Goal: Task Accomplishment & Management: Manage account settings

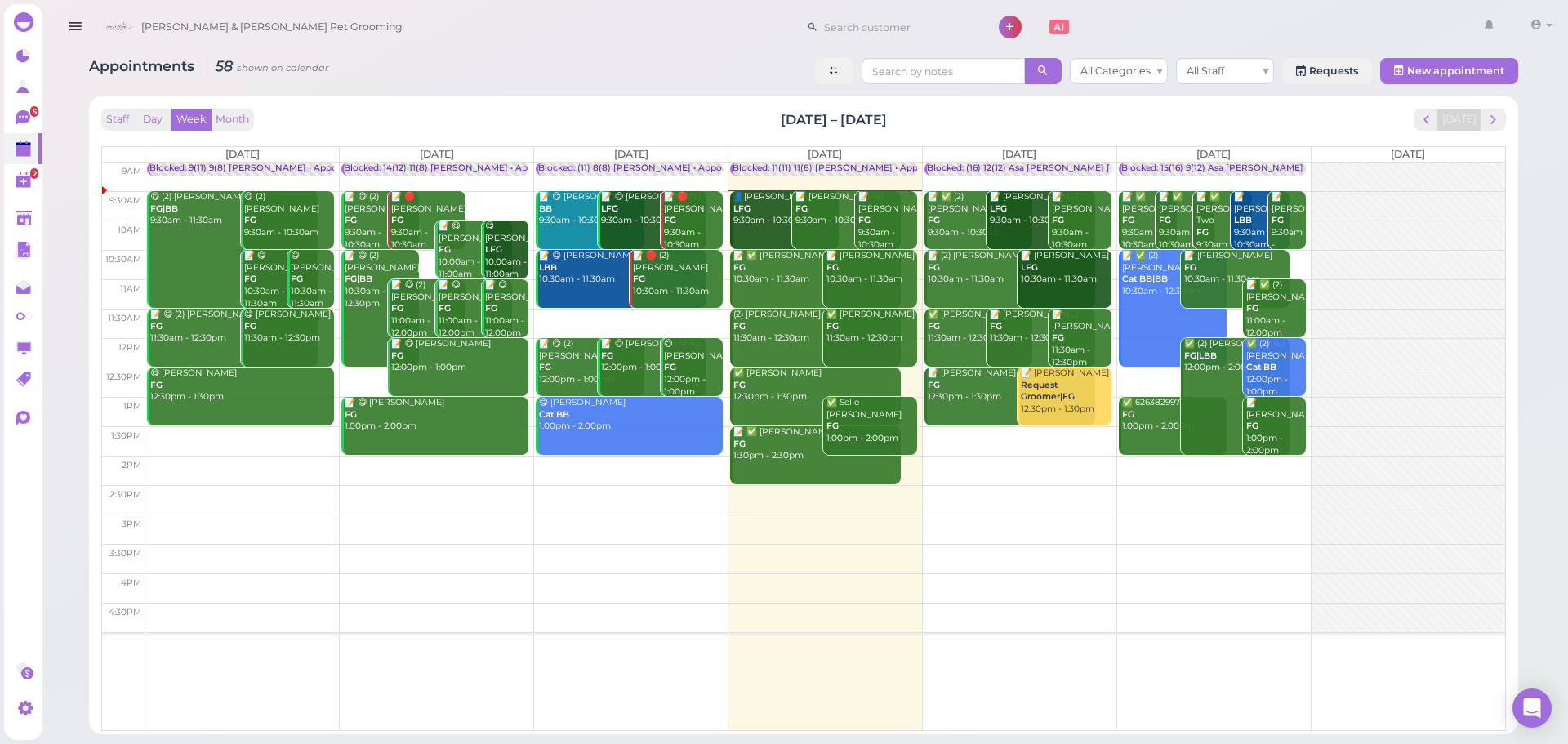
click at [739, 125] on div "Staff Day Week Month [DATE] – [DATE] [DATE]" at bounding box center [803, 119] width 1405 height 22
click at [1494, 124] on span "next" at bounding box center [1493, 119] width 16 height 16
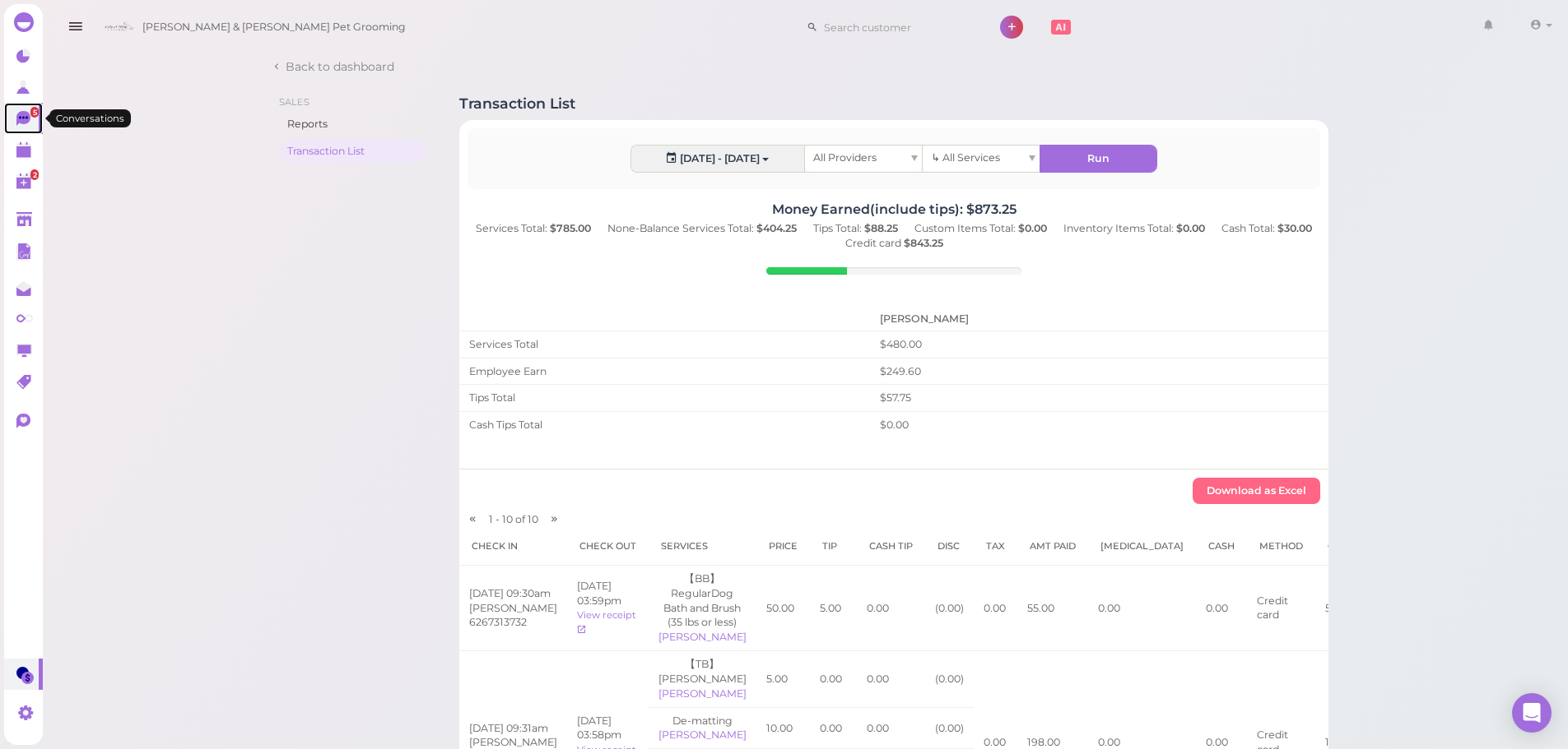
click at [22, 123] on icon at bounding box center [23, 119] width 14 height 15
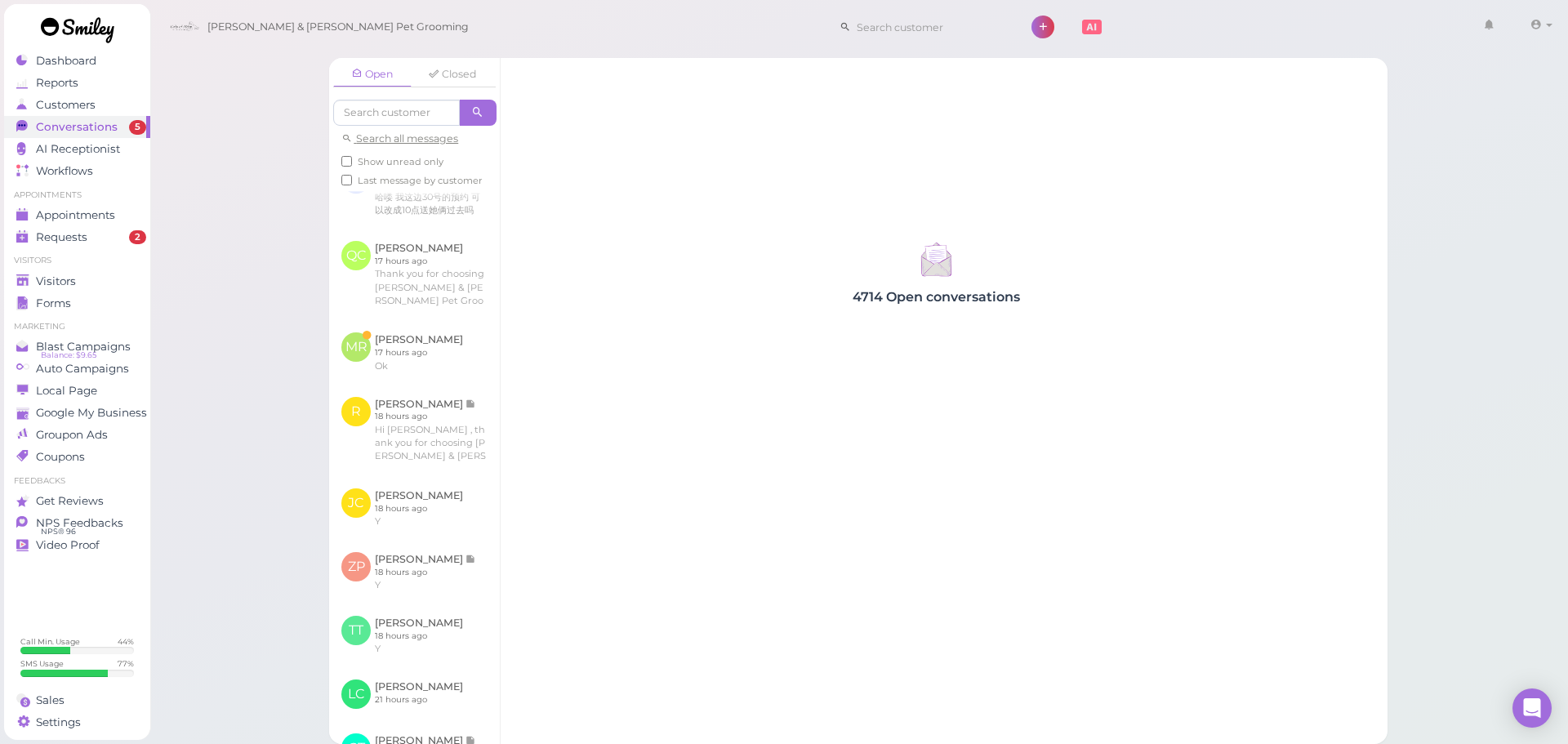
scroll to position [327, 0]
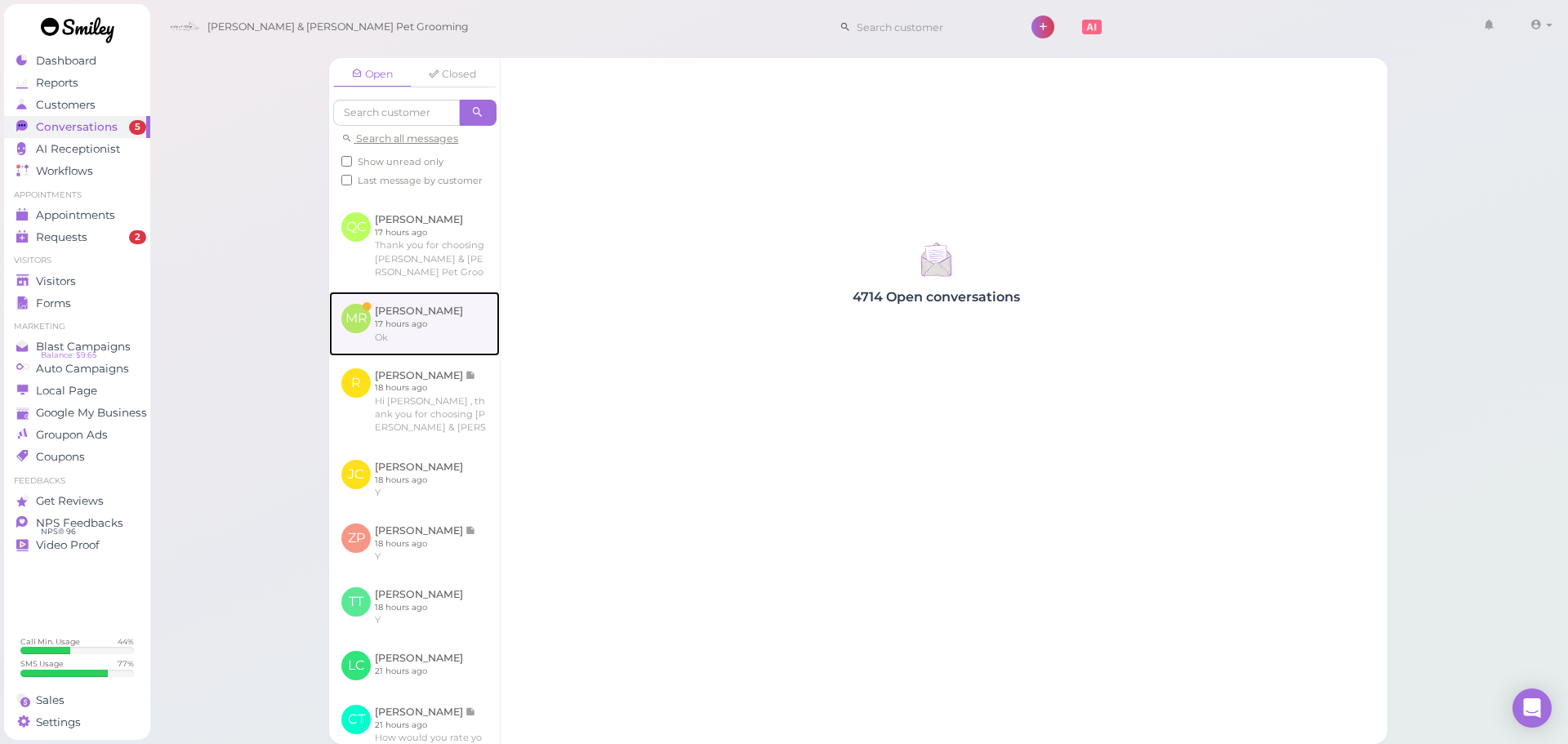
click at [415, 356] on link at bounding box center [415, 323] width 171 height 64
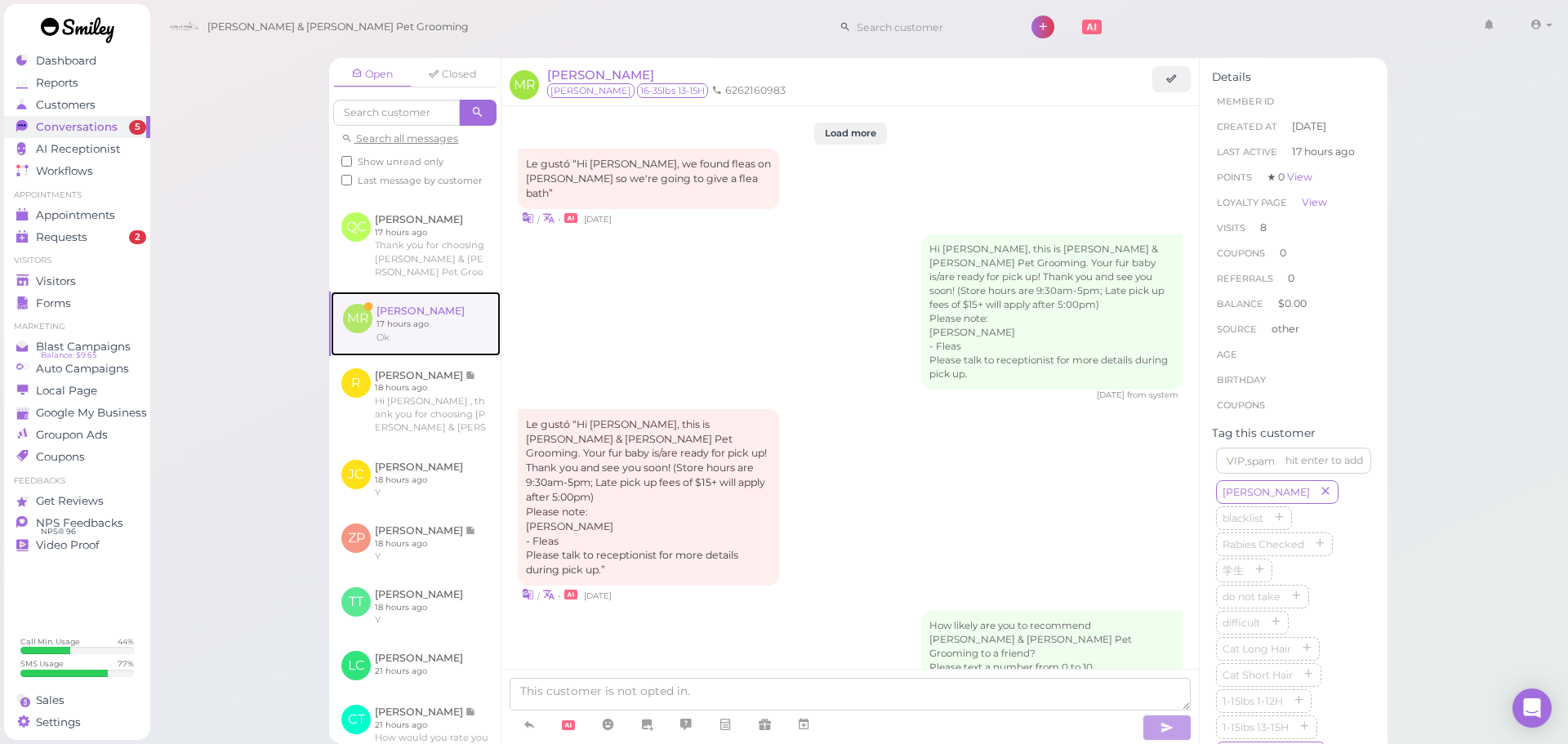
scroll to position [2225, 0]
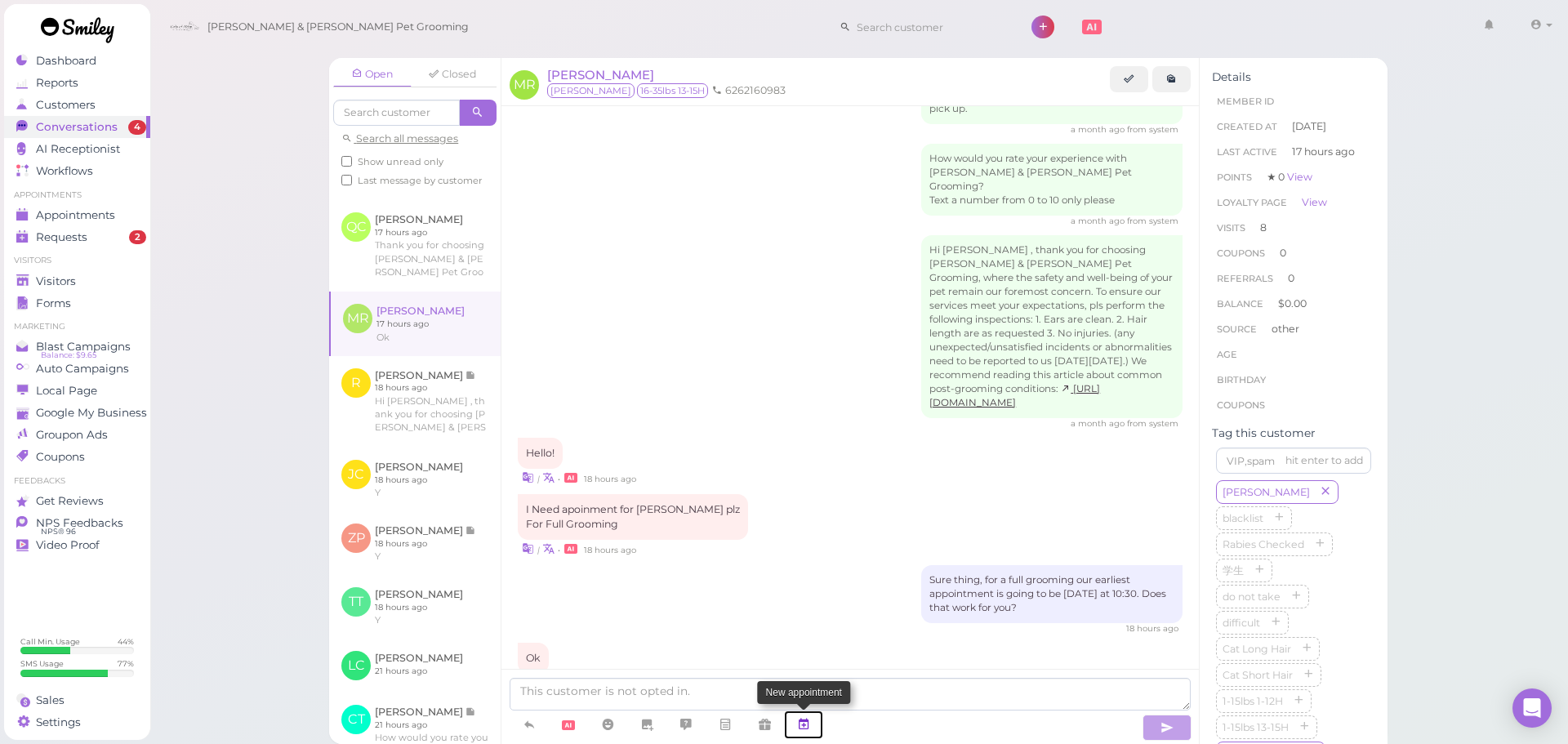
click at [810, 719] on icon at bounding box center [803, 725] width 13 height 17
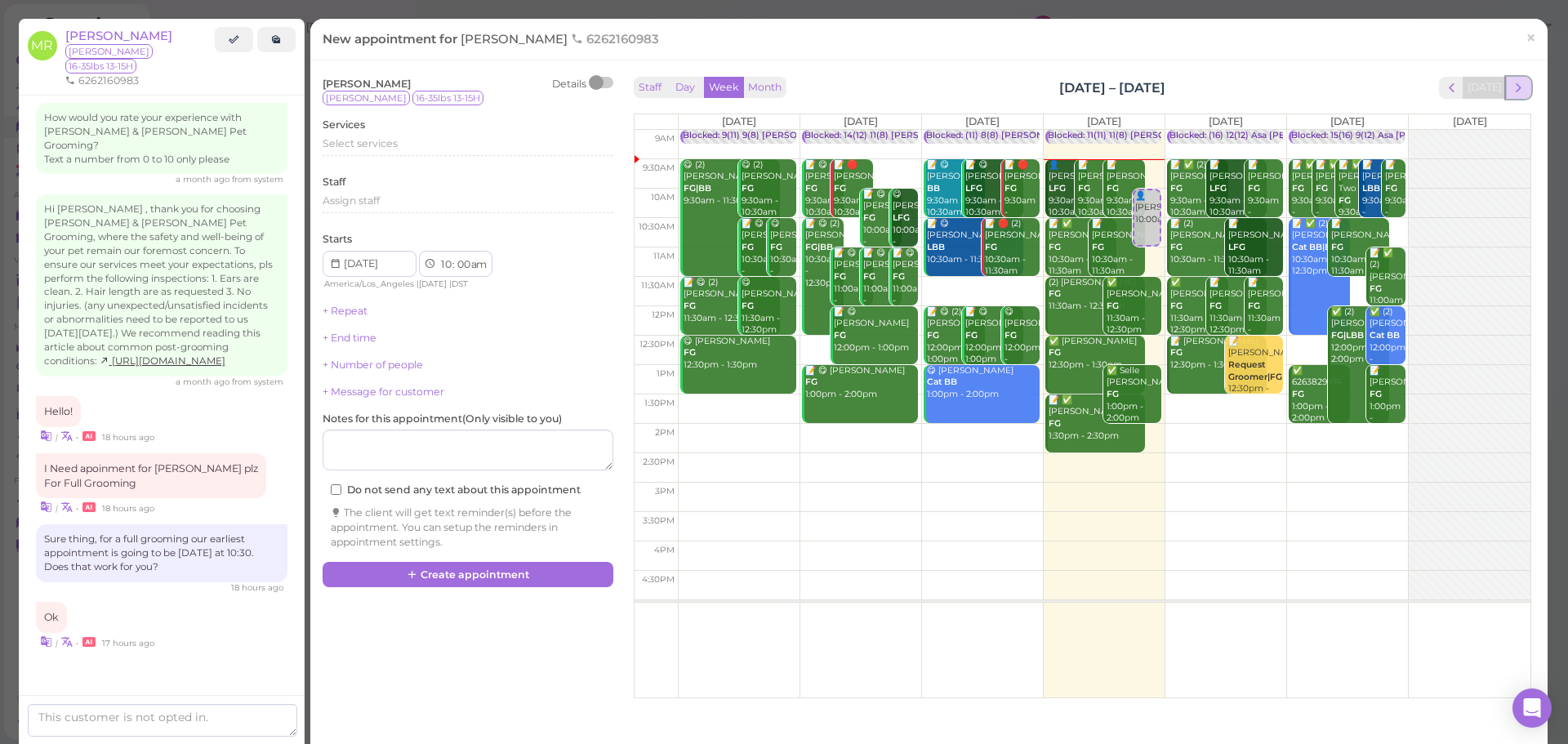
click at [1511, 92] on span "next" at bounding box center [1518, 88] width 16 height 16
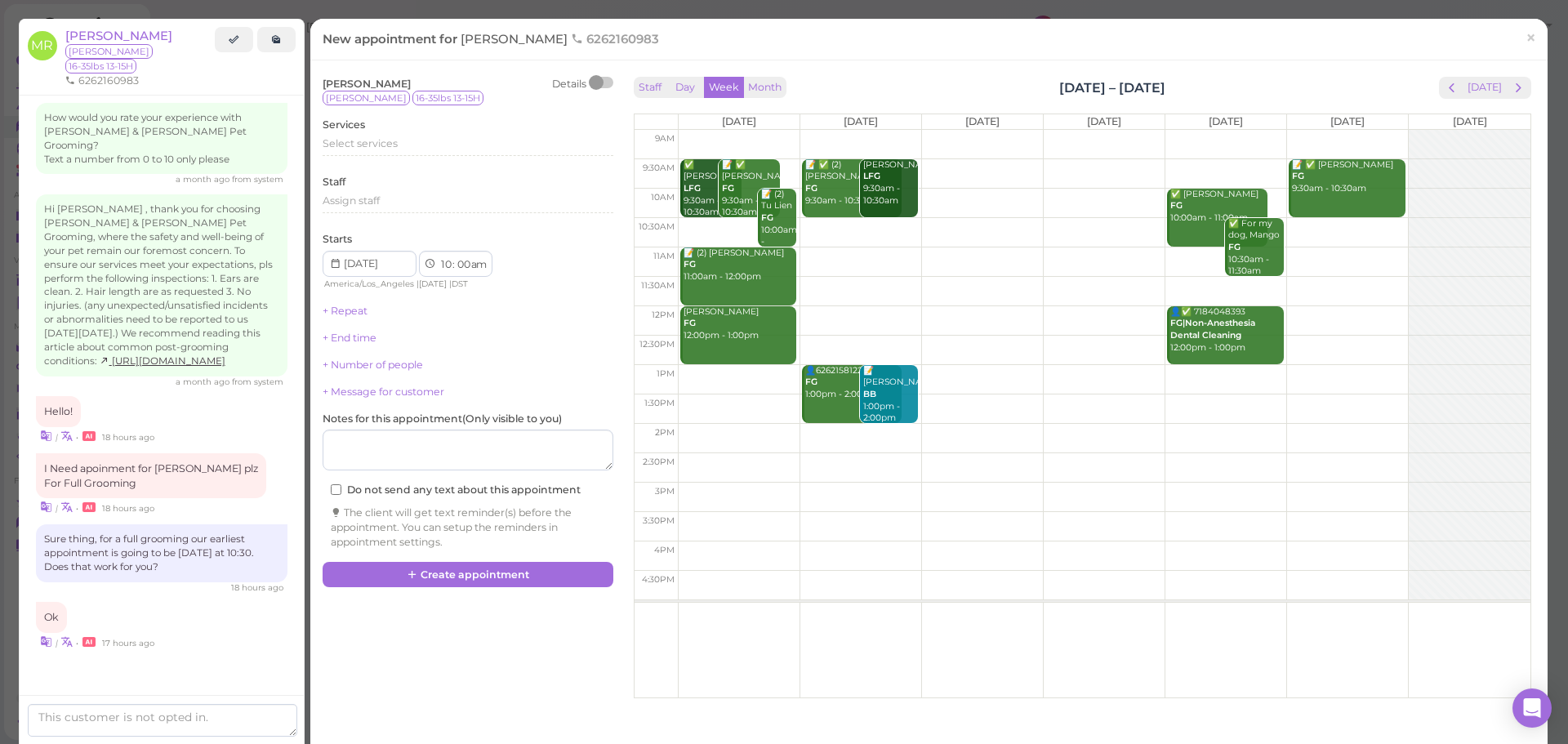
click at [827, 228] on td at bounding box center [1104, 232] width 852 height 29
type input "2025-09-30"
select select "30"
click at [420, 156] on div "Select services" at bounding box center [468, 147] width 291 height 20
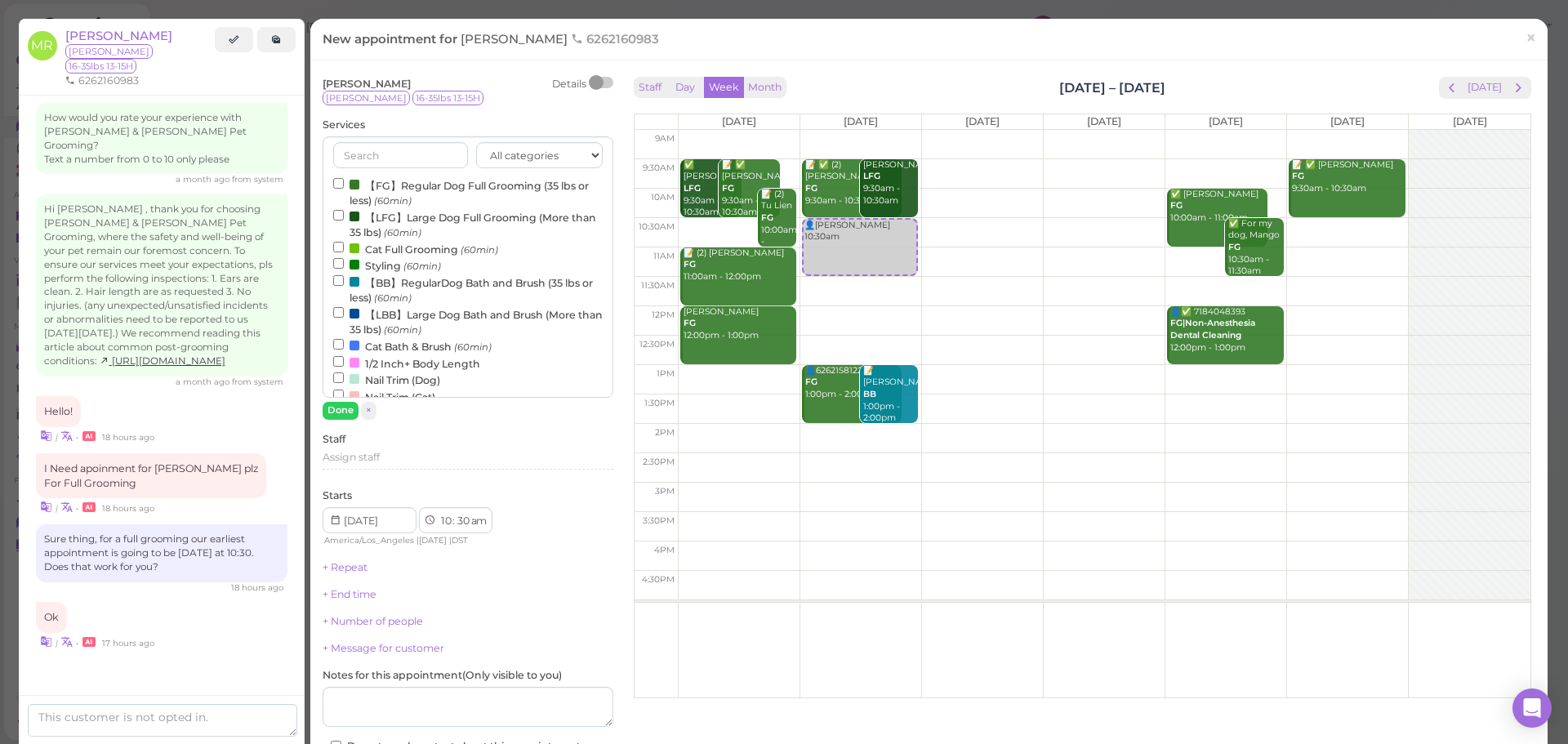
click at [379, 187] on label "【FG】Regular Dog Full Grooming (35 lbs or less) (60min)" at bounding box center [468, 192] width 269 height 32
click at [344, 187] on input "【FG】Regular Dog Full Grooming (35 lbs or less) (60min)" at bounding box center [338, 183] width 11 height 11
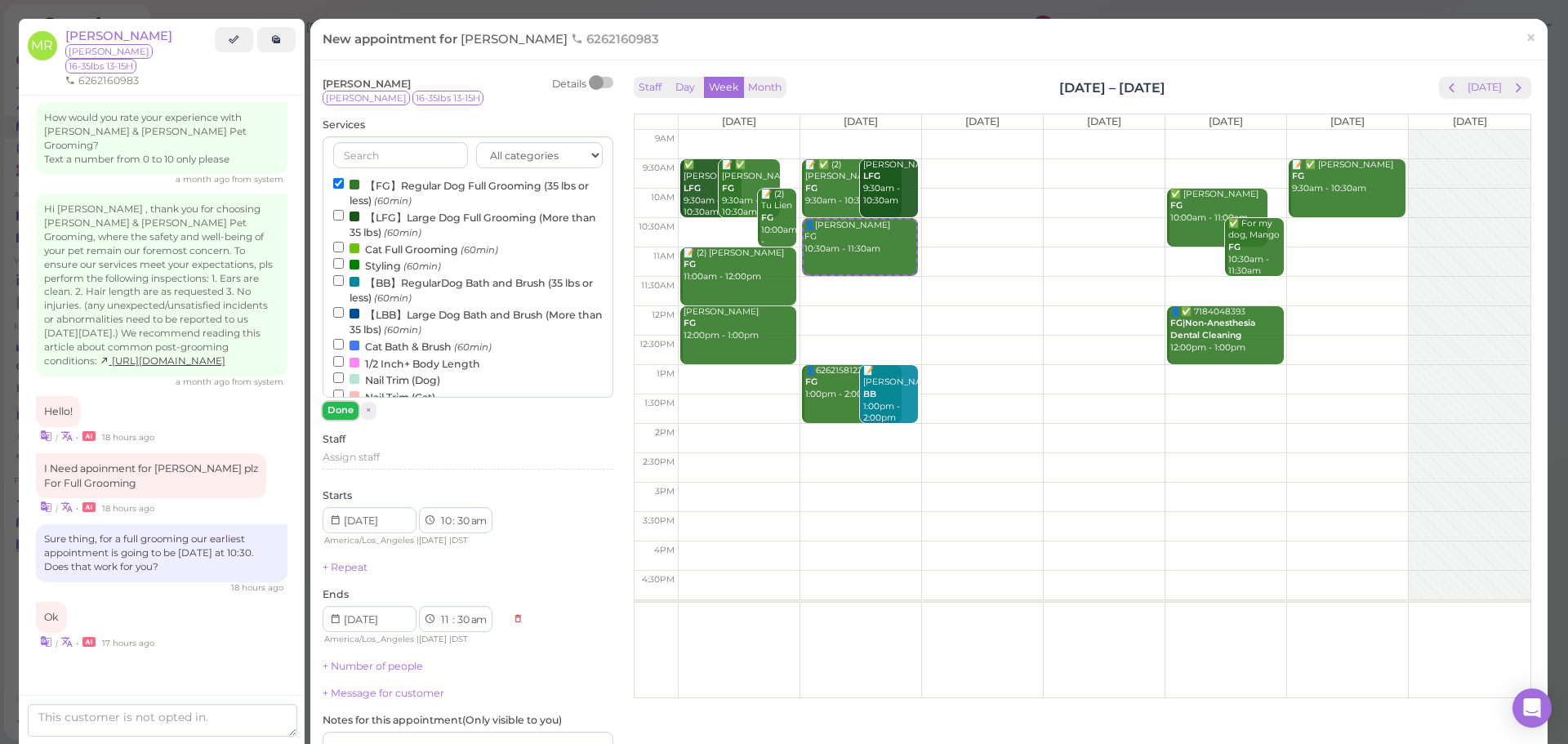
click at [350, 412] on button "Done" at bounding box center [340, 411] width 36 height 17
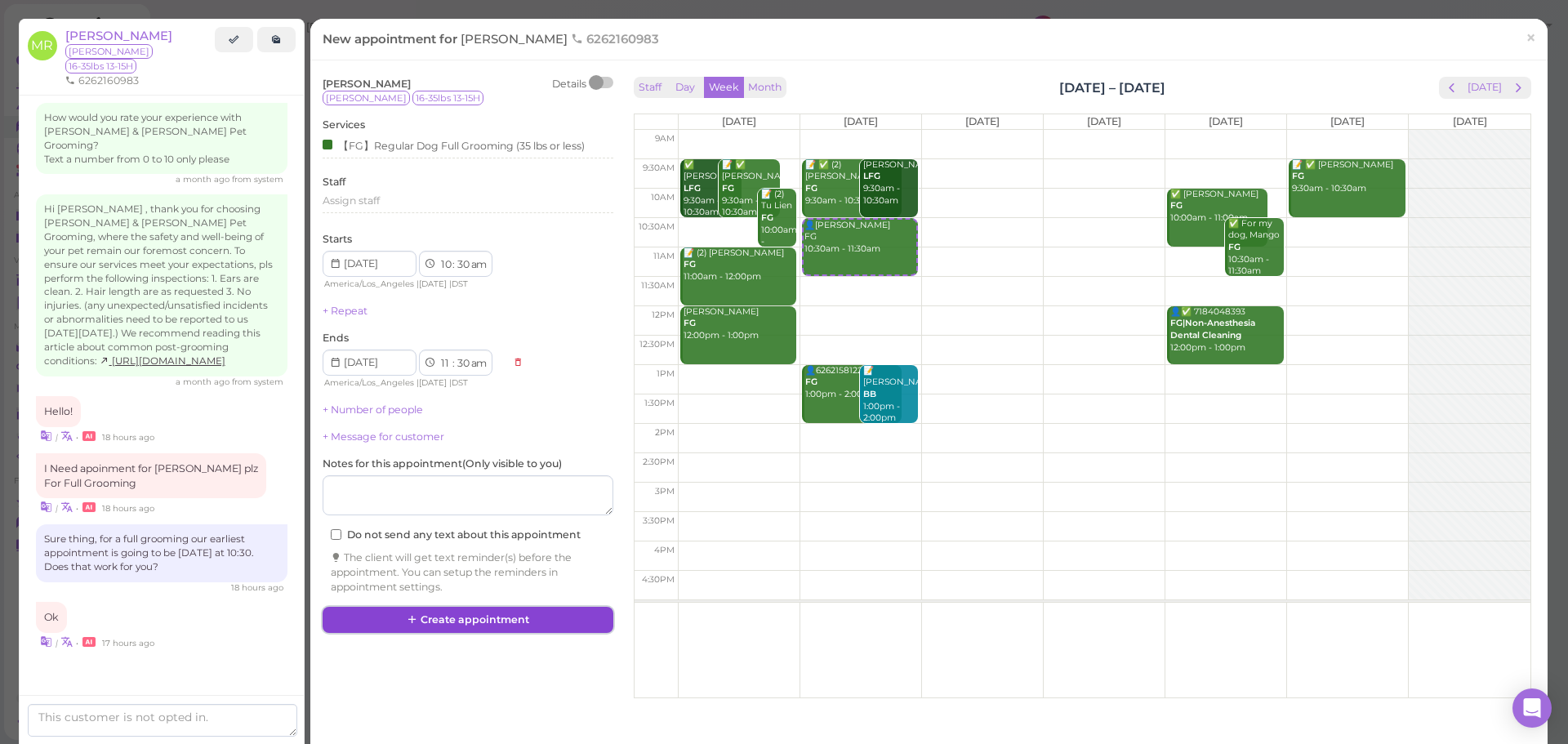
click at [510, 630] on button "Create appointment" at bounding box center [468, 620] width 291 height 27
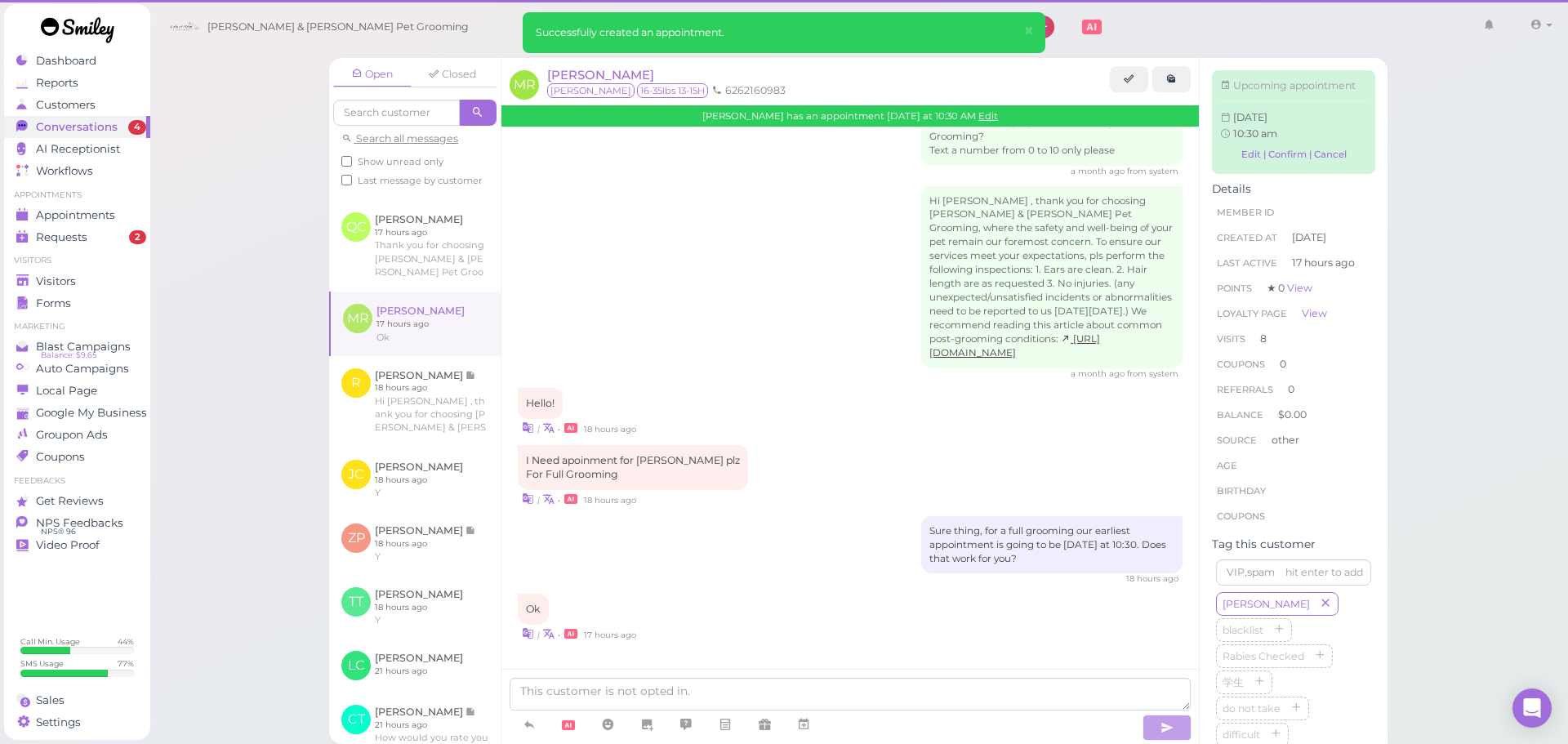
scroll to position [2225, 0]
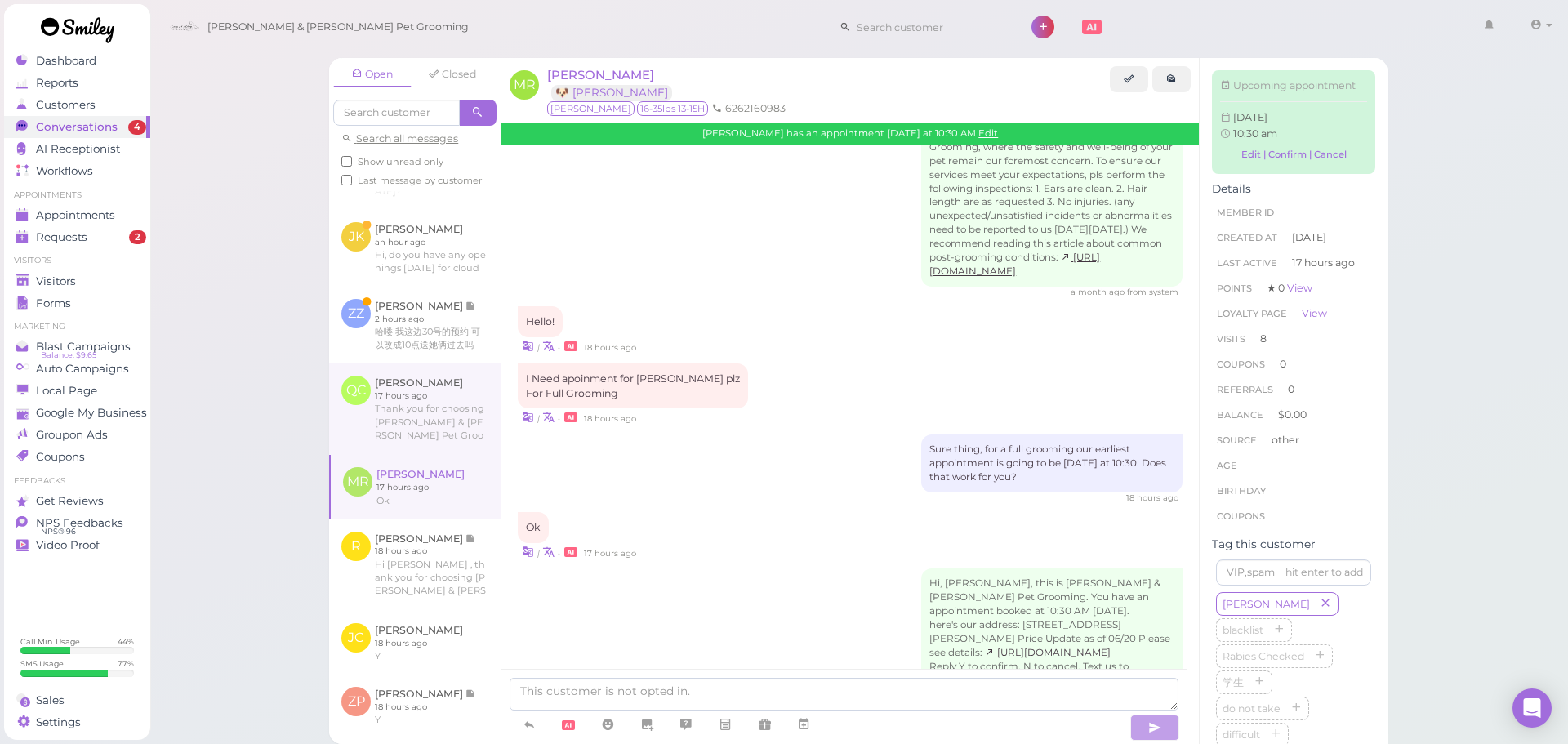
scroll to position [82, 0]
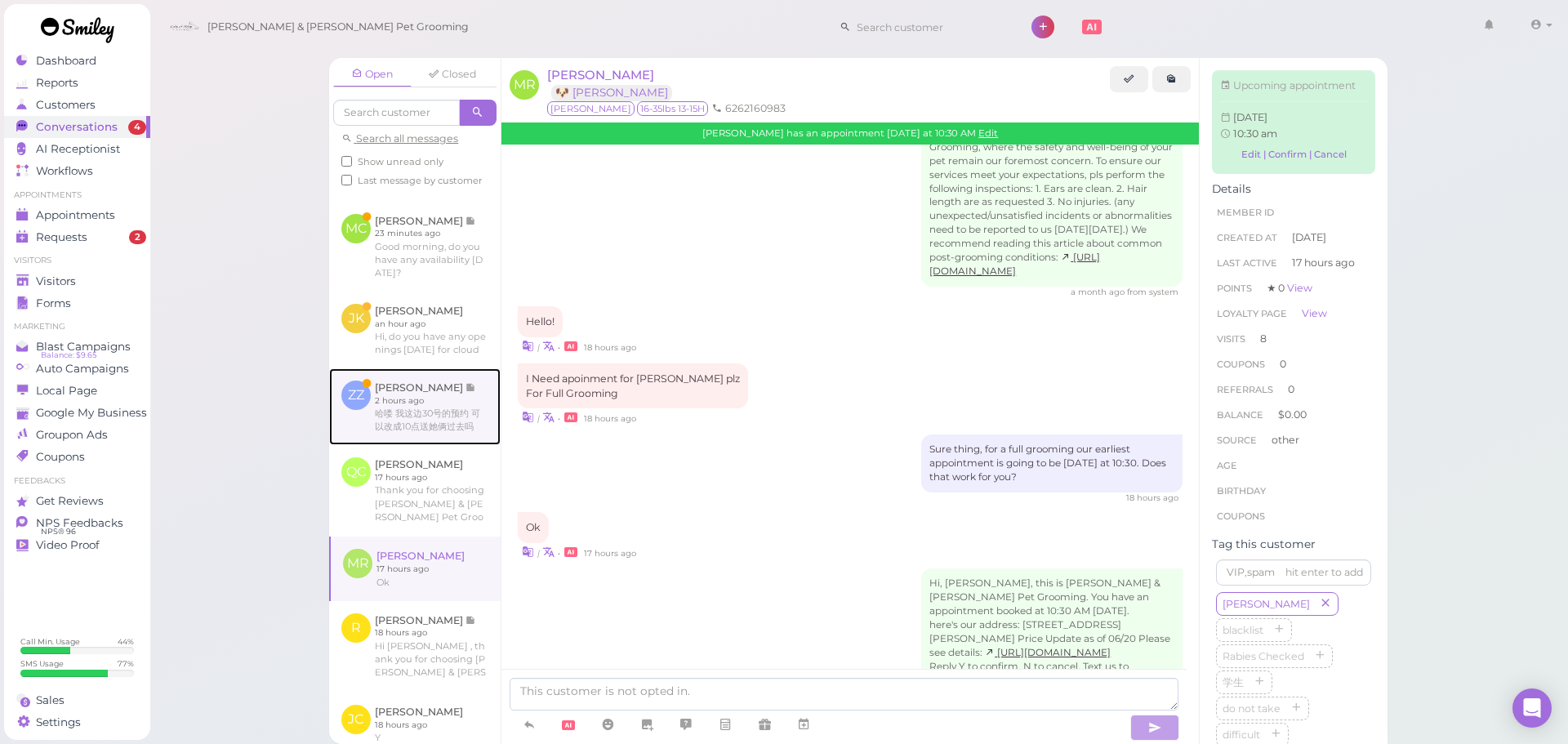
click at [451, 445] on link at bounding box center [415, 406] width 172 height 77
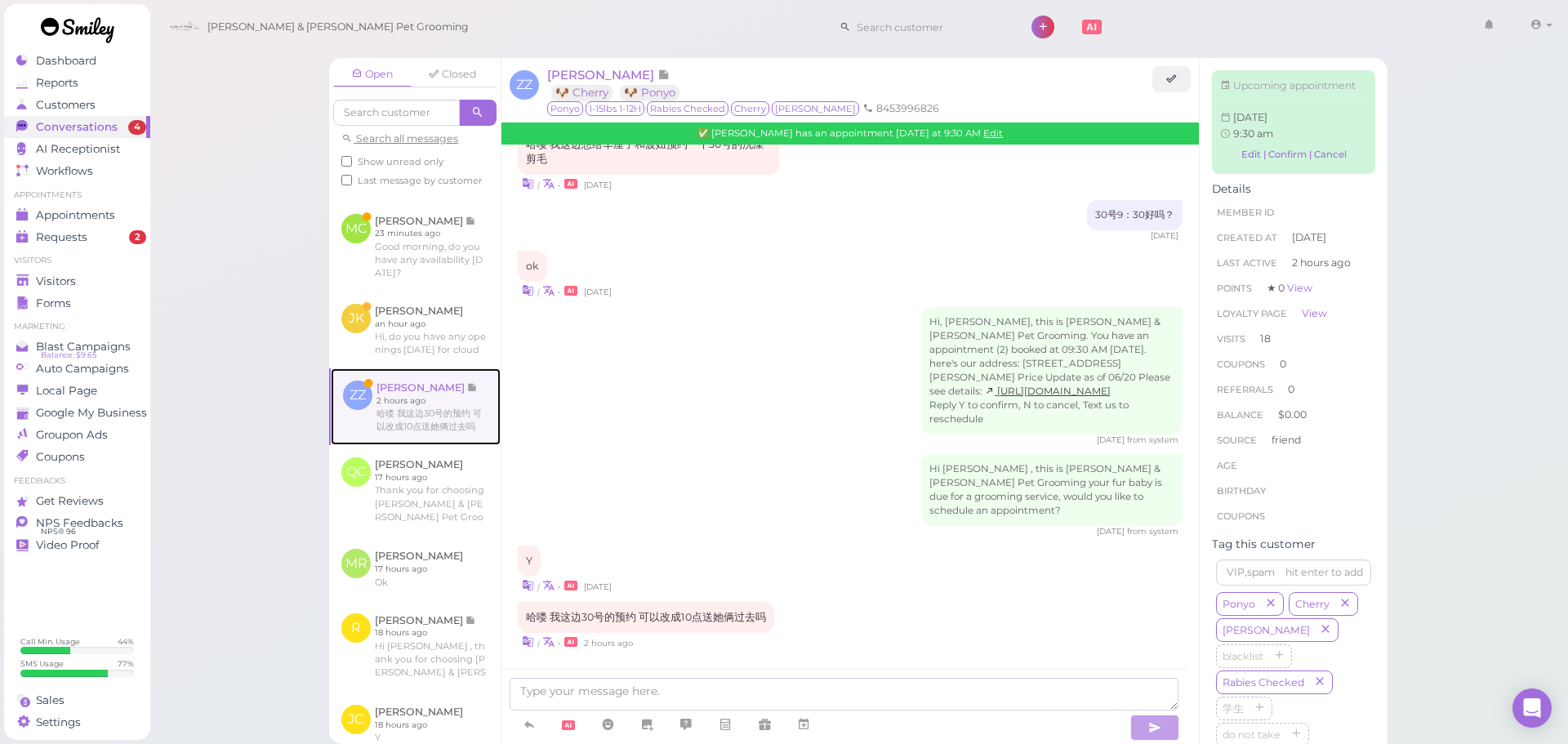
scroll to position [2085, 0]
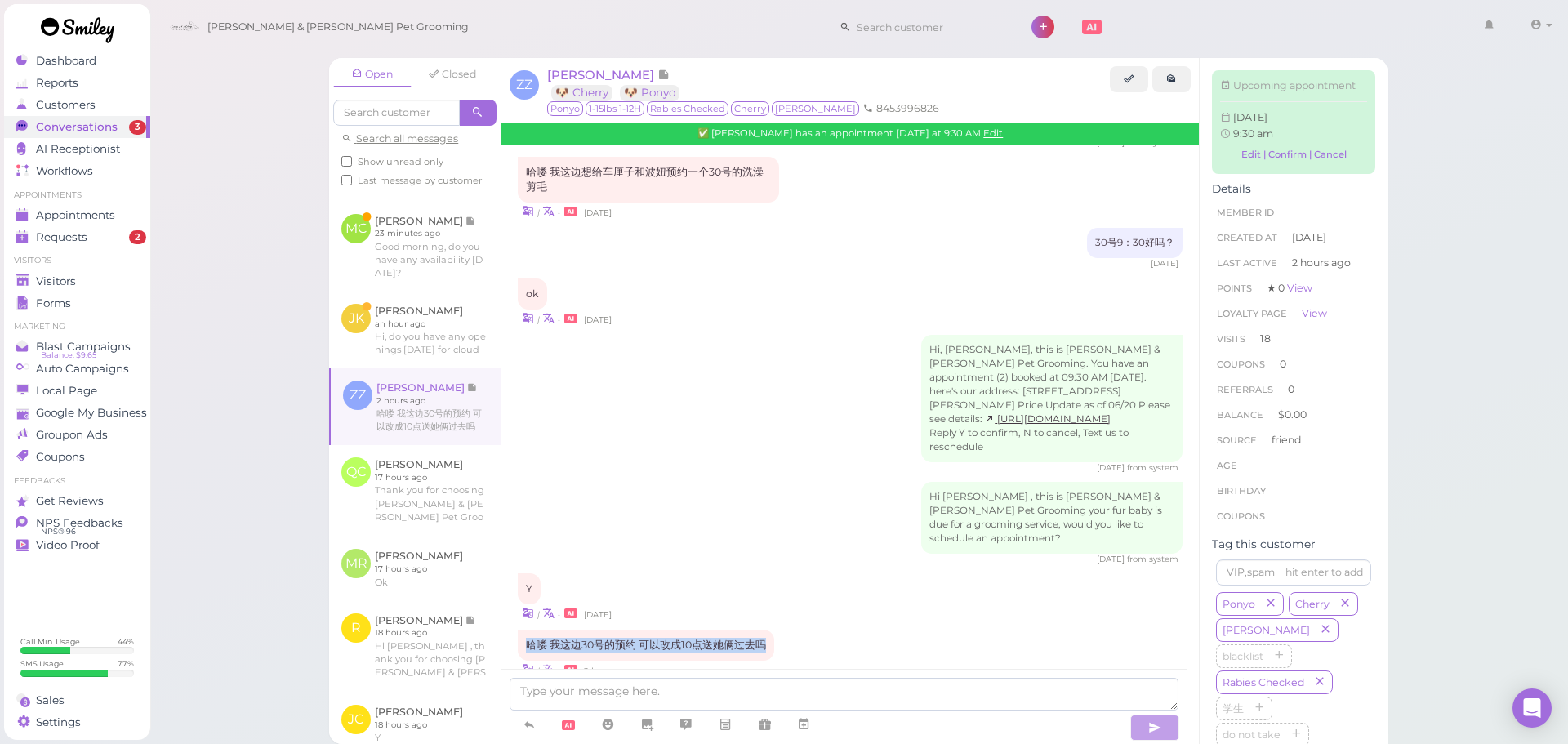
drag, startPoint x: 767, startPoint y: 615, endPoint x: 525, endPoint y: 610, distance: 242.1
click at [525, 630] on div "哈喽 我这边30号的预约 可以改成10点送她俩过去吗 | • 2 hours ago" at bounding box center [851, 654] width 665 height 48
copy div "哈喽 我这边30号的预约 可以改成10点送她俩过去吗"
click at [743, 441] on div "Hi, Zoe, this is Cody & Miley Pet Grooming. You have an appointment (2) booked …" at bounding box center [851, 404] width 665 height 139
click at [880, 377] on div "Hi, Zoe, this is Cody & Miley Pet Grooming. You have an appointment (2) booked …" at bounding box center [851, 404] width 665 height 139
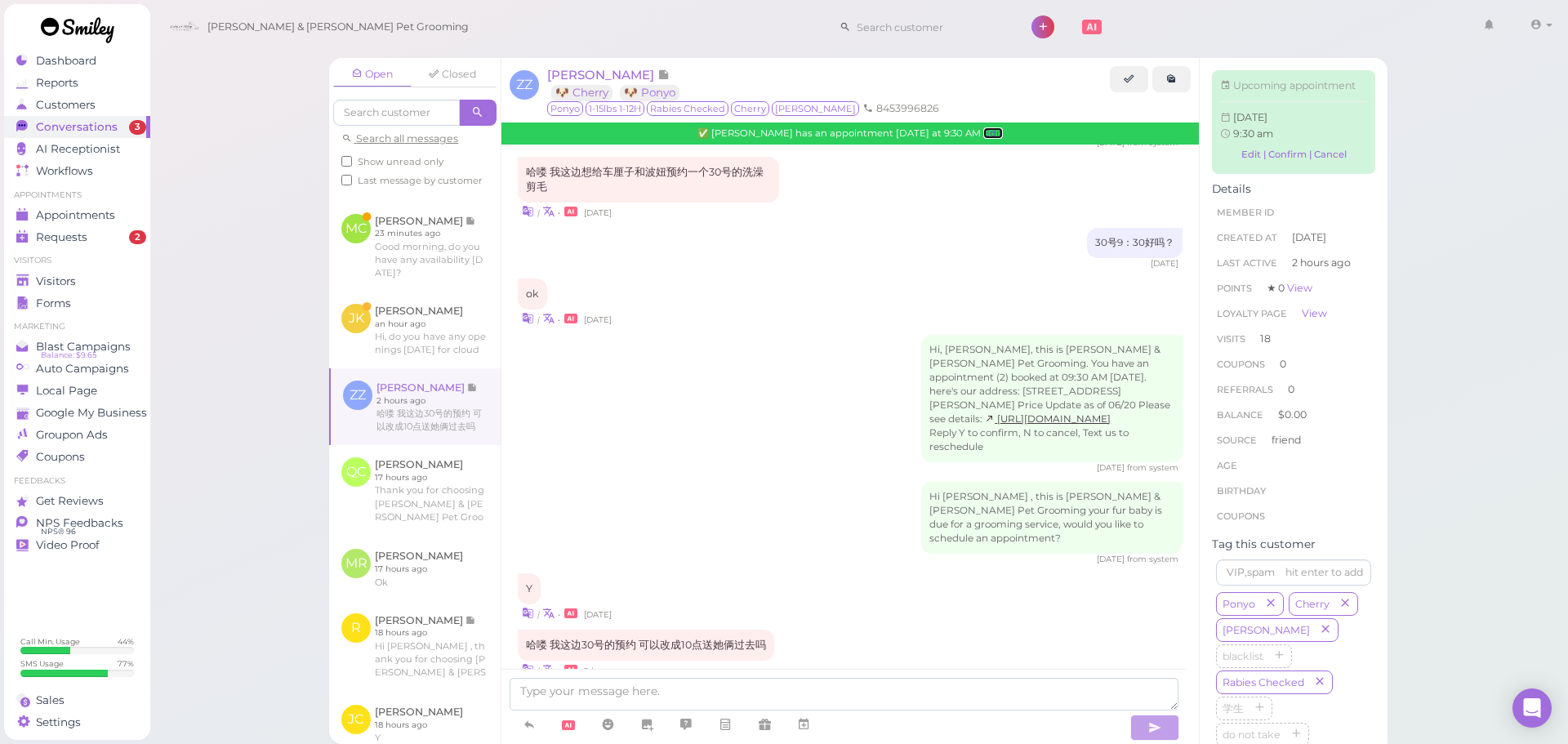
click at [983, 134] on link "Edit" at bounding box center [993, 134] width 20 height 12
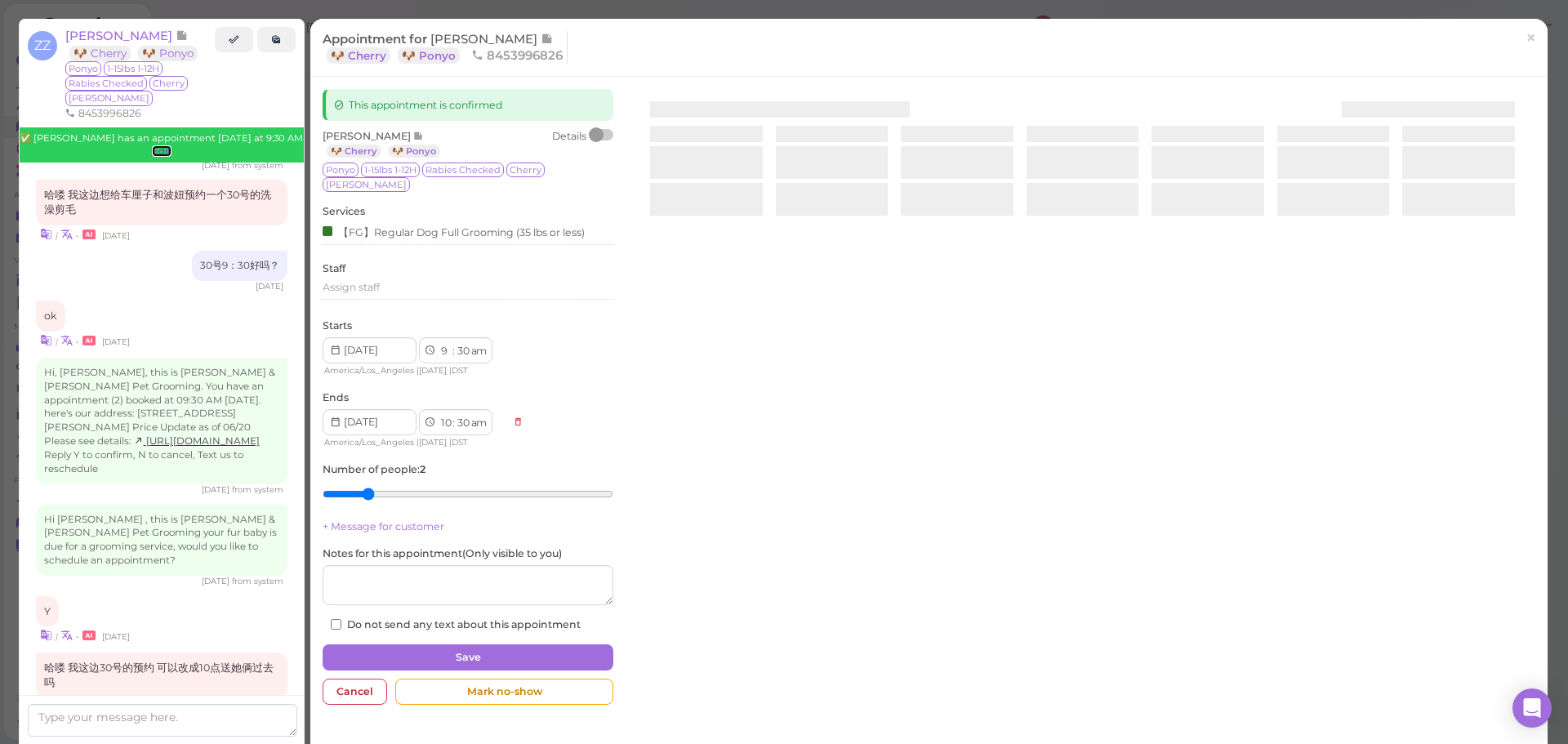
scroll to position [2211, 0]
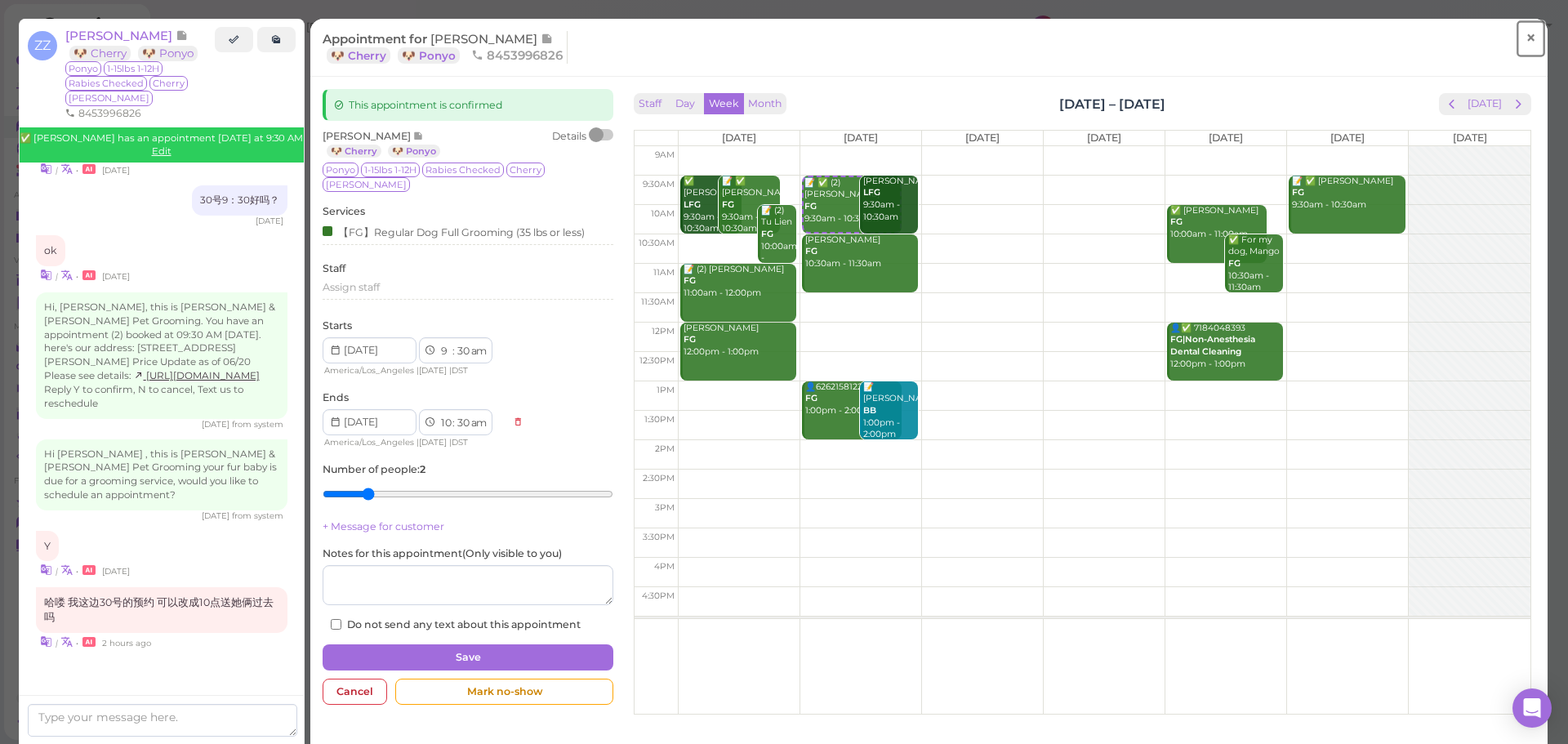
click at [1526, 41] on link "×" at bounding box center [1531, 39] width 30 height 38
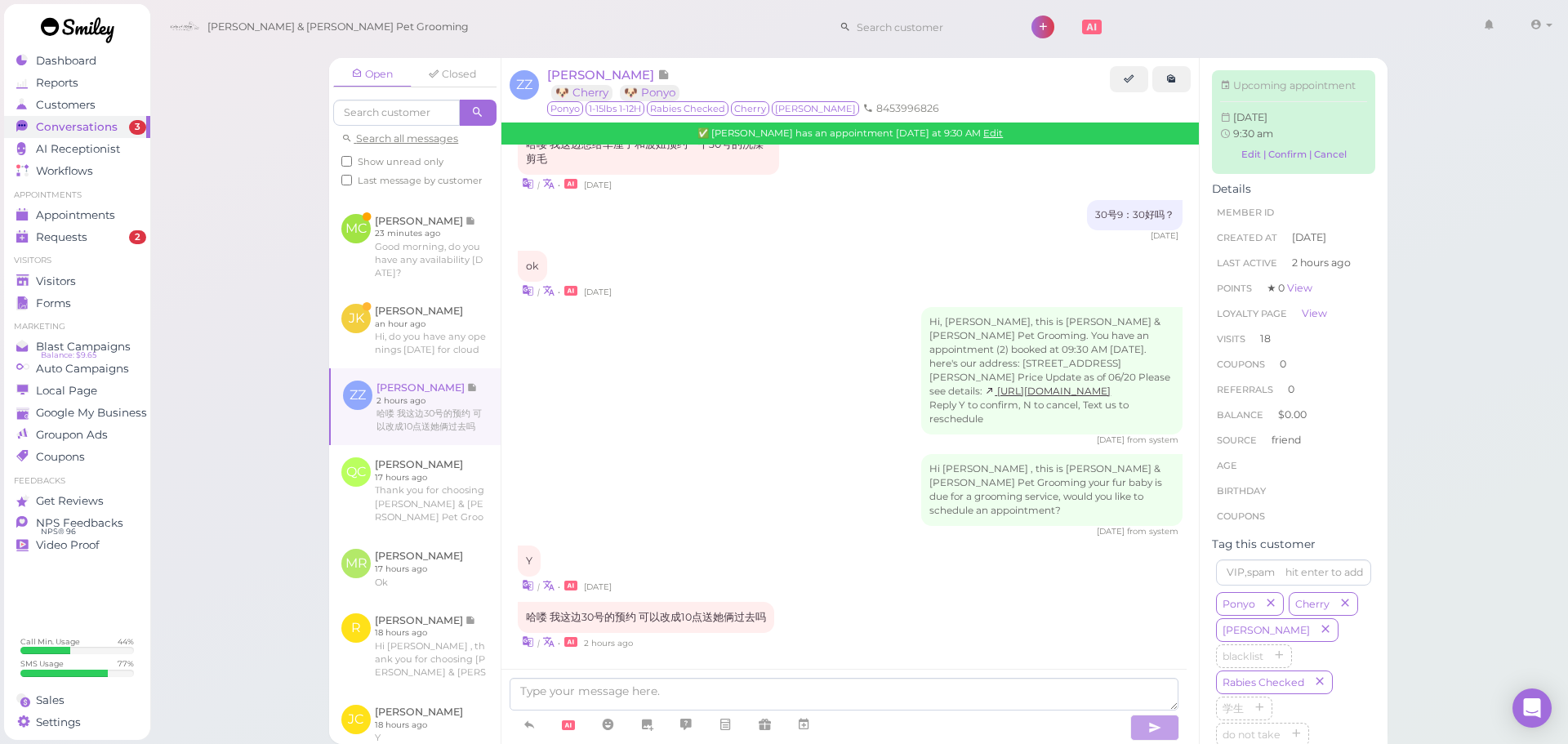
scroll to position [2085, 0]
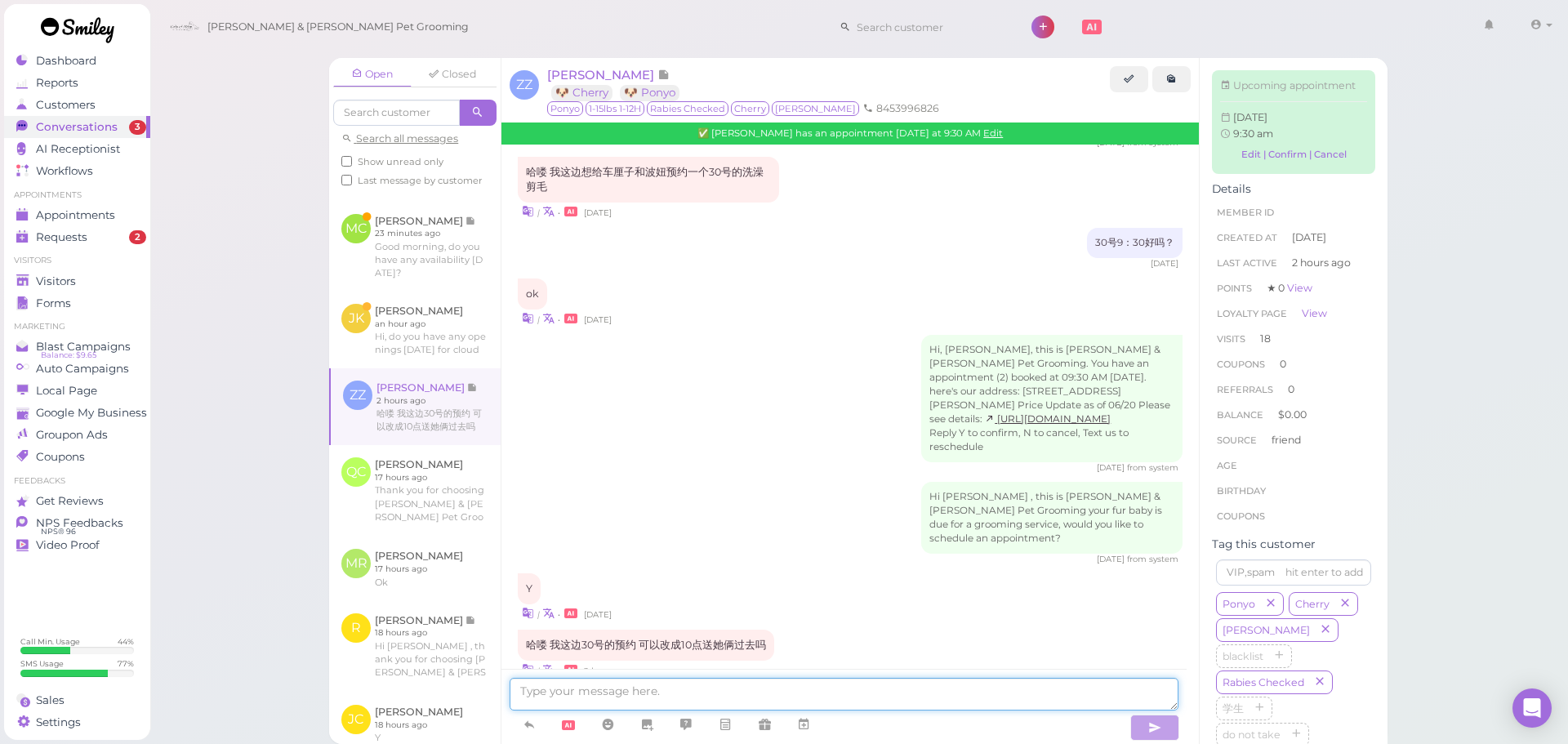
click at [653, 687] on textarea at bounding box center [844, 694] width 669 height 32
type textarea "可以，我忙你改一下"
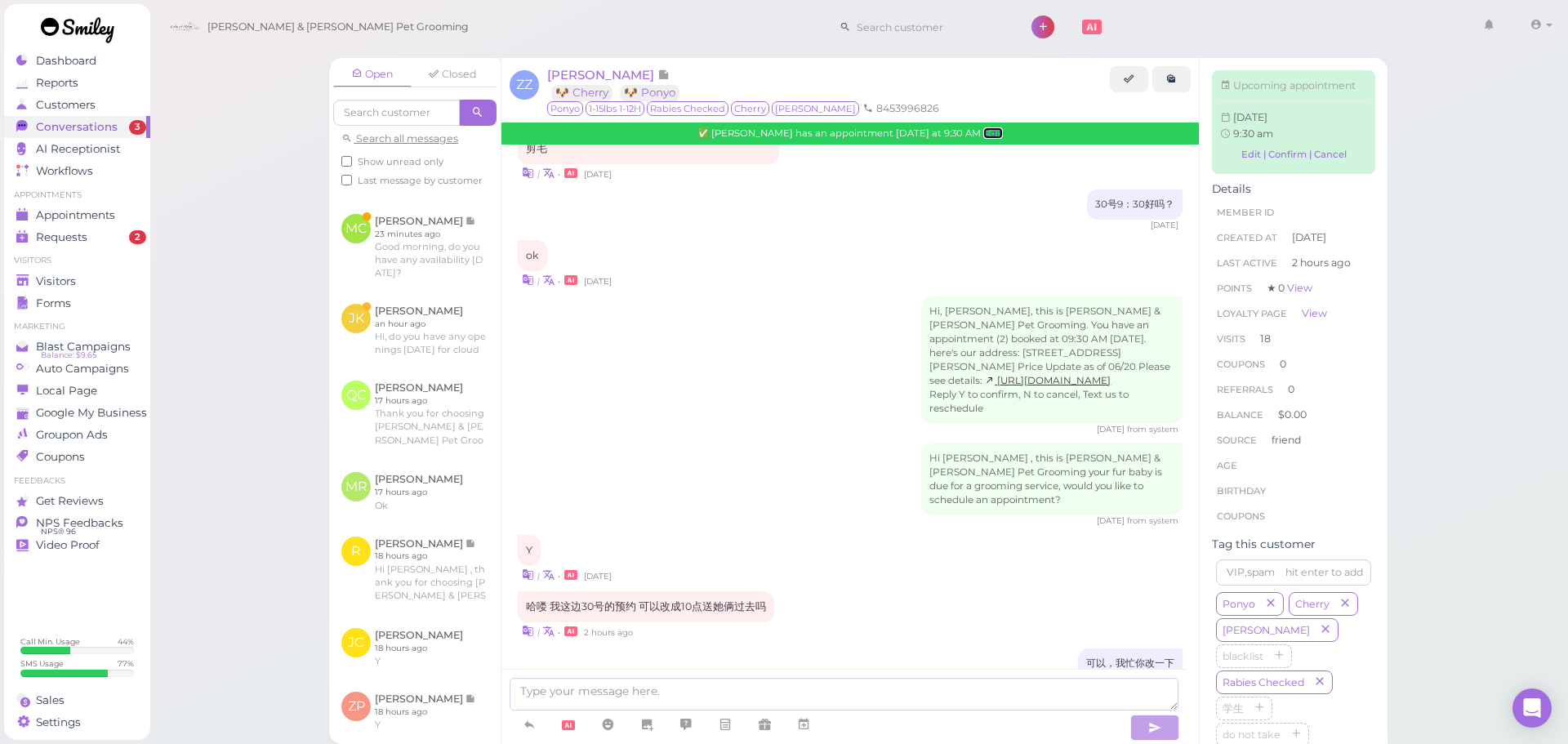
click at [983, 137] on link "Edit" at bounding box center [993, 134] width 20 height 12
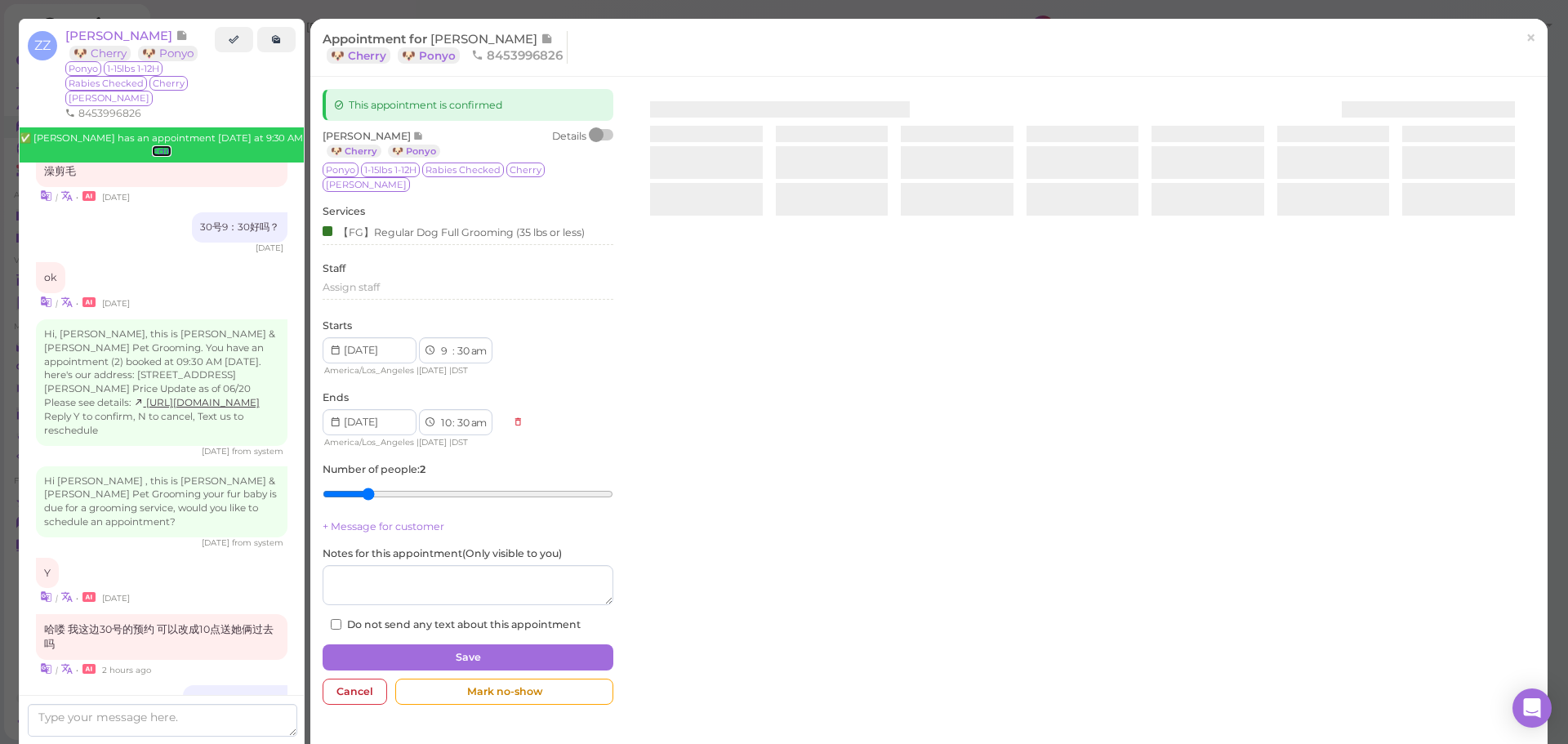
scroll to position [2249, 0]
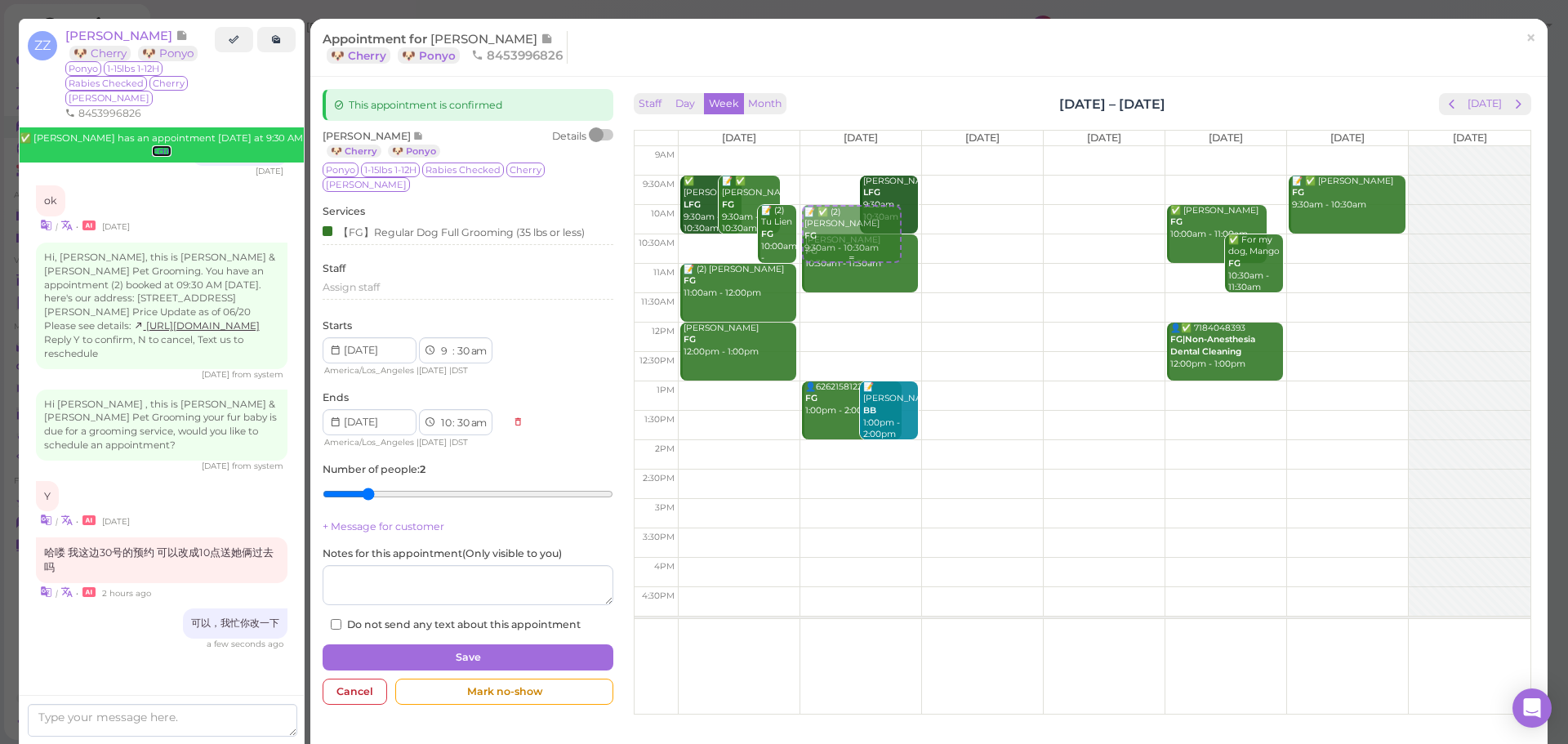
drag, startPoint x: 841, startPoint y: 197, endPoint x: 839, endPoint y: 237, distance: 40.0
click at [839, 146] on div "📝 ✅ (2) Zoe Zhang FG 9:30am - 10:30am 📝 ✅ (2) Zoe Zhang FG 9:30am - 10:30am Jes…" at bounding box center [861, 146] width 121 height 0
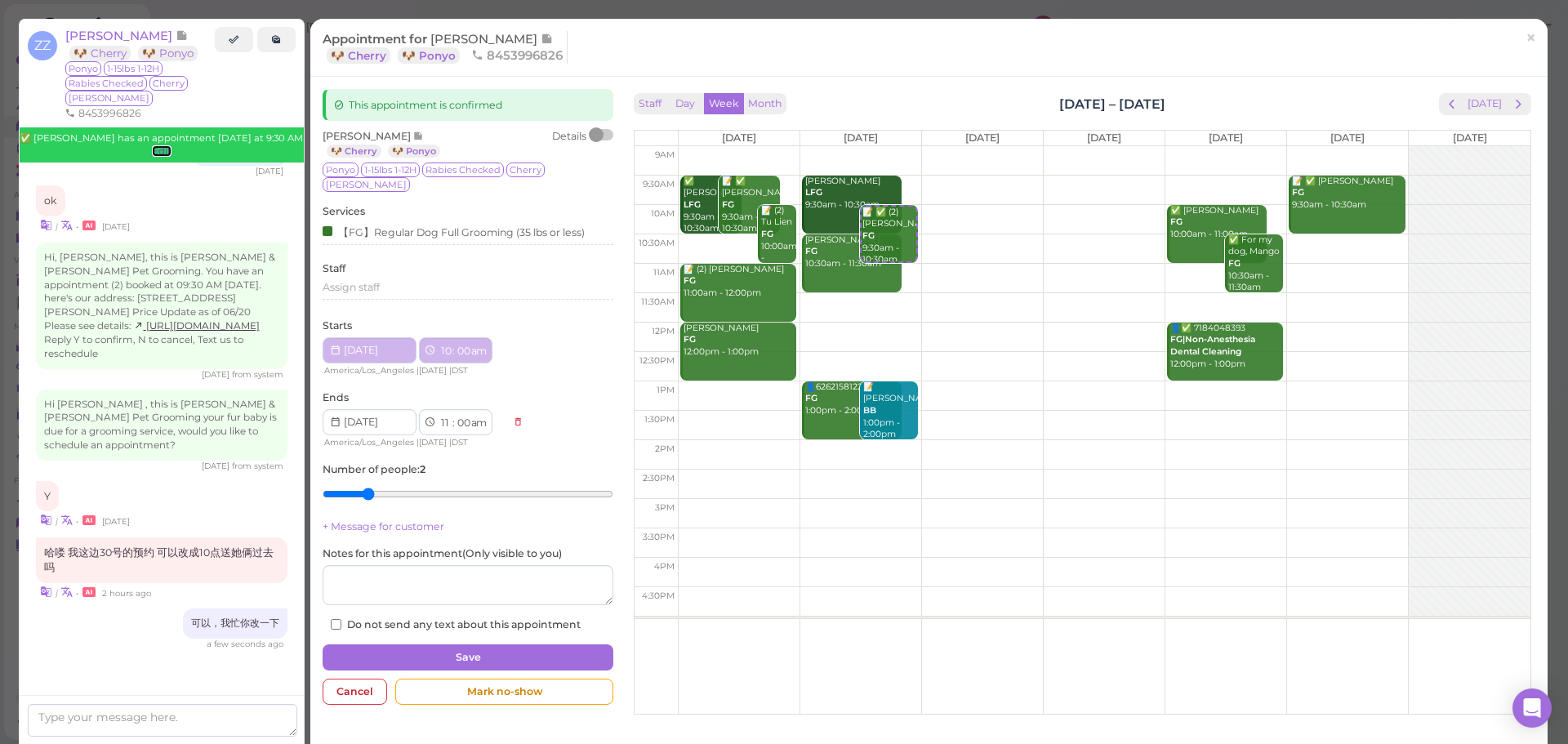
select select "10"
select select "00"
select select "11"
select select "00"
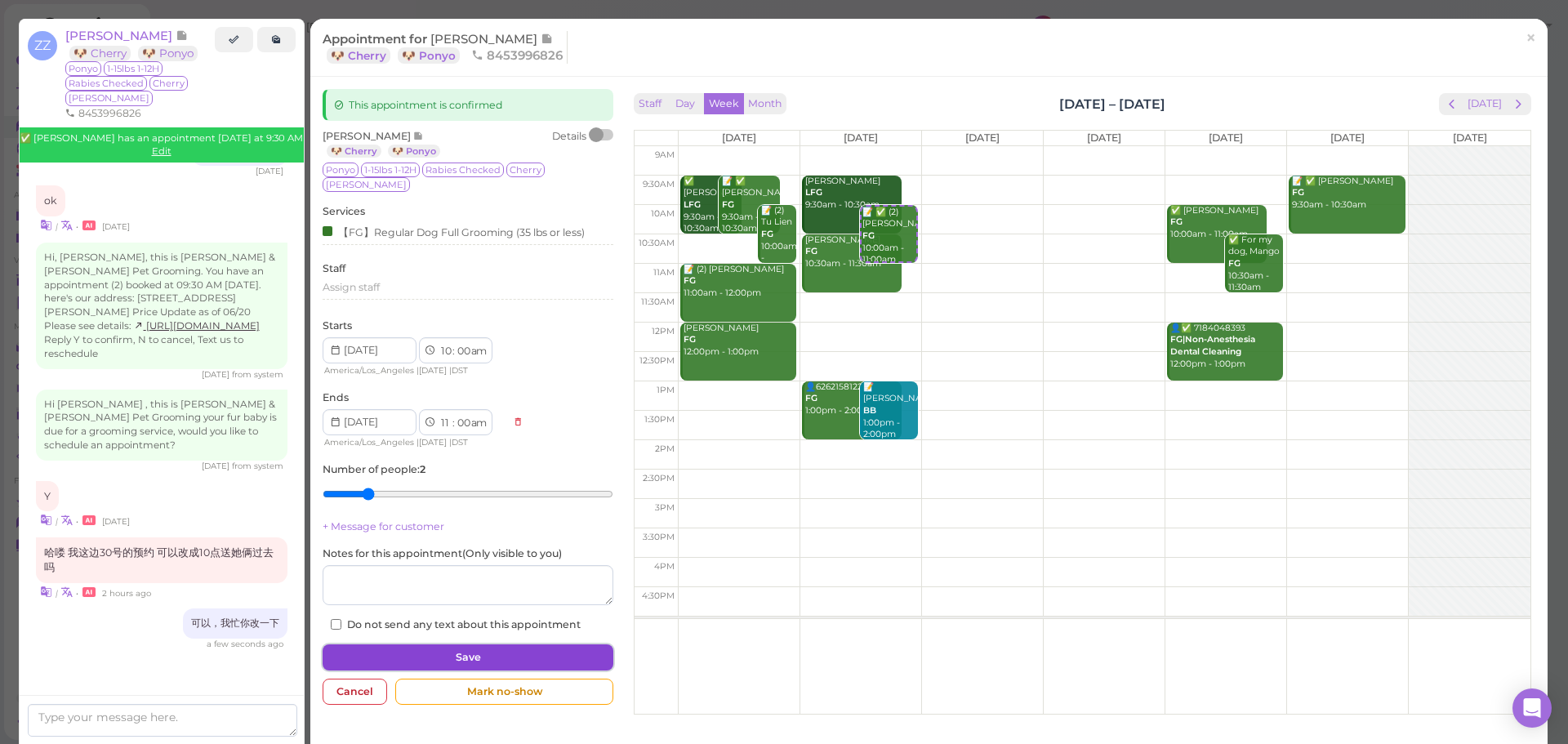
click at [442, 644] on button "Save" at bounding box center [468, 658] width 291 height 27
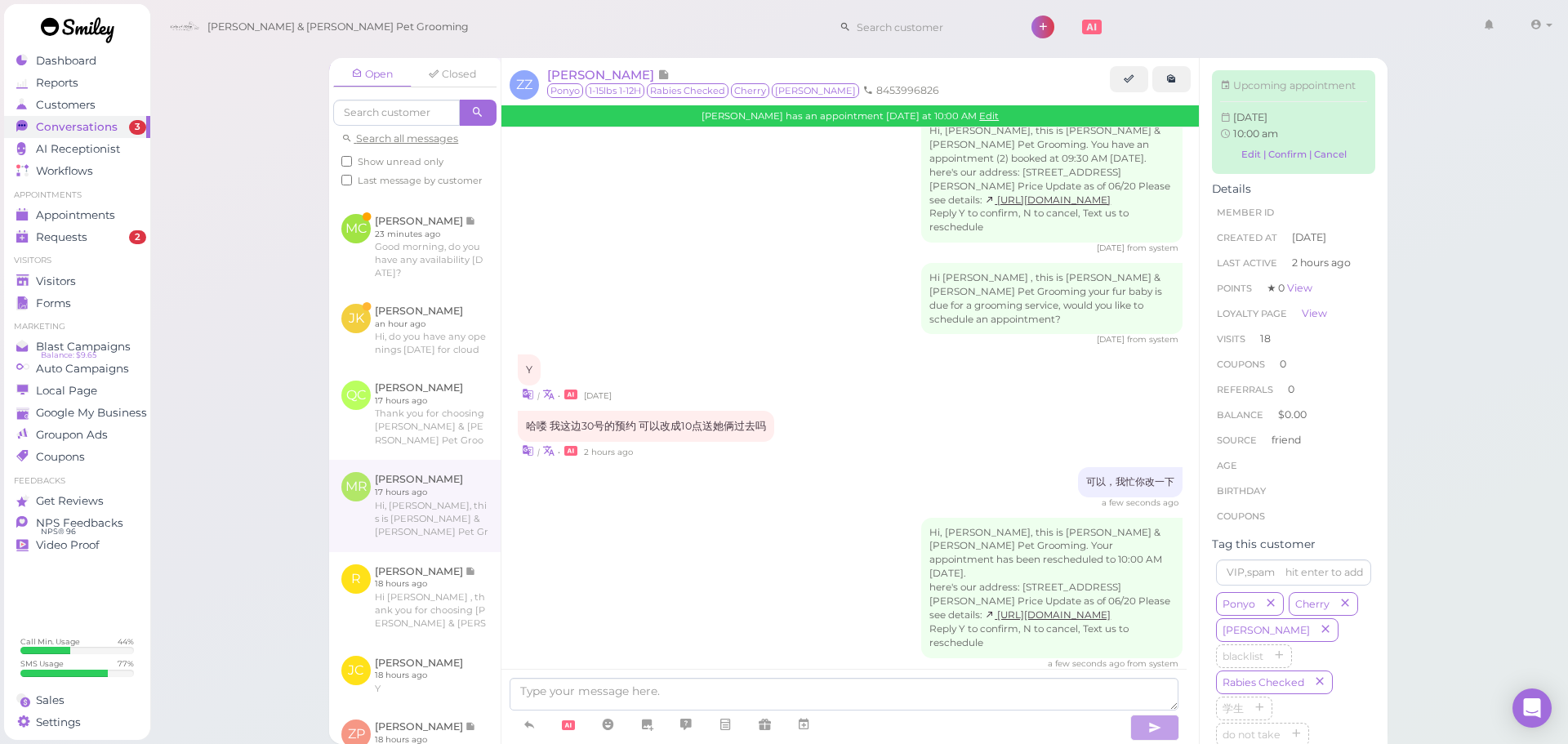
scroll to position [64, 0]
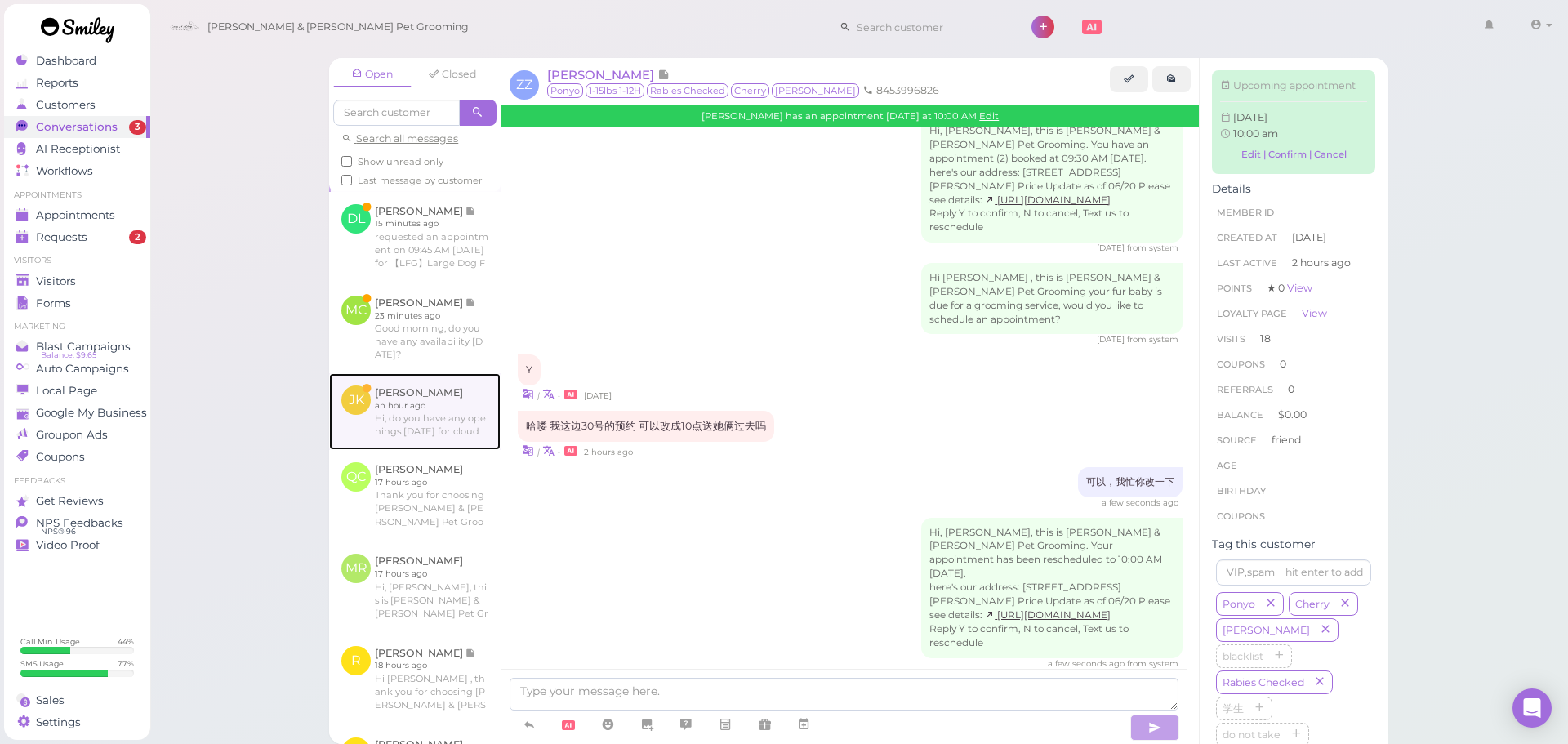
click at [449, 450] on link at bounding box center [415, 411] width 172 height 77
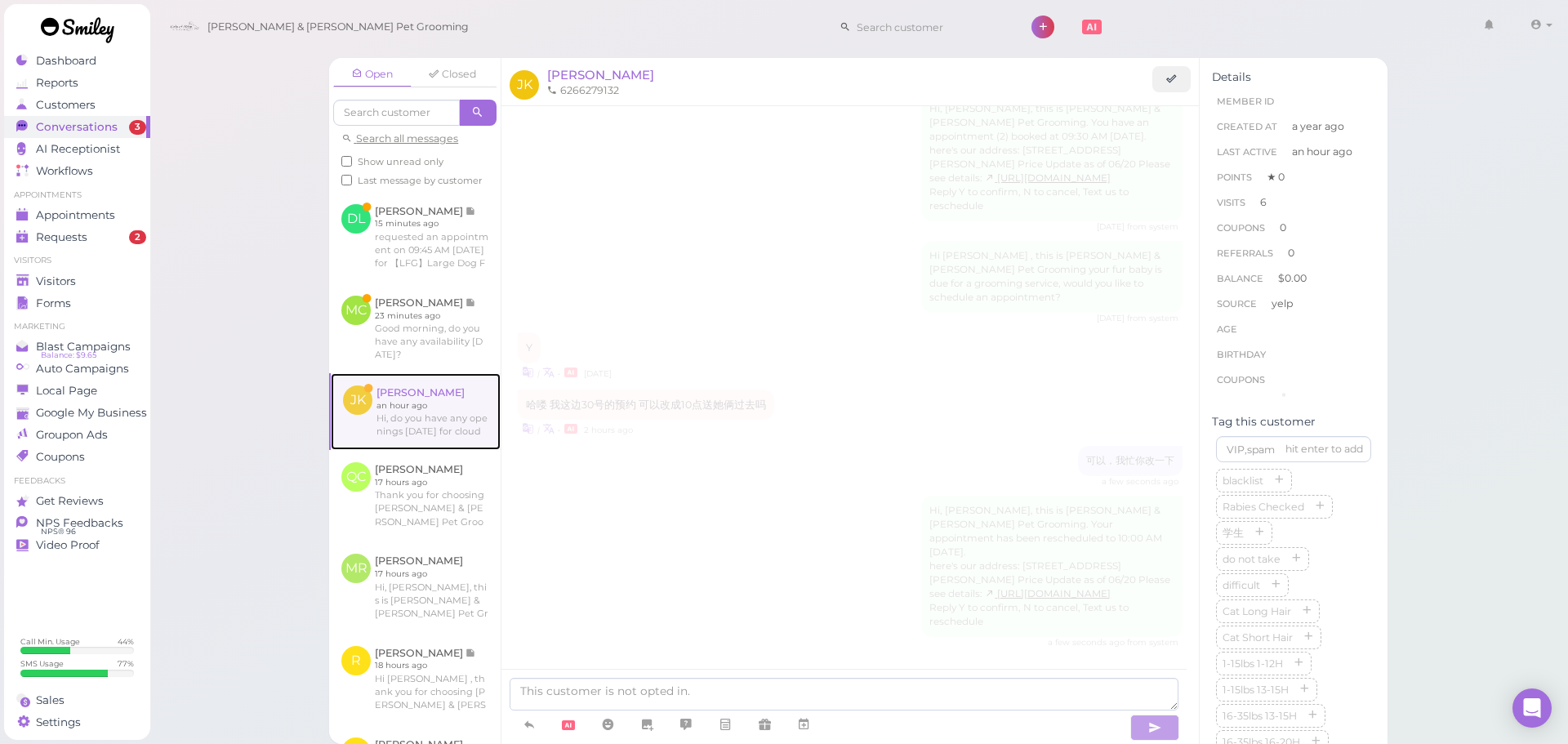
scroll to position [1852, 0]
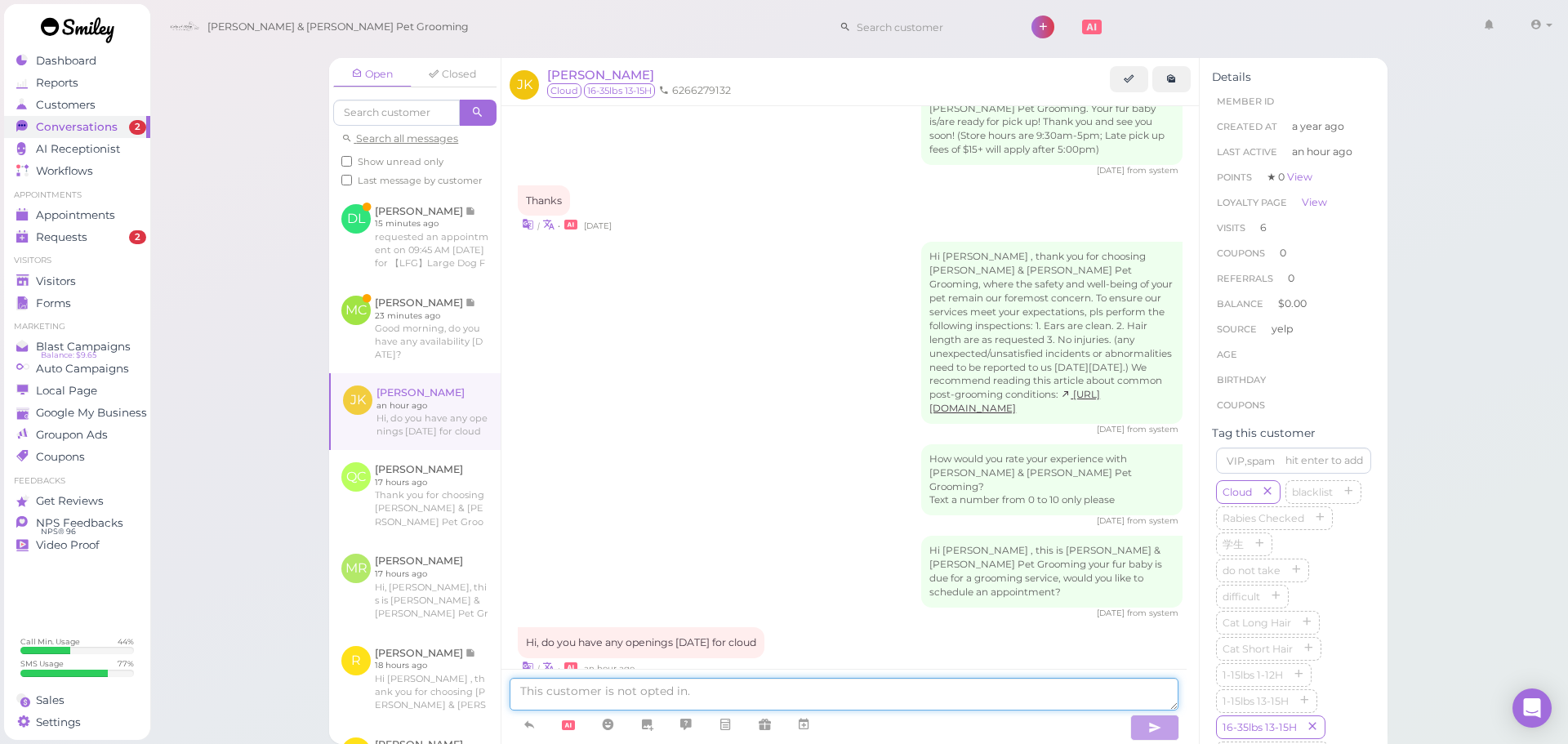
click at [565, 693] on textarea at bounding box center [844, 694] width 669 height 32
type textarea "Will this be for a bath or for a full grooming?"
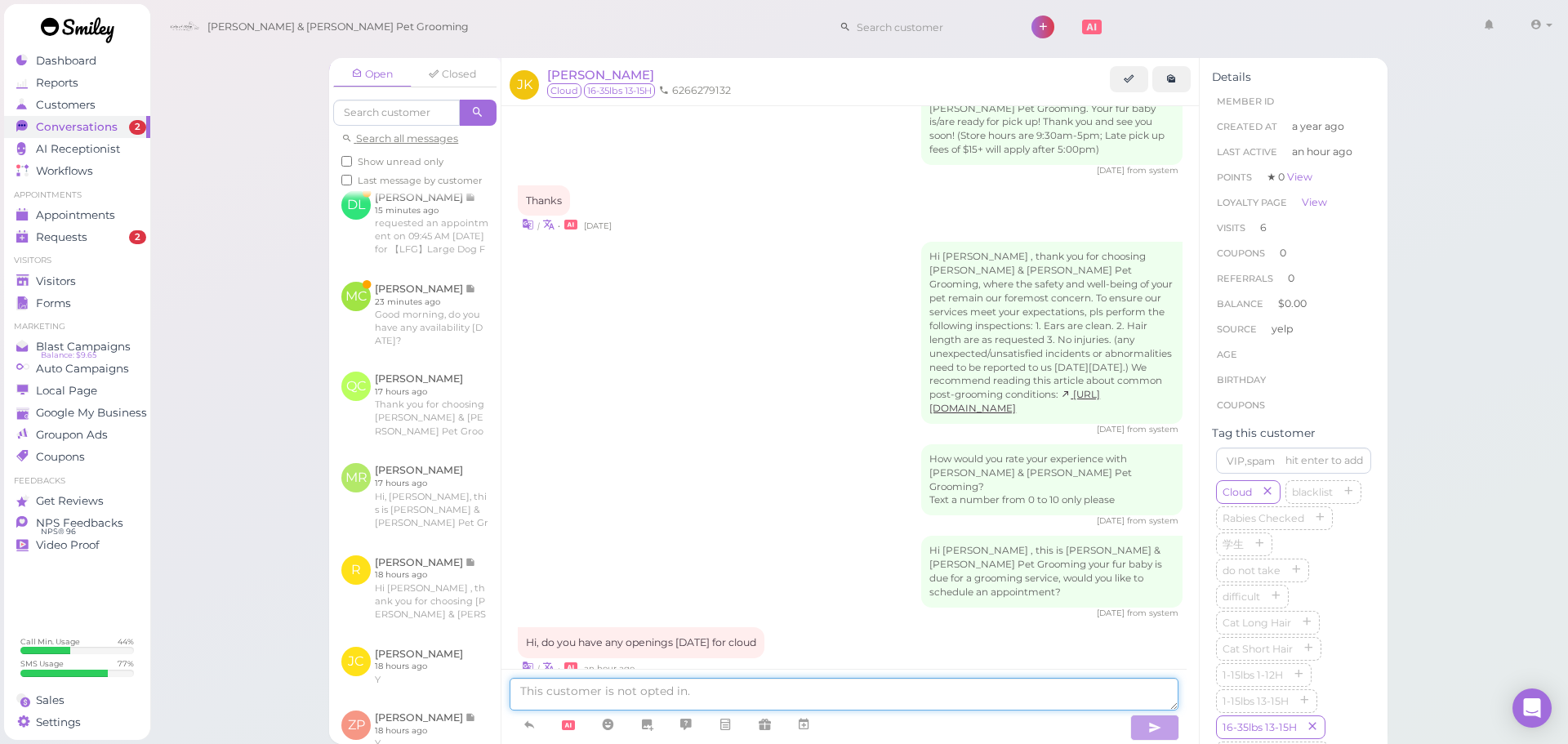
scroll to position [1891, 0]
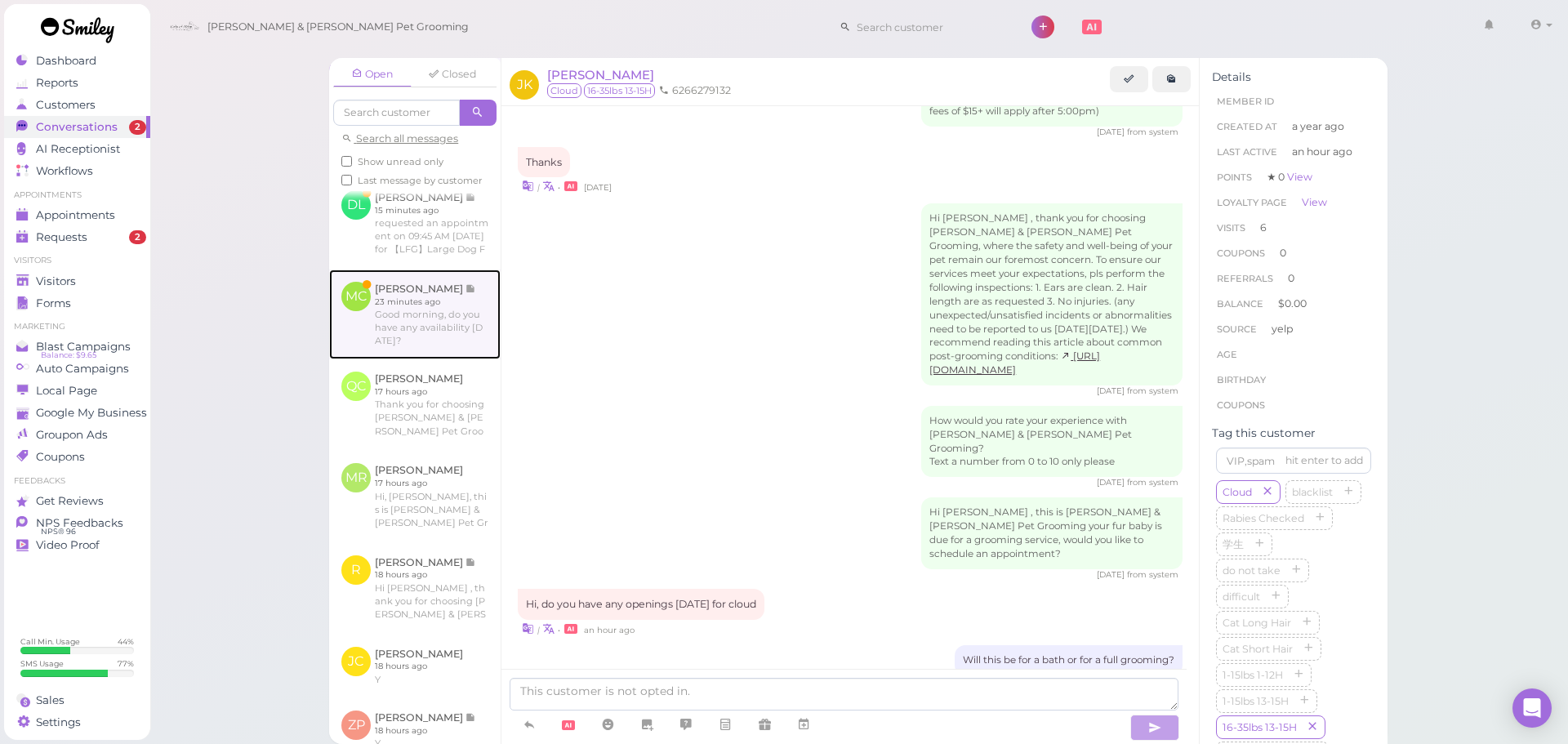
click at [445, 359] on link at bounding box center [415, 314] width 172 height 90
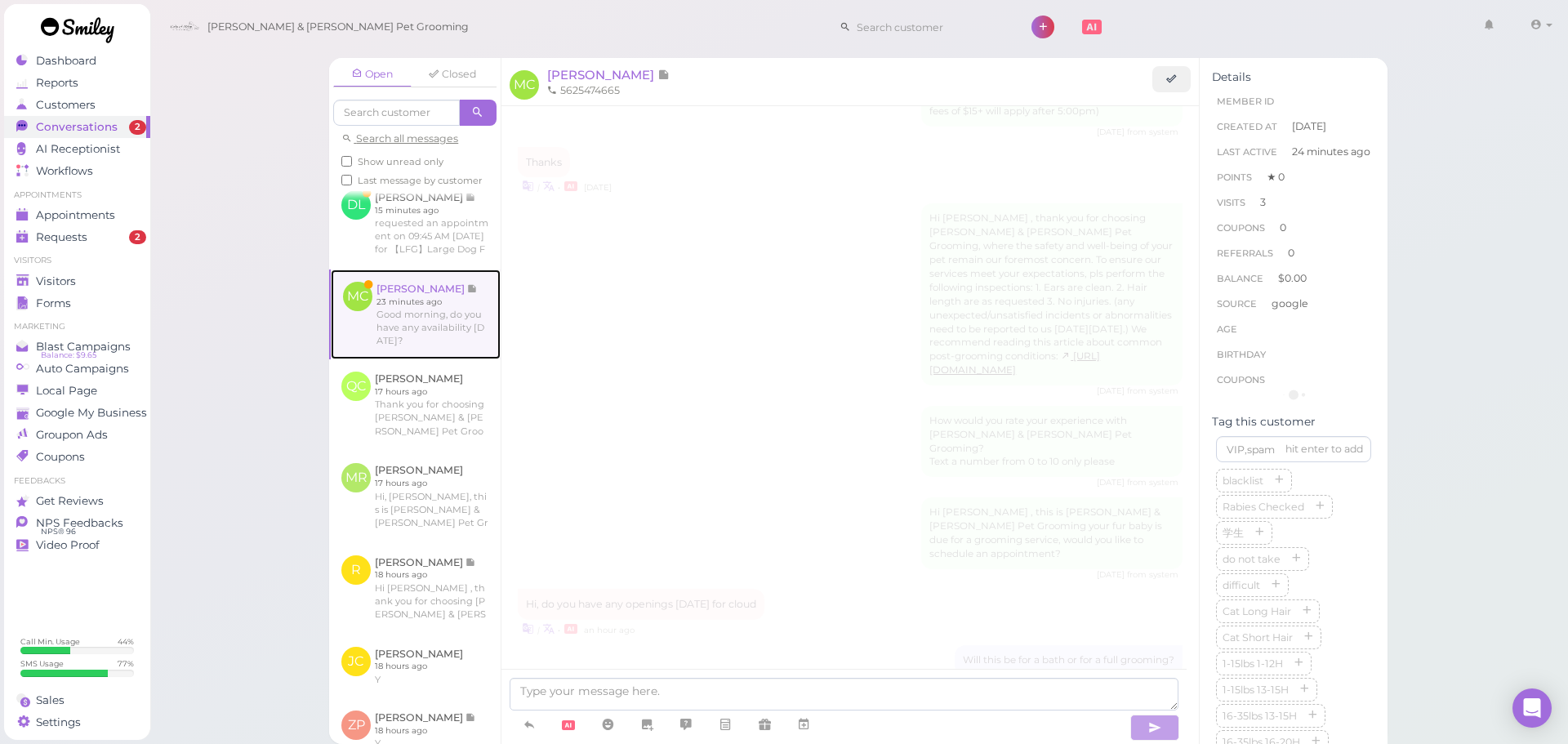
scroll to position [2065, 0]
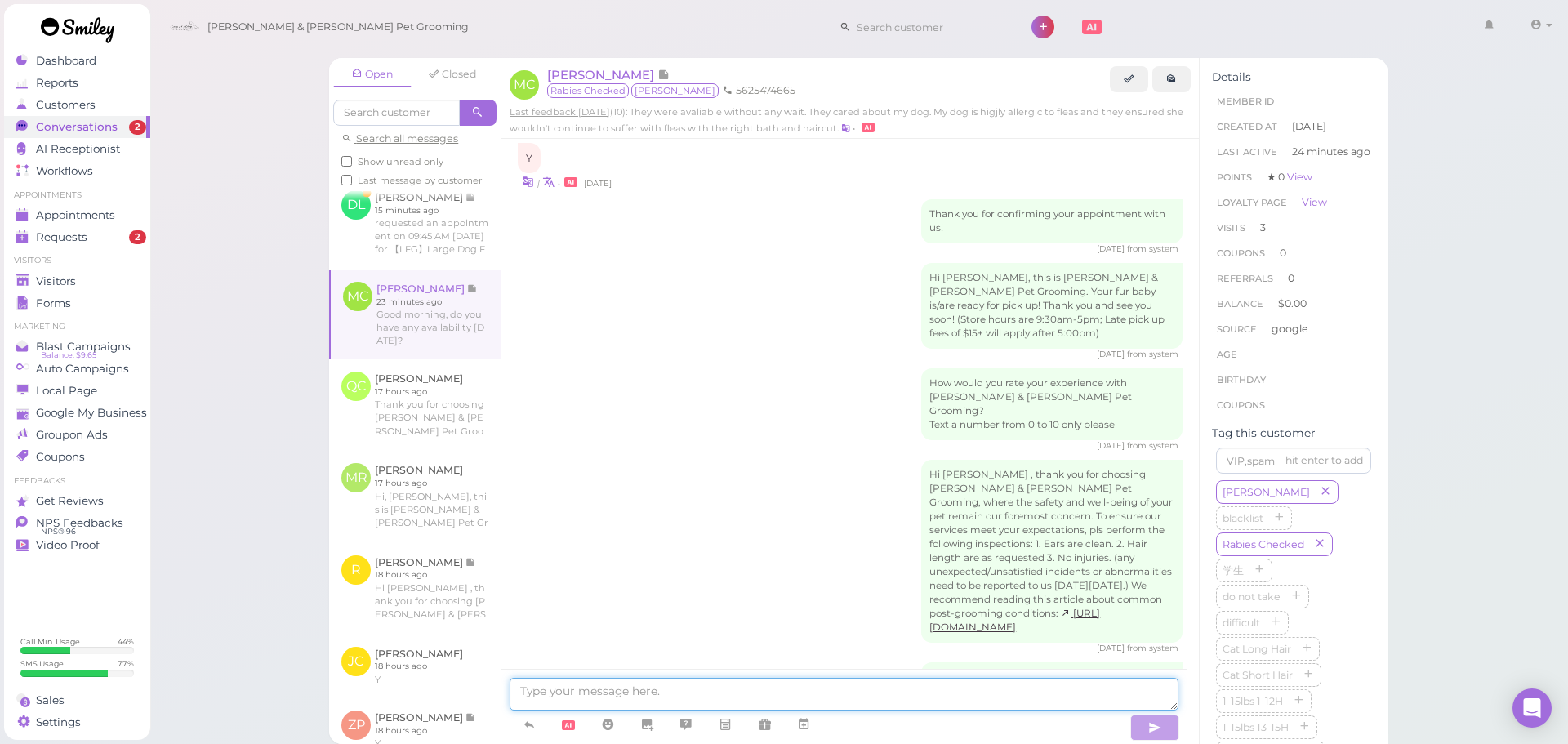
drag, startPoint x: 696, startPoint y: 687, endPoint x: 796, endPoint y: 250, distance: 448.3
click at [697, 665] on div "MC Mariza Campos Rabies Checked Maggie 5625474665 Last feedback 3 years ago (10…" at bounding box center [850, 401] width 699 height 687
type textarea "Will this be for a bath or for a full grooming?"
click at [430, 270] on link at bounding box center [415, 224] width 172 height 91
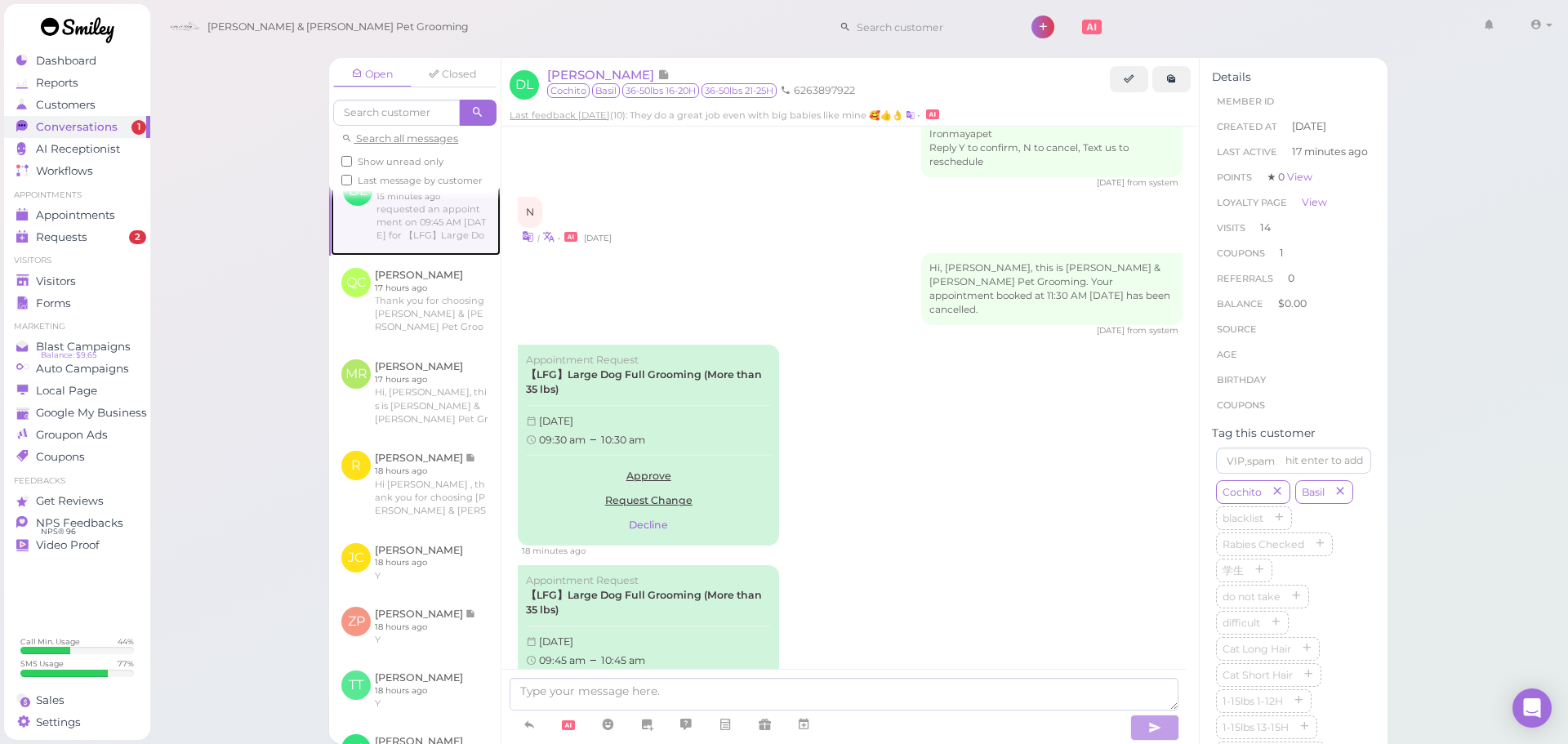
scroll to position [2405, 0]
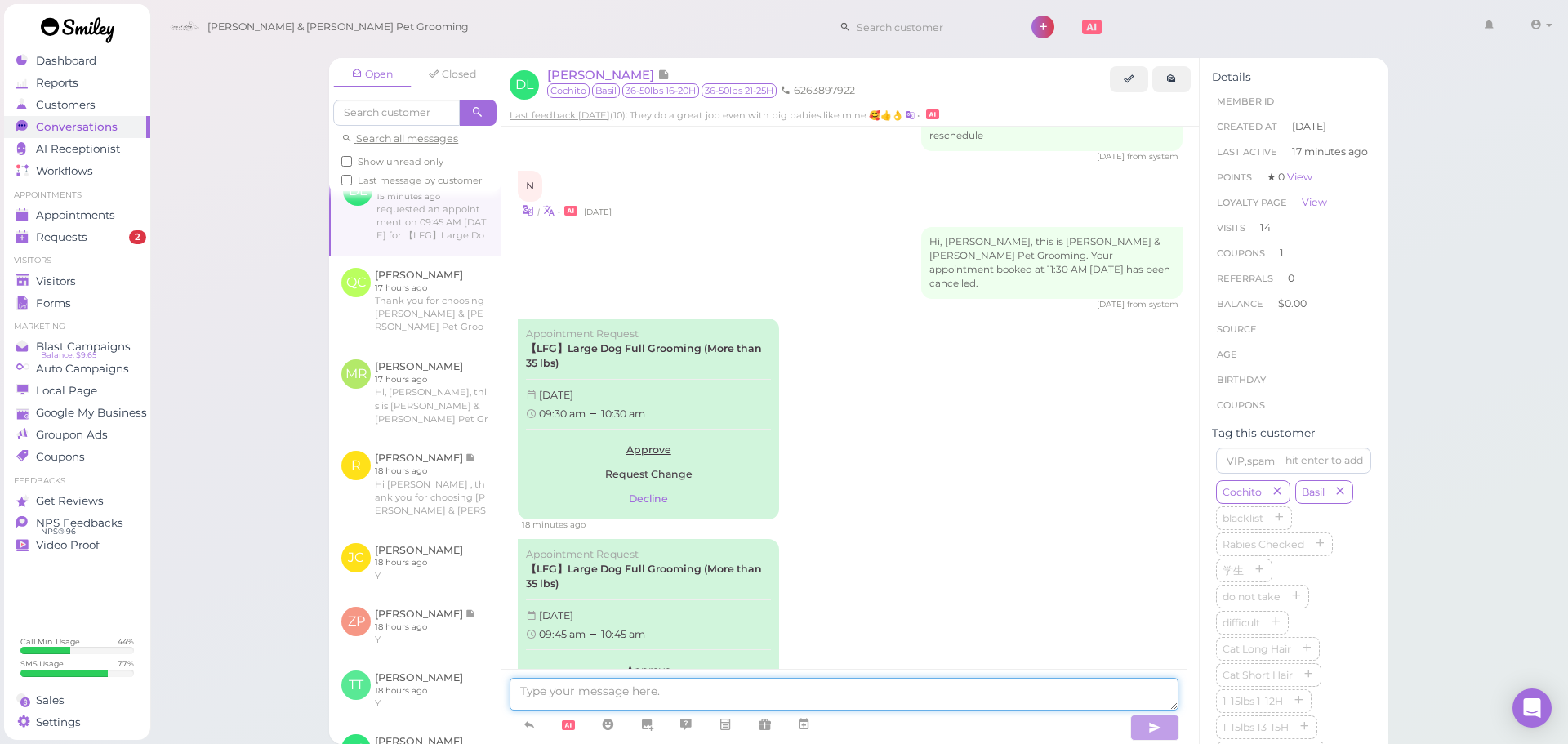
click at [753, 684] on textarea at bounding box center [844, 694] width 669 height 32
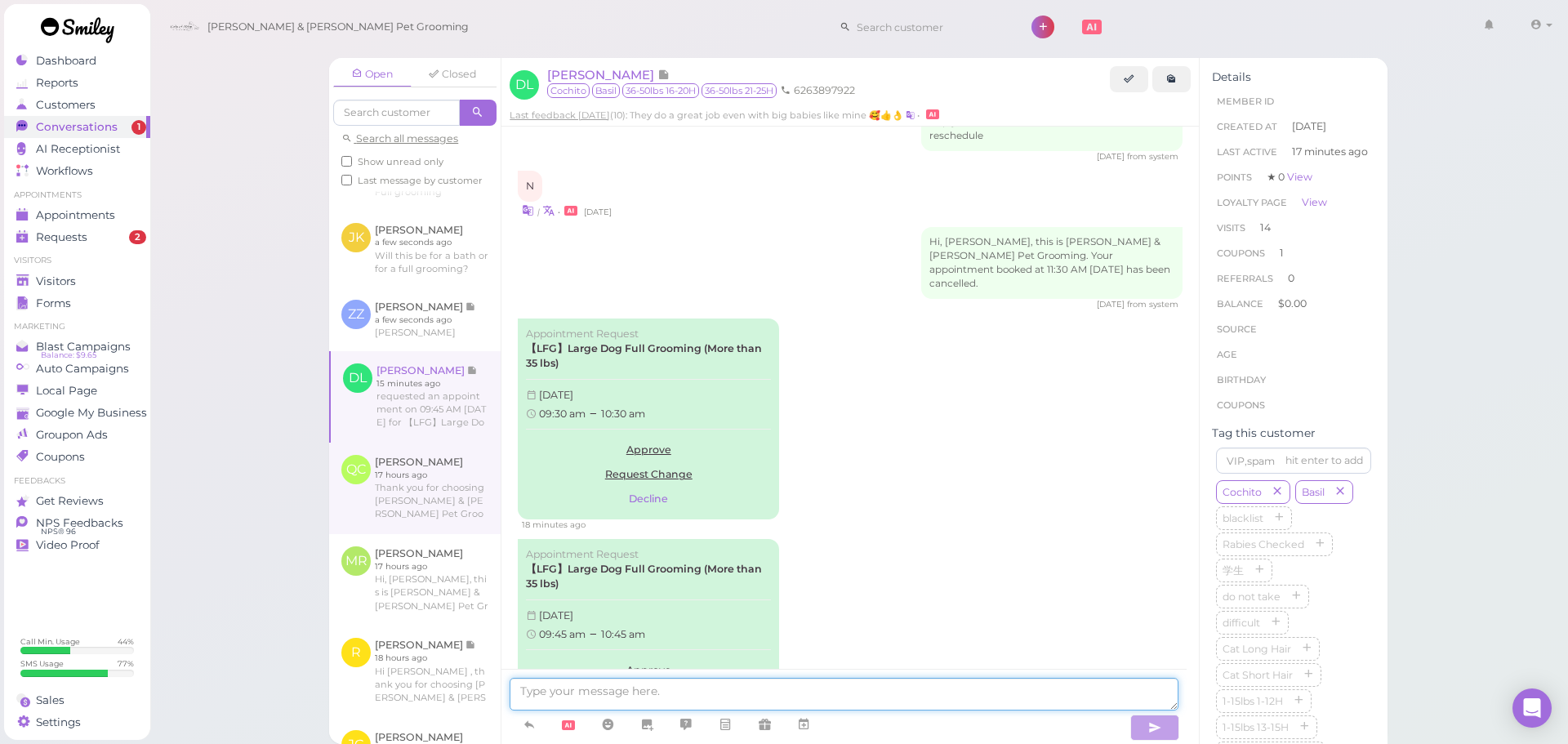
scroll to position [82, 0]
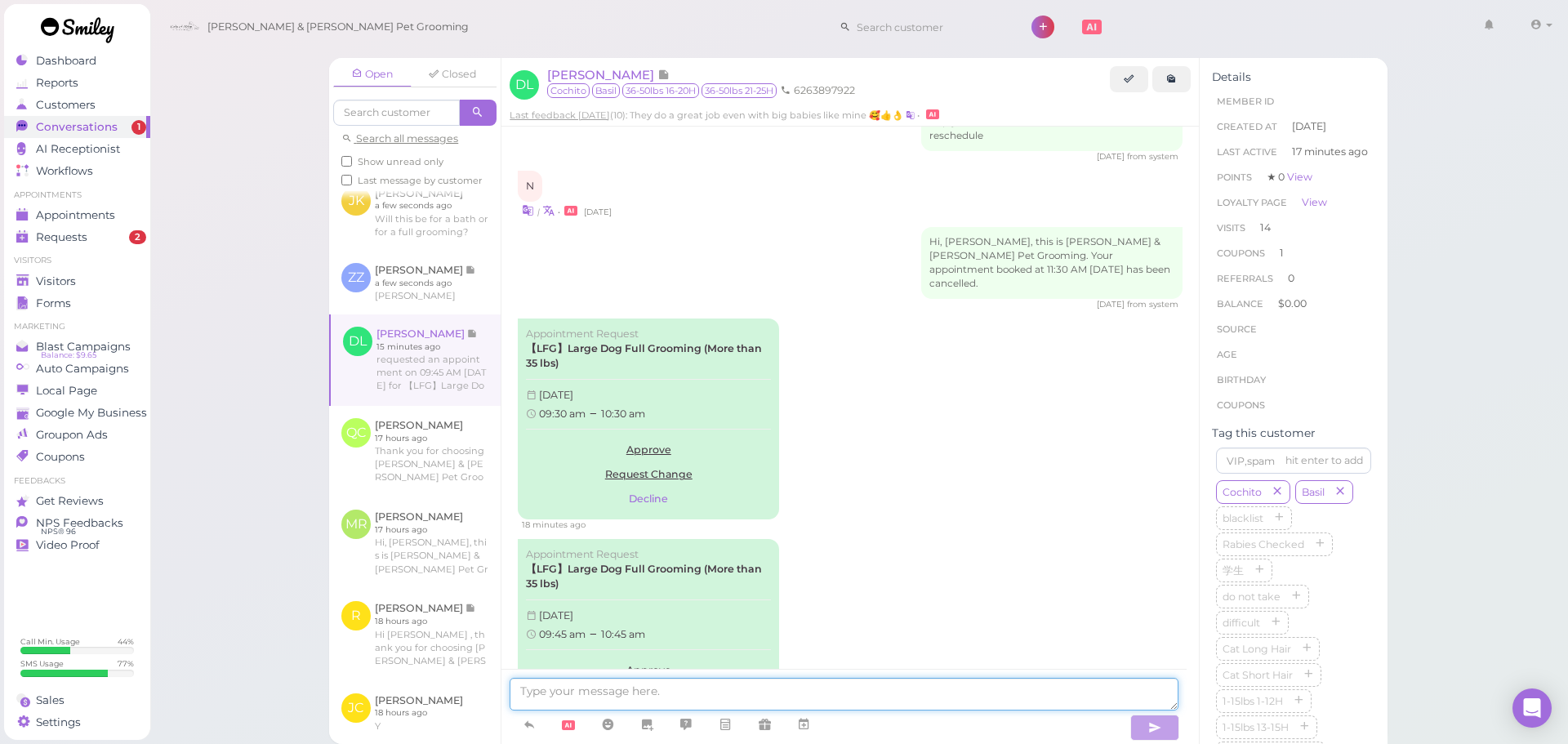
click at [926, 691] on textarea at bounding box center [844, 694] width 669 height 32
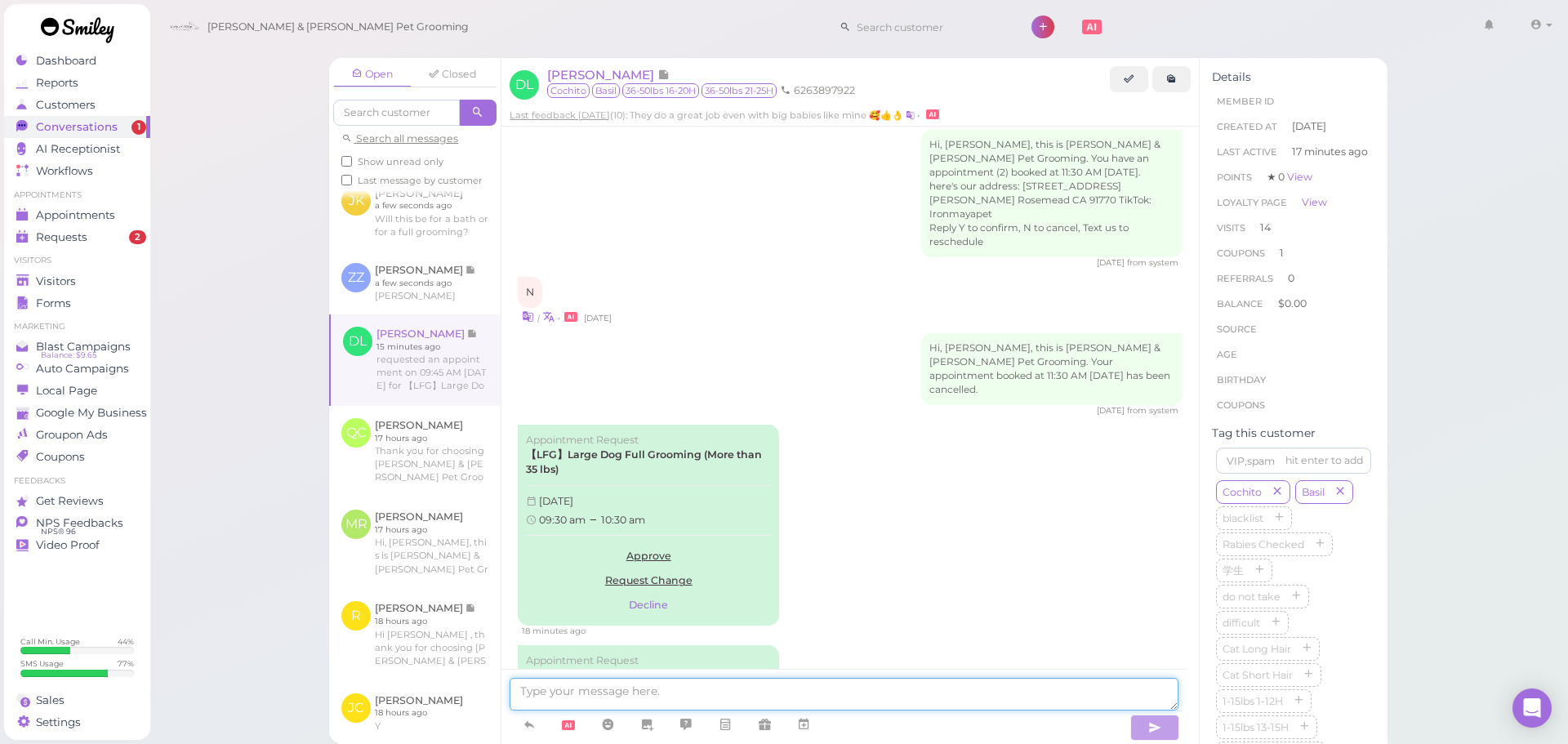
scroll to position [2405, 0]
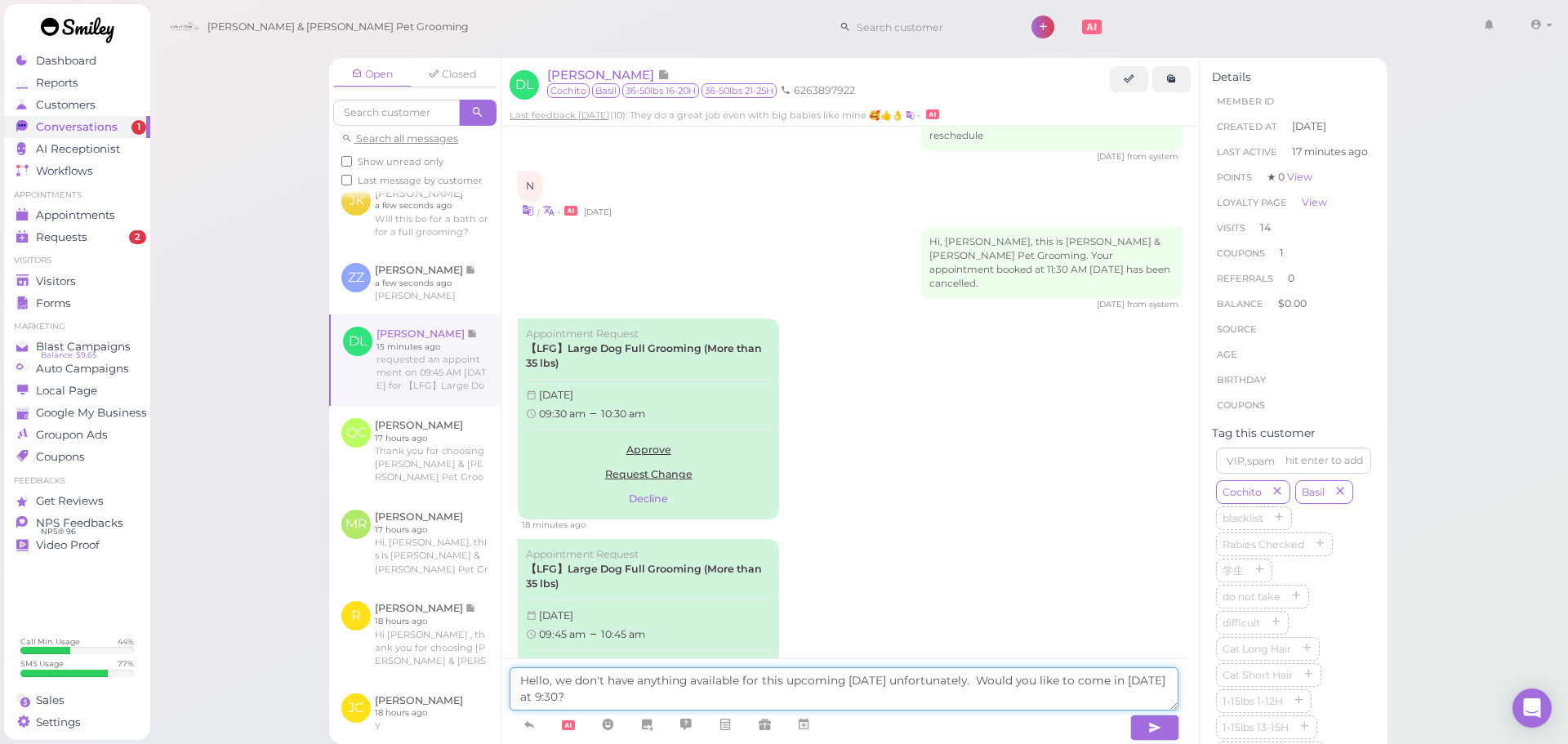
type textarea "Hello, we don't have anything available for this upcoming [DATE] unfortunately.…"
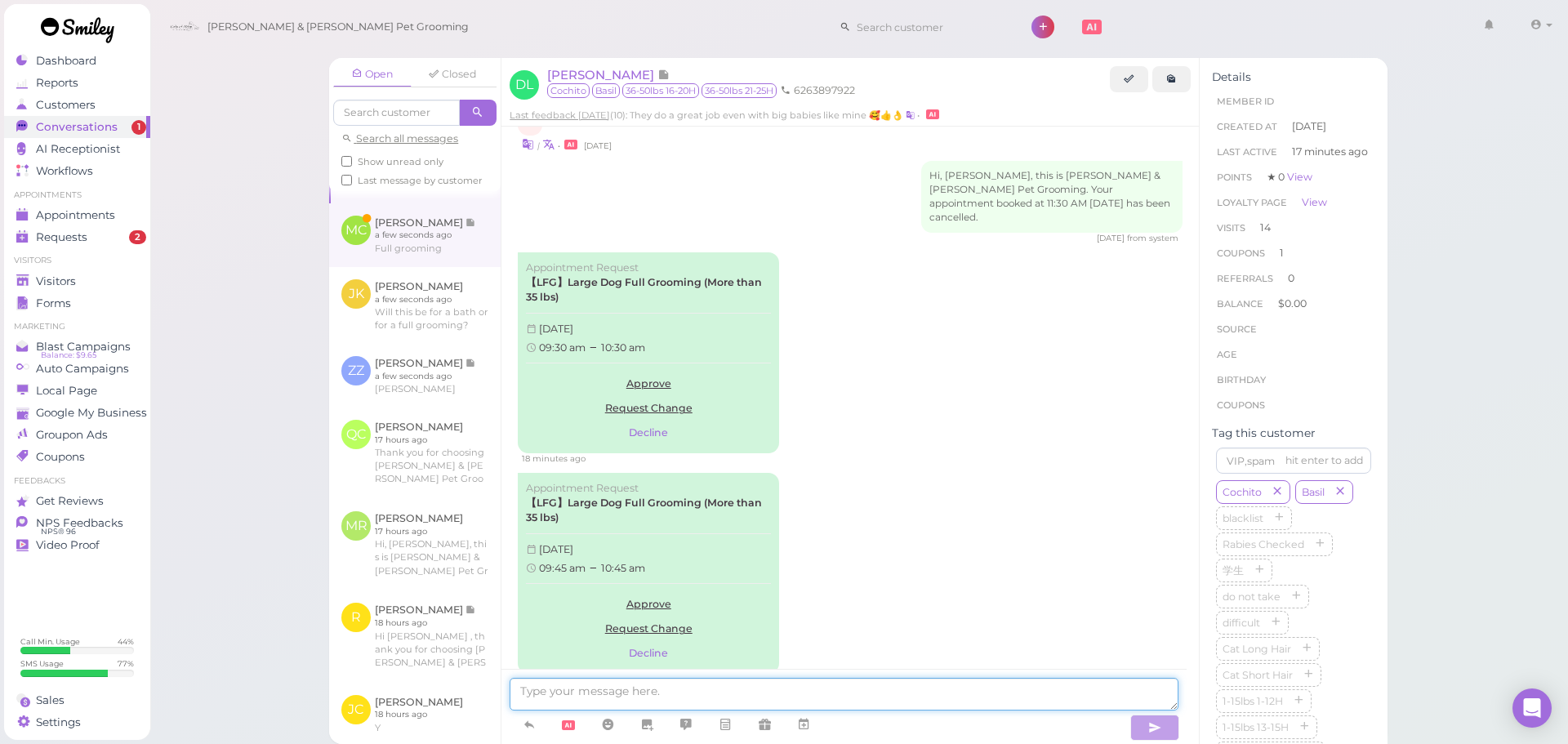
scroll to position [0, 0]
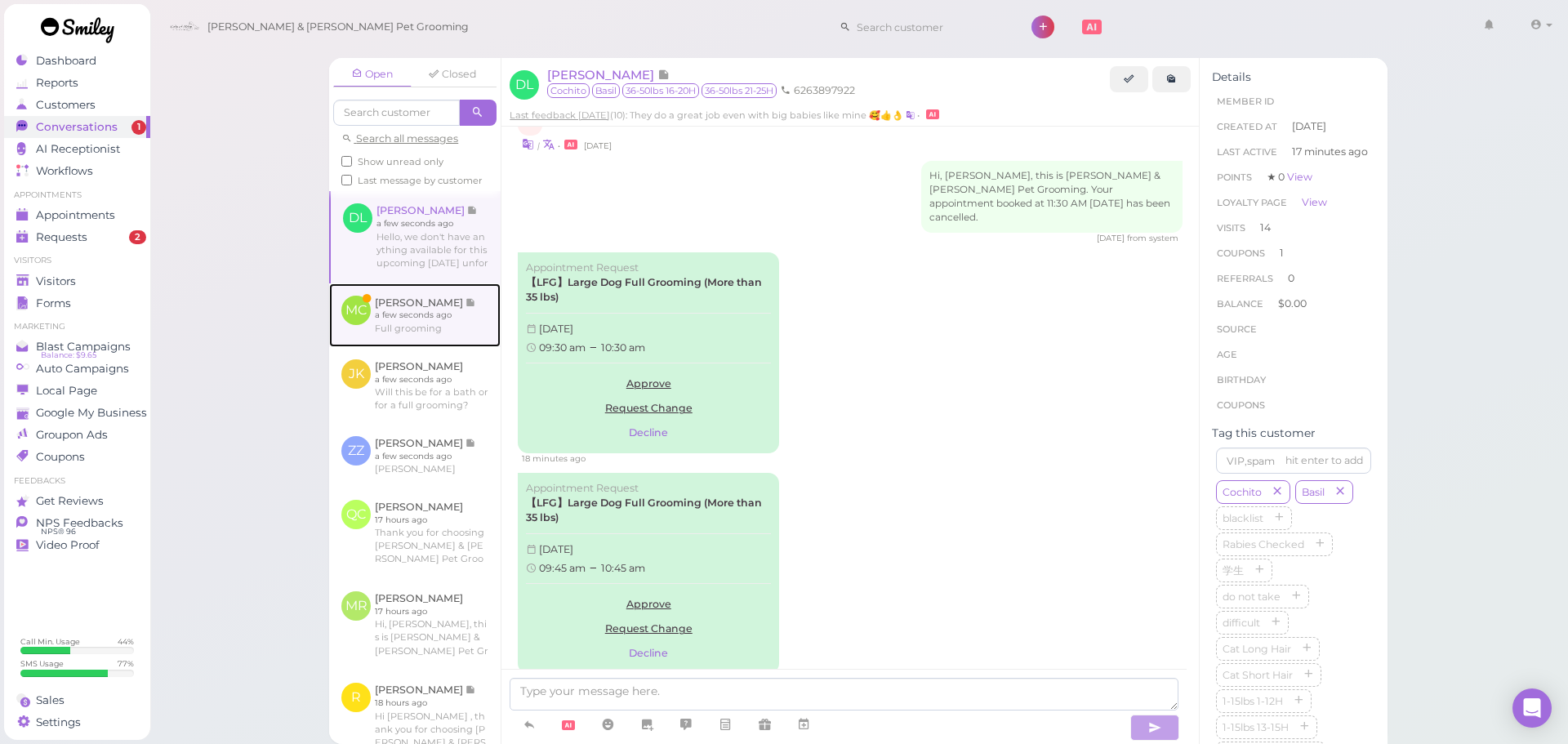
click at [388, 333] on link at bounding box center [415, 315] width 172 height 64
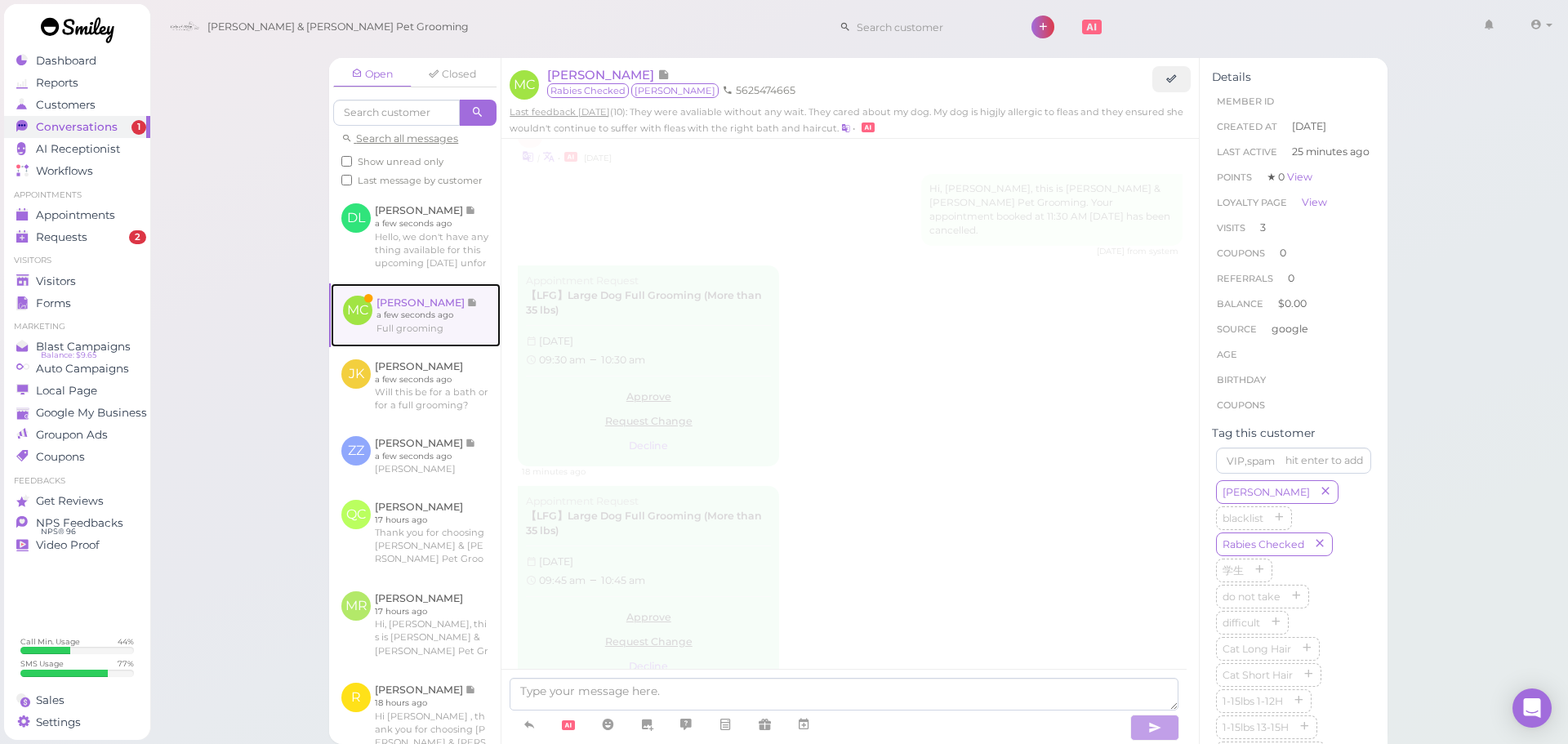
scroll to position [2034, 0]
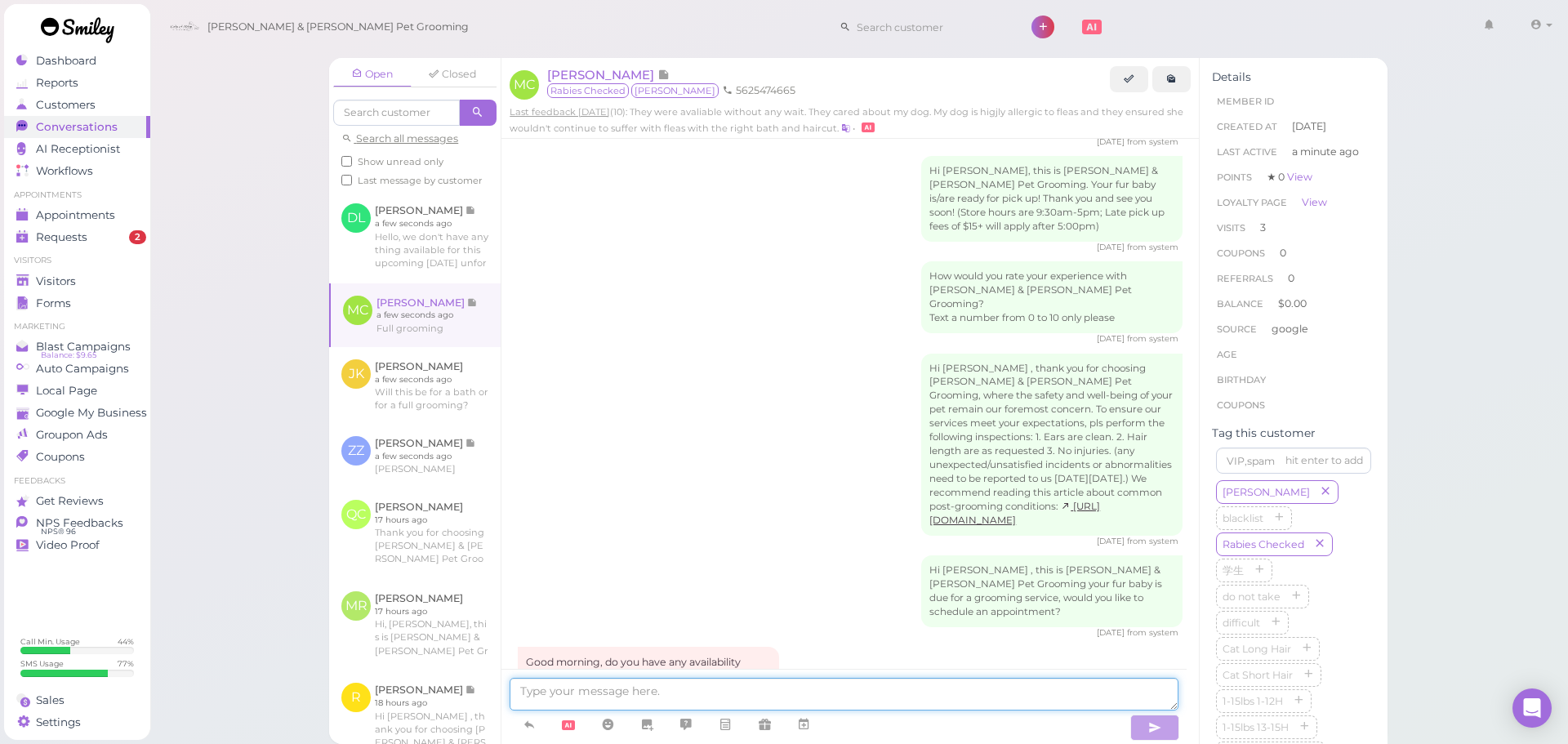
click at [847, 688] on textarea at bounding box center [844, 694] width 669 height 32
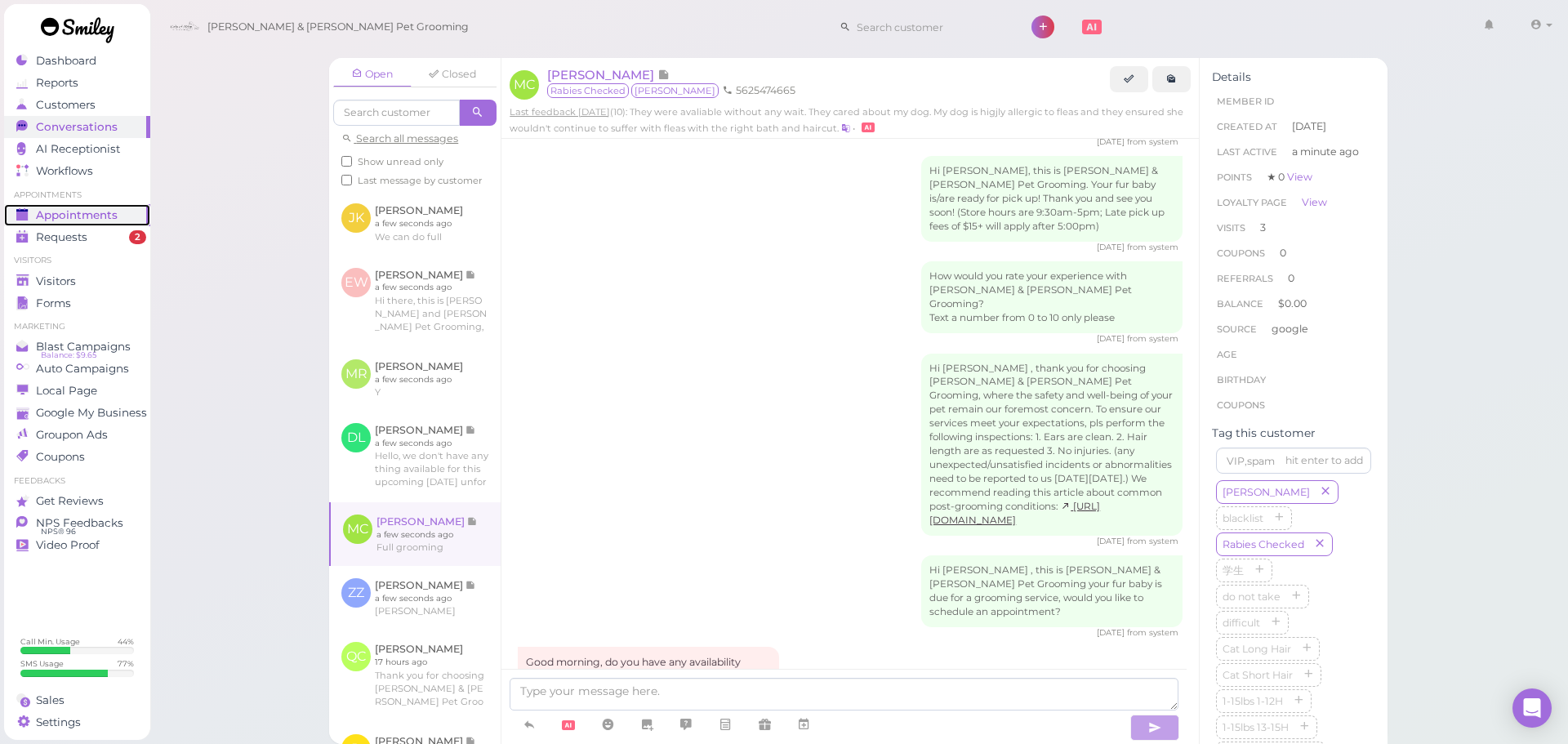
click at [51, 217] on span "Appointments" at bounding box center [76, 215] width 82 height 14
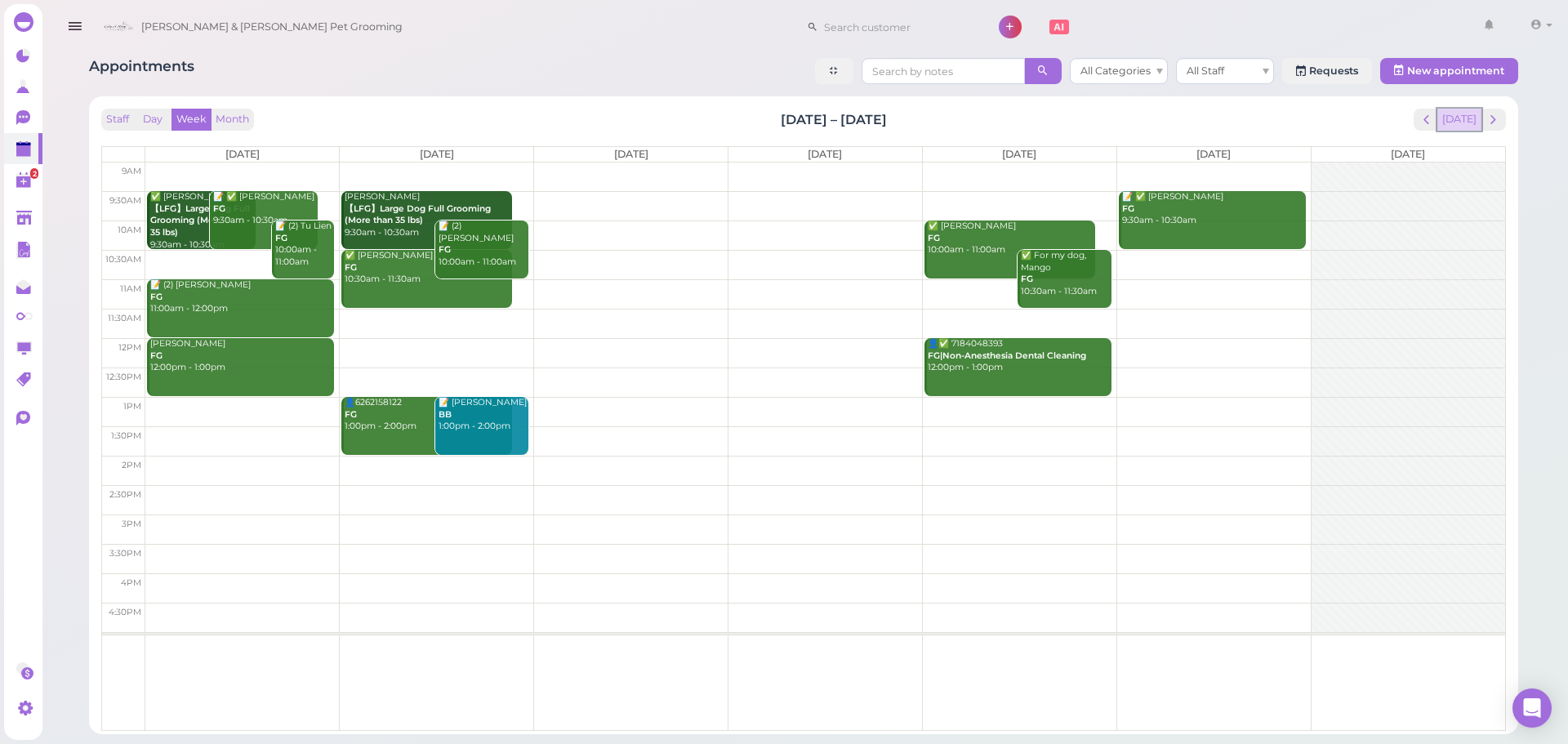
click at [1464, 109] on button "[DATE]" at bounding box center [1459, 119] width 44 height 22
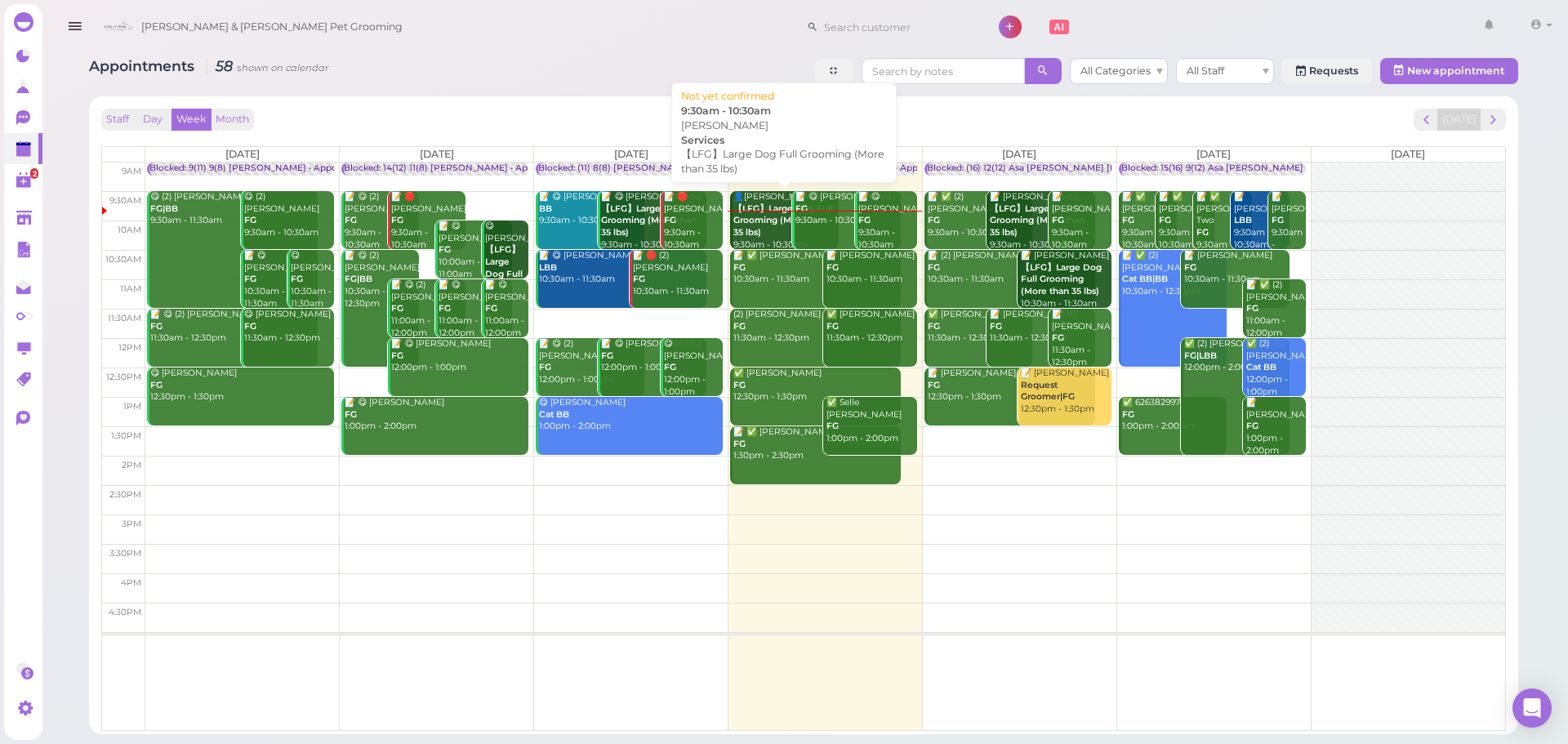
click at [754, 231] on b "【LFG】Large Dog Full Grooming (More than 35 lbs)" at bounding box center [784, 220] width 100 height 34
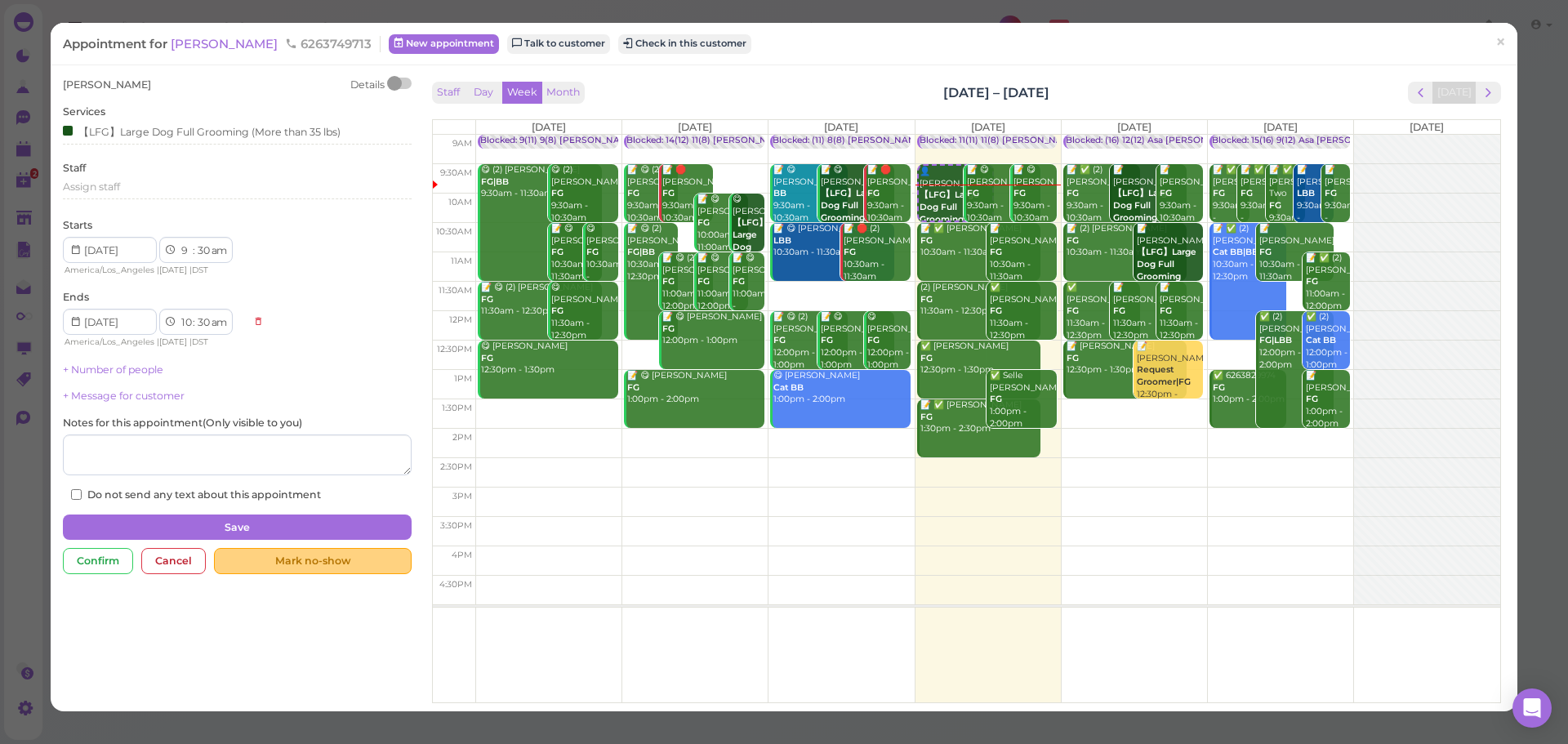
click at [279, 571] on div "Mark no-show" at bounding box center [312, 562] width 197 height 27
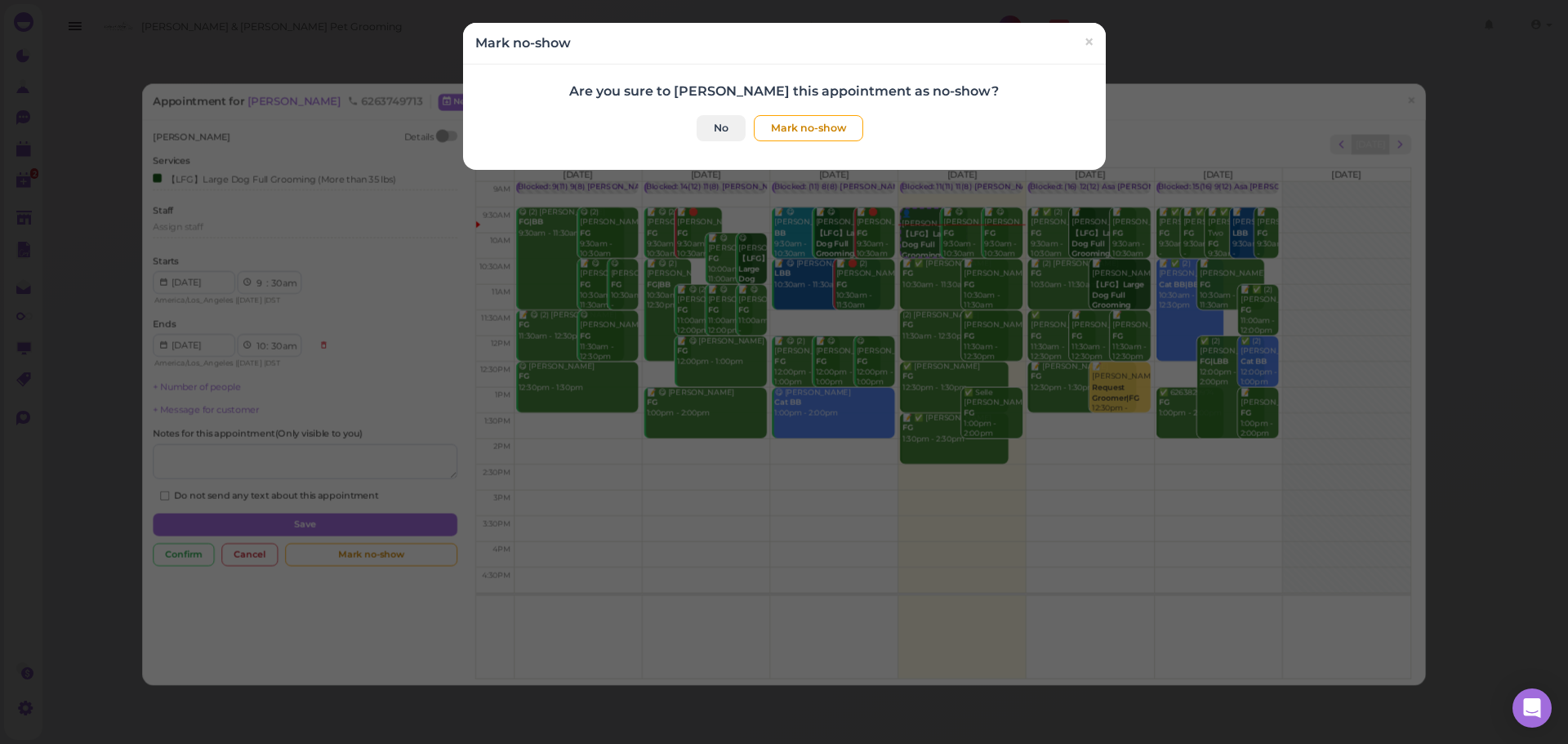
click at [791, 101] on div "Are you sure to mark this appointment as no-show? No Mark no-show" at bounding box center [784, 112] width 619 height 58
click at [789, 124] on button "Mark no-show" at bounding box center [808, 129] width 109 height 27
checkbox input "true"
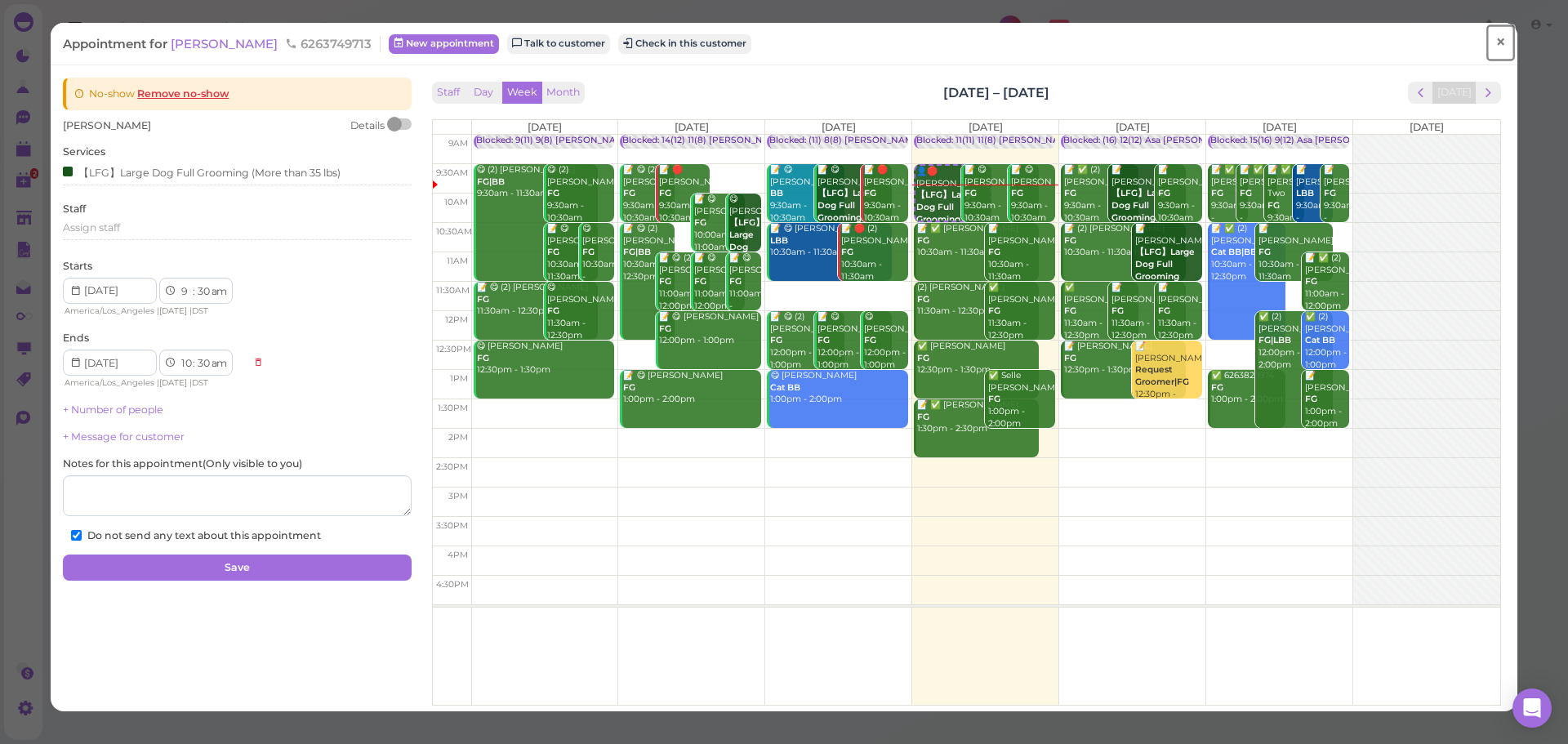
click at [1498, 42] on link "×" at bounding box center [1501, 43] width 30 height 38
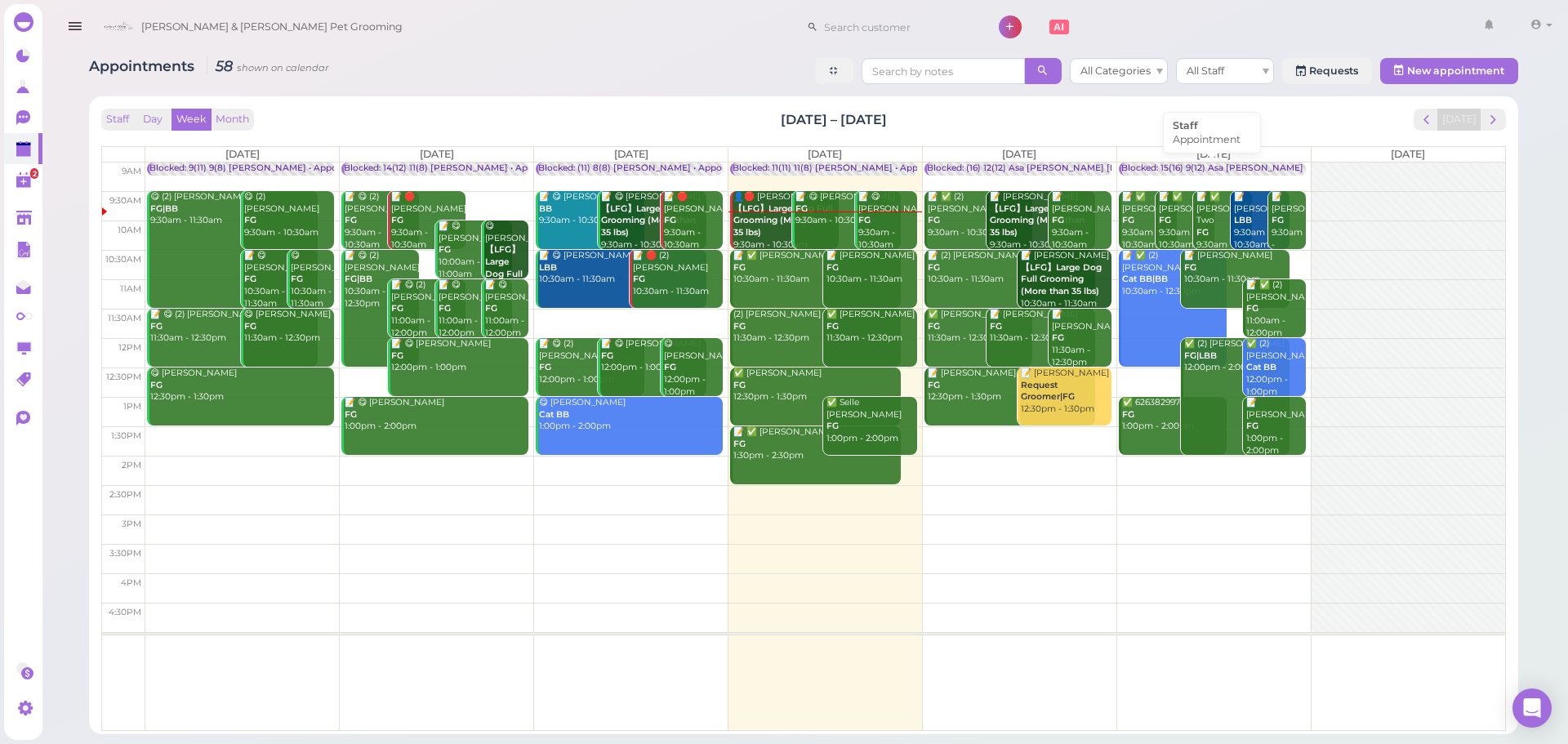
click at [1157, 173] on div "Blocked: 15(16) 9(12) Asa Helen Rebecca • Appointment" at bounding box center [1285, 168] width 328 height 12
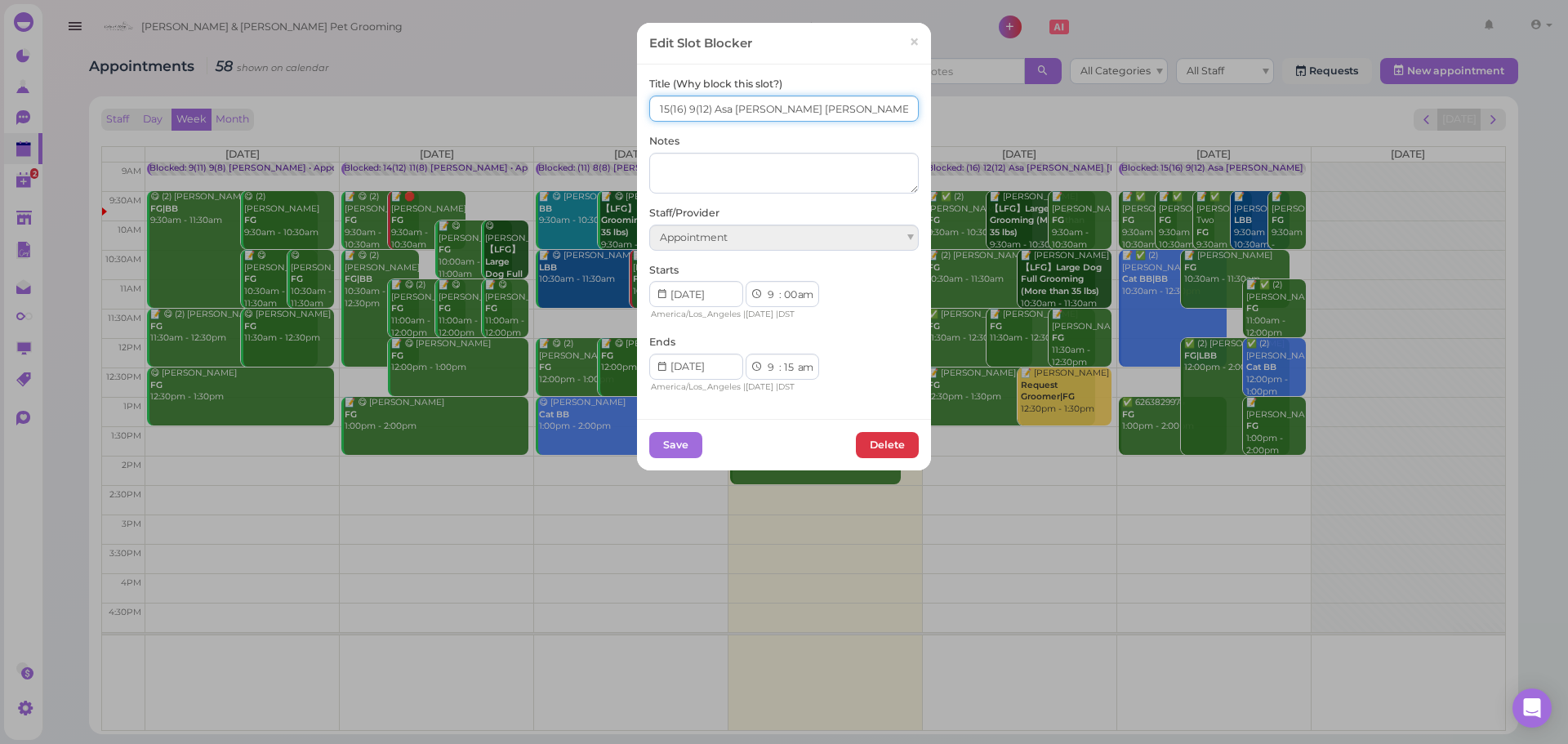
click at [658, 116] on input "15(16) 9(12) Asa Helen Rebecca" at bounding box center [784, 109] width 269 height 27
type input "16(16) 9(12) Asa Helen Rebecca"
click at [672, 442] on button "Save" at bounding box center [676, 445] width 53 height 27
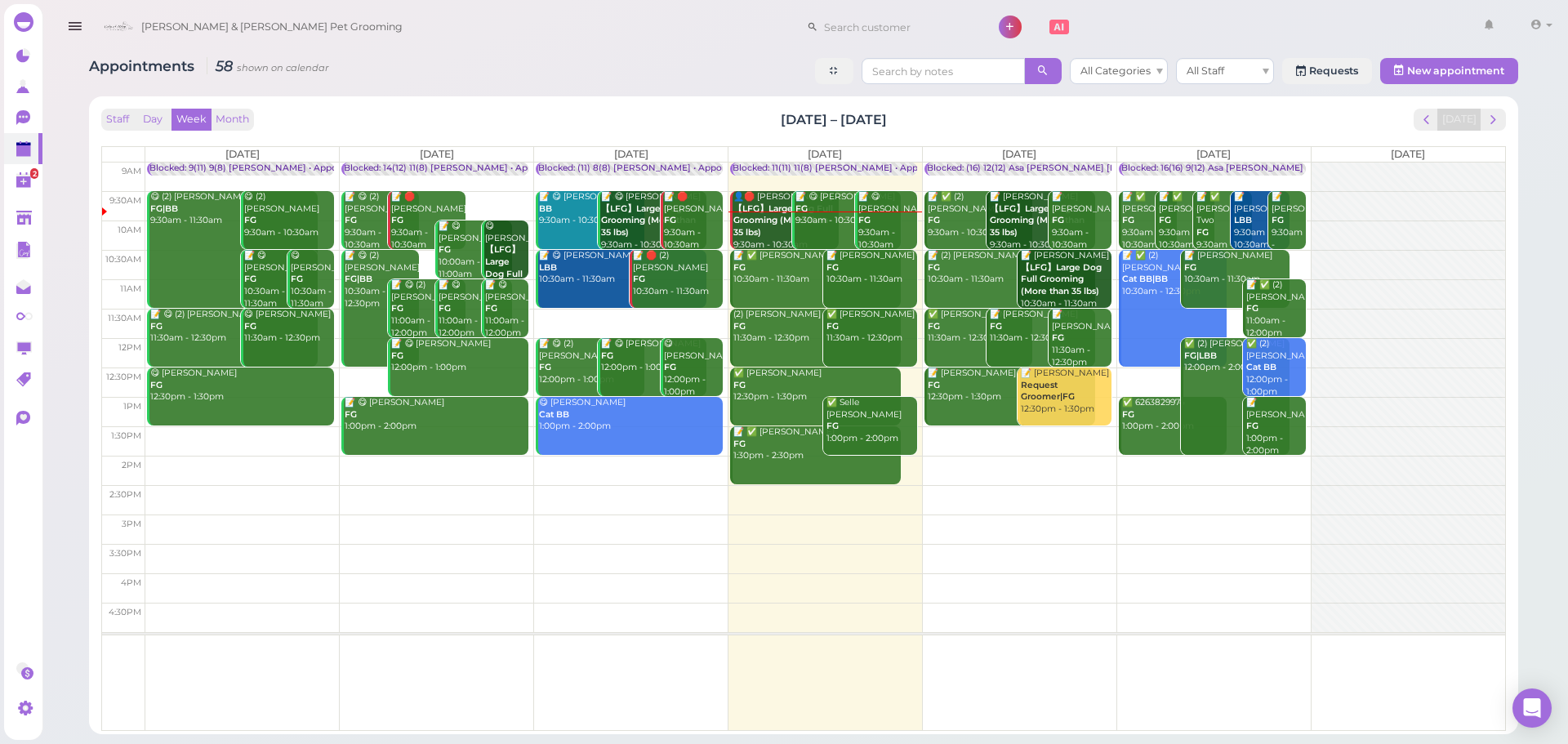
click at [751, 93] on div "Appointments 58 shown on calendar All Categories All Staff Requests 2 New appoi…" at bounding box center [803, 390] width 1470 height 688
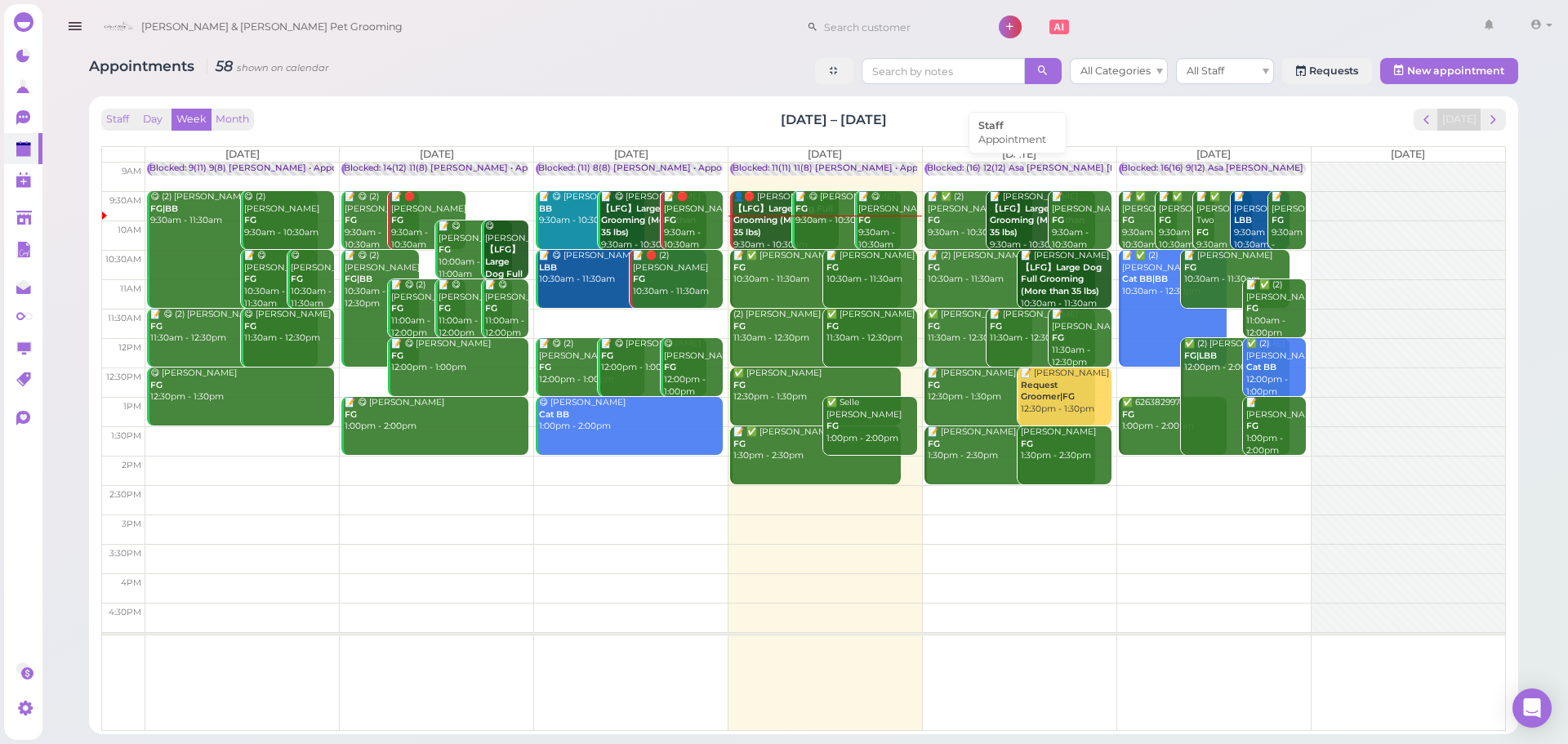
click at [979, 164] on div "Blocked: (16) 12(12) Asa Helen Rebecca • Appointment" at bounding box center [1088, 168] width 323 height 12
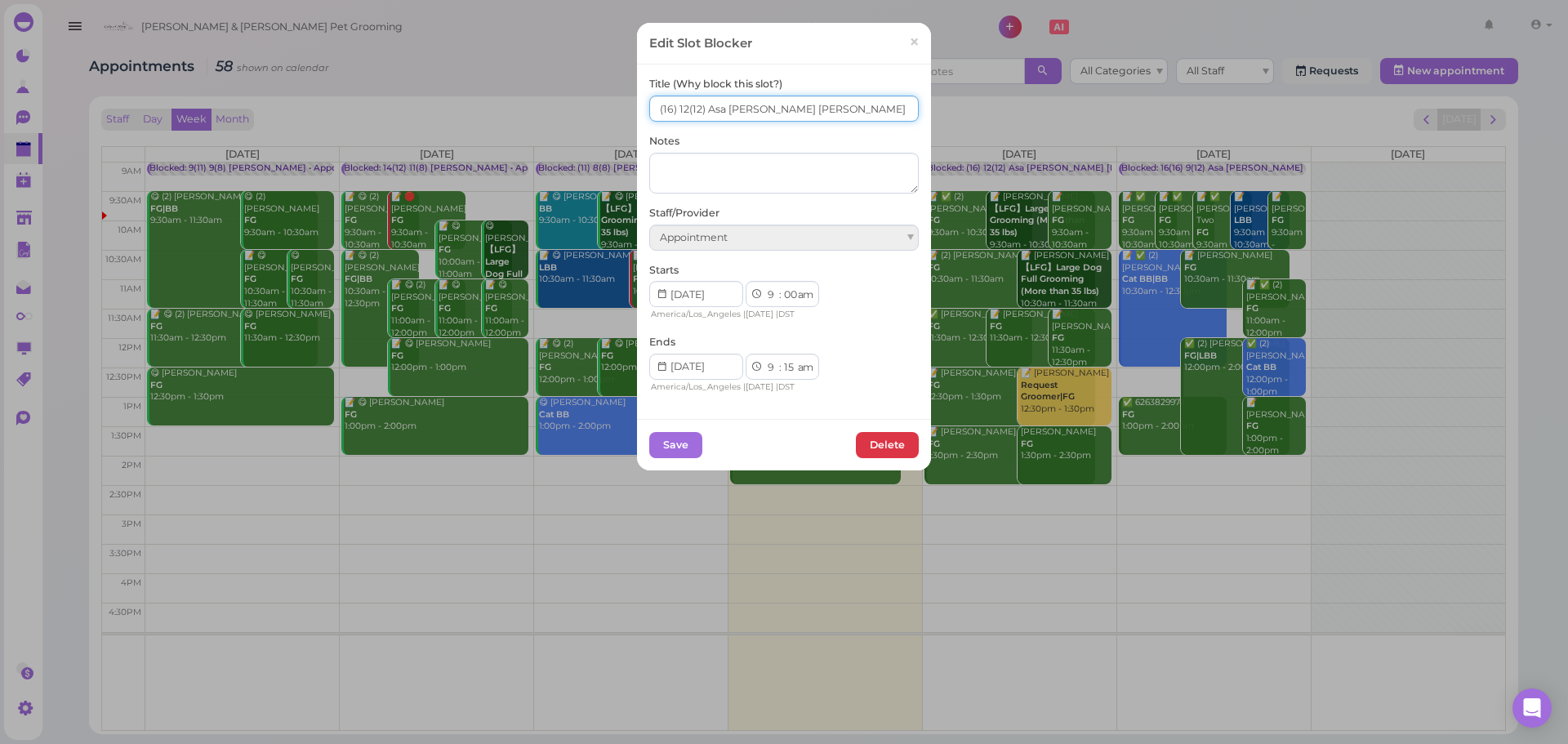
drag, startPoint x: 680, startPoint y: 114, endPoint x: 751, endPoint y: 30, distance: 110.0
click at [683, 109] on input "(16) 12(12) Asa Helen Rebecca" at bounding box center [784, 109] width 269 height 27
type input "14(16) 14(12) Asa Helen Rebecca"
click at [687, 464] on div "Save Delete" at bounding box center [784, 445] width 294 height 51
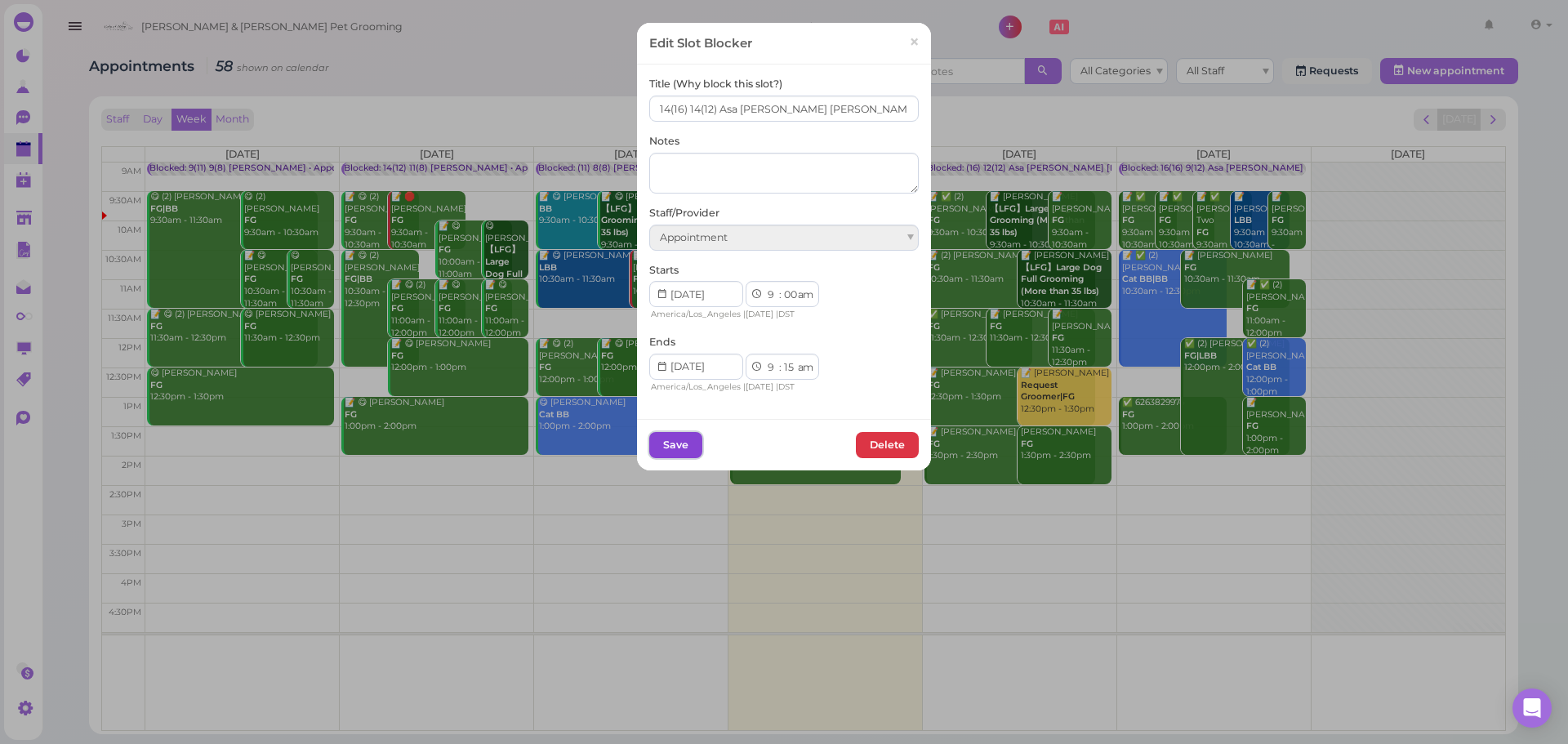
click at [687, 441] on button "Save" at bounding box center [676, 445] width 53 height 27
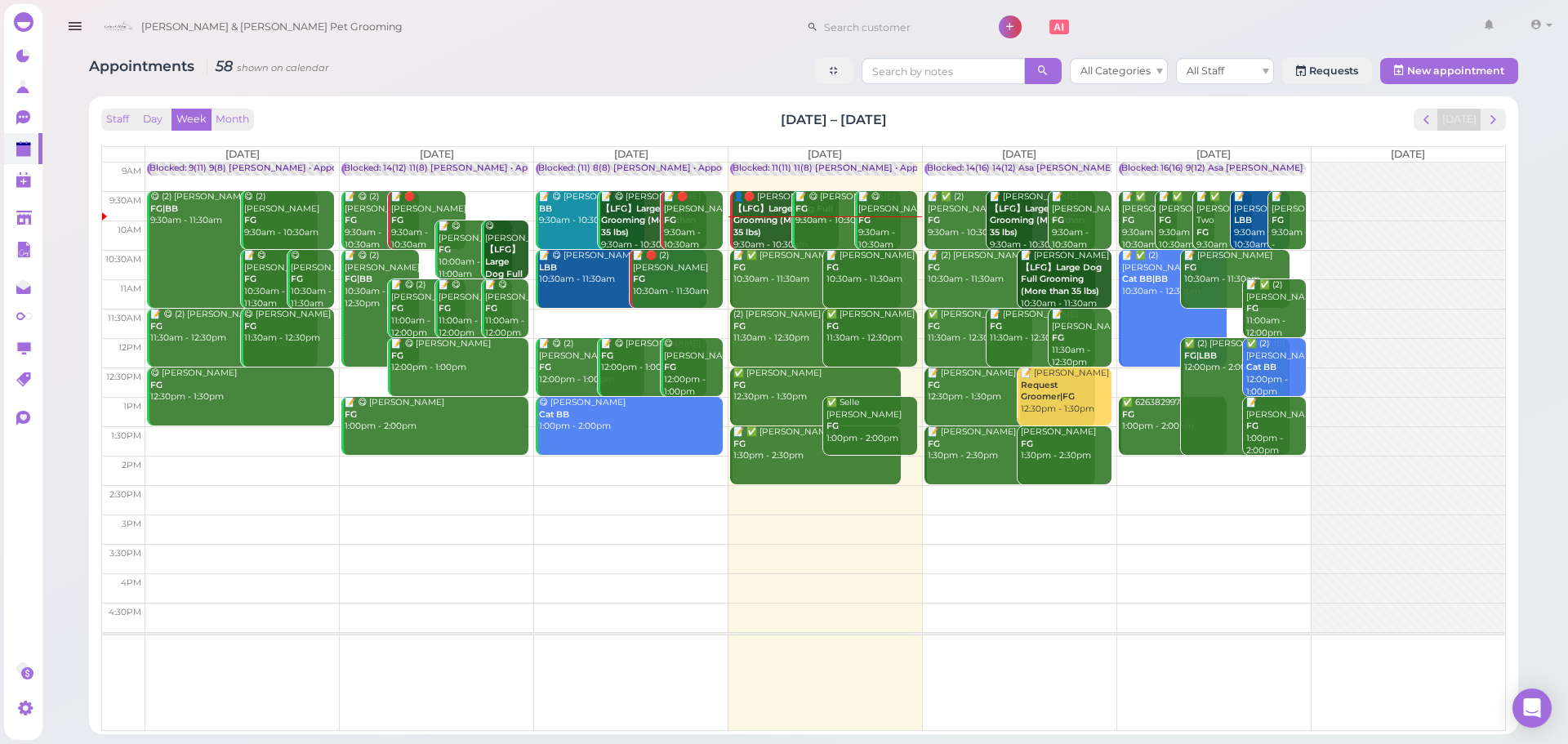
drag, startPoint x: 938, startPoint y: 119, endPoint x: 687, endPoint y: 88, distance: 252.9
click at [687, 88] on div "Appointments 58 shown on calendar All Categories All Staff Requests New appoint…" at bounding box center [803, 390] width 1470 height 688
click at [687, 92] on div "Appointments 58 shown on calendar All Categories All Staff Requests New appoint…" at bounding box center [803, 390] width 1470 height 688
click at [988, 121] on div "Staff Day Week Month Sep 22 – 28, 2025 Today" at bounding box center [803, 119] width 1405 height 22
click at [769, 232] on div "👤🛑 Abisai Mondragon 【LFG】Large Dog Full Grooming (More than 35 lbs) 9:30am - 10…" at bounding box center [786, 221] width 106 height 60
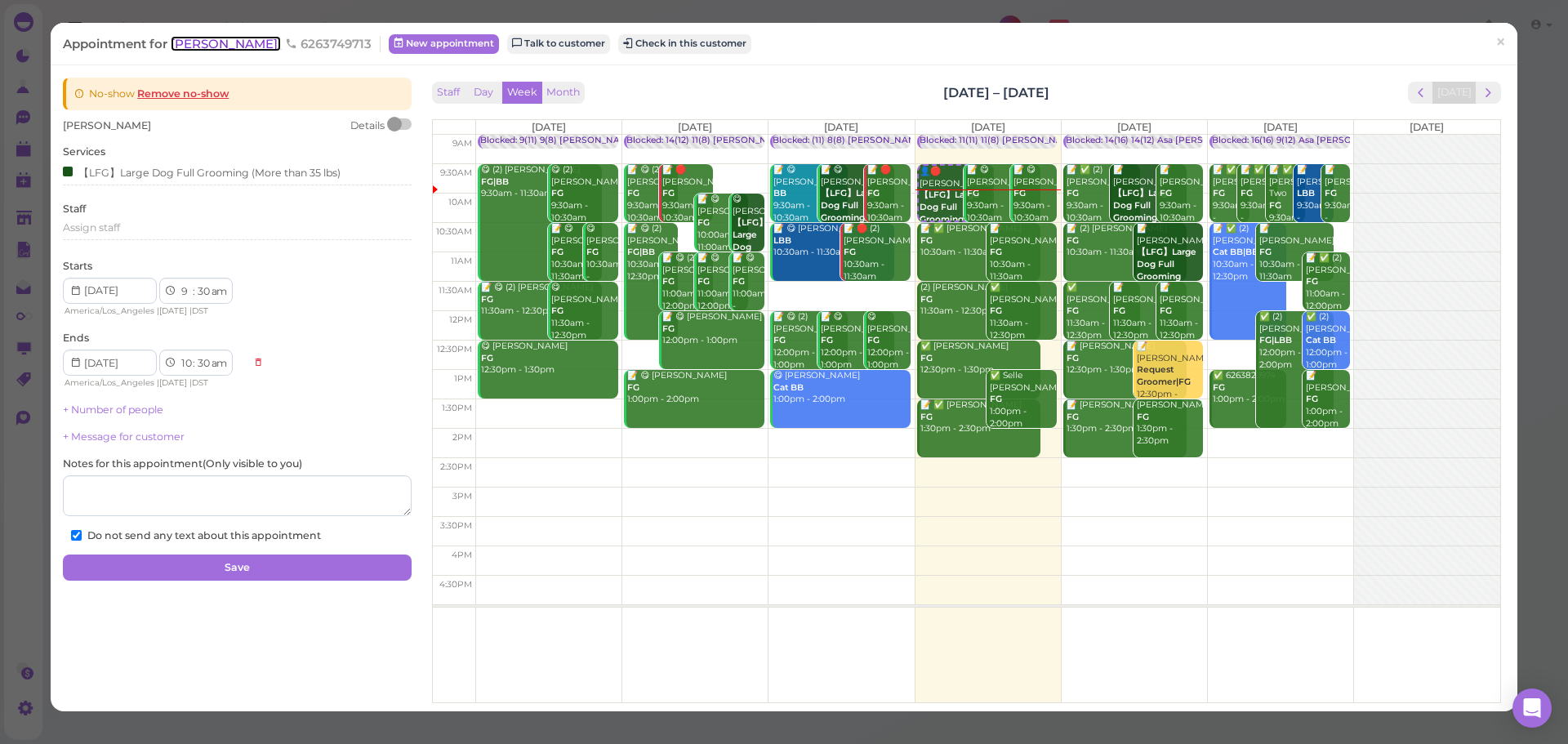
click at [264, 48] on span "[PERSON_NAME]" at bounding box center [226, 43] width 110 height 16
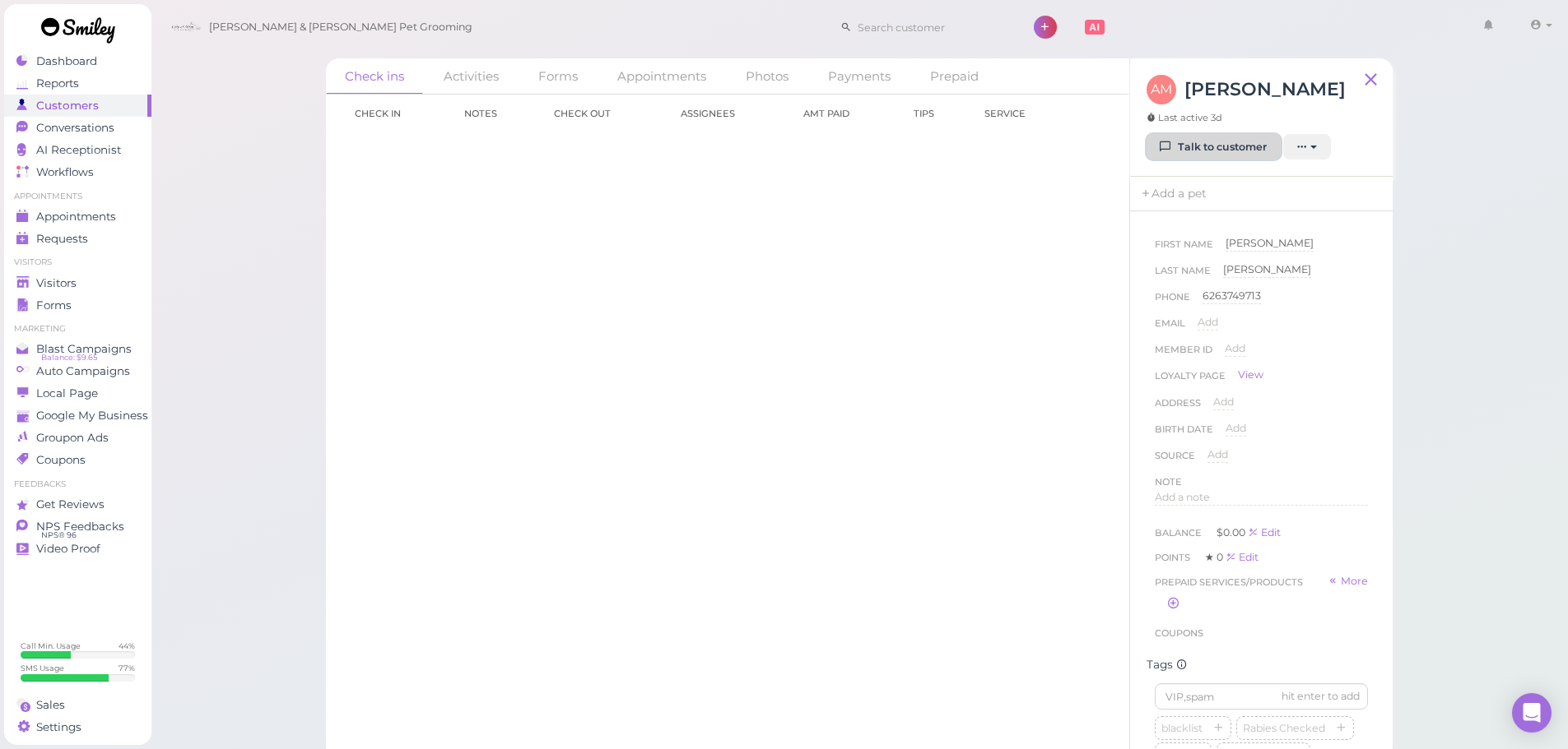
click at [1208, 151] on link "Talk to customer" at bounding box center [1213, 148] width 134 height 27
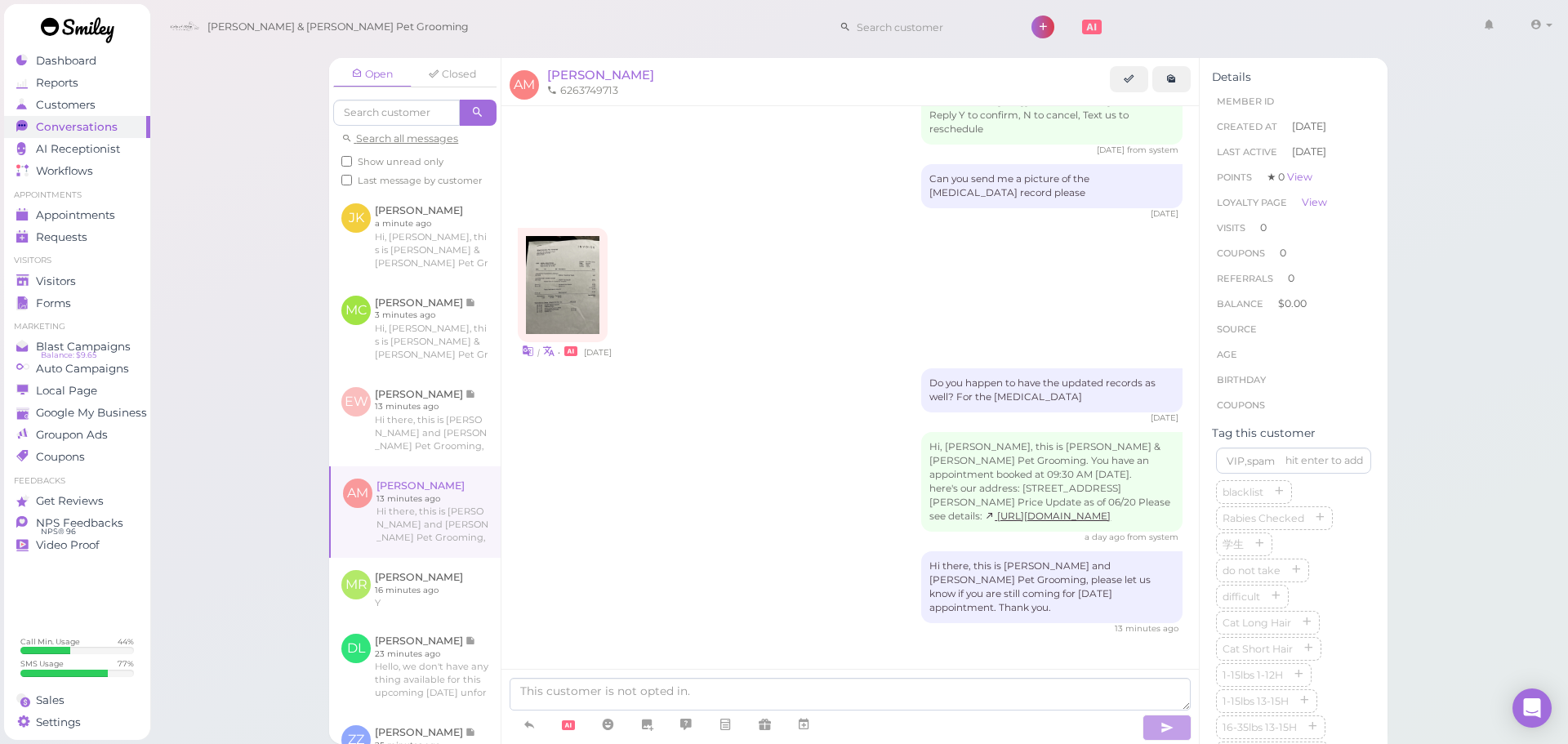
scroll to position [498, 0]
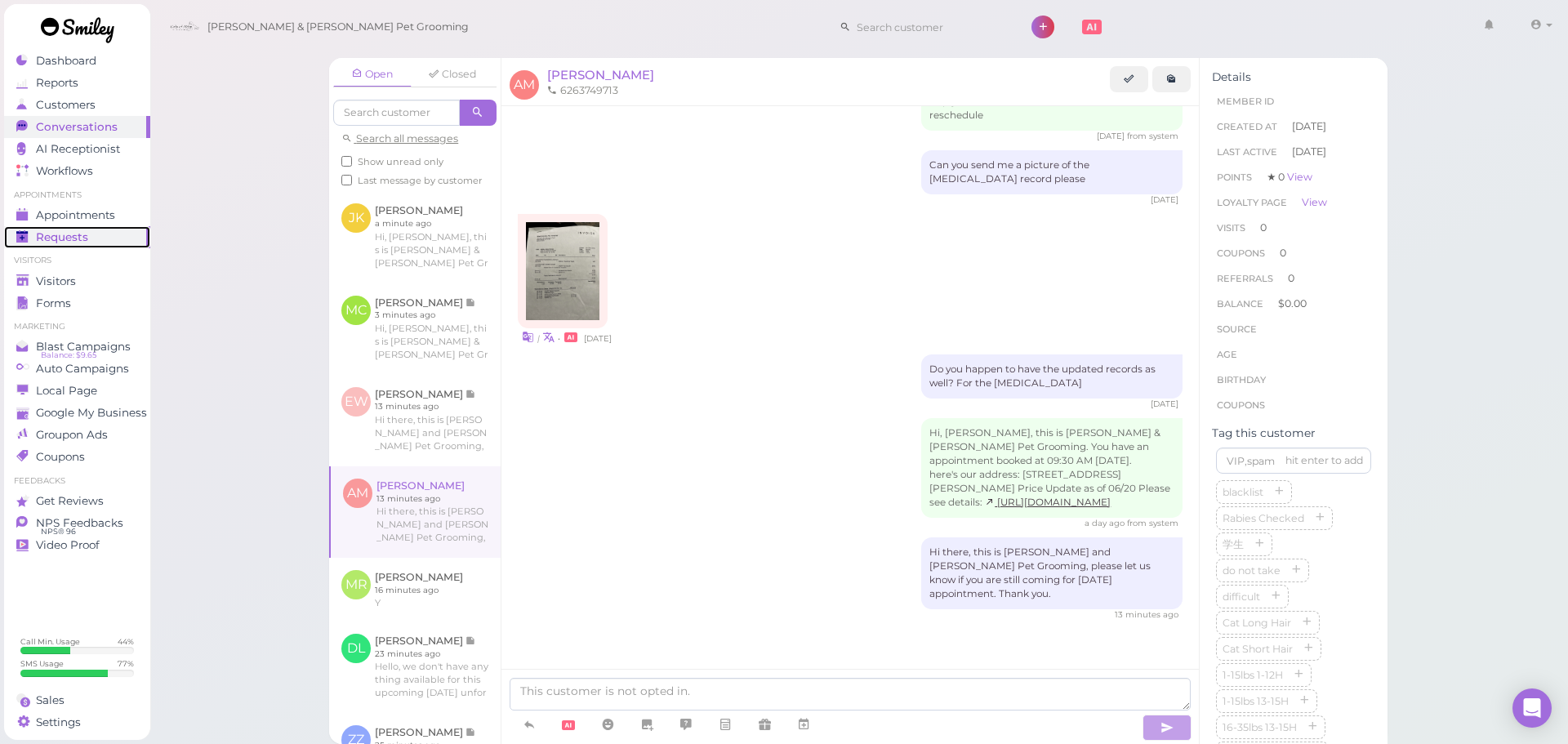
click at [120, 237] on div "Requests" at bounding box center [75, 237] width 118 height 14
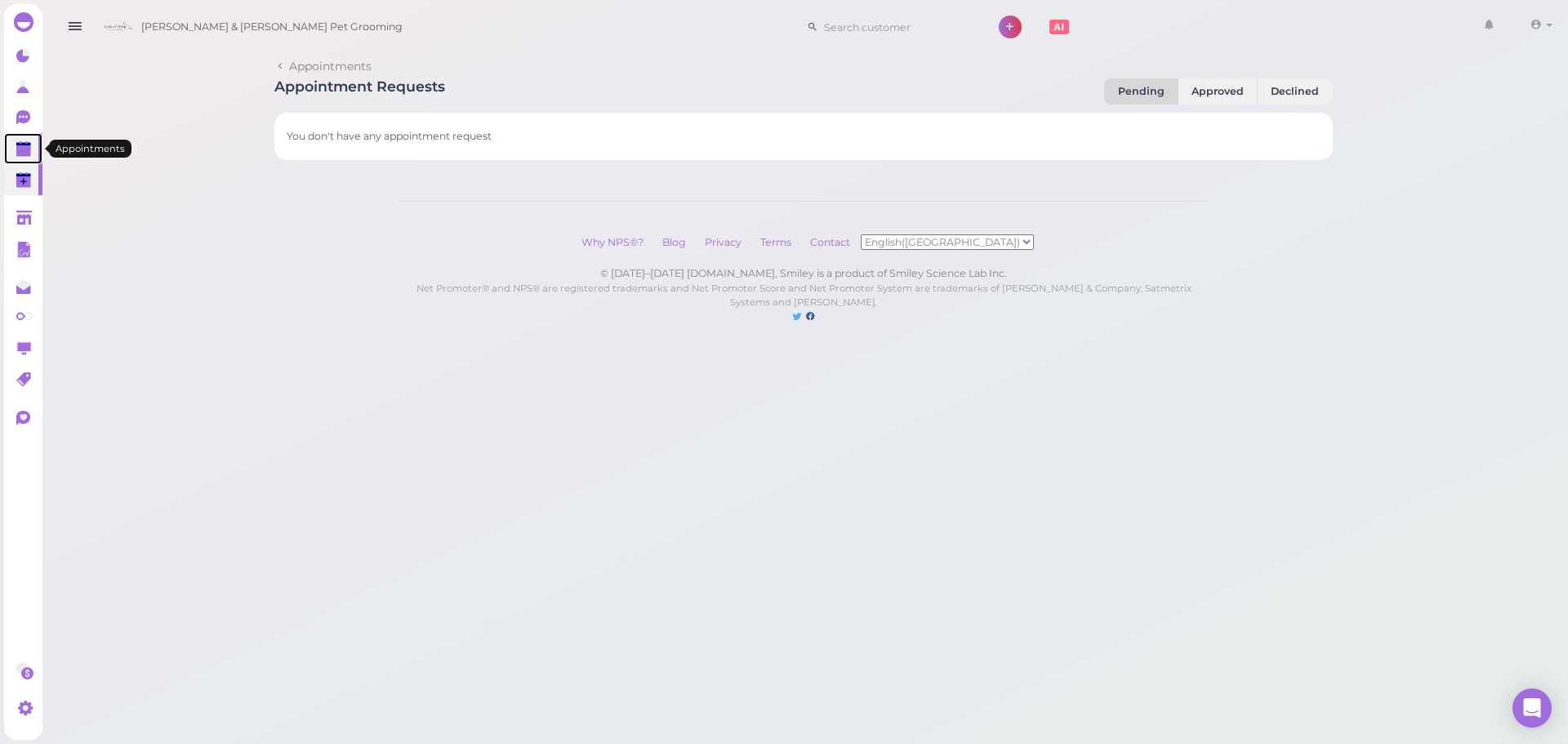
click at [30, 147] on polygon at bounding box center [24, 151] width 15 height 12
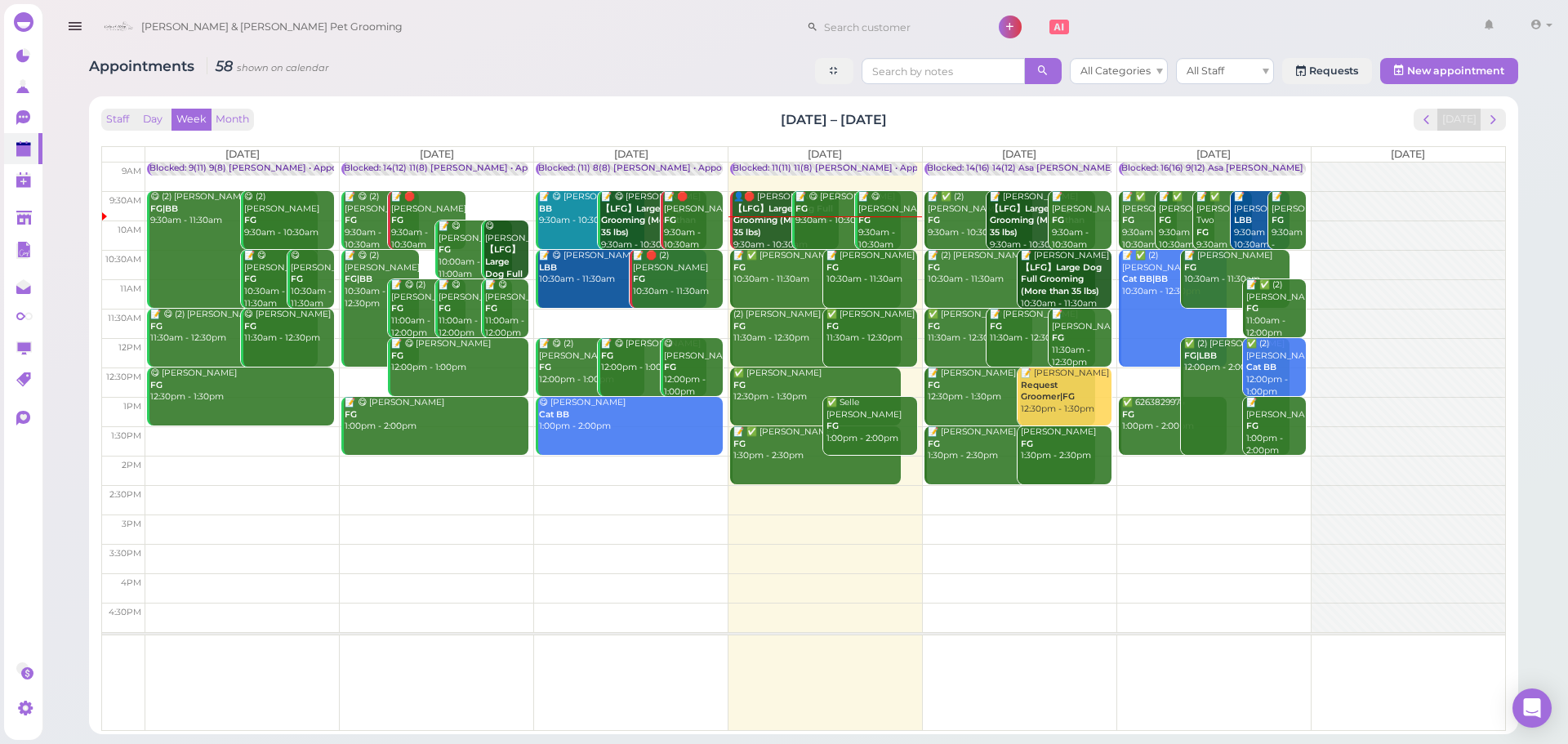
click at [470, 98] on div "Staff Day Week Month Sep 22 – 28, 2025 Today Mon 9/22 Tue 9/23 Wed 9/24 Thu 9/2…" at bounding box center [803, 415] width 1430 height 638
click at [658, 152] on th "[DATE]" at bounding box center [631, 154] width 194 height 15
click at [747, 226] on div "👤🛑 Abisai Mondragon 【LFG】Large Dog Full Grooming (More than 35 lbs) 9:30am - 10…" at bounding box center [786, 221] width 106 height 60
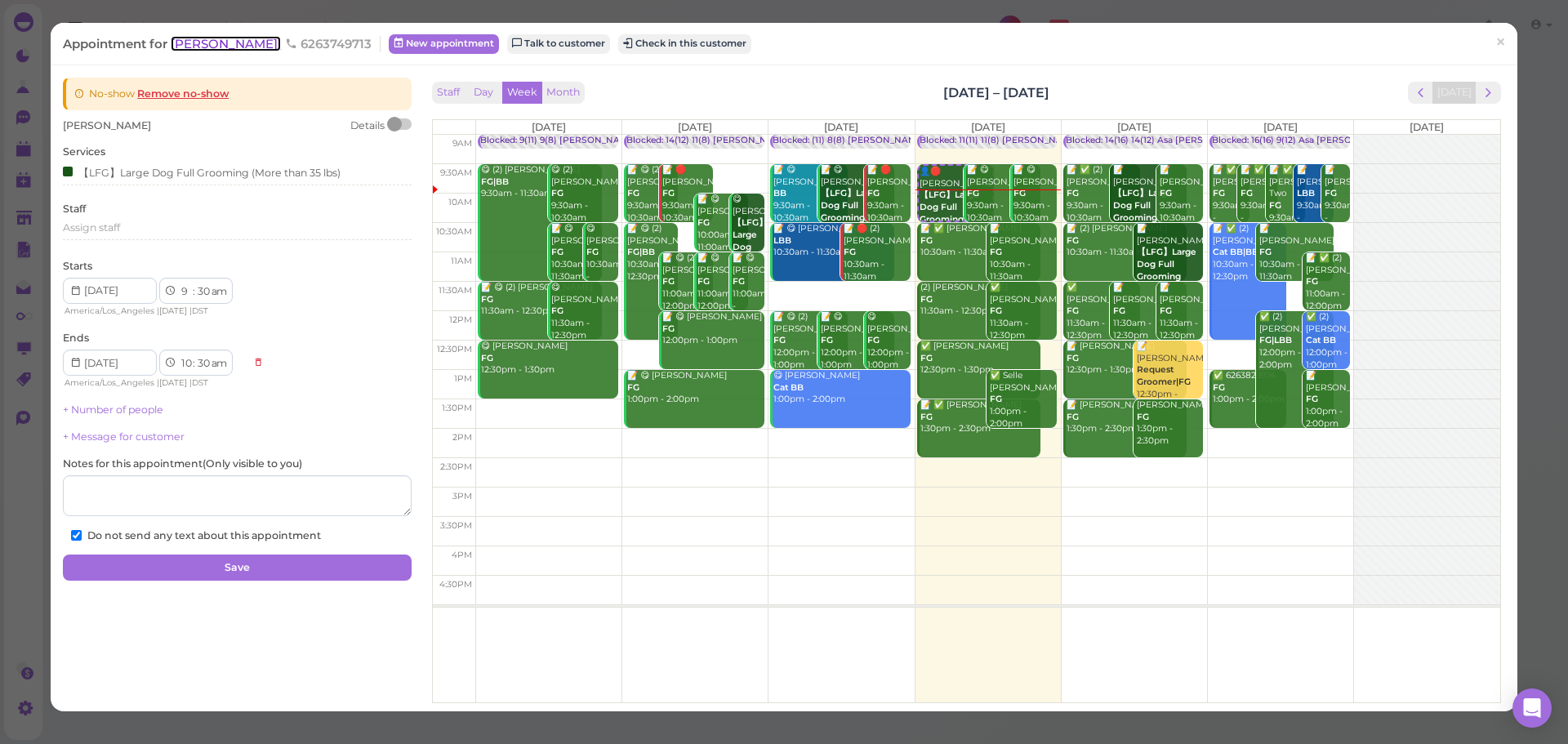
click at [227, 37] on span "[PERSON_NAME]" at bounding box center [226, 43] width 110 height 16
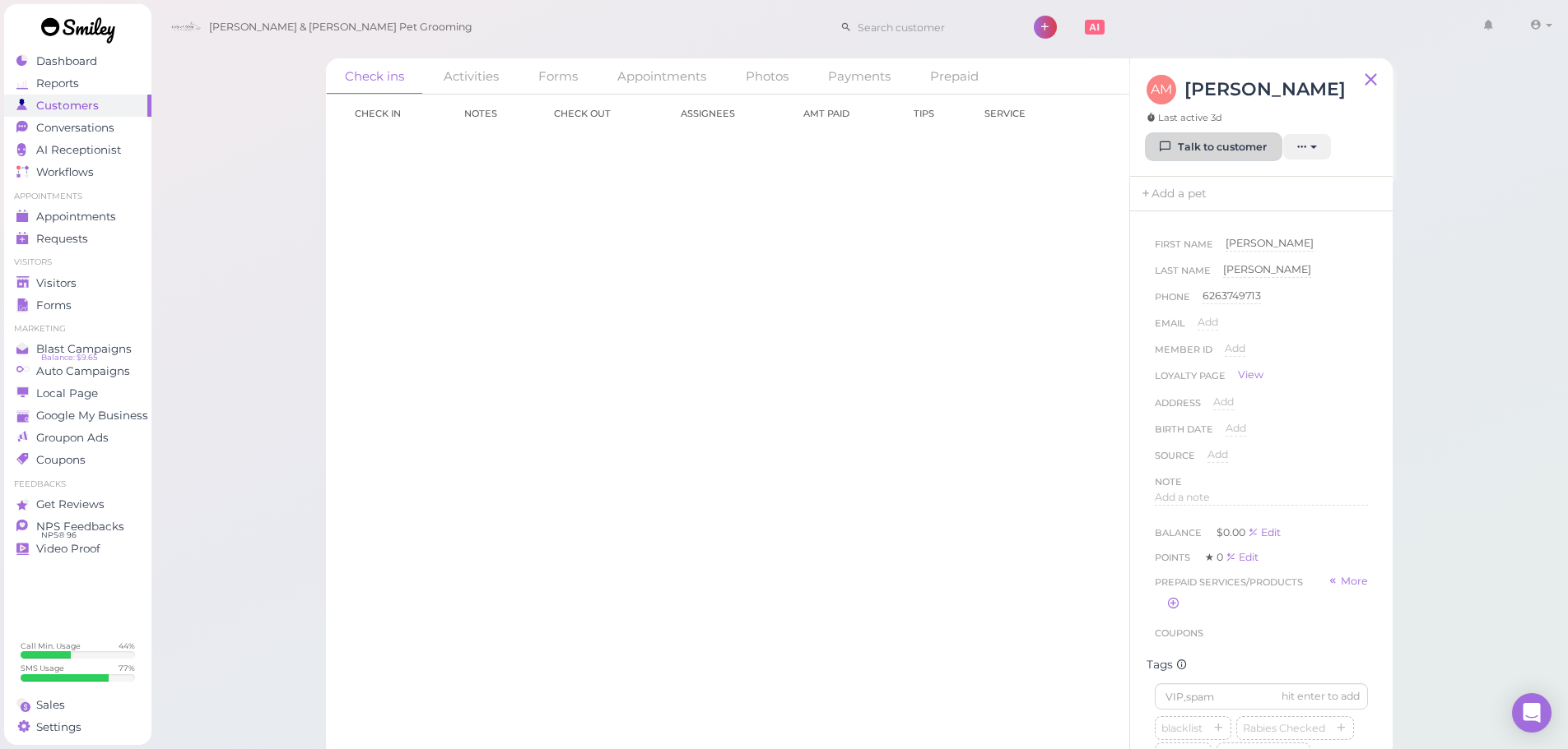
click at [1216, 141] on link "Talk to customer" at bounding box center [1213, 148] width 134 height 27
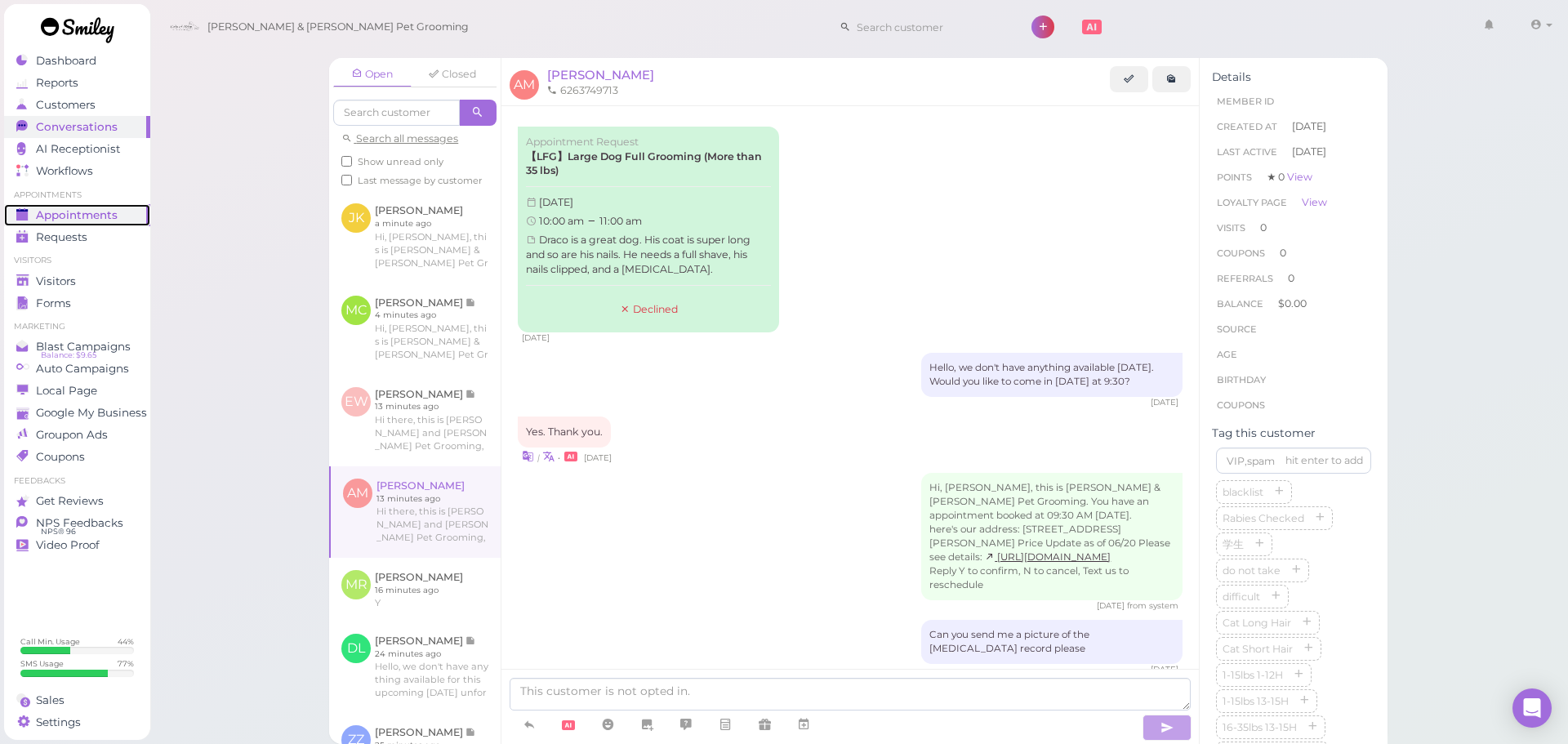
click at [101, 206] on link "Appointments" at bounding box center [77, 215] width 146 height 22
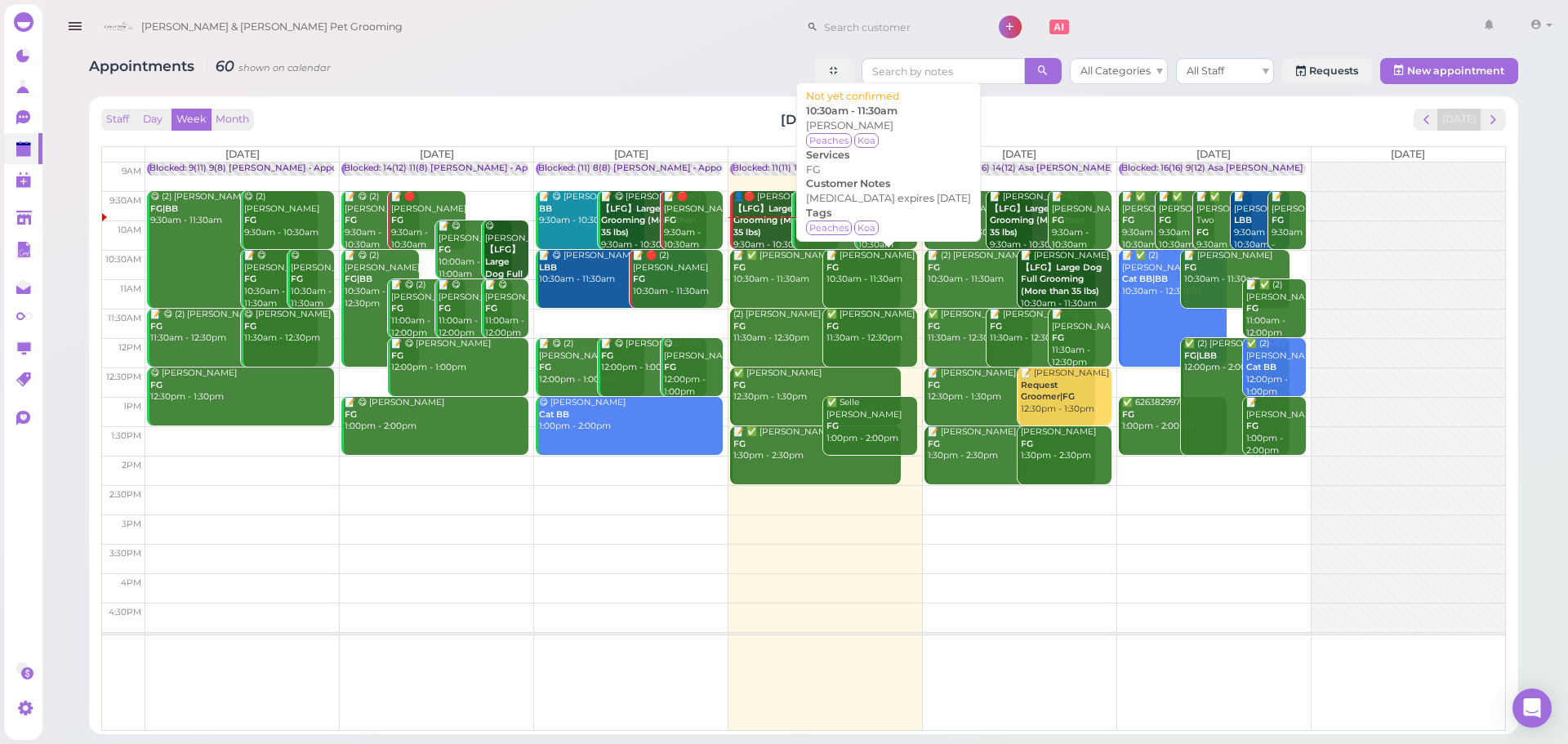
click at [874, 275] on div "📝 Raymond Fong FG 10:30am - 11:30am" at bounding box center [871, 267] width 90 height 36
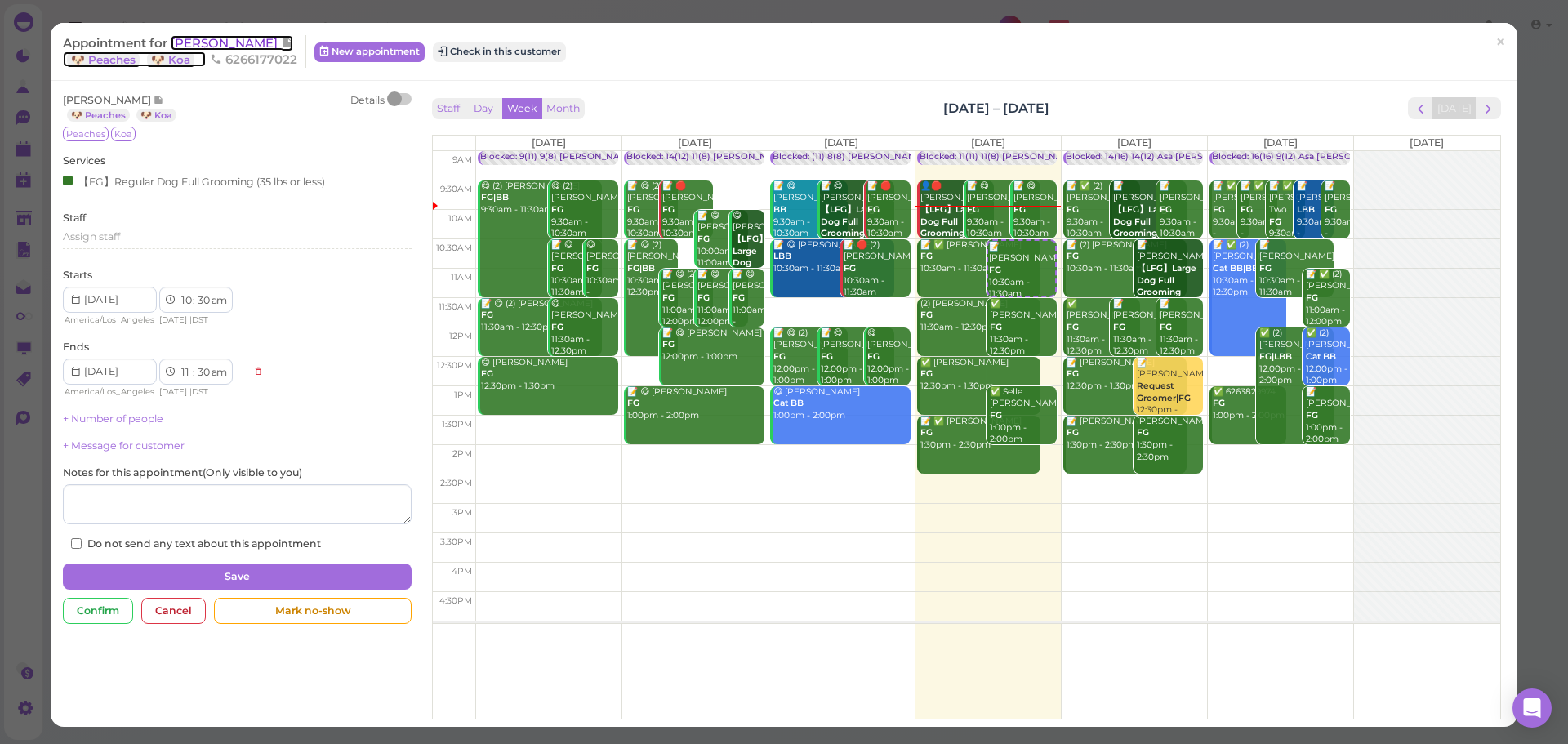
click at [215, 42] on span "[PERSON_NAME]" at bounding box center [226, 42] width 110 height 16
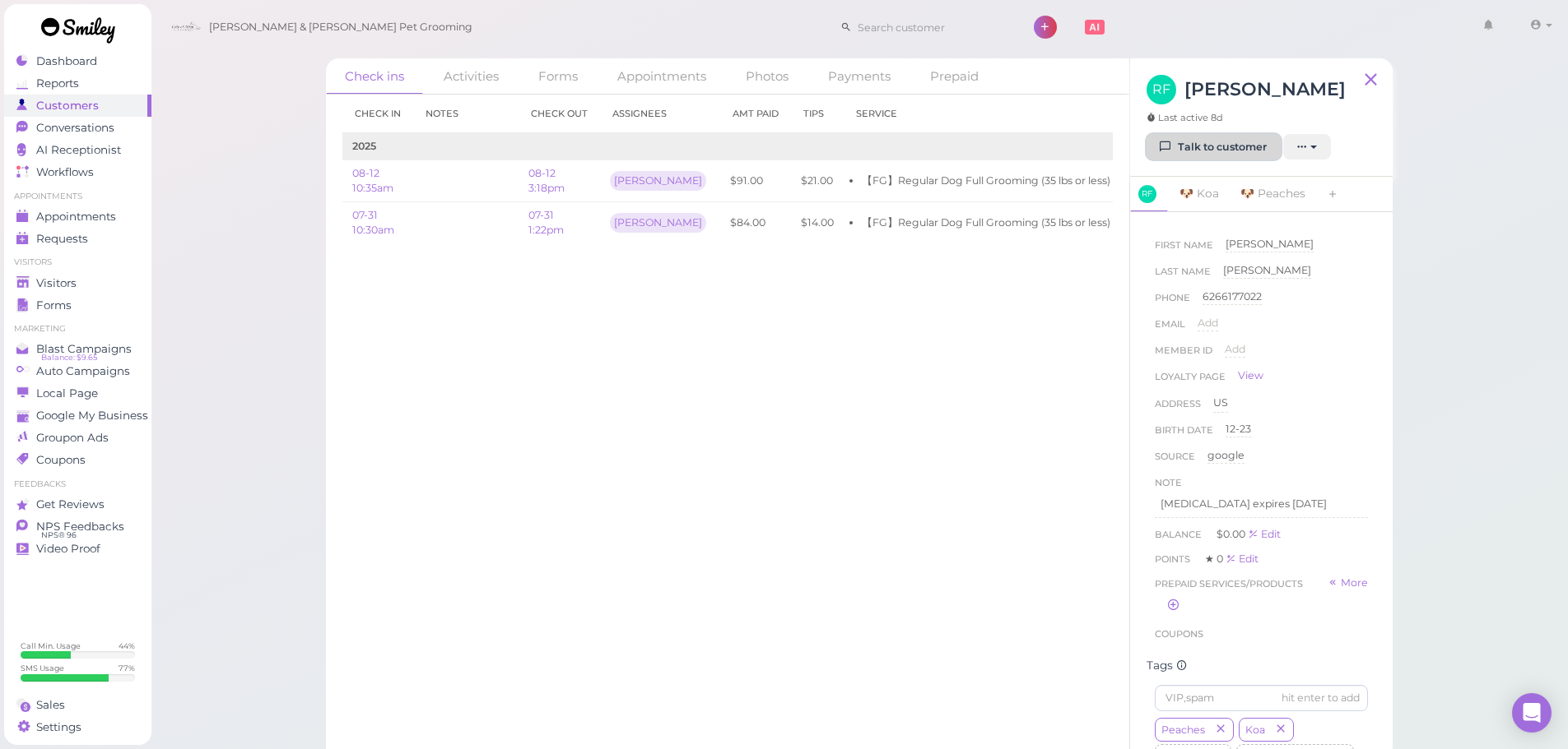
click at [1165, 153] on icon at bounding box center [1165, 146] width 11 height 13
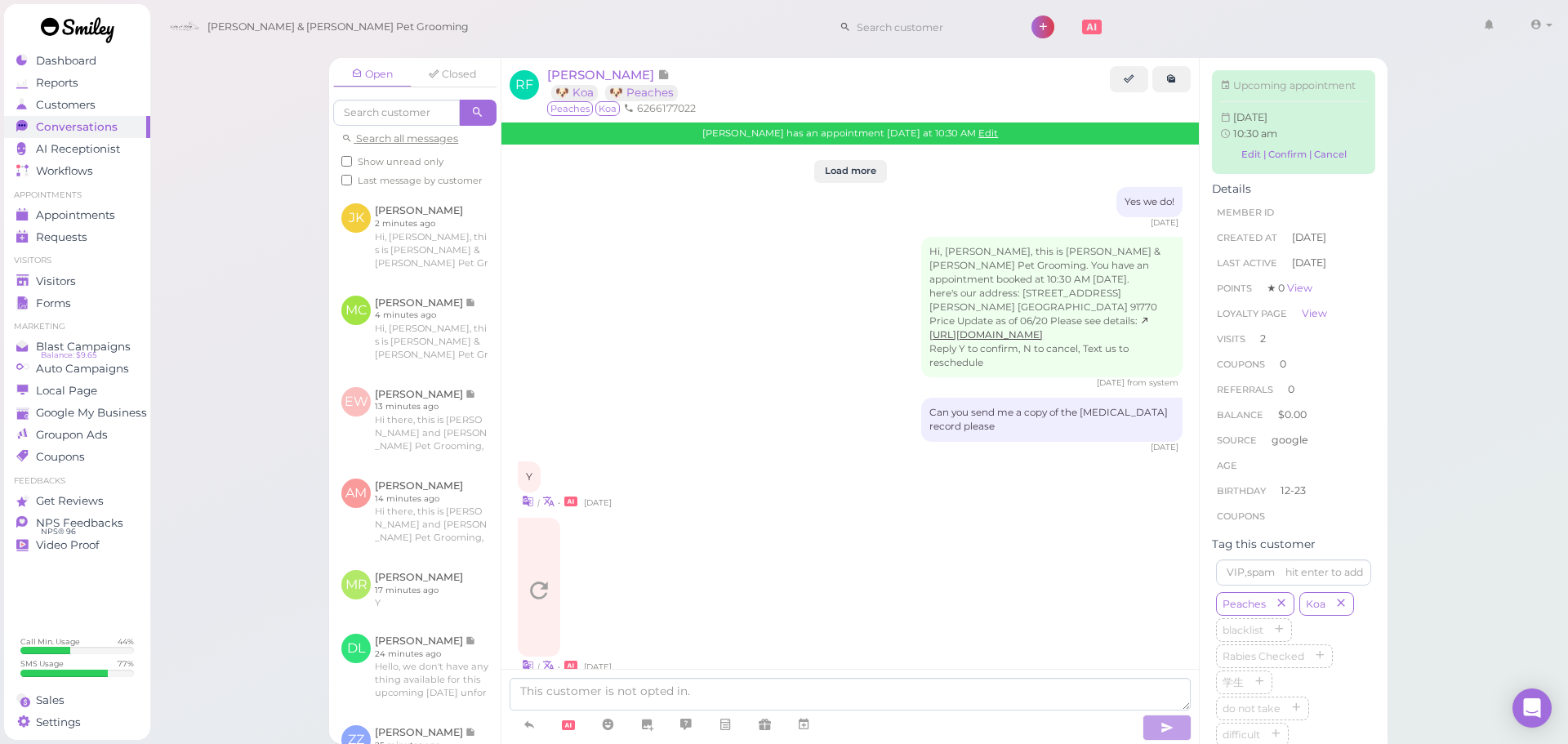
scroll to position [2541, 0]
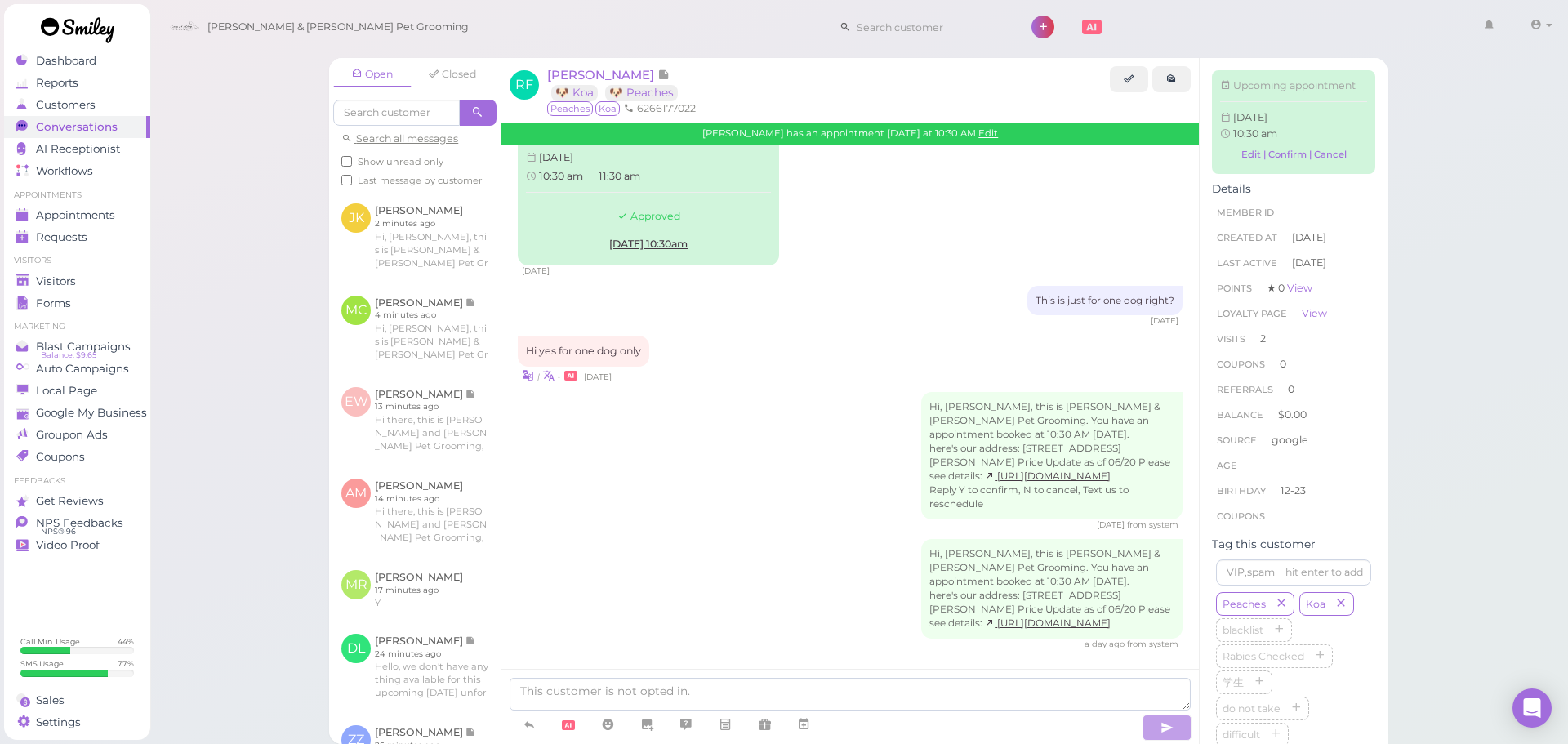
click at [765, 486] on div "Hi, Raymond, this is Cody & Miley Pet Grooming. You have an appointment booked …" at bounding box center [851, 461] width 665 height 139
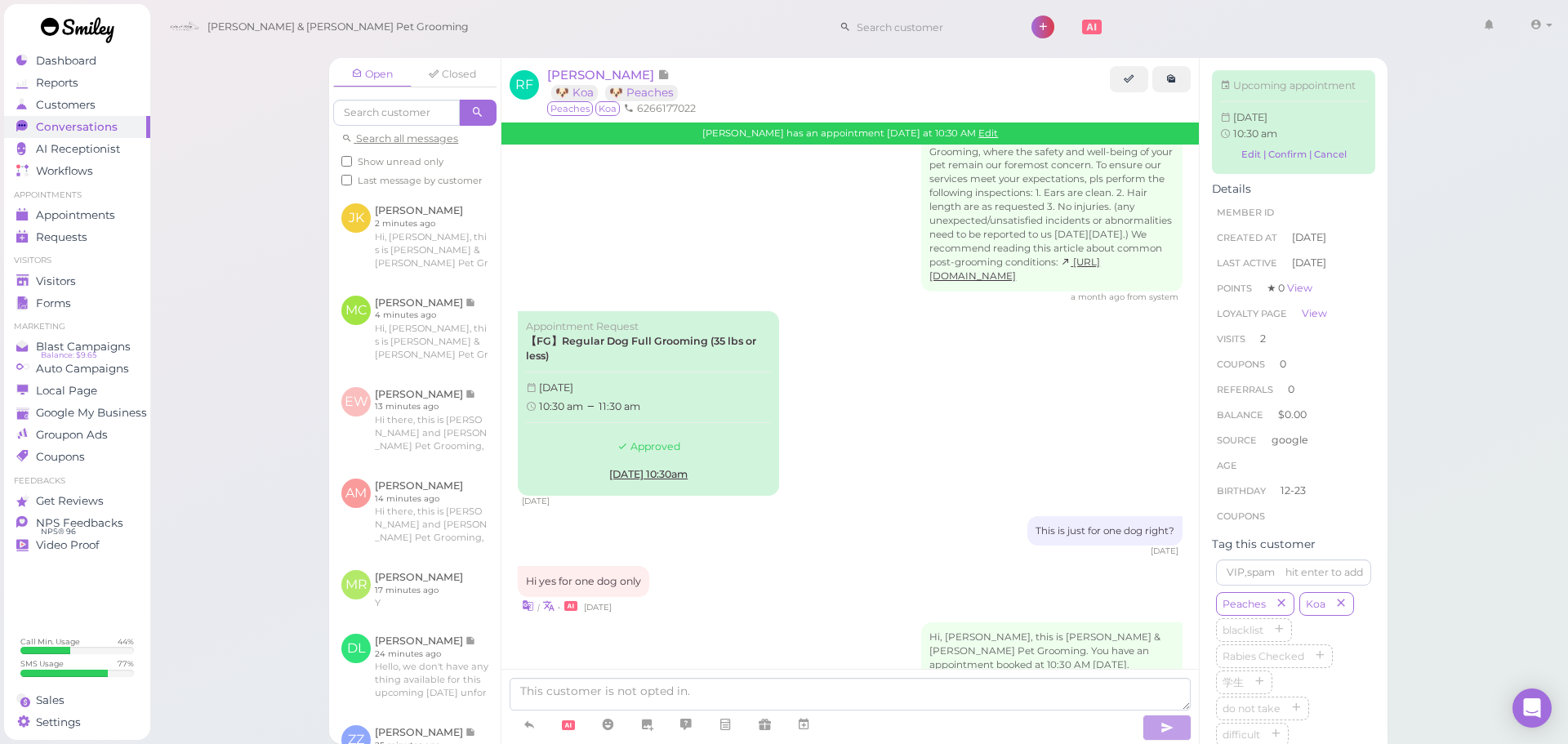
click at [847, 405] on div "Appointment Request 【FG】Regular Dog Full Grooming (35 lbs or less) Thursday, Se…" at bounding box center [851, 409] width 665 height 196
click at [86, 210] on span "Appointments" at bounding box center [76, 215] width 82 height 14
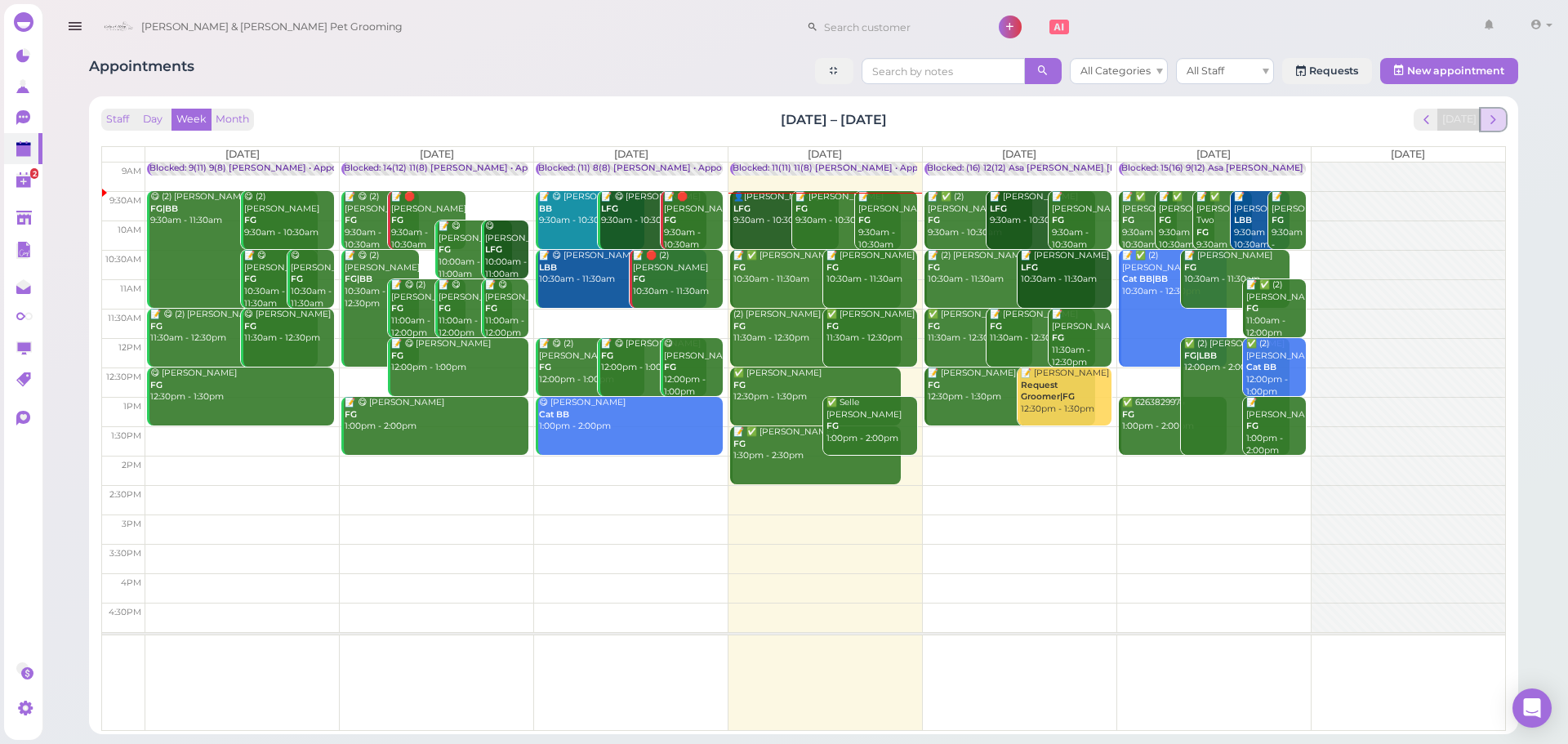
click at [1500, 121] on span "next" at bounding box center [1493, 119] width 16 height 16
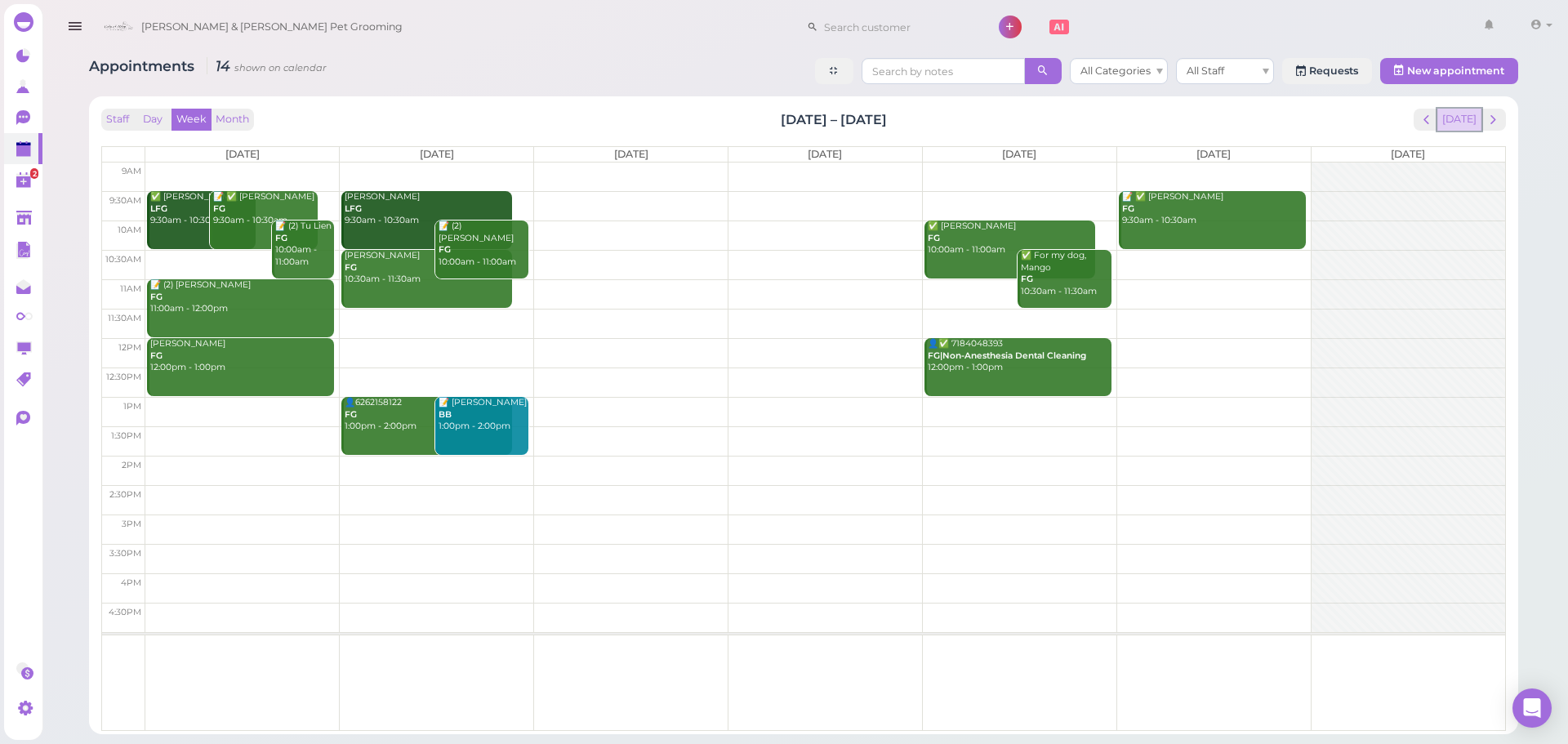
click at [1465, 130] on button "[DATE]" at bounding box center [1459, 119] width 44 height 22
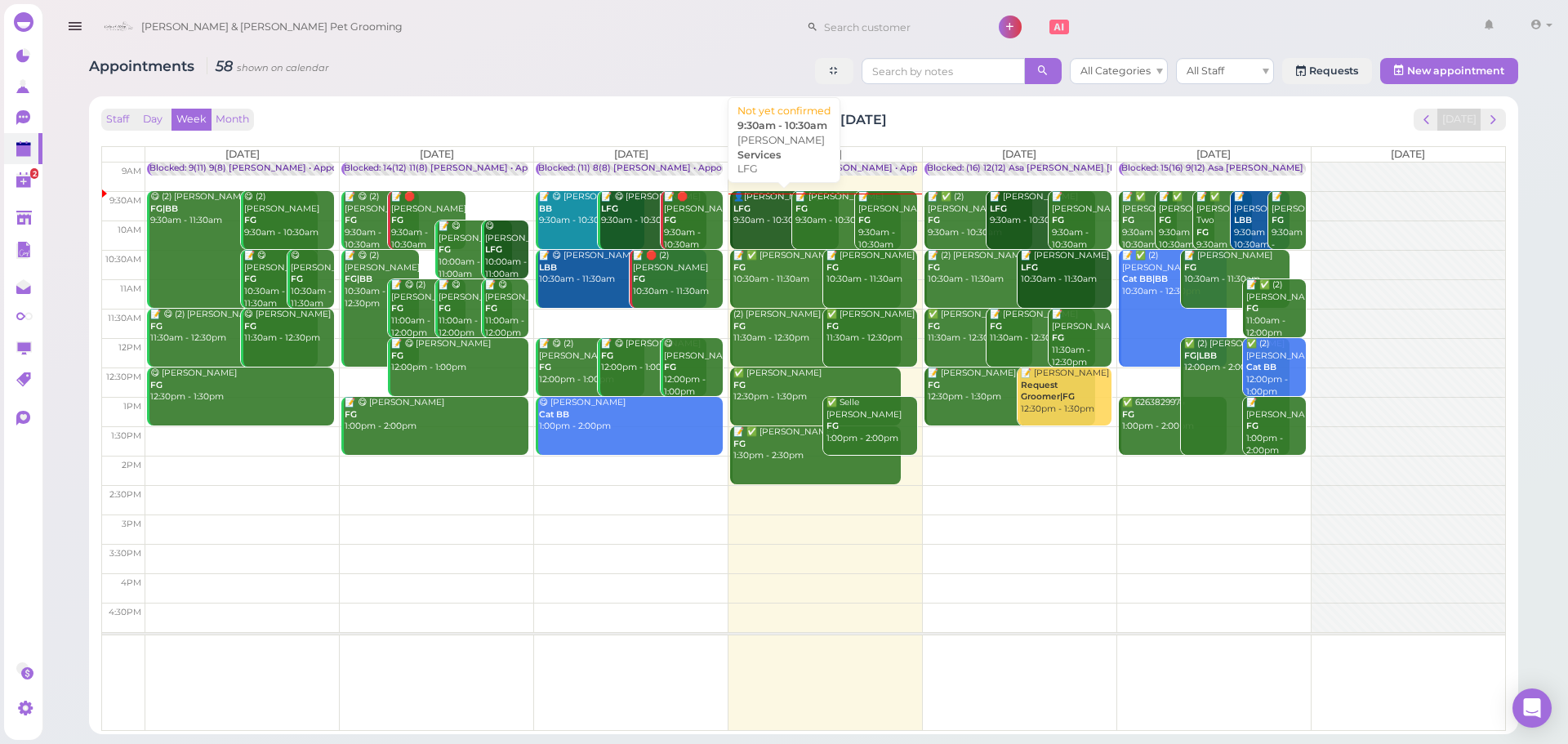
click at [759, 223] on div "👤[PERSON_NAME] LFG 9:30am - 10:30am" at bounding box center [786, 209] width 106 height 36
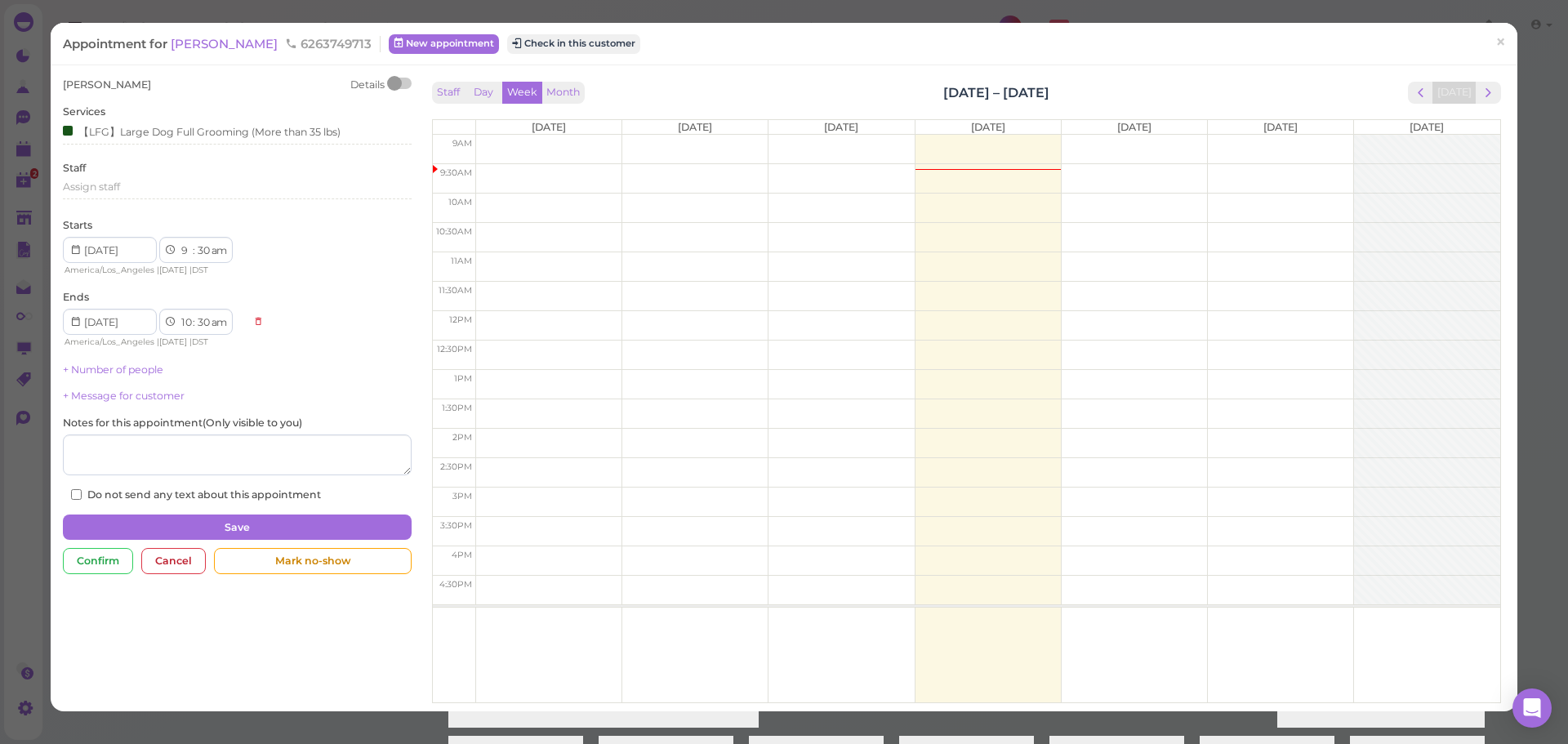
click at [243, 28] on div "Appointment for [PERSON_NAME] 6263749713 New appointment Check in this customer…" at bounding box center [784, 44] width 1467 height 41
click at [243, 38] on span "[PERSON_NAME]" at bounding box center [226, 43] width 110 height 16
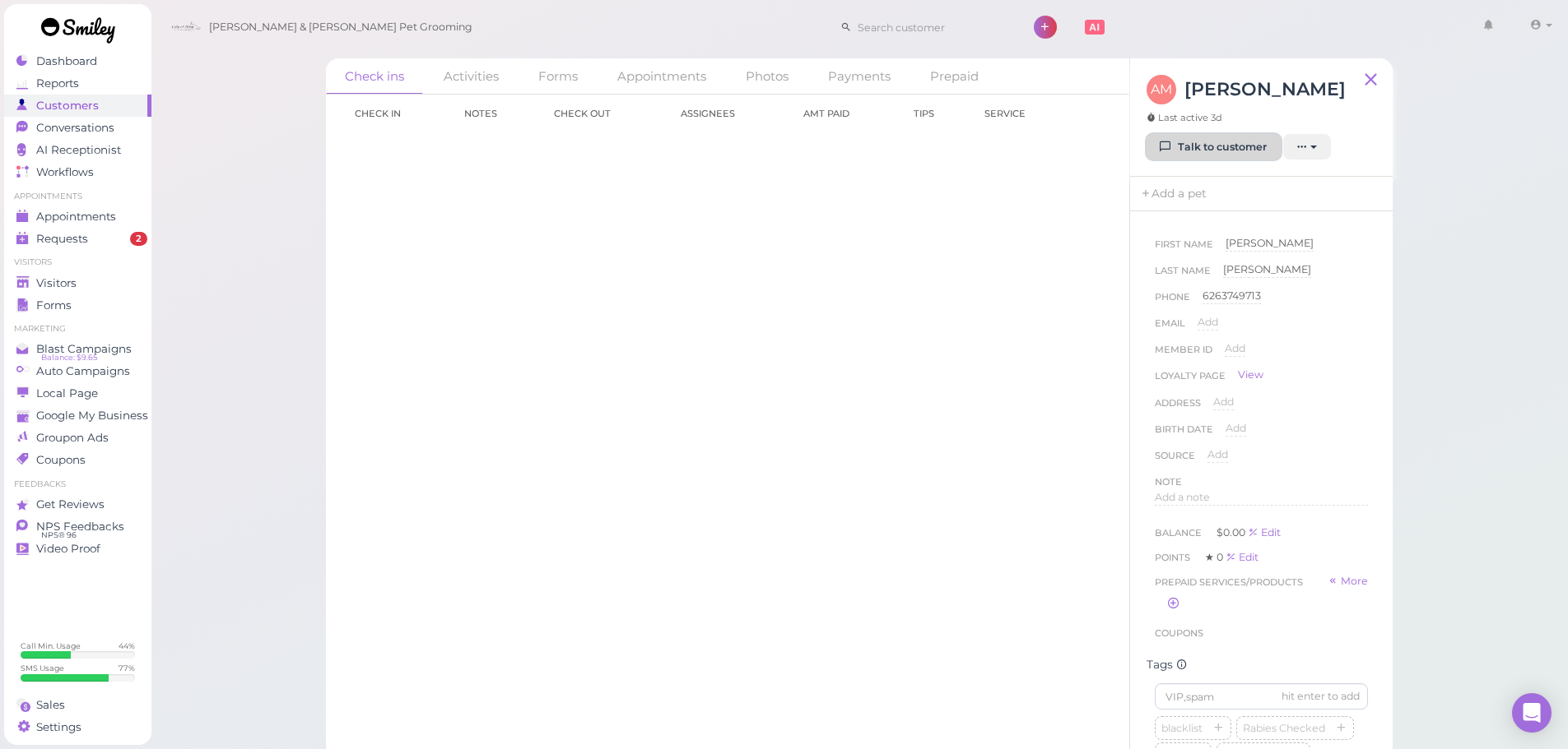
click at [1214, 153] on link "Talk to customer" at bounding box center [1213, 148] width 134 height 27
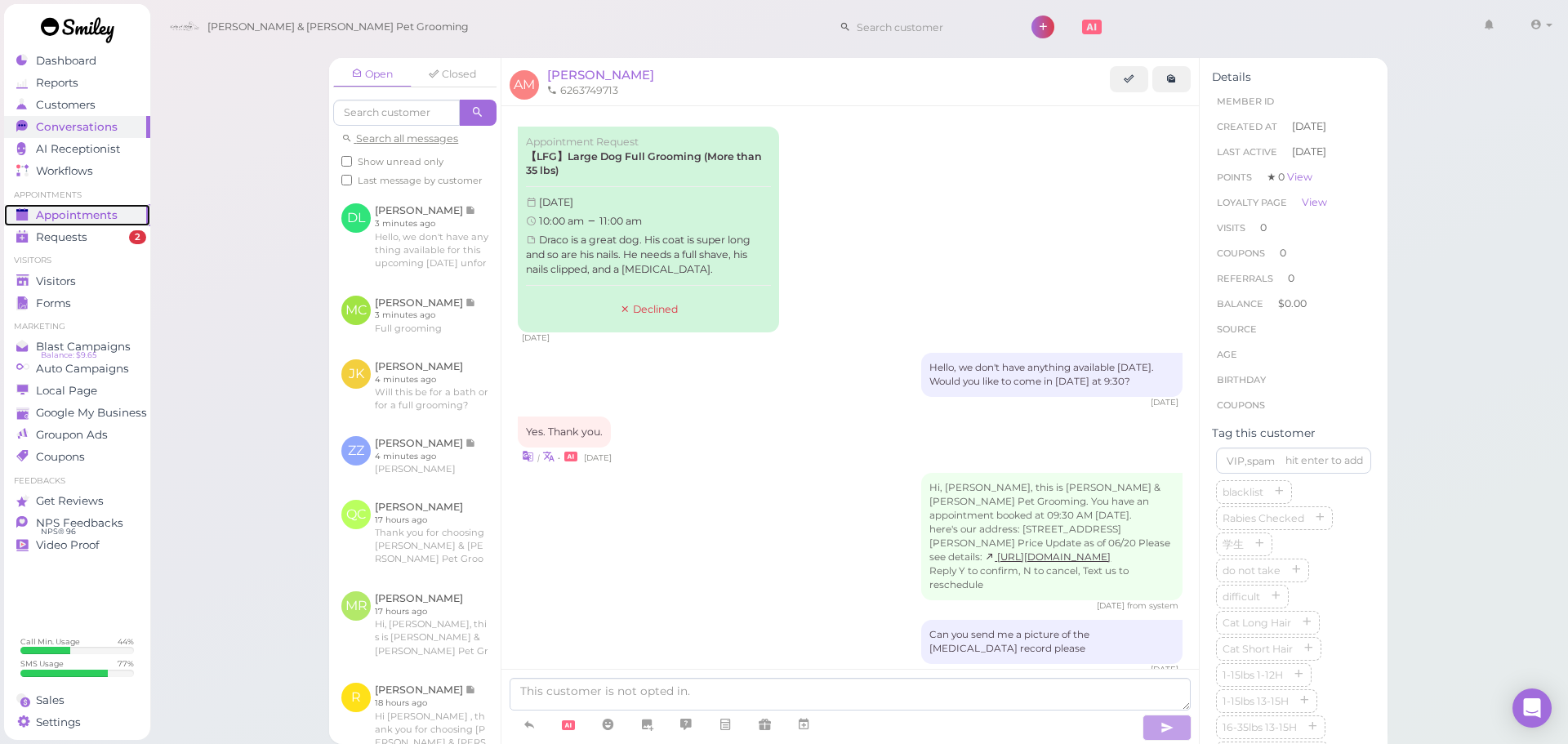
click at [84, 218] on span "Appointments" at bounding box center [76, 215] width 82 height 14
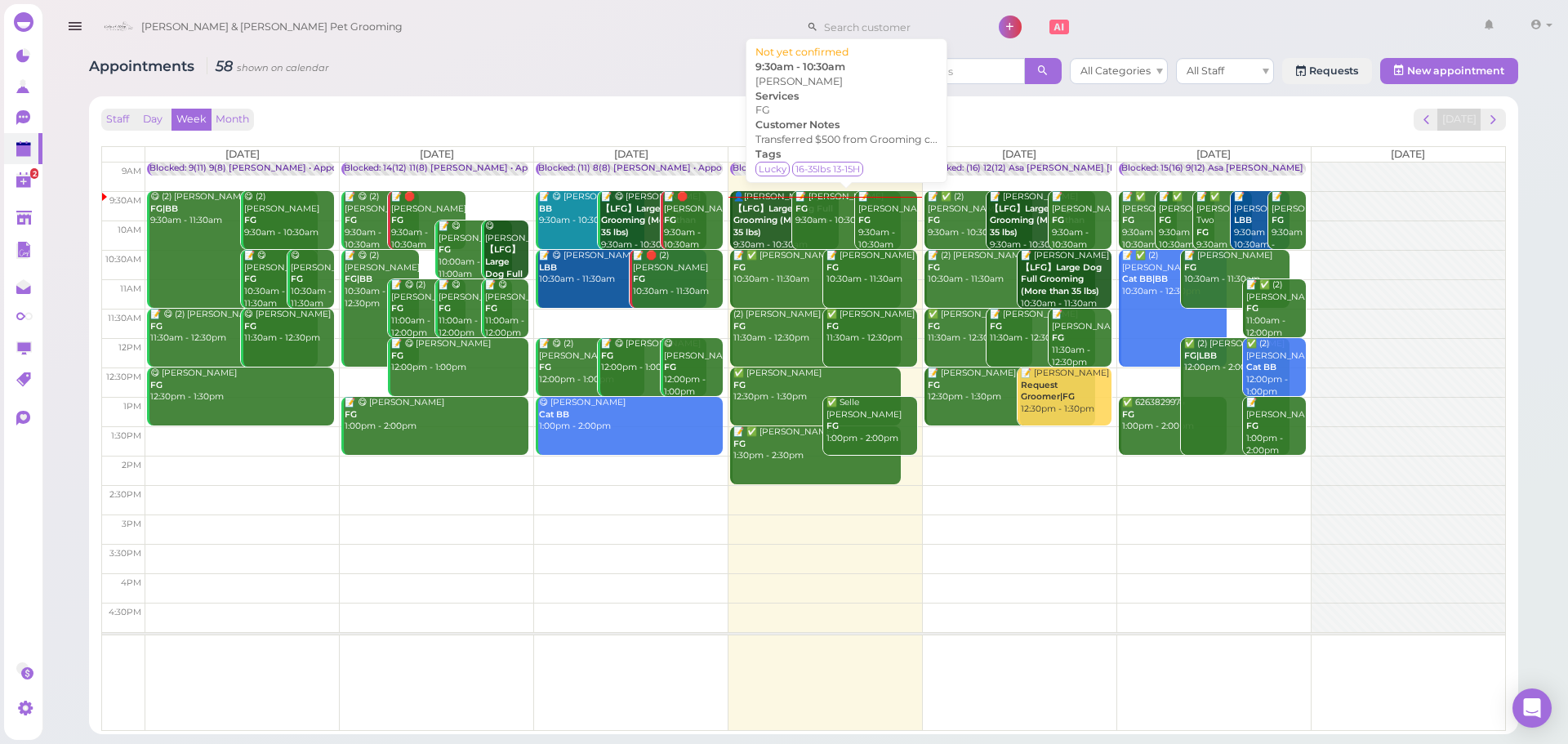
click at [824, 226] on div "📝 Eva Wang FG 9:30am - 10:30am" at bounding box center [848, 209] width 106 height 36
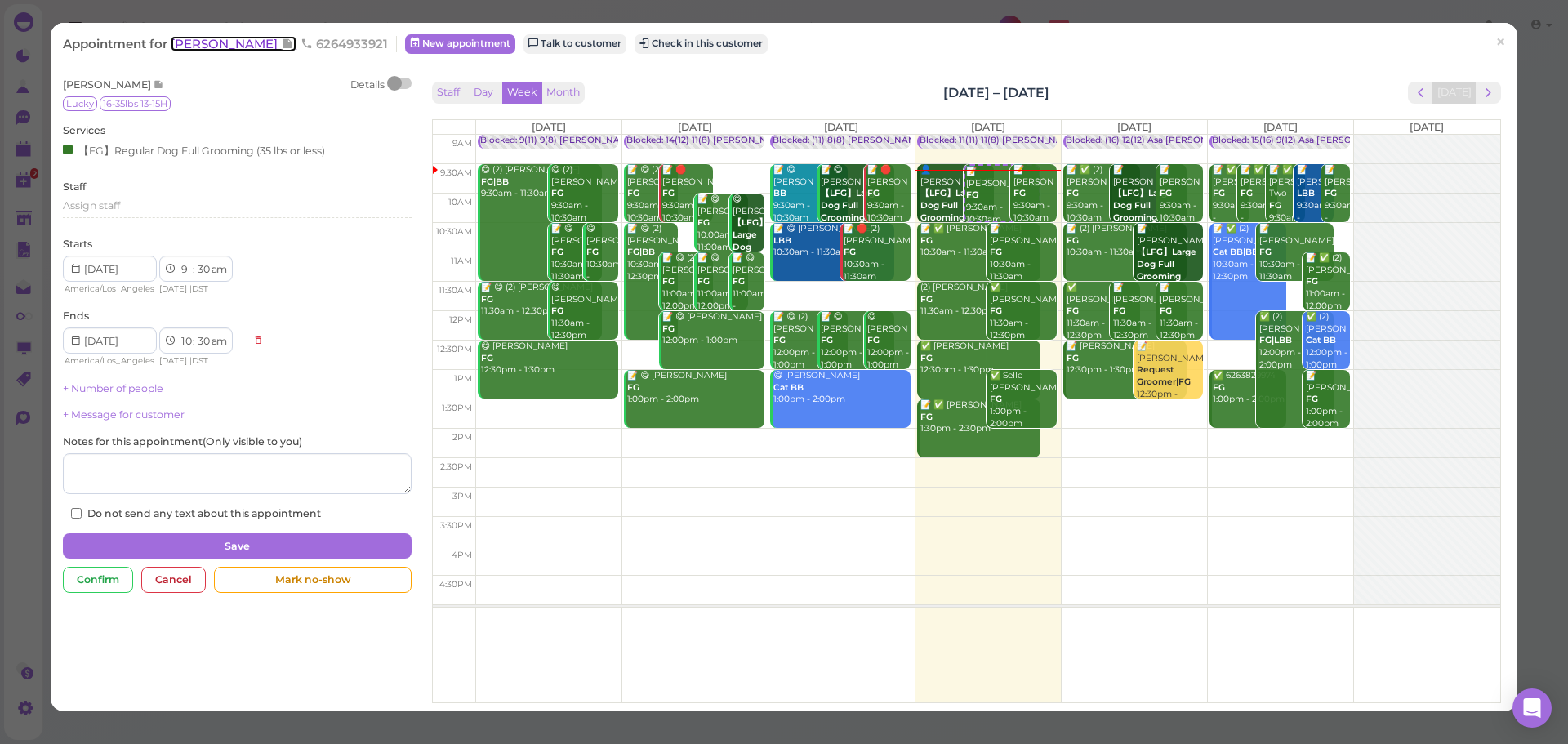
click at [220, 41] on span "[PERSON_NAME]" at bounding box center [226, 43] width 110 height 16
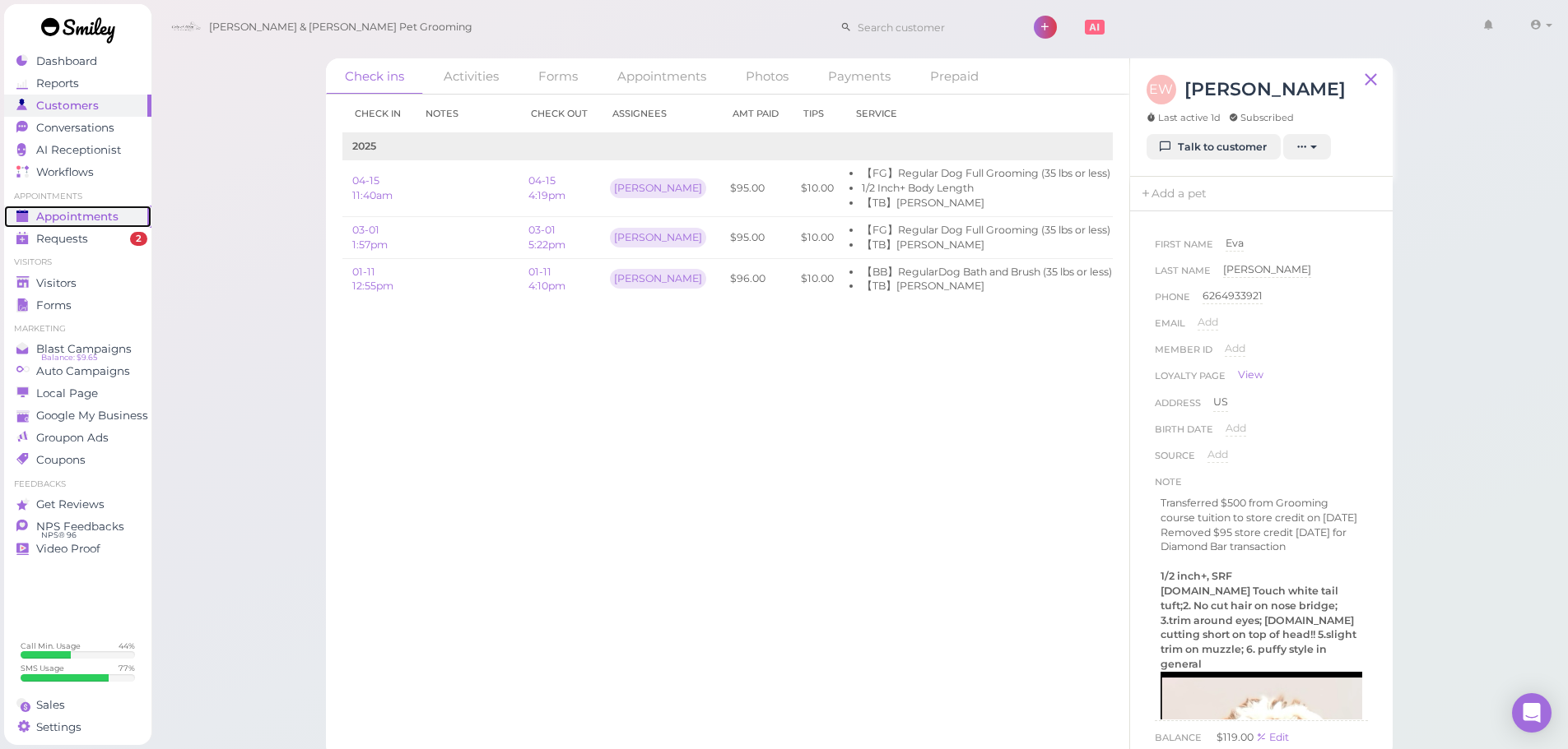
click at [100, 211] on span "Appointments" at bounding box center [77, 216] width 83 height 14
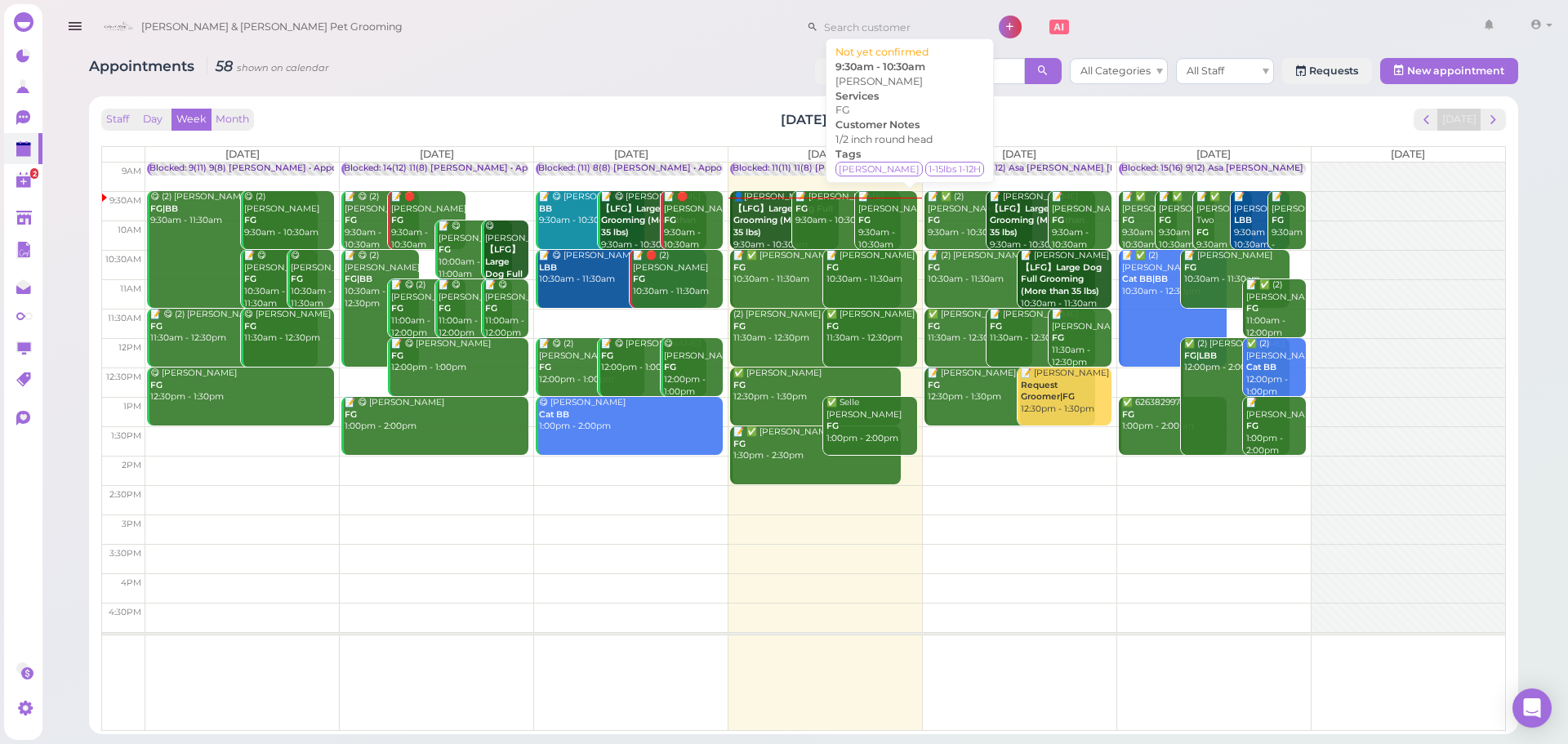
click at [891, 232] on div "📝 Tianxiao Liang FG 9:30am - 10:30am" at bounding box center [887, 221] width 60 height 60
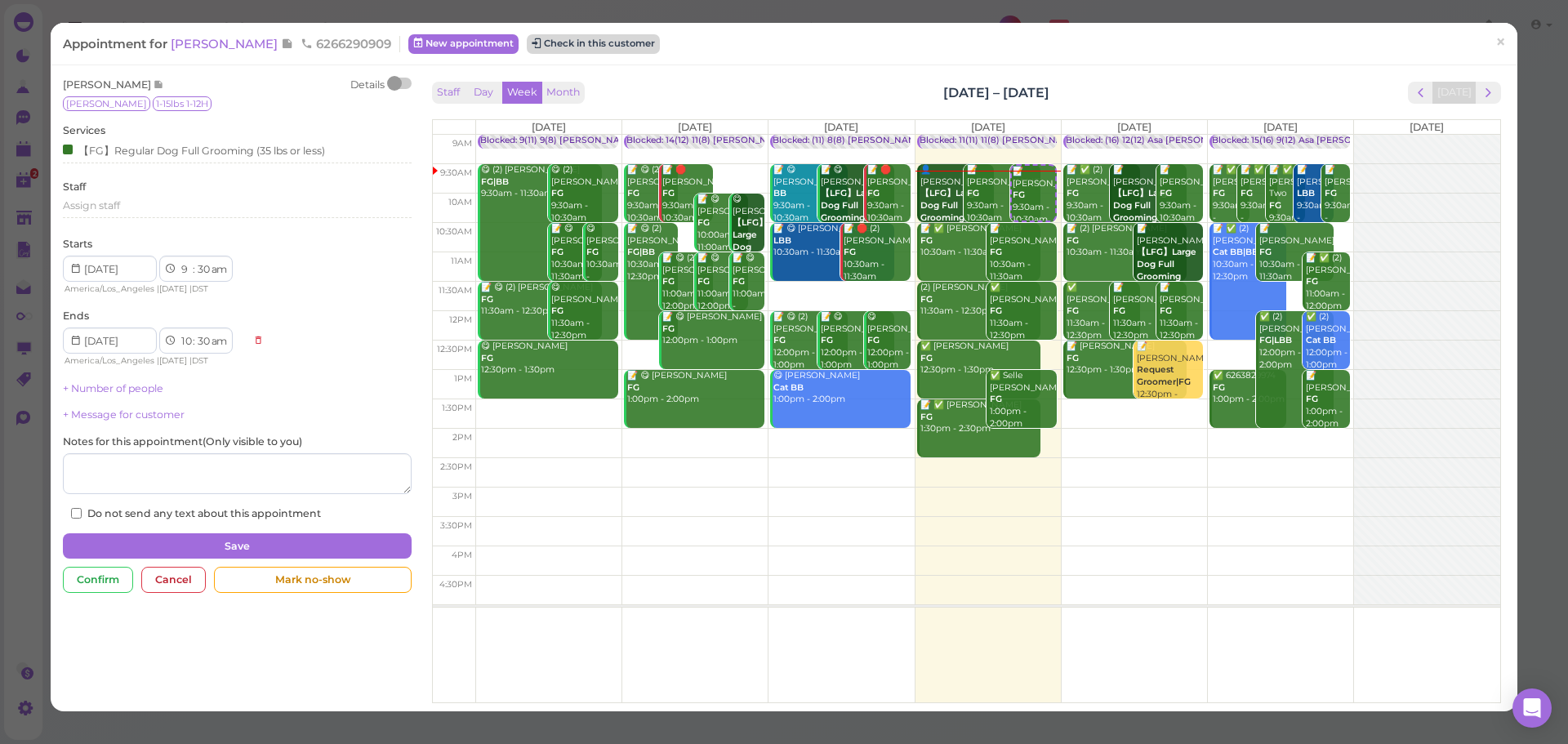
click at [713, 85] on div "Staff Day Week Month Sep 22 – 28, 2025 Today" at bounding box center [967, 93] width 1070 height 22
click at [575, 43] on button "Check in this customer" at bounding box center [593, 44] width 133 height 20
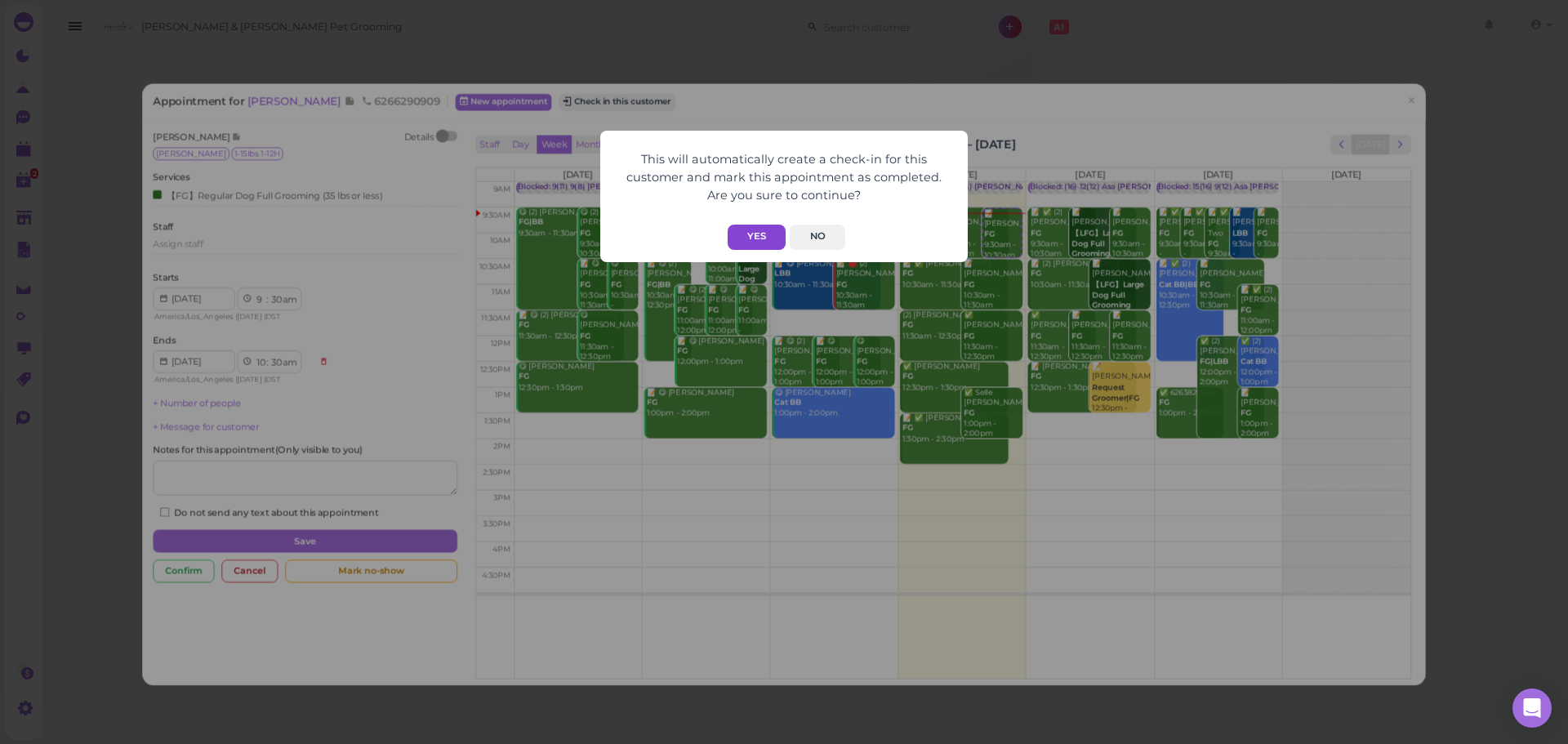
click at [760, 244] on button "Yes" at bounding box center [757, 237] width 58 height 26
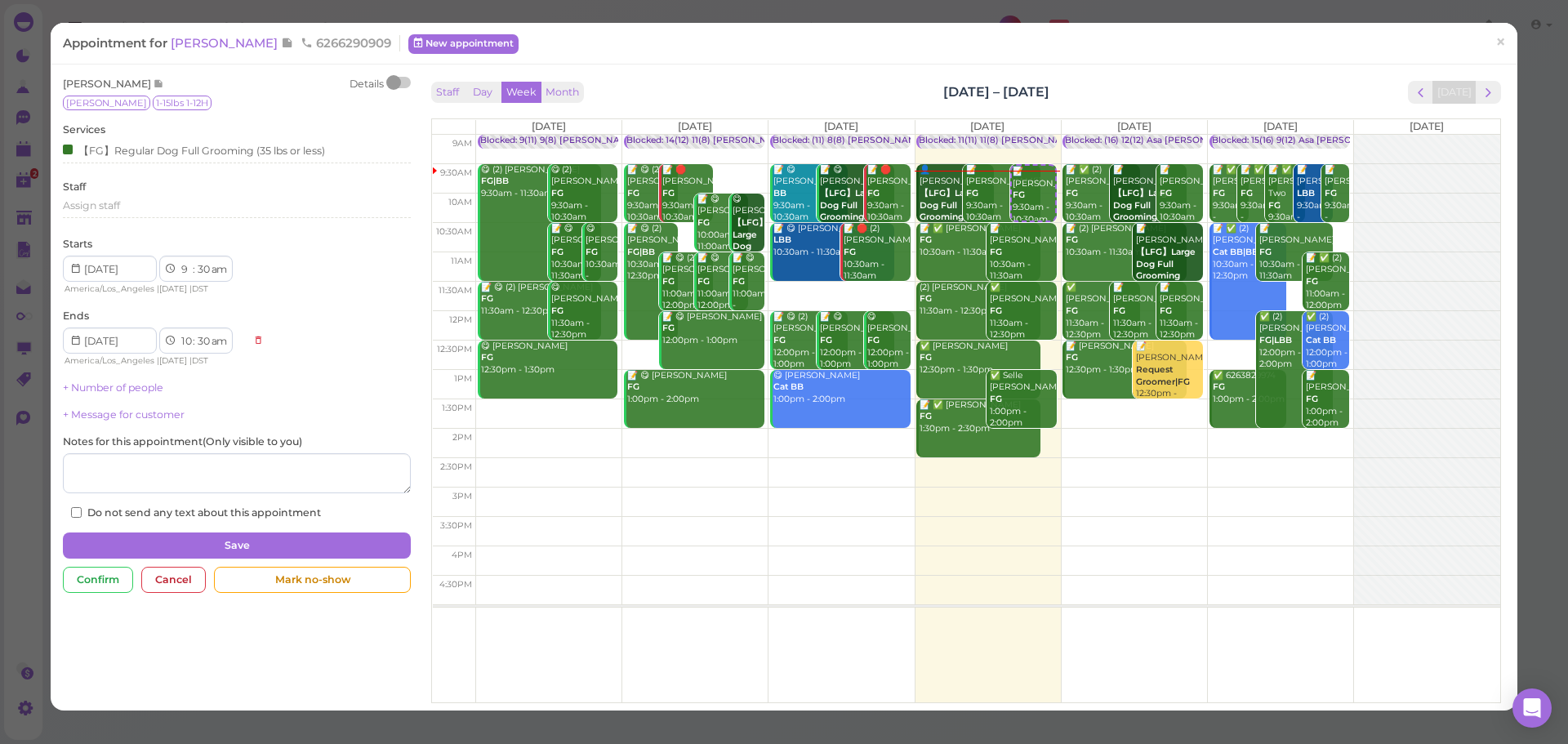
click at [237, 41] on span "[PERSON_NAME]" at bounding box center [226, 43] width 110 height 16
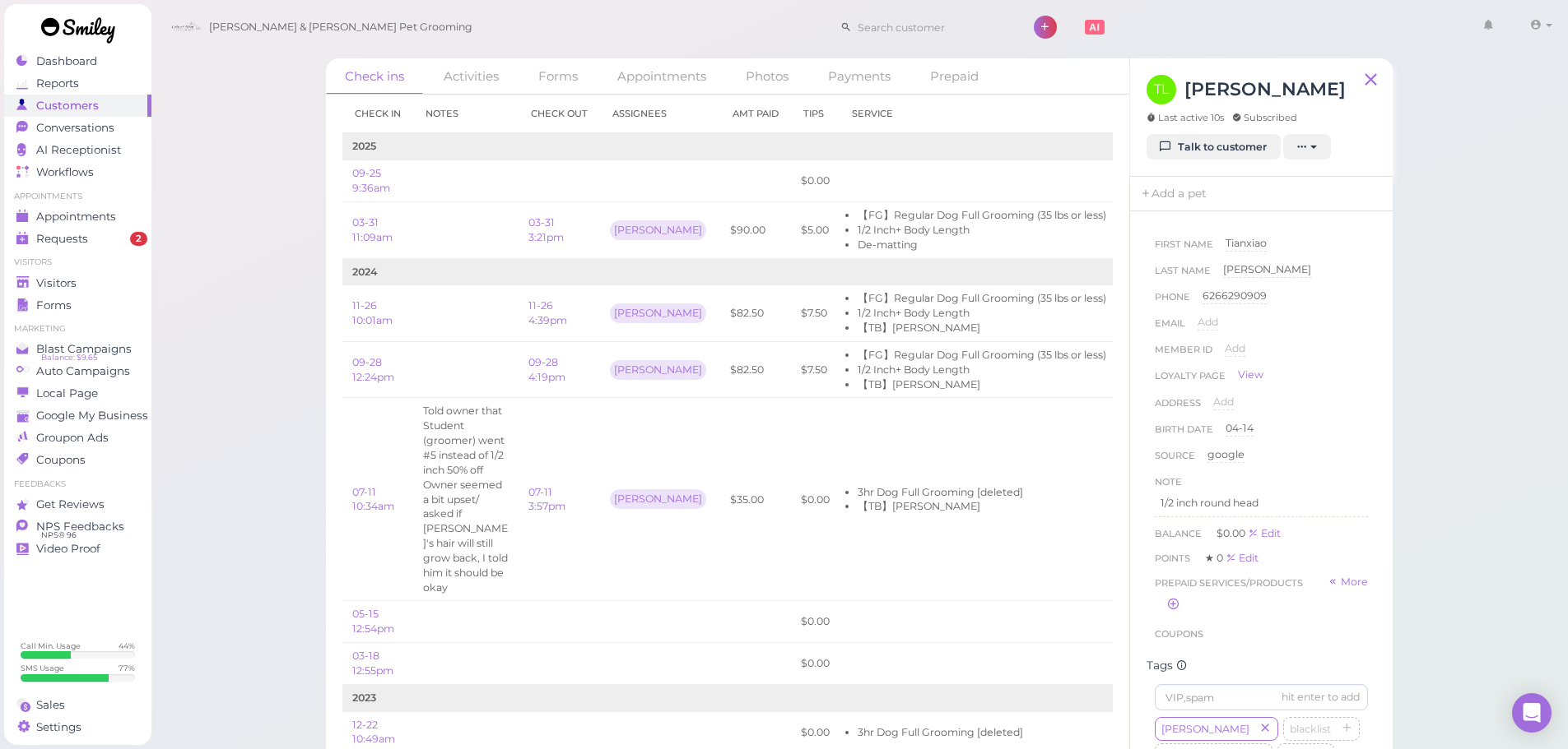
click at [242, 383] on div "Check ins Activities Forms Appointments Photos Payments Prepaid Check in Notes …" at bounding box center [859, 379] width 1418 height 759
click at [257, 370] on div "Check ins Activities Forms Appointments Photos Payments Prepaid Check in Notes …" at bounding box center [859, 379] width 1418 height 759
click at [253, 360] on div "Check ins Activities Forms Appointments Photos Payments Prepaid Check in Notes …" at bounding box center [859, 379] width 1418 height 759
click at [245, 354] on div "Check ins Activities Forms Appointments Photos Payments Prepaid Check in Notes …" at bounding box center [859, 379] width 1418 height 759
click at [239, 284] on div "Check ins Activities Forms Appointments Photos Payments Prepaid Check in Notes …" at bounding box center [859, 379] width 1418 height 759
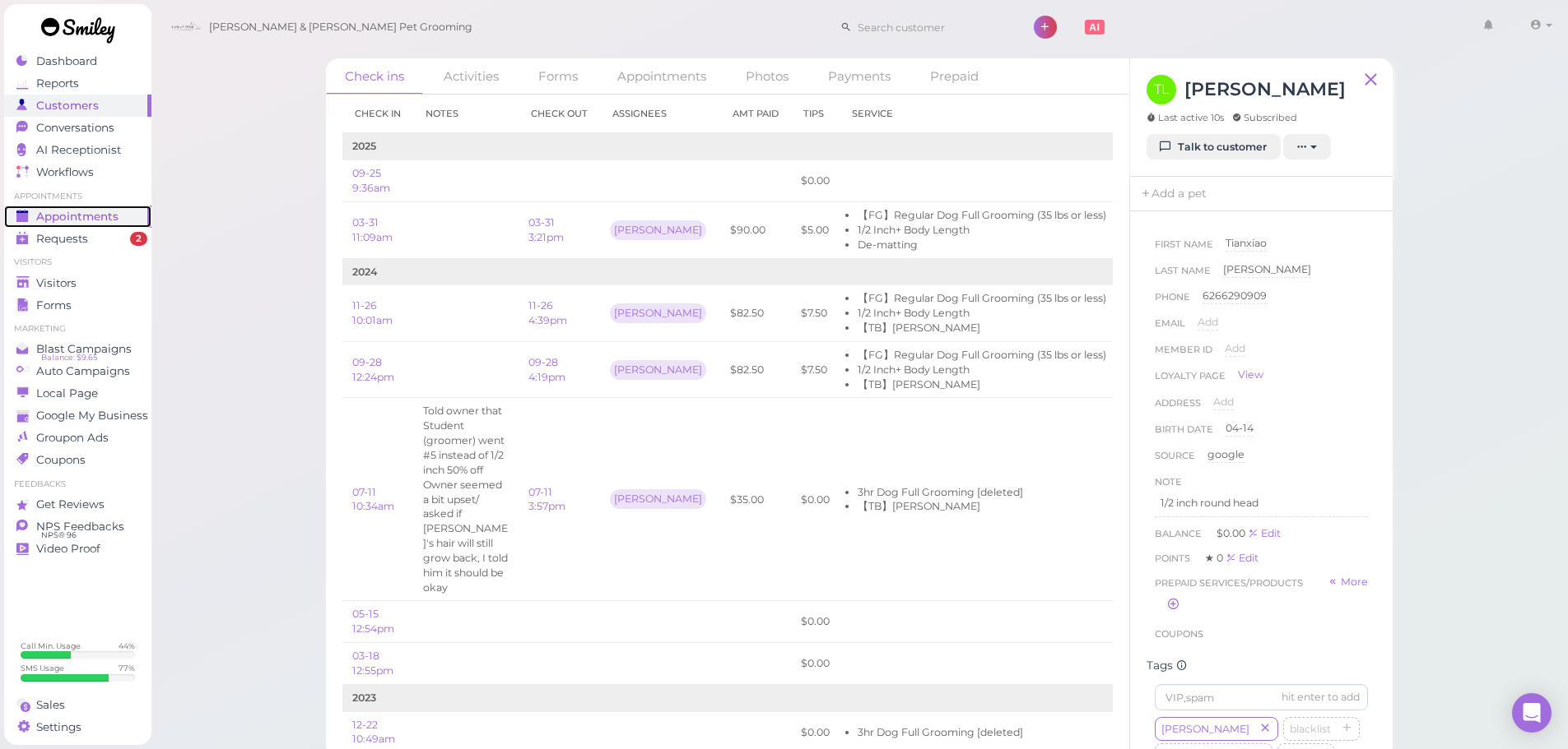
click at [73, 219] on span "Appointments" at bounding box center [77, 216] width 83 height 14
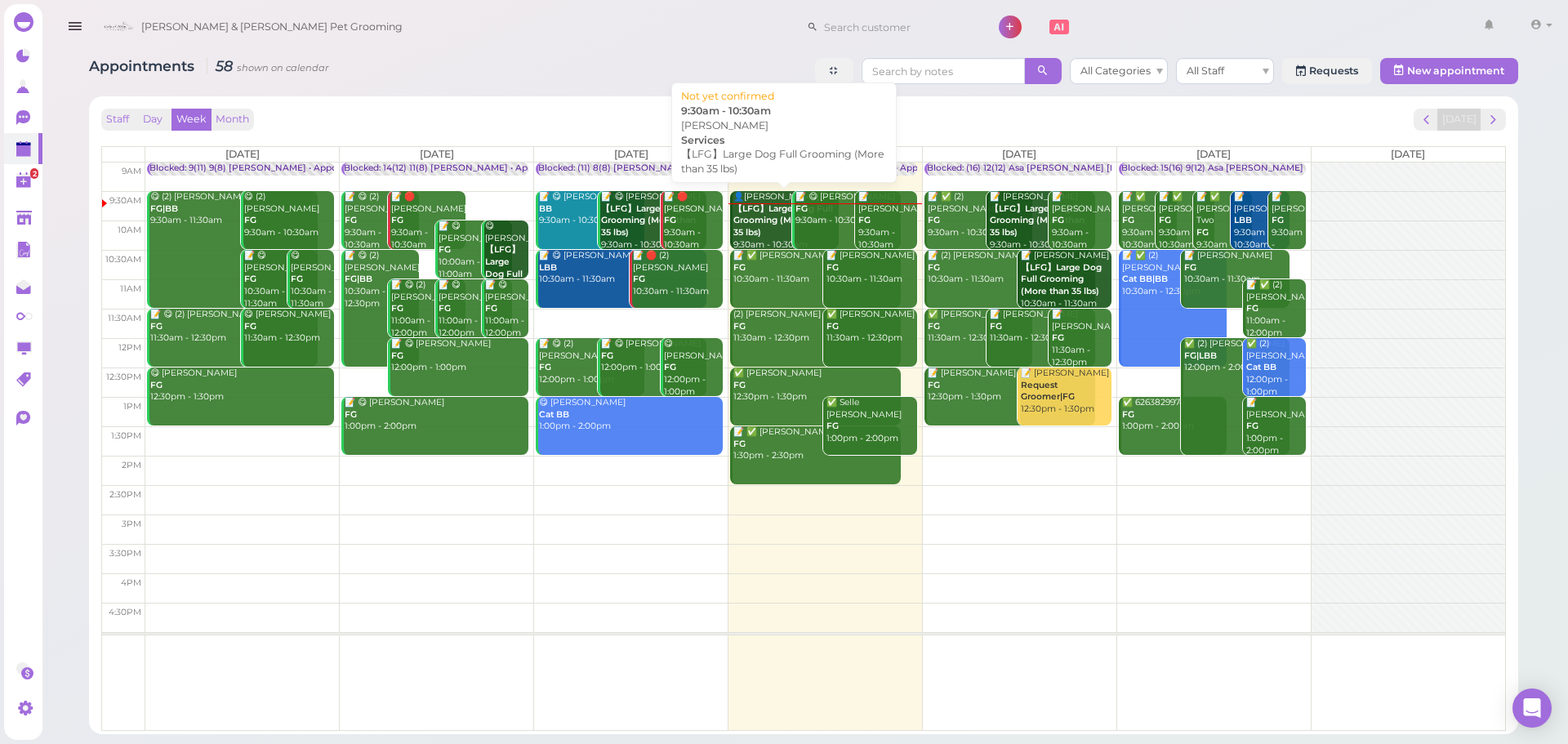
click at [759, 208] on b "【LFG】Large Dog Full Grooming (More than 35 lbs)" at bounding box center [784, 220] width 100 height 34
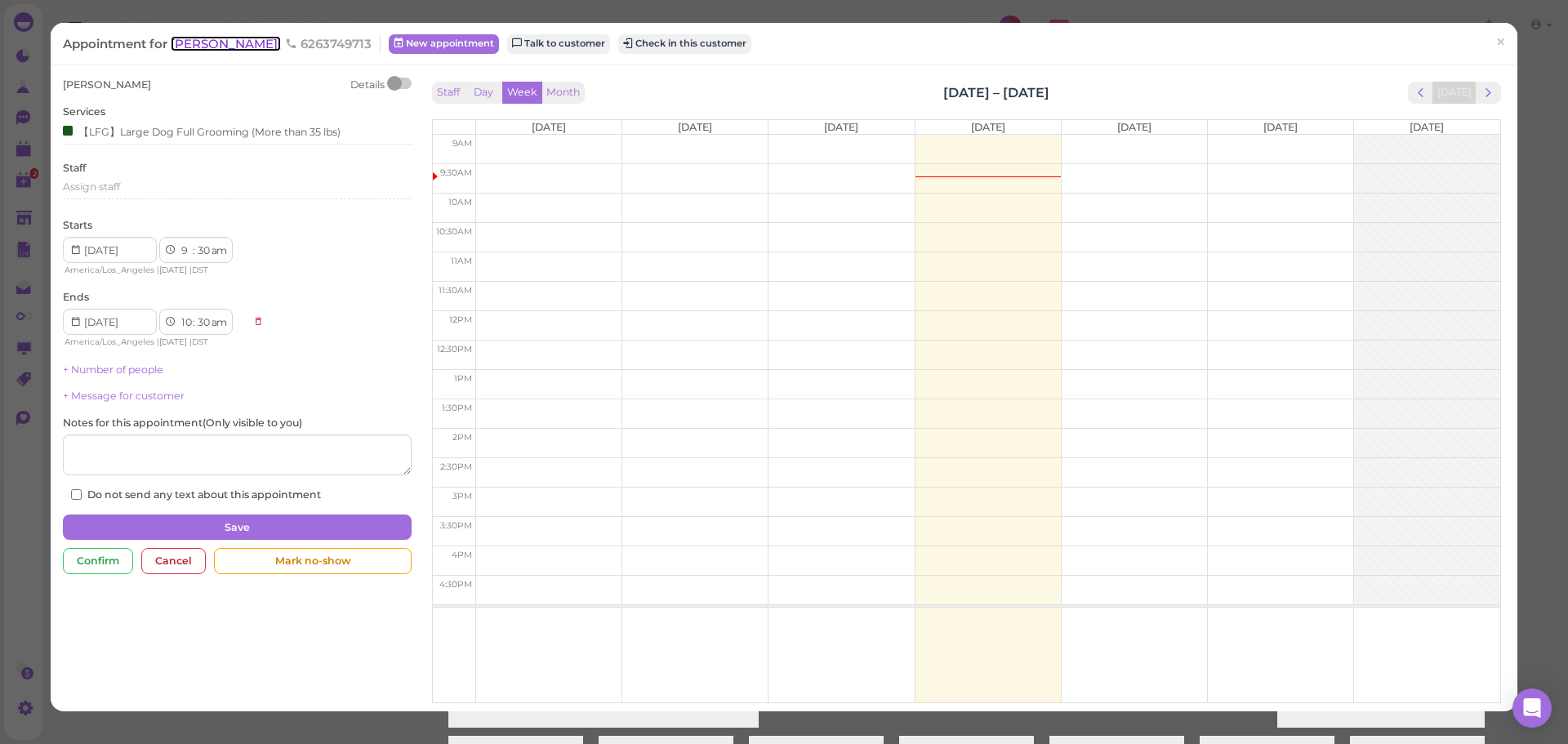
click at [212, 49] on span "[PERSON_NAME]" at bounding box center [226, 43] width 110 height 16
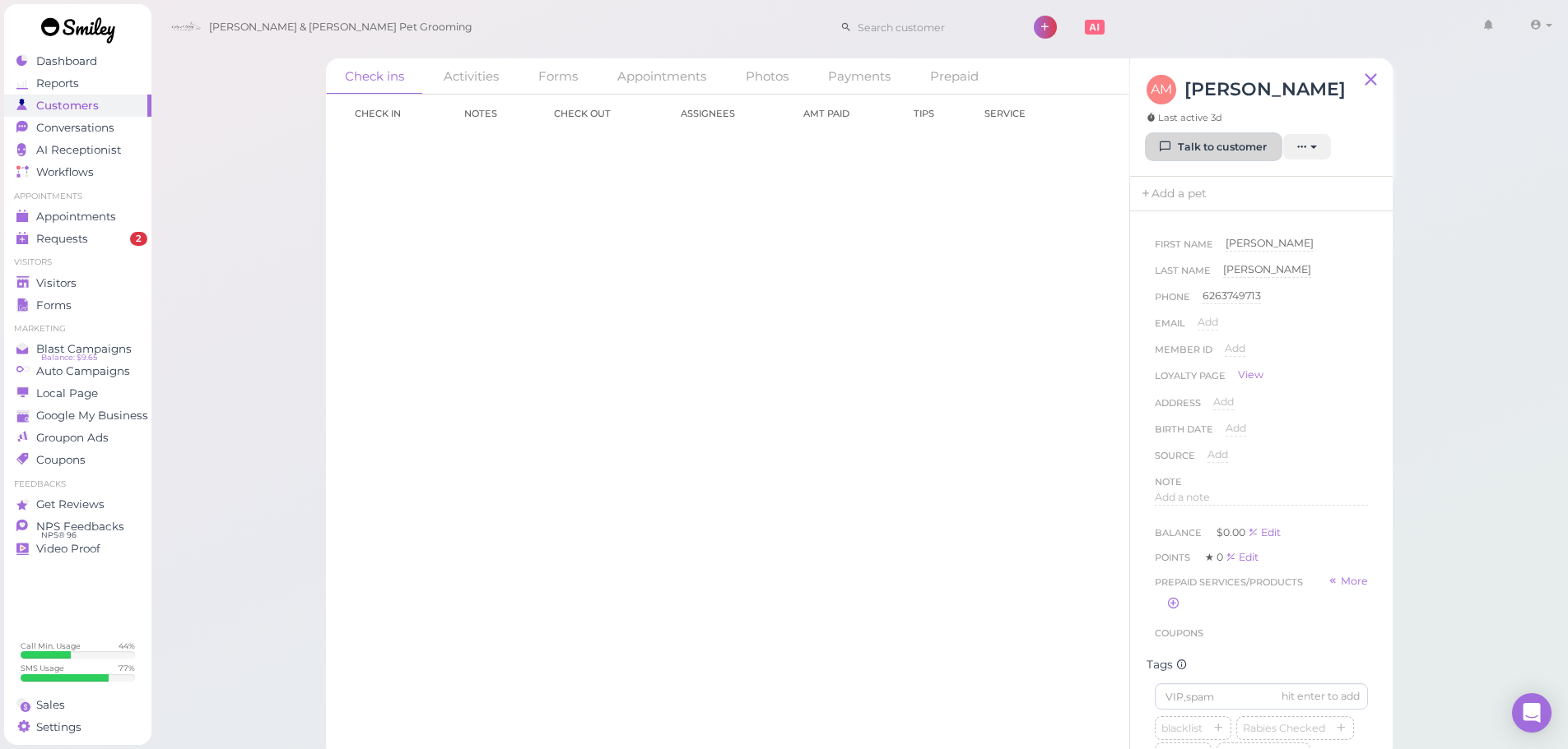
click at [1220, 145] on link "Talk to customer" at bounding box center [1213, 148] width 134 height 27
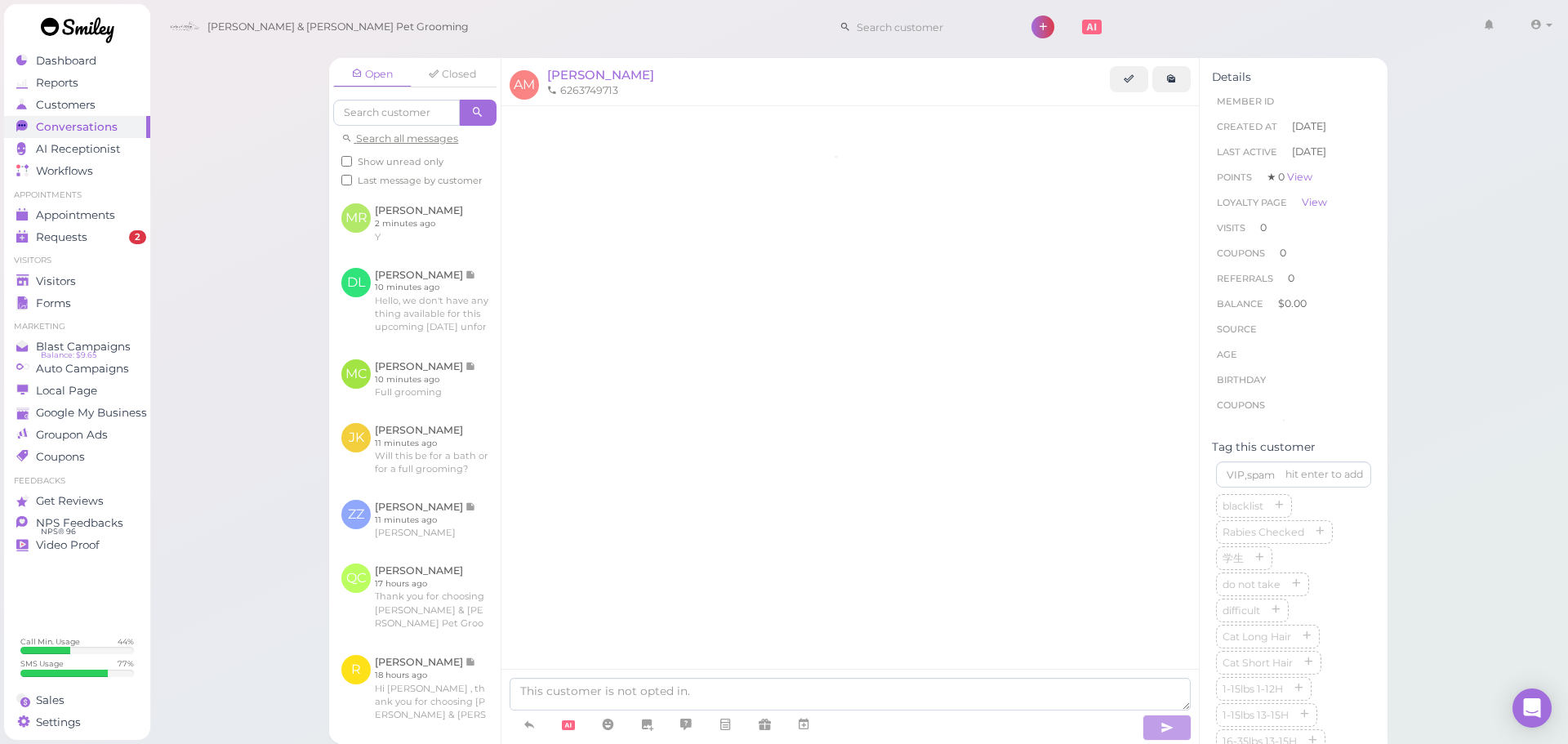
scroll to position [393, 0]
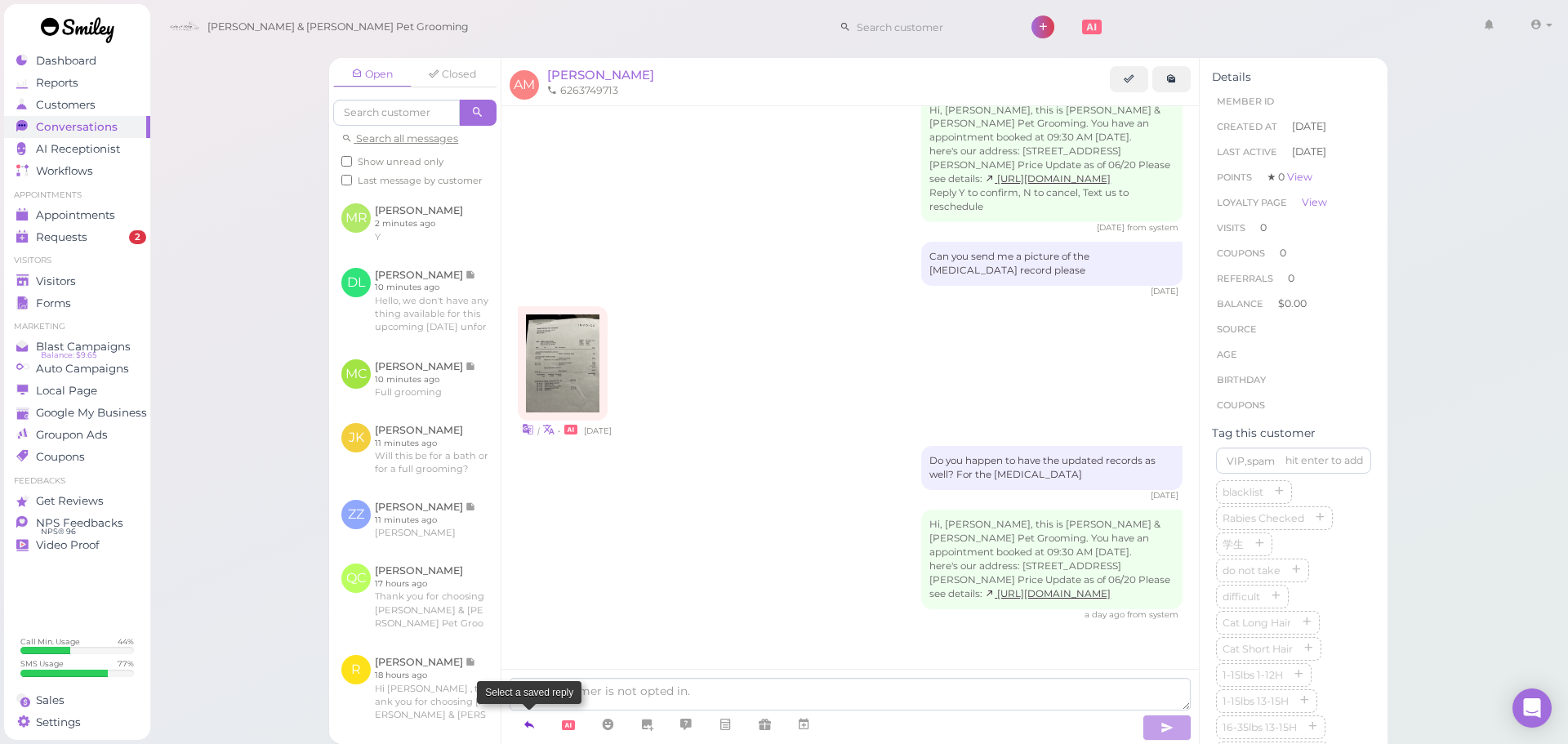
click at [522, 727] on icon at bounding box center [529, 725] width 13 height 17
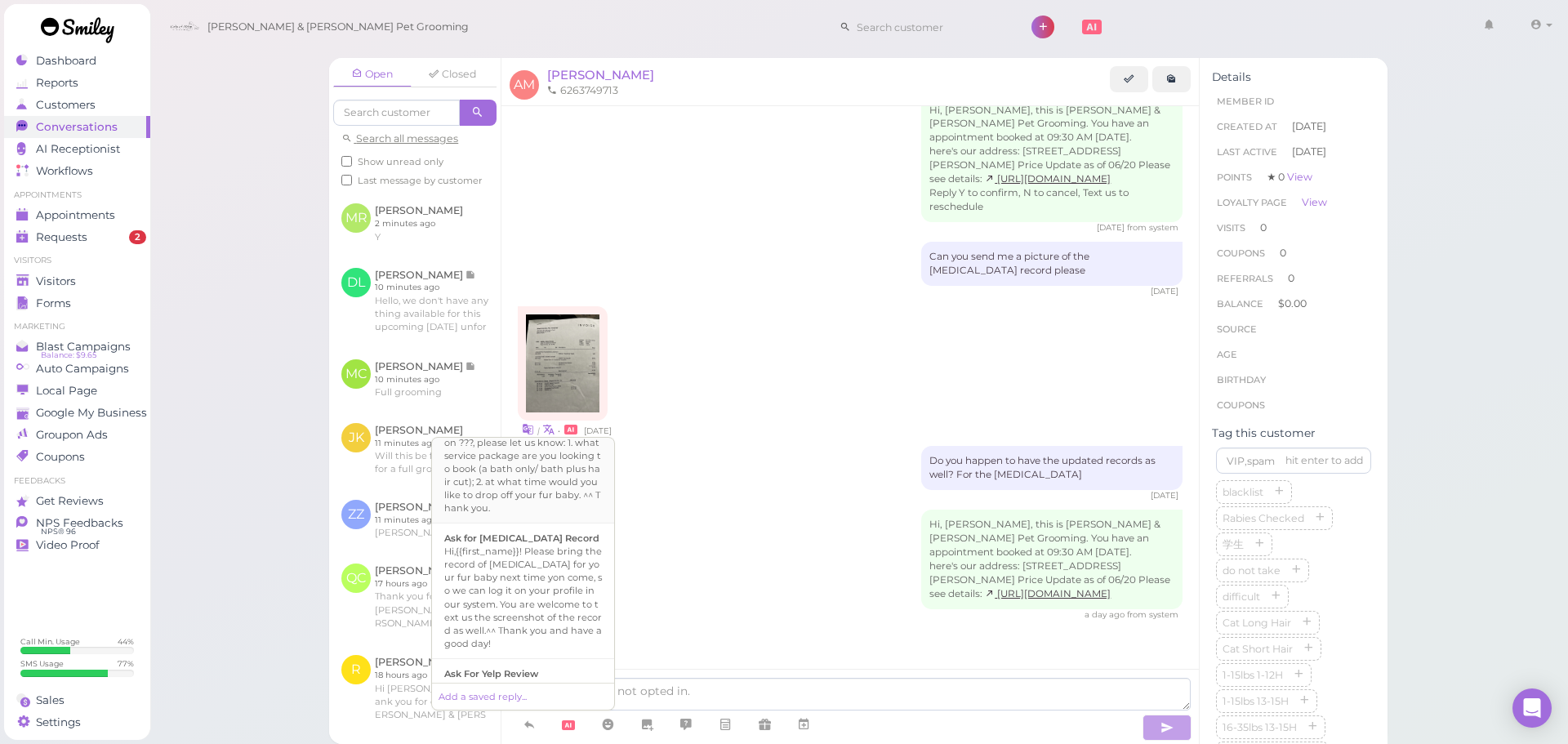
scroll to position [490, 0]
click at [571, 614] on div "Hi,{{first_name}}! Please bring the record of rabies vaccination for your fur b…" at bounding box center [523, 596] width 158 height 105
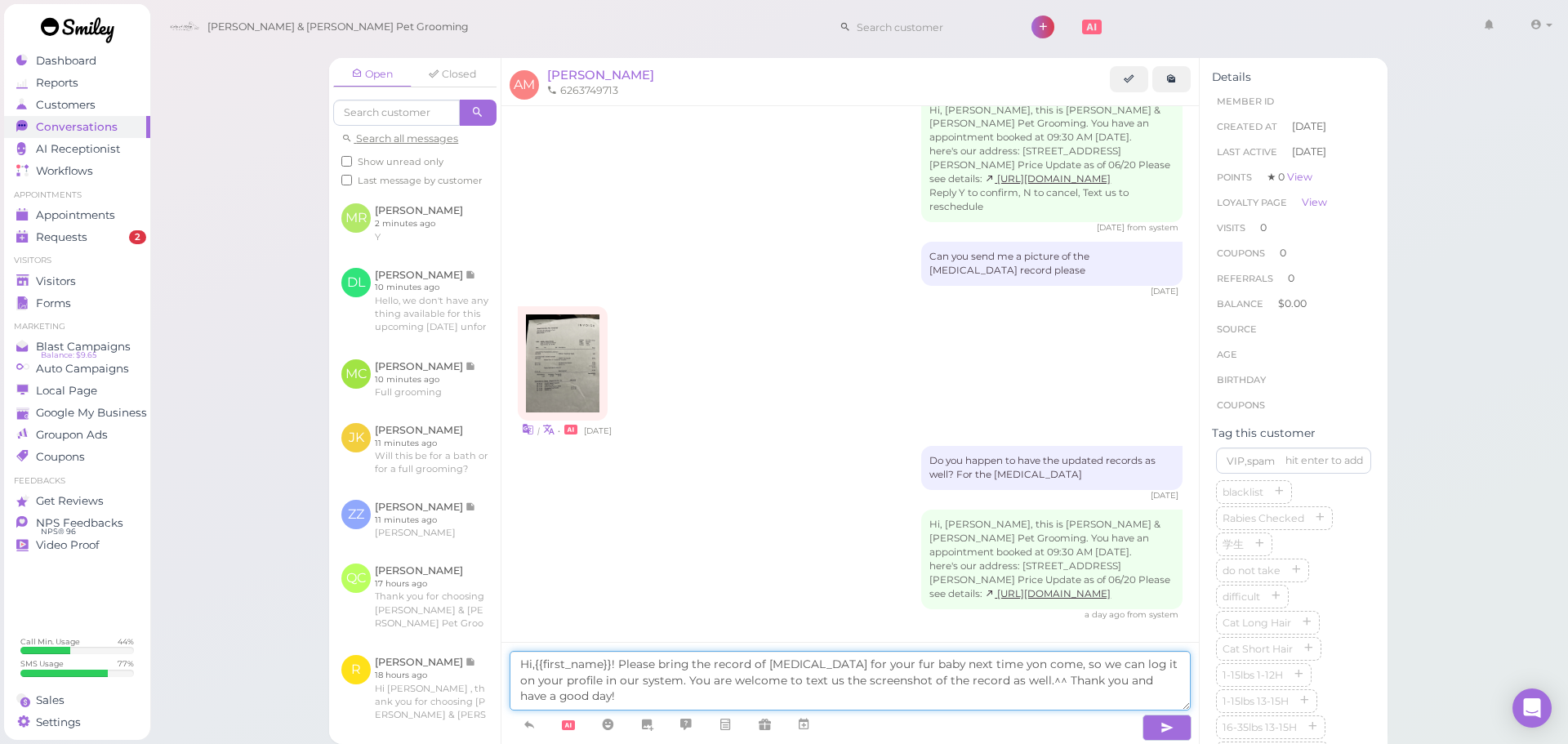
click at [1034, 669] on textarea "Hi,{{first_name}}! Please bring the record of rabies vaccination for your fur b…" at bounding box center [851, 681] width 682 height 60
type textarea "Hi,{{first_name}}! Please bring the record of rabies vaccination for your fur b…"
click at [1014, 662] on textarea "Hi,{{first_name}}! Please bring the record of rabies vaccination for your fur b…" at bounding box center [851, 681] width 682 height 60
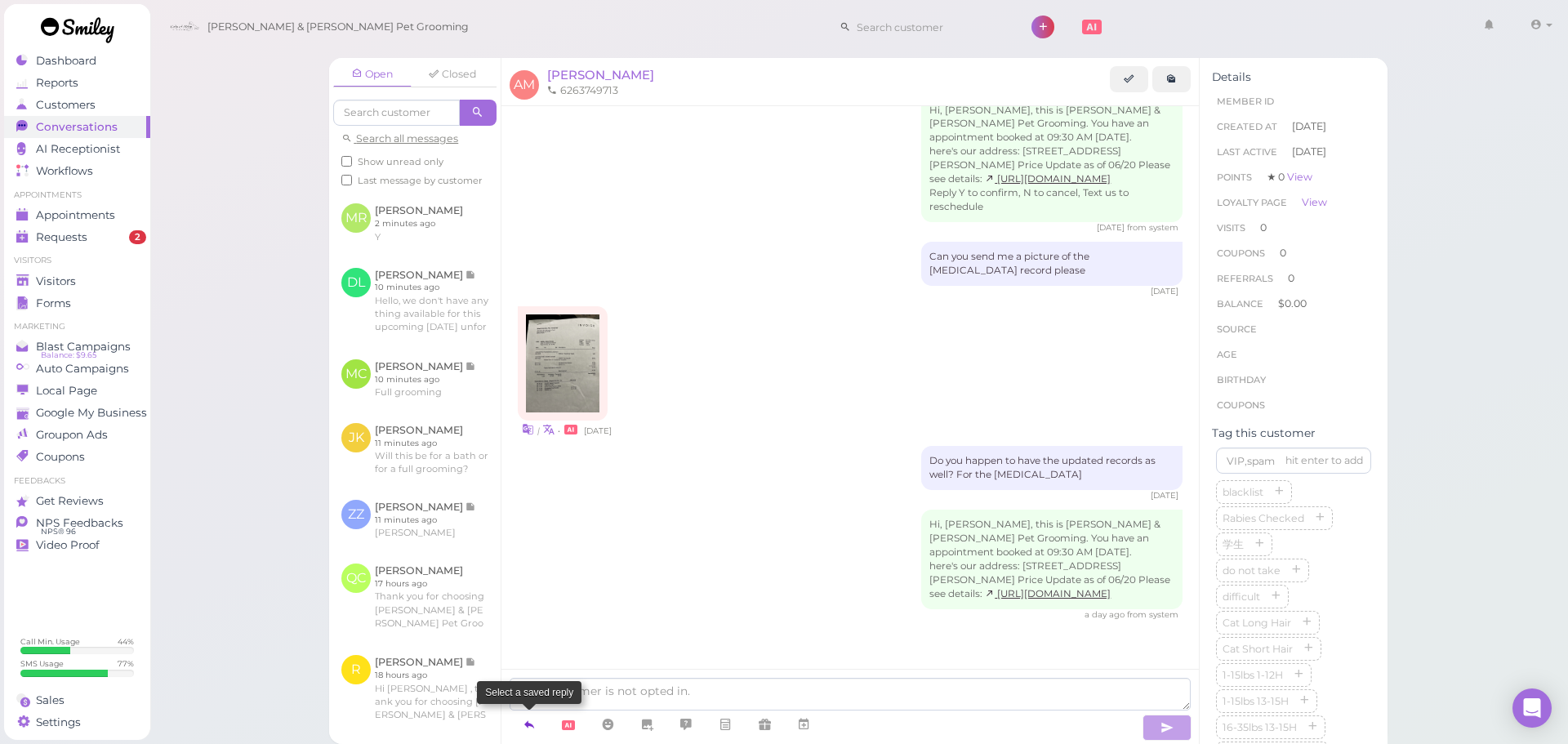
click at [535, 720] on icon at bounding box center [529, 725] width 13 height 17
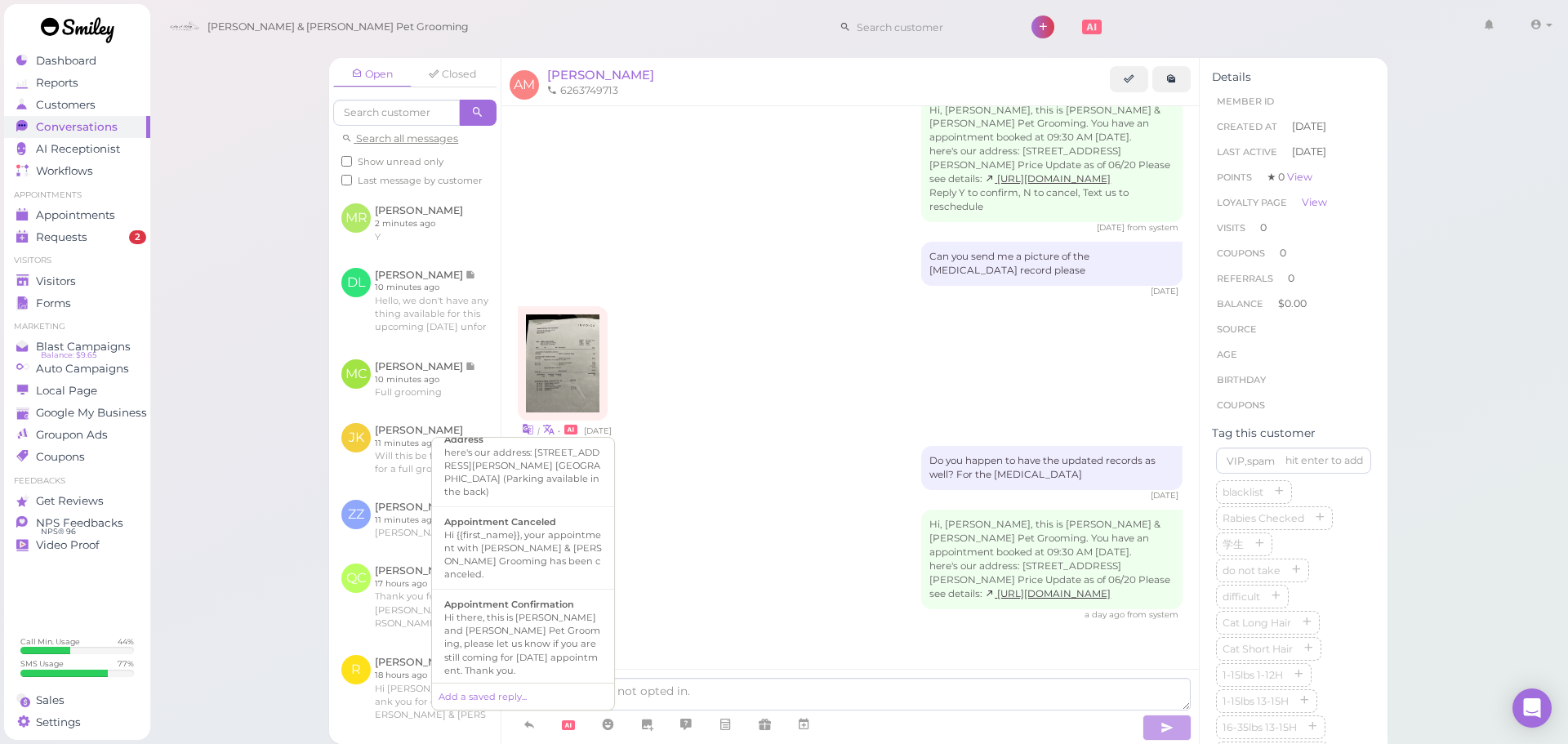
scroll to position [163, 0]
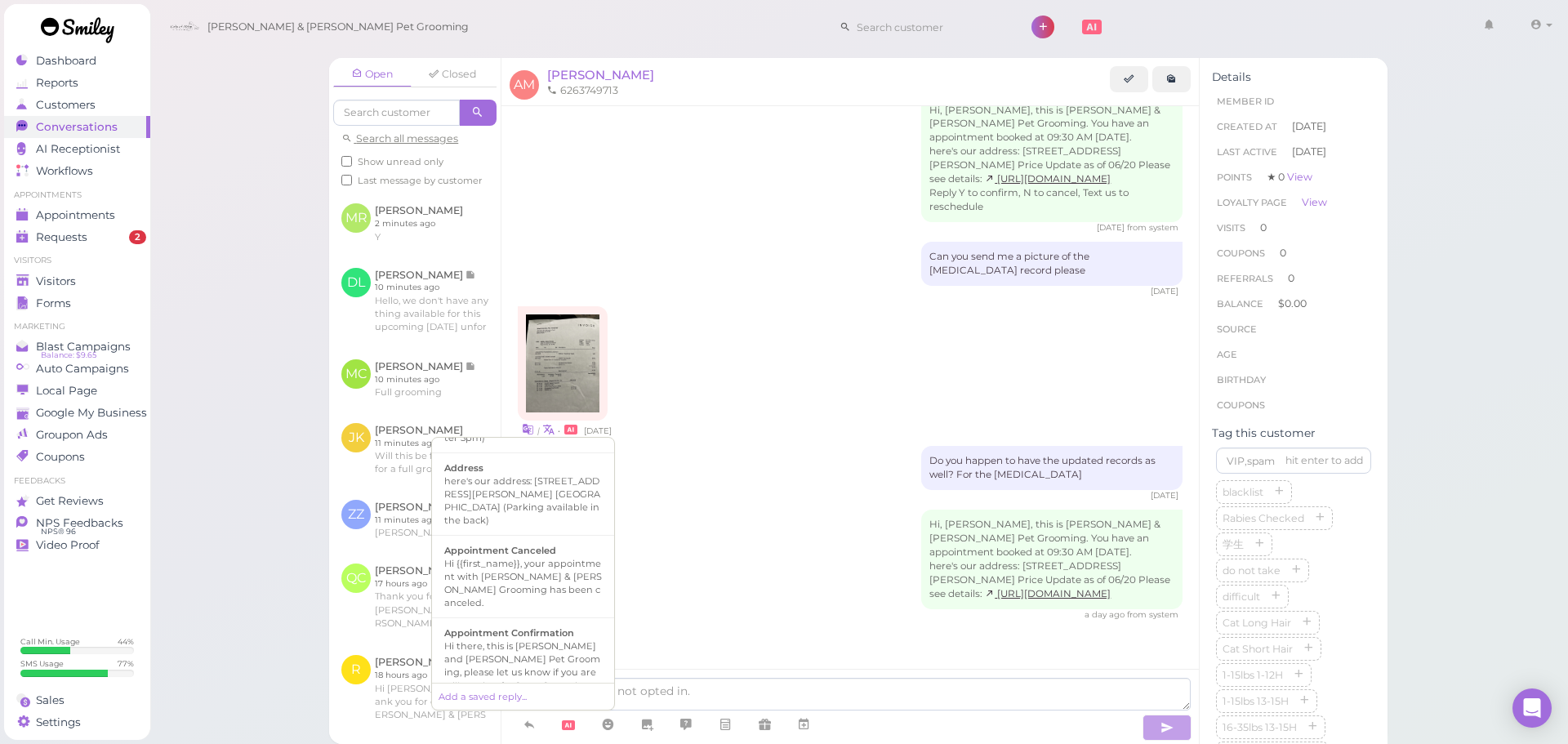
click at [536, 639] on div "Hi there, this is [PERSON_NAME] and [PERSON_NAME] Pet Grooming, please let us k…" at bounding box center [523, 672] width 158 height 66
type textarea "Hi there, this is [PERSON_NAME] and [PERSON_NAME] Pet Grooming, please let us k…"
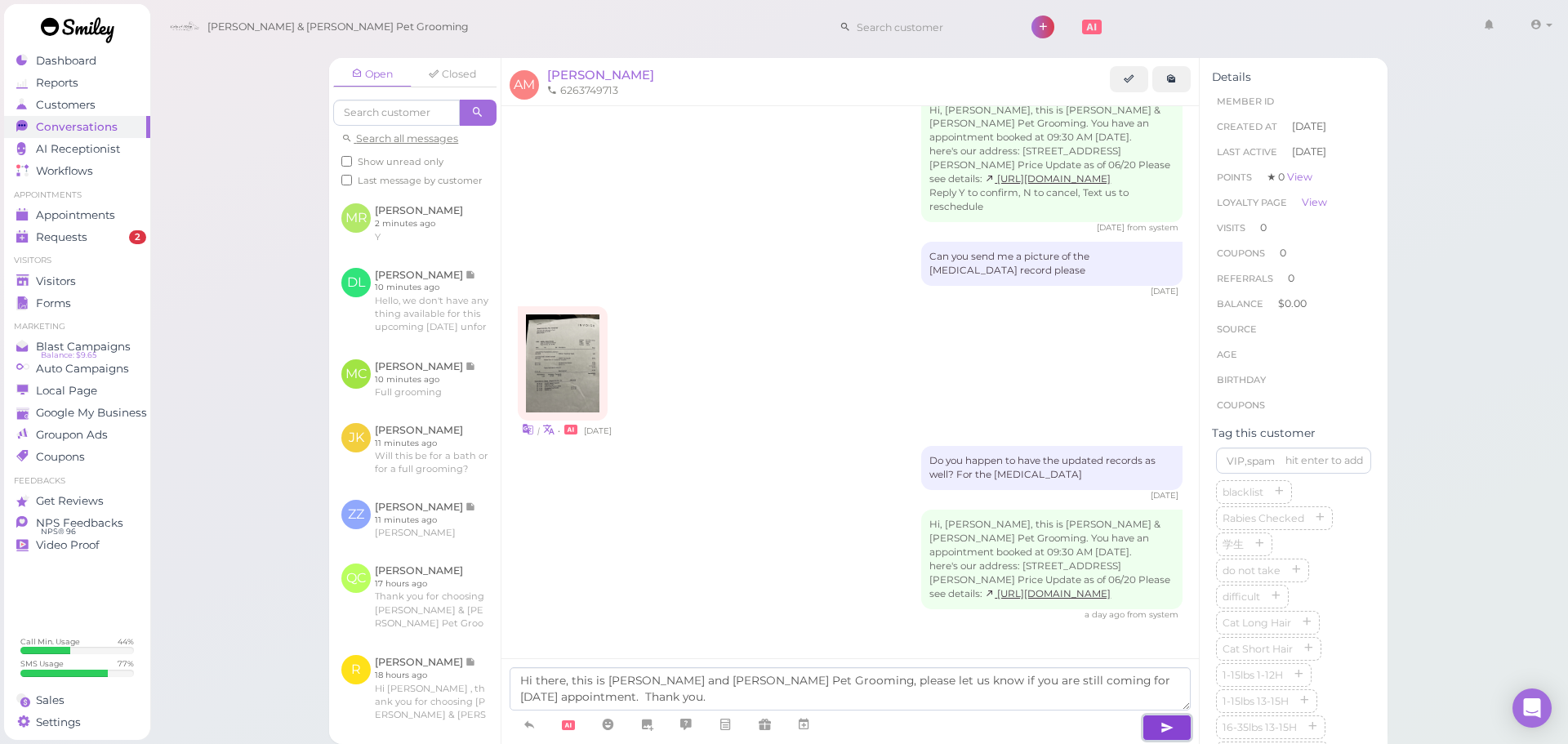
click at [1165, 723] on icon "button" at bounding box center [1168, 728] width 13 height 17
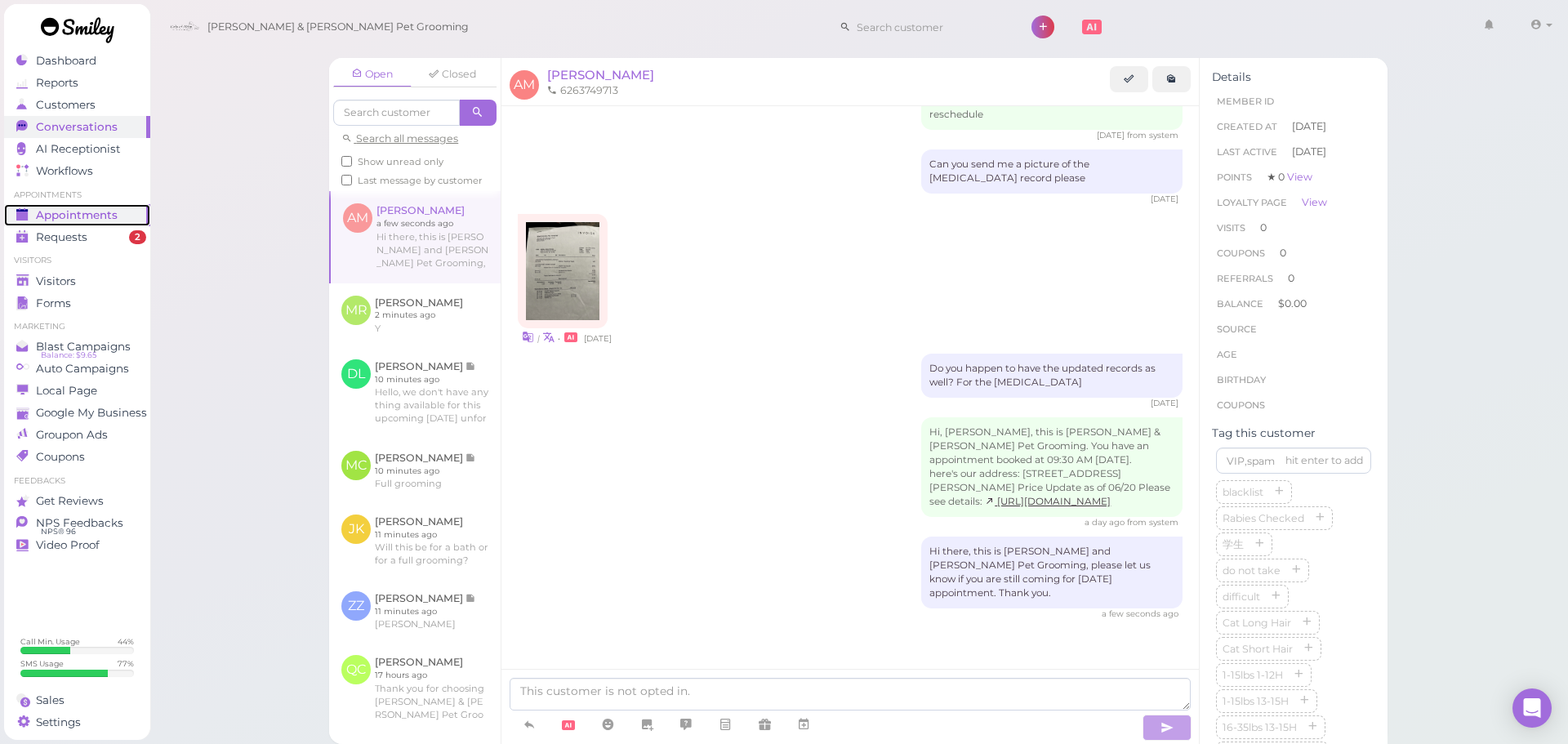
click at [82, 208] on span "Appointments" at bounding box center [76, 215] width 82 height 14
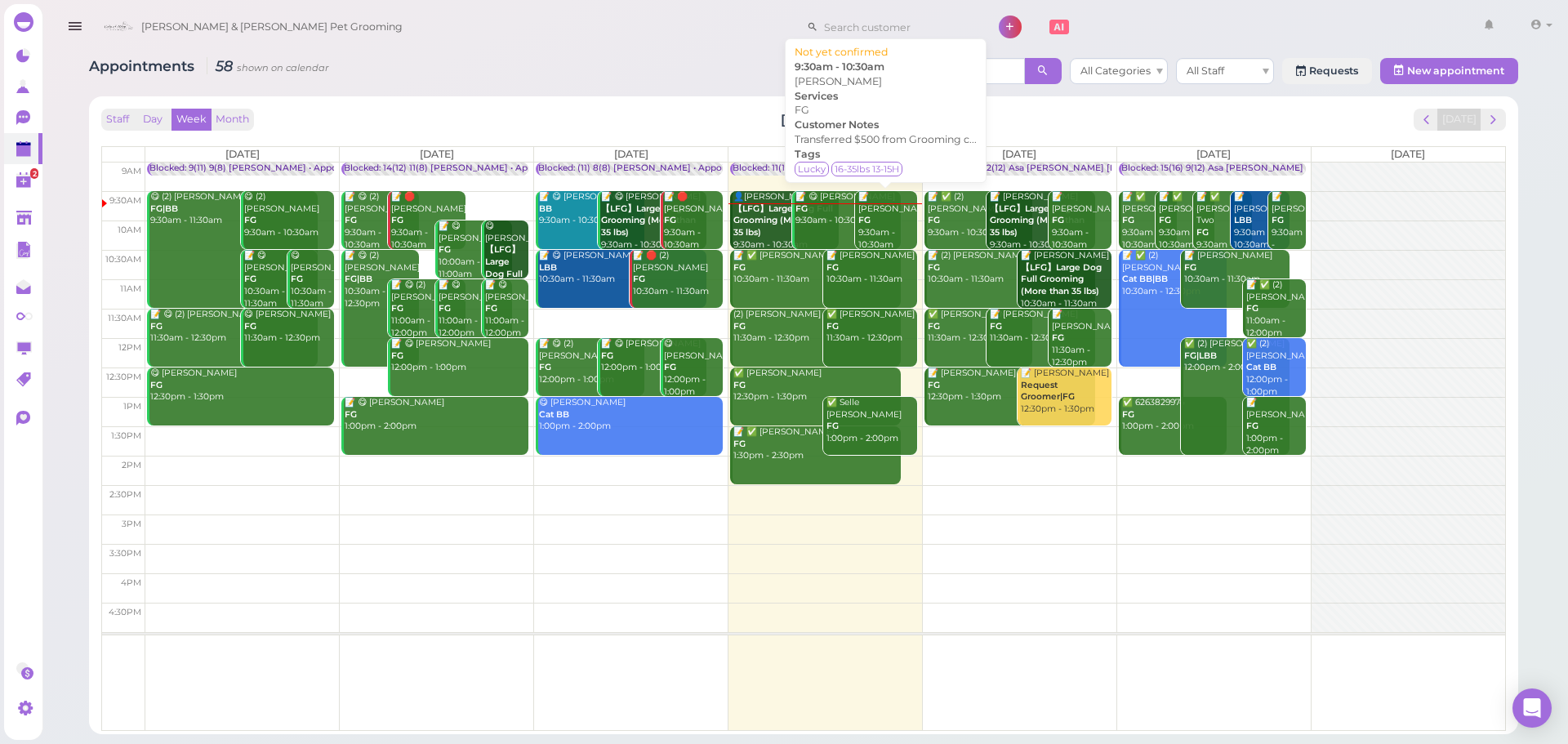
click at [879, 233] on div "📝 Eva Wang FG 9:30am - 10:30am" at bounding box center [887, 221] width 60 height 60
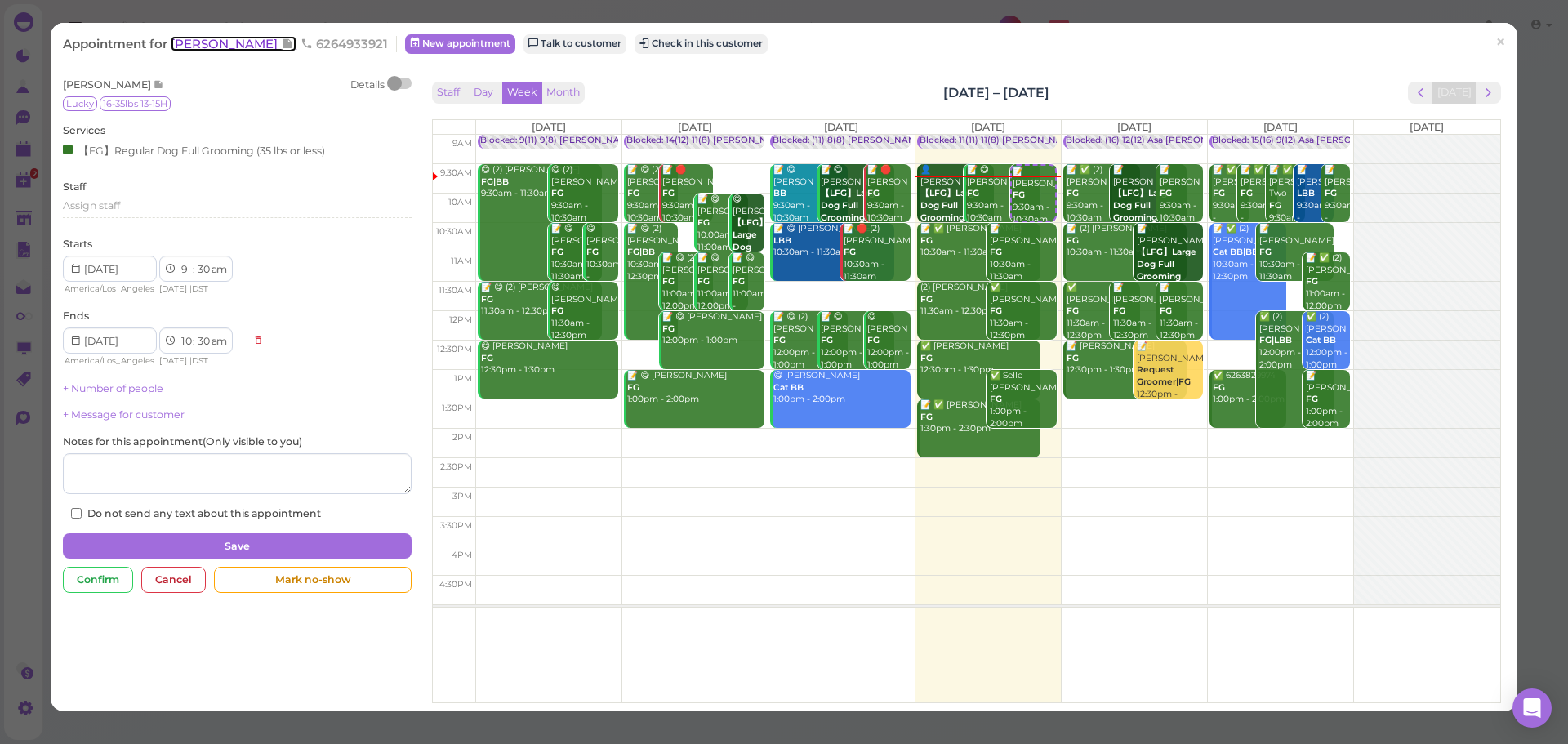
click at [216, 37] on span "[PERSON_NAME]" at bounding box center [226, 43] width 110 height 16
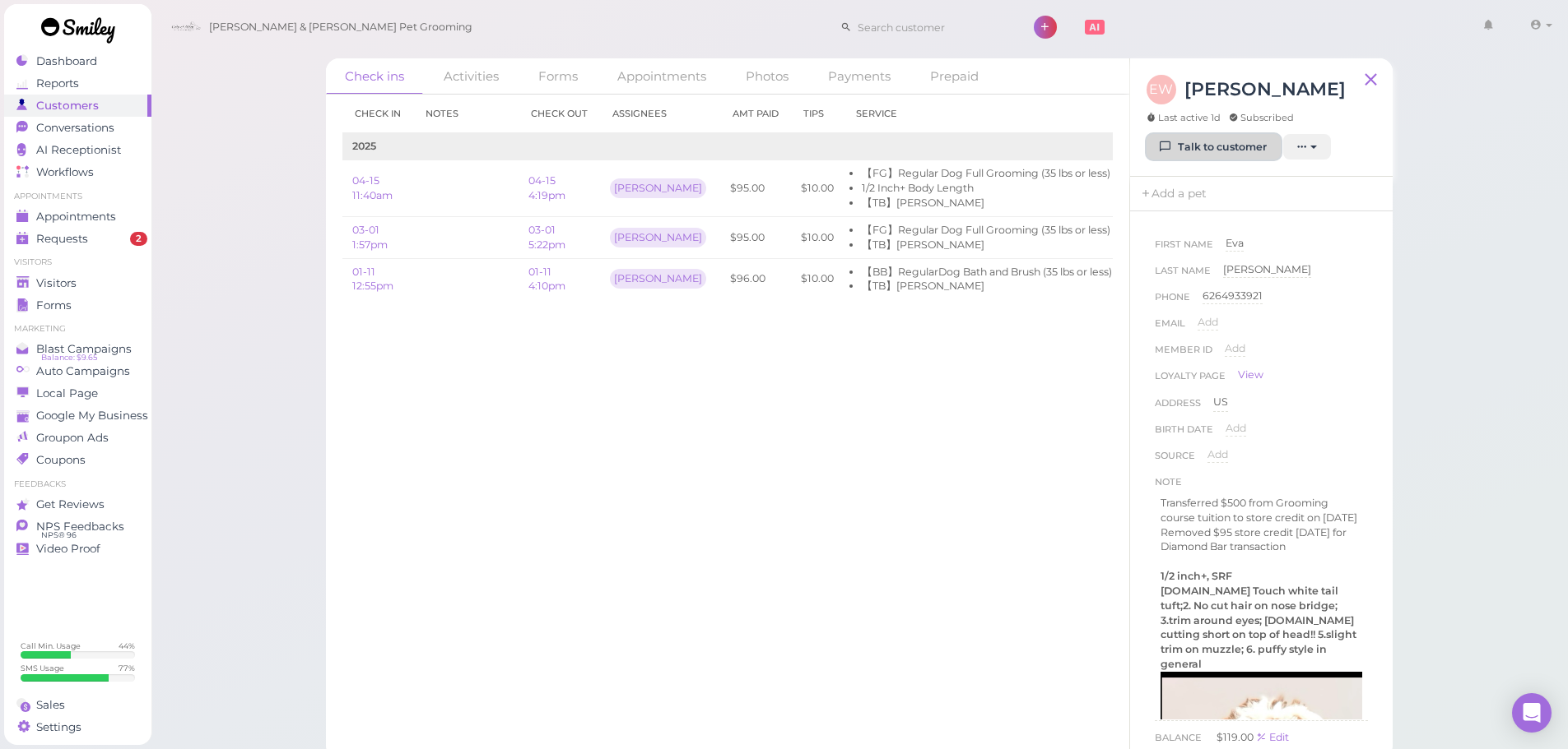
click at [1241, 140] on link "Talk to customer" at bounding box center [1213, 148] width 134 height 27
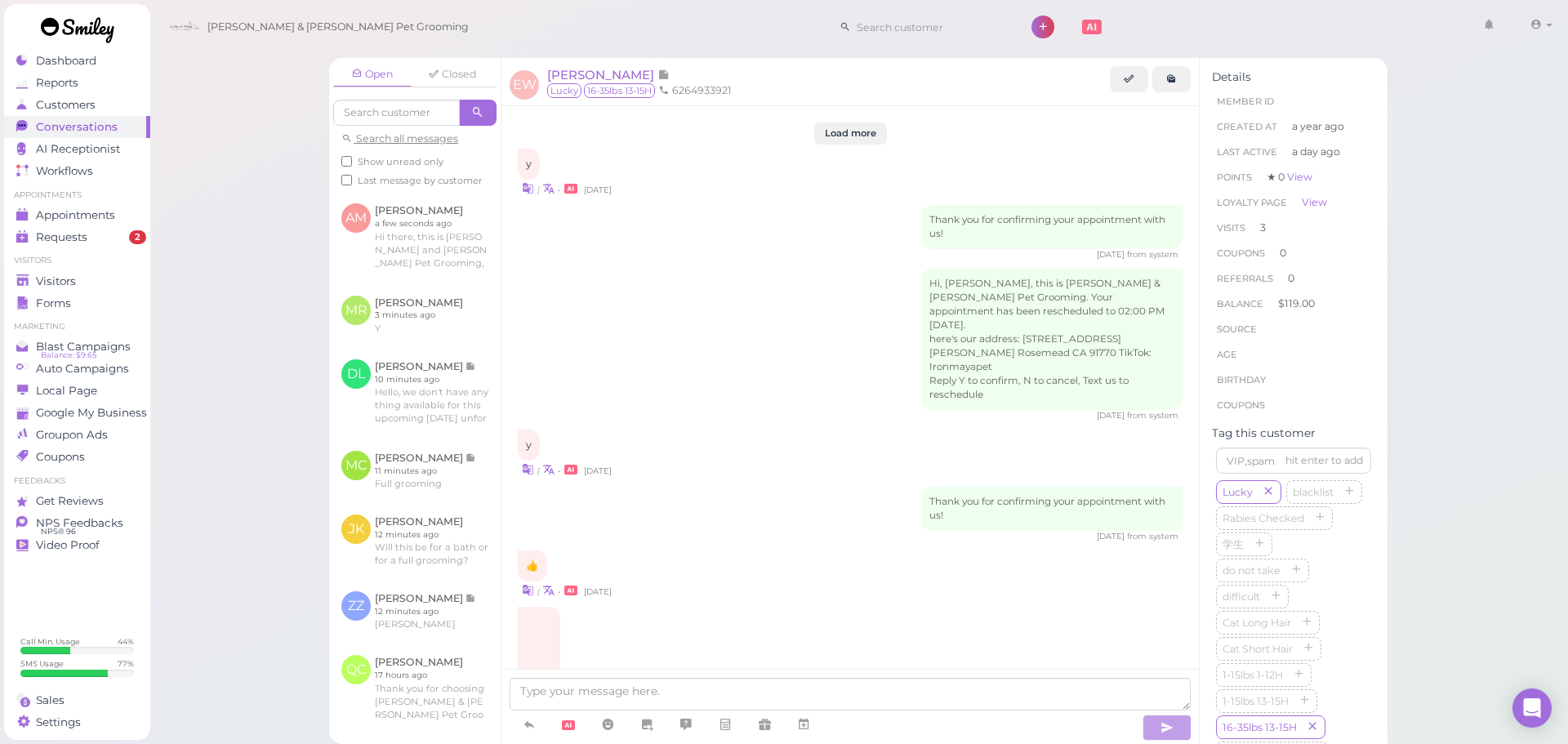
scroll to position [2198, 0]
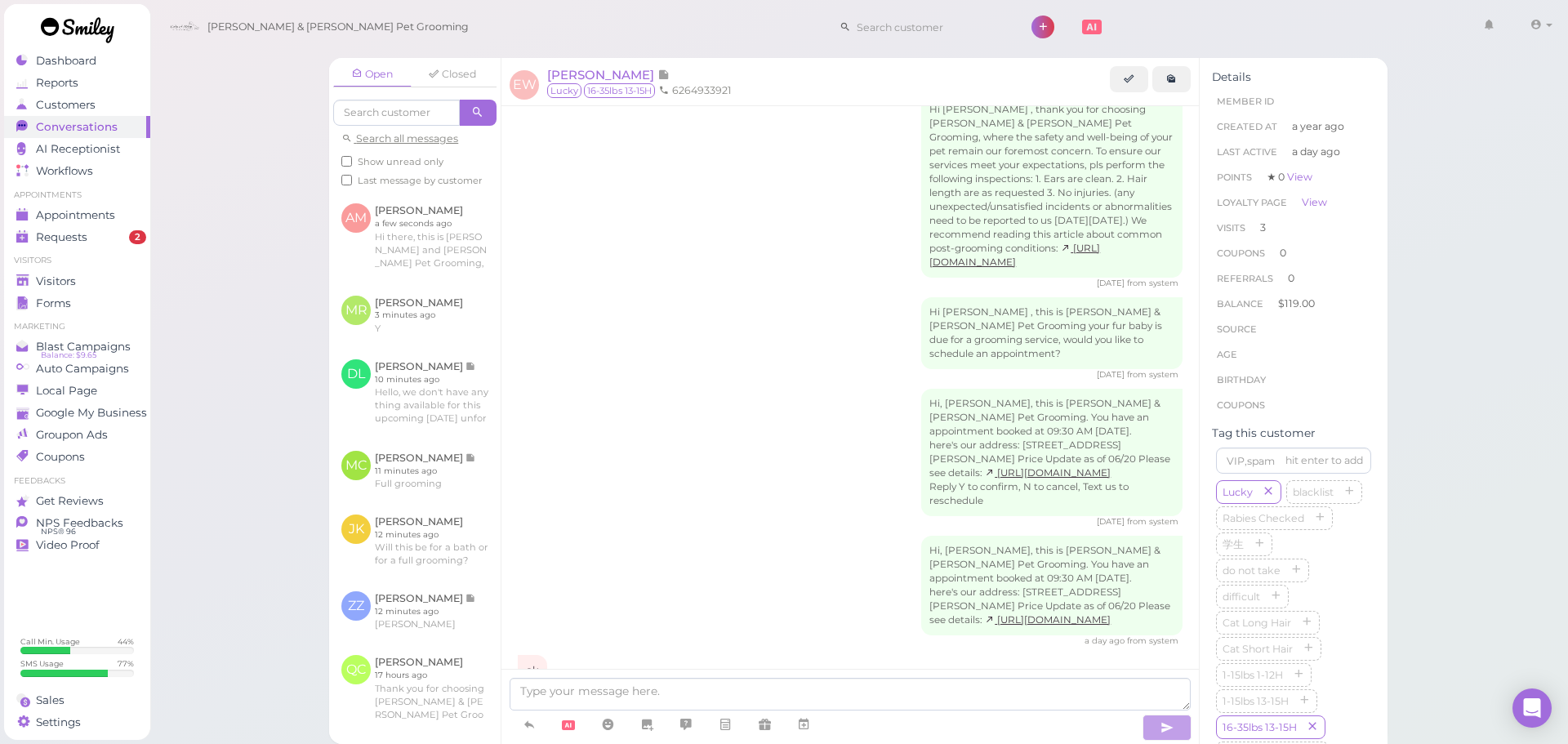
click at [187, 517] on div "Open Closed Search all messages Show unread only Last message by customer AM Ab…" at bounding box center [859, 372] width 1420 height 744
click at [528, 714] on link at bounding box center [529, 725] width 39 height 28
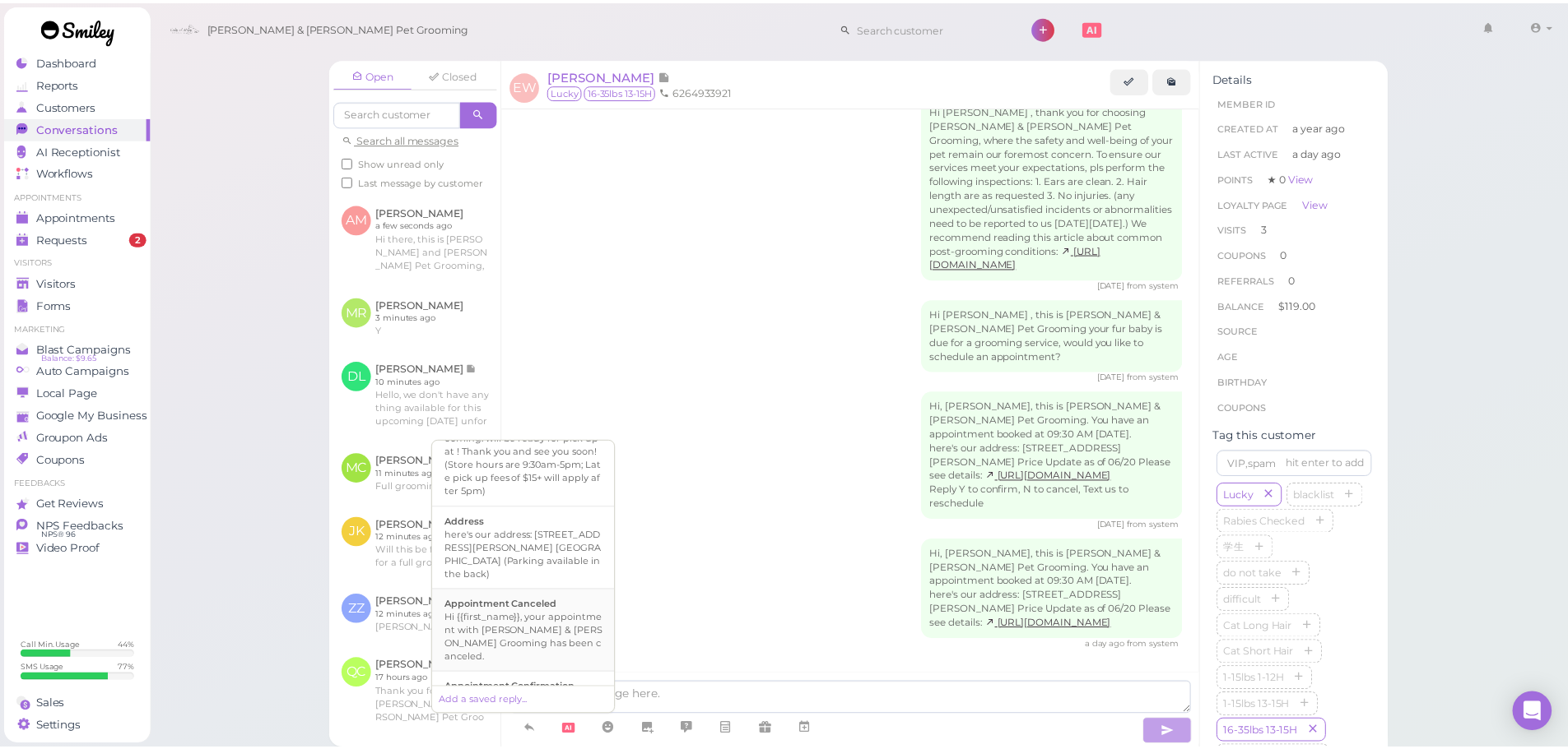
scroll to position [164, 0]
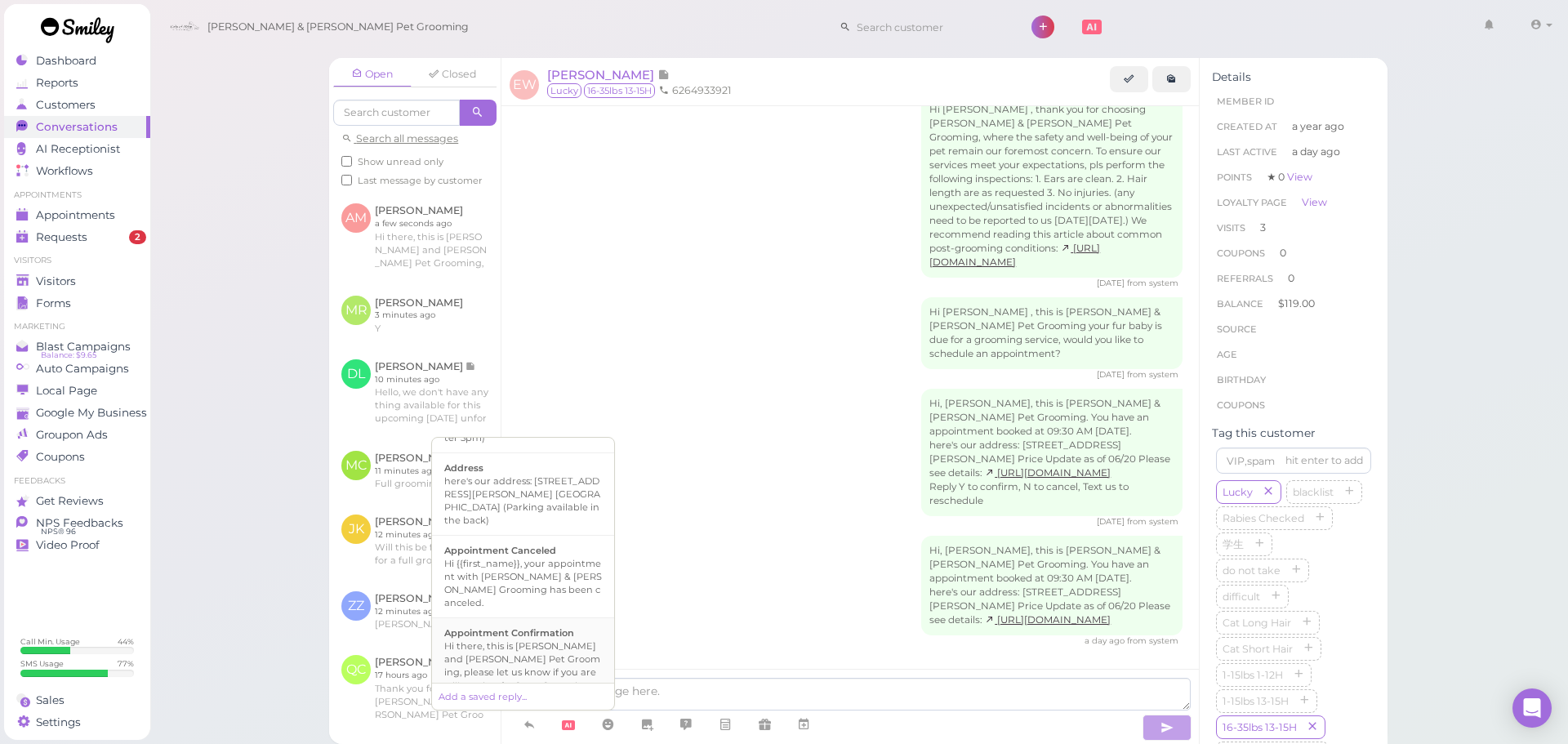
click at [553, 648] on div "Hi there, this is [PERSON_NAME] and [PERSON_NAME] Pet Grooming, please let us k…" at bounding box center [523, 672] width 158 height 66
type textarea "Hi there, this is [PERSON_NAME] and [PERSON_NAME] Pet Grooming, please let us k…"
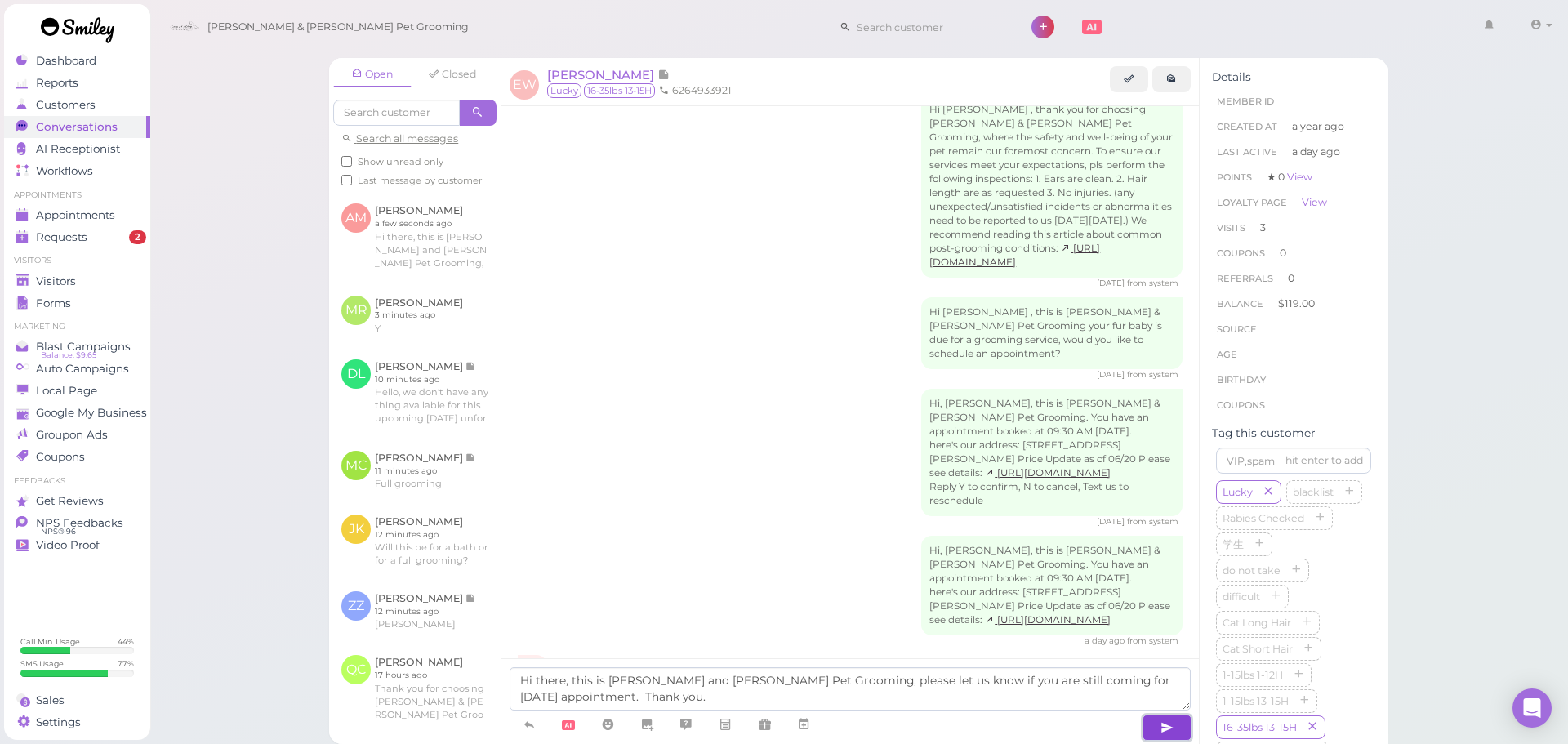
click at [1158, 727] on button "button" at bounding box center [1167, 728] width 49 height 27
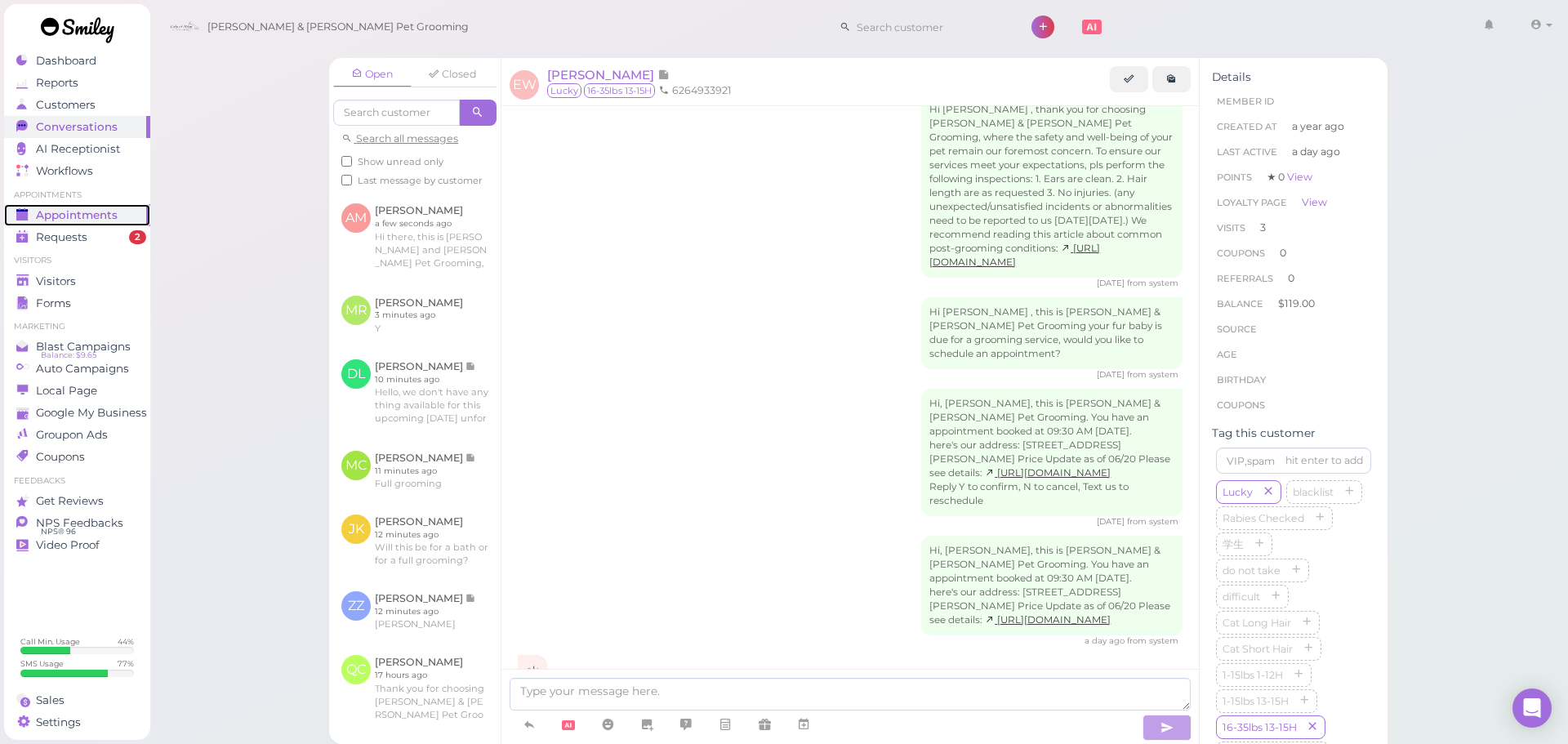
click at [134, 213] on link "Appointments" at bounding box center [77, 215] width 146 height 22
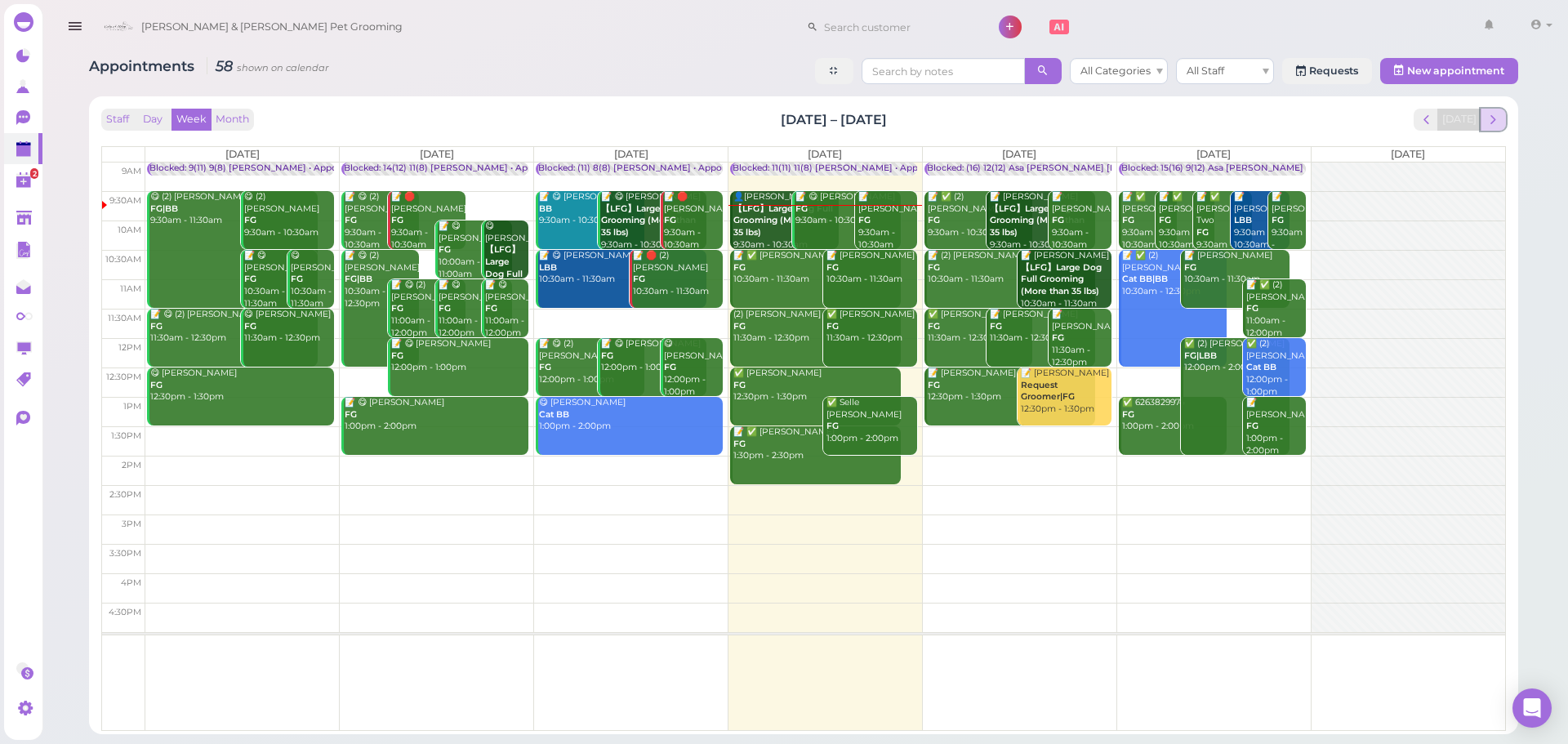
click at [1486, 122] on span "next" at bounding box center [1493, 119] width 16 height 16
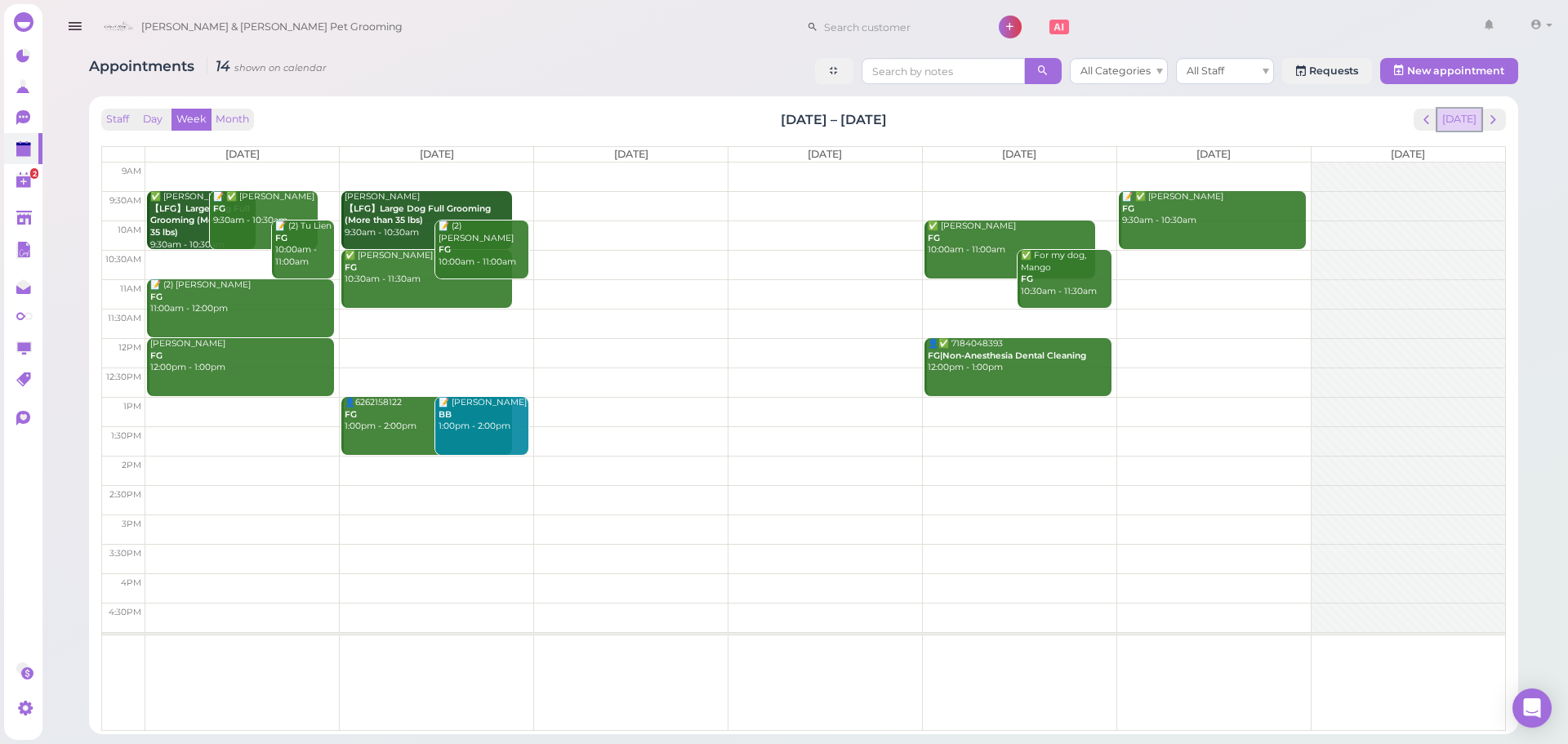
click at [1458, 129] on button "[DATE]" at bounding box center [1459, 119] width 44 height 22
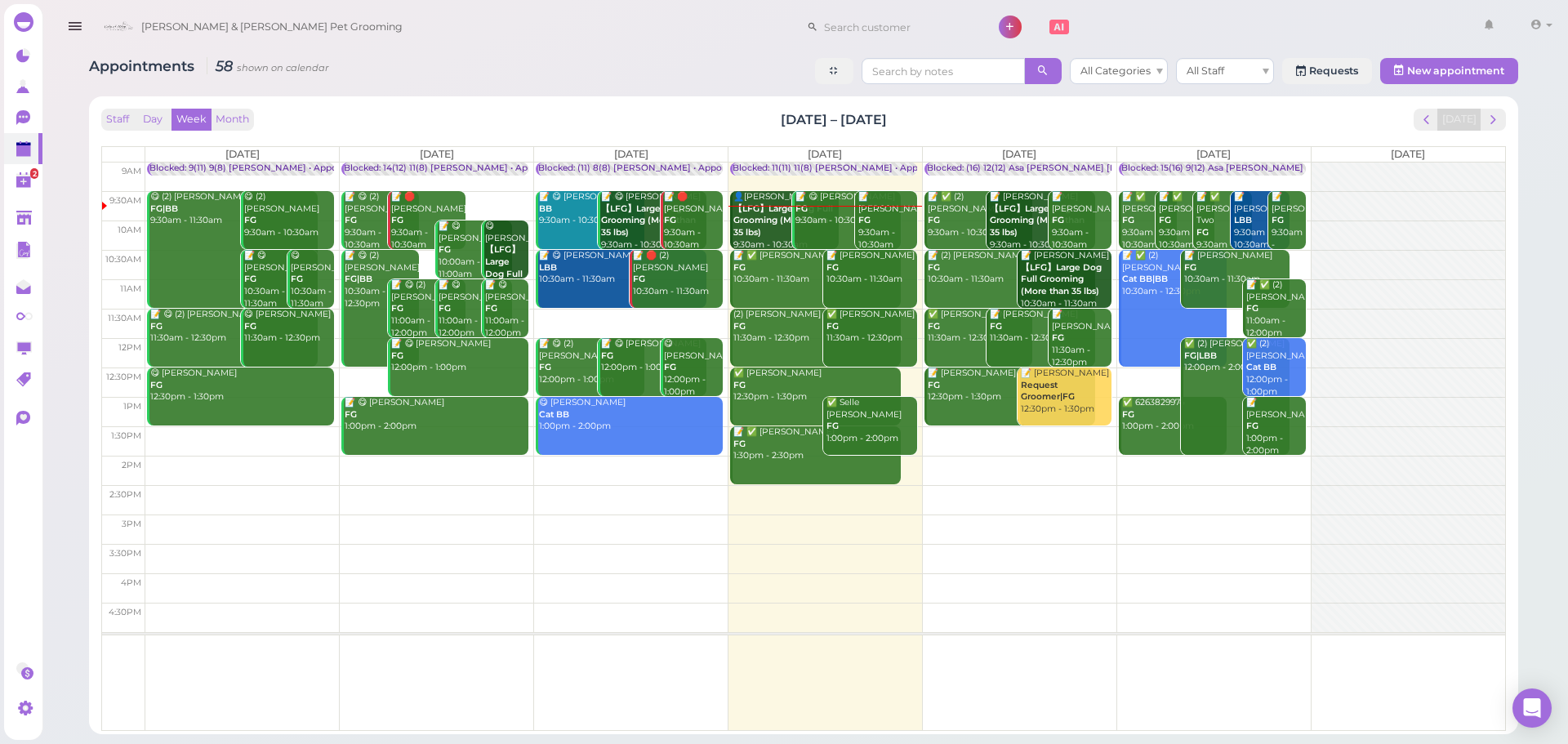
click at [886, 239] on div "📝 Eva Wang FG 9:30am - 10:30am" at bounding box center [887, 221] width 60 height 60
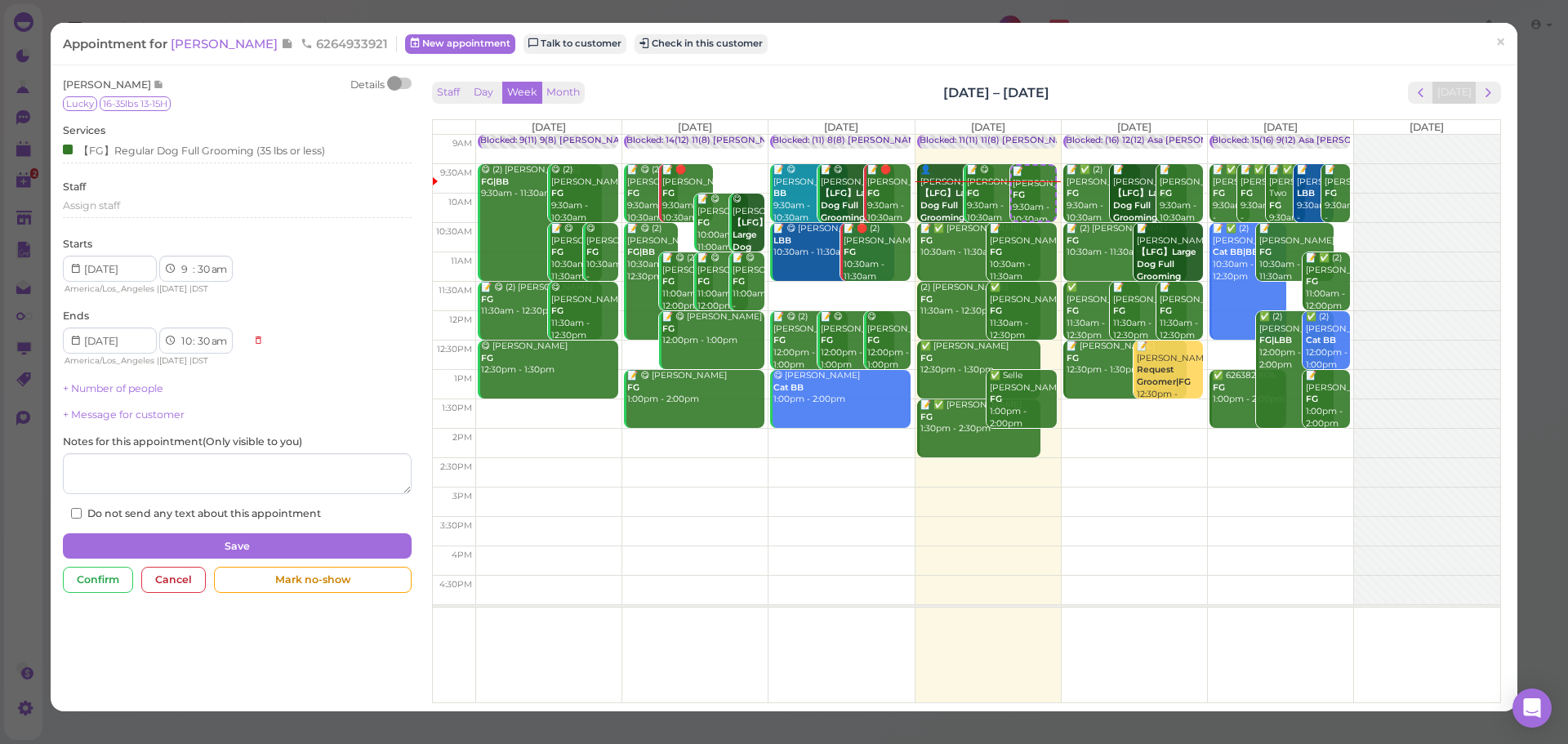
click at [877, 84] on div "Staff Day Week Month Sep 22 – 28, 2025 Today" at bounding box center [967, 93] width 1070 height 22
click at [687, 48] on button "Check in this customer" at bounding box center [701, 44] width 133 height 20
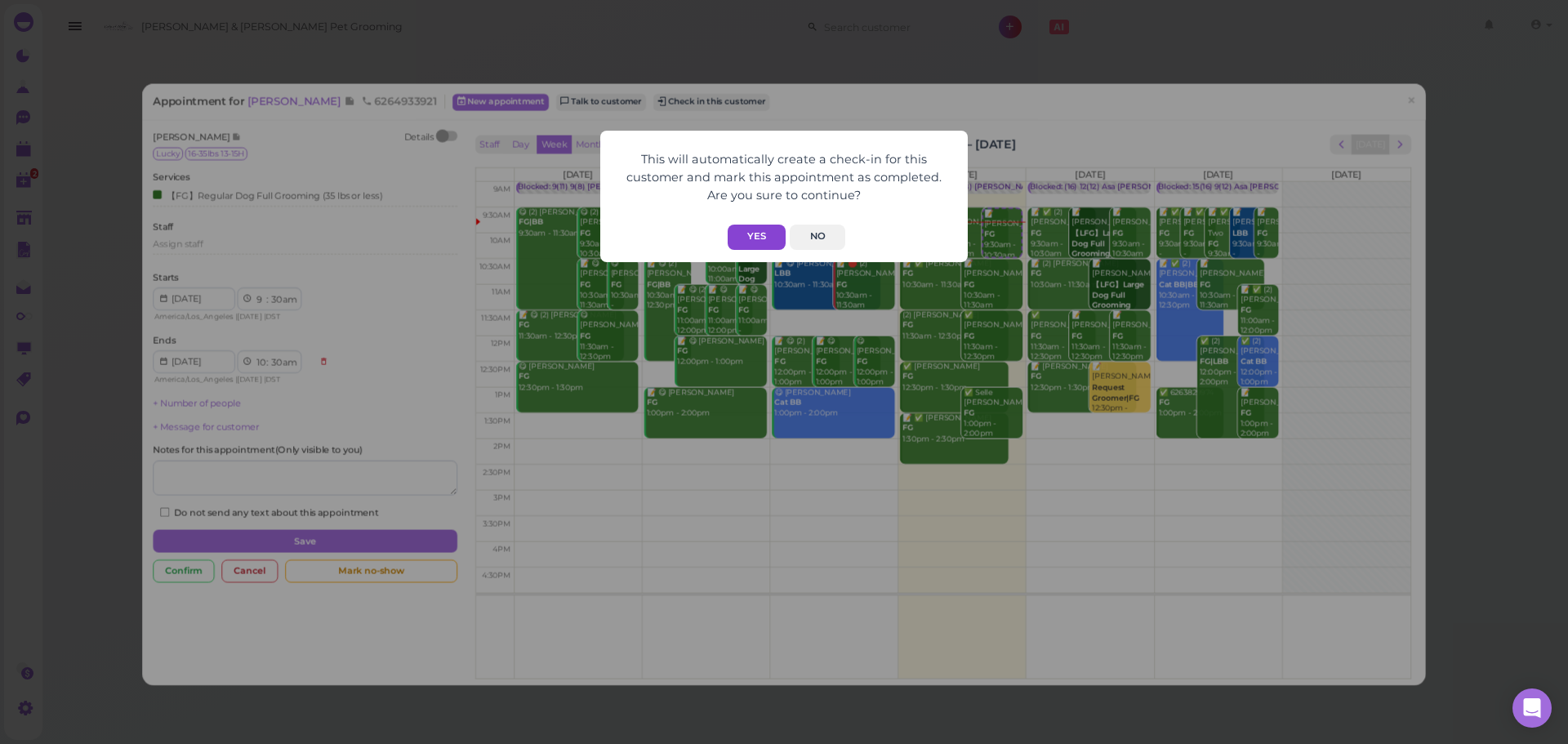
click at [756, 234] on button "Yes" at bounding box center [757, 237] width 58 height 26
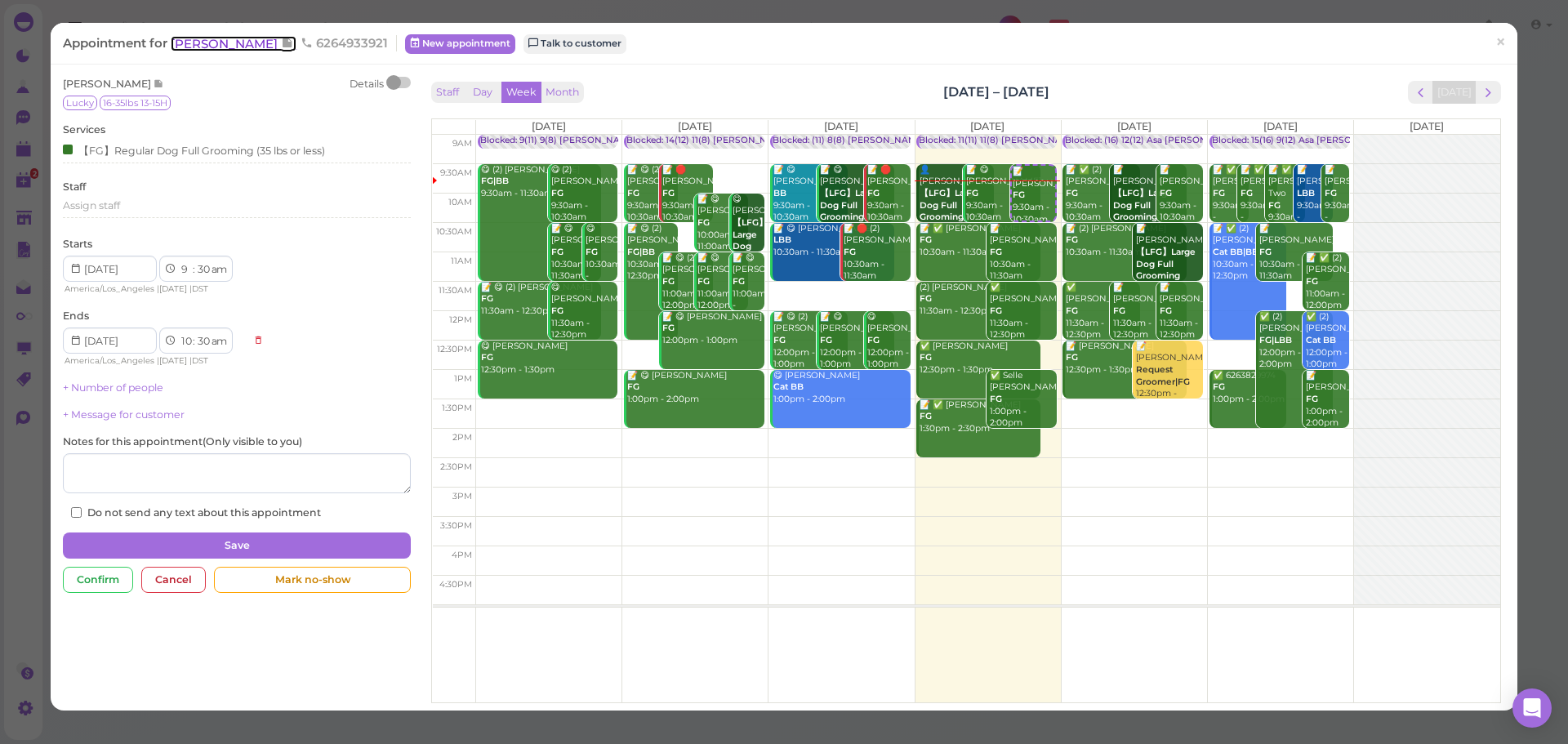
click at [234, 38] on span "[PERSON_NAME]" at bounding box center [226, 43] width 110 height 16
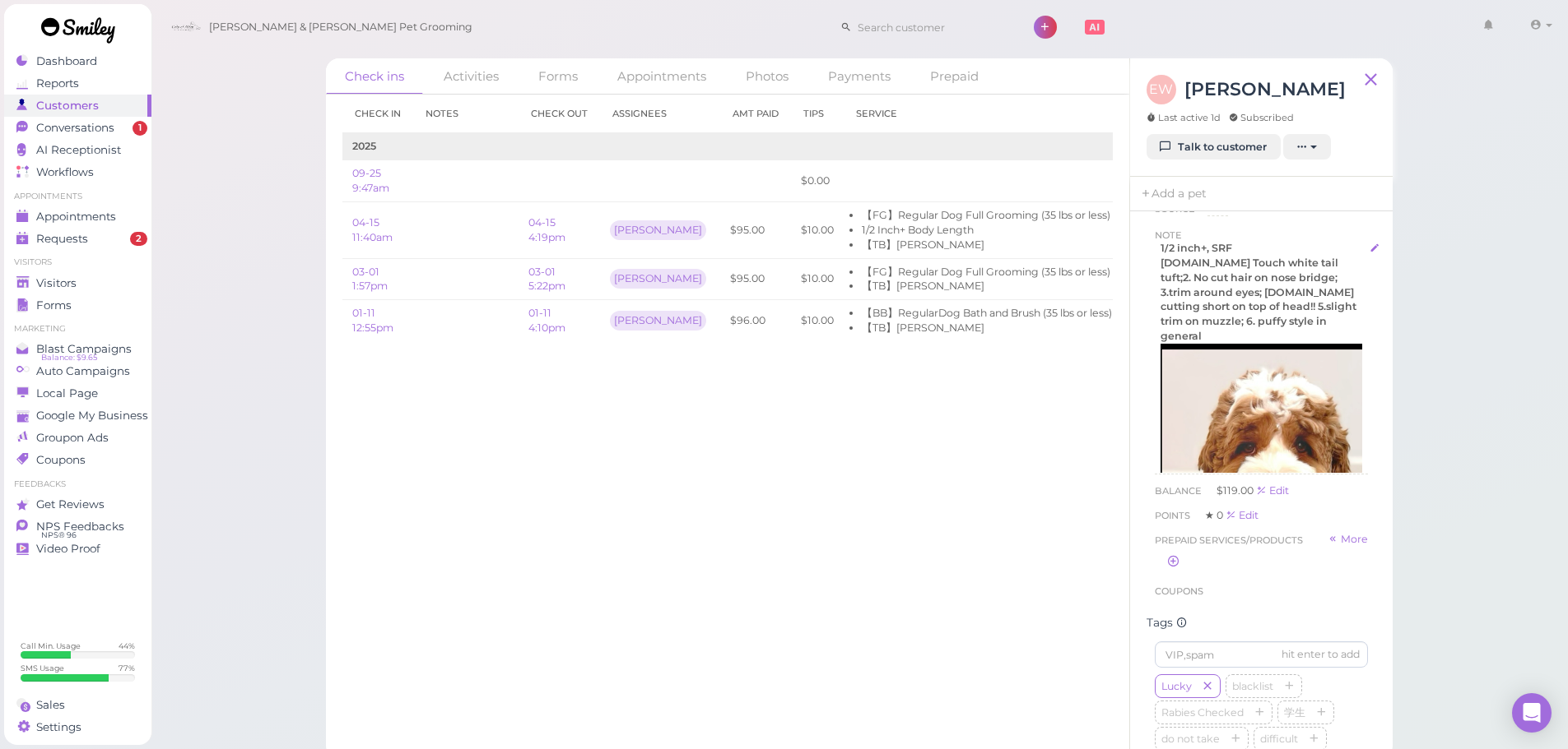
scroll to position [72, 0]
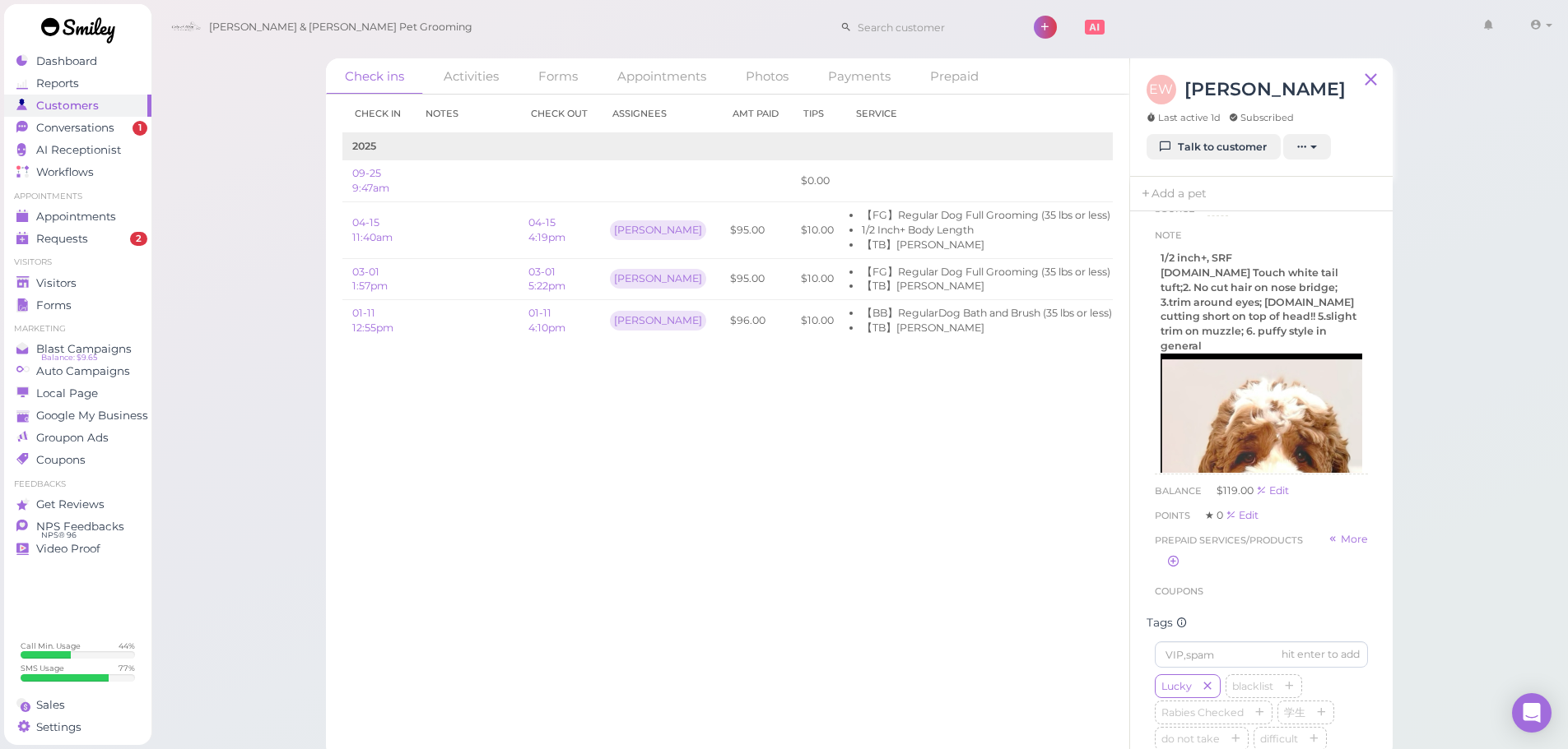
click at [887, 517] on div "Check in Notes Check out Assignees Amt Paid Tips Service 2025 09-25 9:47am $0.0…" at bounding box center [727, 422] width 803 height 655
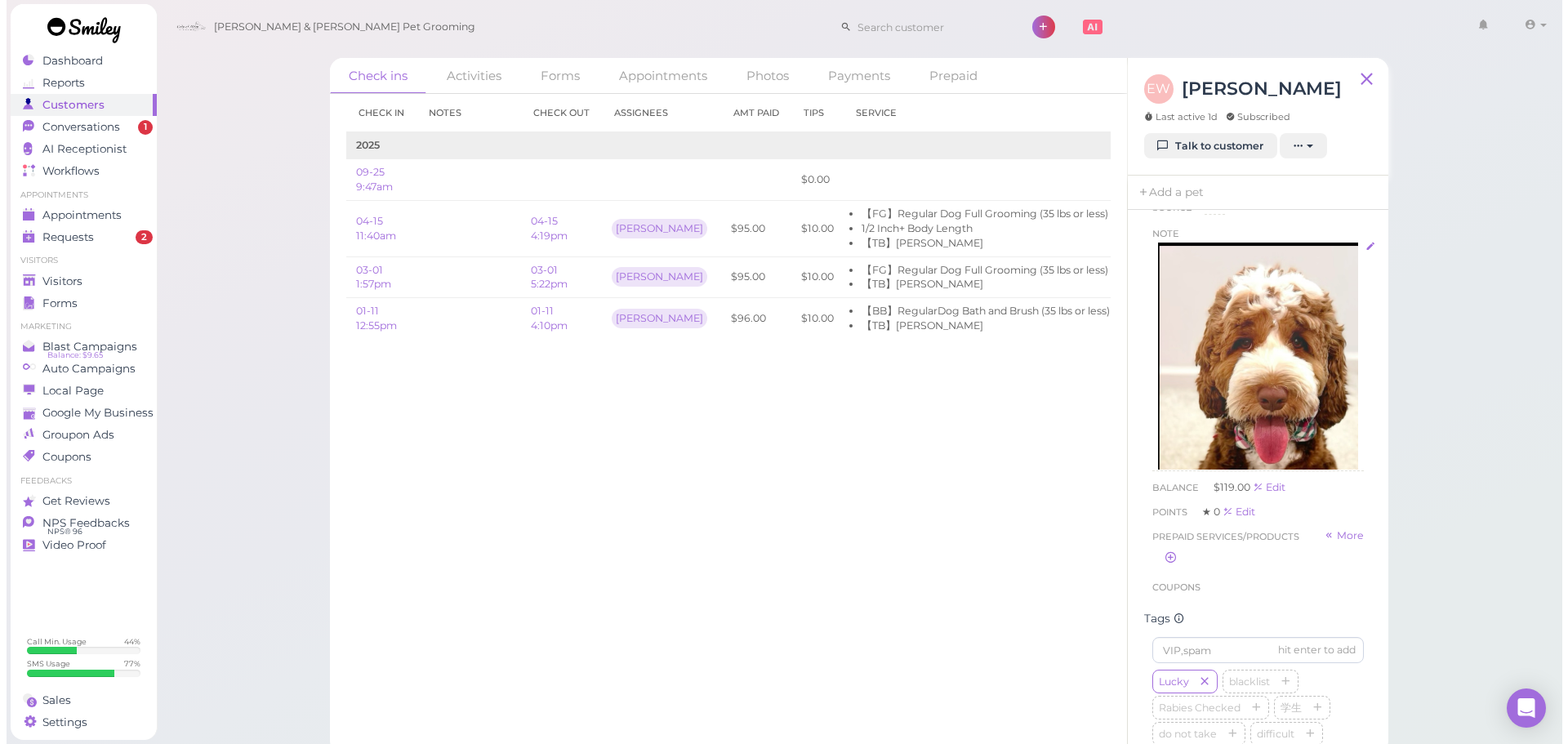
scroll to position [153, 0]
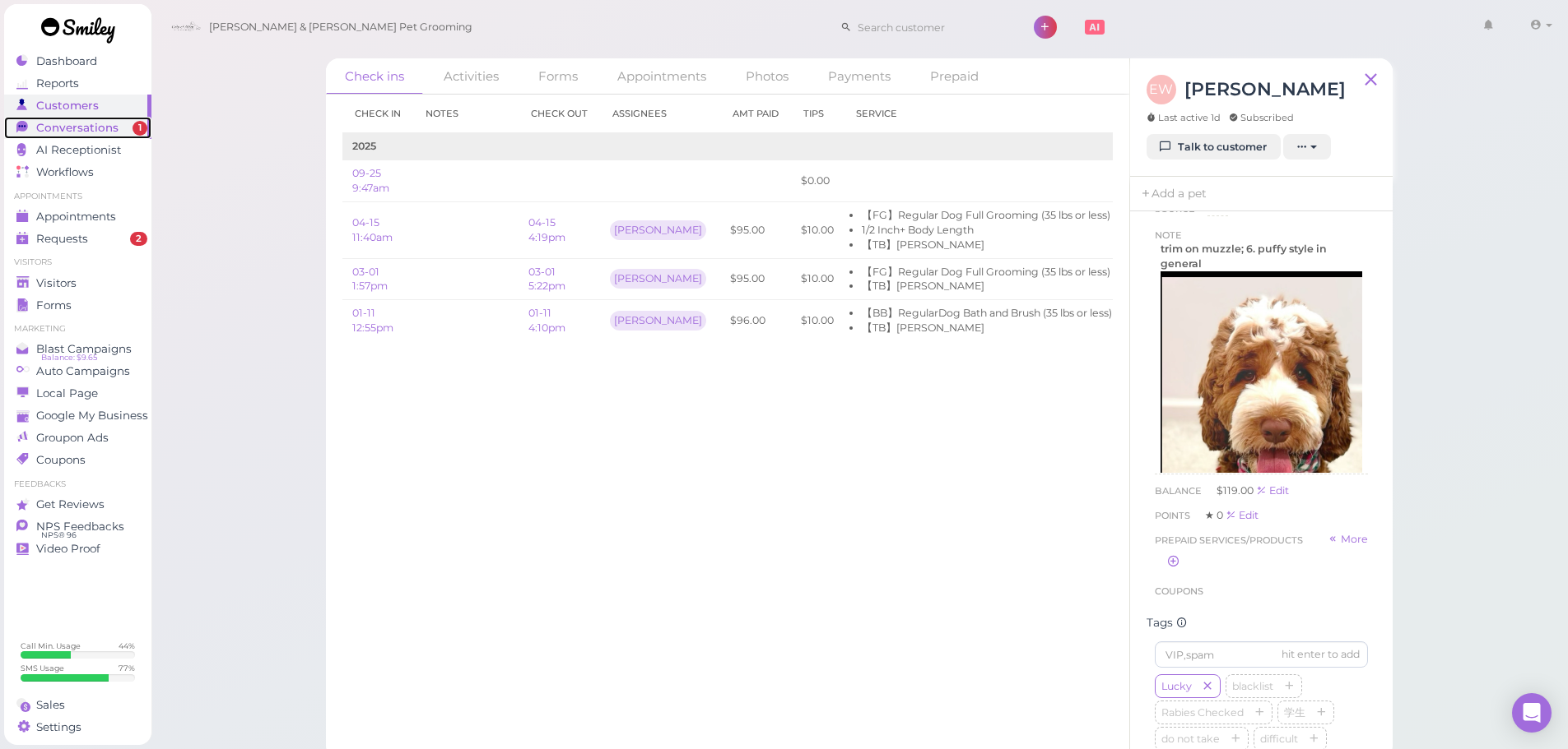
click at [139, 128] on span "1" at bounding box center [140, 129] width 15 height 15
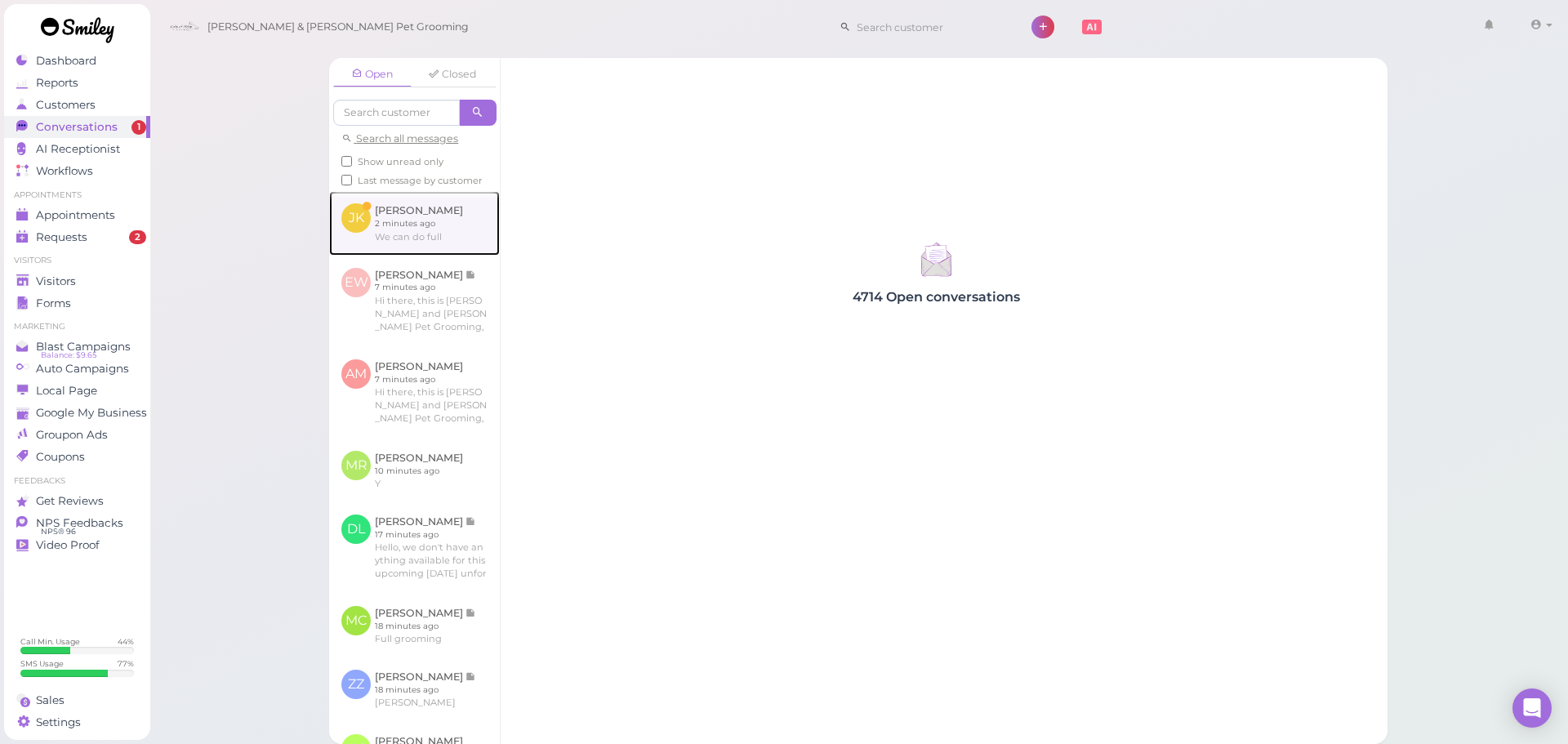
click at [419, 240] on link at bounding box center [415, 223] width 171 height 64
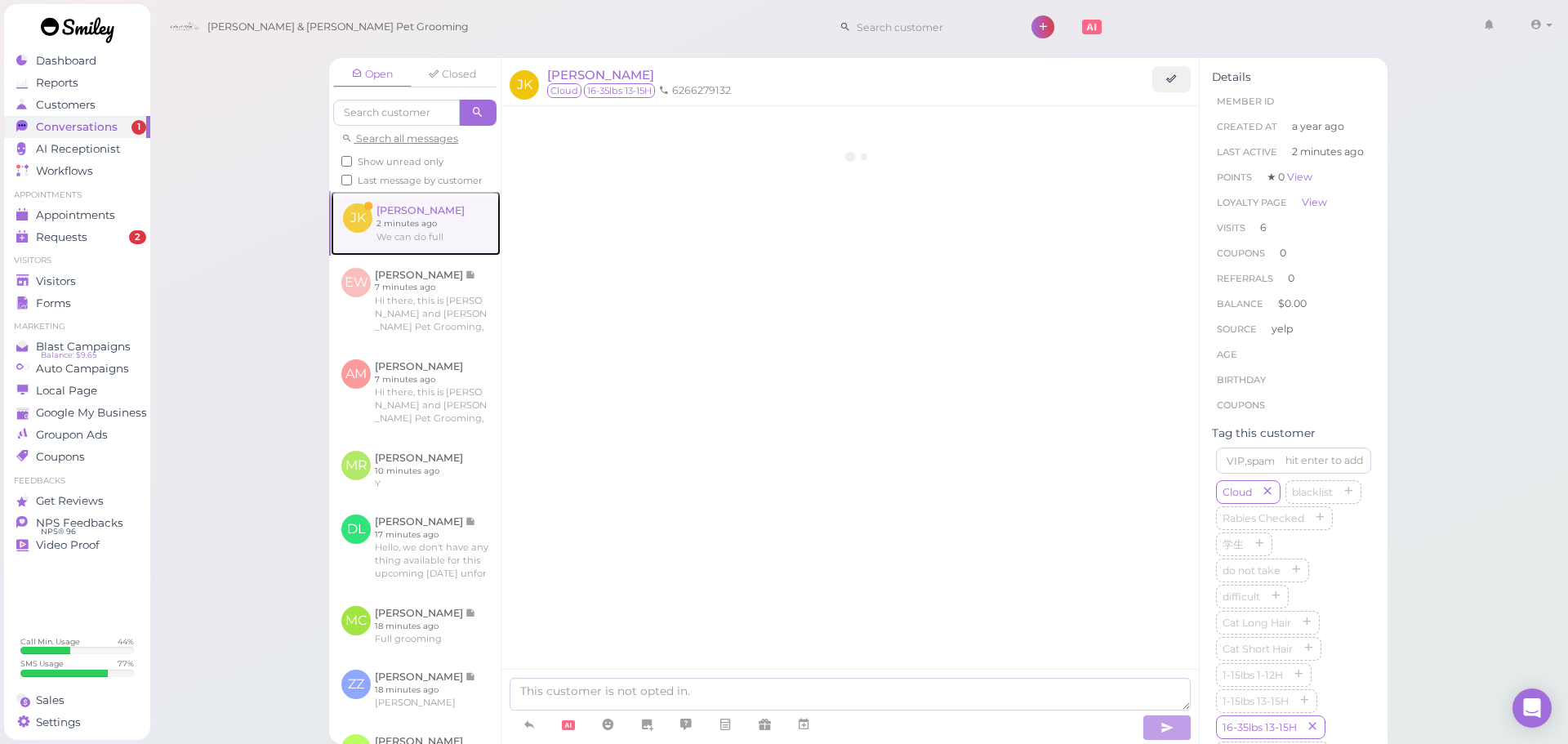
scroll to position [1804, 0]
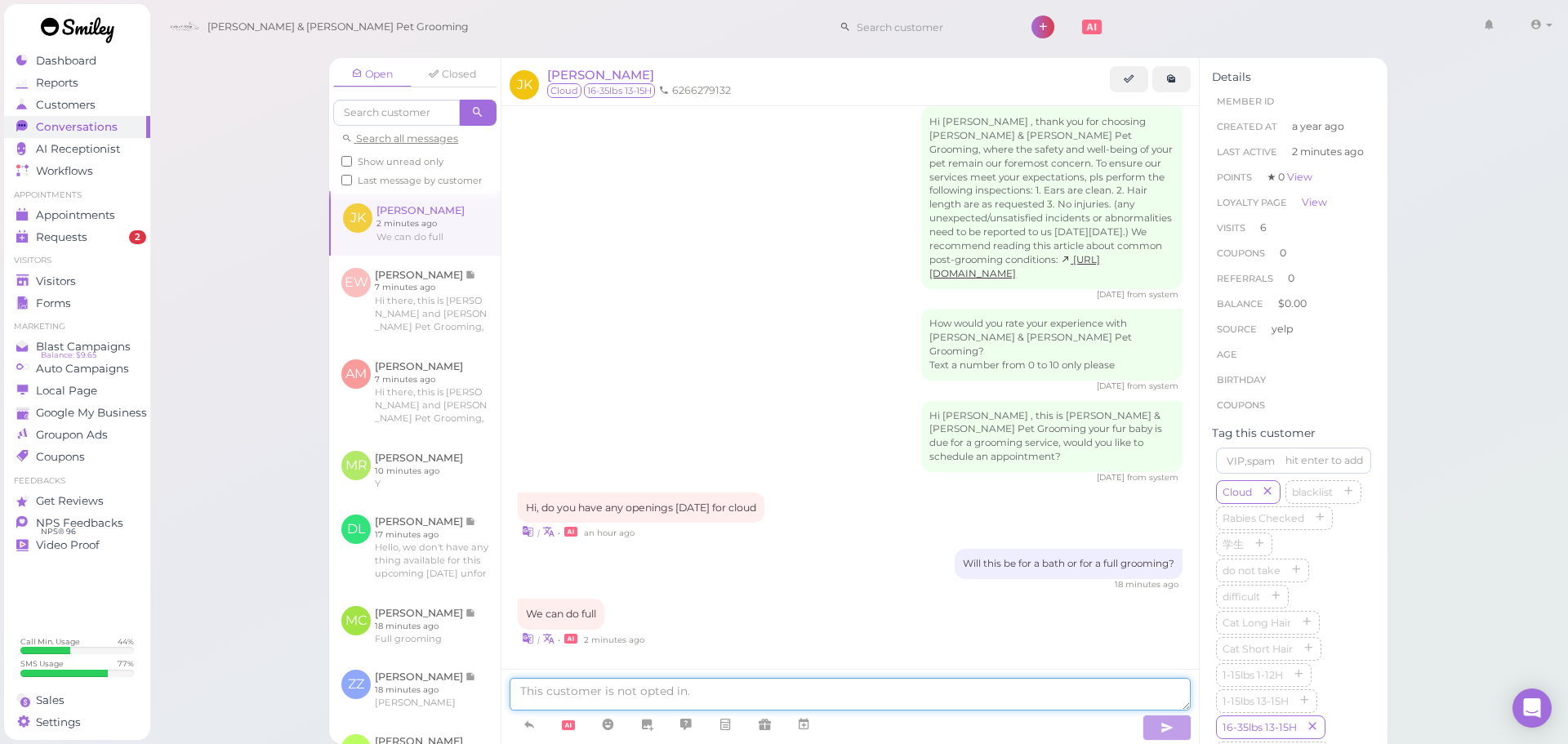
click at [616, 698] on textarea at bounding box center [851, 694] width 682 height 32
click at [732, 550] on div "Will this be for a bath or for a full grooming? 18 minutes ago" at bounding box center [851, 570] width 665 height 41
click at [599, 698] on textarea at bounding box center [851, 694] width 682 height 32
type textarea "Would you like to come in at 1:30 tomorrow?"
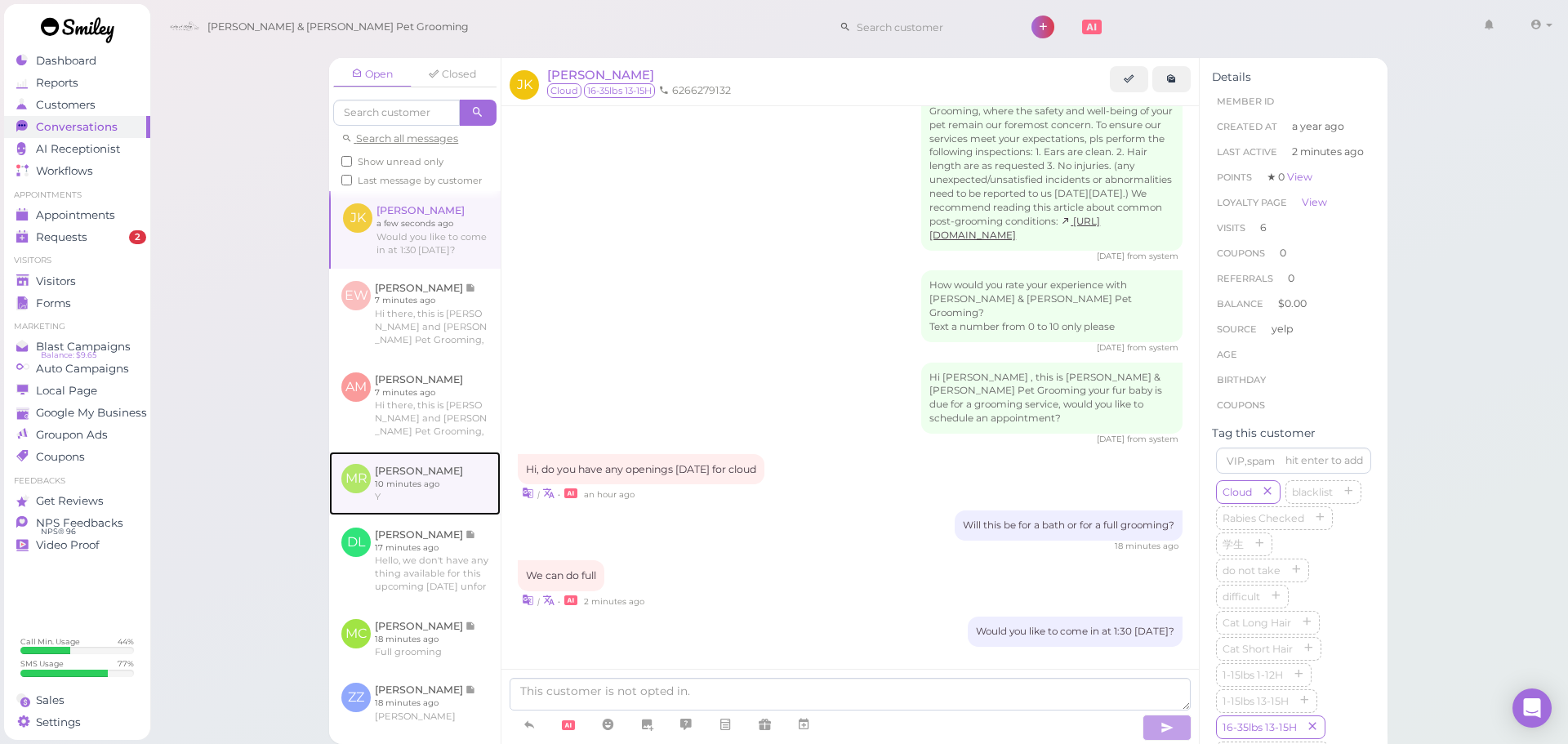
click at [431, 486] on link at bounding box center [415, 484] width 172 height 64
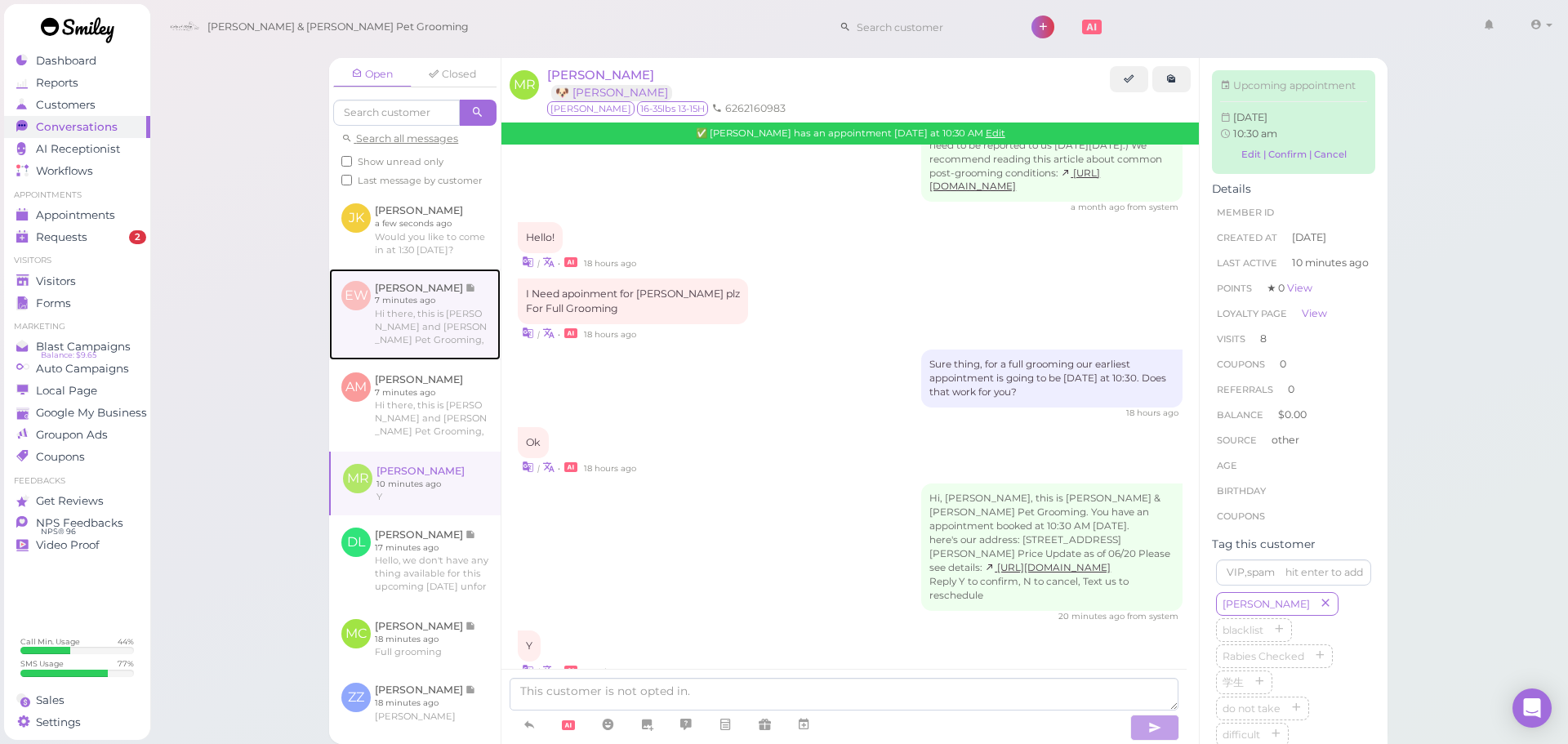
click at [424, 360] on link at bounding box center [415, 314] width 172 height 91
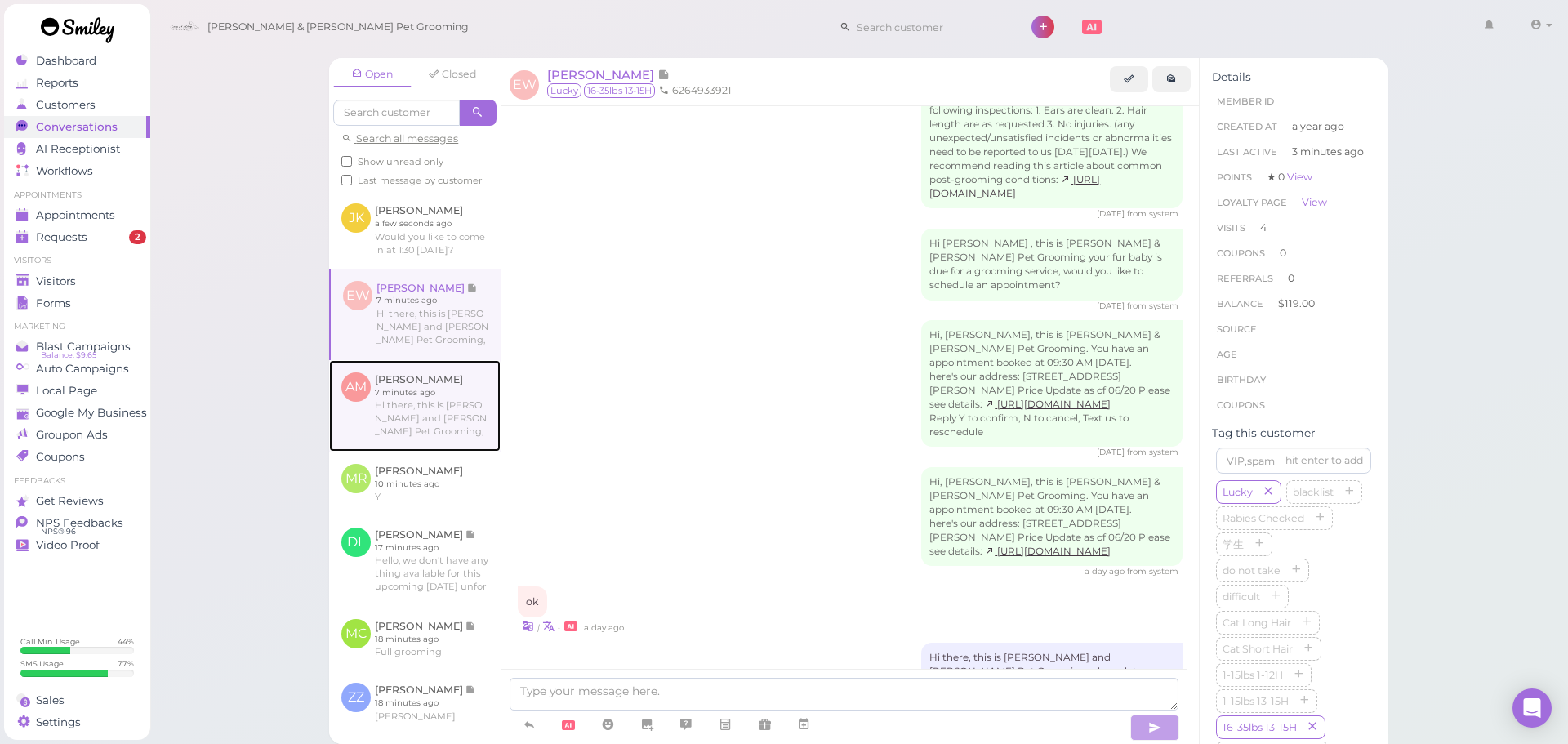
click at [447, 452] on link at bounding box center [415, 406] width 172 height 91
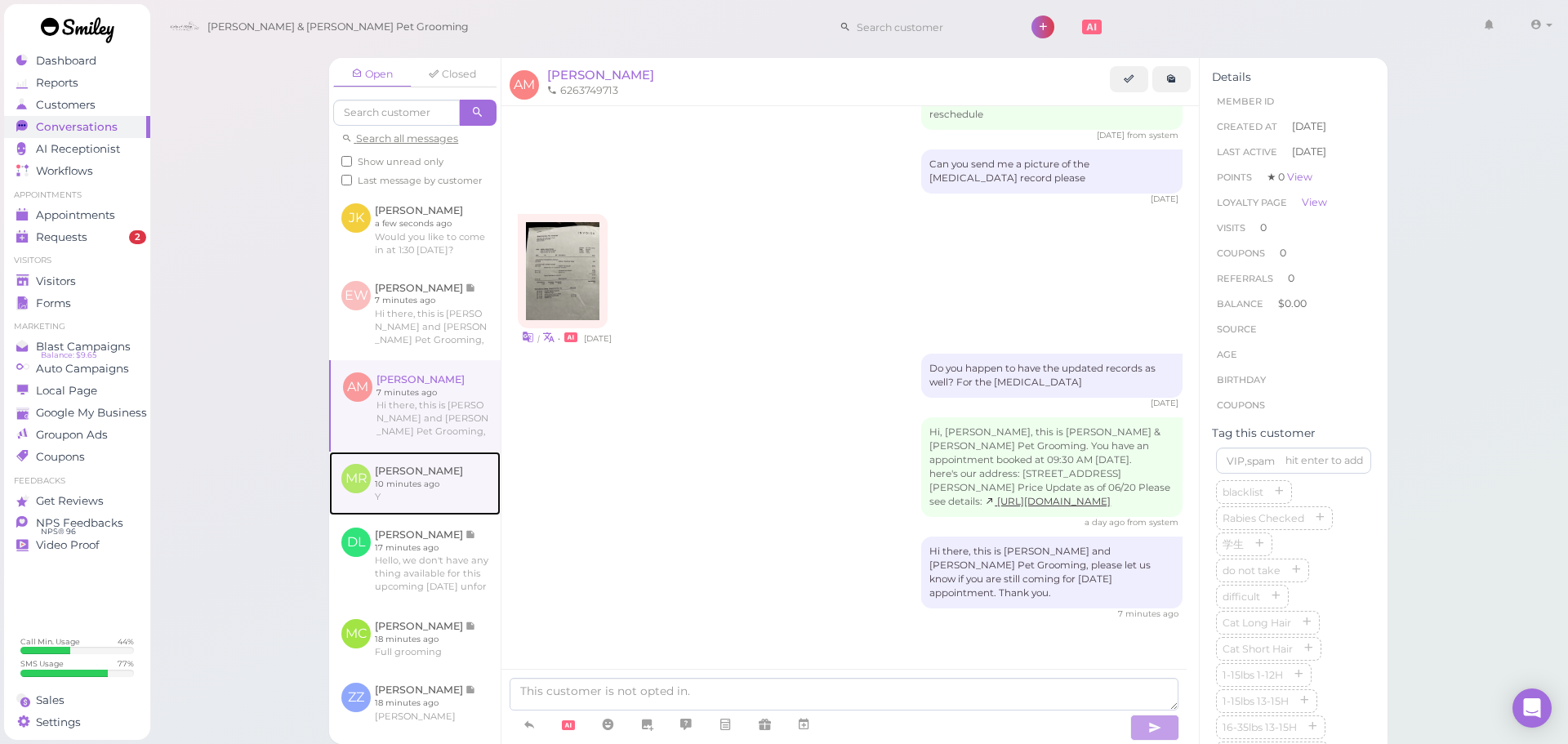
click at [480, 516] on link at bounding box center [415, 484] width 172 height 64
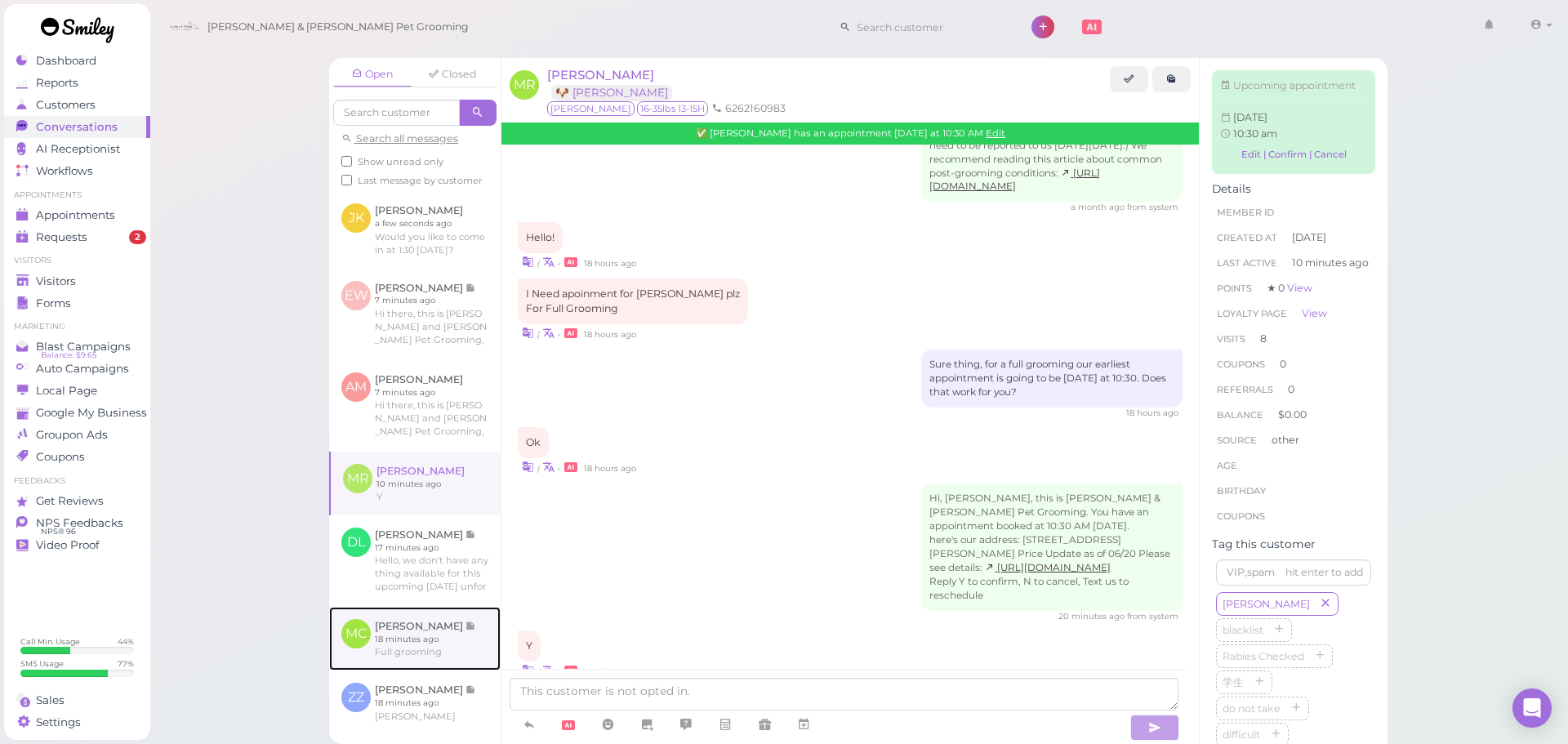
click at [466, 658] on link at bounding box center [415, 639] width 172 height 64
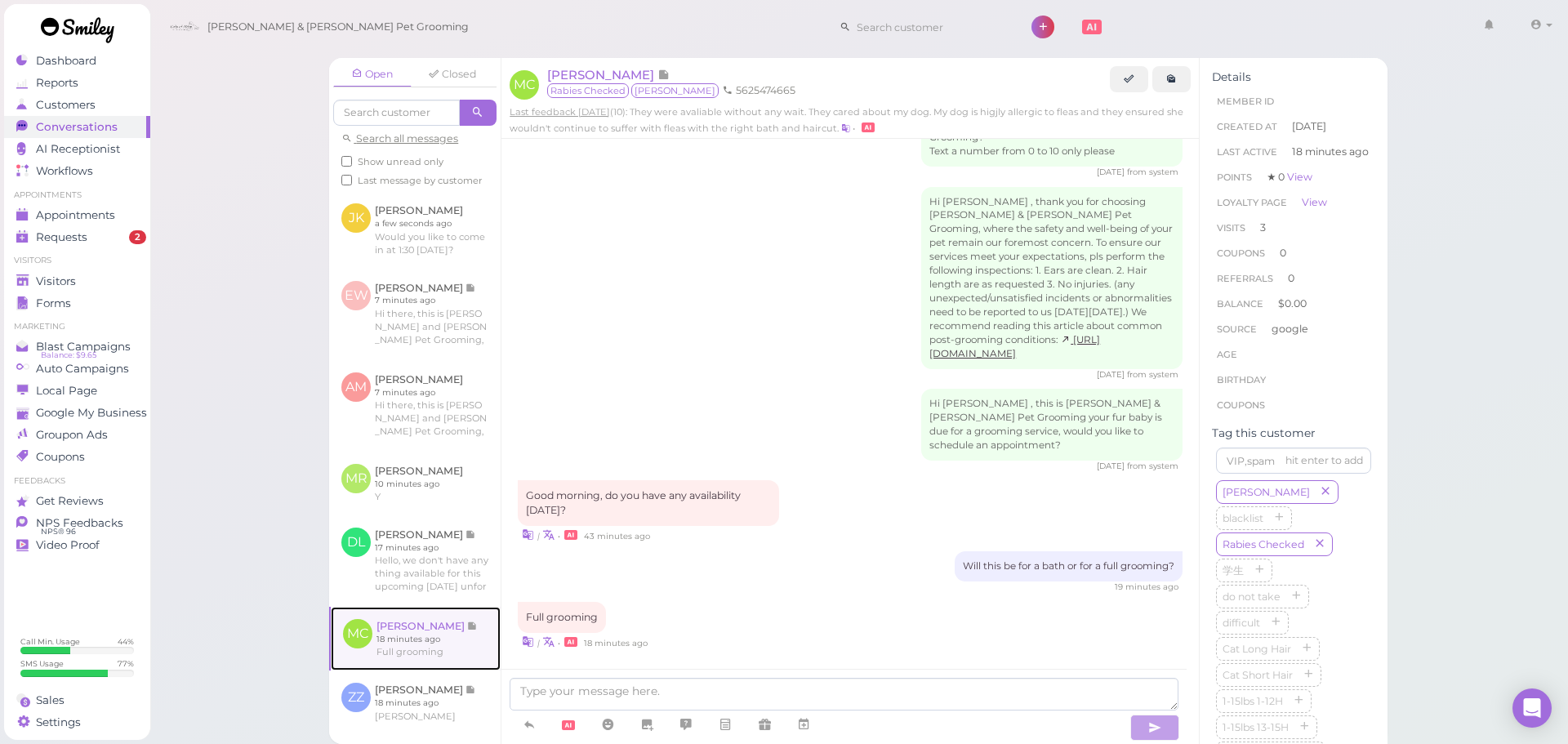
scroll to position [2034, 0]
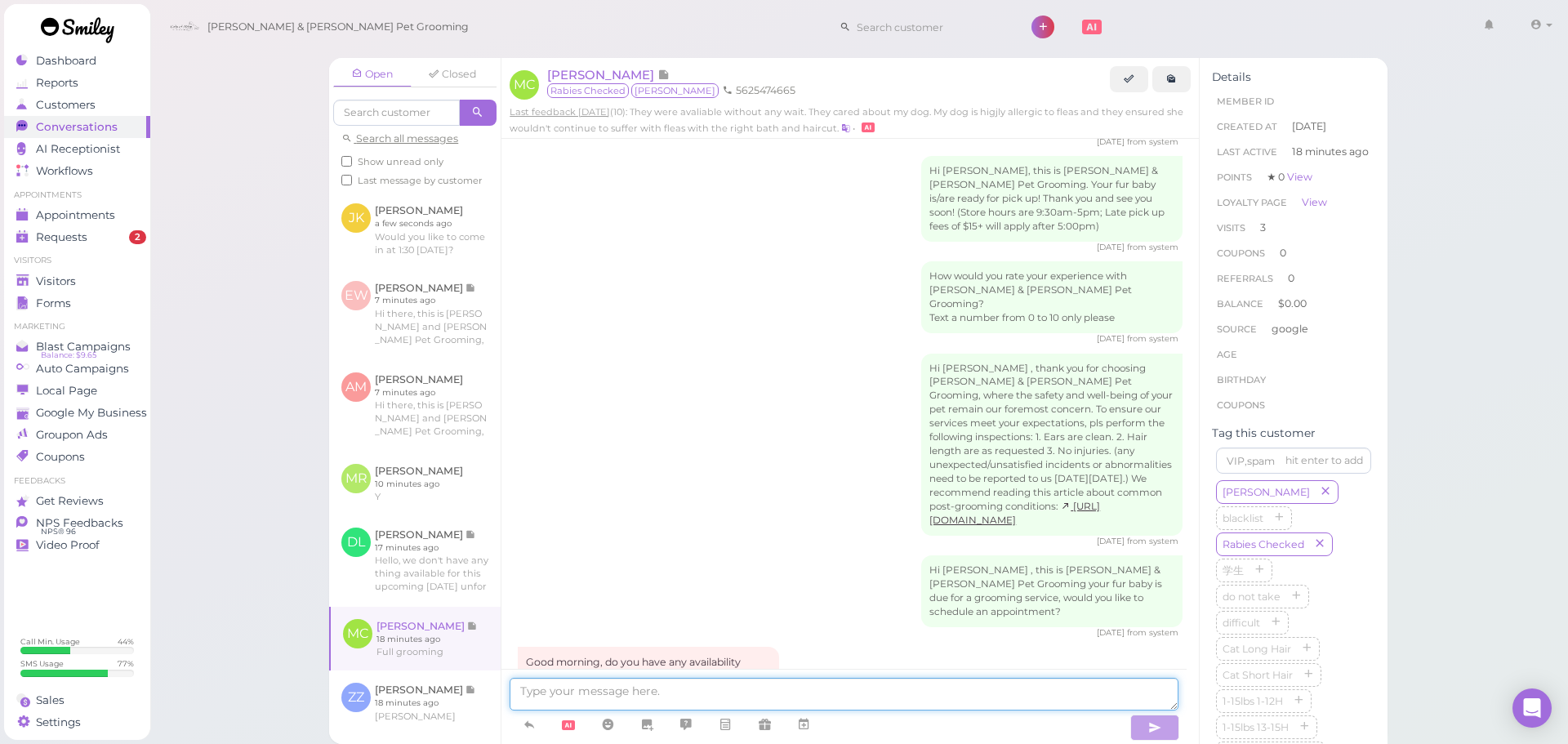
click at [802, 695] on textarea at bounding box center [844, 694] width 669 height 32
click at [590, 81] on span "[PERSON_NAME]" at bounding box center [602, 75] width 110 height 16
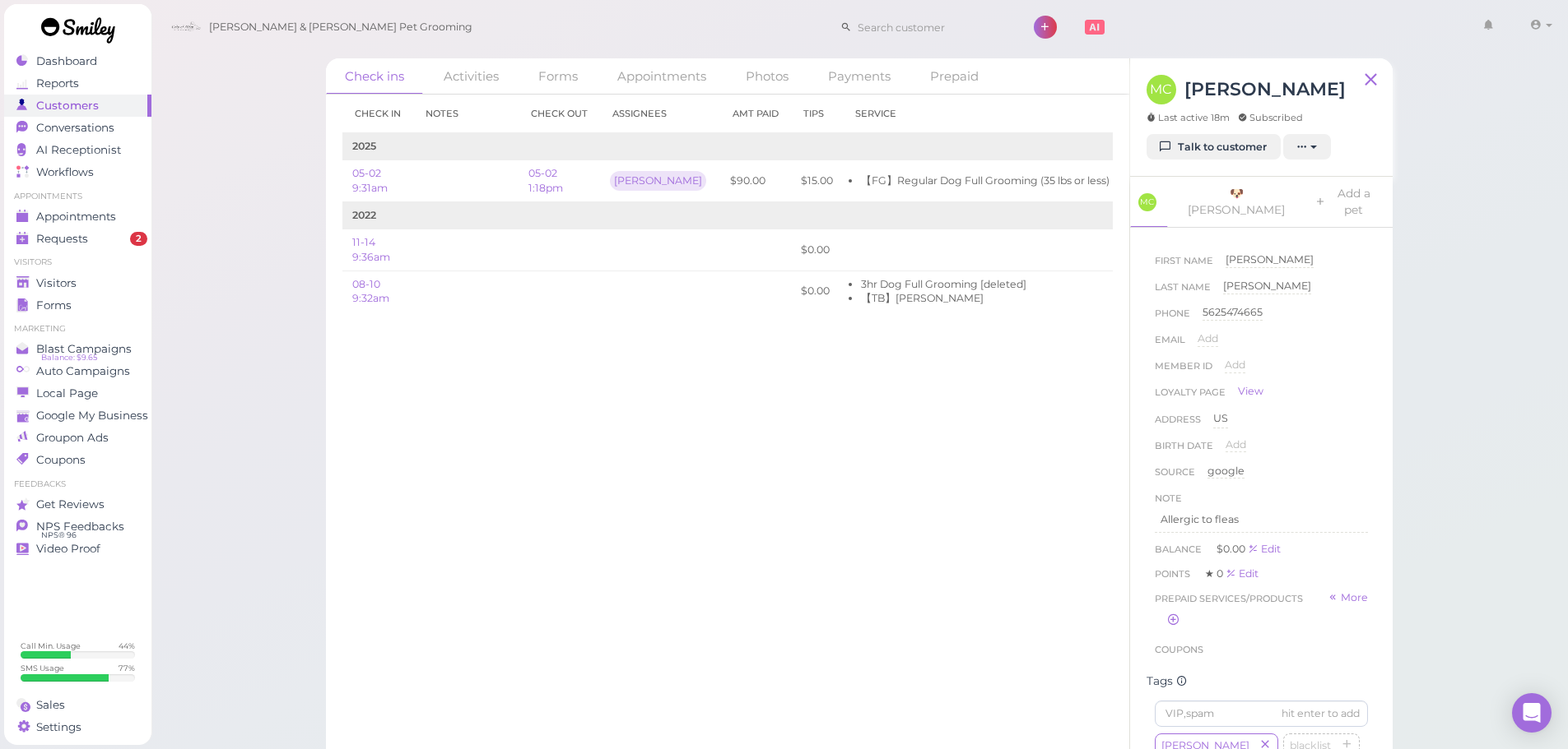
click at [945, 602] on div "Check in Notes Check out Assignees Amt Paid Tips Service 2025 05-02 9:31am 05-0…" at bounding box center [727, 422] width 803 height 655
click at [1200, 187] on link "🐶 Maggie" at bounding box center [1236, 202] width 134 height 50
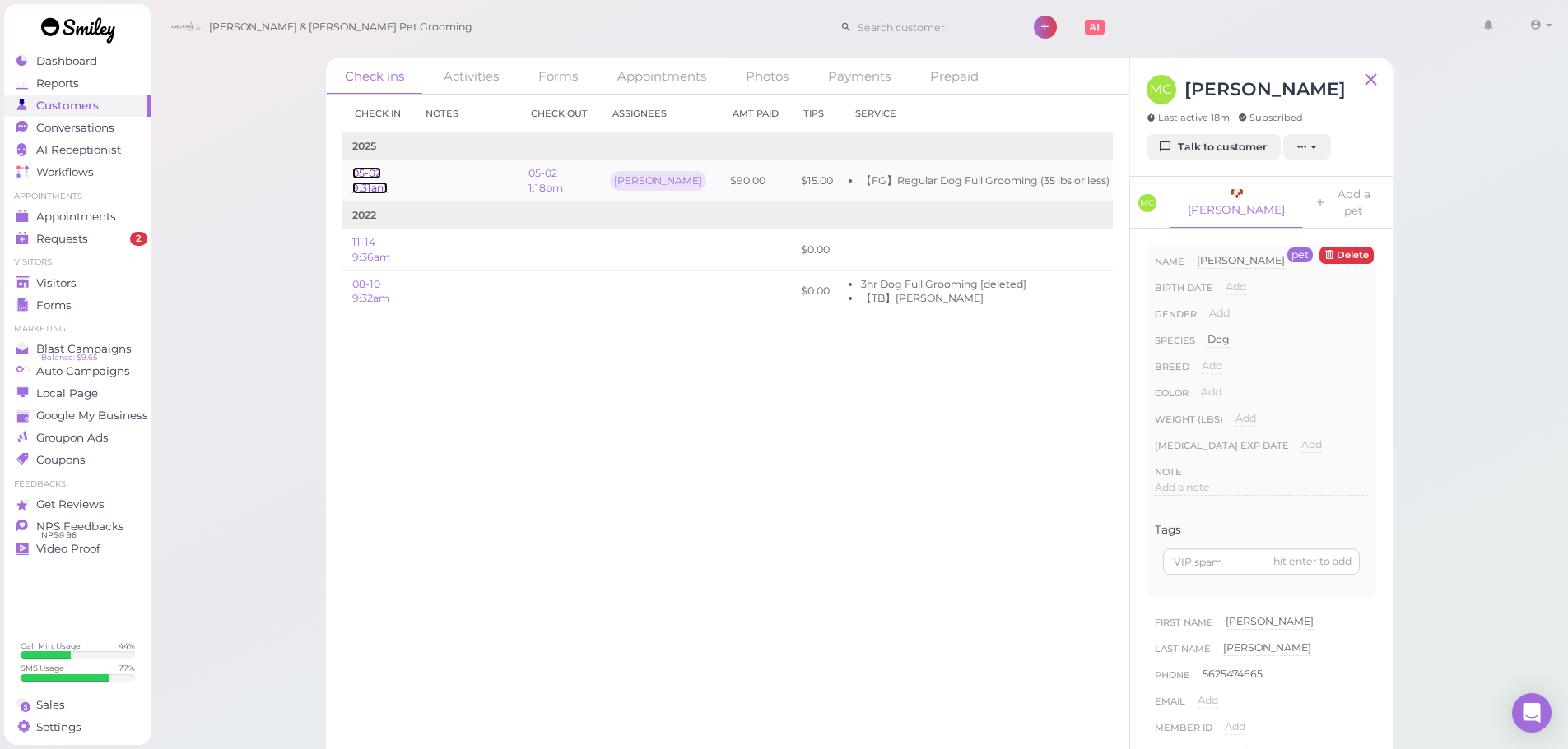
click at [376, 174] on link "05-02 9:31am" at bounding box center [370, 180] width 35 height 28
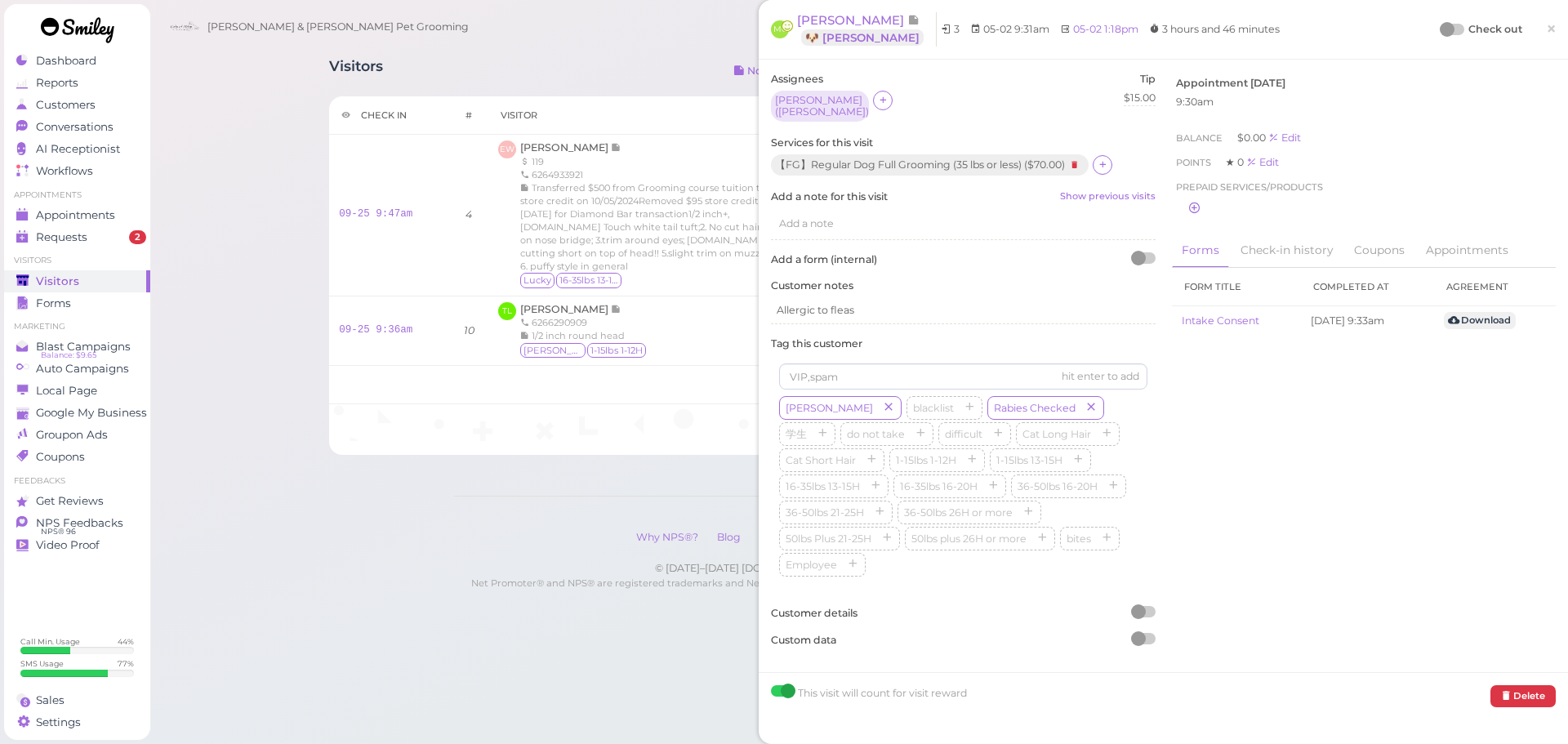
click at [1440, 27] on div at bounding box center [1448, 30] width 15 height 15
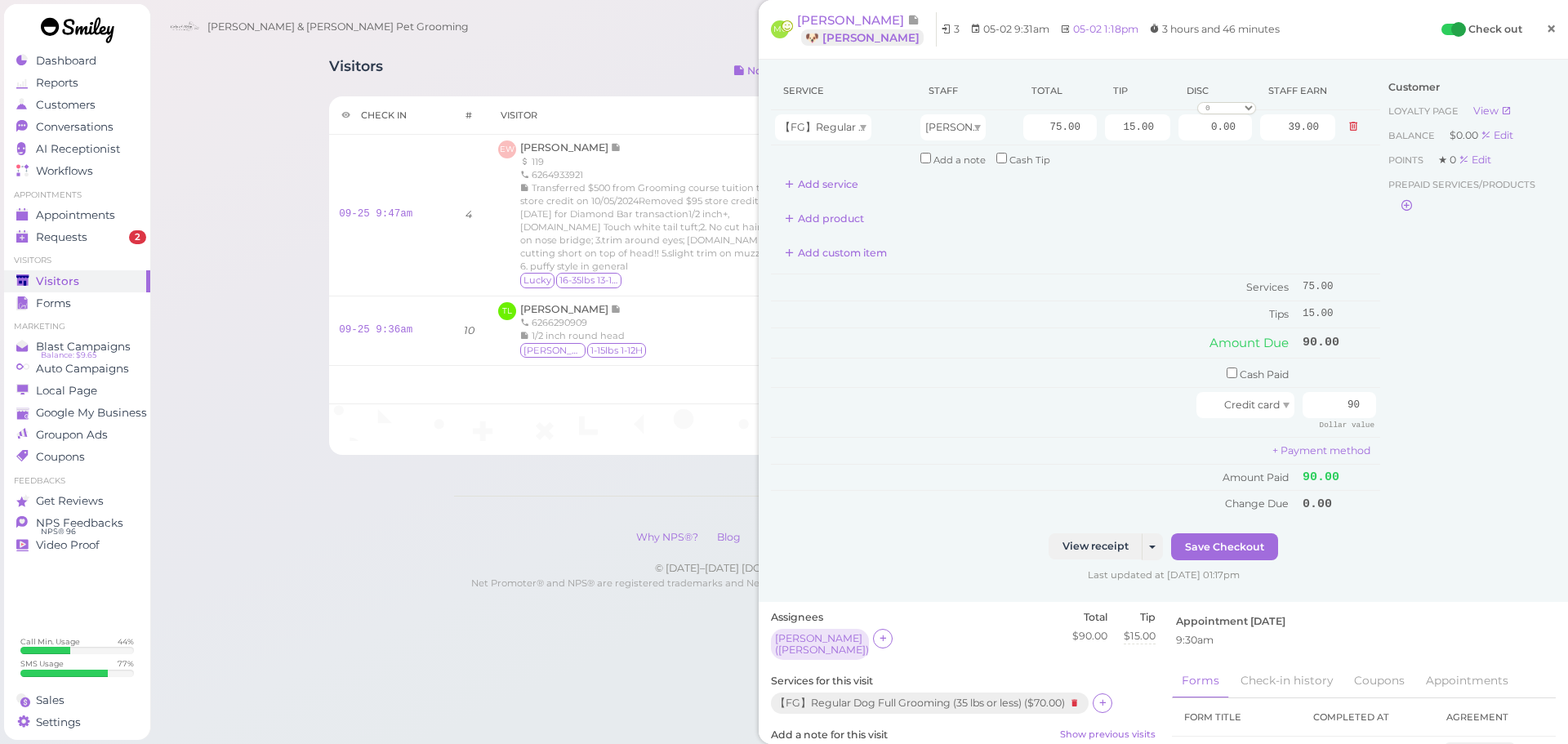
click at [1546, 38] on span "×" at bounding box center [1551, 29] width 11 height 23
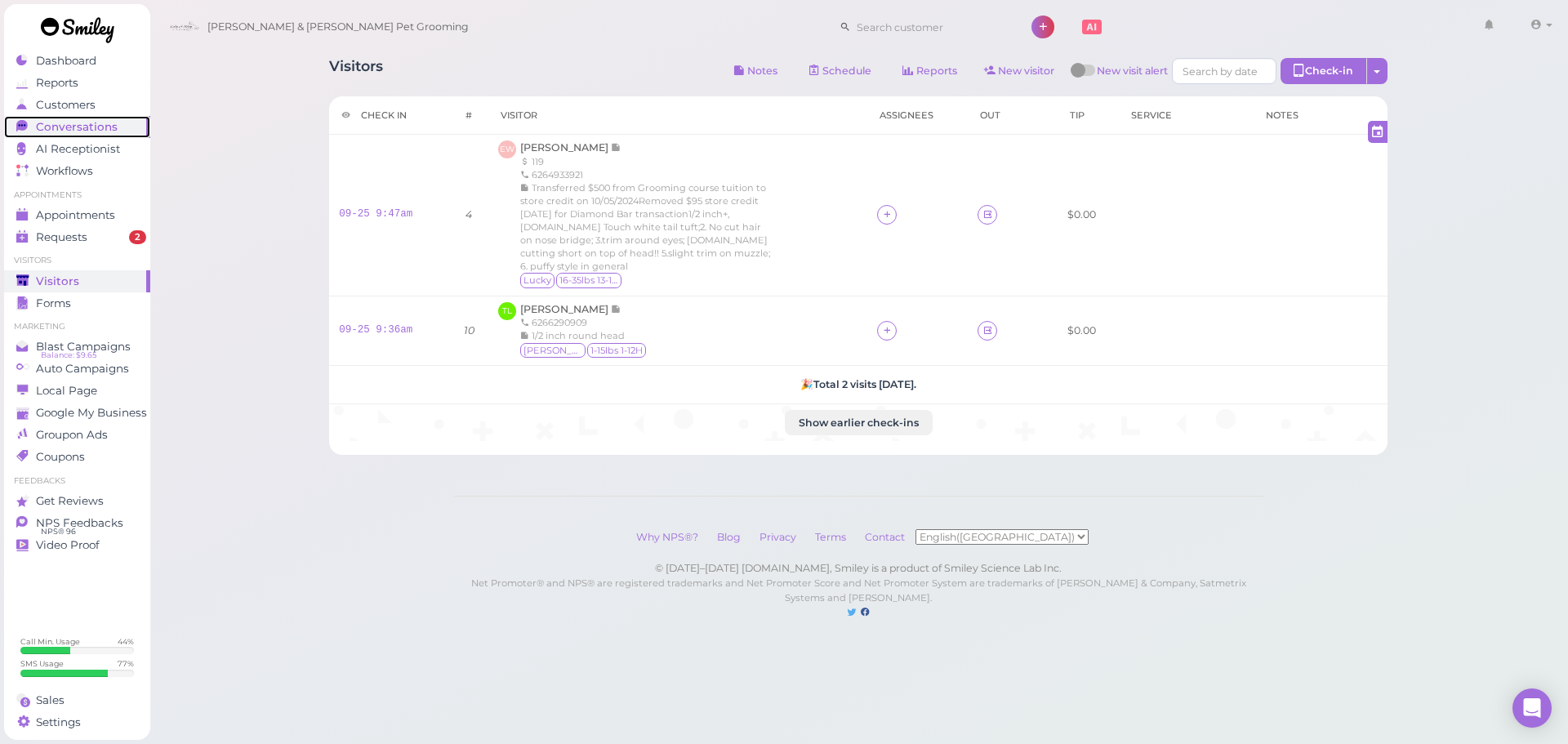
click at [85, 125] on span "Conversations" at bounding box center [76, 127] width 82 height 14
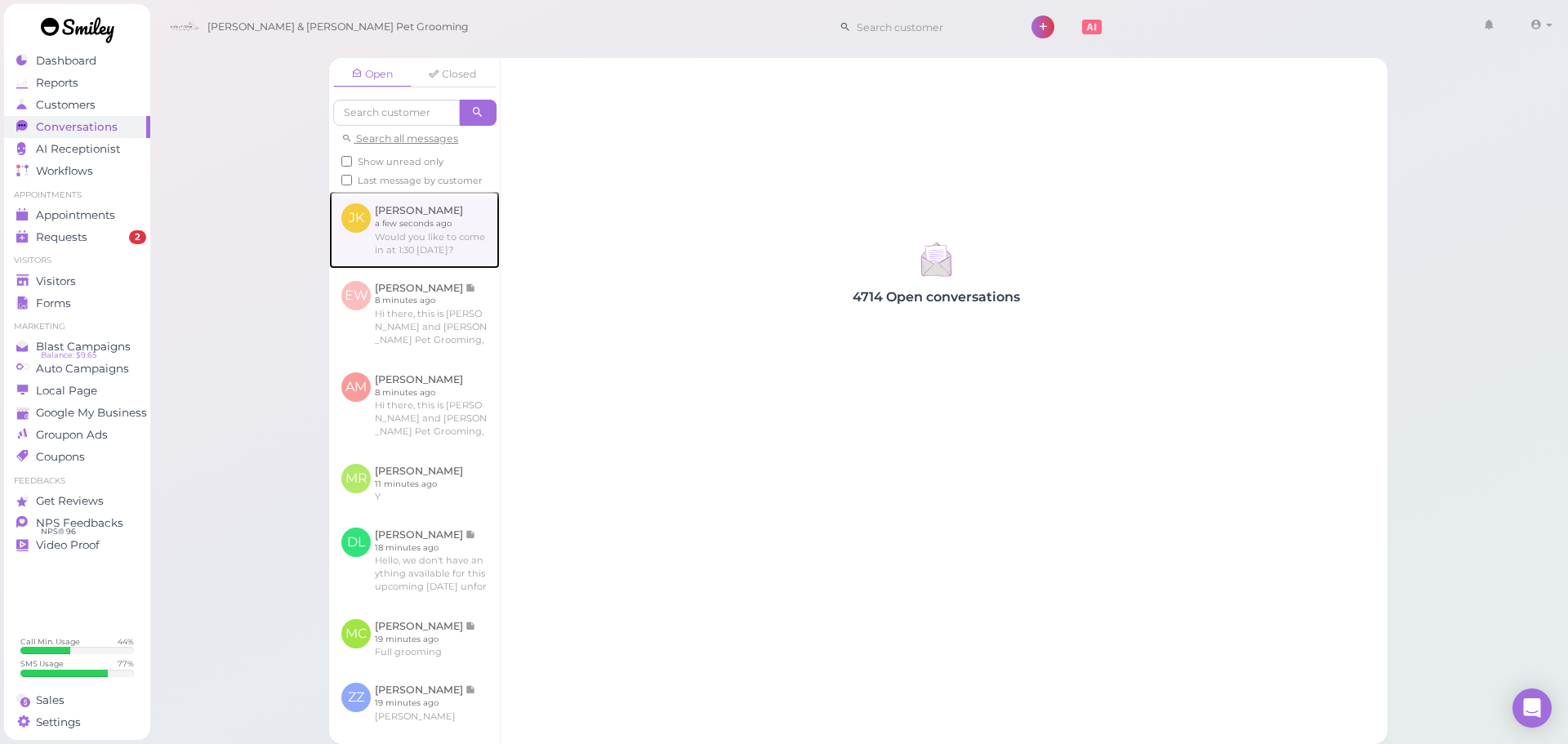
click at [386, 244] on link at bounding box center [415, 230] width 171 height 77
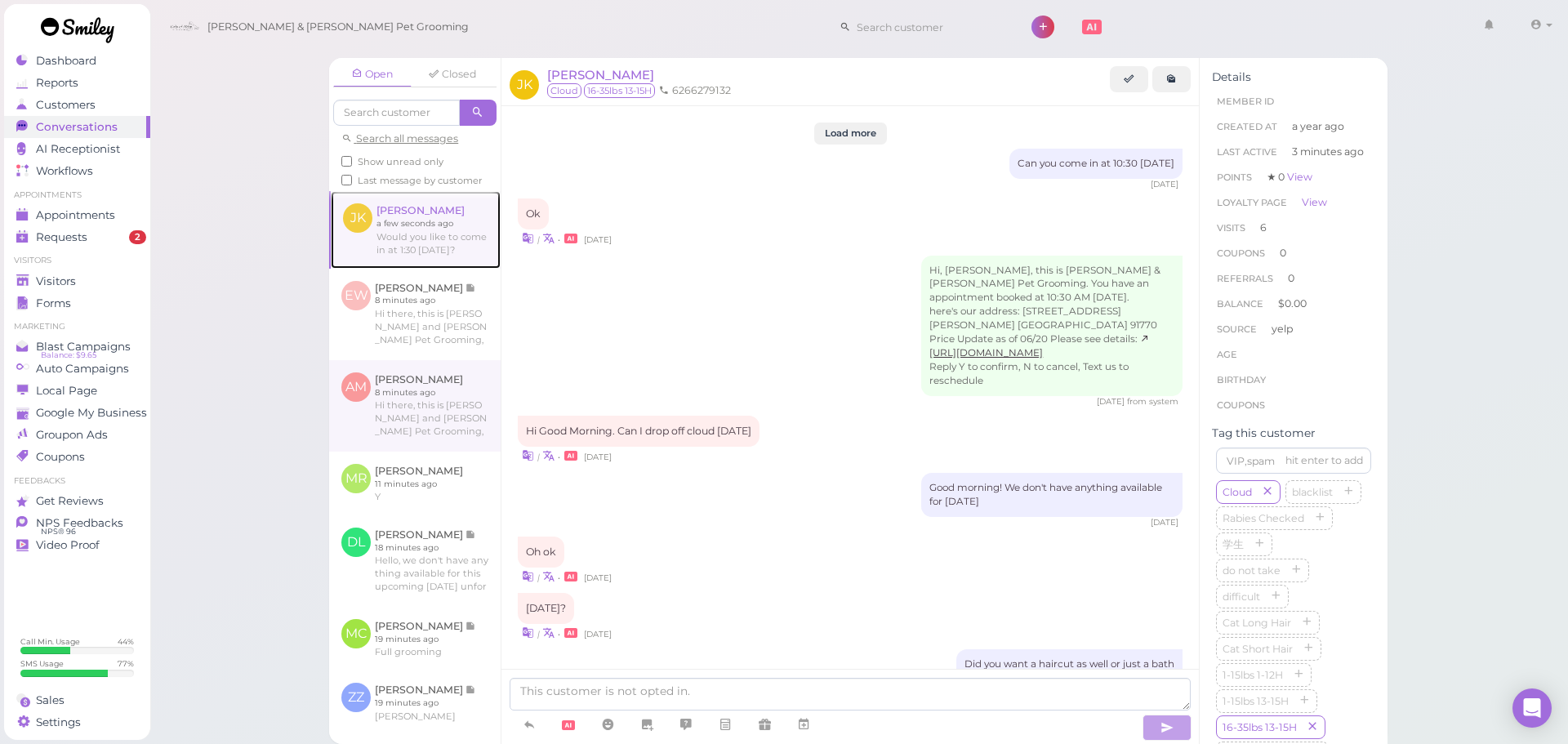
scroll to position [1797, 0]
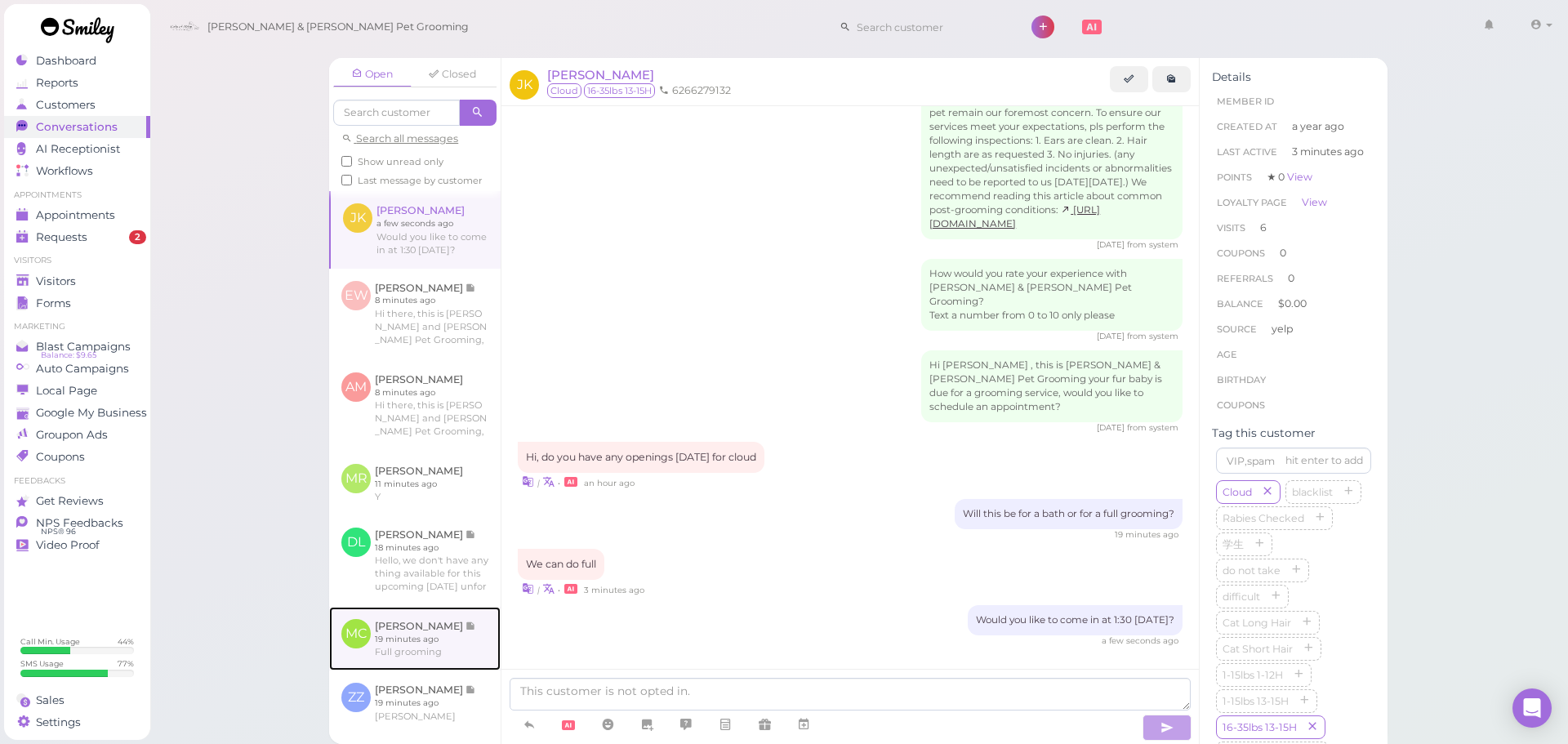
click at [420, 664] on link at bounding box center [415, 639] width 172 height 64
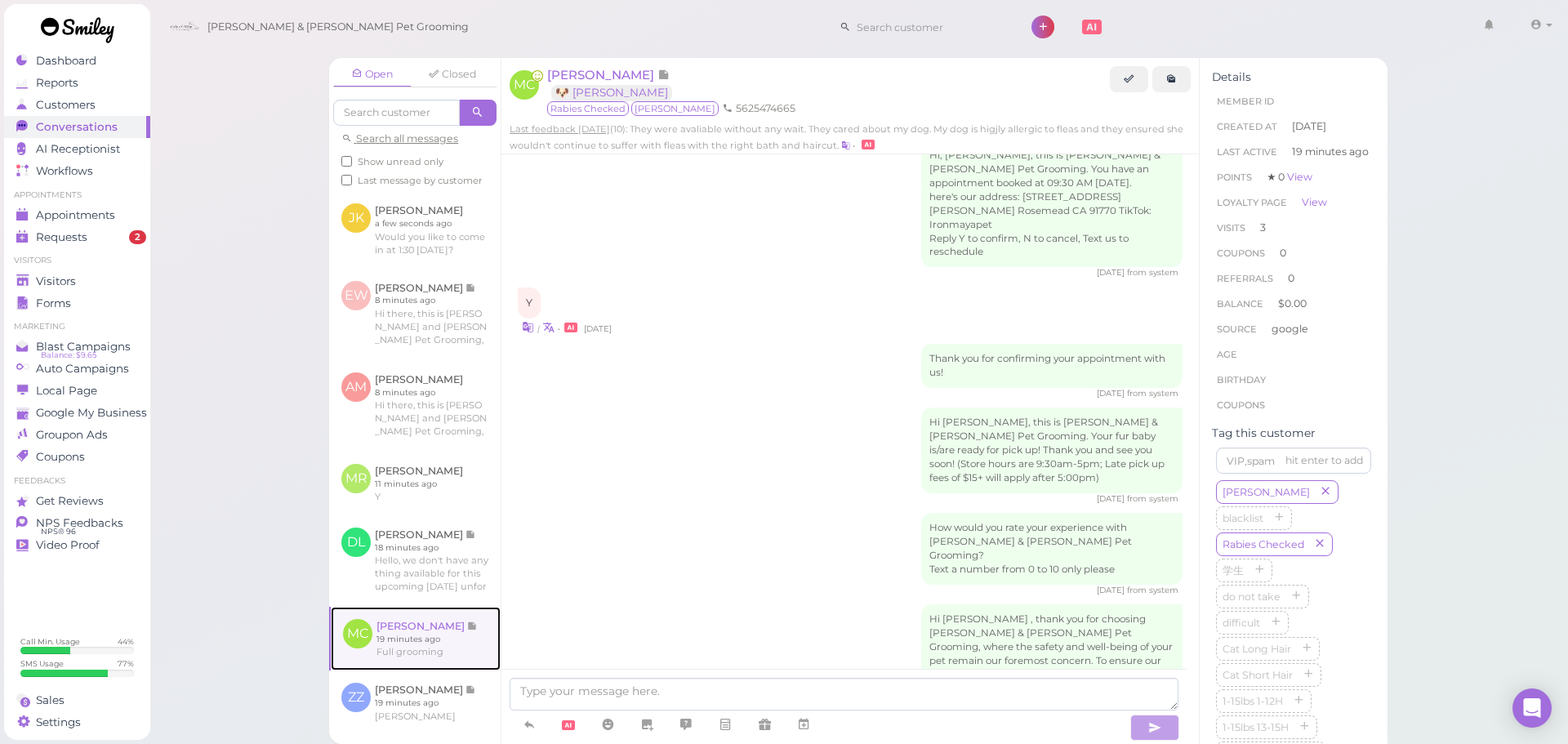
scroll to position [2050, 0]
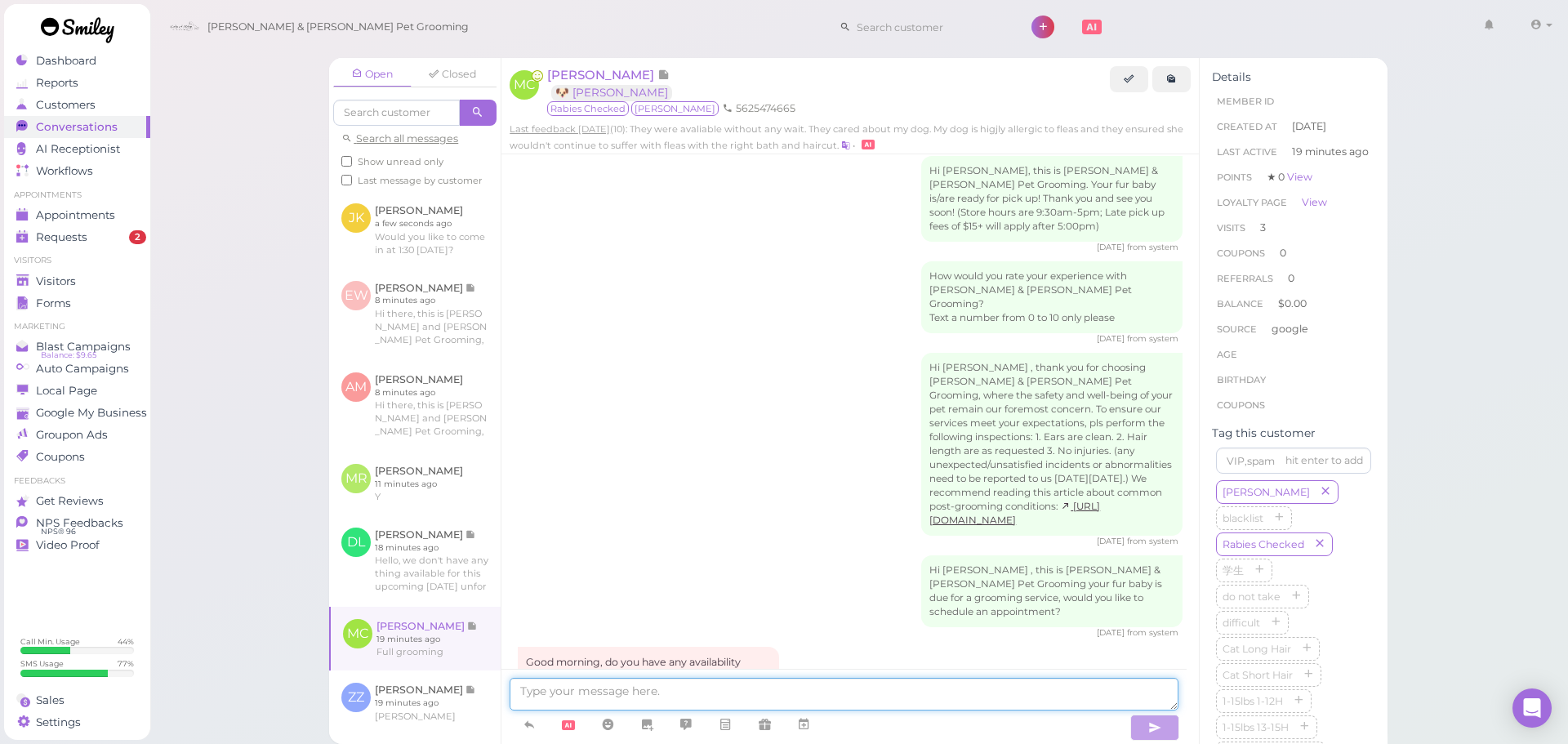
drag, startPoint x: 593, startPoint y: 681, endPoint x: 682, endPoint y: 583, distance: 132.4
click at [593, 681] on textarea at bounding box center [844, 694] width 669 height 32
click at [617, 683] on textarea at bounding box center [844, 694] width 669 height 32
type textarea "Would you like to come in at 1:30 tomorrow?"
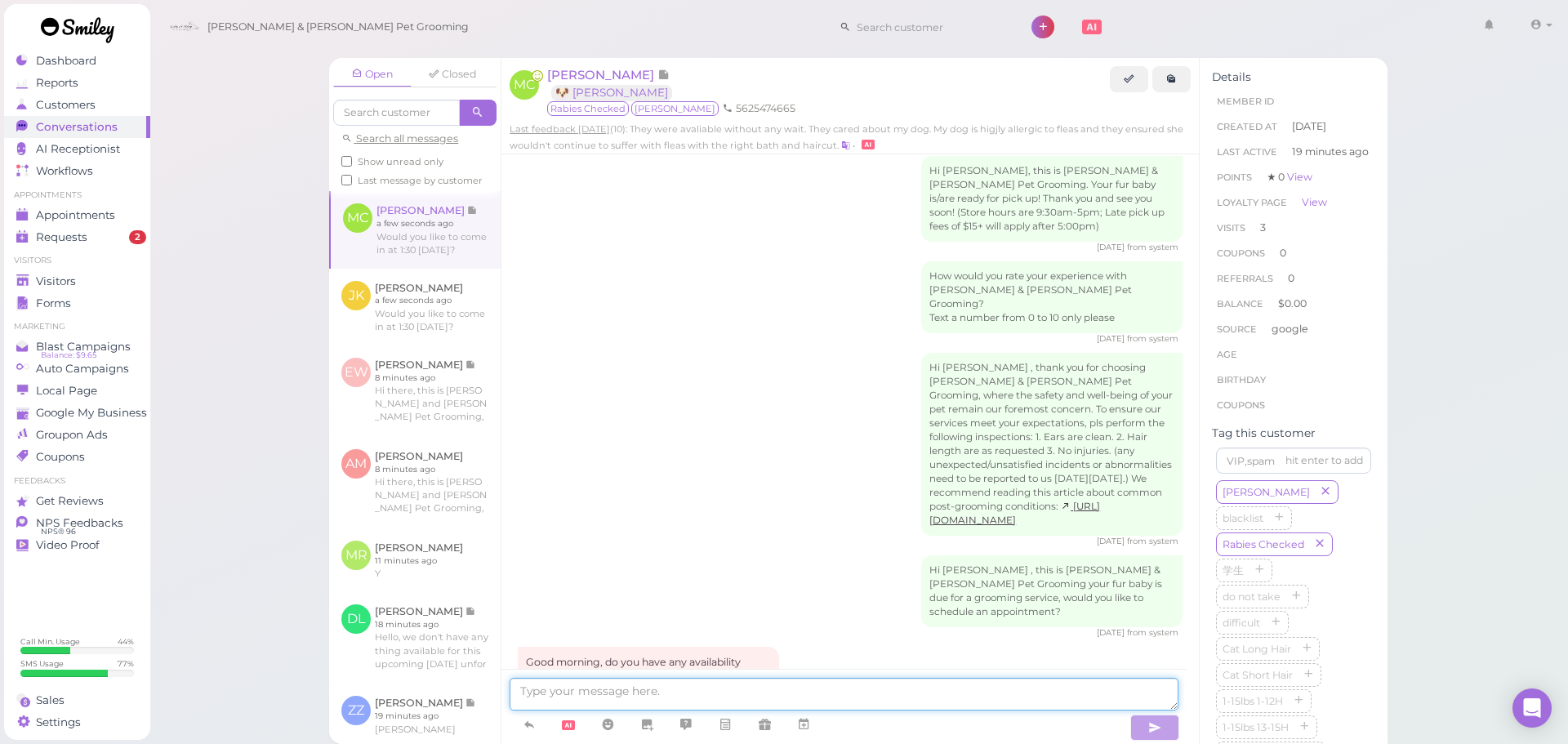
scroll to position [2088, 0]
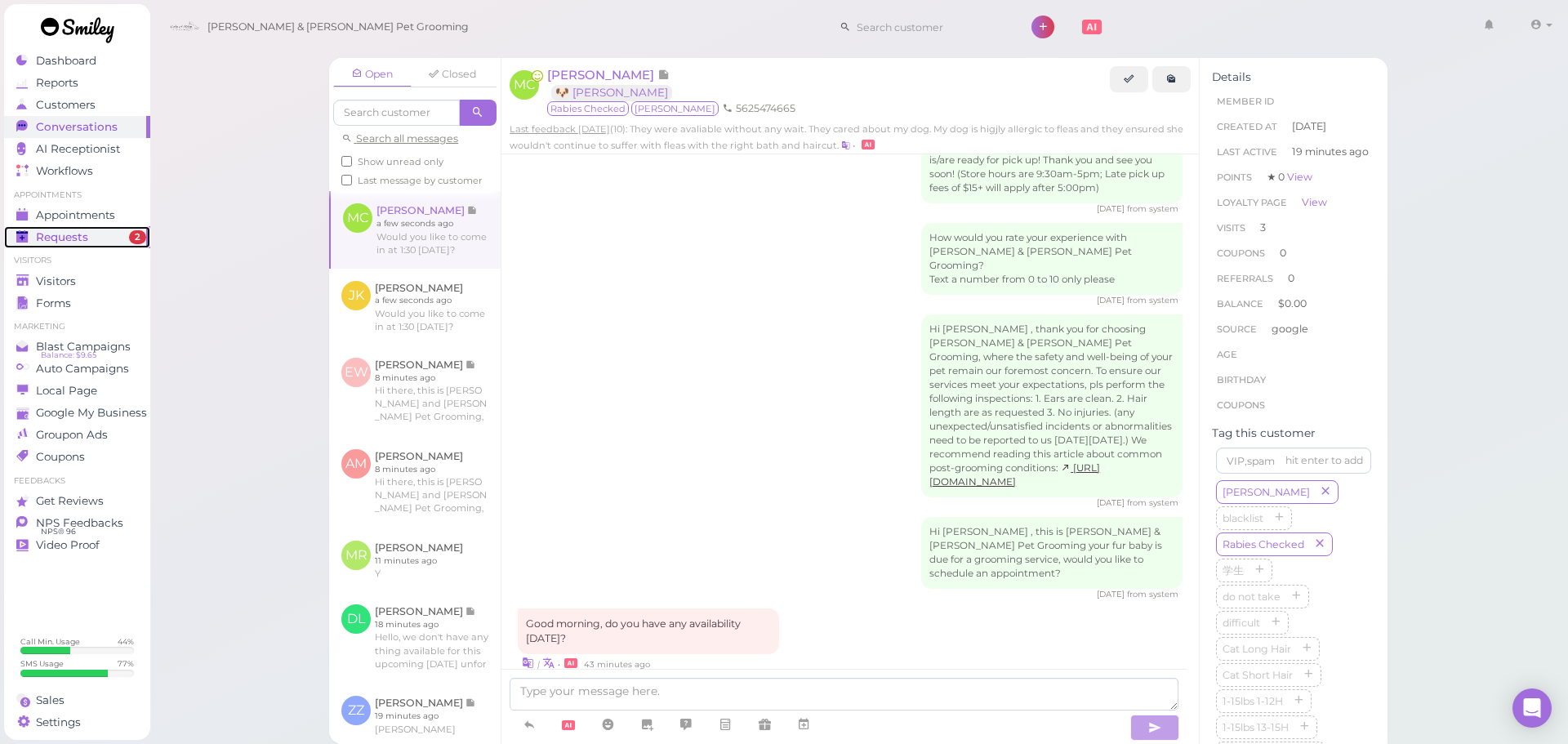
click at [83, 232] on span "Requests" at bounding box center [61, 237] width 52 height 14
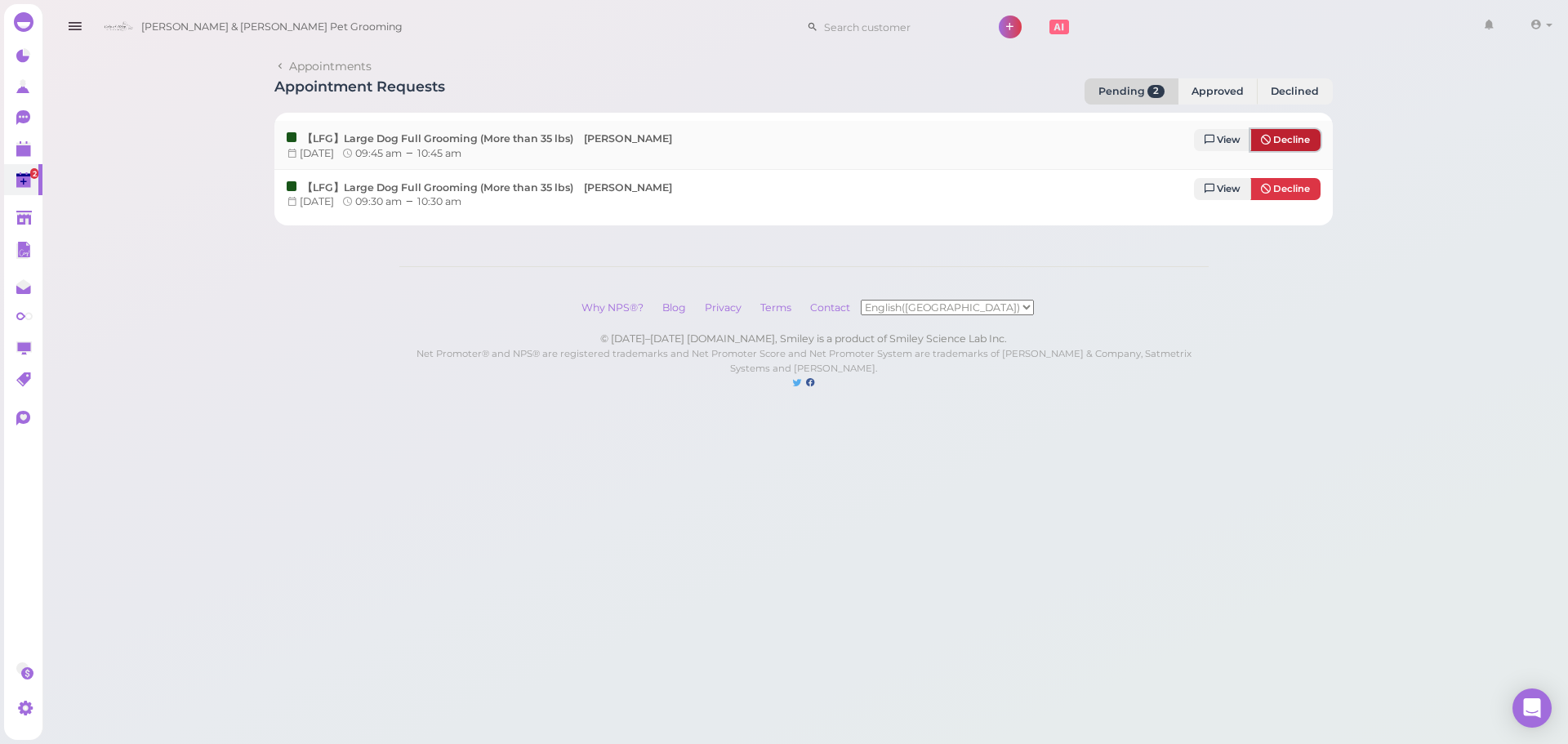
click at [1289, 136] on span "Decline" at bounding box center [1292, 140] width 36 height 12
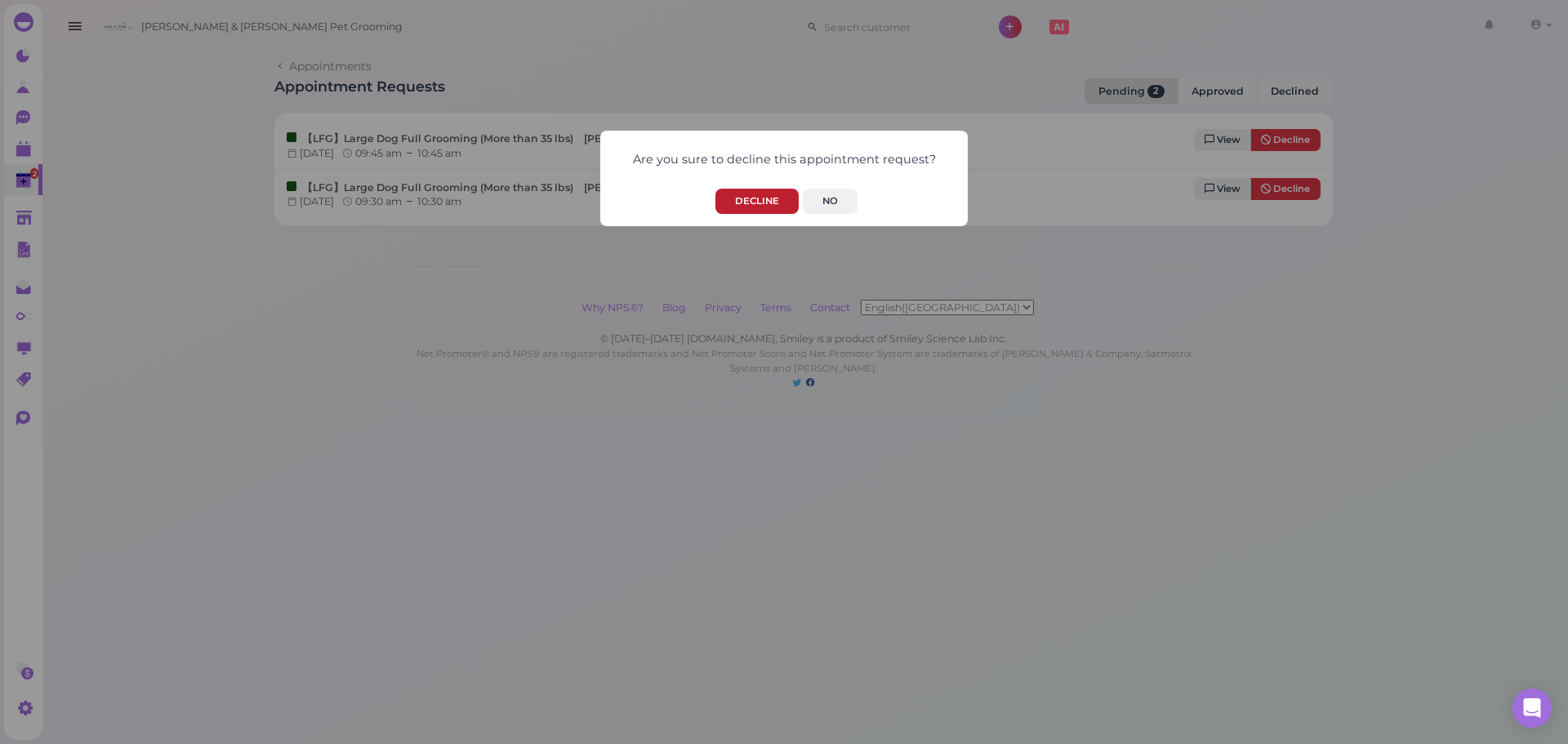
click at [772, 205] on button "Decline" at bounding box center [757, 202] width 83 height 26
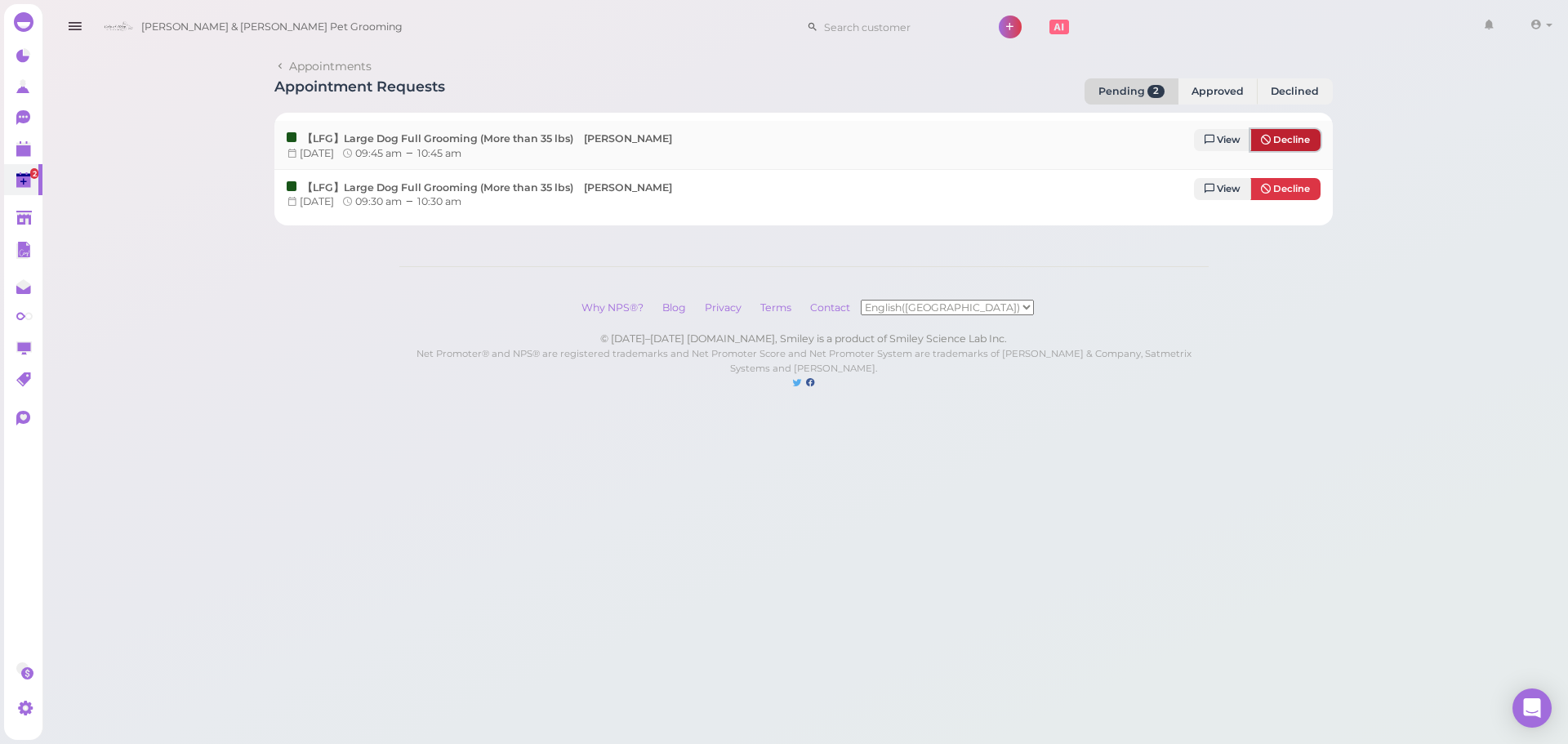
click at [1289, 143] on span "Decline" at bounding box center [1292, 140] width 36 height 12
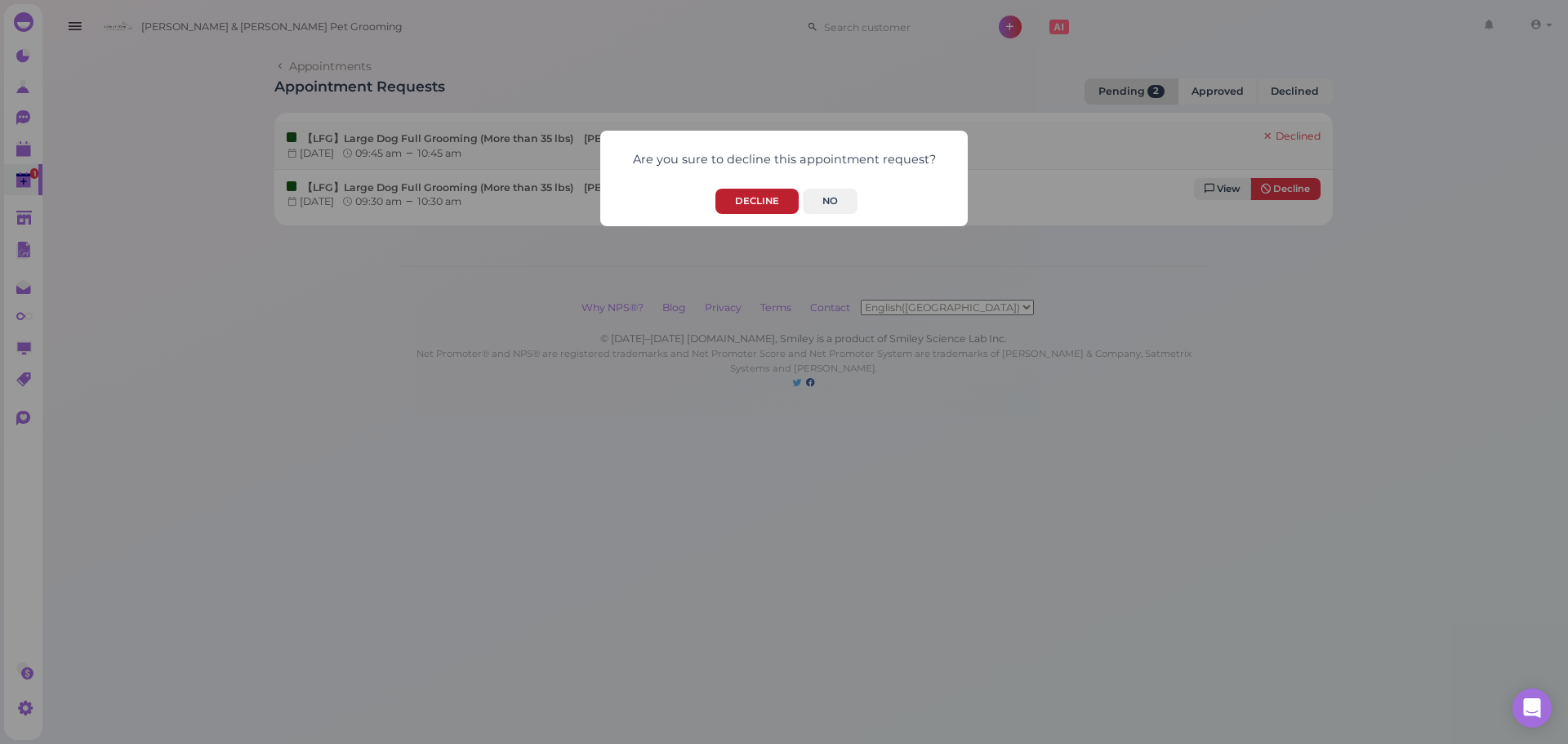
click at [763, 200] on button "Decline" at bounding box center [757, 202] width 83 height 26
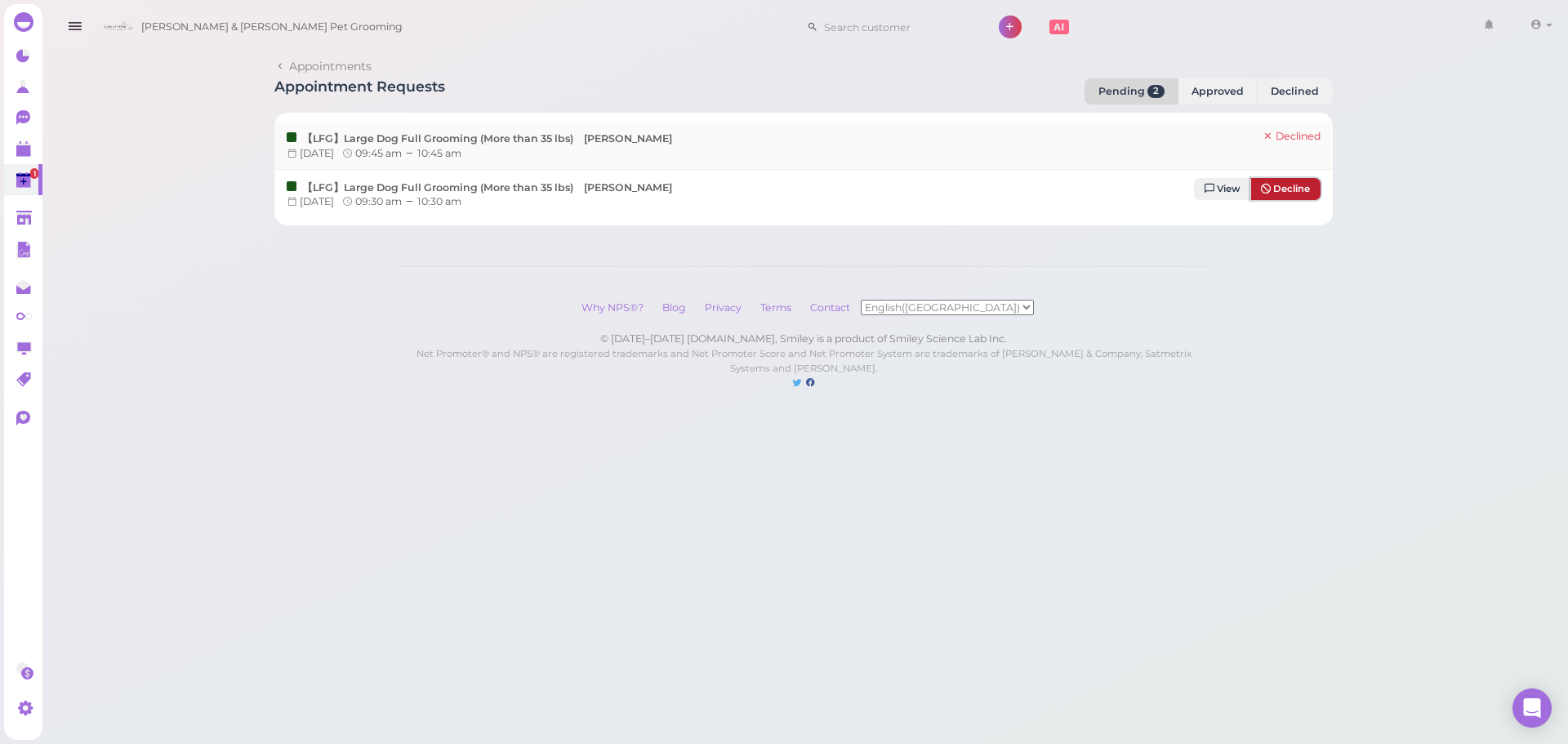
click at [1286, 183] on span "Decline" at bounding box center [1292, 189] width 36 height 12
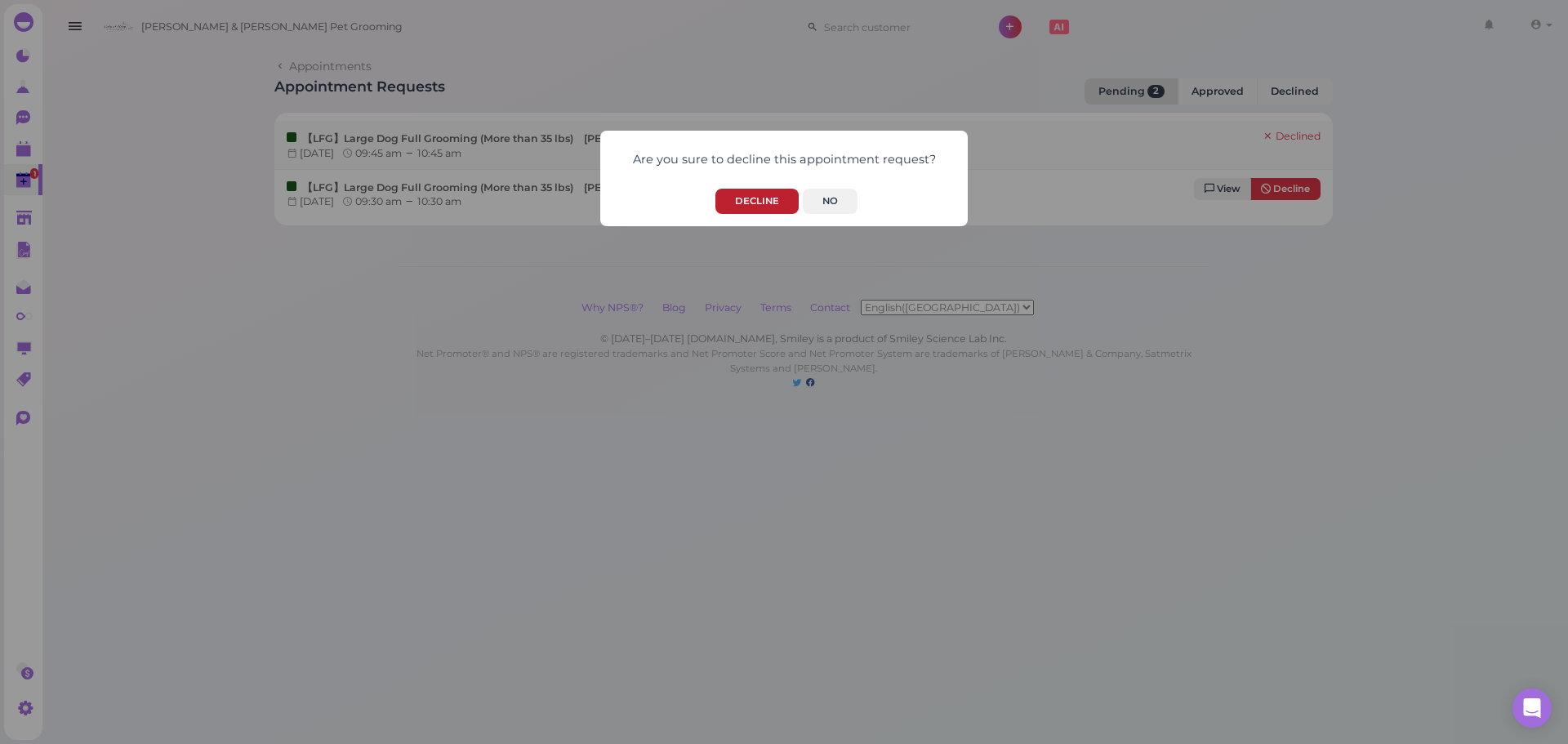
click at [737, 194] on button "Decline" at bounding box center [757, 202] width 83 height 26
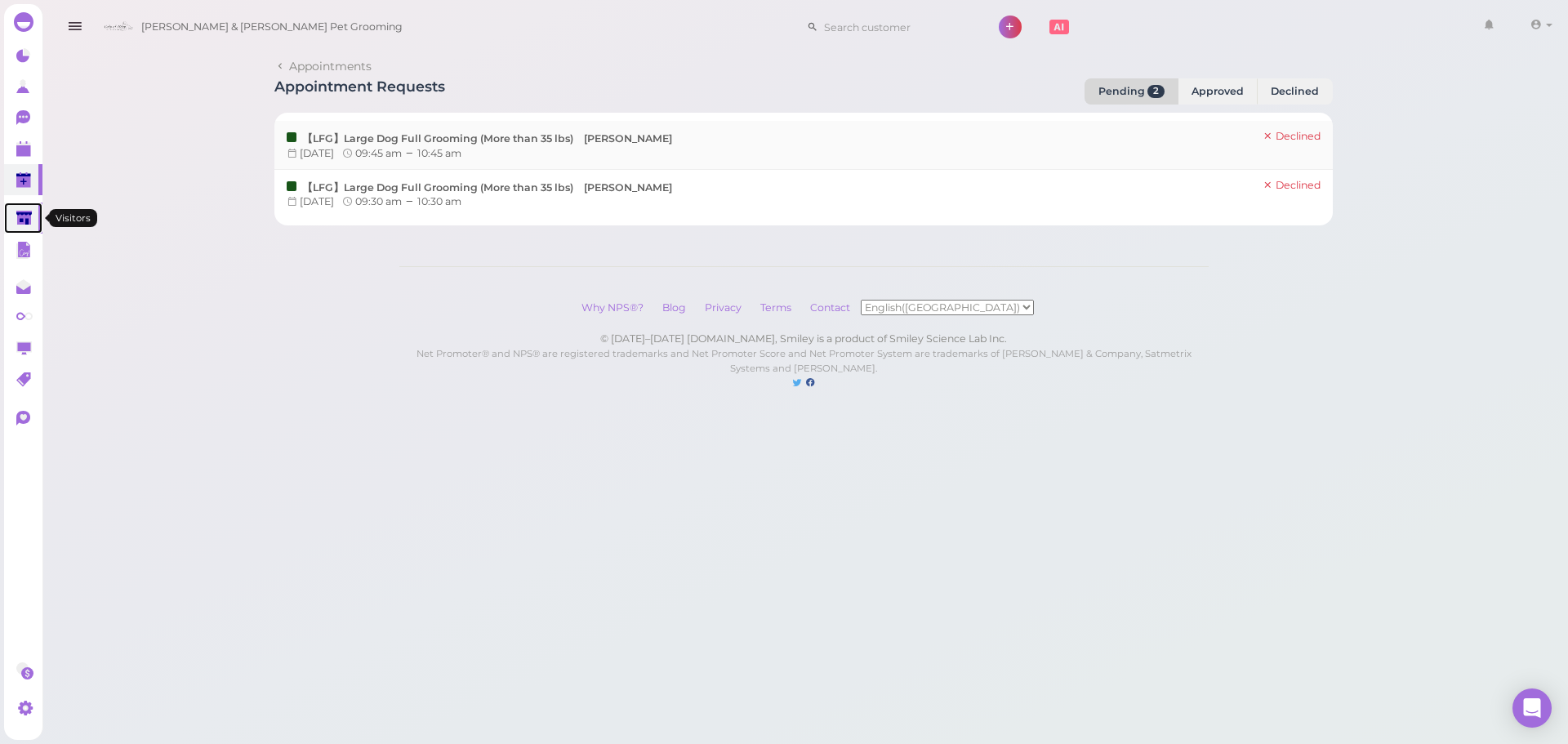
click at [27, 212] on polygon at bounding box center [24, 217] width 16 height 14
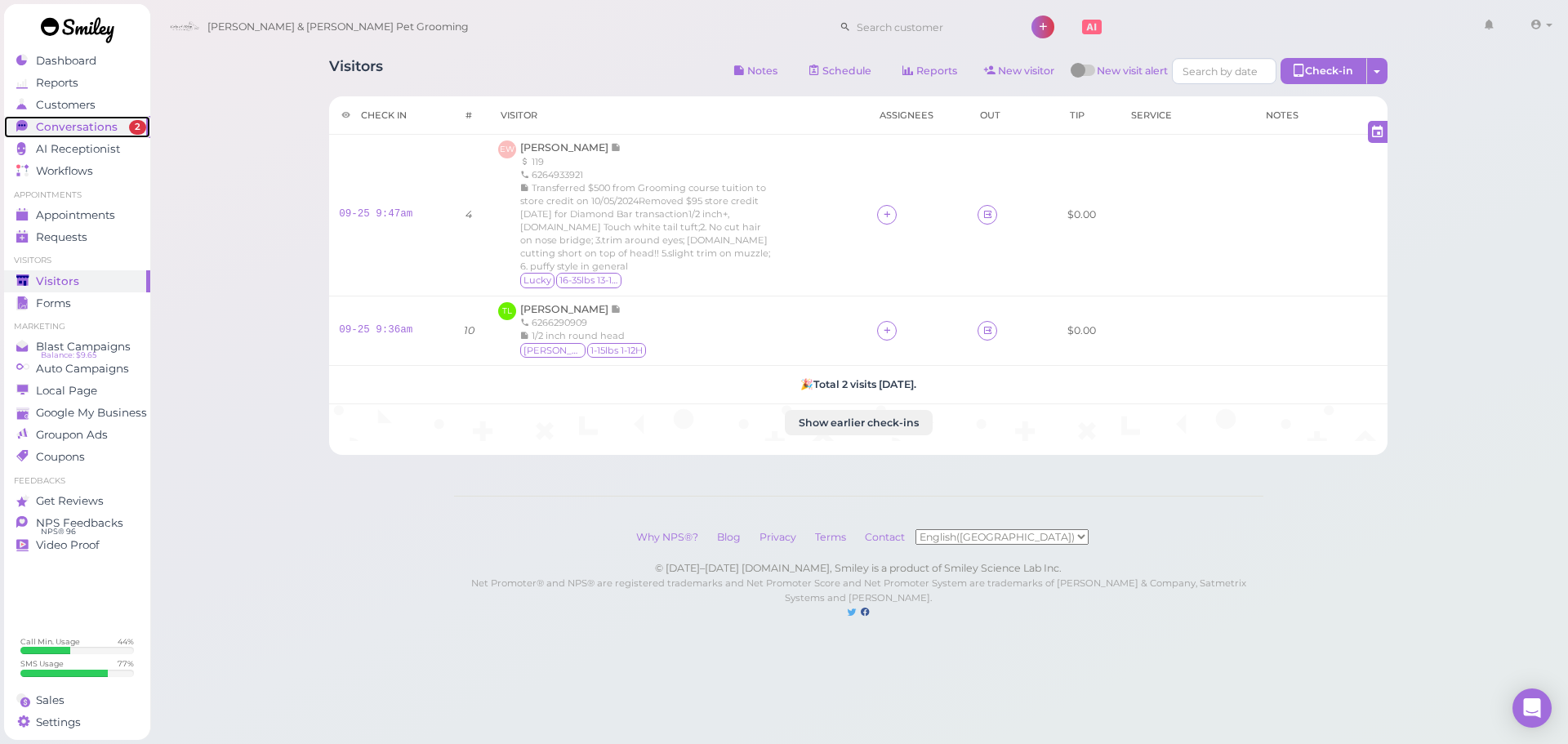
click at [93, 119] on link "Conversations 2" at bounding box center [77, 127] width 146 height 22
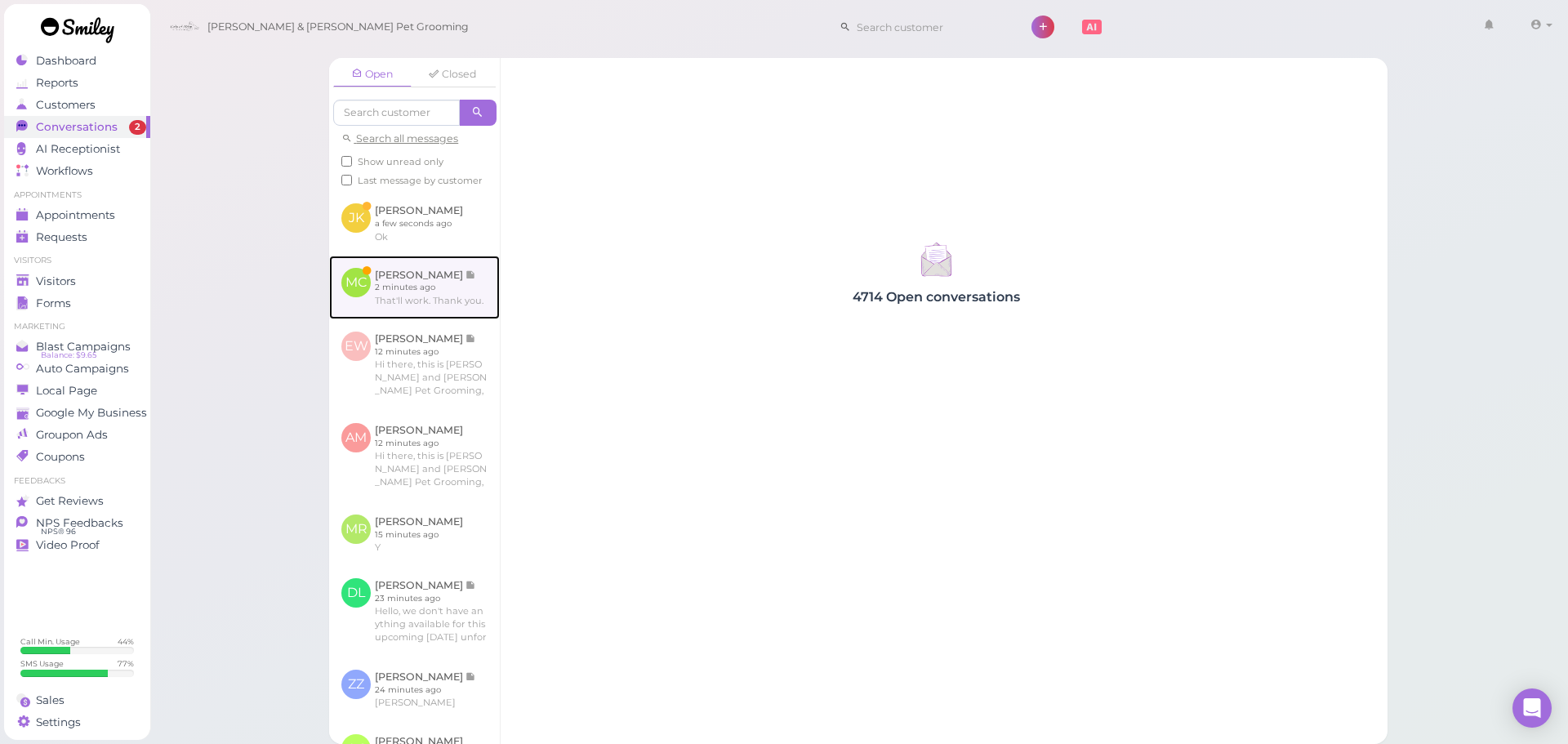
drag, startPoint x: 442, startPoint y: 288, endPoint x: 459, endPoint y: 295, distance: 18.4
click at [444, 288] on link at bounding box center [415, 287] width 171 height 64
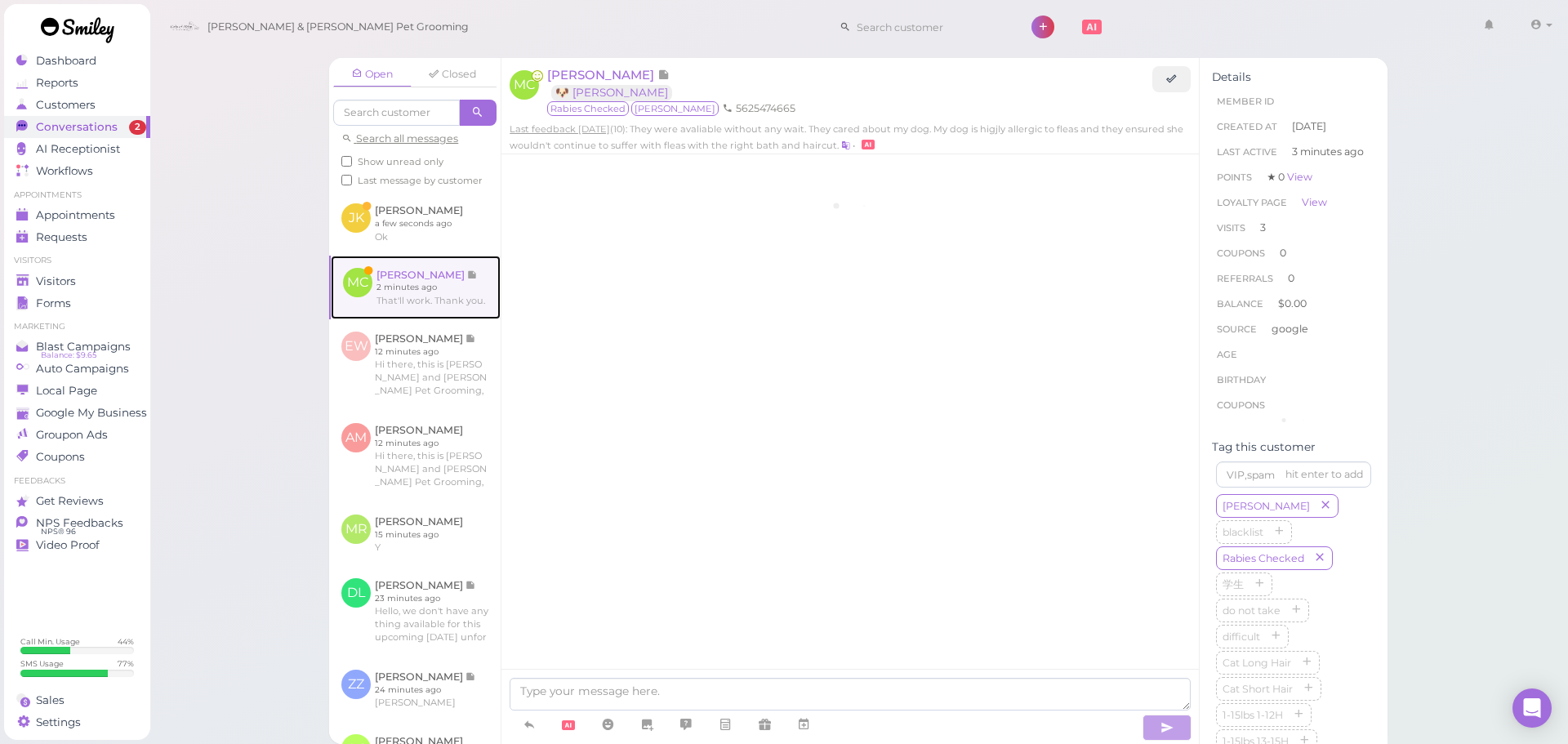
scroll to position [2007, 0]
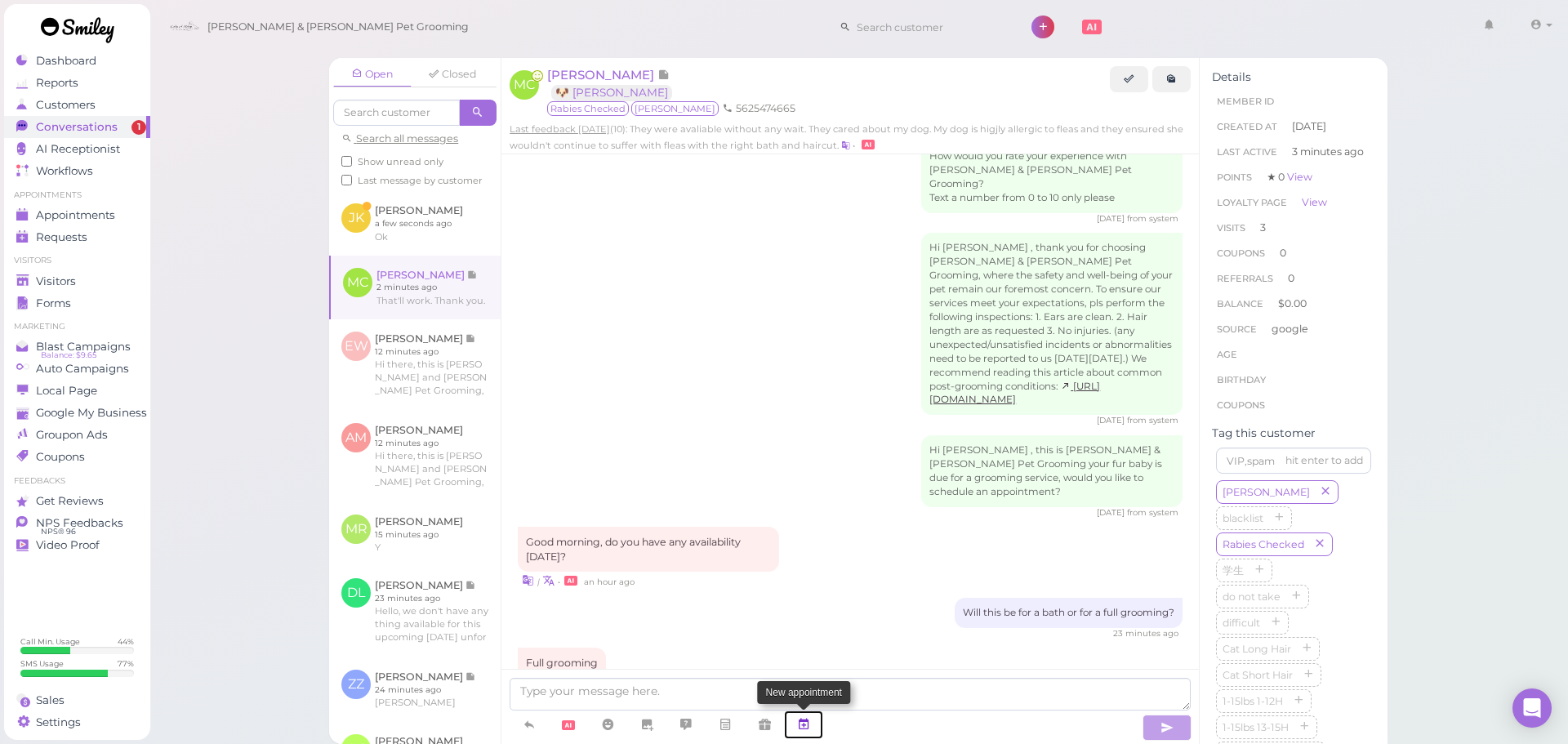
click at [818, 721] on link at bounding box center [803, 725] width 39 height 28
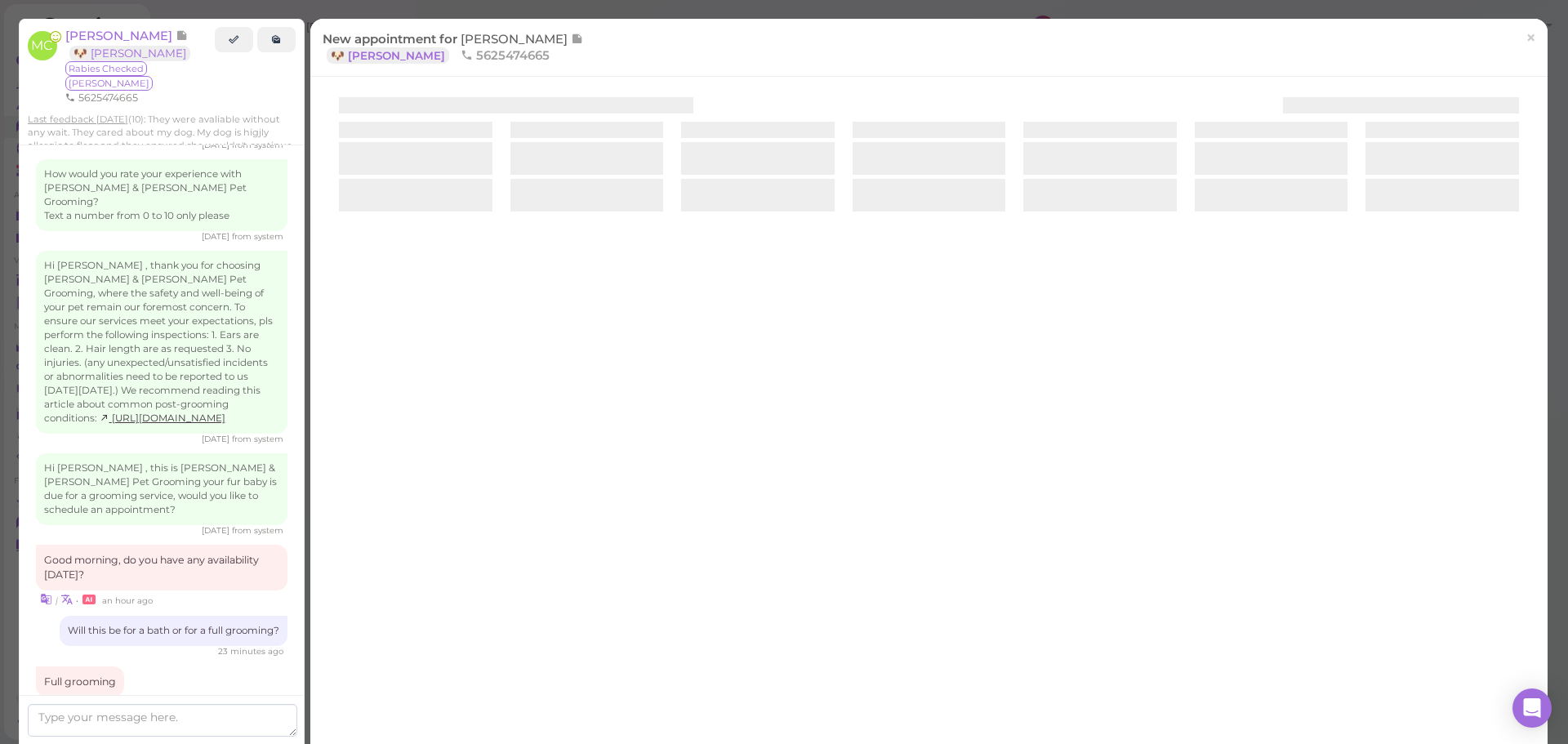
scroll to position [2077, 0]
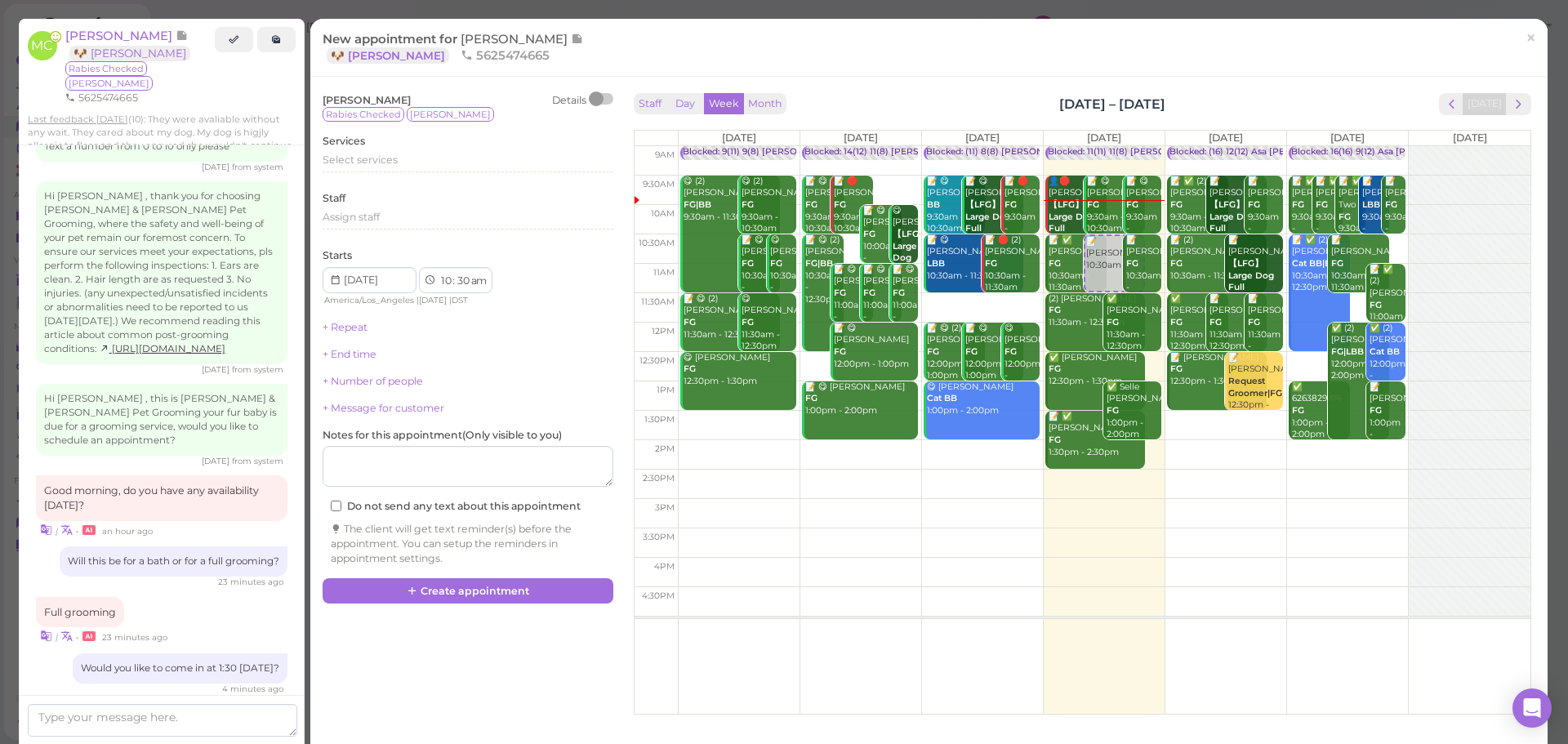
click at [1182, 425] on td at bounding box center [1104, 425] width 852 height 29
type input "[DATE]"
select select "1"
select select "pm"
click at [407, 160] on div "Select services" at bounding box center [468, 160] width 291 height 15
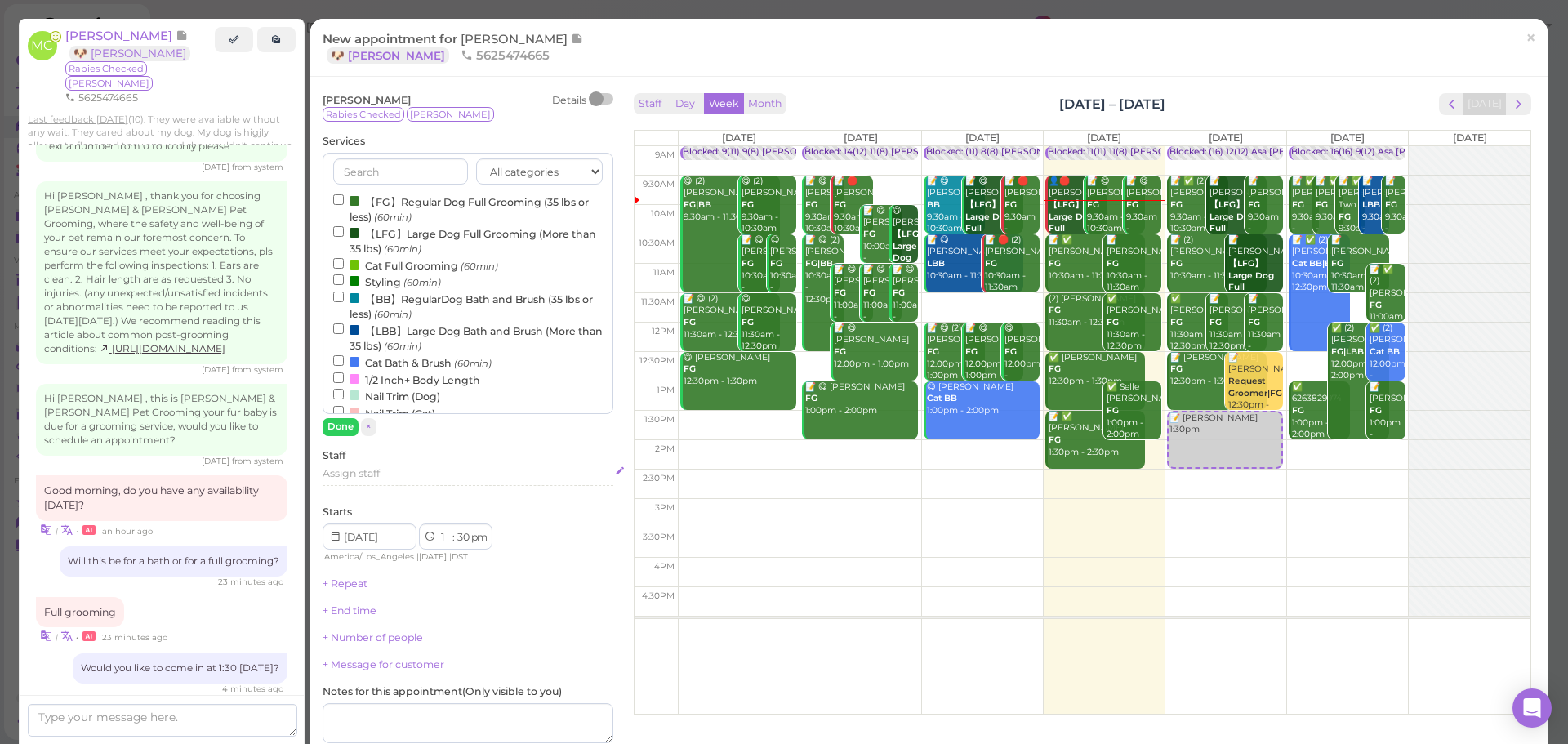
drag, startPoint x: 386, startPoint y: 204, endPoint x: 357, endPoint y: 469, distance: 266.6
click at [387, 204] on label "【FG】Regular Dog Full Grooming (35 lbs or less) (60min)" at bounding box center [468, 208] width 269 height 32
click at [362, 212] on label "【FG】Regular Dog Full Grooming (35 lbs or less) (60min)" at bounding box center [468, 208] width 269 height 32
click at [344, 205] on input "【FG】Regular Dog Full Grooming (35 lbs or less) (60min)" at bounding box center [338, 199] width 11 height 11
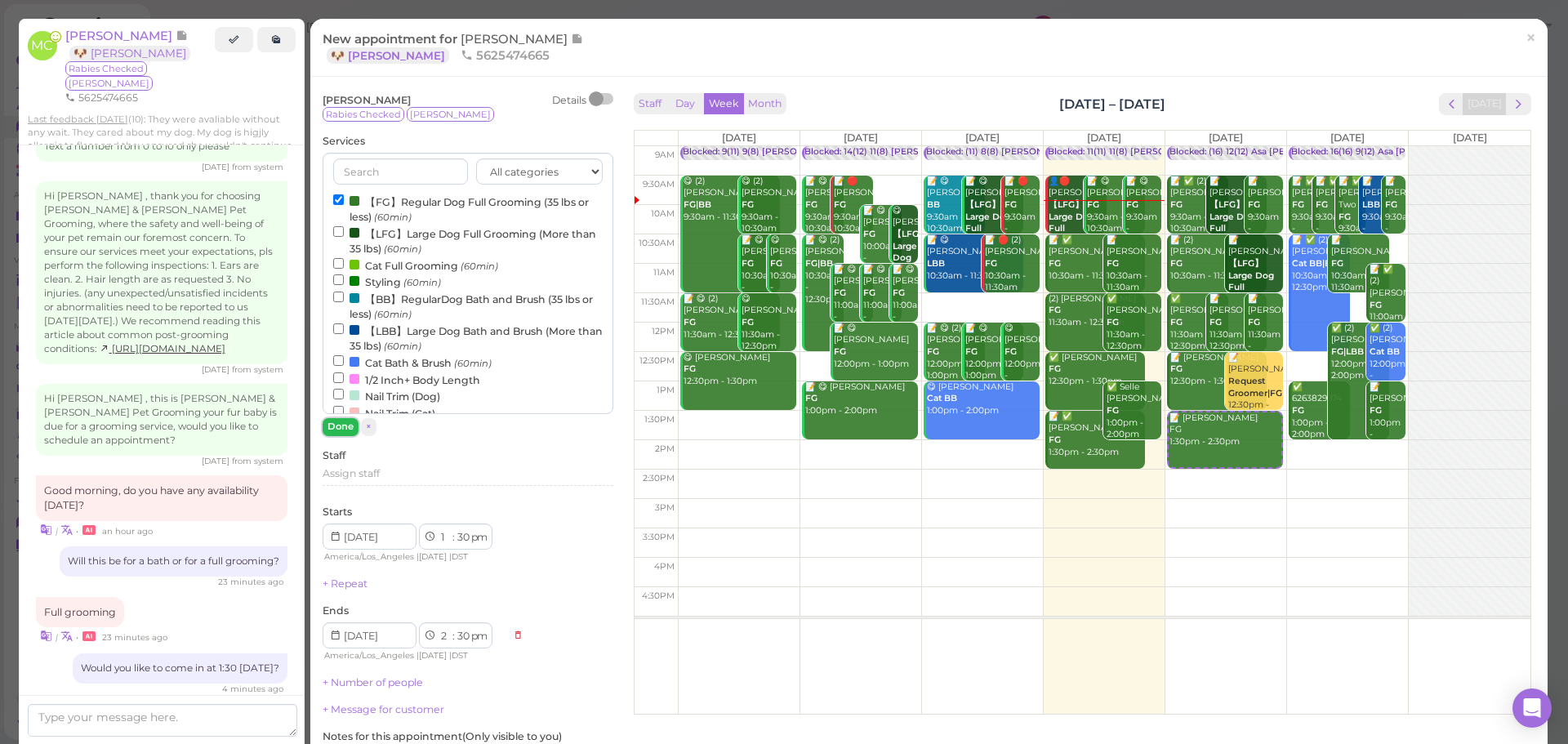
click at [333, 430] on button "Done" at bounding box center [340, 426] width 36 height 17
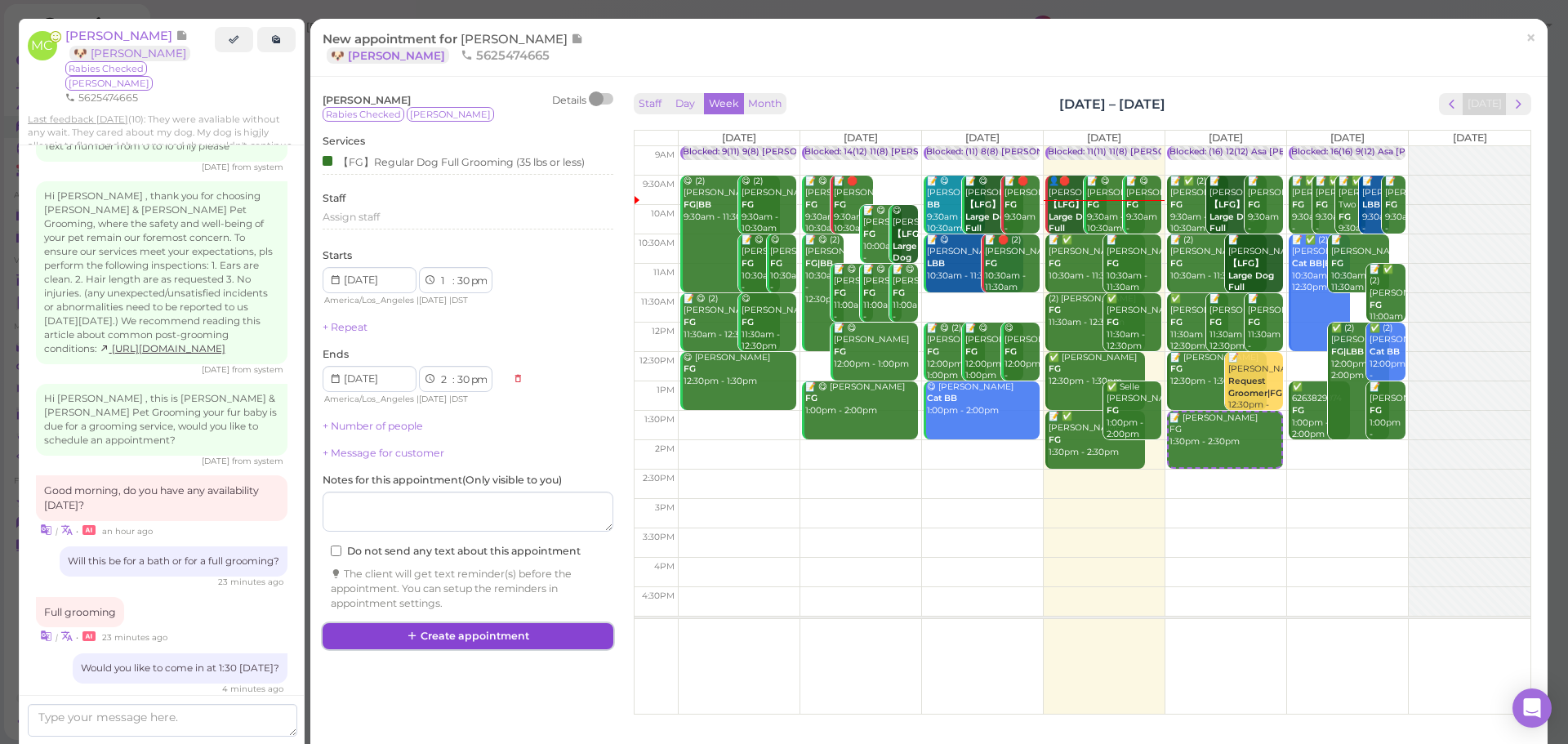
click at [456, 633] on button "Create appointment" at bounding box center [468, 637] width 291 height 27
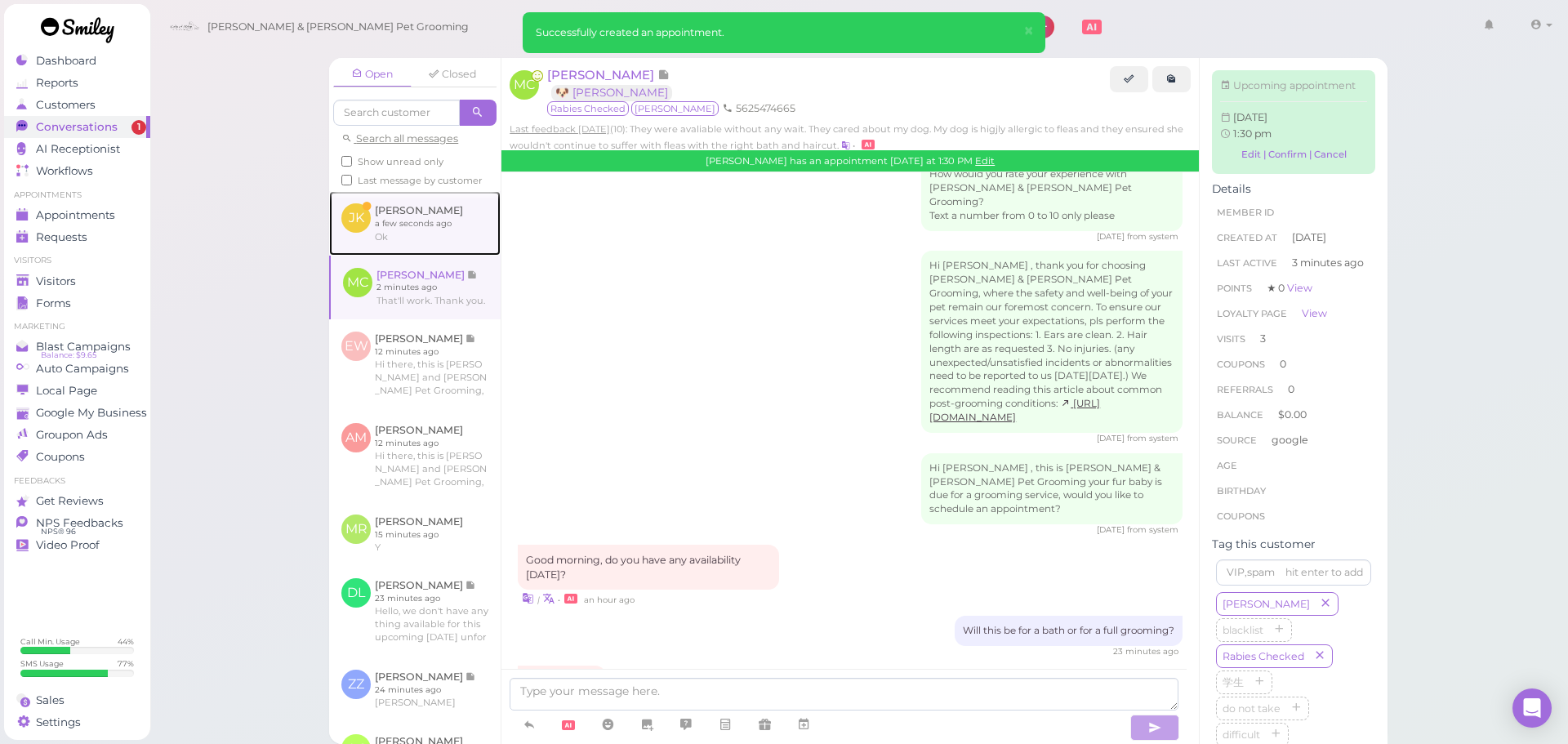
click at [365, 239] on link at bounding box center [415, 223] width 172 height 64
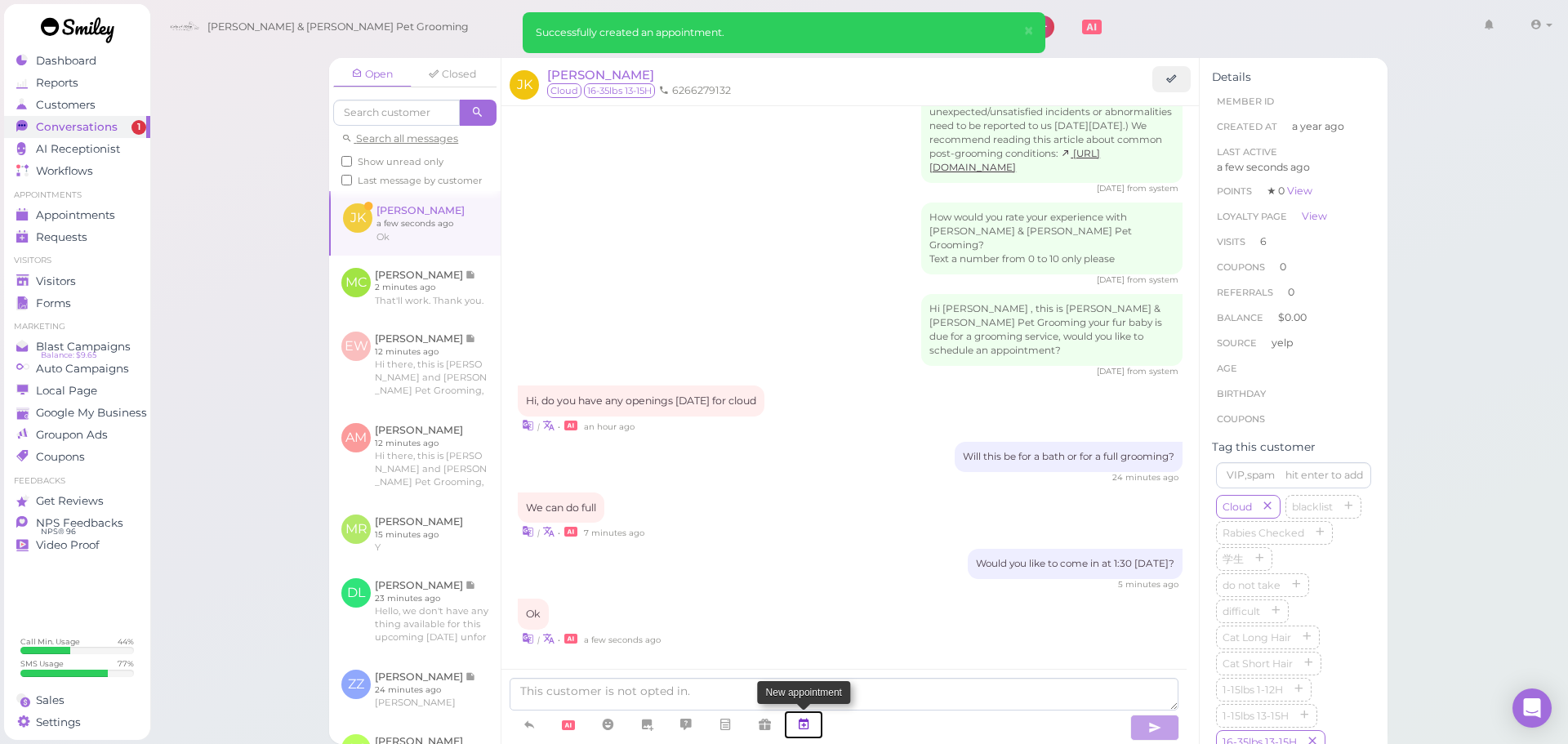
click at [791, 714] on link at bounding box center [803, 725] width 39 height 28
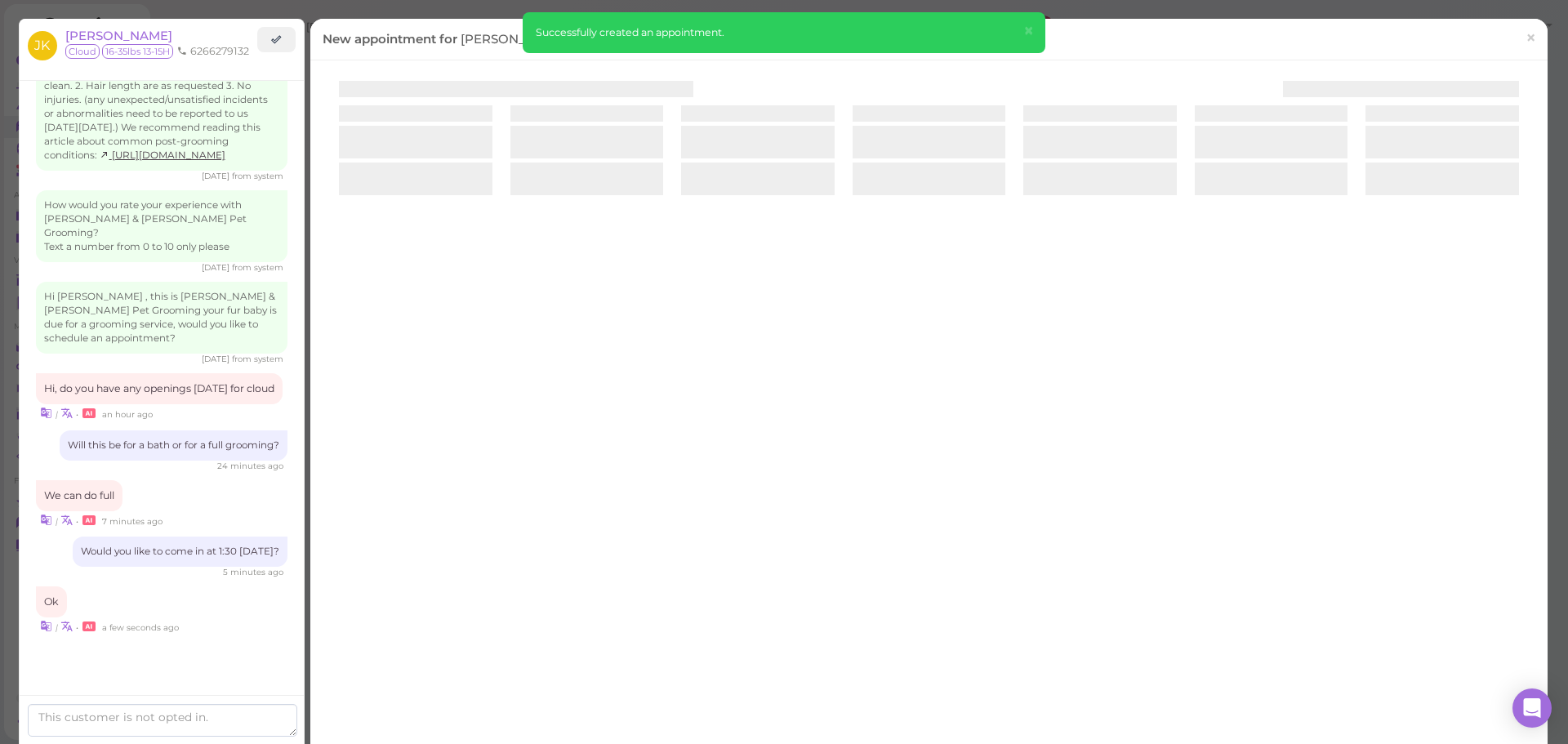
scroll to position [1875, 0]
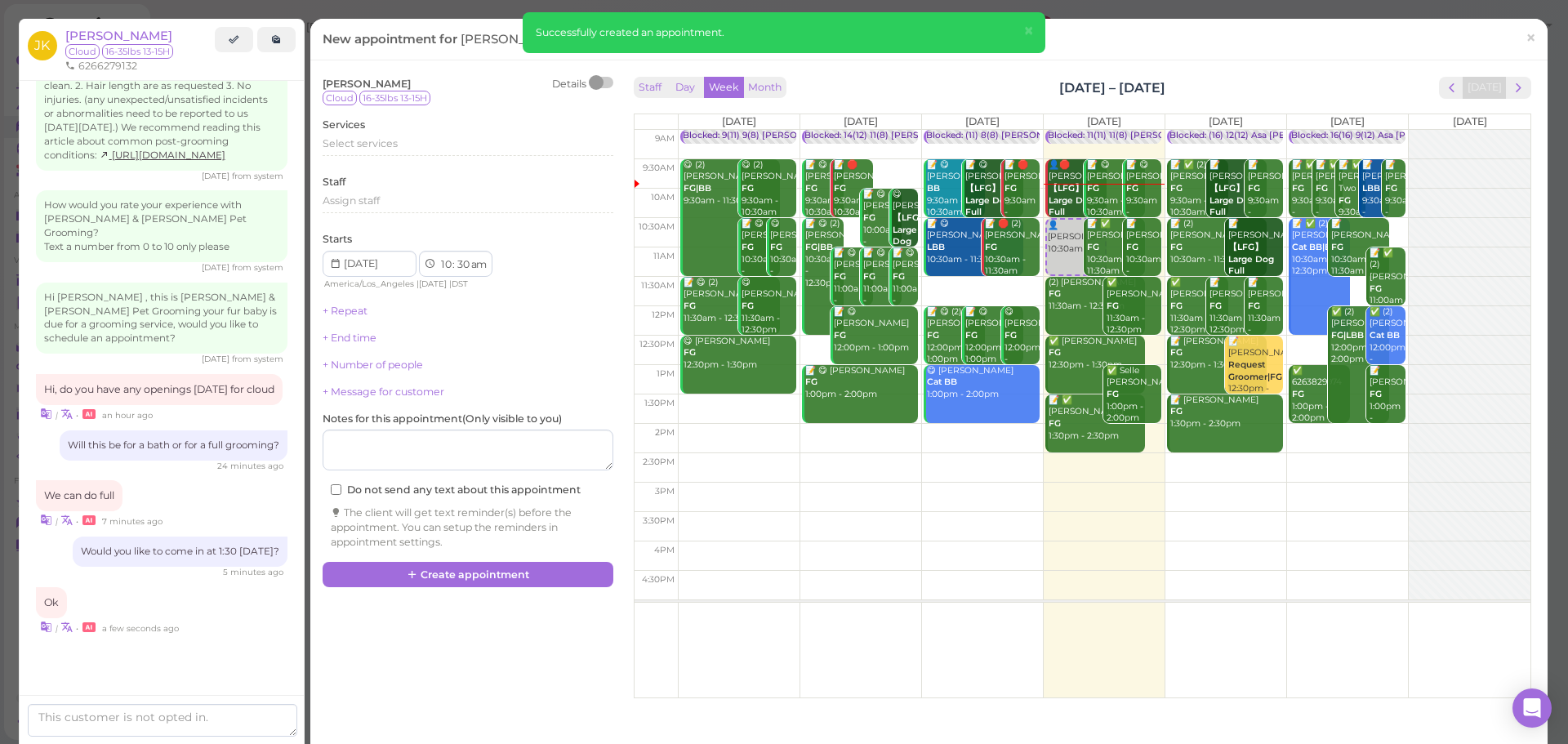
click at [1245, 460] on td at bounding box center [1104, 468] width 852 height 29
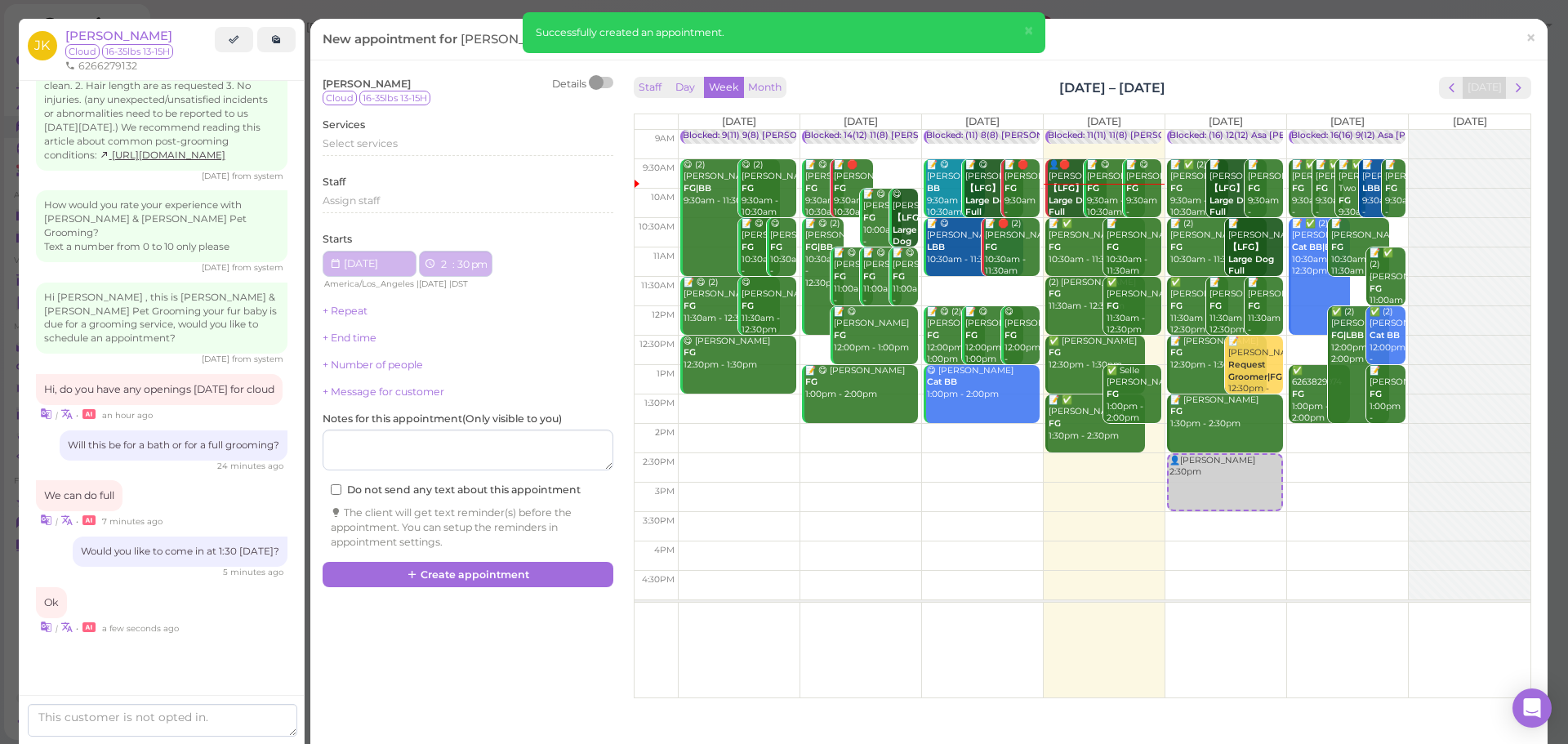
type input "[DATE]"
select select "2"
select select "pm"
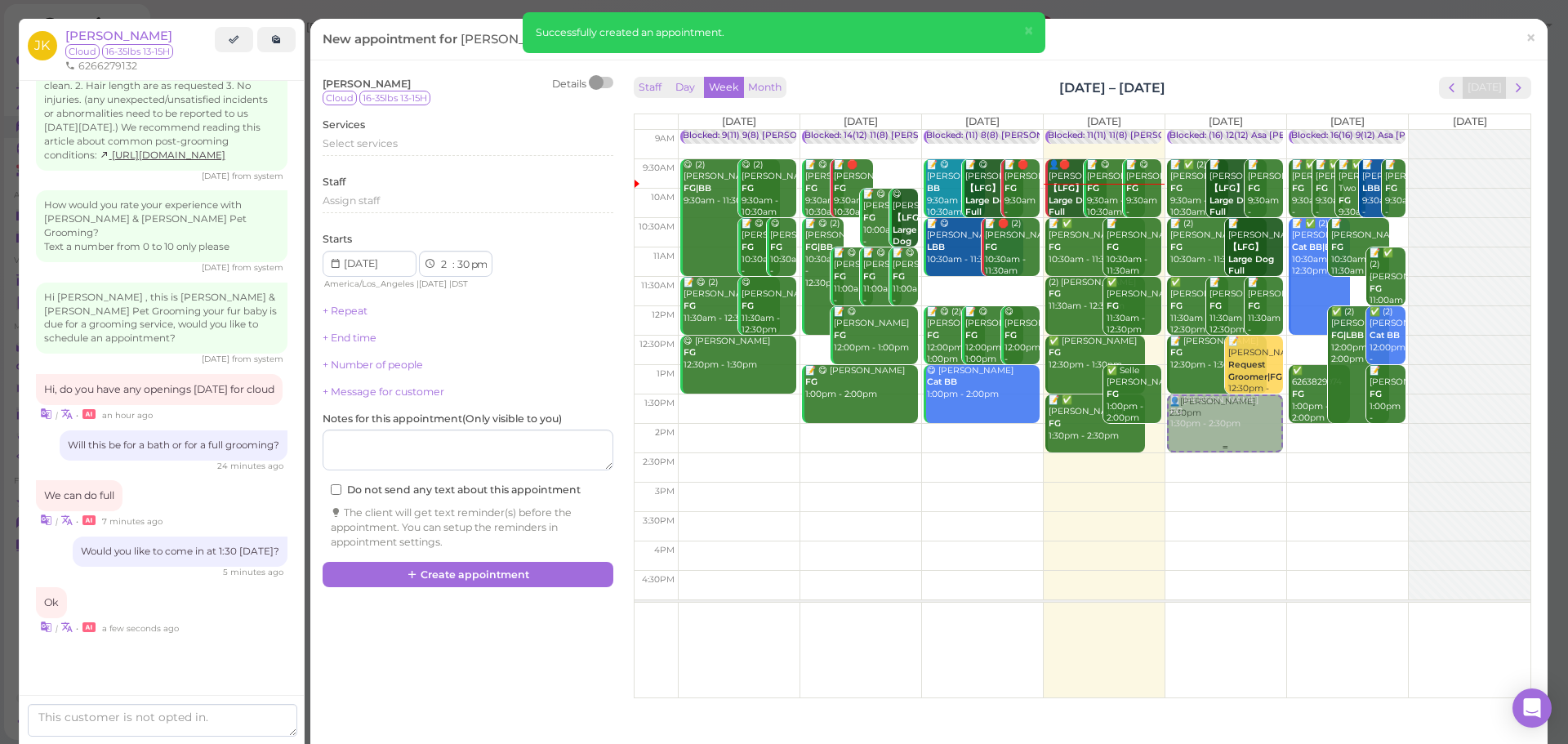
drag, startPoint x: 1230, startPoint y: 484, endPoint x: 1221, endPoint y: 424, distance: 60.7
click at [1221, 130] on div "👤Jay Kong 2:30pm Blocked: (16) 12(12) Asa Helen Rebecca • Appointment 📝 ✅ (2) H…" at bounding box center [1226, 130] width 121 height 0
select select "1"
click at [366, 127] on div "Services Select services" at bounding box center [468, 140] width 291 height 45
click at [366, 139] on span "Select services" at bounding box center [360, 143] width 75 height 12
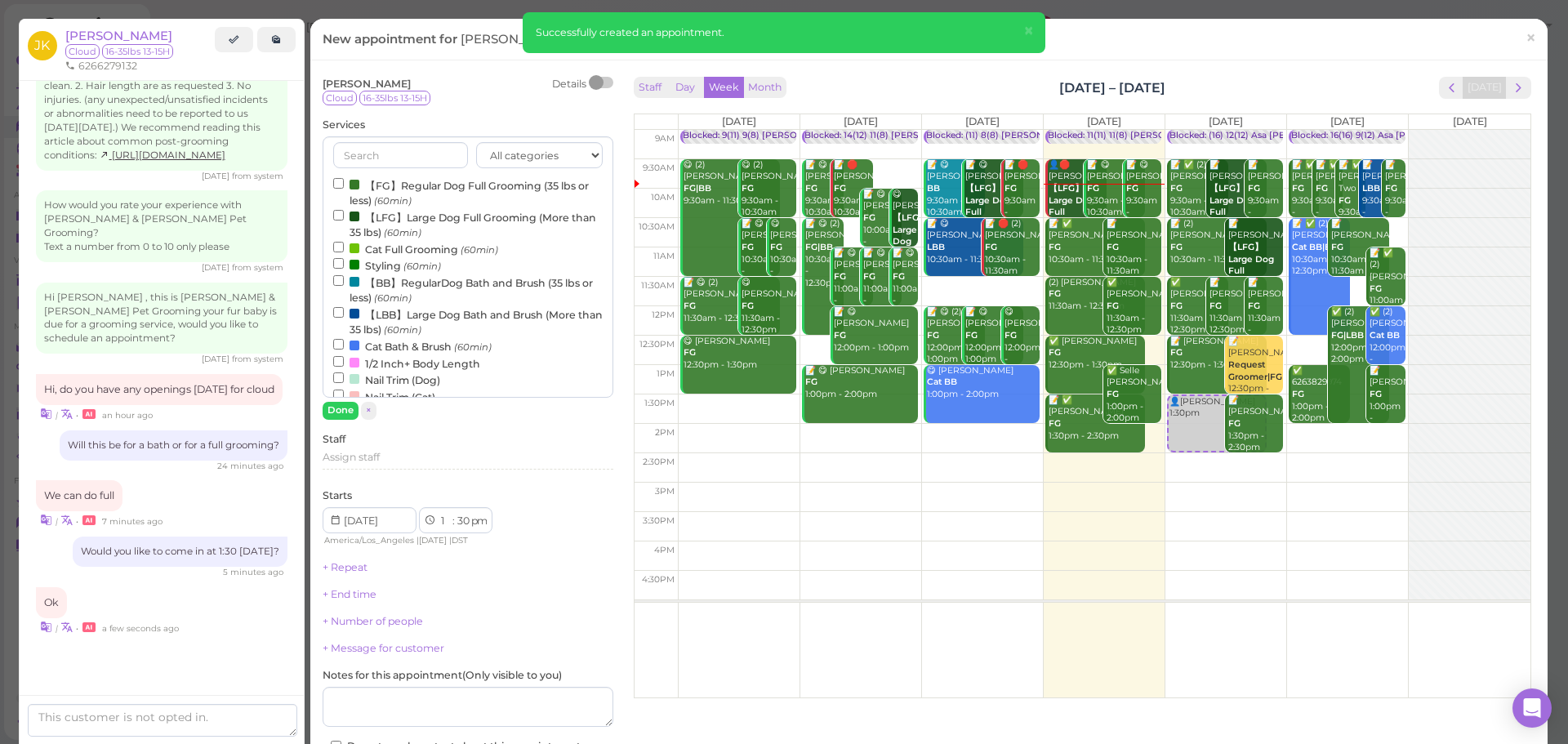
click at [372, 188] on label "【FG】Regular Dog Full Grooming (35 lbs or less) (60min)" at bounding box center [468, 192] width 269 height 32
click at [344, 188] on input "【FG】Regular Dog Full Grooming (35 lbs or less) (60min)" at bounding box center [338, 183] width 11 height 11
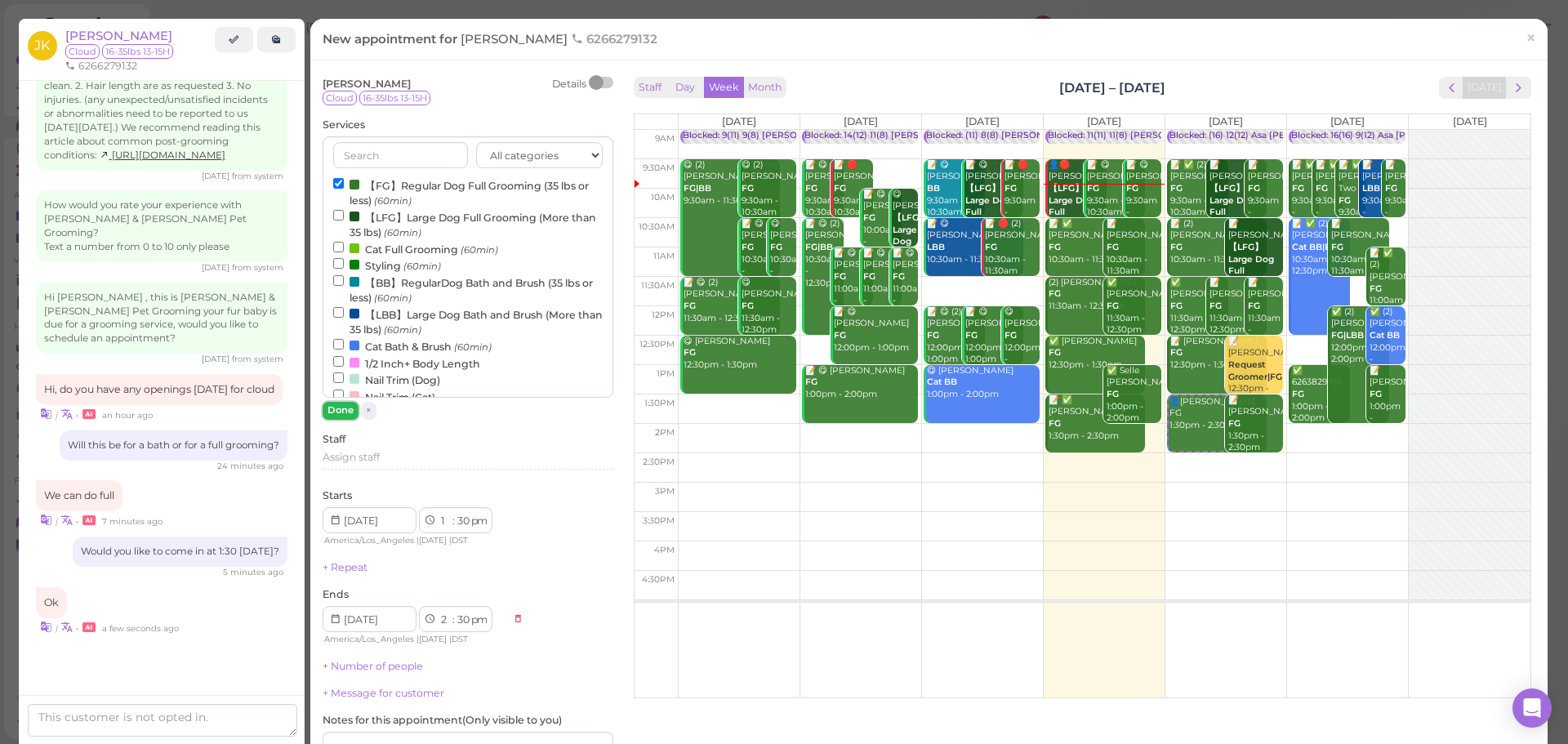
click at [340, 409] on button "Done" at bounding box center [340, 411] width 36 height 17
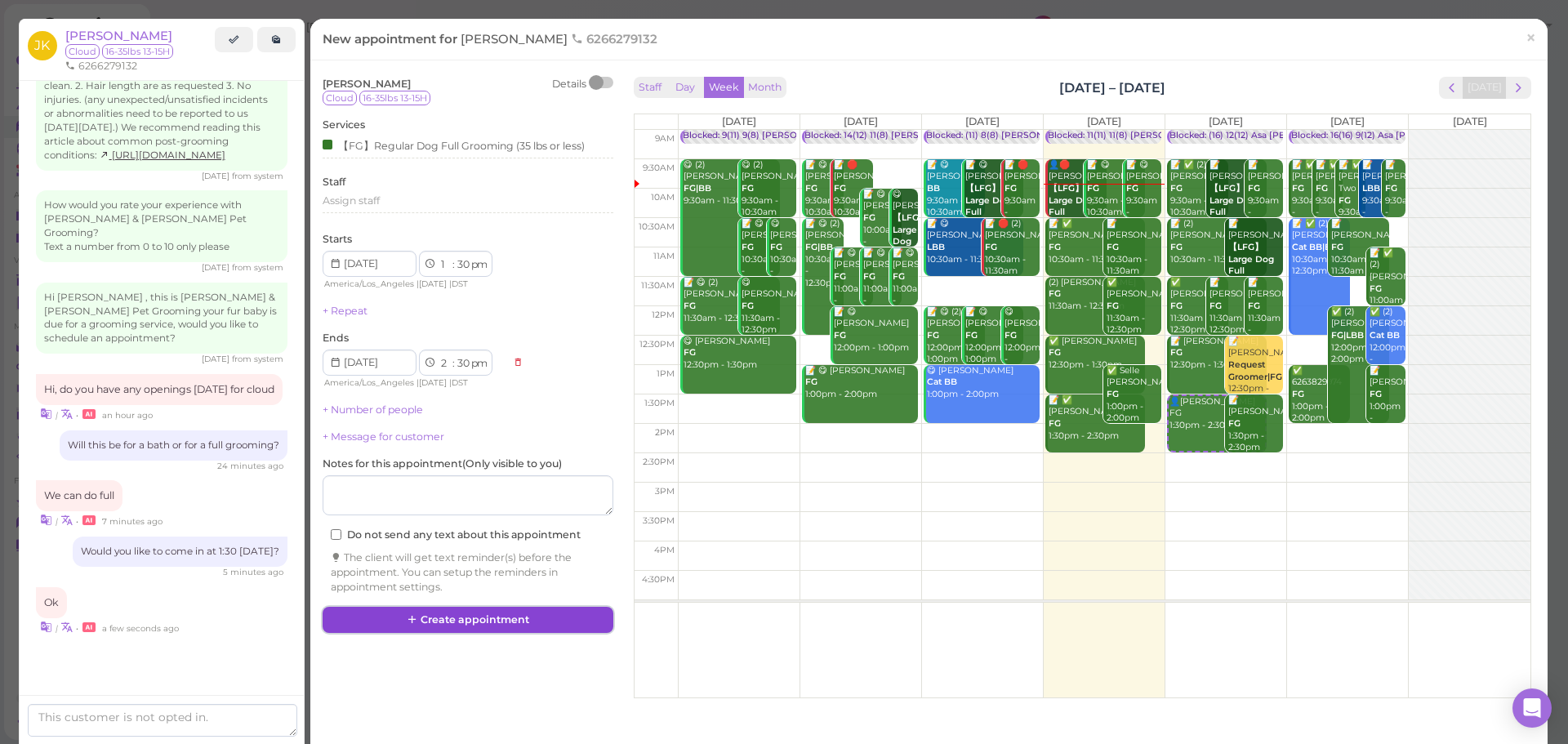
click at [447, 624] on button "Create appointment" at bounding box center [468, 620] width 291 height 27
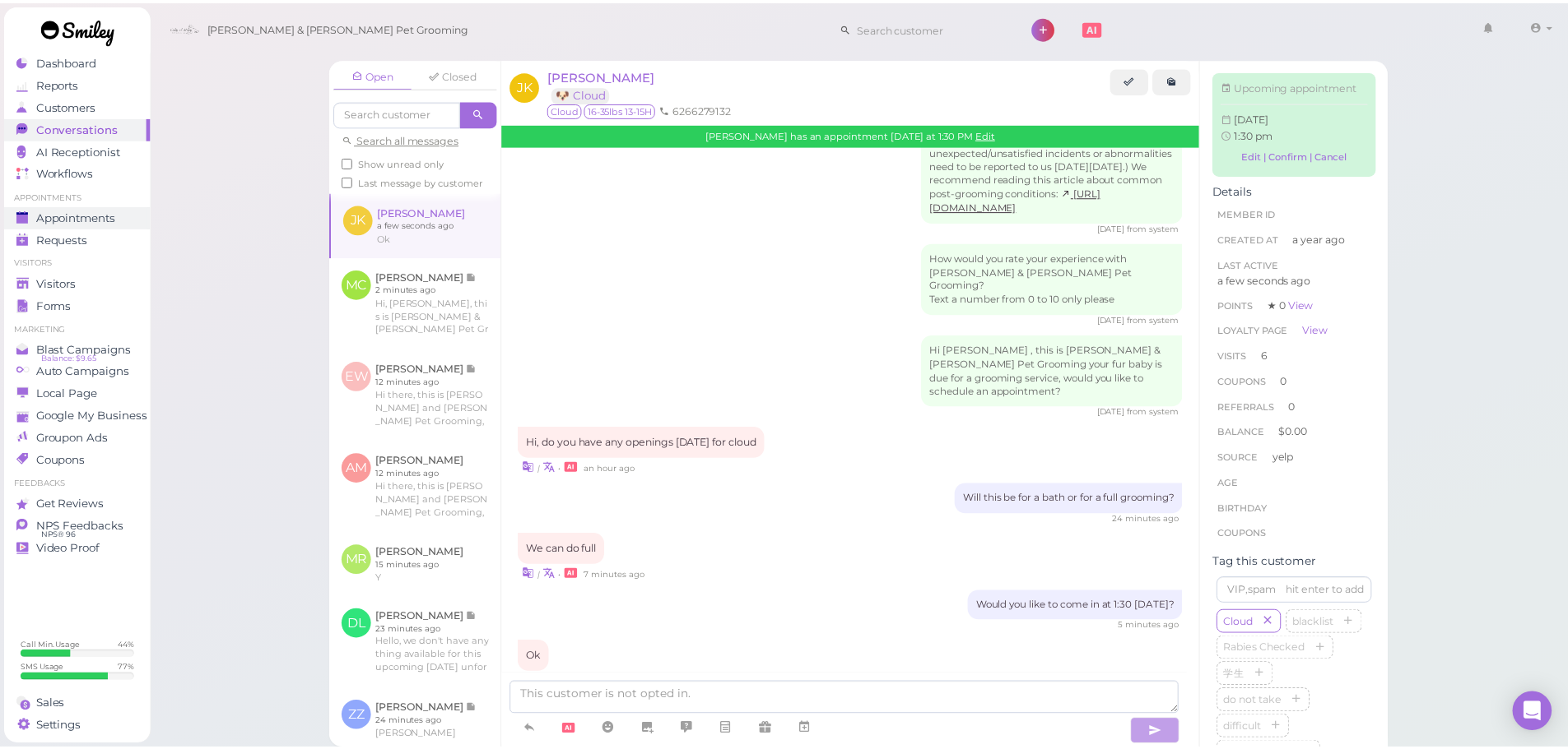
scroll to position [1986, 0]
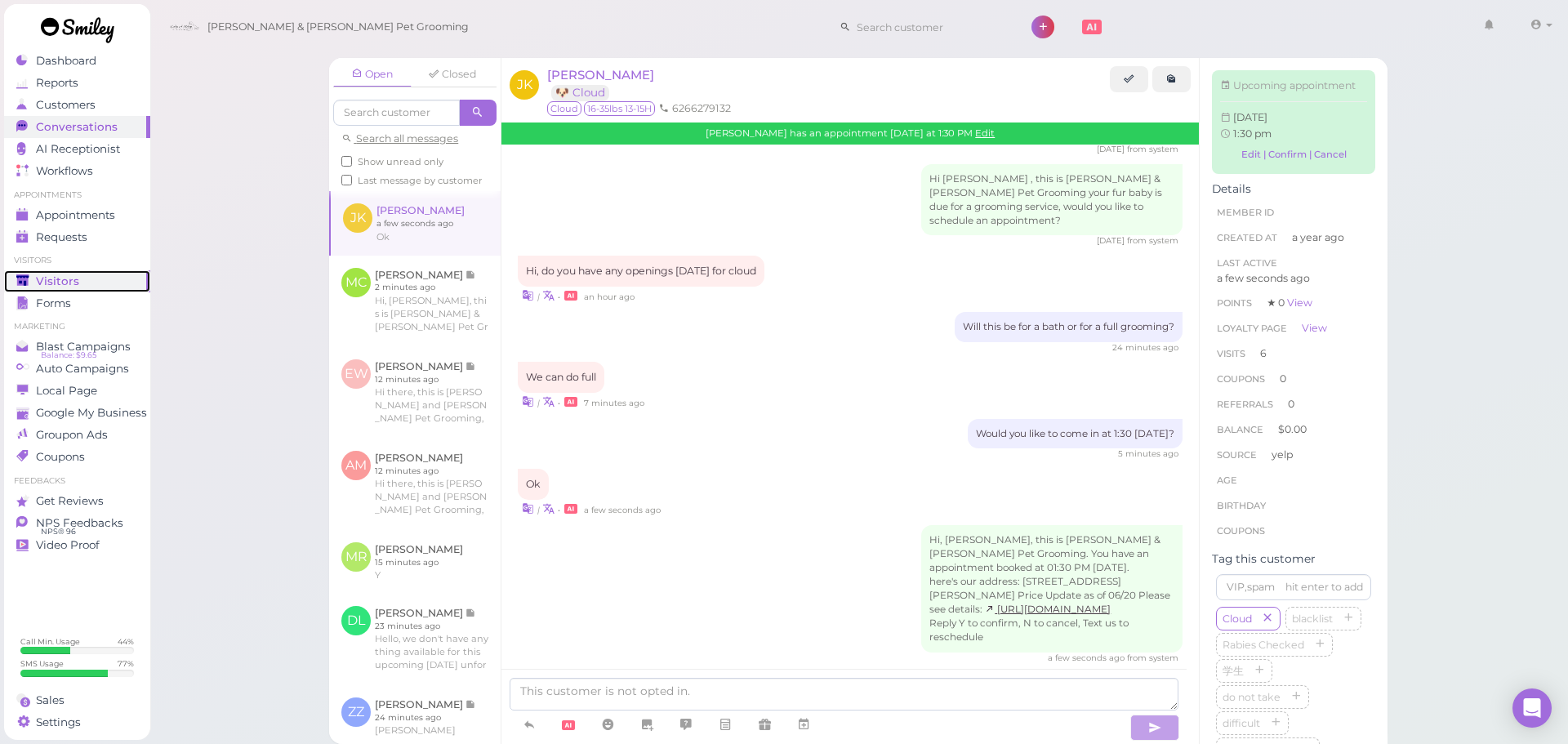
click at [89, 275] on div "Visitors" at bounding box center [75, 281] width 118 height 14
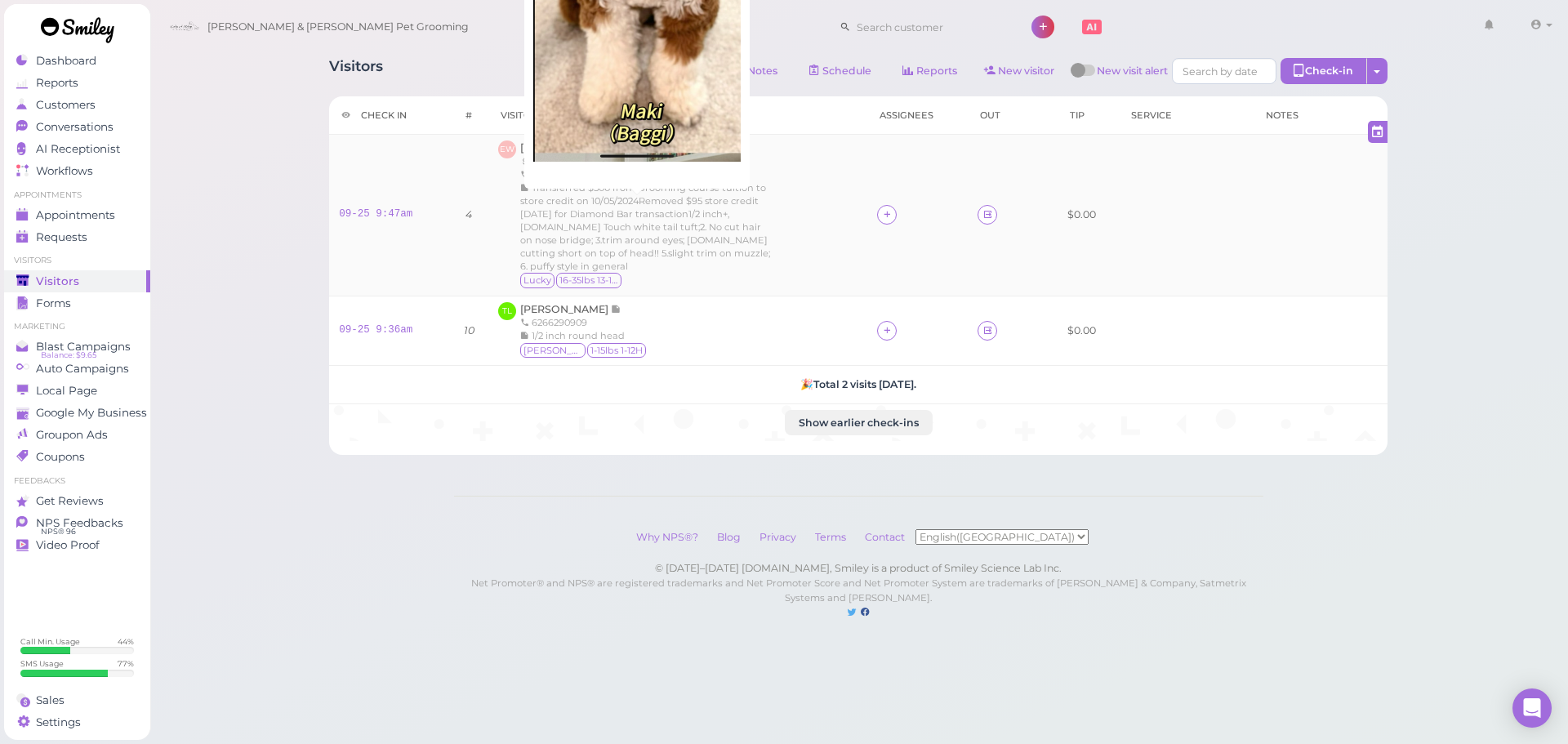
click at [836, 239] on div "EW Eva Wang 119 6264933921 Transferred $500 from Grooming course tuition to sto…" at bounding box center [677, 214] width 359 height 148
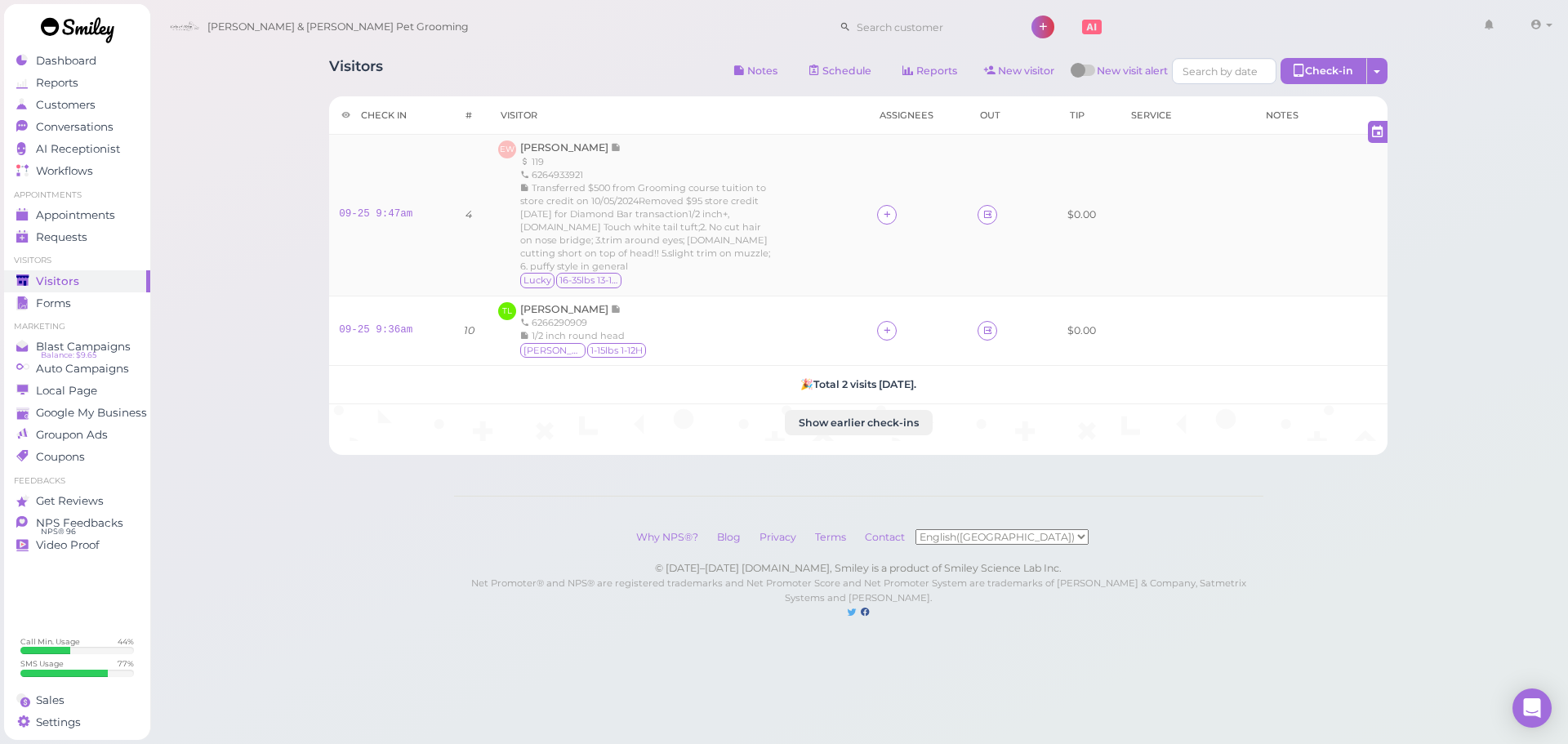
click at [555, 138] on td "EW Eva Wang 119 6264933921 Transferred $500 from Grooming course tuition to sto…" at bounding box center [677, 216] width 379 height 161
click at [555, 139] on td "EW Eva Wang 119 6264933921 Transferred $500 from Grooming course tuition to sto…" at bounding box center [677, 216] width 379 height 161
click at [554, 141] on span "[PERSON_NAME]" at bounding box center [566, 147] width 90 height 12
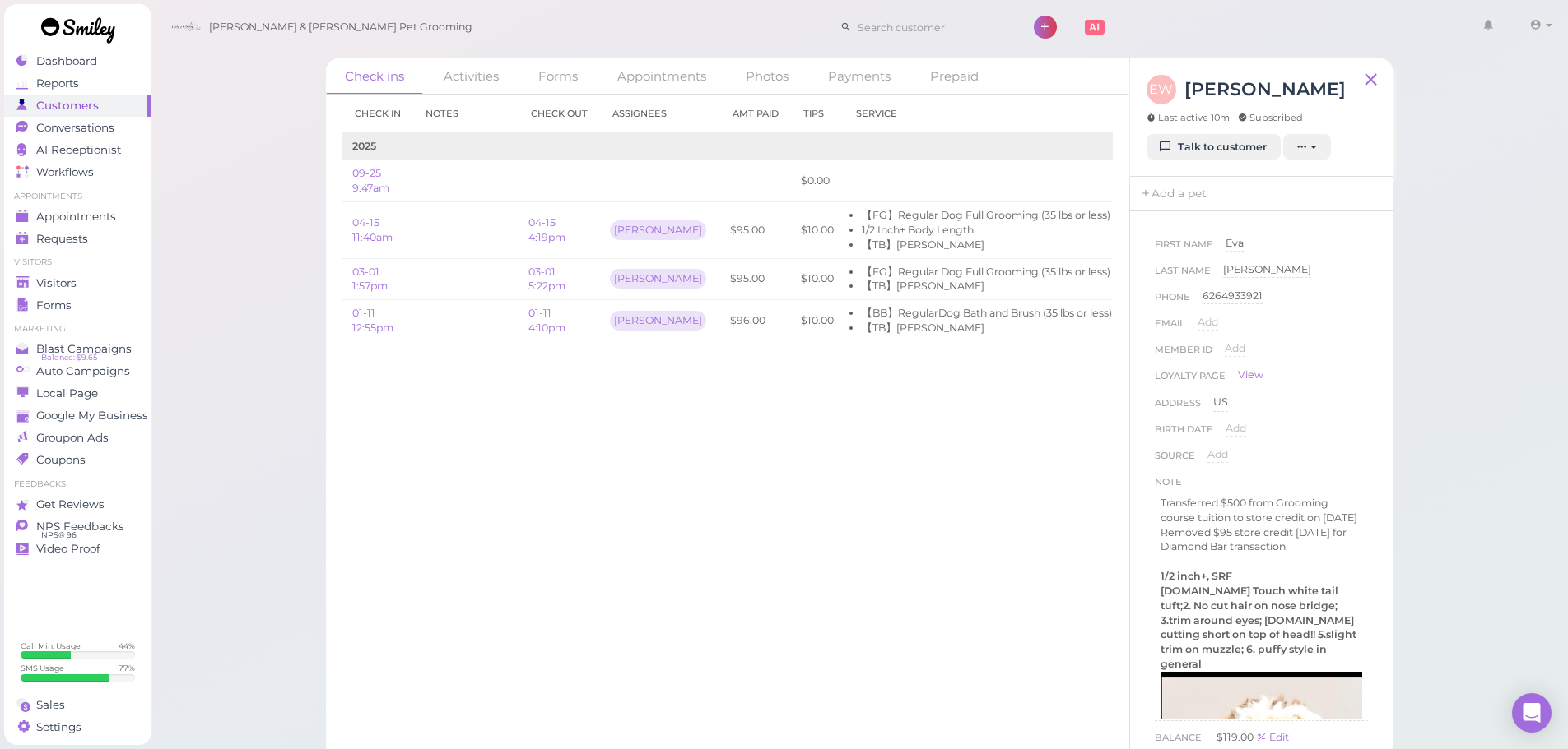
click at [609, 469] on div "Check in Notes Check out Assignees Amt Paid Tips Service 2025 09-25 9:47am $0.0…" at bounding box center [727, 422] width 803 height 655
click at [525, 222] on td "04-15 4:19pm" at bounding box center [560, 230] width 82 height 57
click at [534, 222] on link "04-15 4:19pm" at bounding box center [546, 230] width 37 height 28
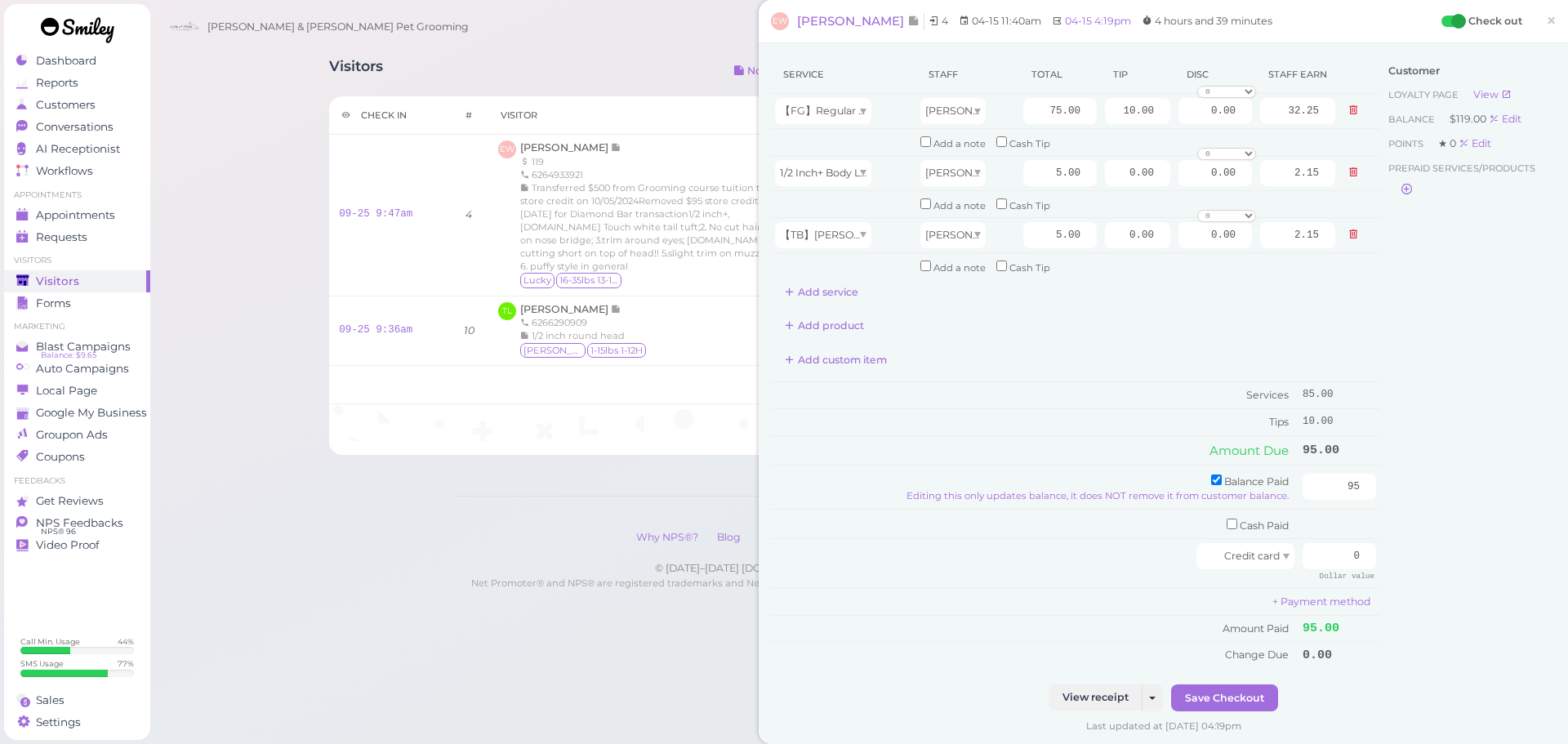
click at [1105, 376] on div "Service Staff Total Tip Disc Staff earn 【FG】Regular Dog Full Grooming (35 lbs o…" at bounding box center [1075, 362] width 609 height 613
click at [1546, 15] on link "×" at bounding box center [1551, 22] width 30 height 38
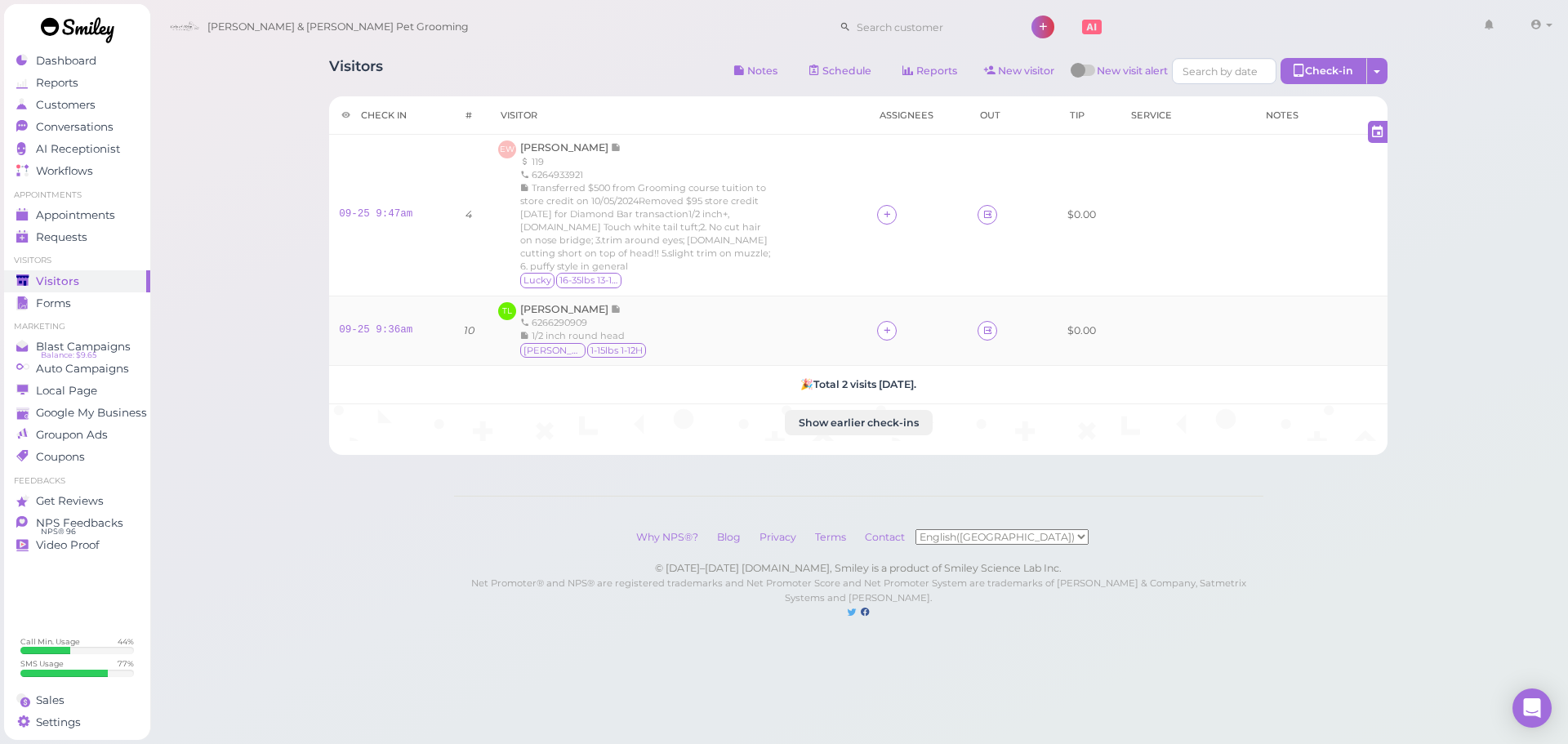
click at [784, 296] on td "TL Tianxiao Liang 6266290909 1/2 inch round head Sasha 1-15lbs 1-12H" at bounding box center [677, 331] width 379 height 70
click at [549, 139] on td "EW Eva Wang 119 6264933921 Transferred $500 from Grooming course tuition to sto…" at bounding box center [677, 216] width 379 height 161
click at [546, 143] on span "[PERSON_NAME]" at bounding box center [566, 147] width 90 height 12
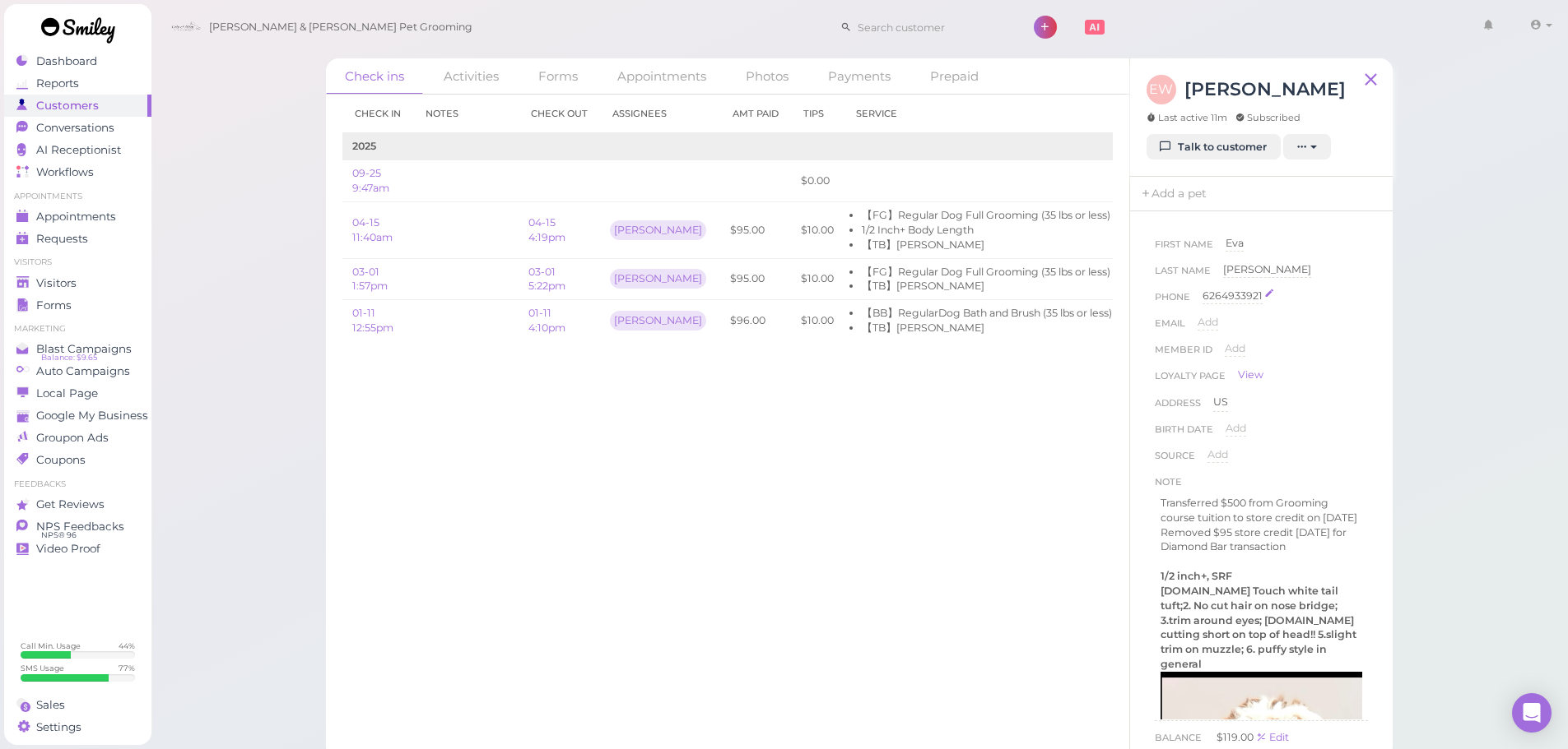
click at [1239, 294] on div "6264933921" at bounding box center [1232, 296] width 60 height 16
click at [1086, 416] on div "Check in Notes Check out Assignees Amt Paid Tips Service 2025 09-25 9:47am $0.0…" at bounding box center [727, 422] width 803 height 655
click at [1227, 327] on button "Done" at bounding box center [1221, 325] width 36 height 18
click at [666, 493] on div "Check in Notes Check out Assignees Amt Paid Tips Service 2025 09-25 9:47am $0.0…" at bounding box center [727, 422] width 803 height 655
click at [38, 291] on link "Visitors" at bounding box center [78, 283] width 147 height 23
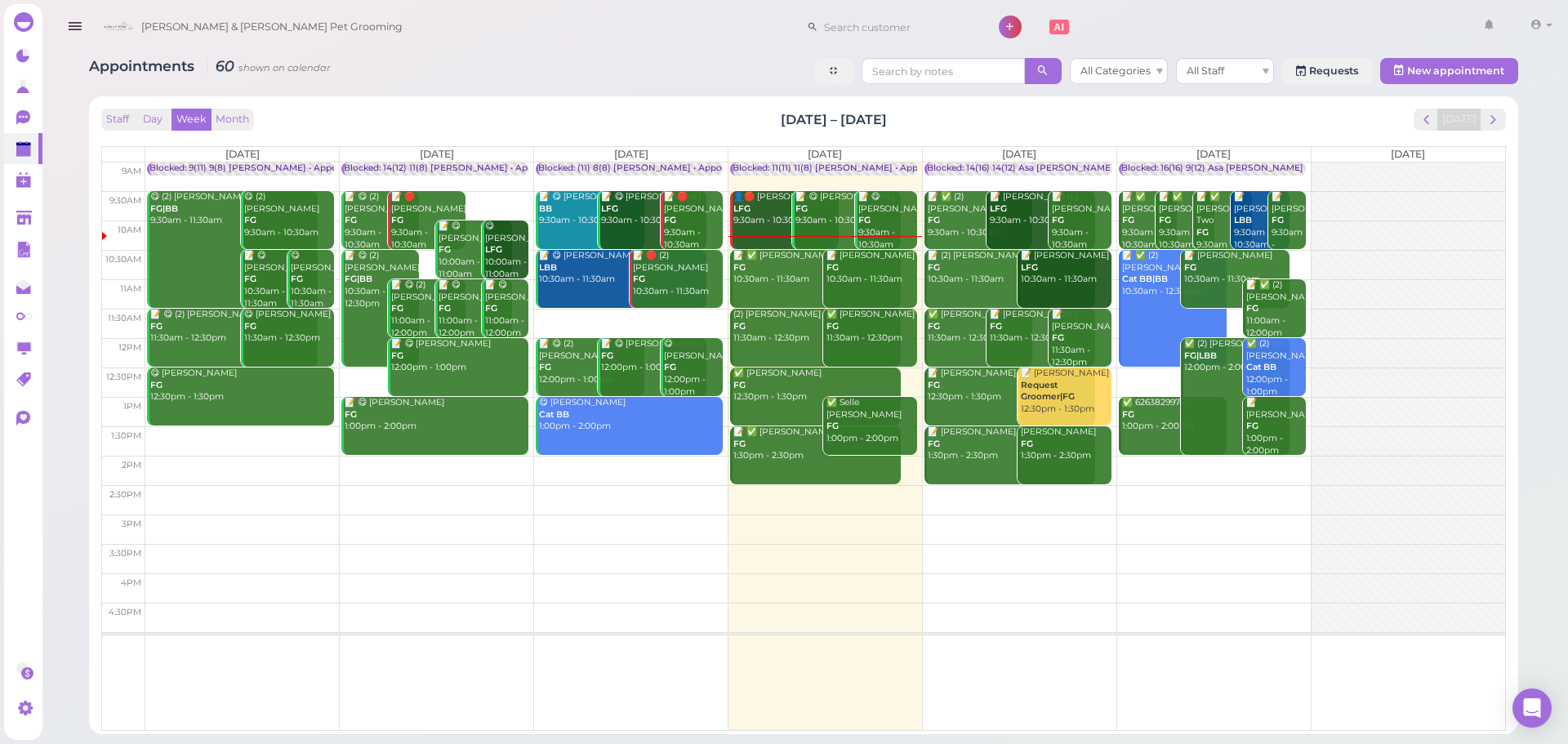
click at [1041, 407] on div "📝 Jing Li Request Groomer|FG 12:30pm - 1:30pm" at bounding box center [1065, 391] width 90 height 48
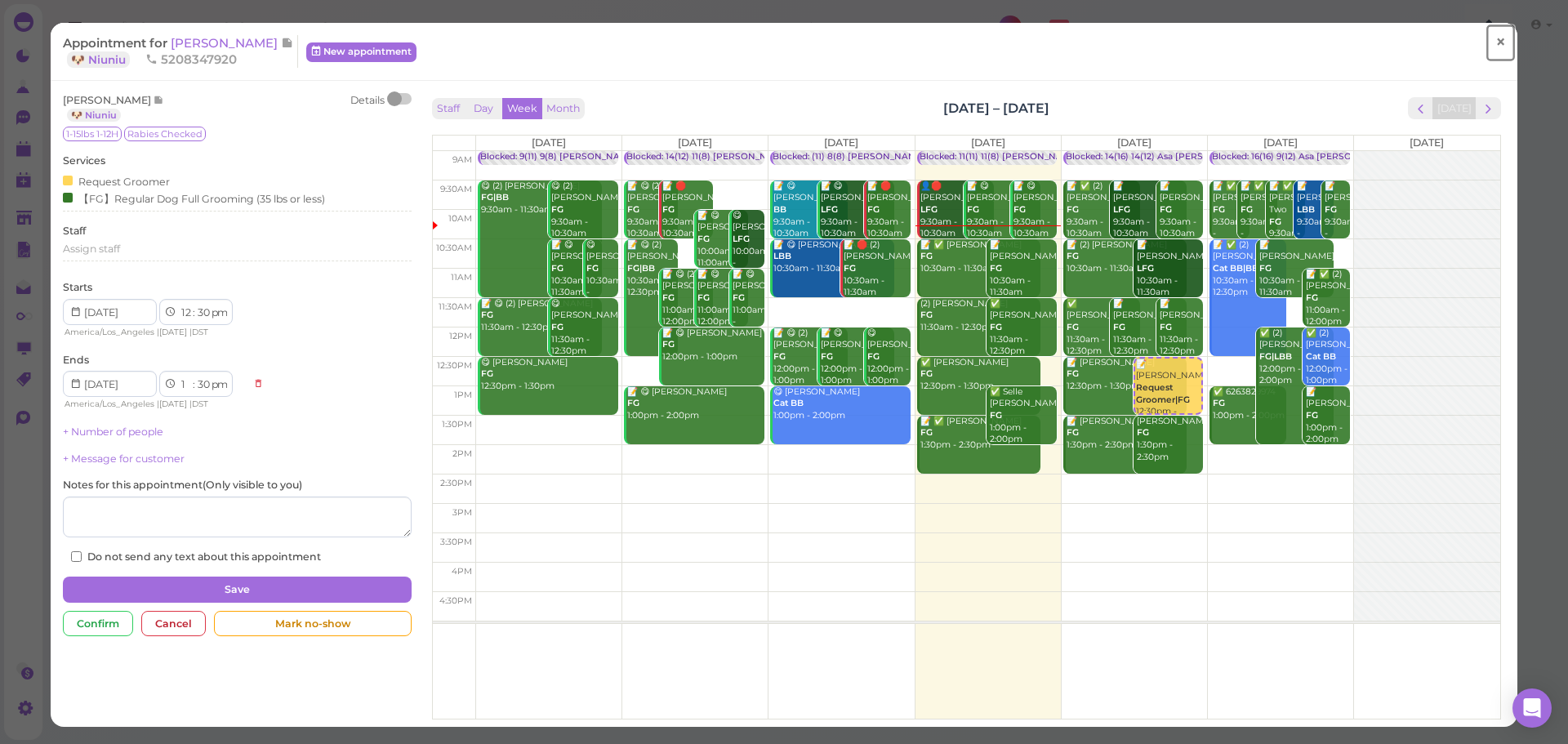
drag, startPoint x: 1481, startPoint y: 45, endPoint x: 1473, endPoint y: 19, distance: 27.2
click at [1486, 45] on link "×" at bounding box center [1501, 43] width 30 height 38
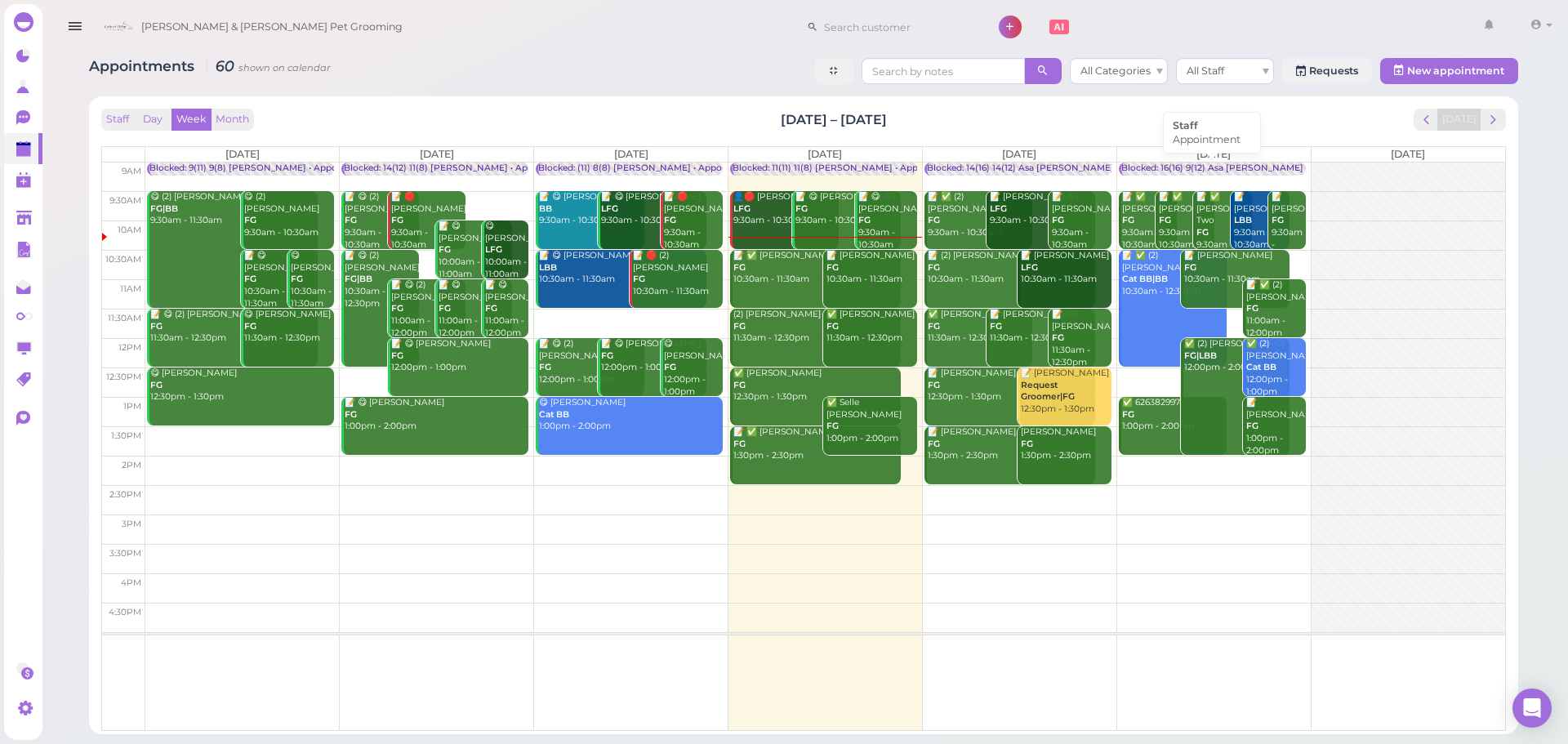
click at [1209, 166] on div "Blocked: 16(16) 9(12) Asa [PERSON_NAME] [PERSON_NAME] • Appointment" at bounding box center [1285, 168] width 328 height 12
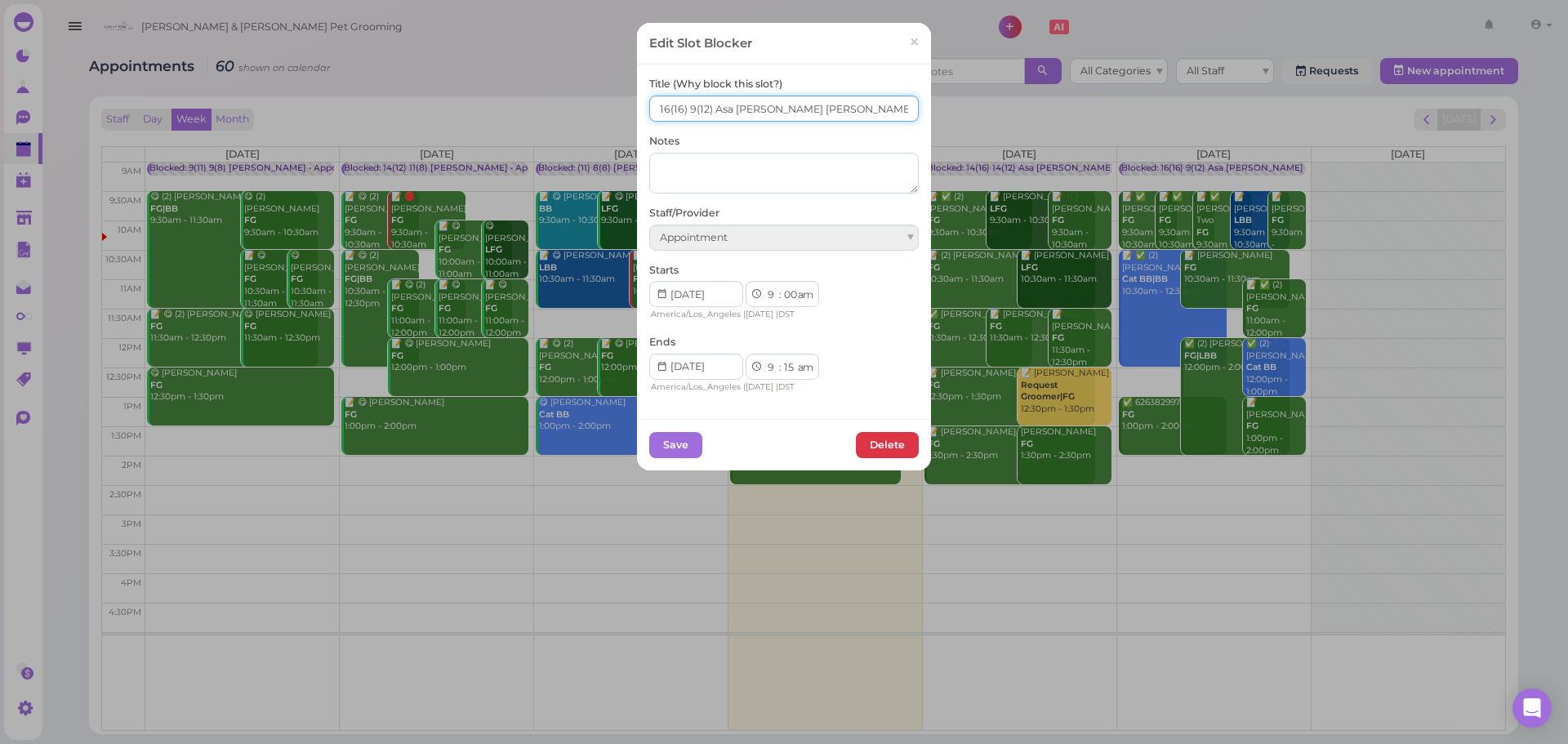
click at [672, 113] on input "16(16) 9(12) Asa Helen Rebecca" at bounding box center [784, 109] width 269 height 27
type input "16(18) 9(12) Asa Helen Rebecca"
click at [667, 440] on button "Save" at bounding box center [676, 445] width 53 height 27
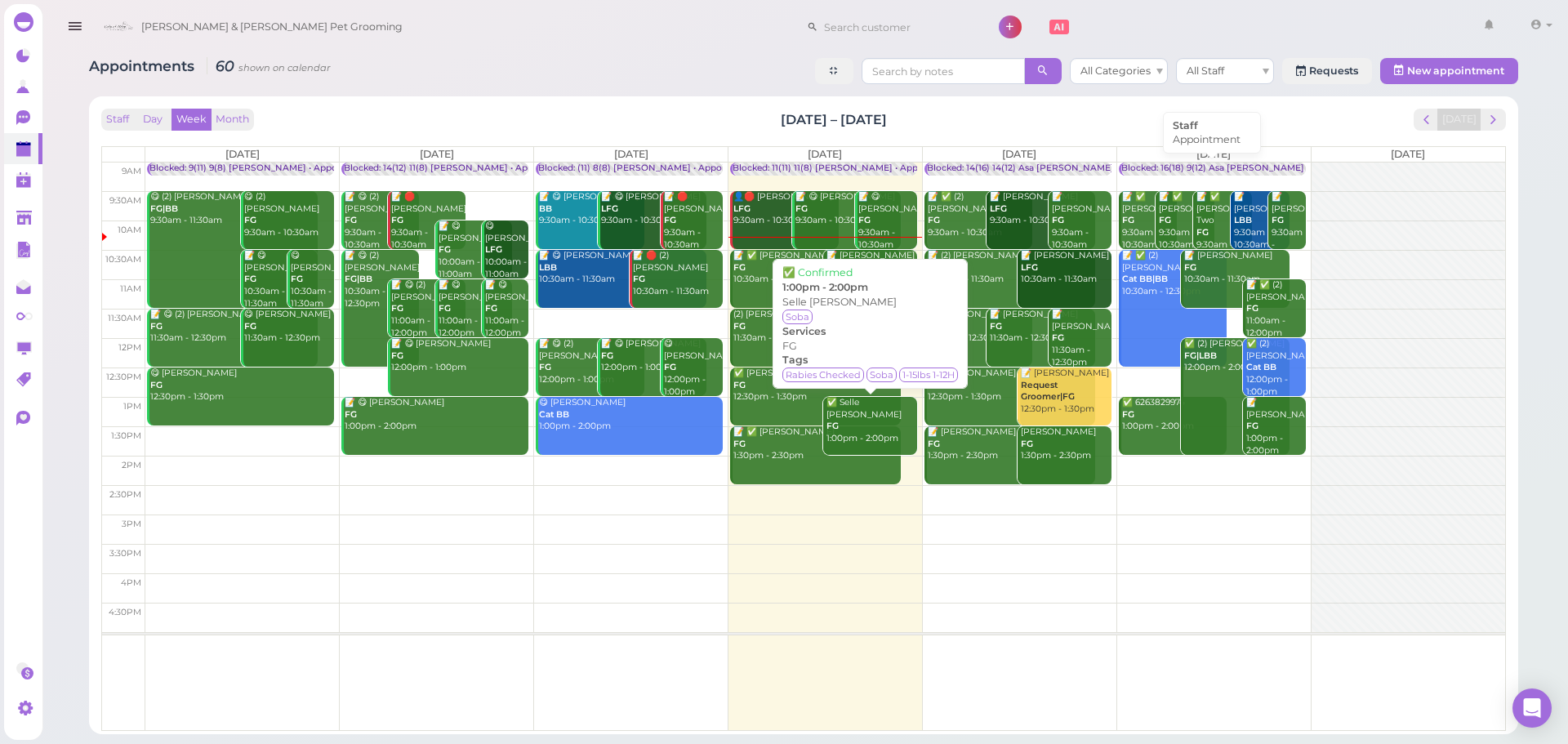
click at [1210, 169] on div "Blocked: 16(18) 9(12) Asa Helen Rebecca • Appointment" at bounding box center [1286, 168] width 328 height 12
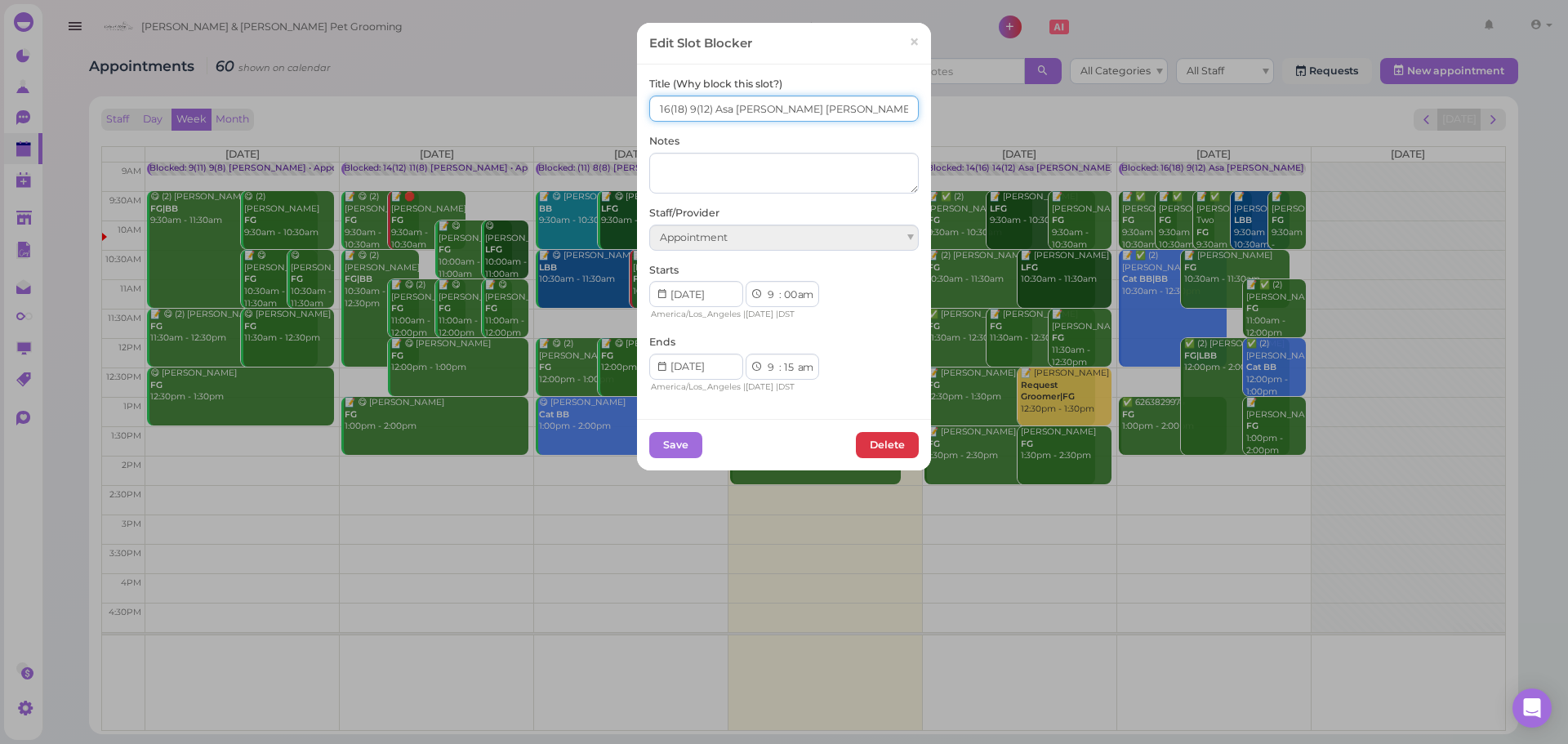
click at [687, 113] on input "16(18) 9(12) Asa Helen Rebecca" at bounding box center [784, 109] width 269 height 27
type input "16(18) 10(12) Asa Helen Rebecca"
click at [666, 451] on button "Save" at bounding box center [676, 445] width 53 height 27
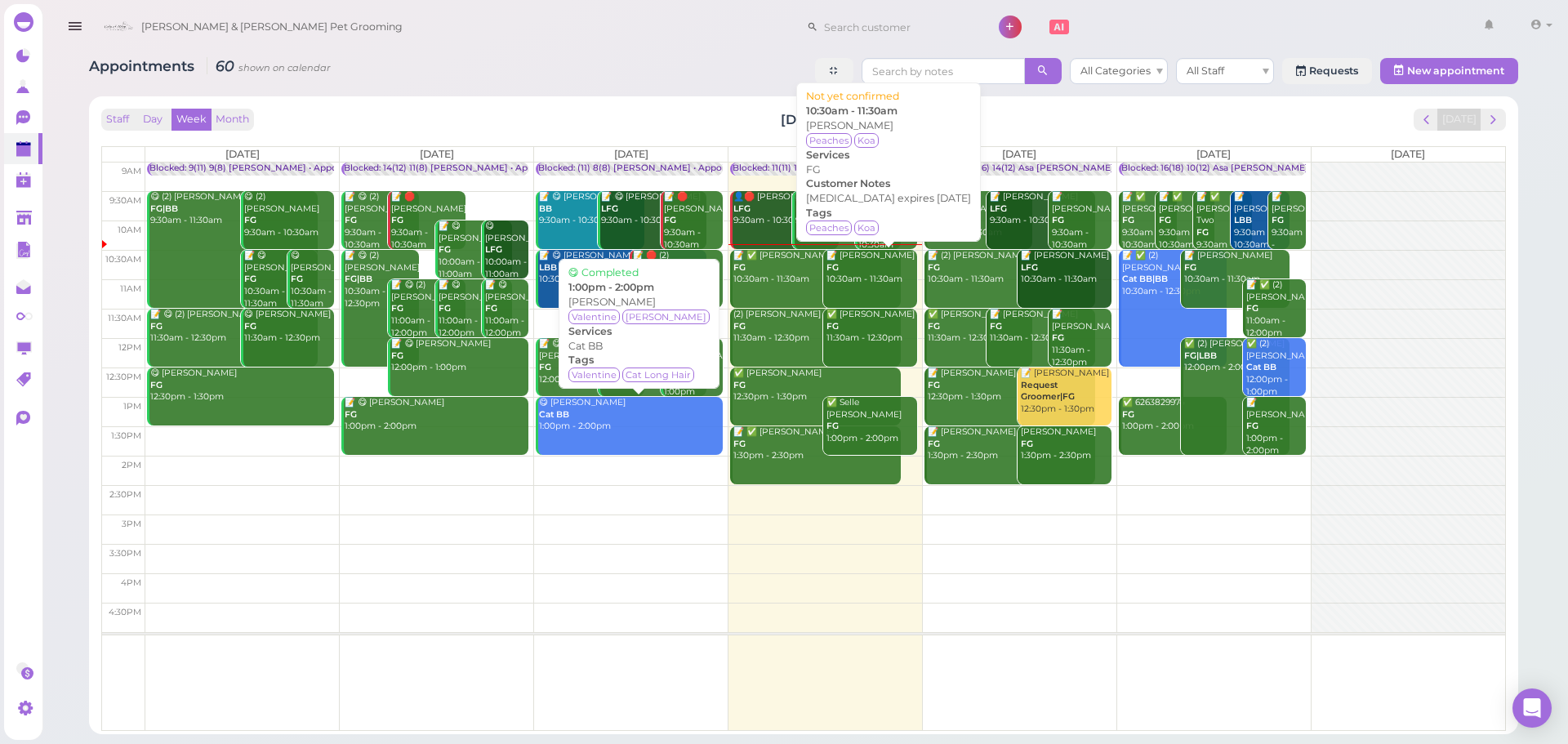
click at [877, 268] on div "📝 Raymond Fong FG 10:30am - 11:30am" at bounding box center [871, 267] width 90 height 36
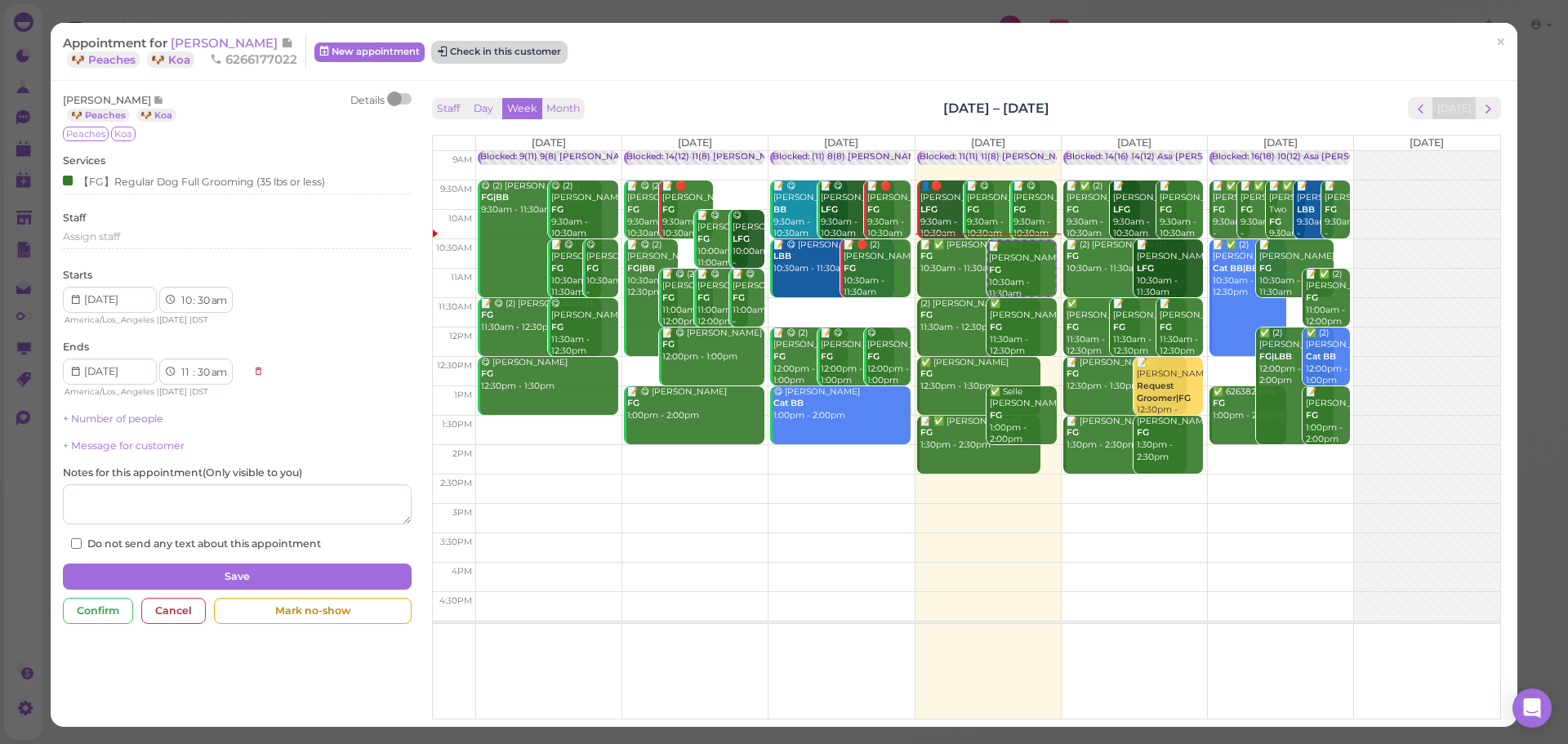
click at [502, 52] on button "Check in this customer" at bounding box center [499, 52] width 133 height 20
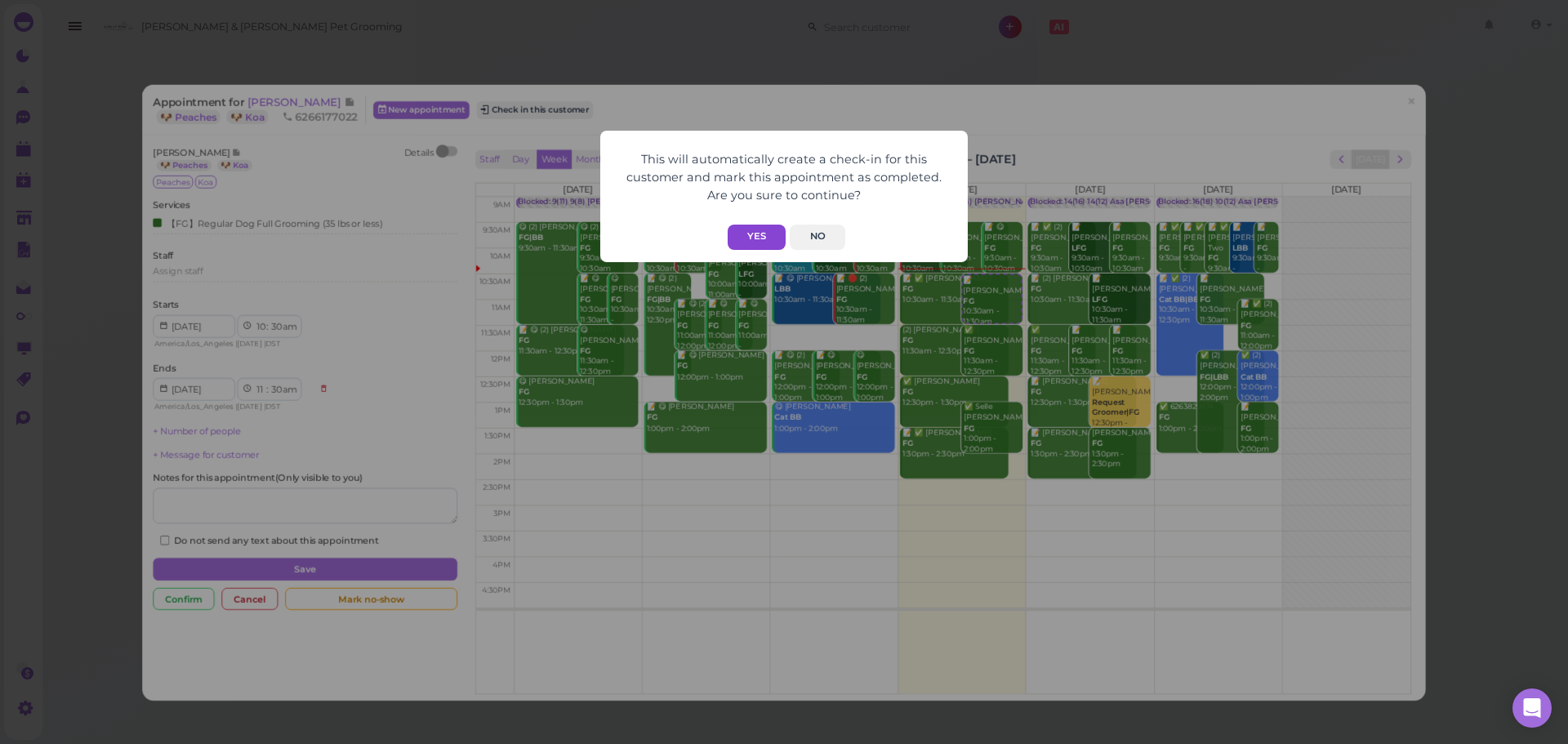
click at [735, 225] on button "Yes" at bounding box center [757, 237] width 58 height 26
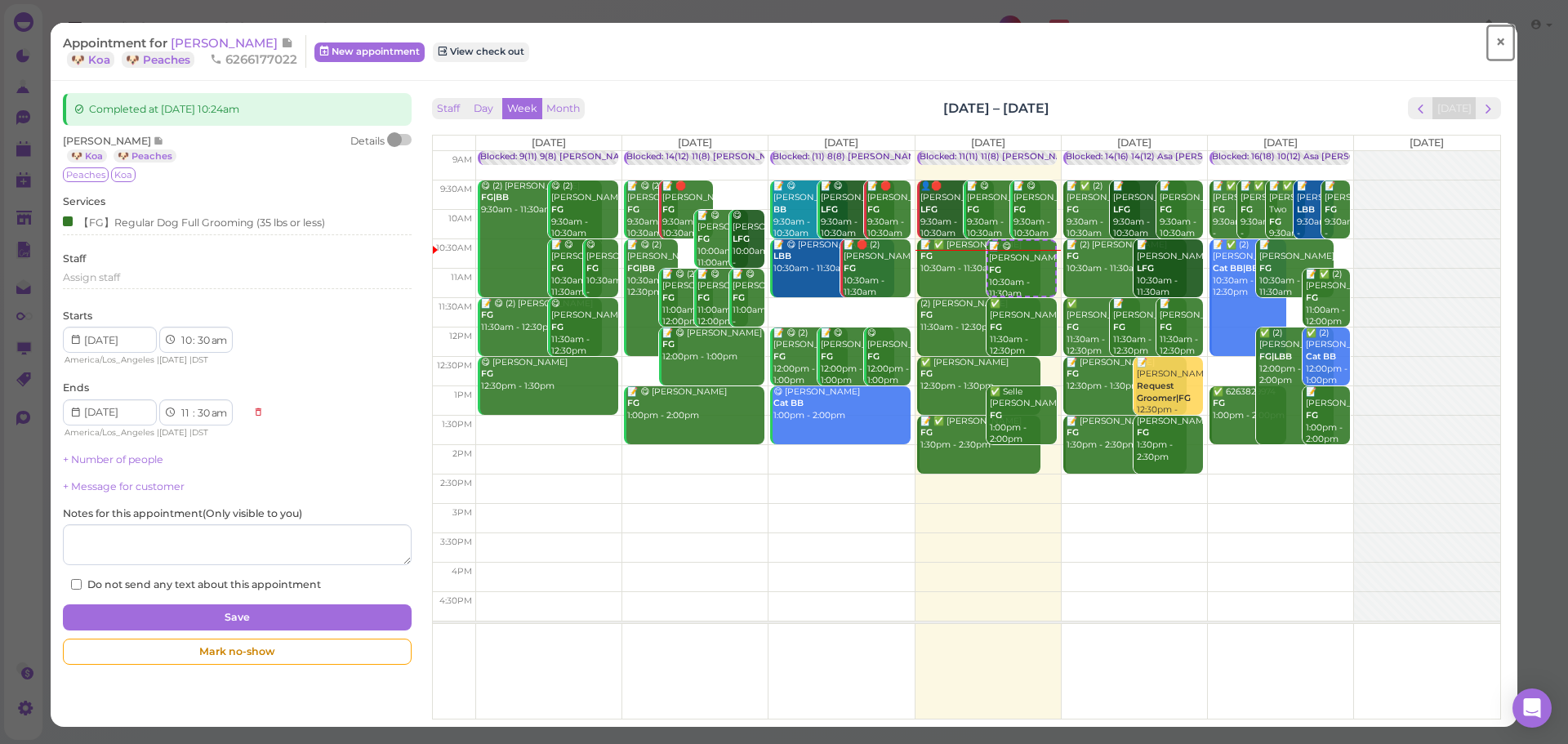
click at [1496, 36] on span "×" at bounding box center [1501, 42] width 11 height 23
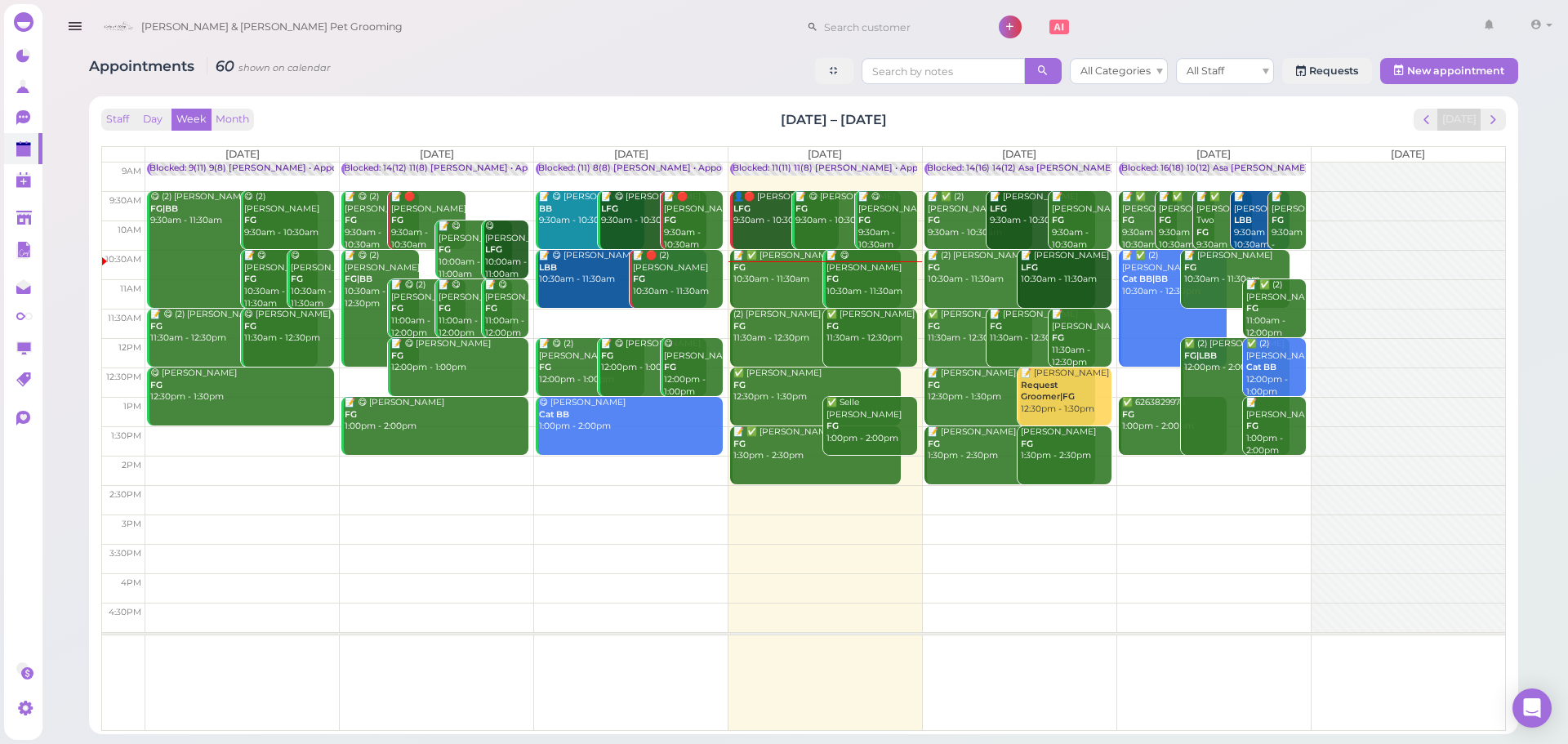
click at [784, 283] on div "📝 ✅ Kris Morgan FG 10:30am - 11:30am" at bounding box center [817, 267] width 168 height 36
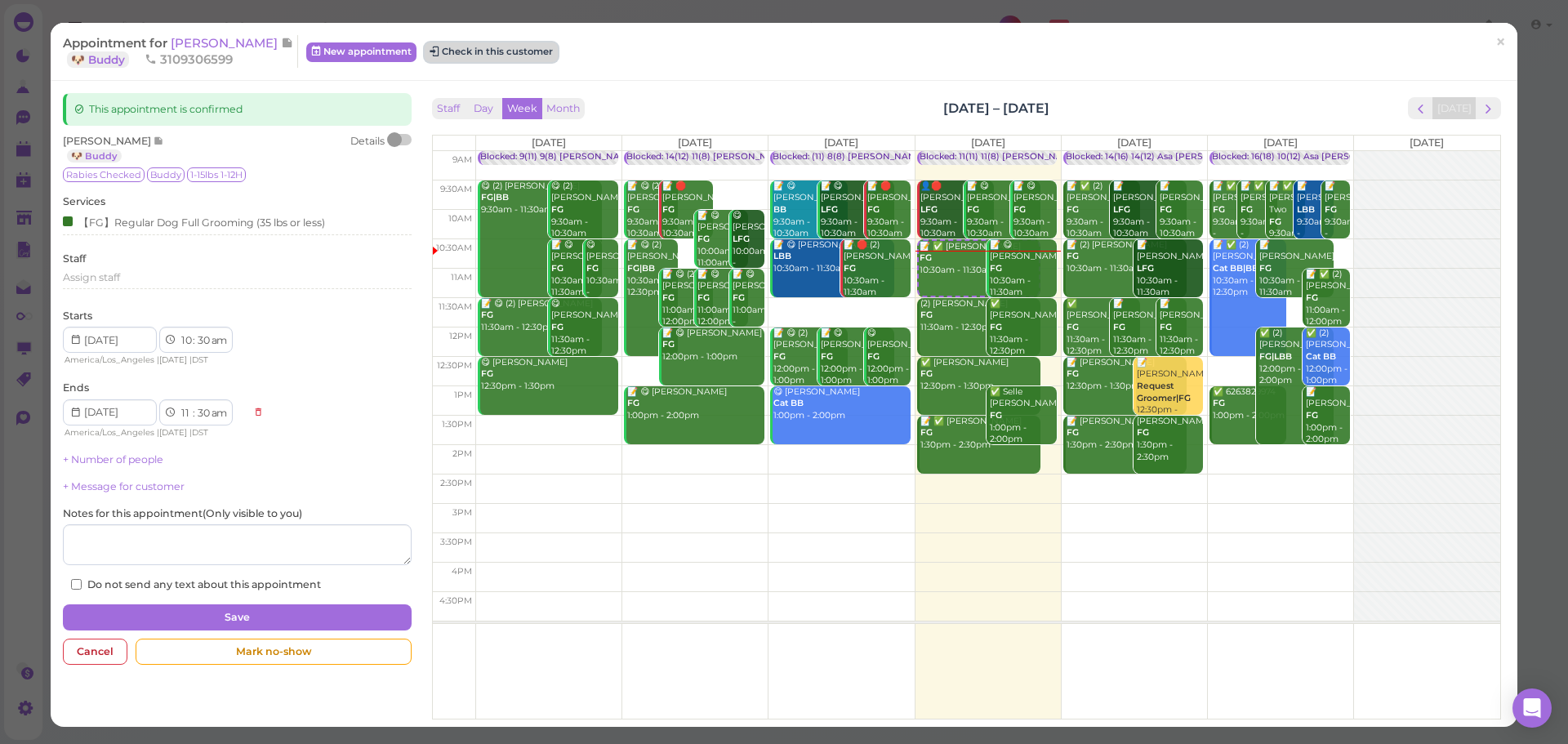
click at [478, 48] on button "Check in this customer" at bounding box center [491, 52] width 133 height 20
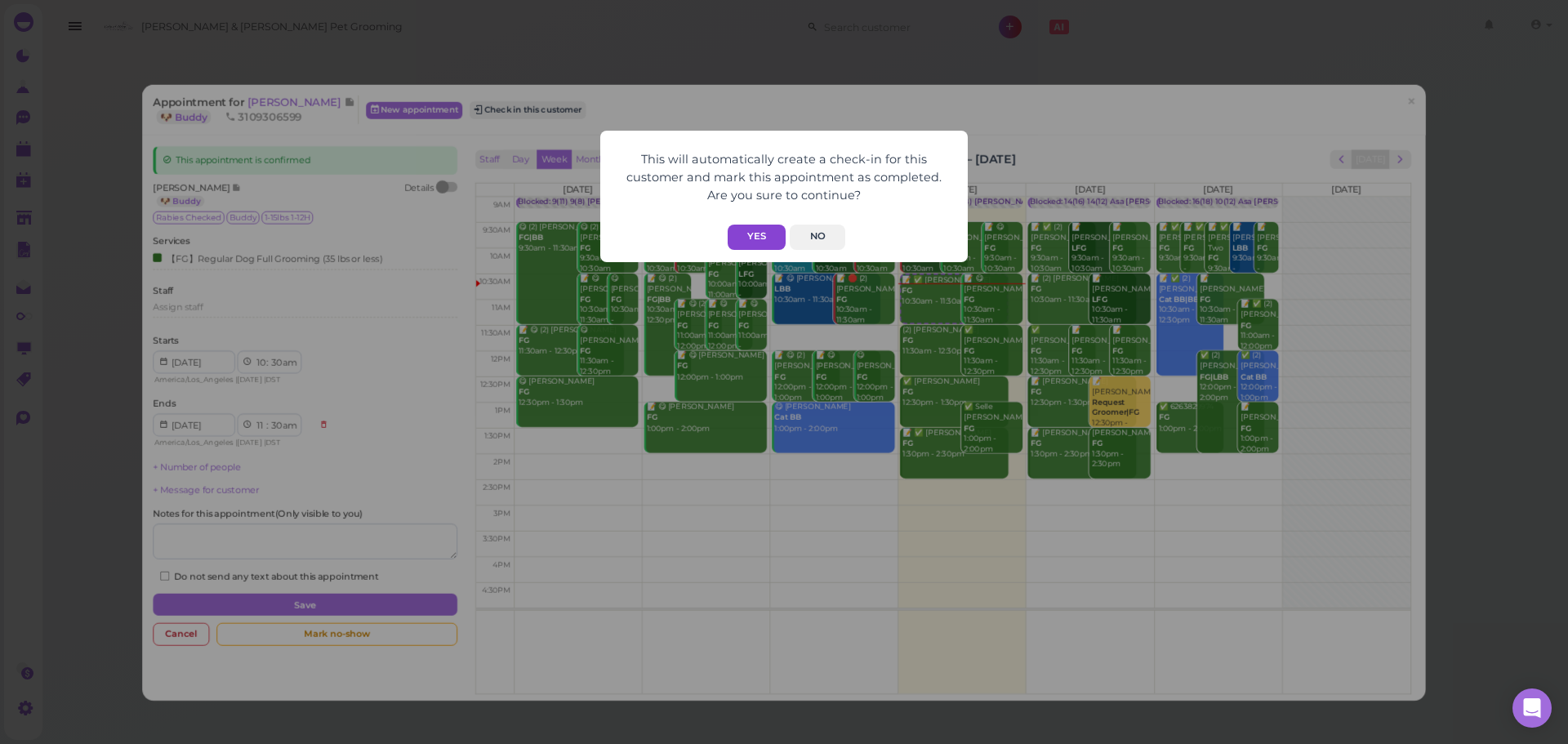
click at [753, 239] on button "Yes" at bounding box center [757, 237] width 58 height 26
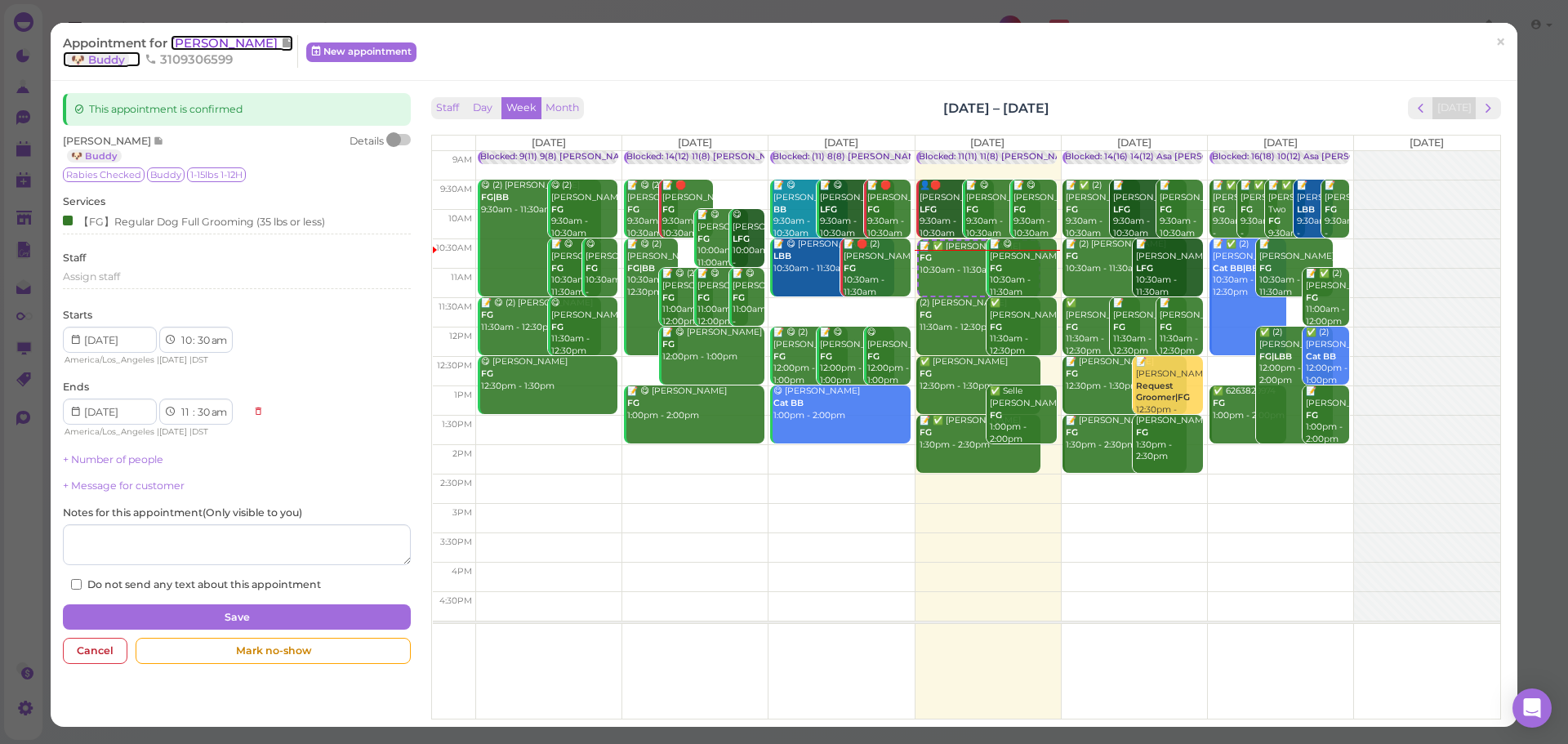
click at [215, 39] on span "[PERSON_NAME]" at bounding box center [226, 42] width 110 height 16
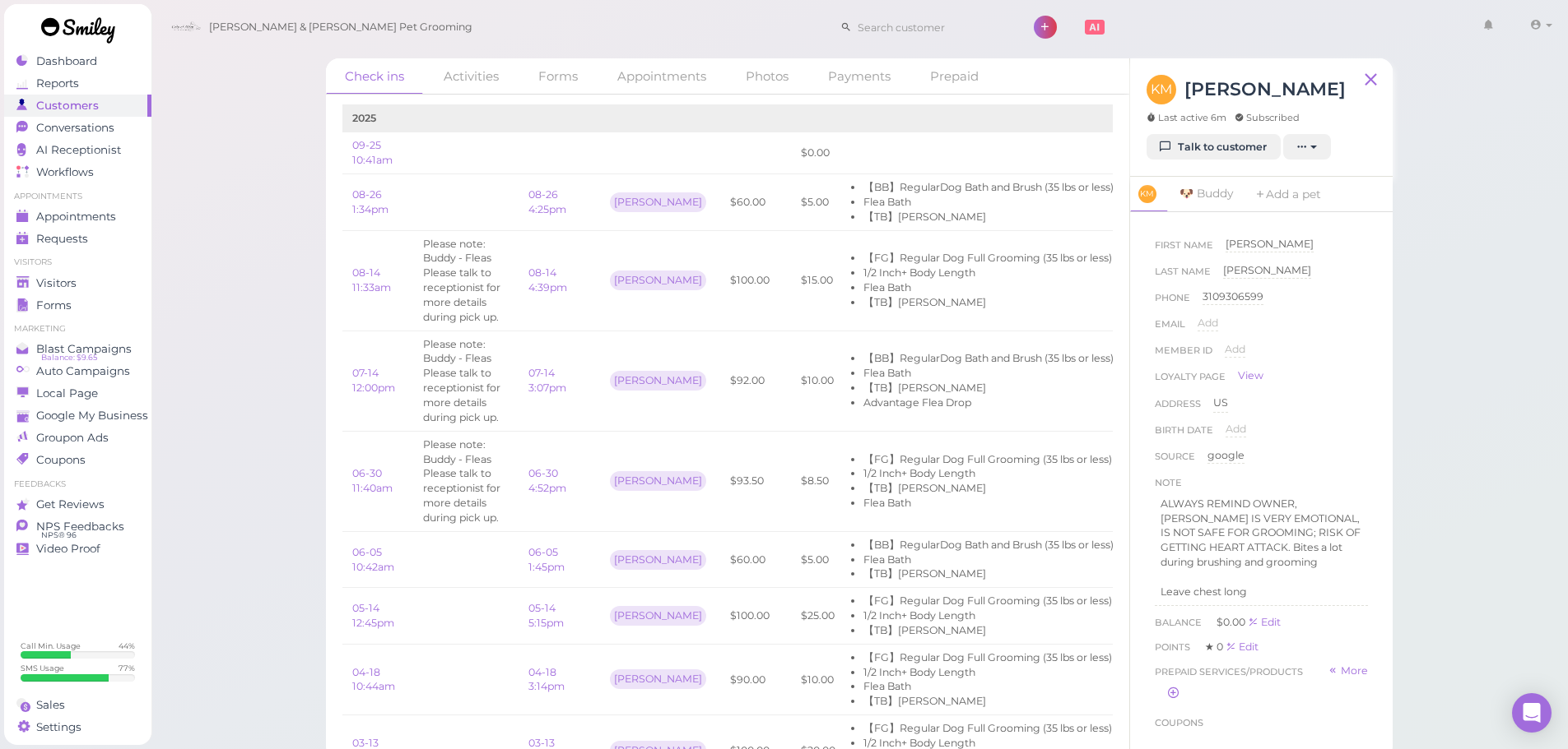
scroll to position [28, 0]
click at [1322, 334] on div "Email Add" at bounding box center [1261, 329] width 213 height 27
click at [1464, 403] on div "Check ins Activities Forms Appointments Photos Payments Prepaid Check in Notes …" at bounding box center [859, 380] width 1418 height 760
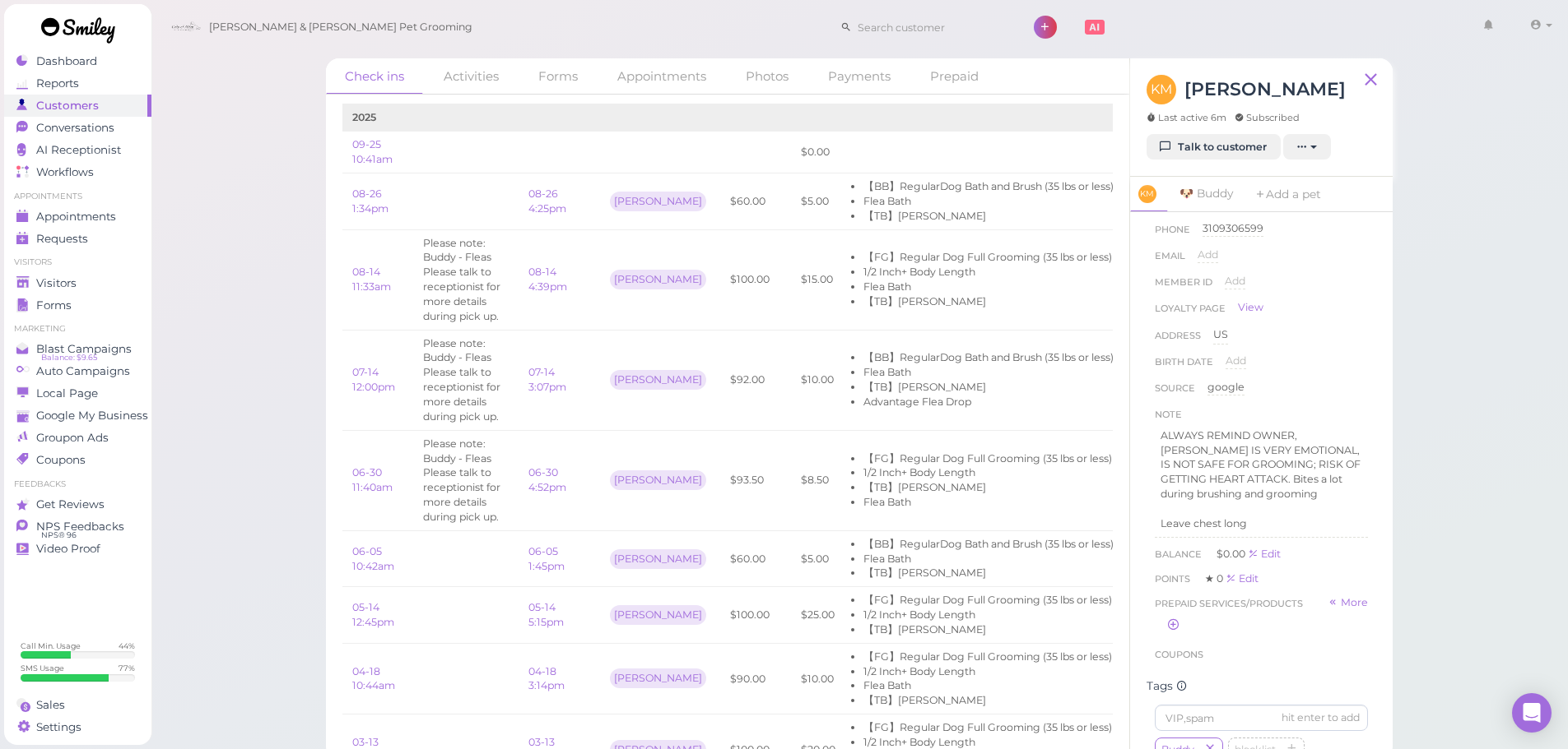
scroll to position [68, 0]
click at [1467, 574] on div "Check ins Activities Forms Appointments Photos Payments Prepaid Check in Notes …" at bounding box center [859, 380] width 1418 height 760
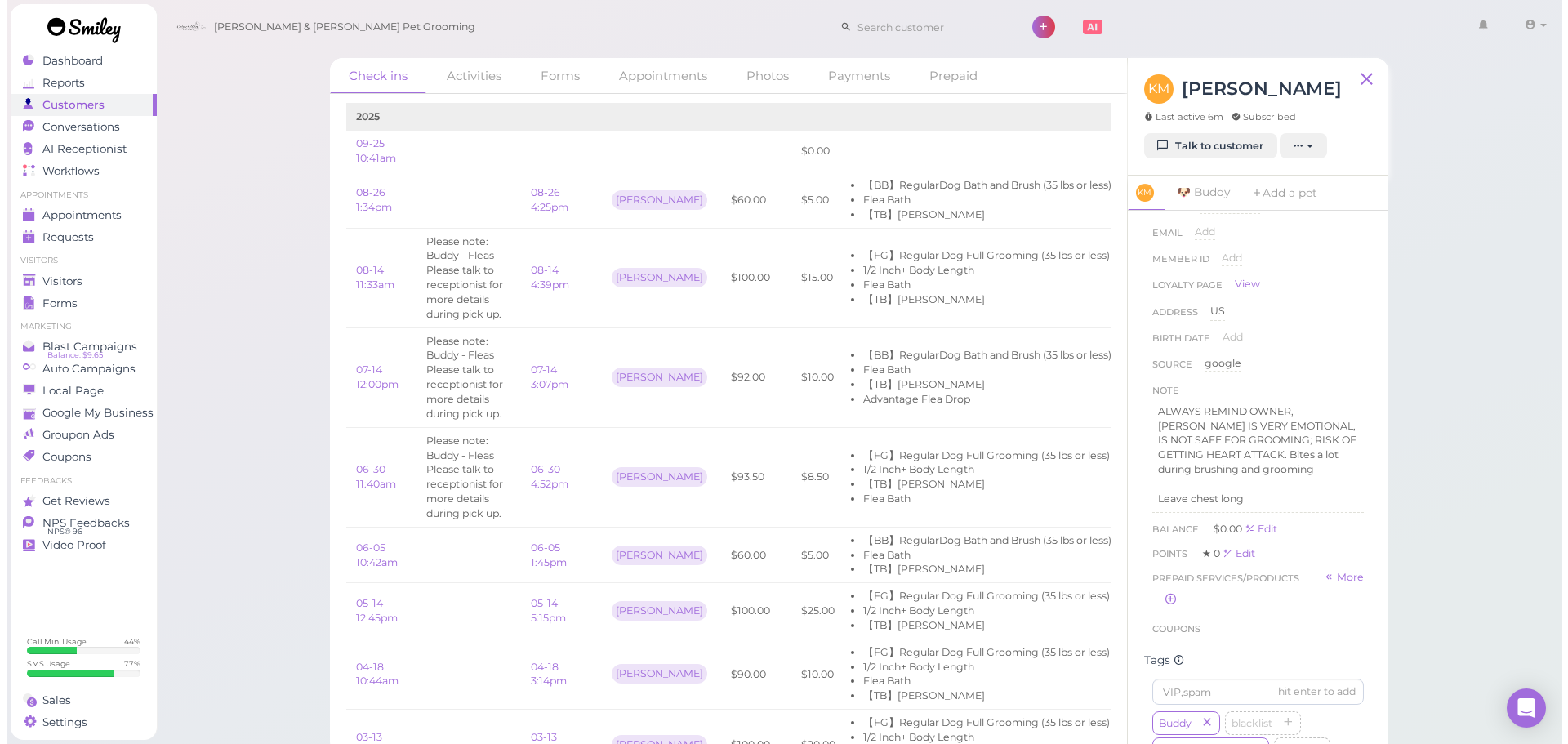
scroll to position [90, 0]
click at [1452, 577] on div "Check ins Activities Forms Appointments Photos Payments Prepaid Check in Notes …" at bounding box center [852, 377] width 1407 height 755
click at [56, 208] on span "Appointments" at bounding box center [76, 215] width 82 height 14
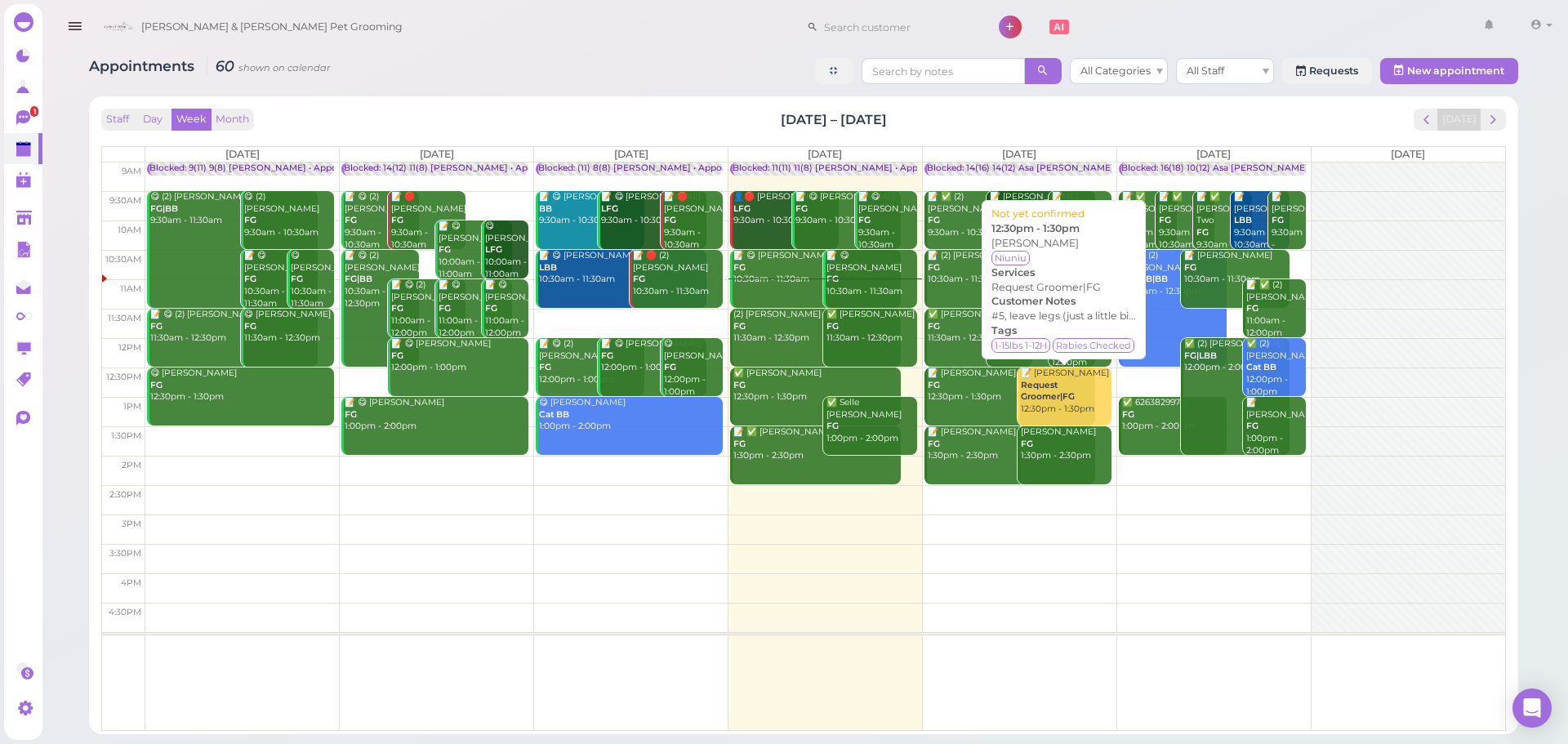
click at [1071, 401] on b "Request Groomer|FG" at bounding box center [1047, 391] width 54 height 23
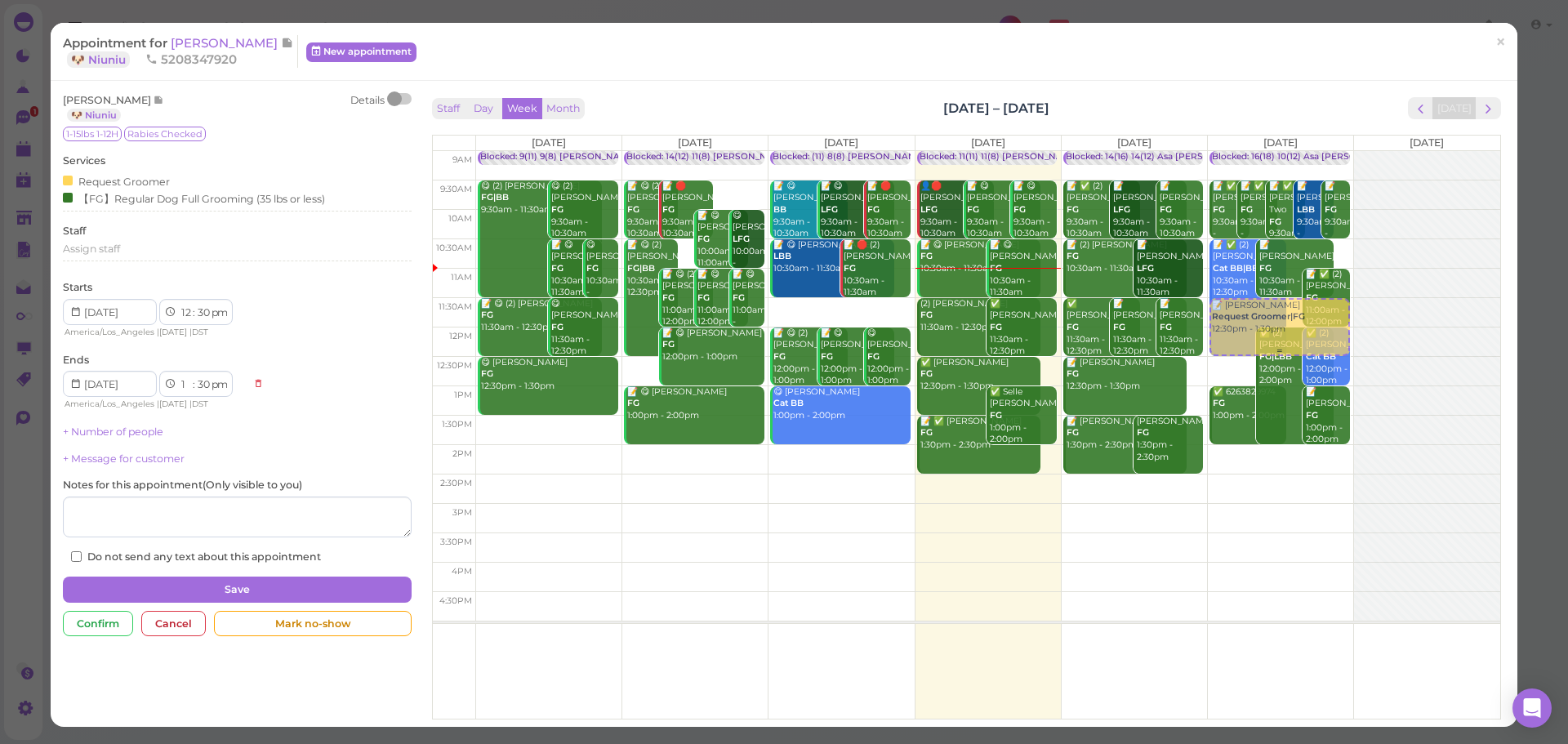
drag, startPoint x: 1158, startPoint y: 388, endPoint x: 1275, endPoint y: 321, distance: 134.8
click at [1274, 151] on tr "Blocked: 9(11) 9(8) Asa Rebecca • Appointment 😋 (2) Maria Sandoval FG|BB 9:30am…" at bounding box center [967, 151] width 1068 height 0
type input "2025-09-27"
select select "11"
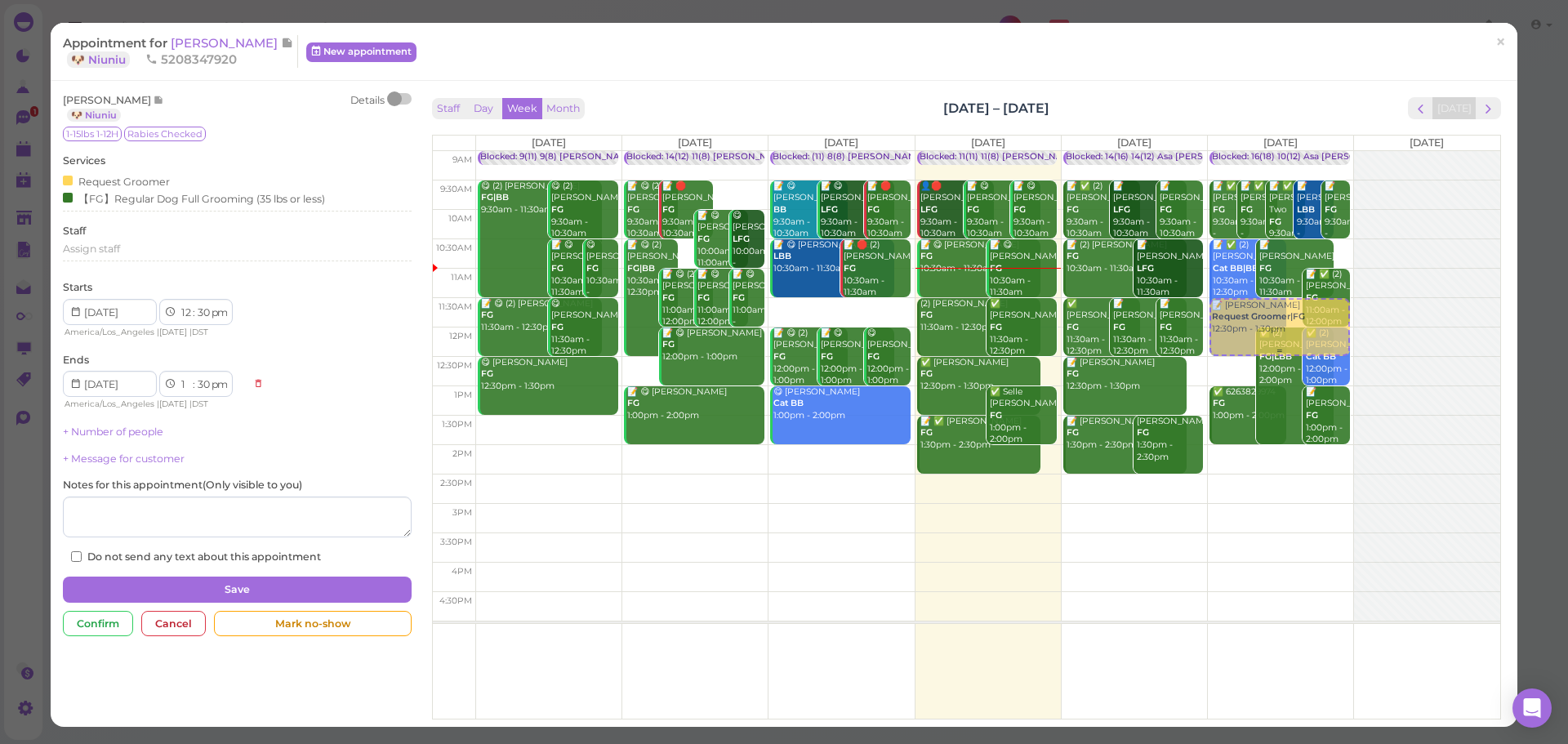
select select "am"
select select "12"
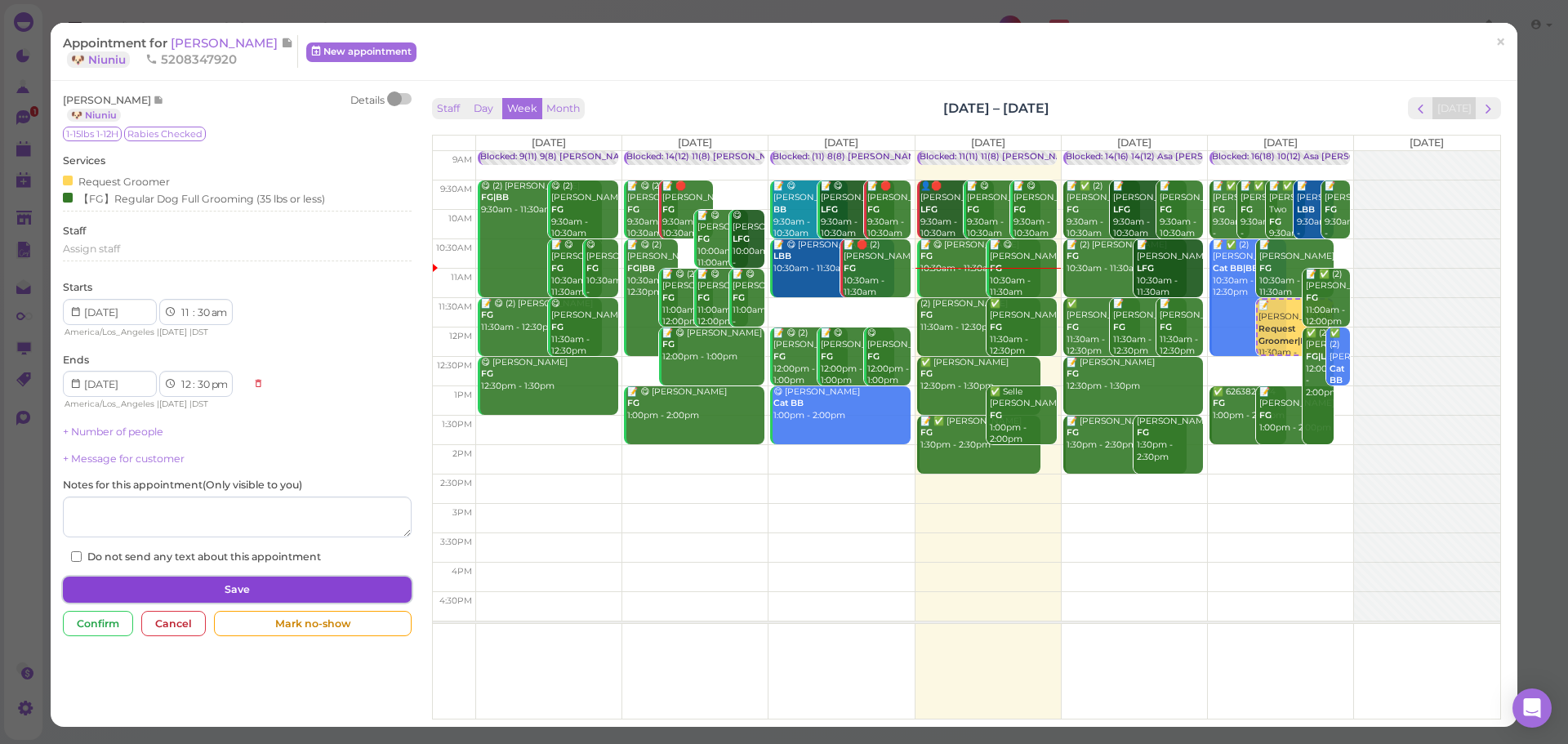
click at [319, 588] on button "Save" at bounding box center [237, 591] width 348 height 27
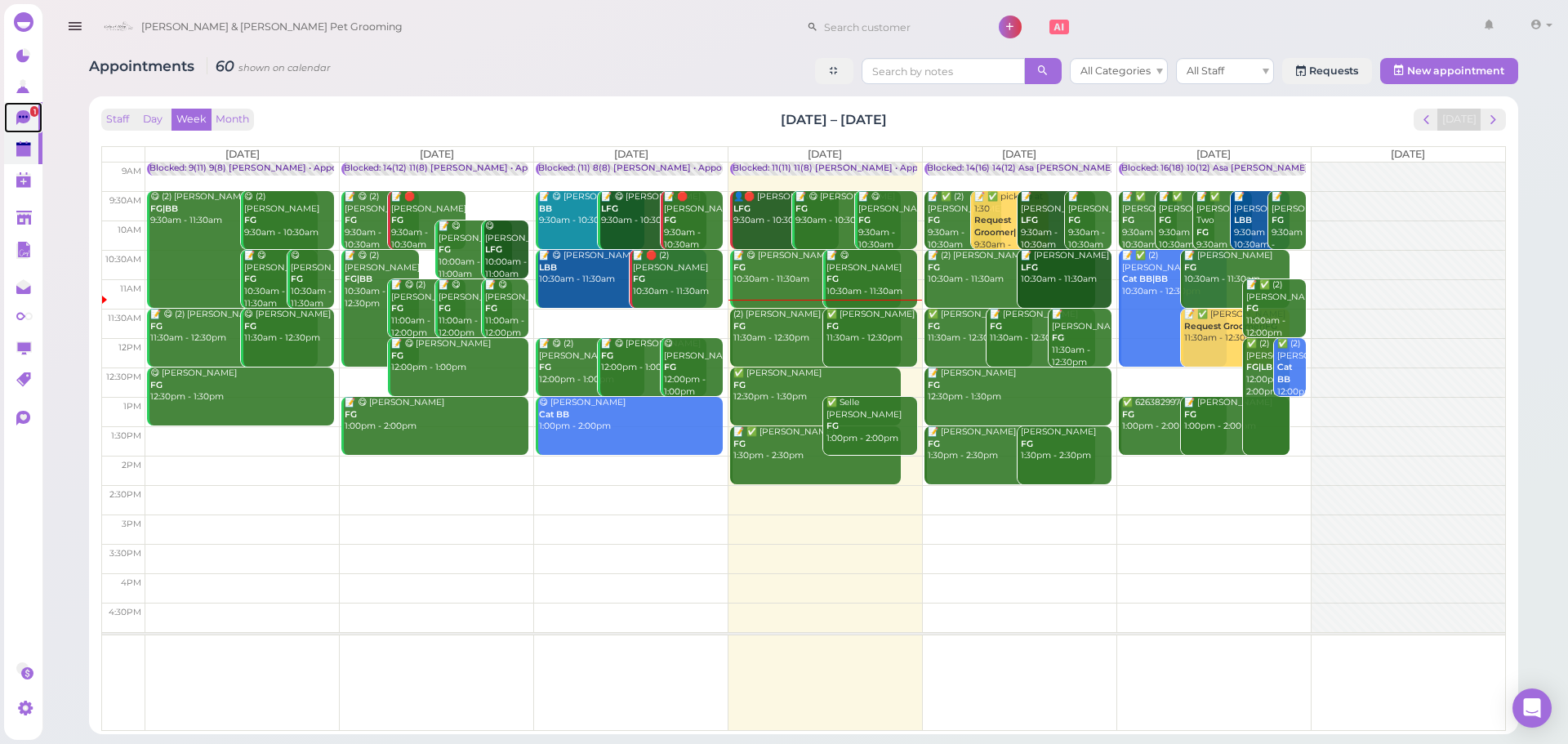
click at [30, 110] on span "1" at bounding box center [34, 111] width 8 height 11
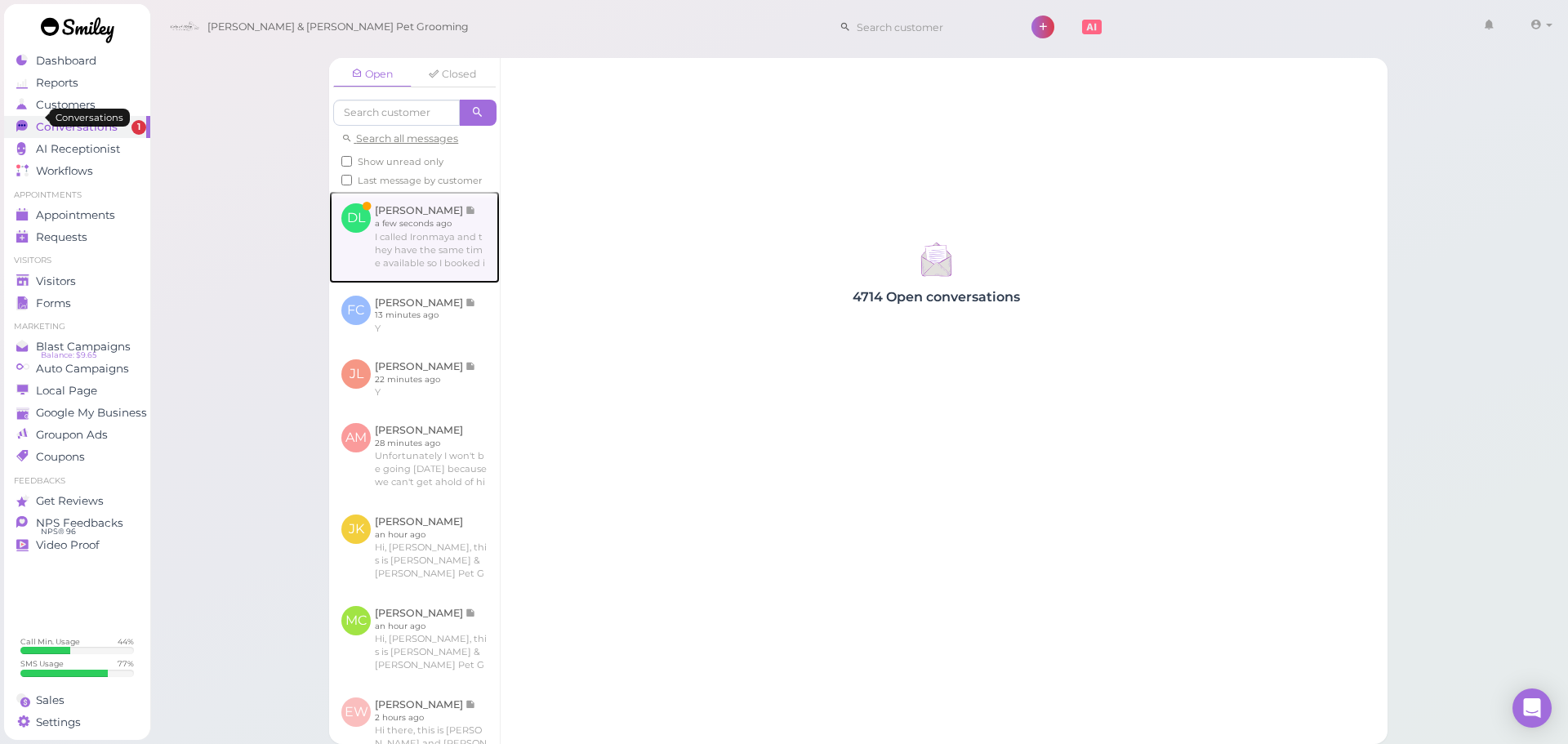
click at [441, 258] on link at bounding box center [415, 237] width 171 height 91
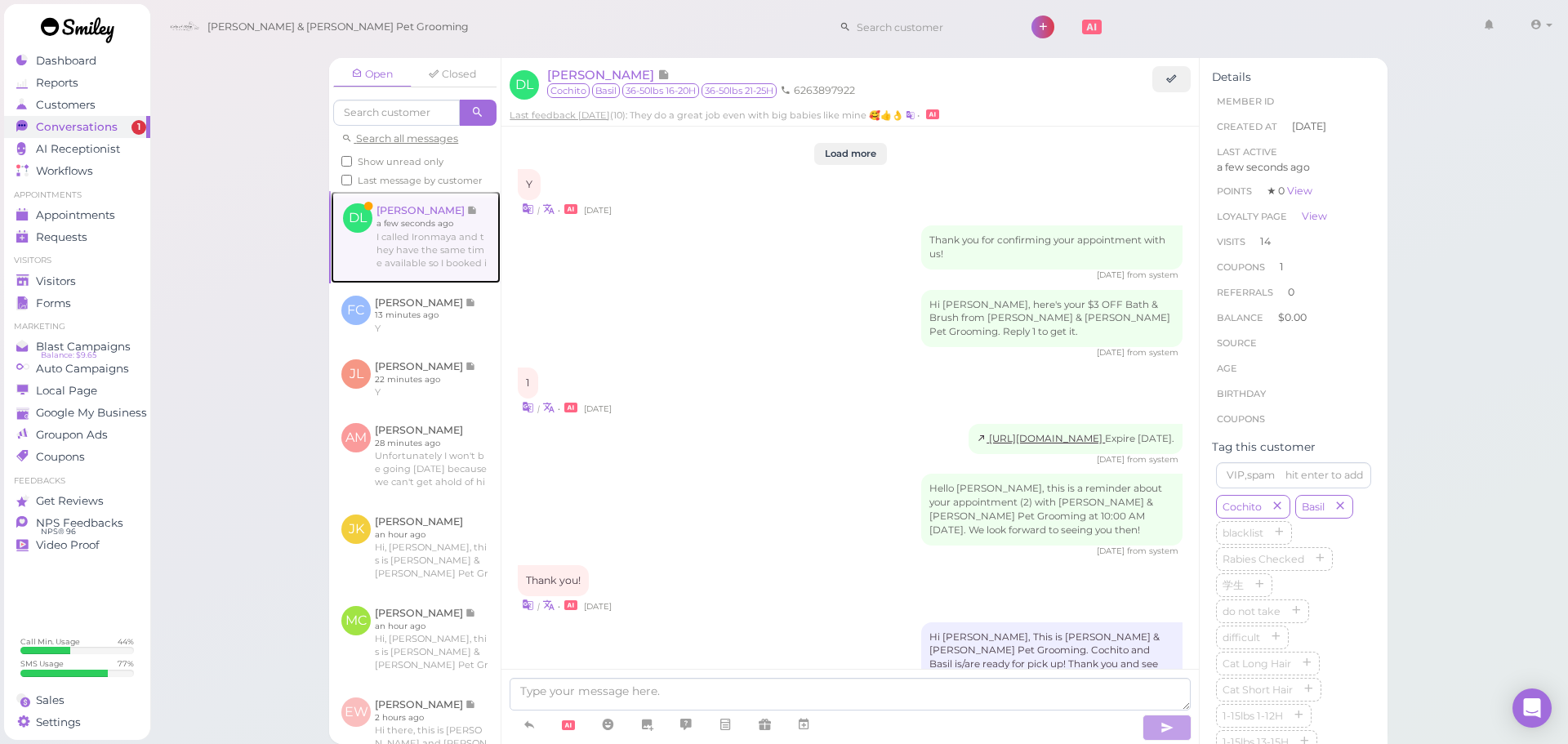
scroll to position [2328, 0]
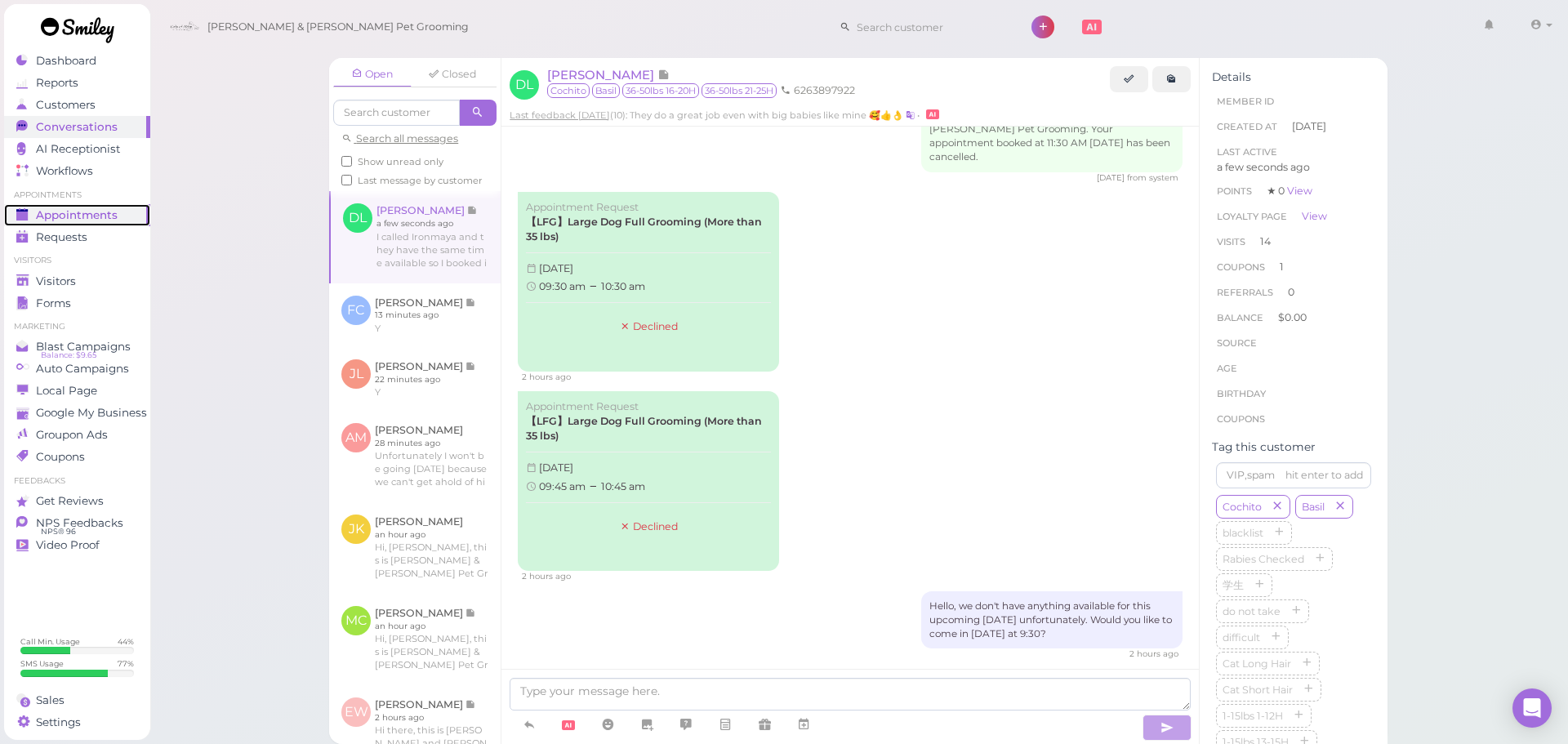
click at [92, 213] on span "Appointments" at bounding box center [76, 215] width 82 height 14
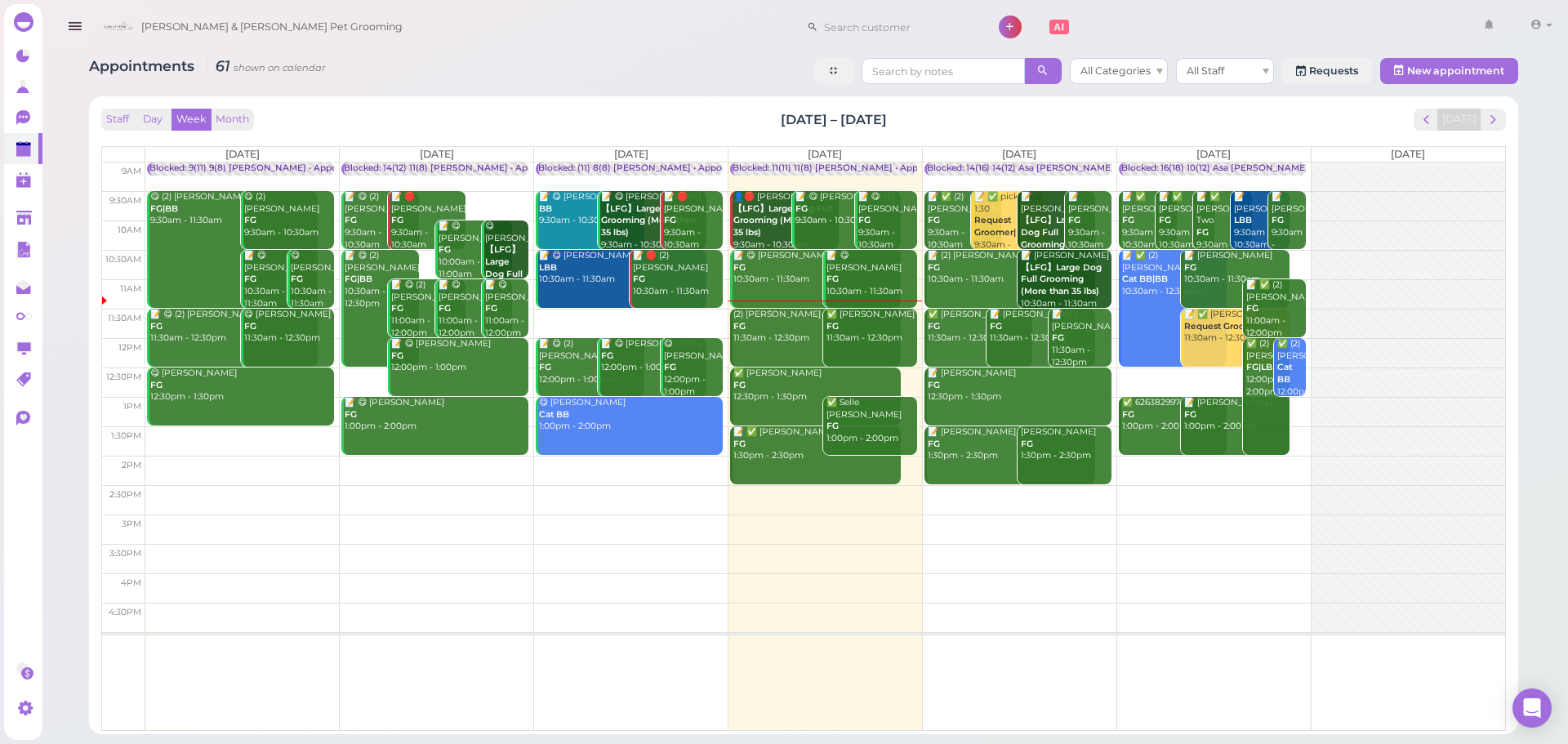
click at [1506, 129] on div "[DATE]" at bounding box center [1460, 119] width 93 height 22
click at [1504, 126] on button "next" at bounding box center [1493, 119] width 26 height 22
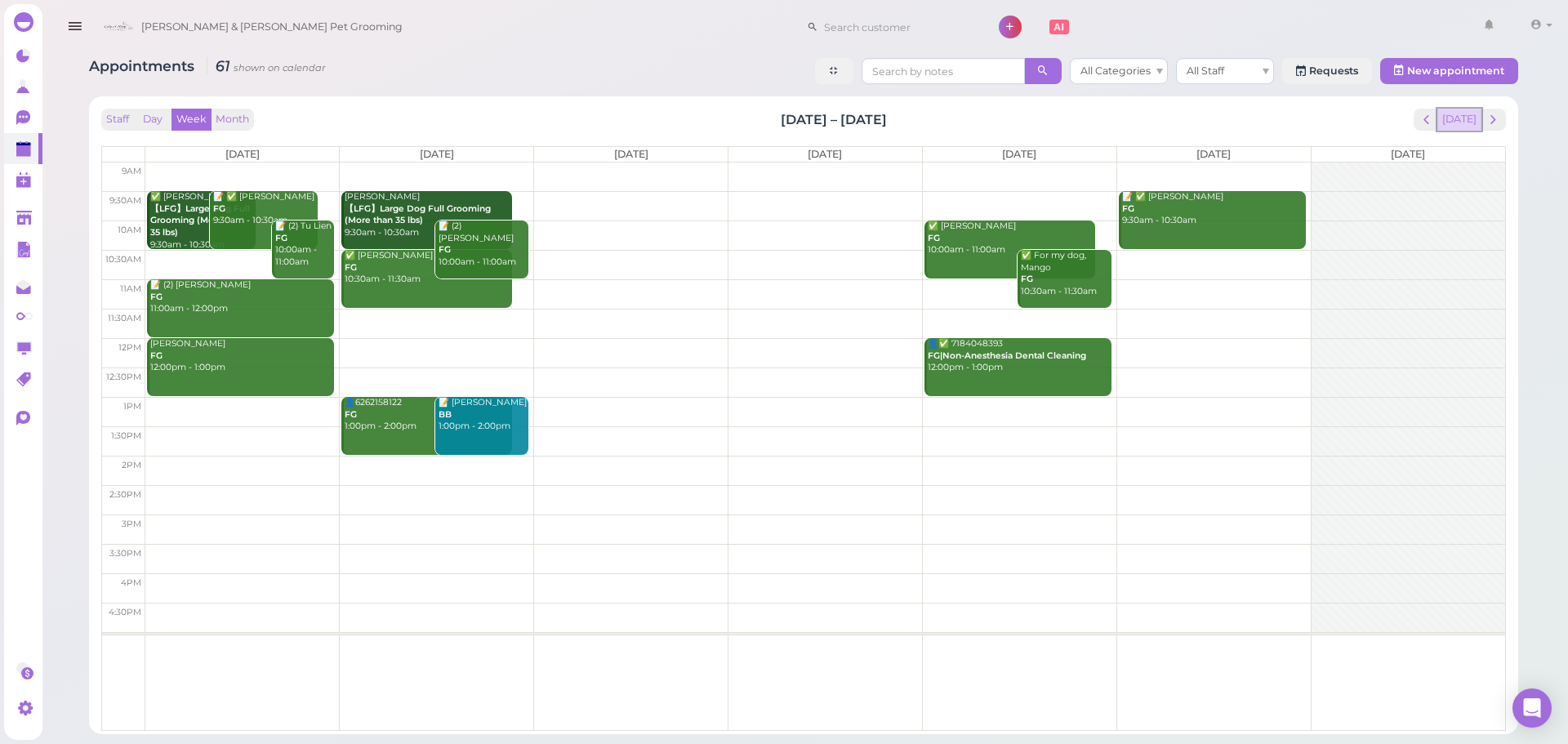
click at [1468, 122] on button "[DATE]" at bounding box center [1459, 119] width 44 height 22
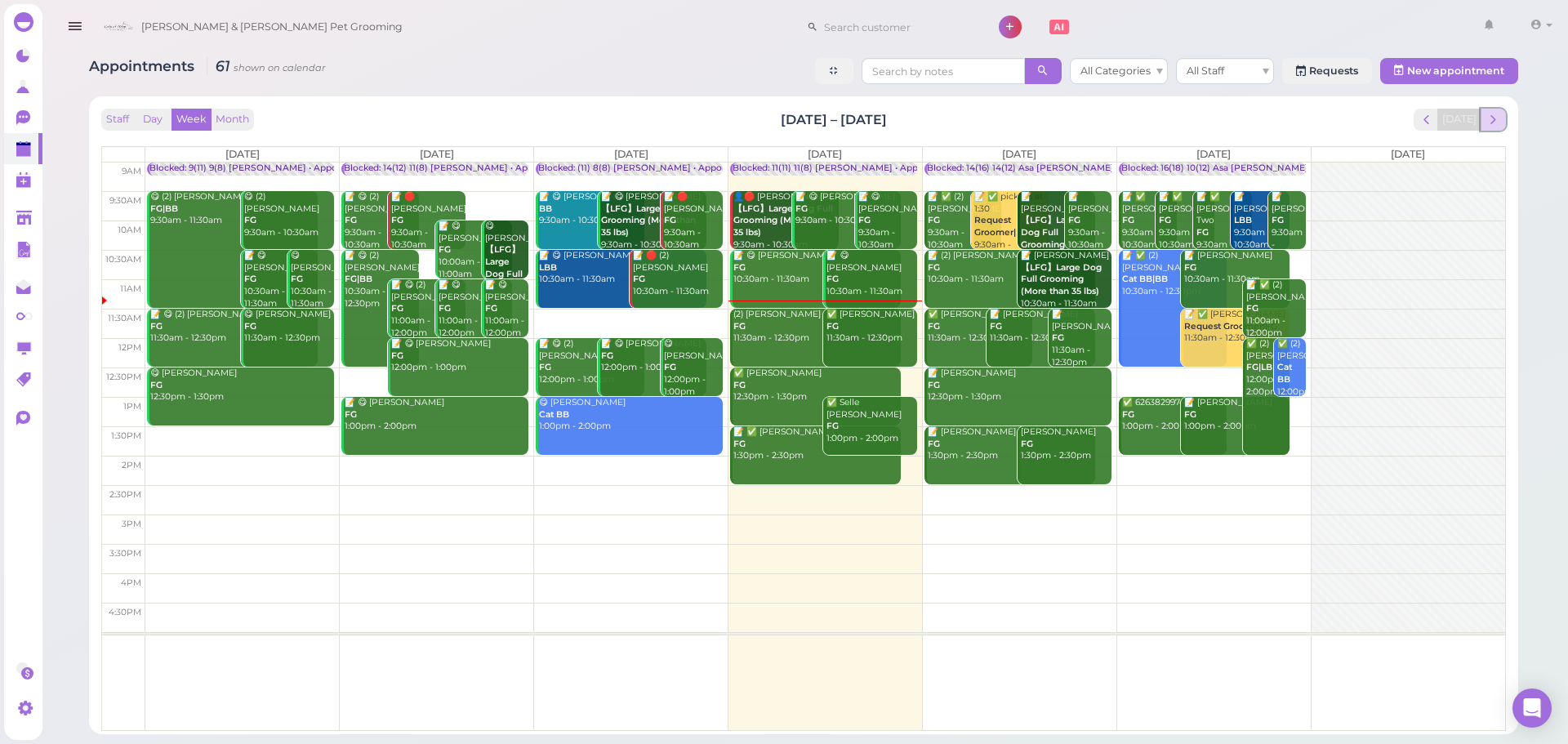
click at [1498, 118] on span "next" at bounding box center [1493, 119] width 16 height 16
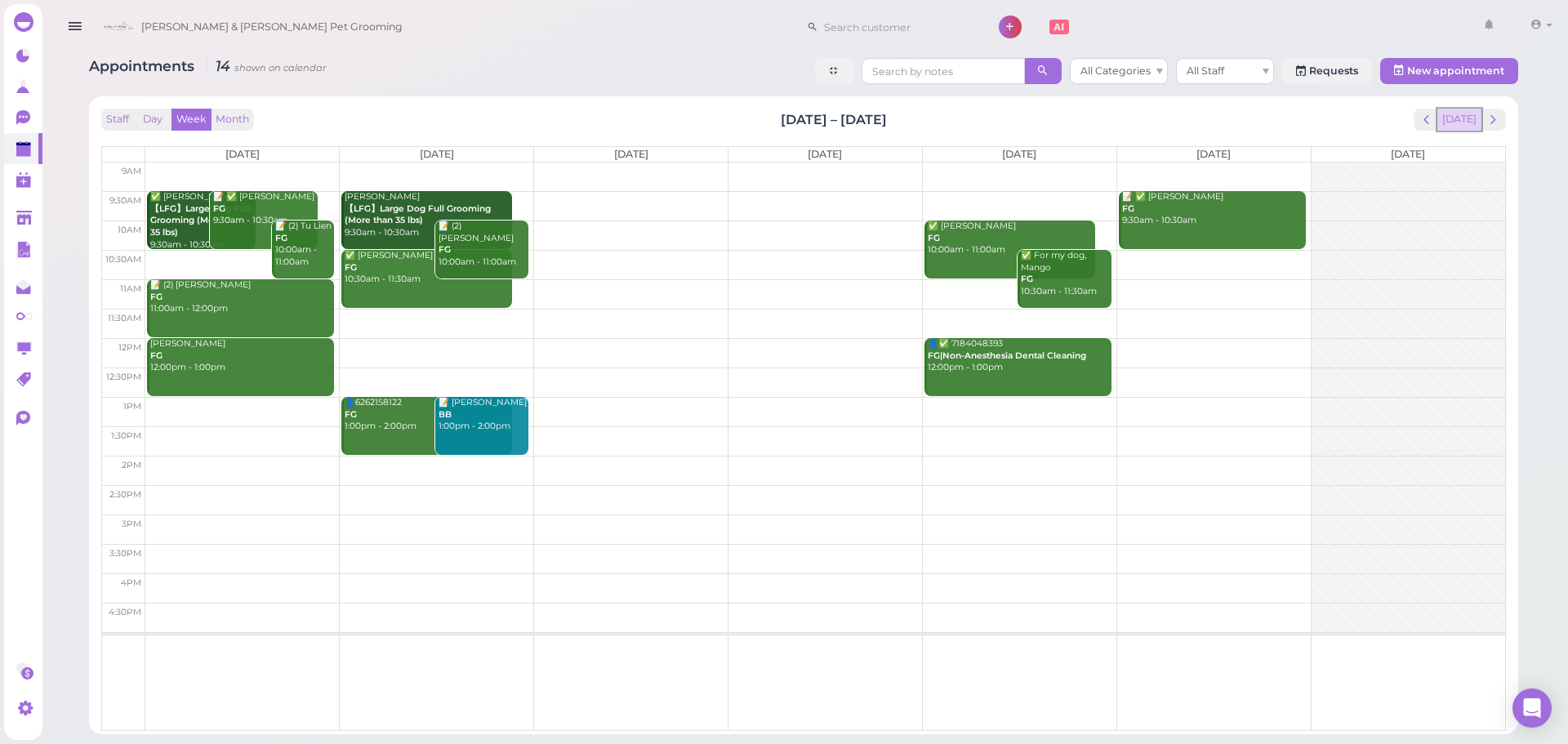
click at [1466, 125] on button "[DATE]" at bounding box center [1459, 119] width 44 height 22
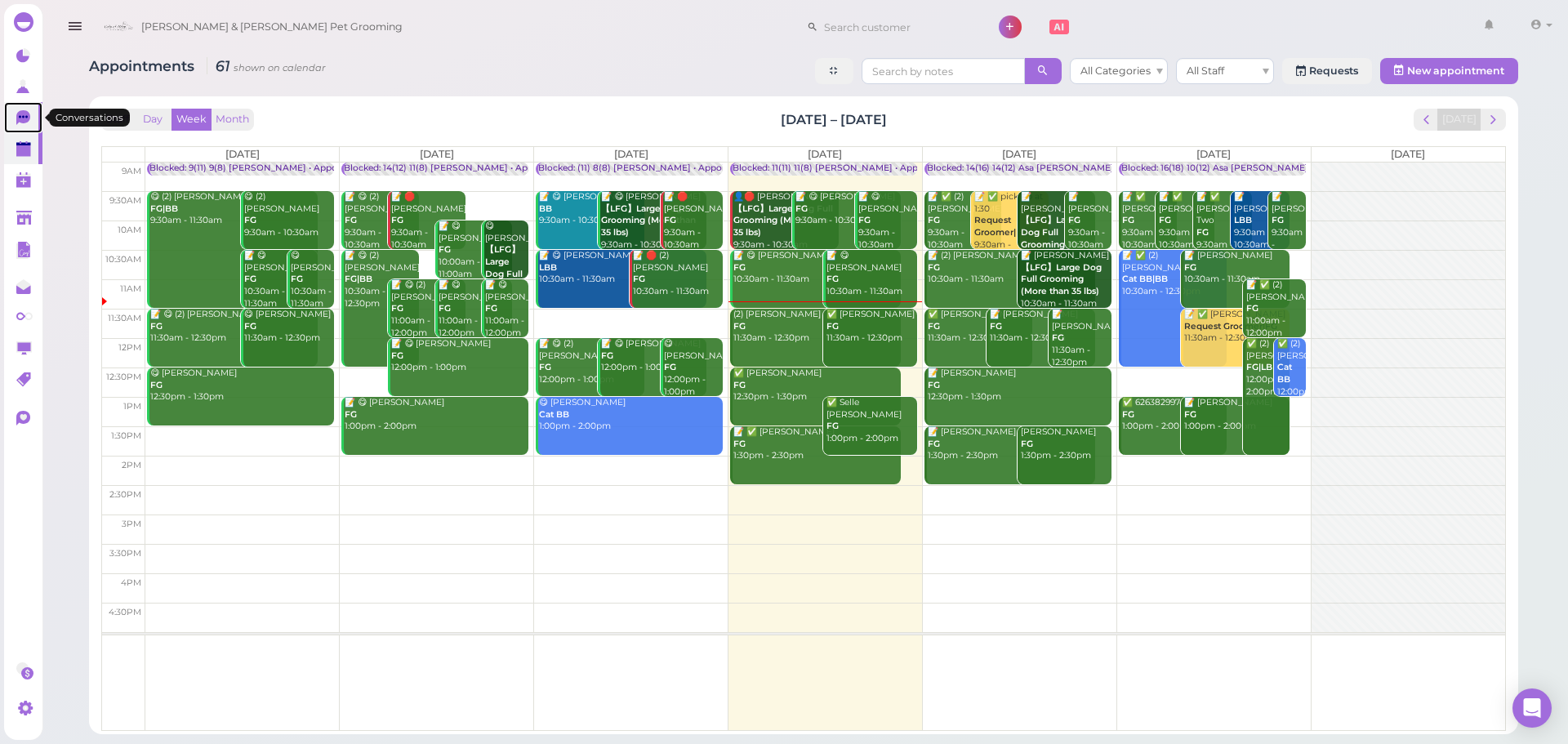
click at [21, 121] on icon at bounding box center [23, 118] width 14 height 15
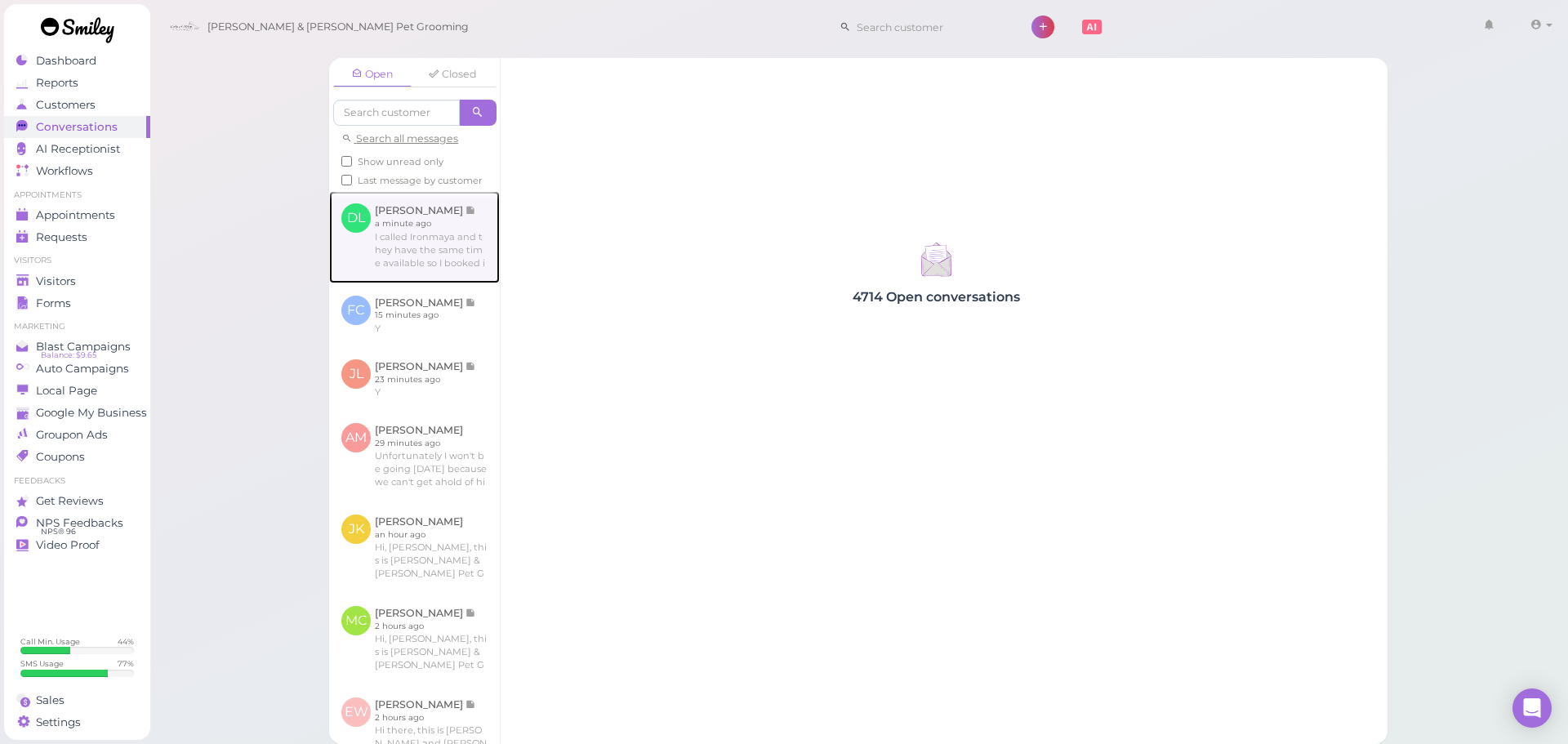
click at [399, 225] on link at bounding box center [415, 237] width 171 height 91
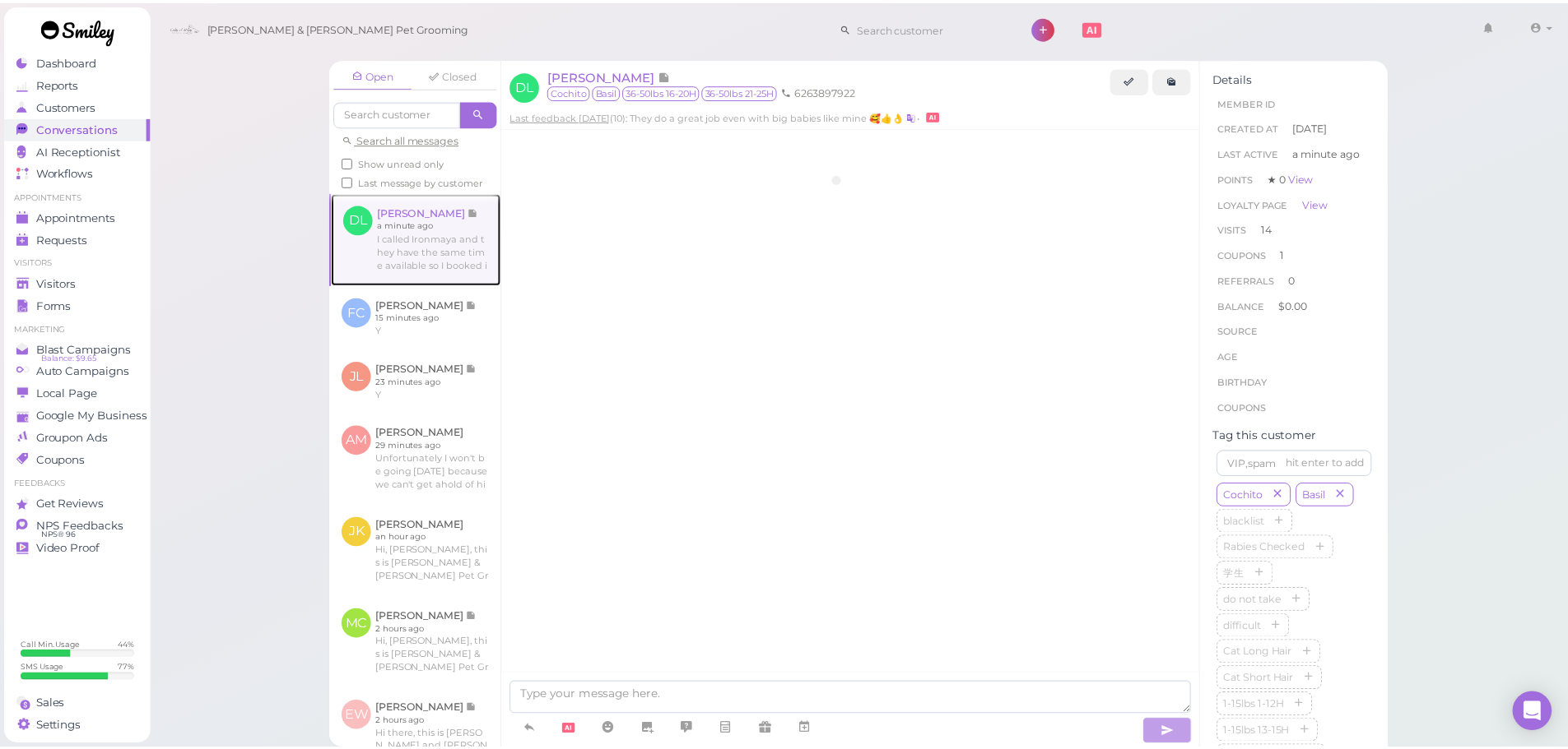
scroll to position [2344, 0]
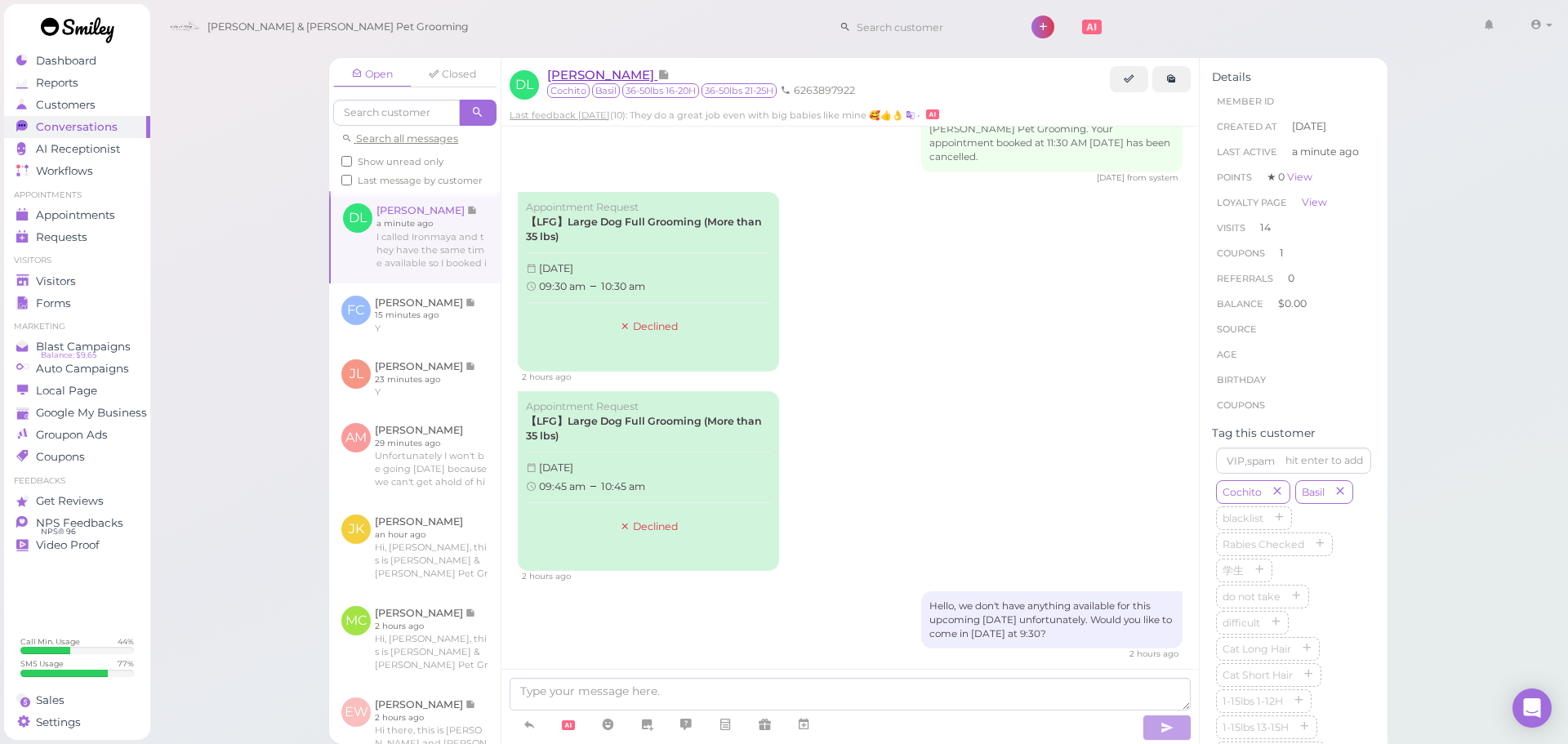
click at [573, 78] on span "[PERSON_NAME]" at bounding box center [602, 75] width 110 height 16
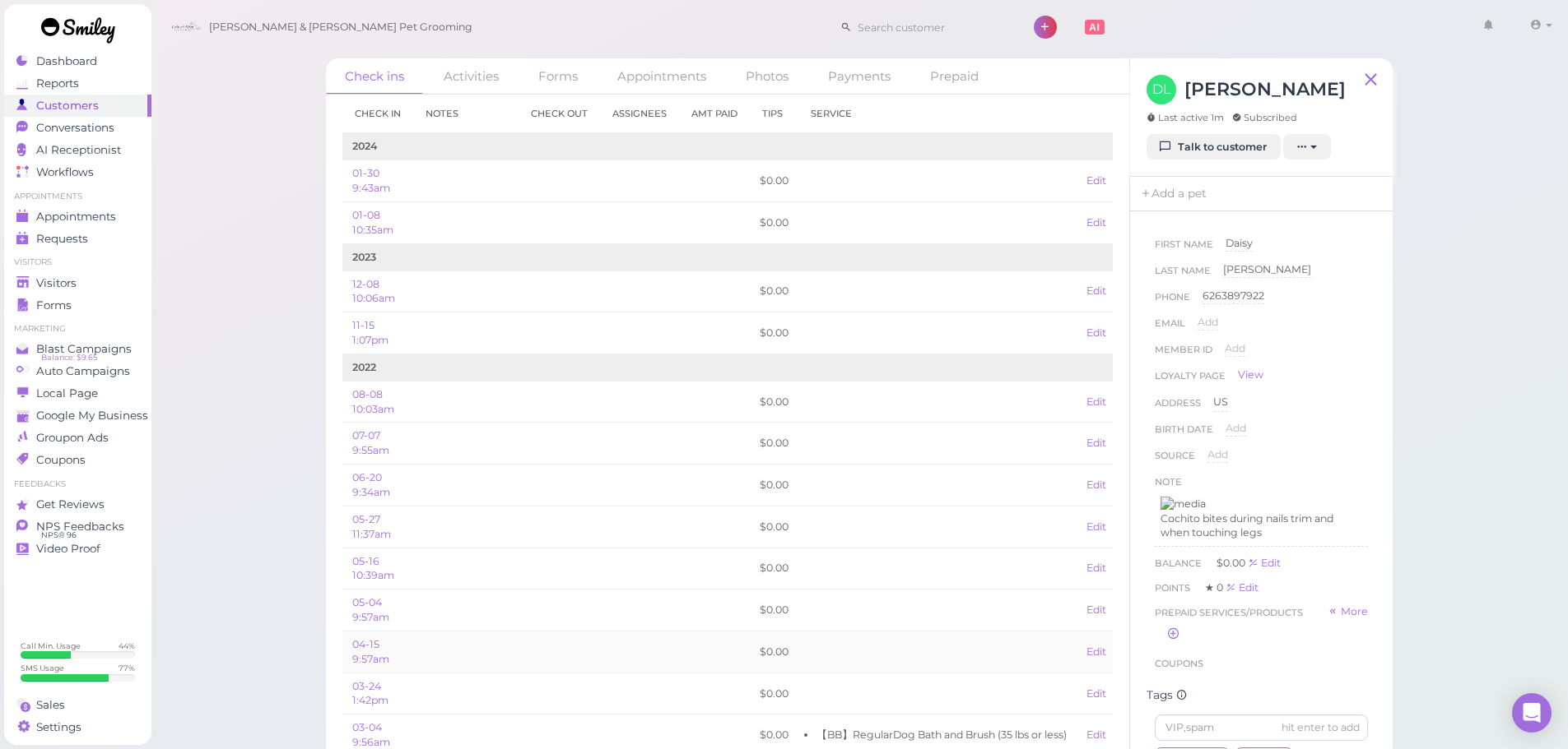
click at [644, 651] on td at bounding box center [639, 652] width 79 height 42
click at [612, 641] on td at bounding box center [639, 652] width 79 height 42
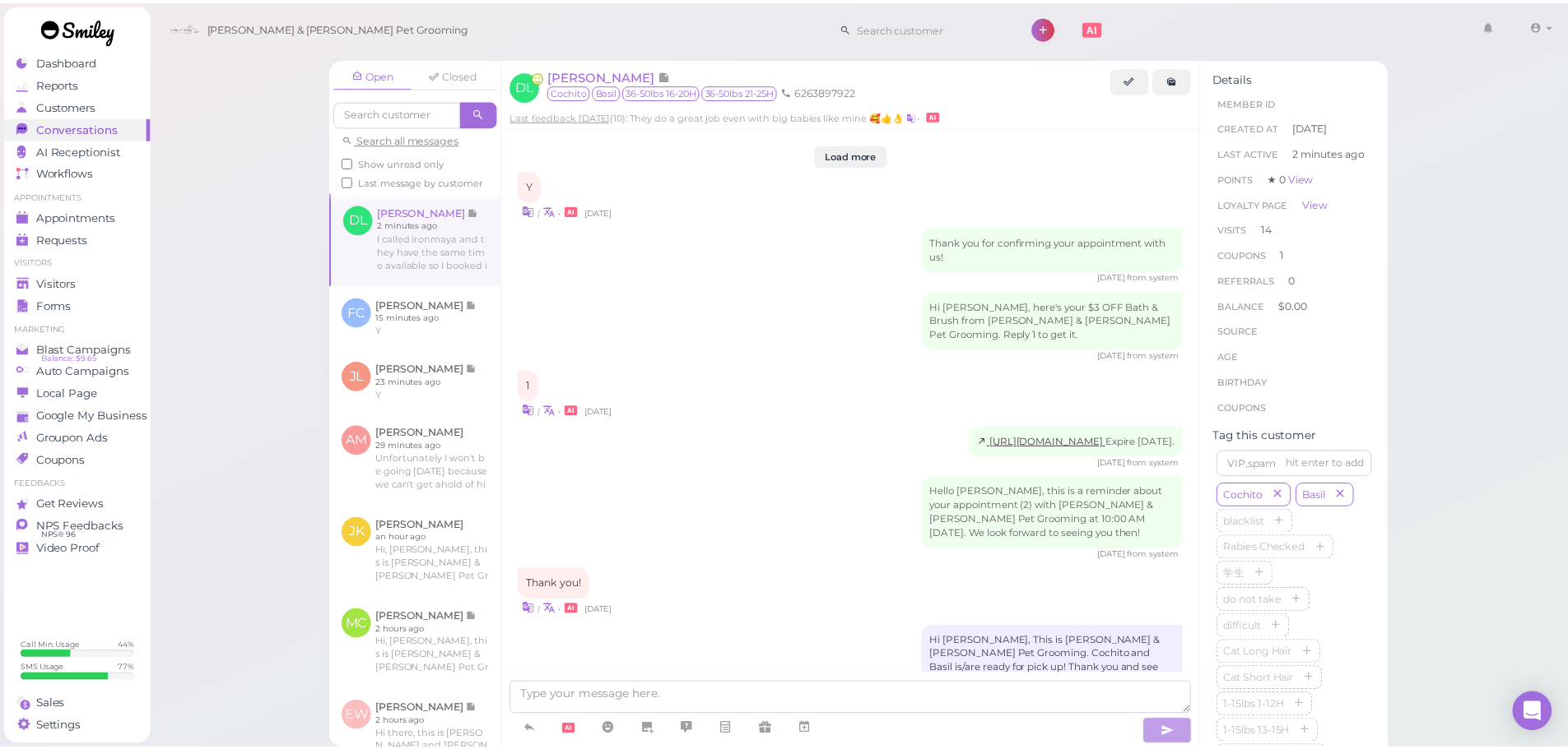
scroll to position [2344, 0]
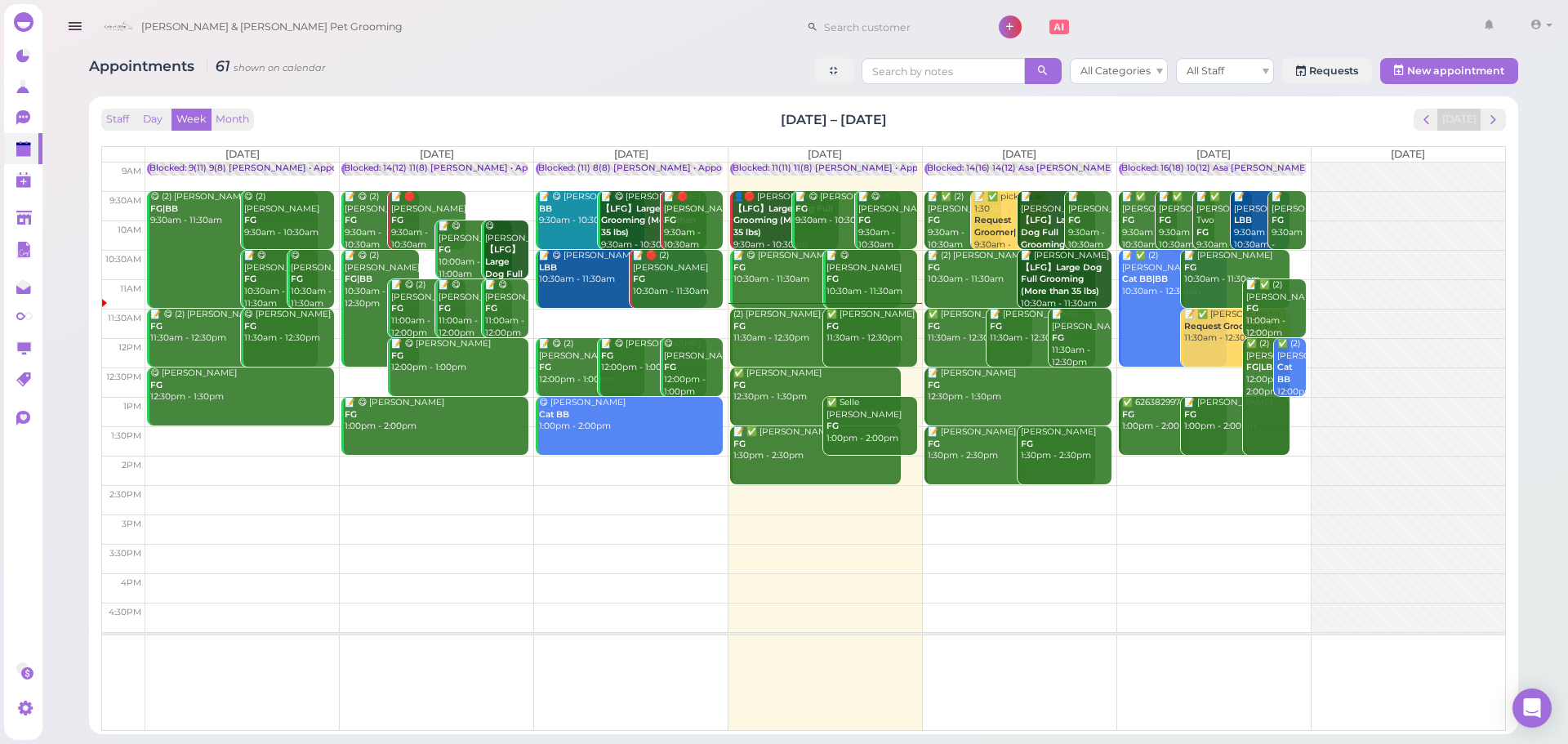
click at [769, 335] on div "(2) Josie Hand FG 11:30am - 12:30pm" at bounding box center [817, 326] width 168 height 36
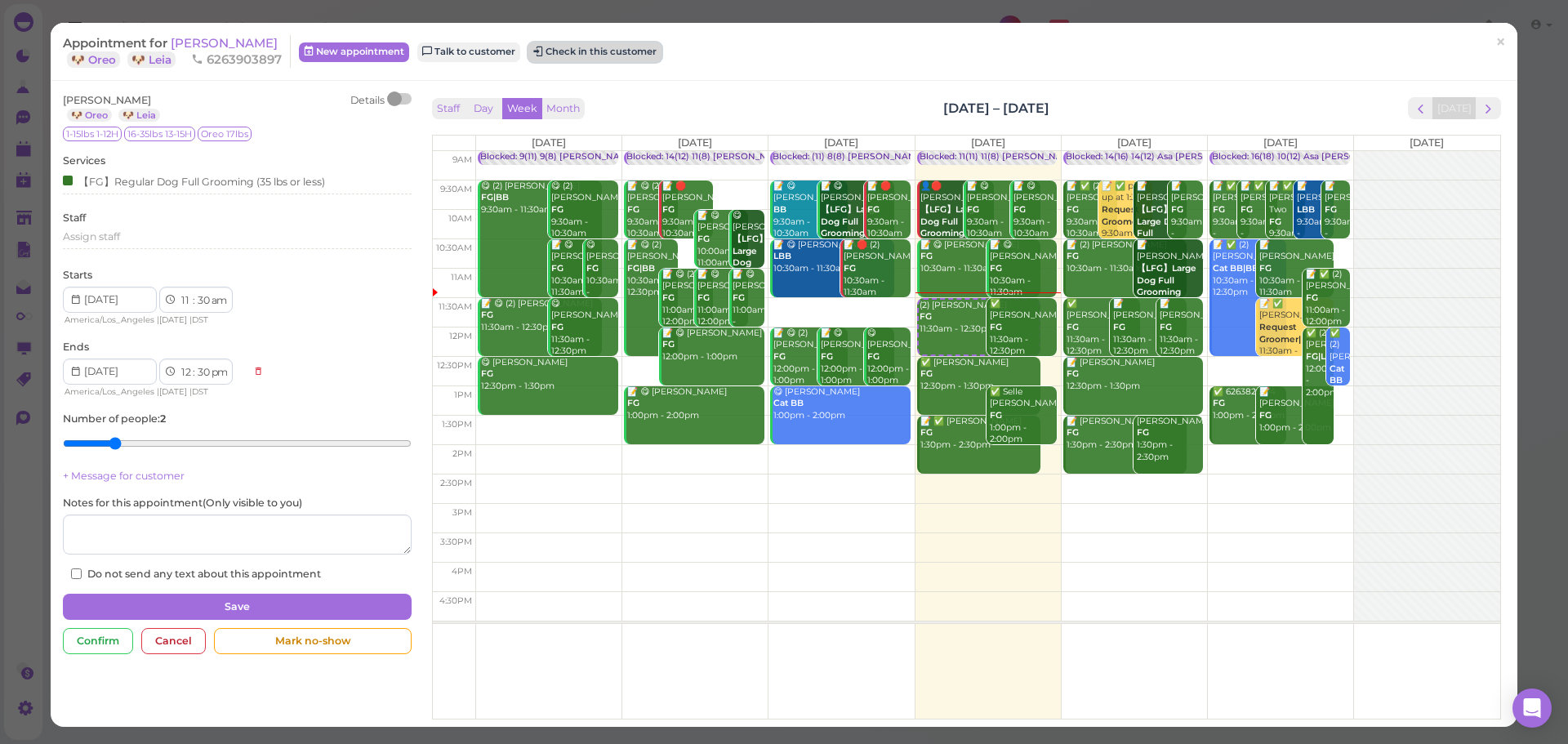
click at [591, 57] on button "Check in this customer" at bounding box center [595, 52] width 133 height 20
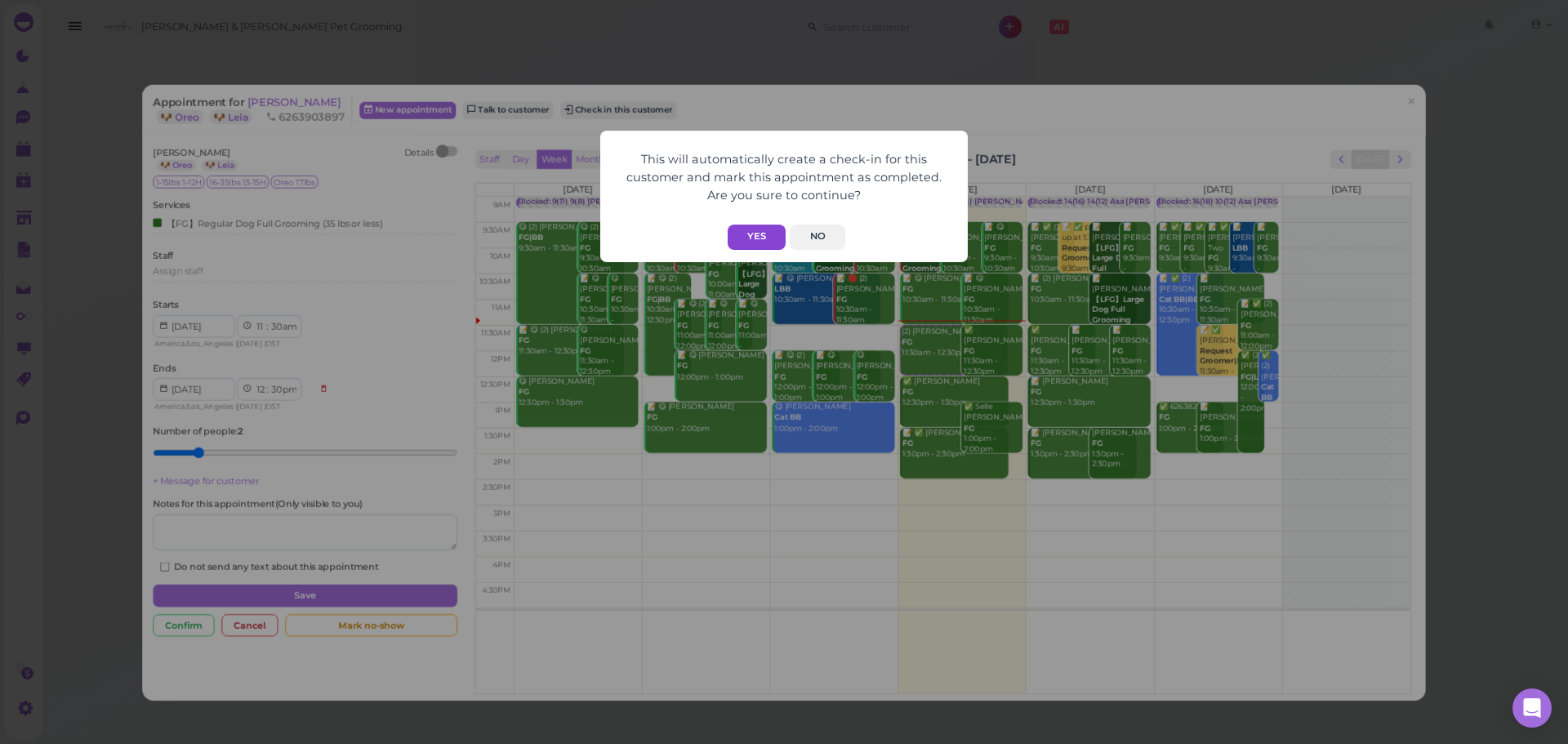
click at [743, 240] on button "Yes" at bounding box center [757, 237] width 58 height 26
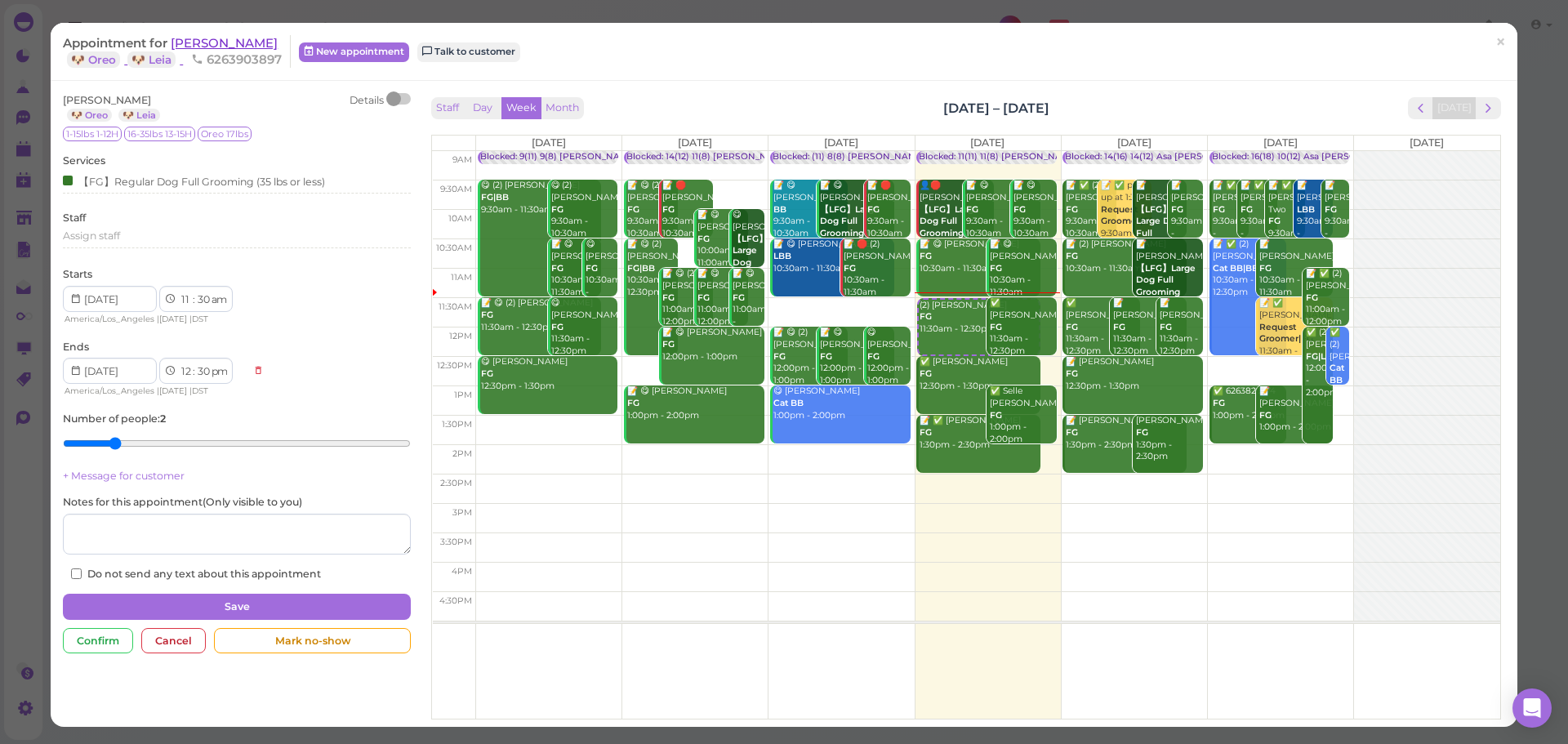
click at [228, 35] on span "[PERSON_NAME]" at bounding box center [224, 42] width 107 height 16
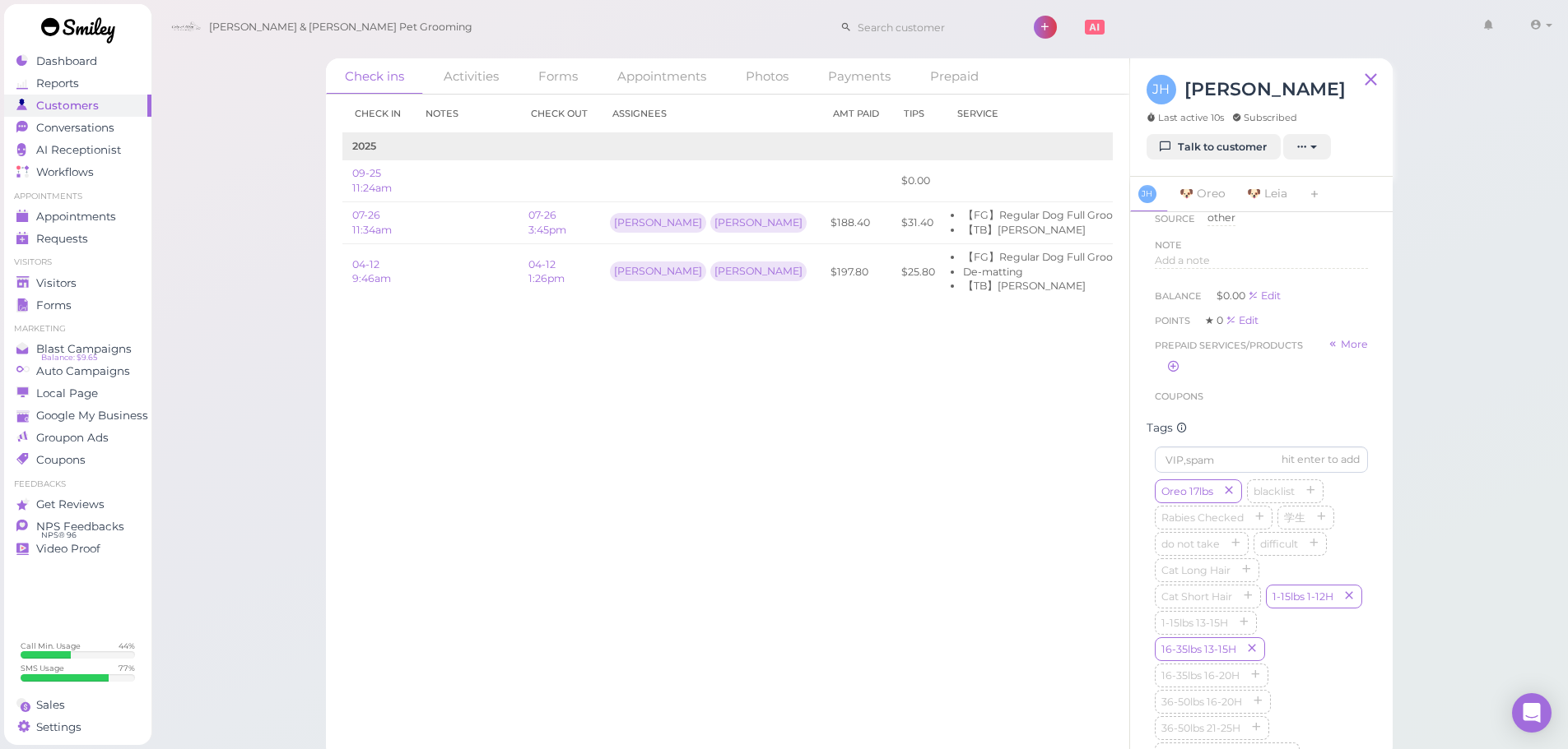
scroll to position [3, 0]
click at [1506, 464] on div "Check ins Activities Forms Appointments Photos Payments Prepaid Check in Notes …" at bounding box center [859, 377] width 1418 height 760
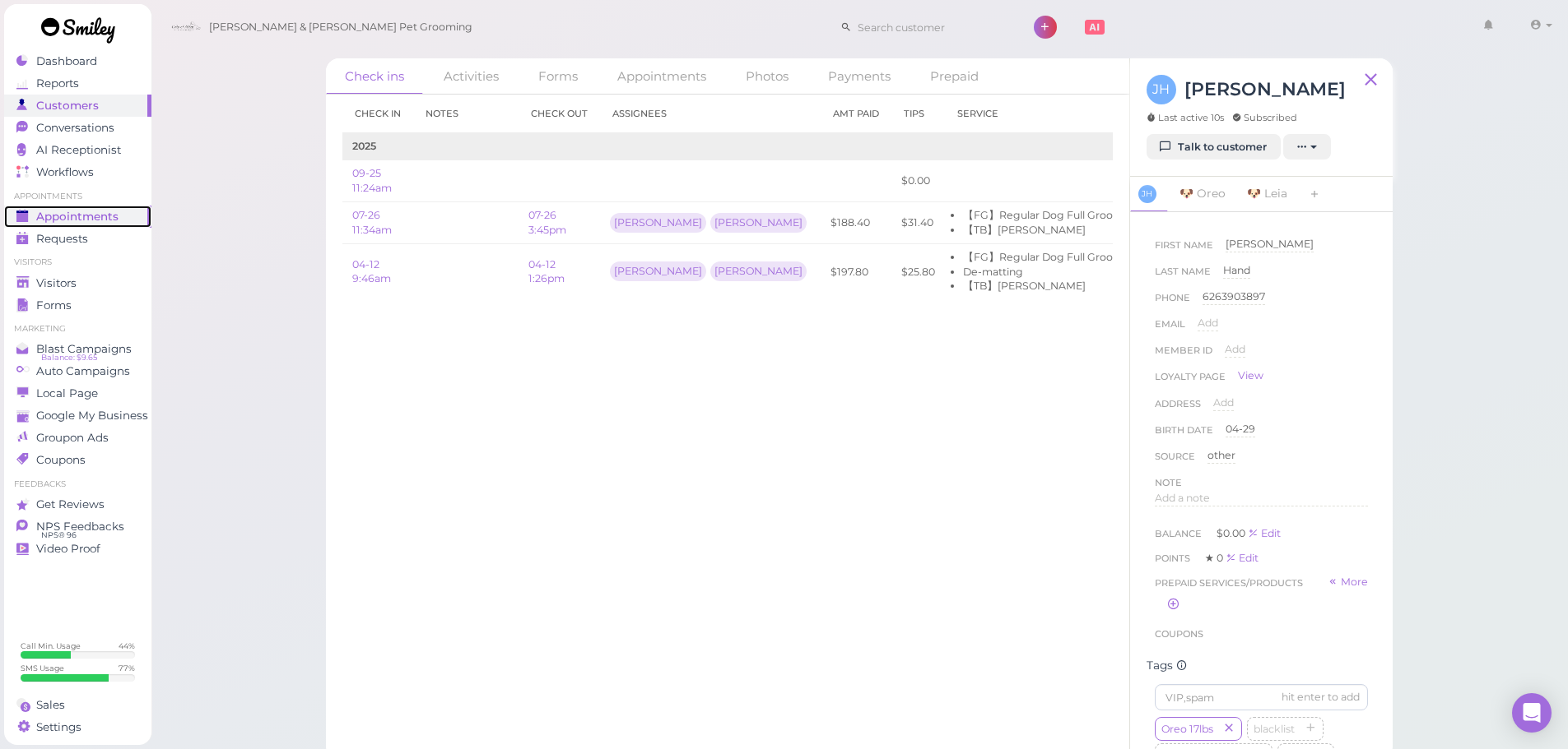
click at [114, 226] on link "Appointments" at bounding box center [78, 216] width 147 height 23
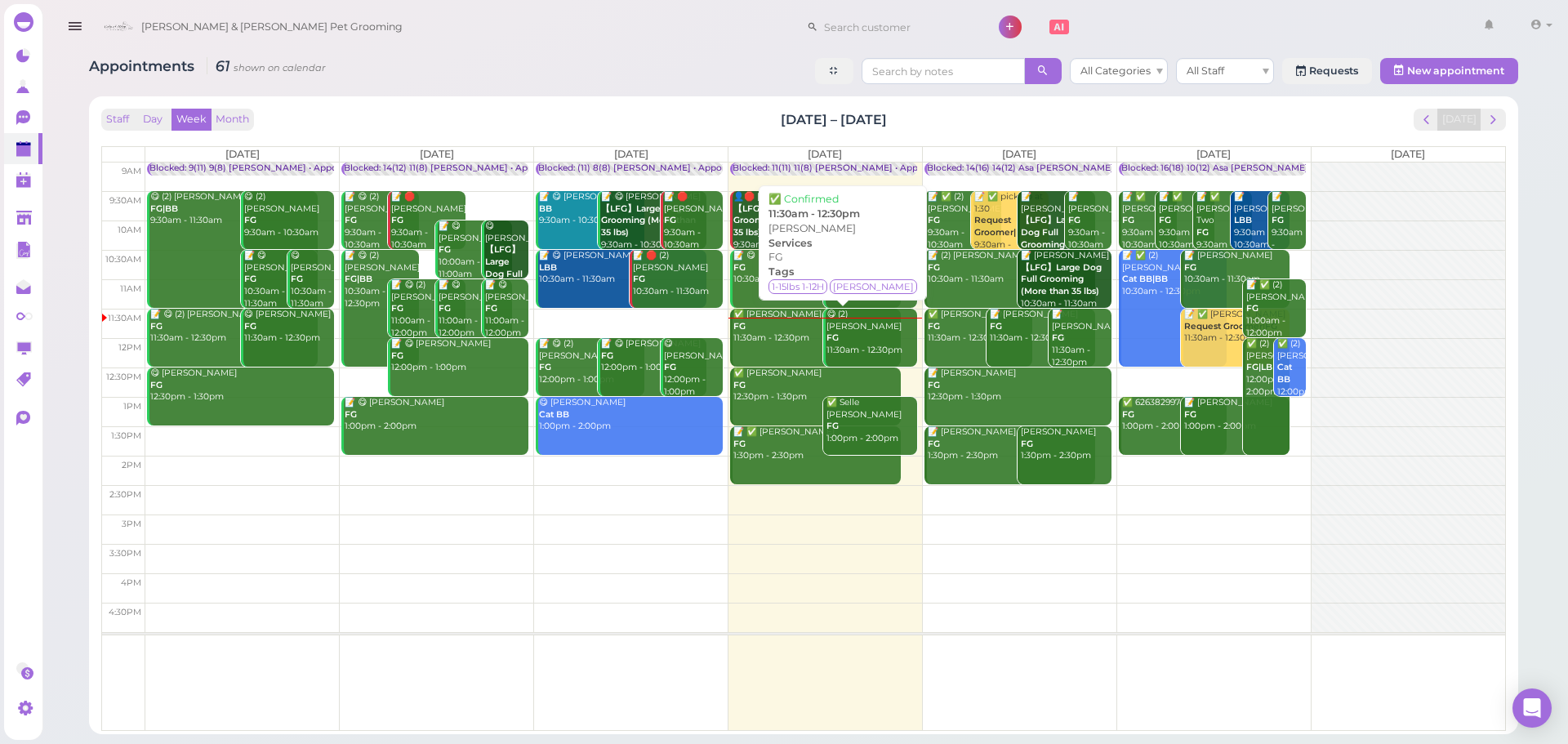
click at [760, 349] on link "✅ Robert Navarro FG 11:30am - 12:30pm" at bounding box center [816, 338] width 171 height 58
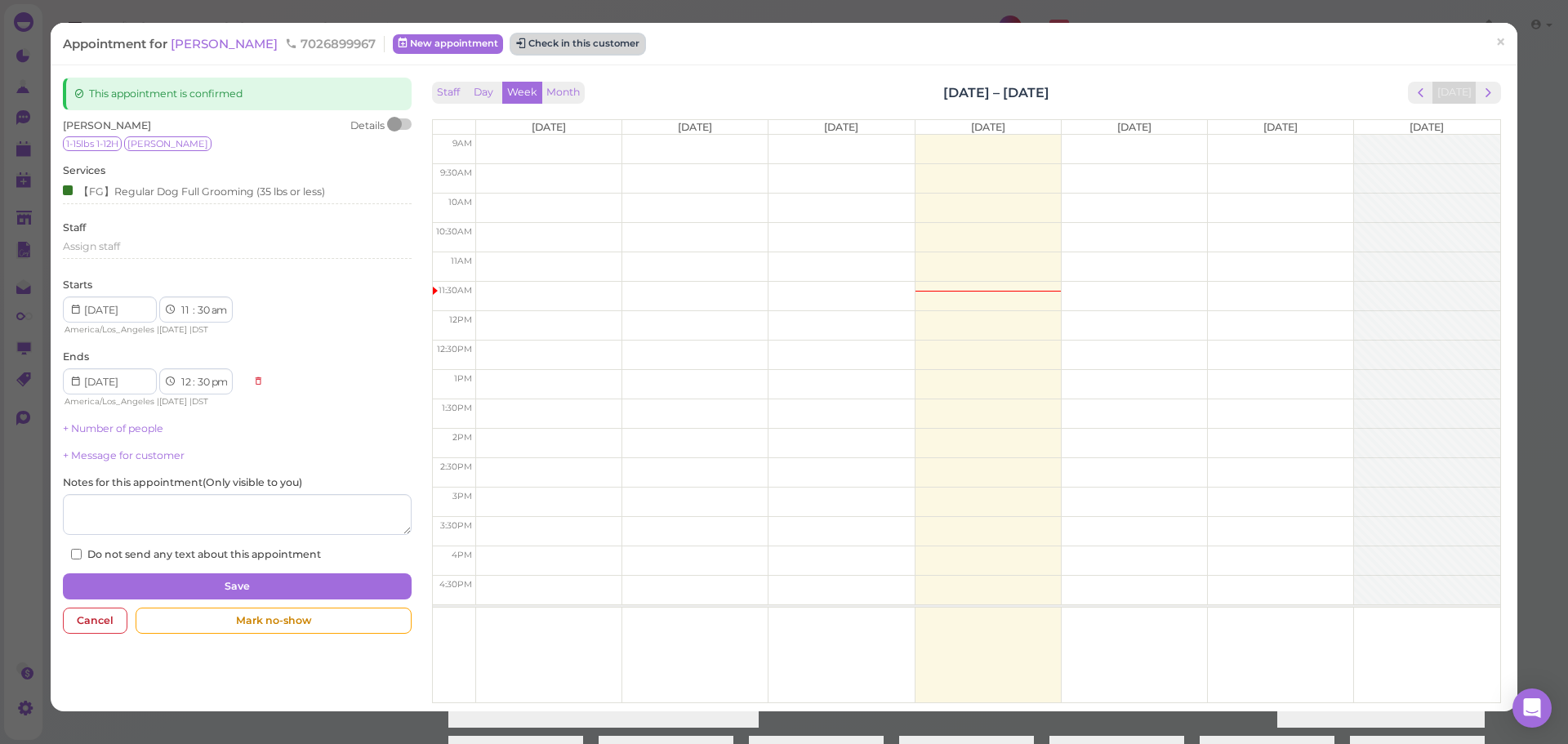
click at [537, 46] on button "Check in this customer" at bounding box center [578, 44] width 133 height 20
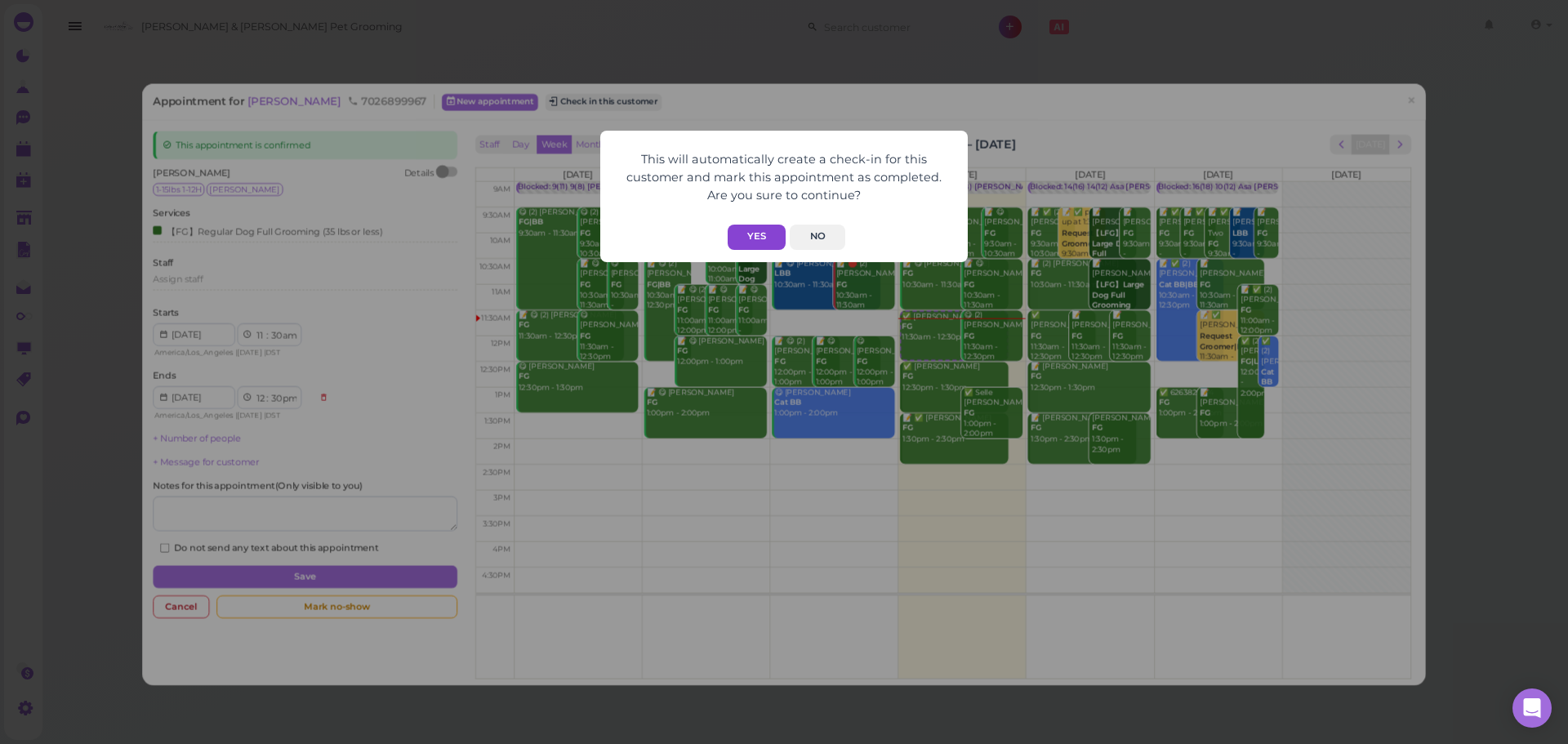
click at [751, 239] on button "Yes" at bounding box center [757, 237] width 58 height 26
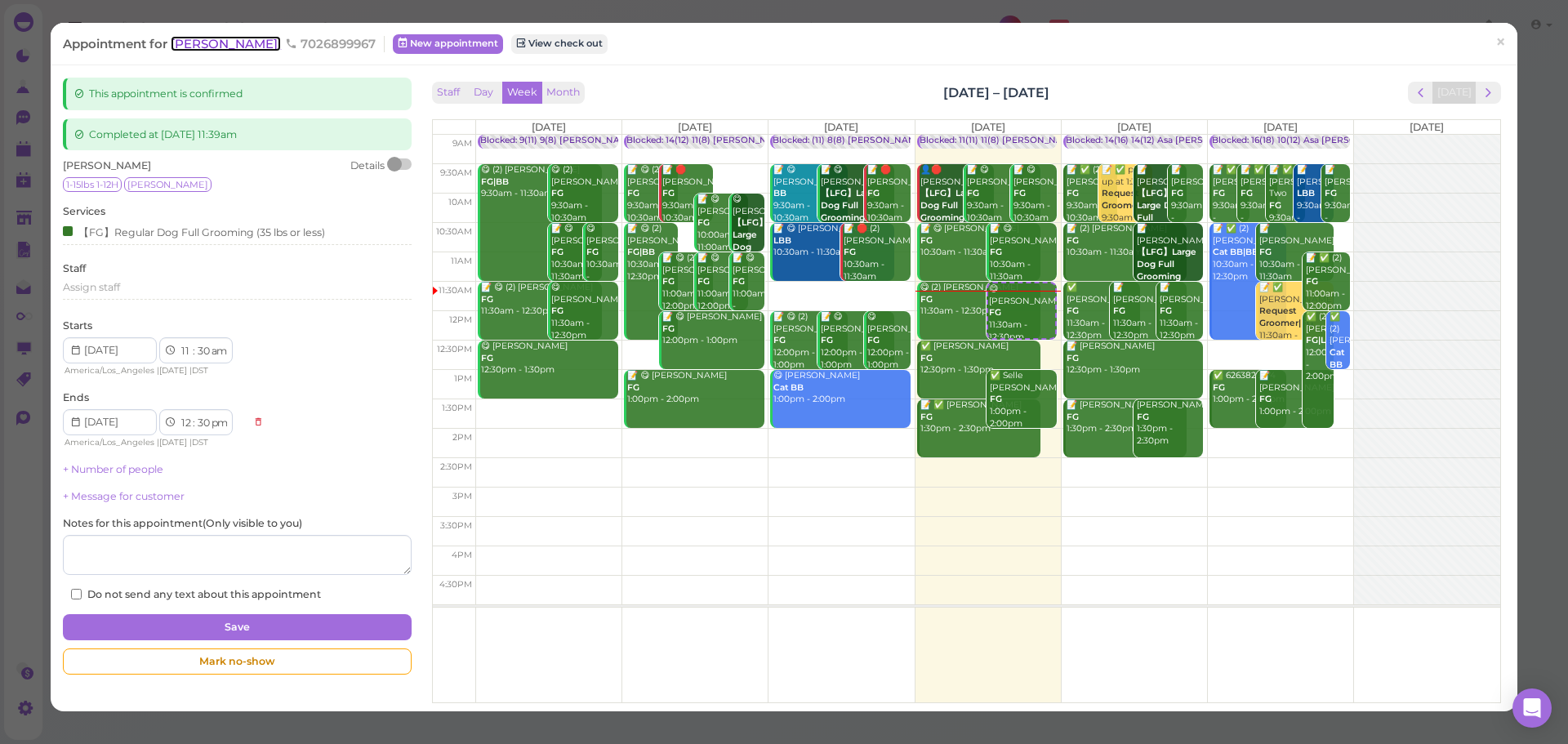
click at [212, 37] on span "[PERSON_NAME]" at bounding box center [226, 43] width 110 height 16
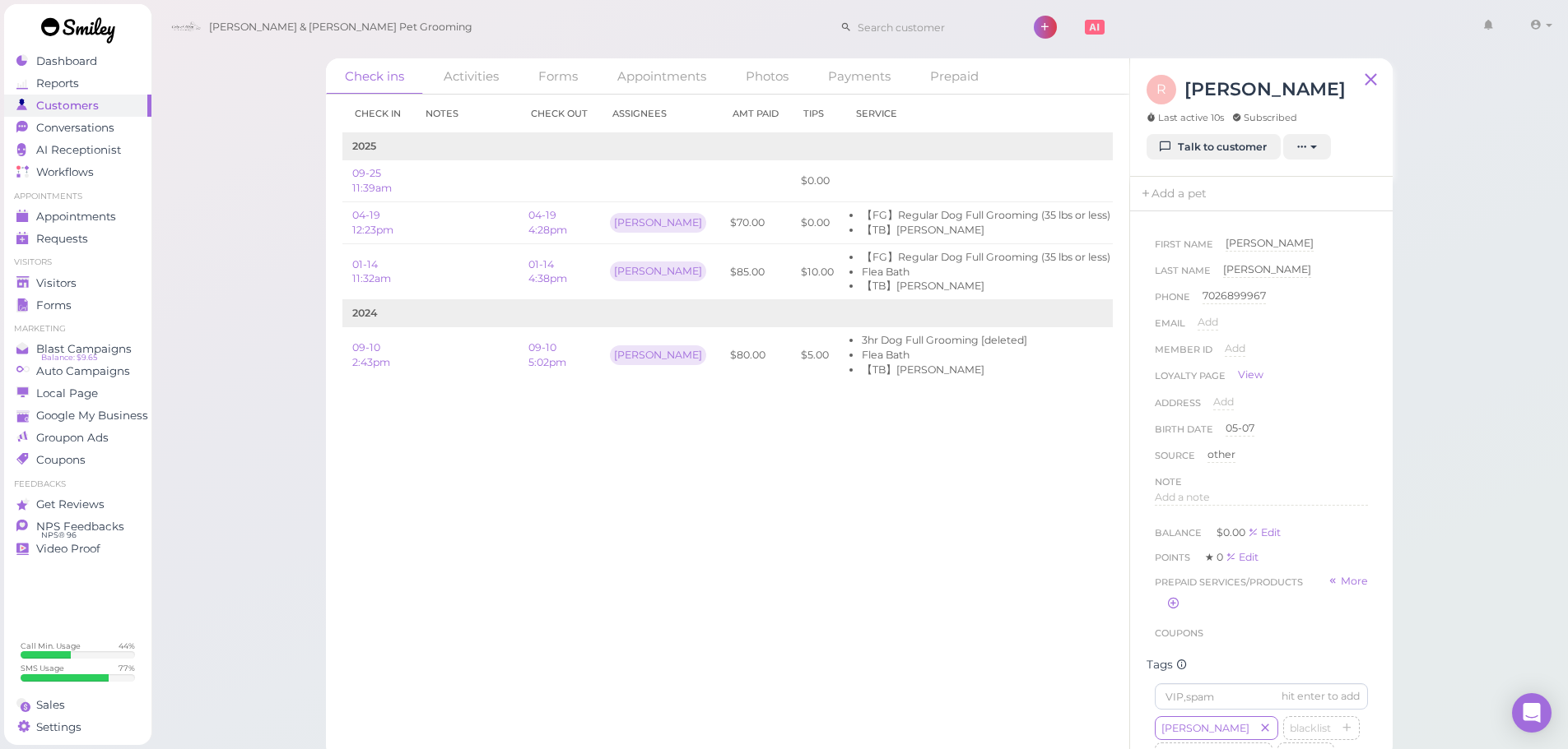
click at [938, 514] on div "Check in Notes Check out Assignees Amt Paid Tips Service 2025 09-25 11:39am $0.…" at bounding box center [727, 422] width 803 height 655
click at [647, 547] on div "Check in Notes Check out Assignees Amt Paid Tips Service 2025 09-25 11:39am $0.…" at bounding box center [727, 422] width 803 height 655
click at [680, 560] on div "Check in Notes Check out Assignees Amt Paid Tips Service 2025 09-25 11:39am $0.…" at bounding box center [727, 422] width 803 height 655
click at [461, 233] on td at bounding box center [466, 223] width 105 height 42
click at [446, 180] on td at bounding box center [466, 181] width 105 height 42
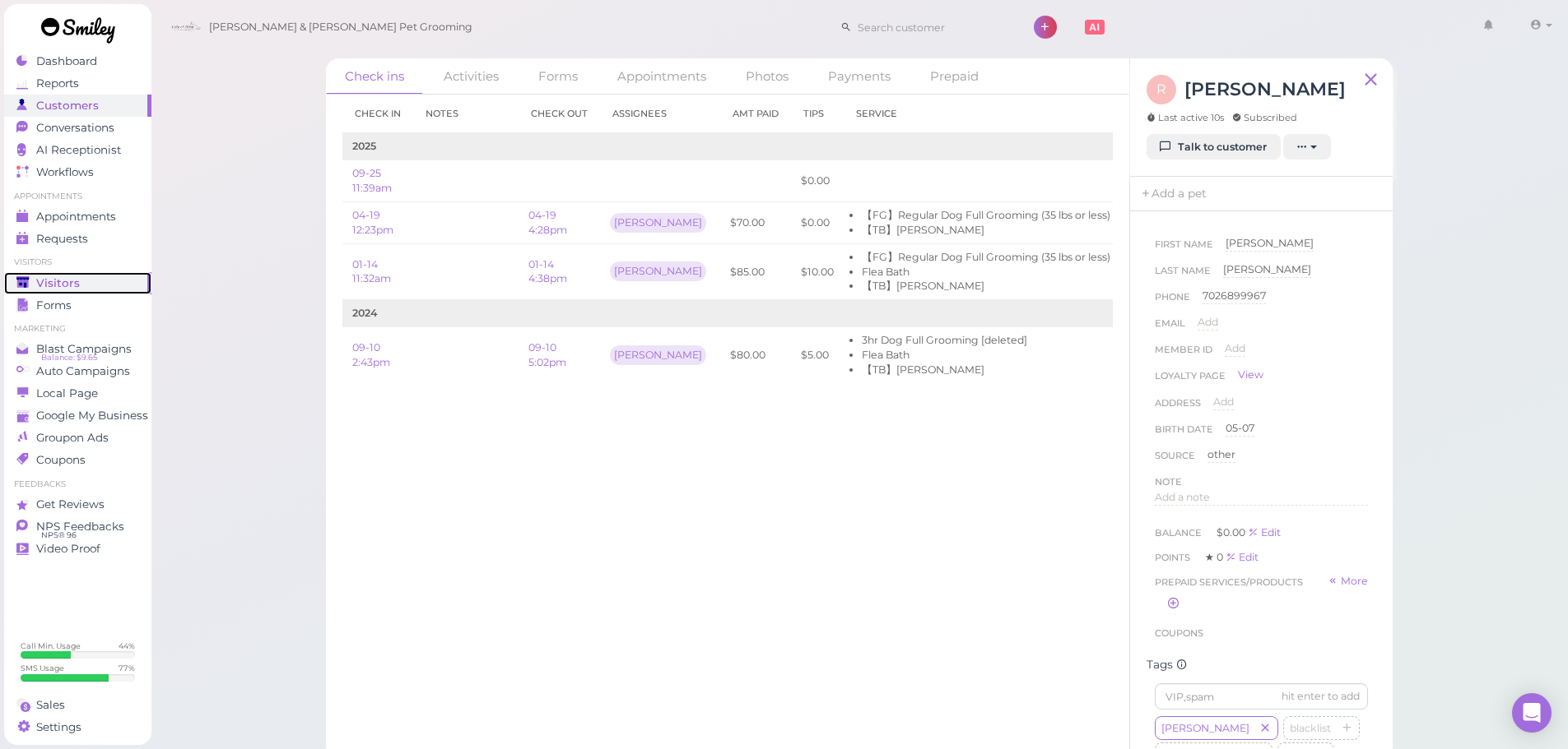
click at [45, 284] on span "Visitors" at bounding box center [58, 283] width 43 height 14
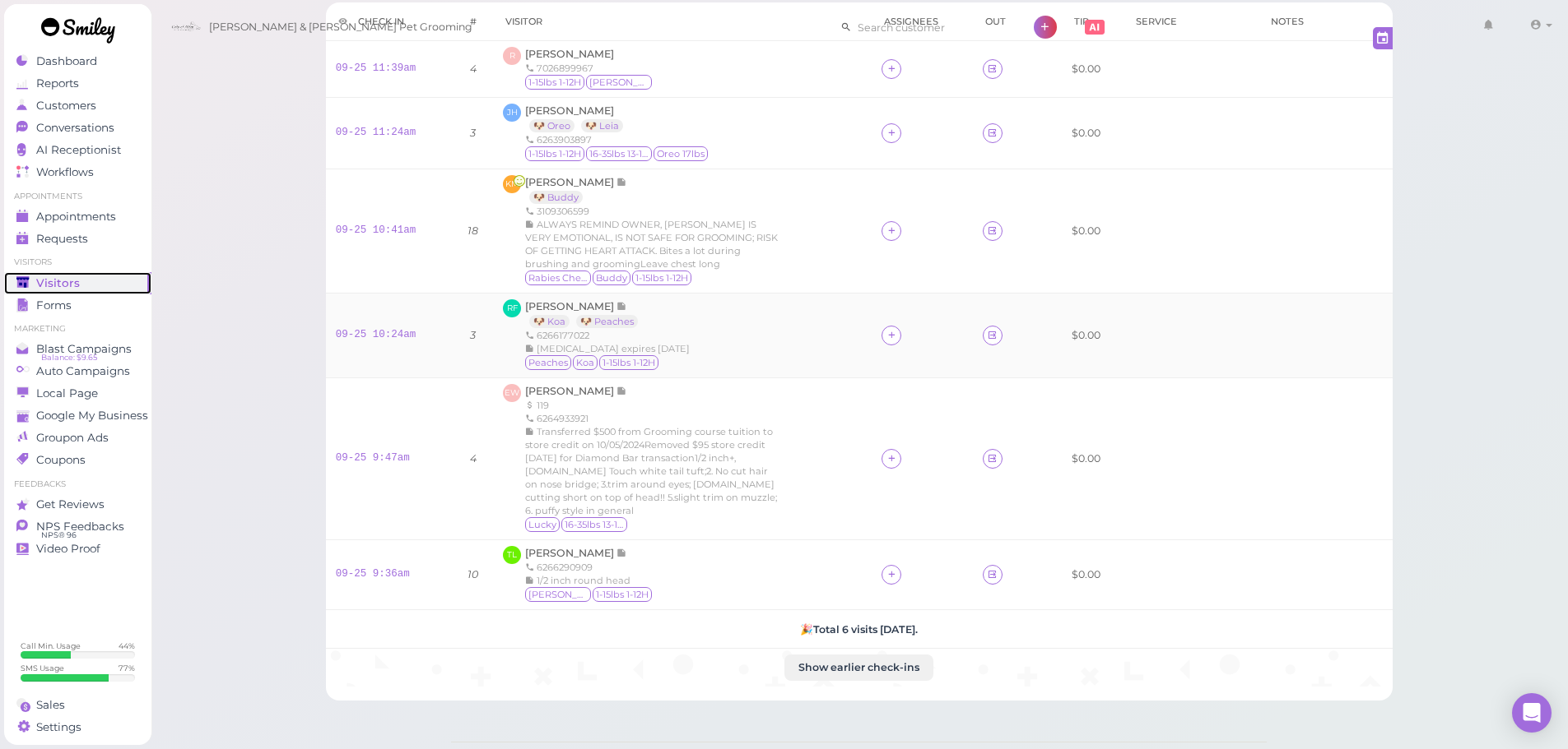
scroll to position [244, 0]
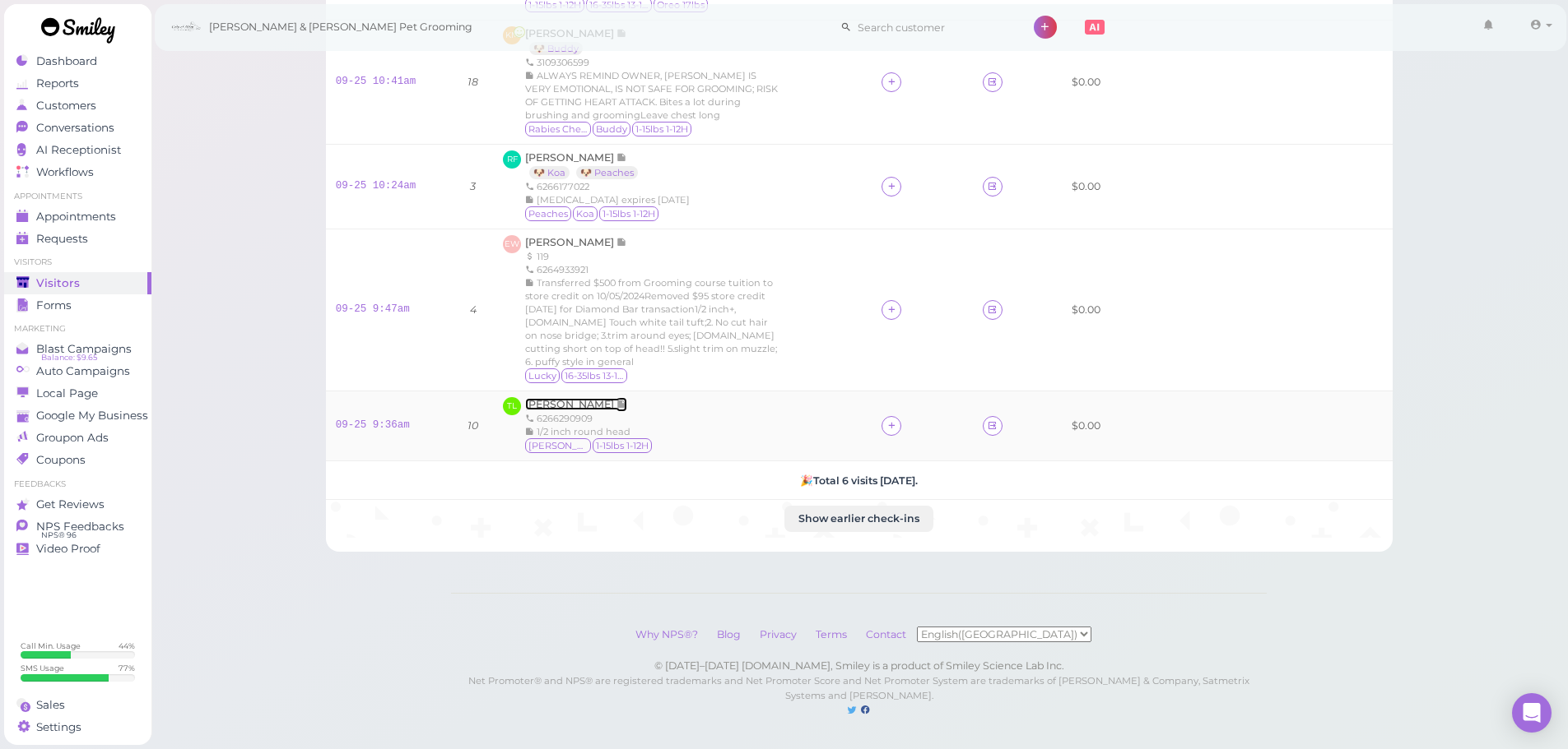
click at [589, 398] on span "[PERSON_NAME]" at bounding box center [571, 404] width 91 height 13
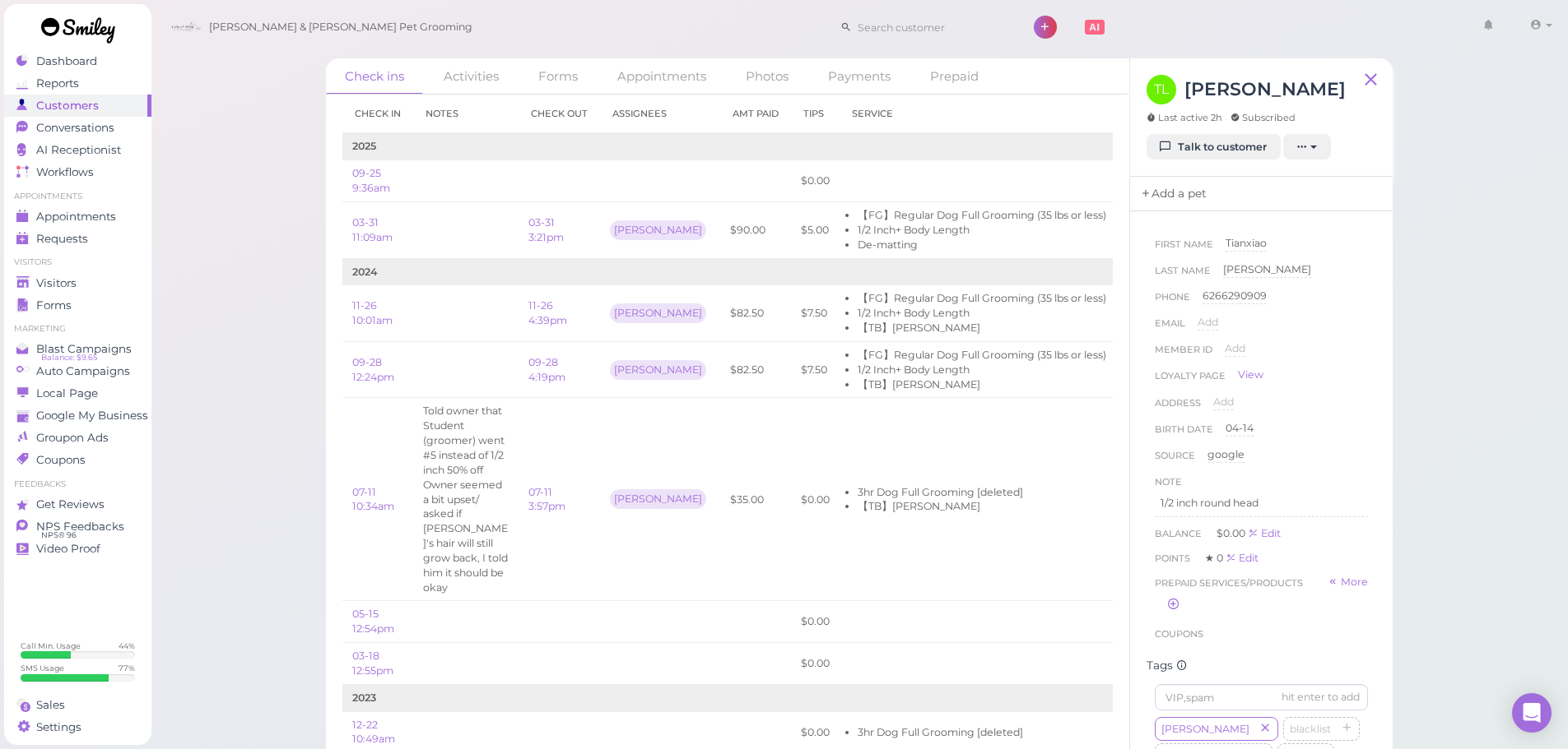
click at [1177, 195] on link "Add a pet" at bounding box center [1173, 194] width 86 height 34
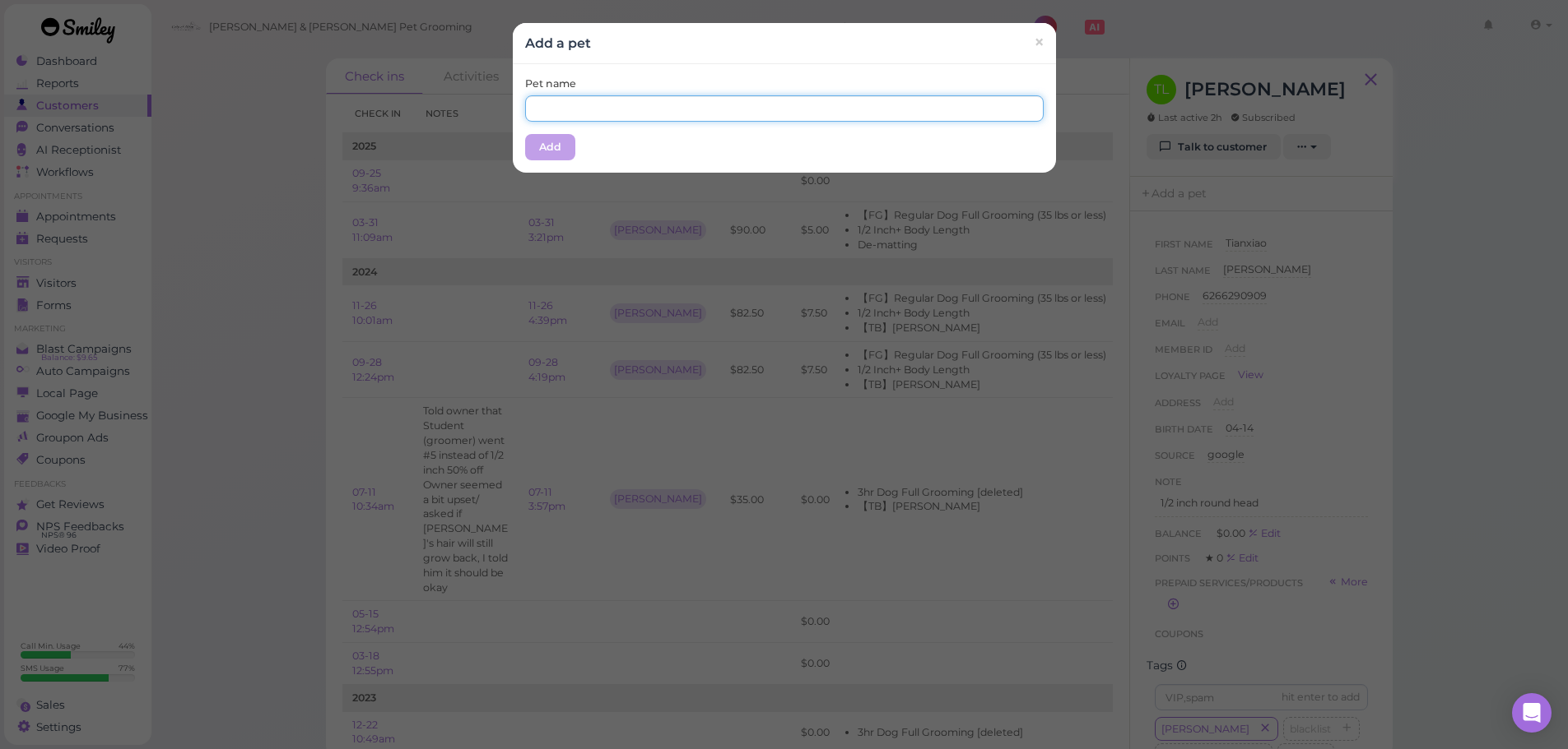
click at [648, 112] on input "text" at bounding box center [784, 109] width 519 height 27
type input "[PERSON_NAME]"
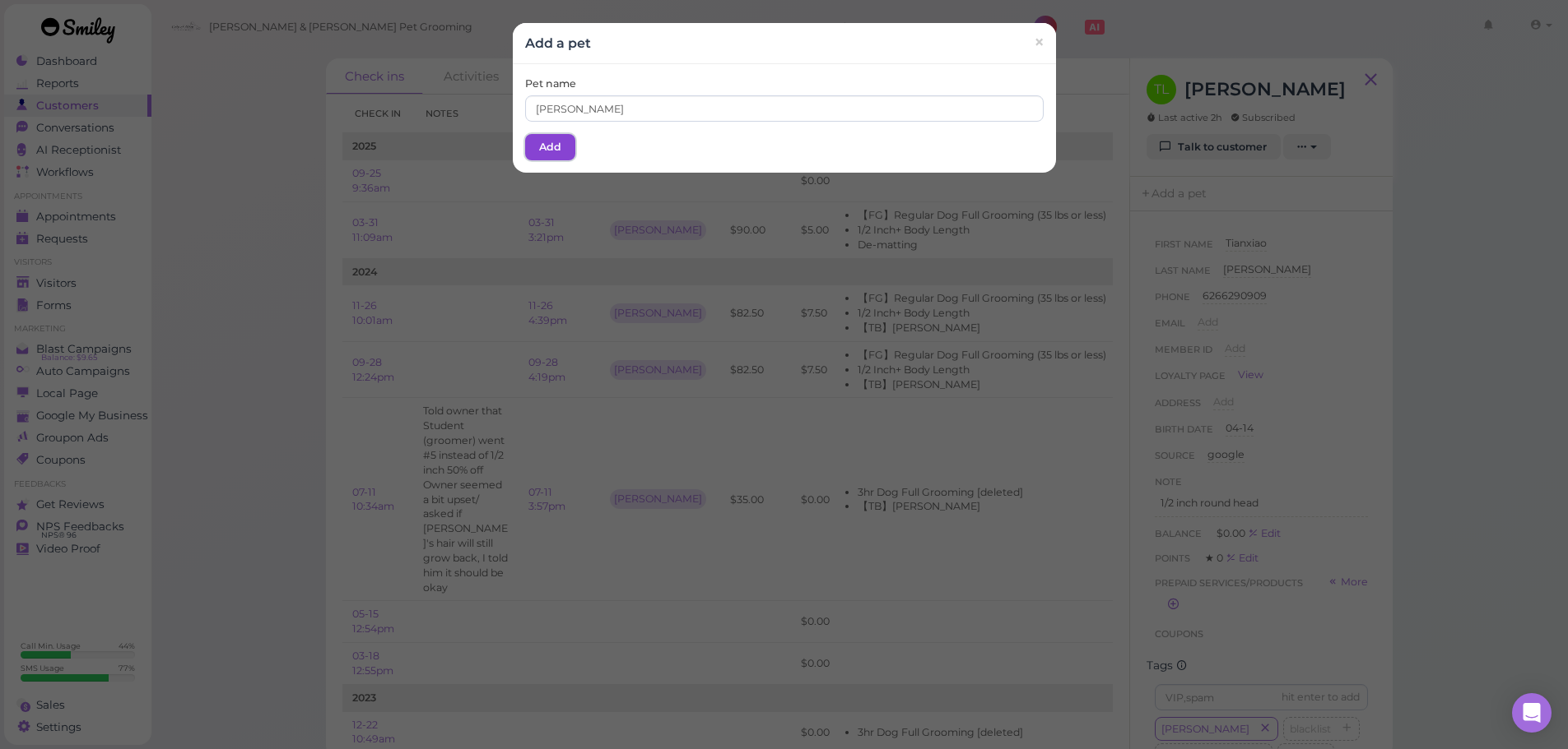
click at [532, 148] on button "Add" at bounding box center [551, 148] width 50 height 27
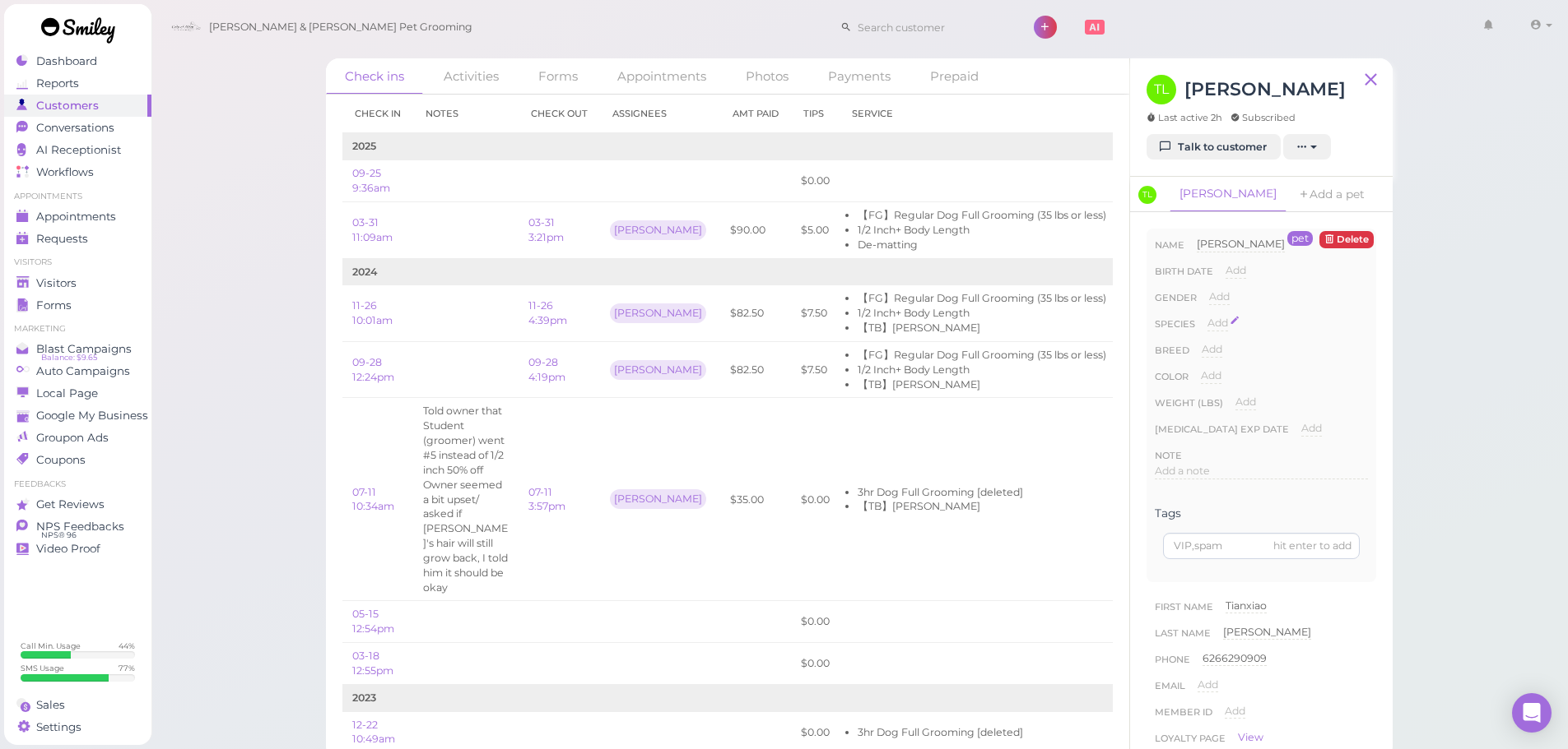
click at [1220, 324] on span "Add" at bounding box center [1217, 322] width 21 height 13
drag, startPoint x: 1256, startPoint y: 329, endPoint x: 1256, endPoint y: 338, distance: 9.0
click at [1256, 329] on select "Dog Cat Bird Other" at bounding box center [1287, 328] width 160 height 25
select select "Dog"
click at [1207, 316] on select "Dog Cat Bird Other" at bounding box center [1287, 328] width 160 height 25
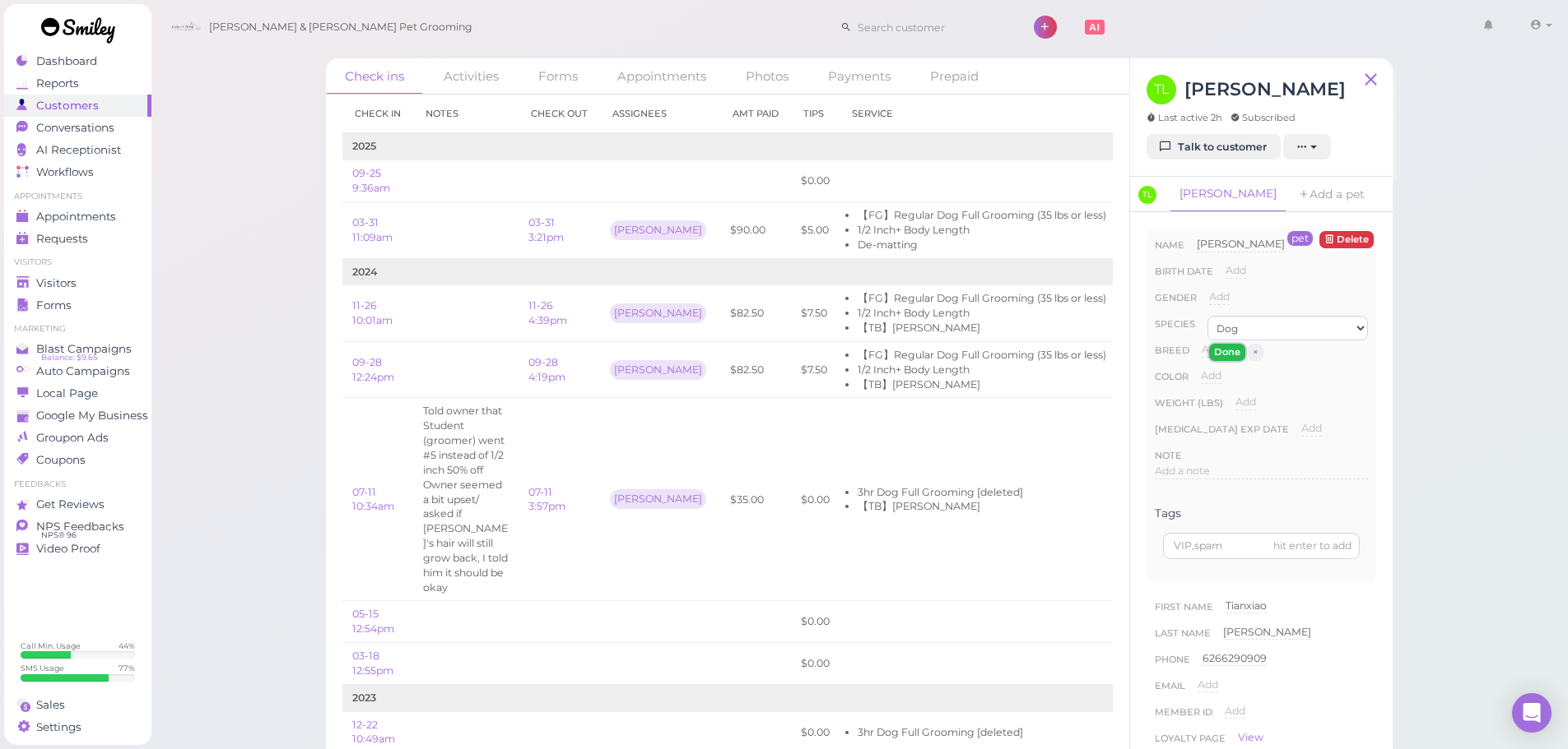
click at [1229, 350] on button "Done" at bounding box center [1226, 352] width 36 height 18
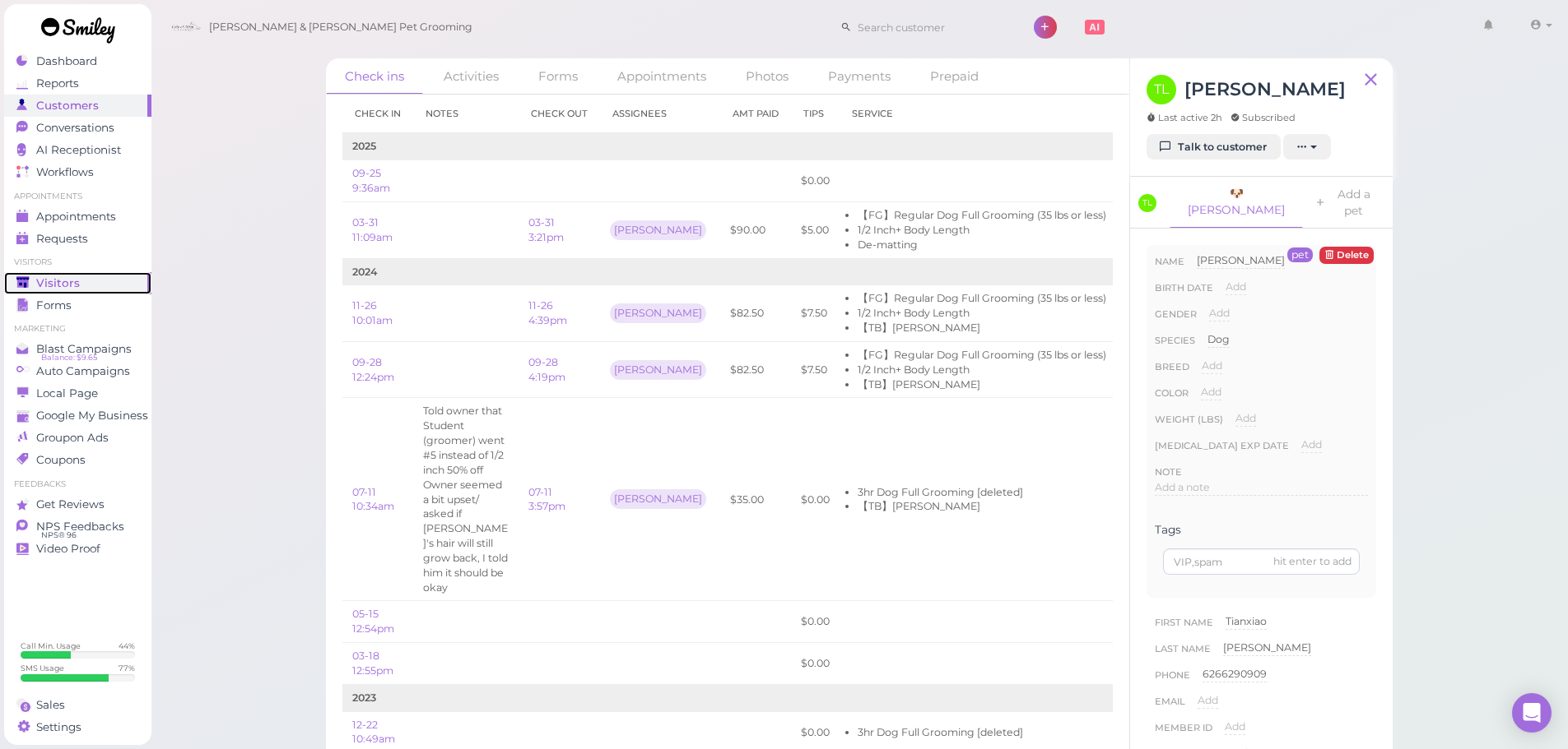
click at [14, 272] on link "Visitors" at bounding box center [78, 283] width 147 height 23
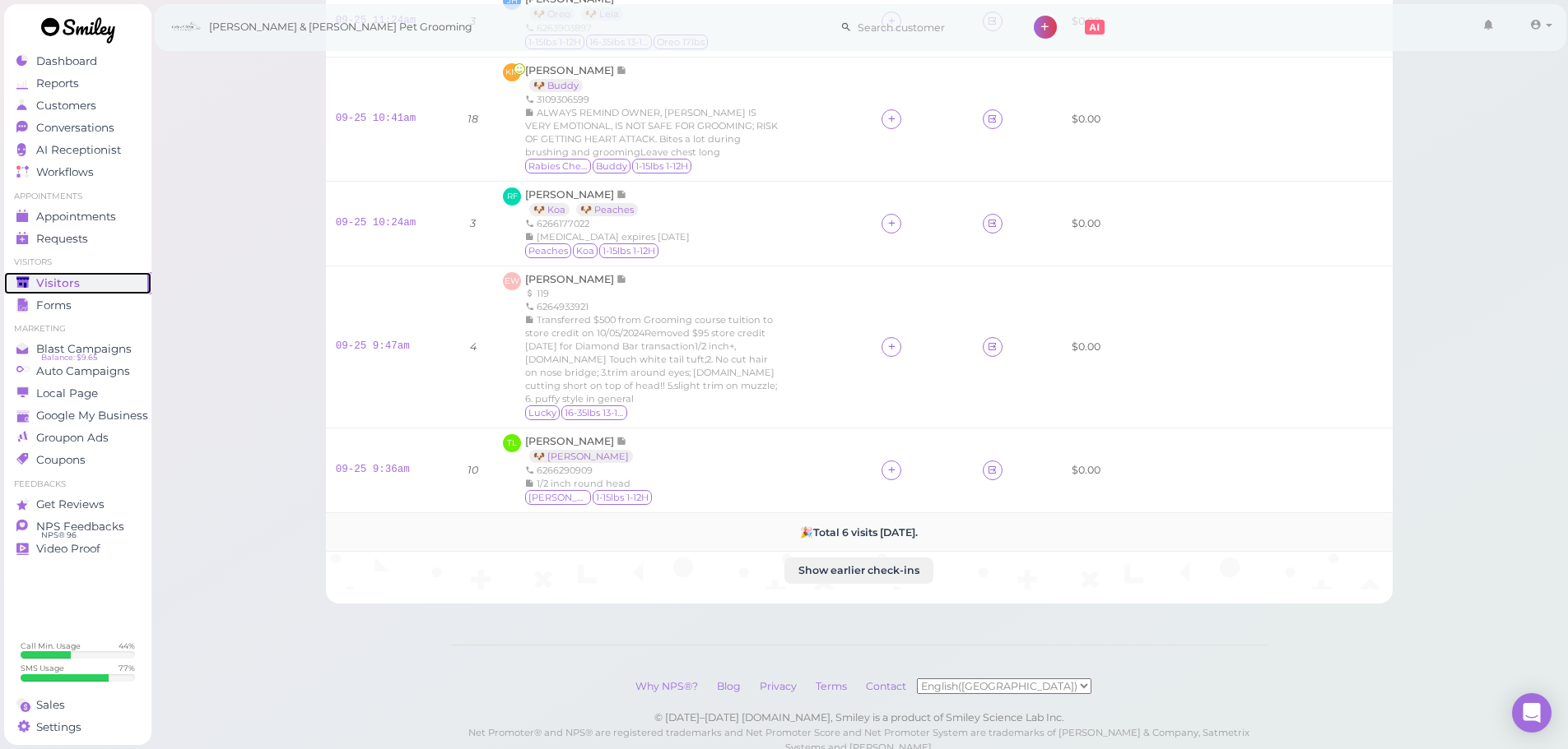
scroll to position [258, 0]
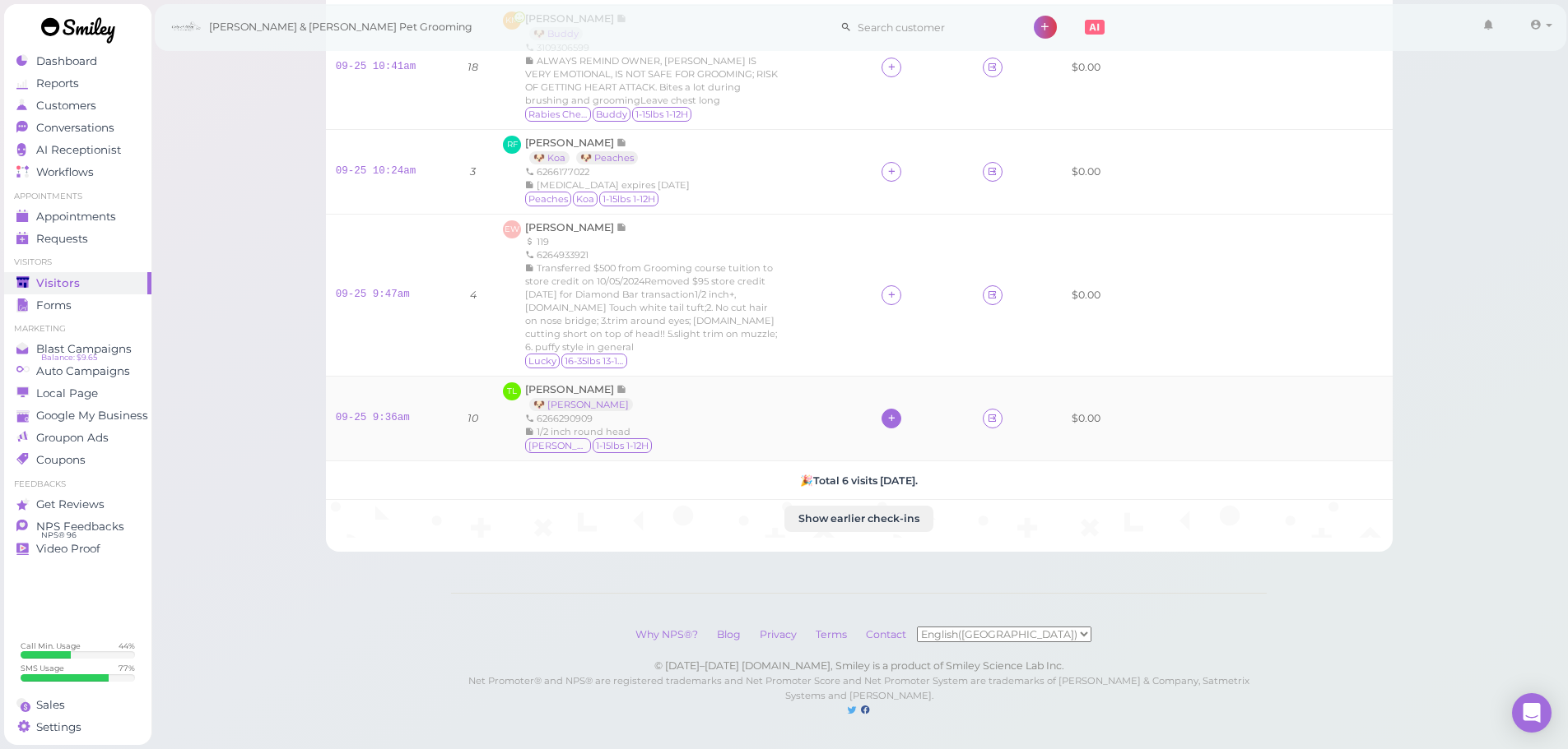
click at [886, 412] on icon at bounding box center [891, 418] width 11 height 13
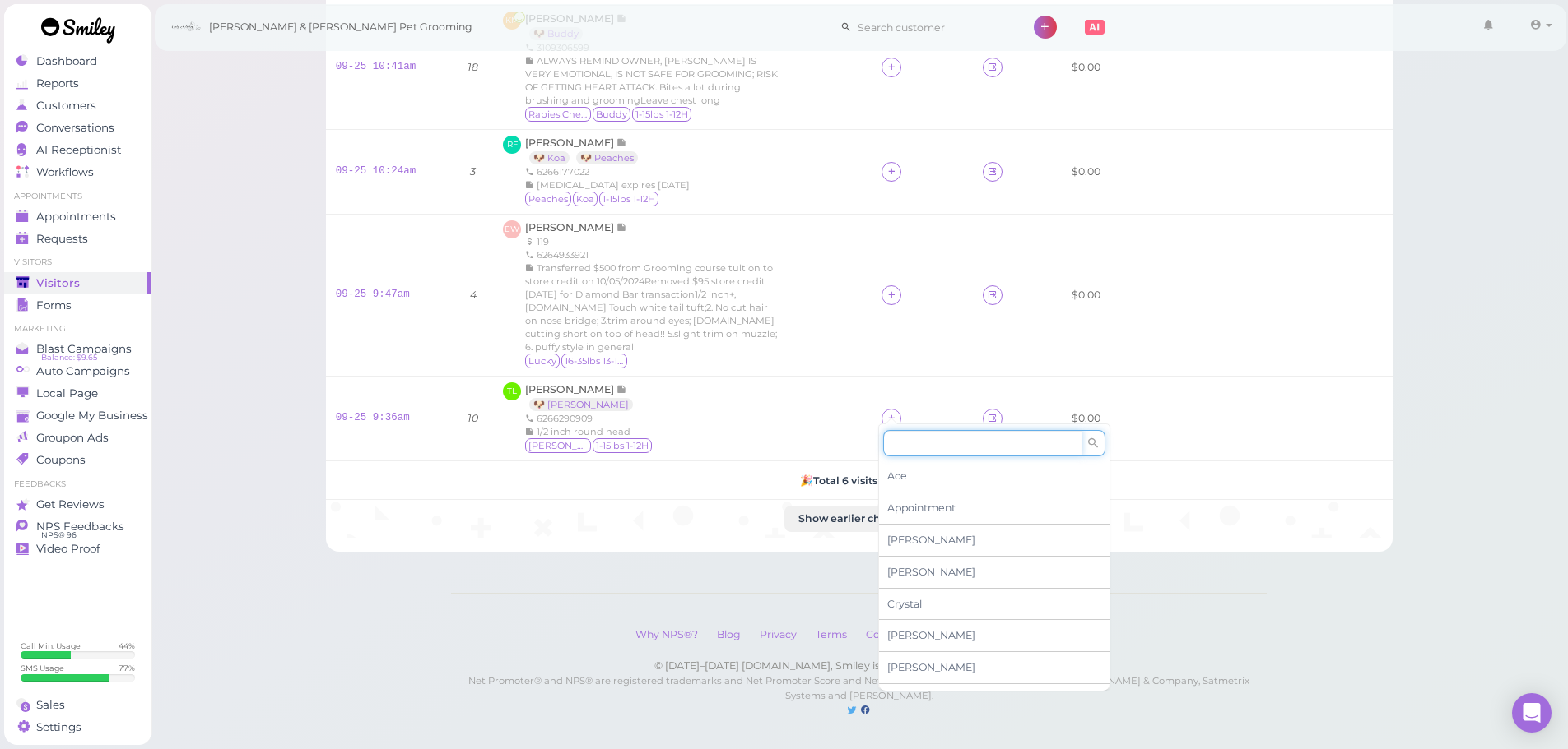
click at [917, 437] on input at bounding box center [982, 443] width 198 height 27
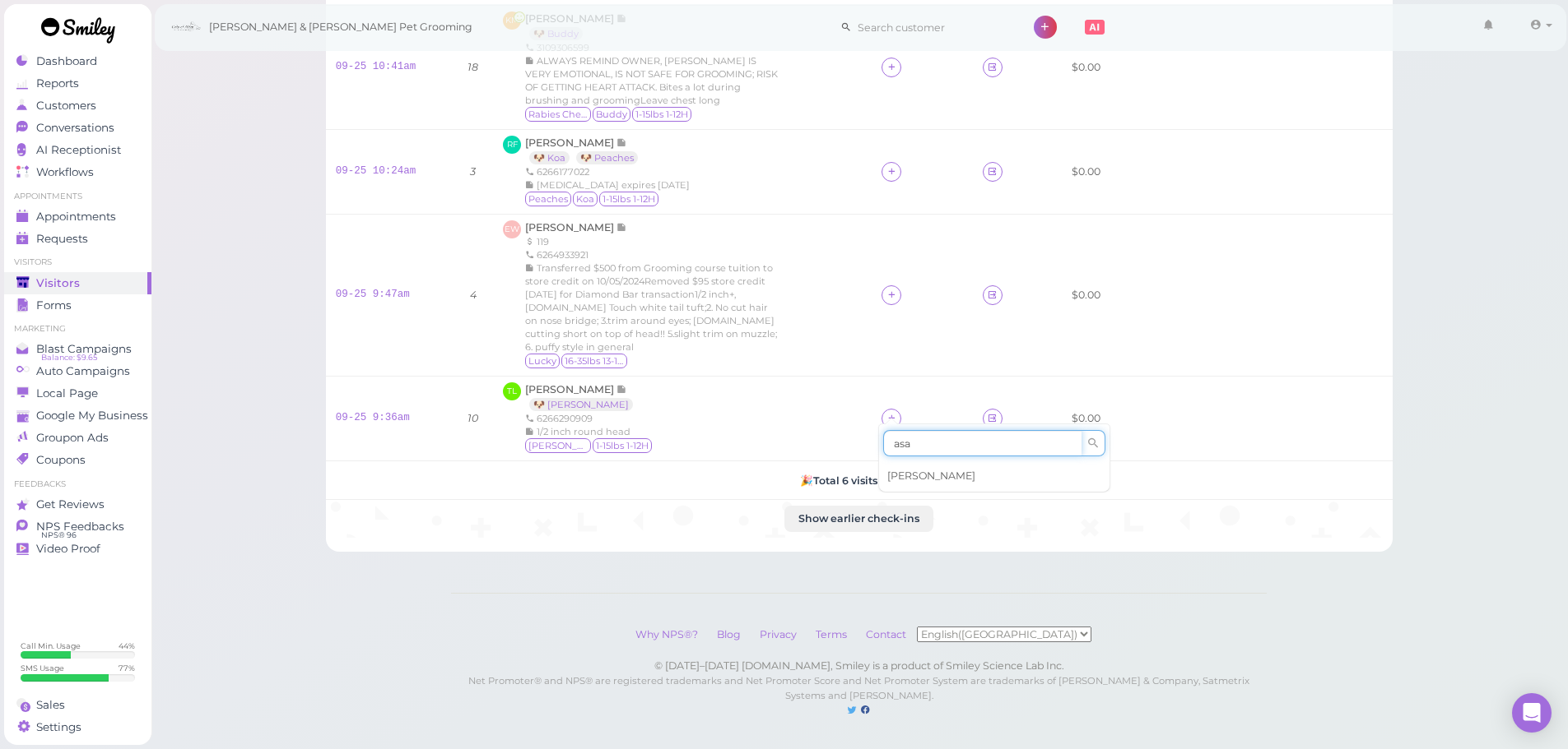
type input "asa"
click at [909, 464] on div "[PERSON_NAME]" at bounding box center [994, 476] width 231 height 31
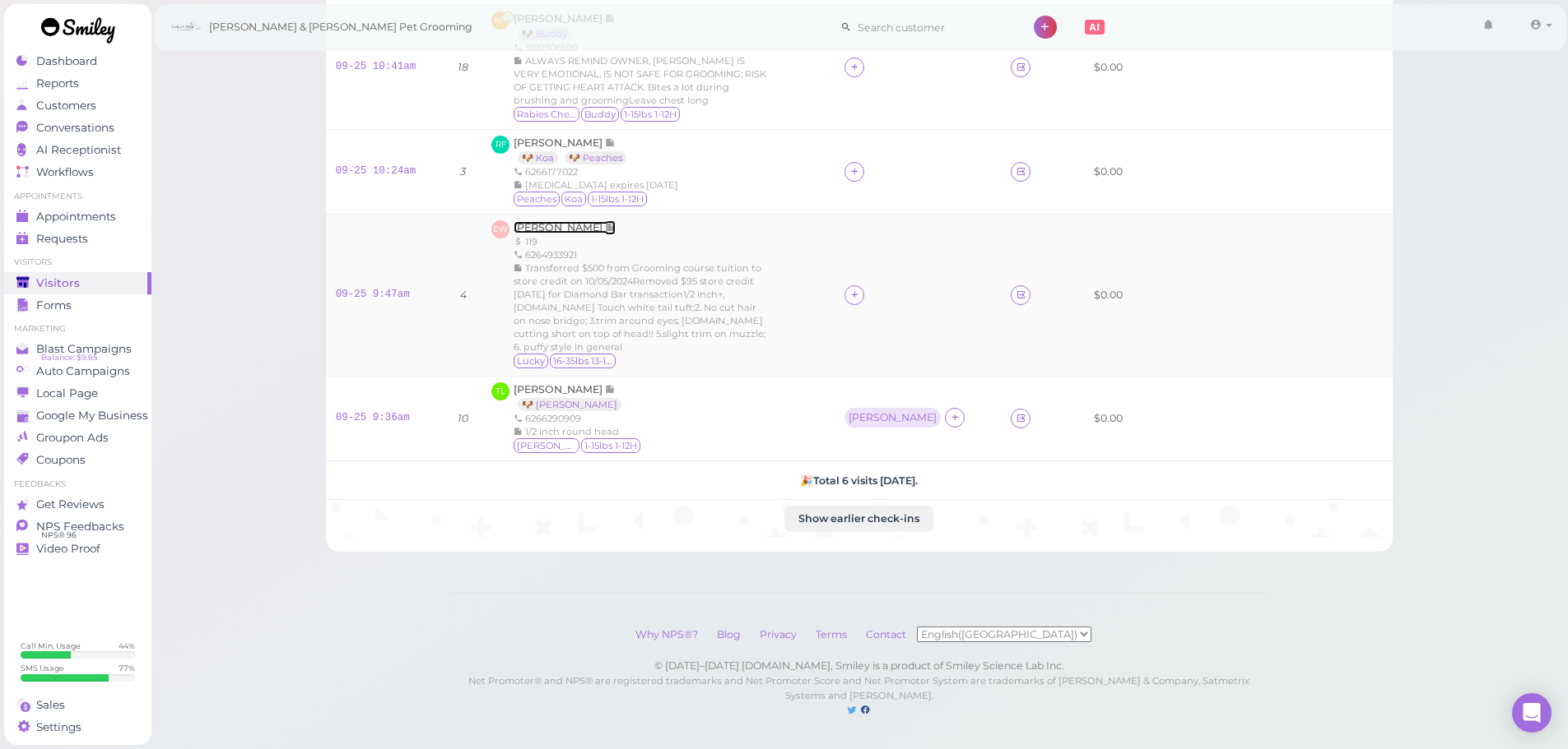
click at [550, 227] on span "[PERSON_NAME]" at bounding box center [559, 227] width 91 height 13
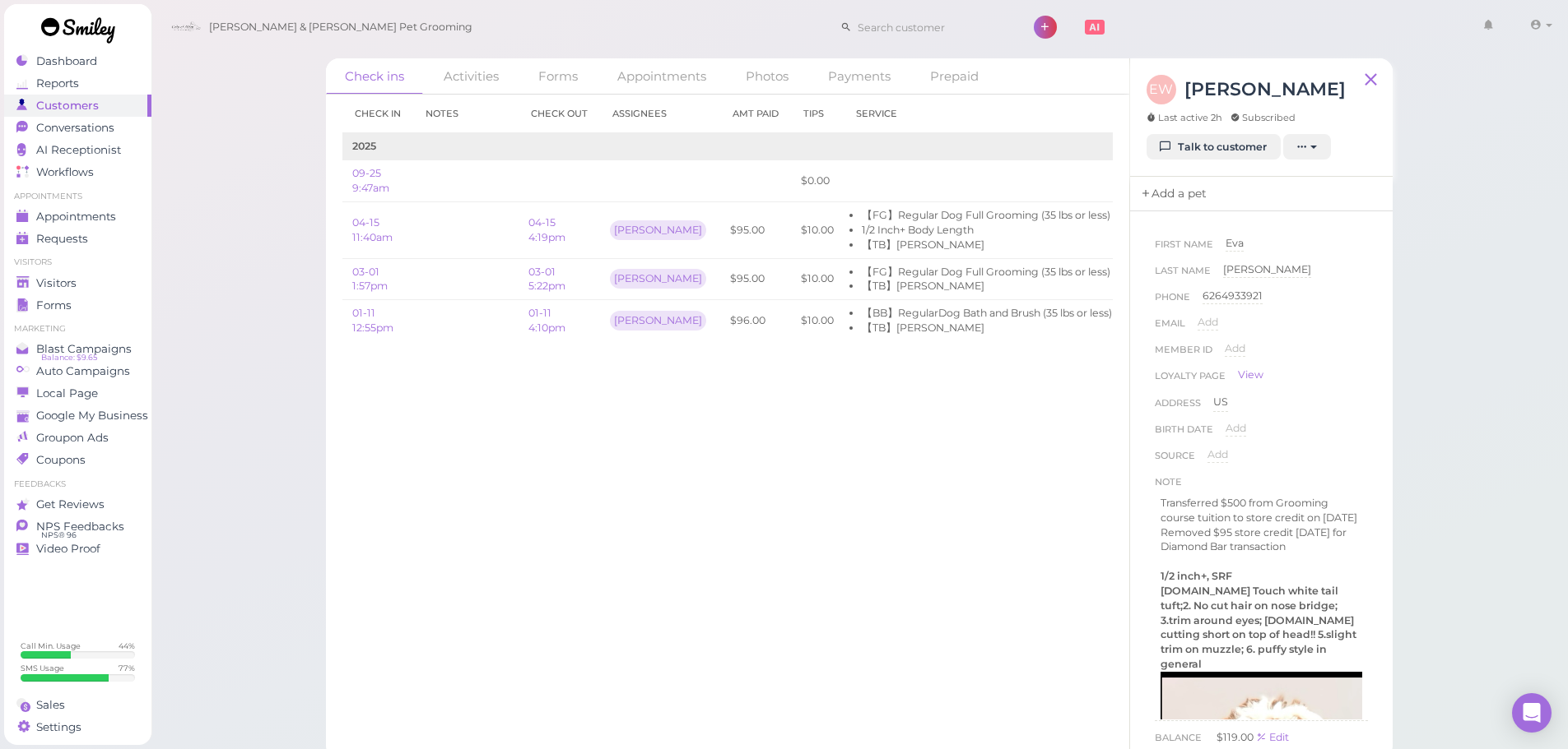
click at [1168, 201] on link "Add a pet" at bounding box center [1173, 194] width 86 height 34
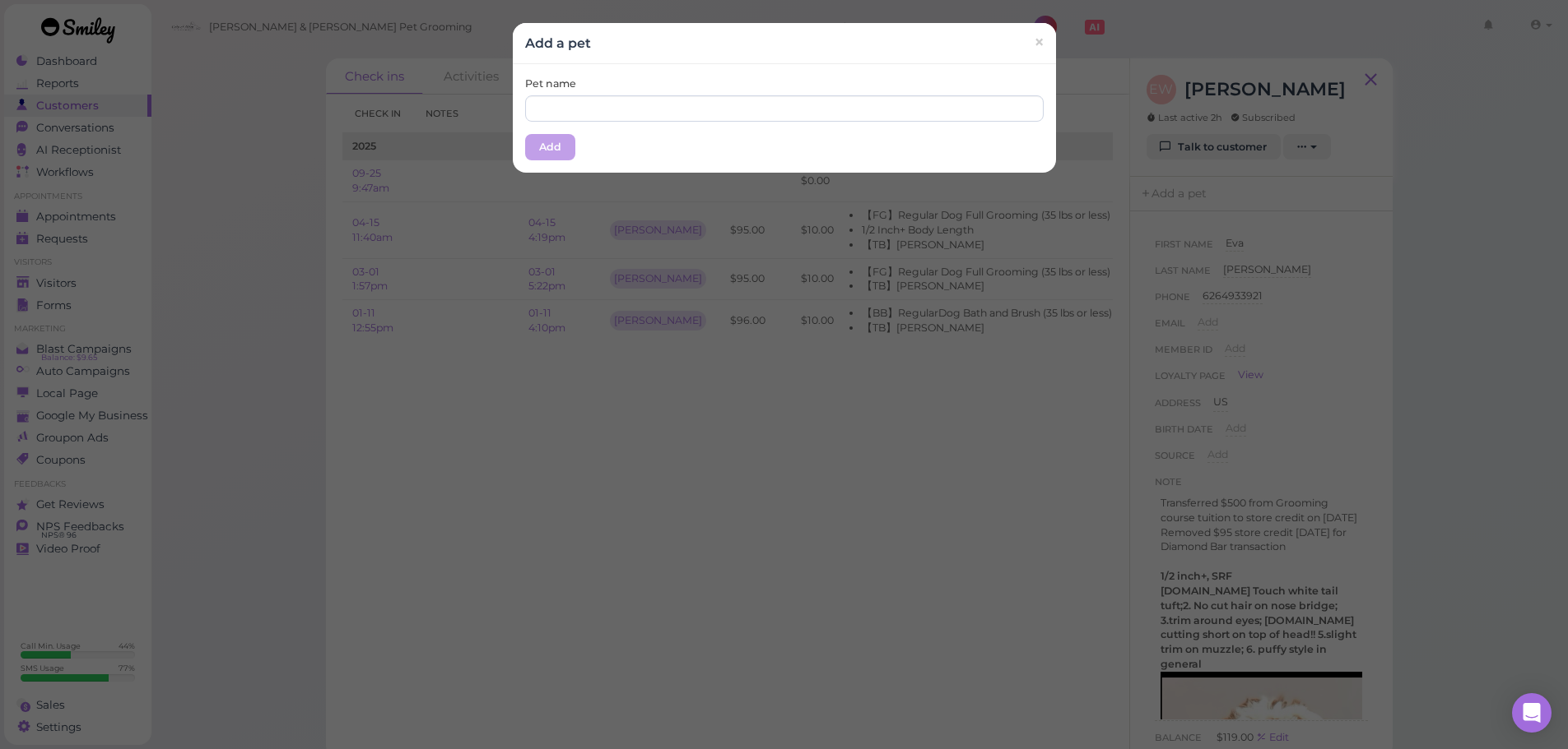
click at [564, 88] on label "Pet name" at bounding box center [551, 84] width 51 height 15
click at [576, 111] on input "text" at bounding box center [784, 109] width 519 height 27
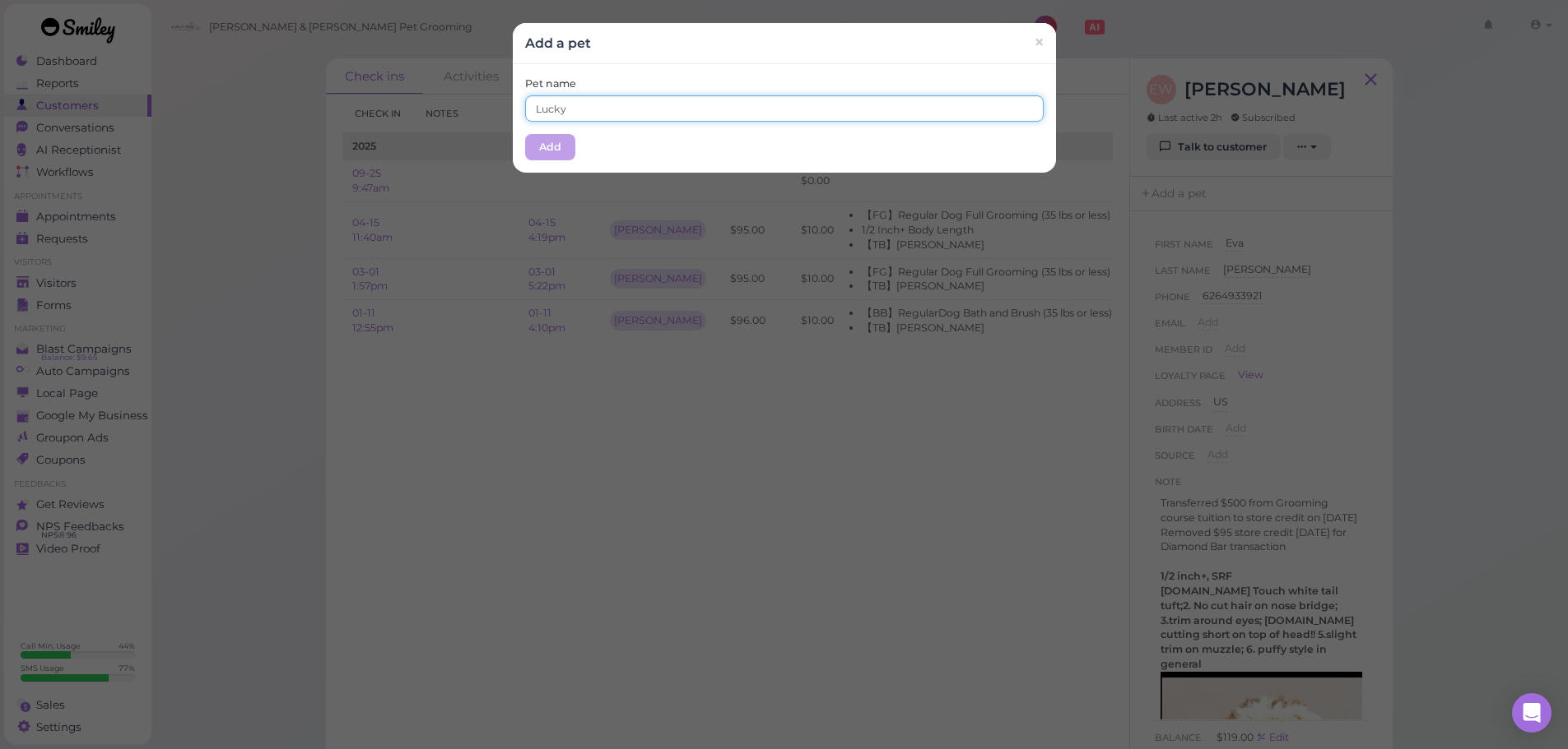
type input "Lucky"
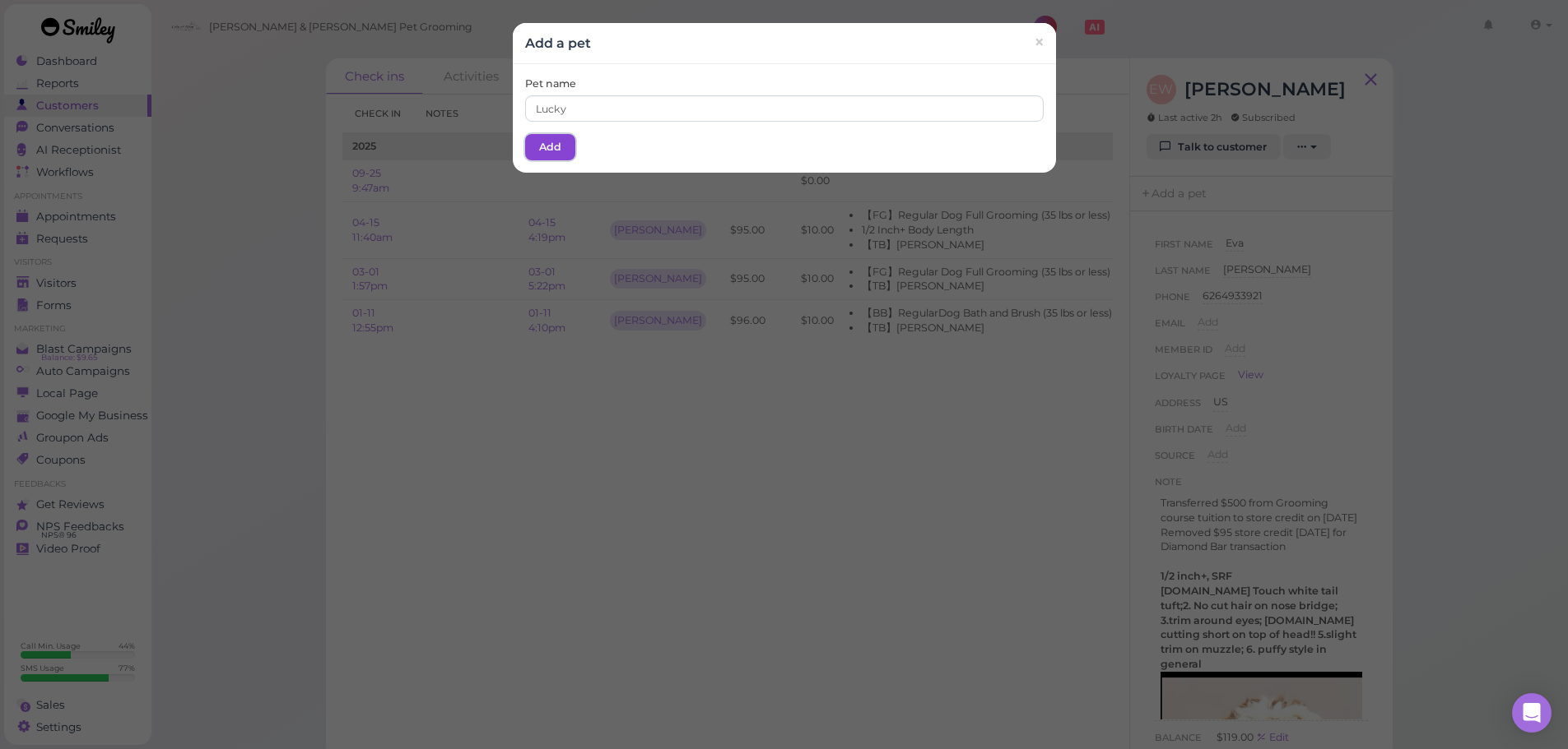
click at [541, 158] on button "Add" at bounding box center [551, 148] width 50 height 27
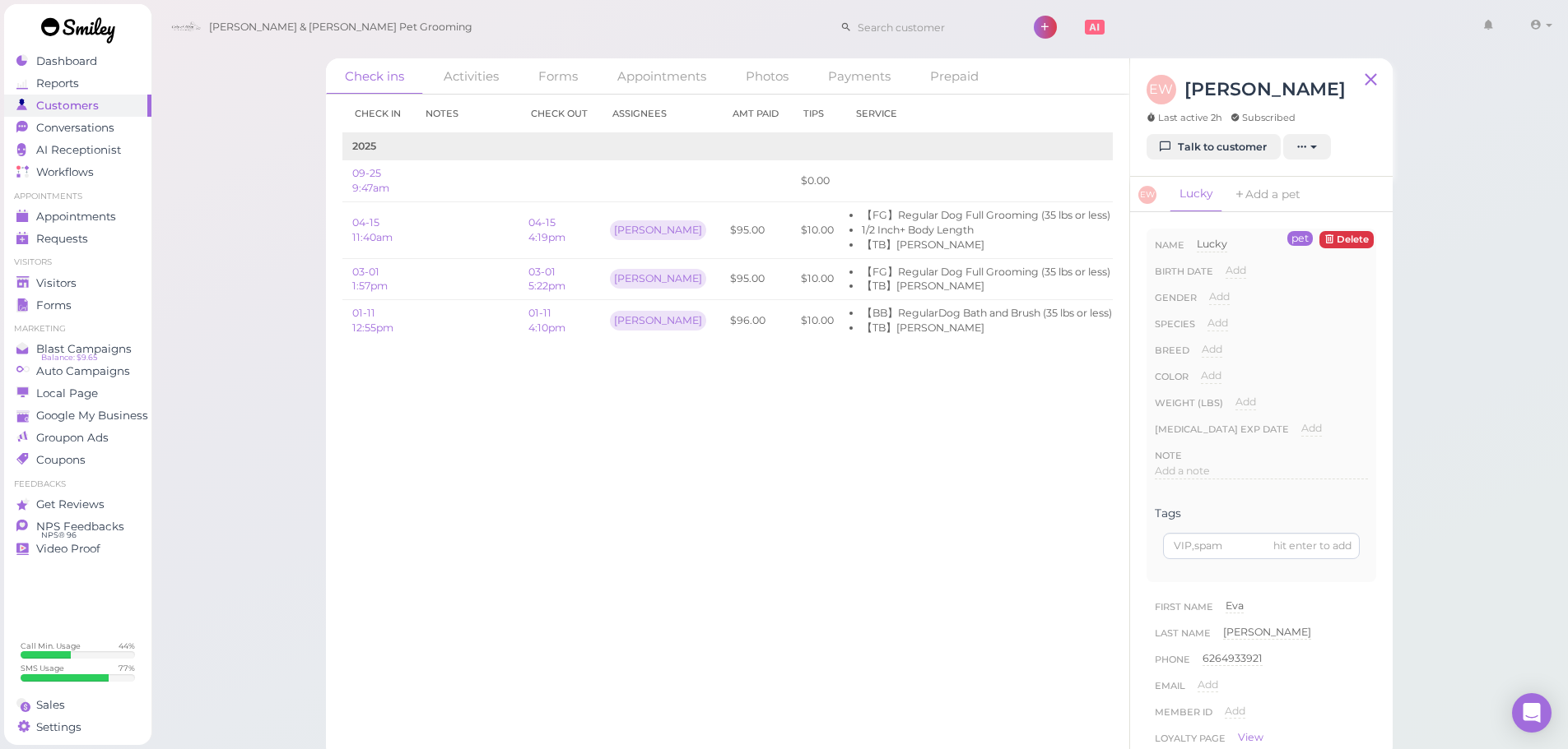
click at [1211, 325] on span "Add" at bounding box center [1217, 322] width 21 height 13
click at [1240, 338] on select "Dog Cat Bird Other" at bounding box center [1287, 328] width 160 height 25
select select "Dog"
click at [1207, 316] on select "Dog Cat Bird Other" at bounding box center [1287, 328] width 160 height 25
click at [1231, 352] on button "Done" at bounding box center [1226, 352] width 36 height 18
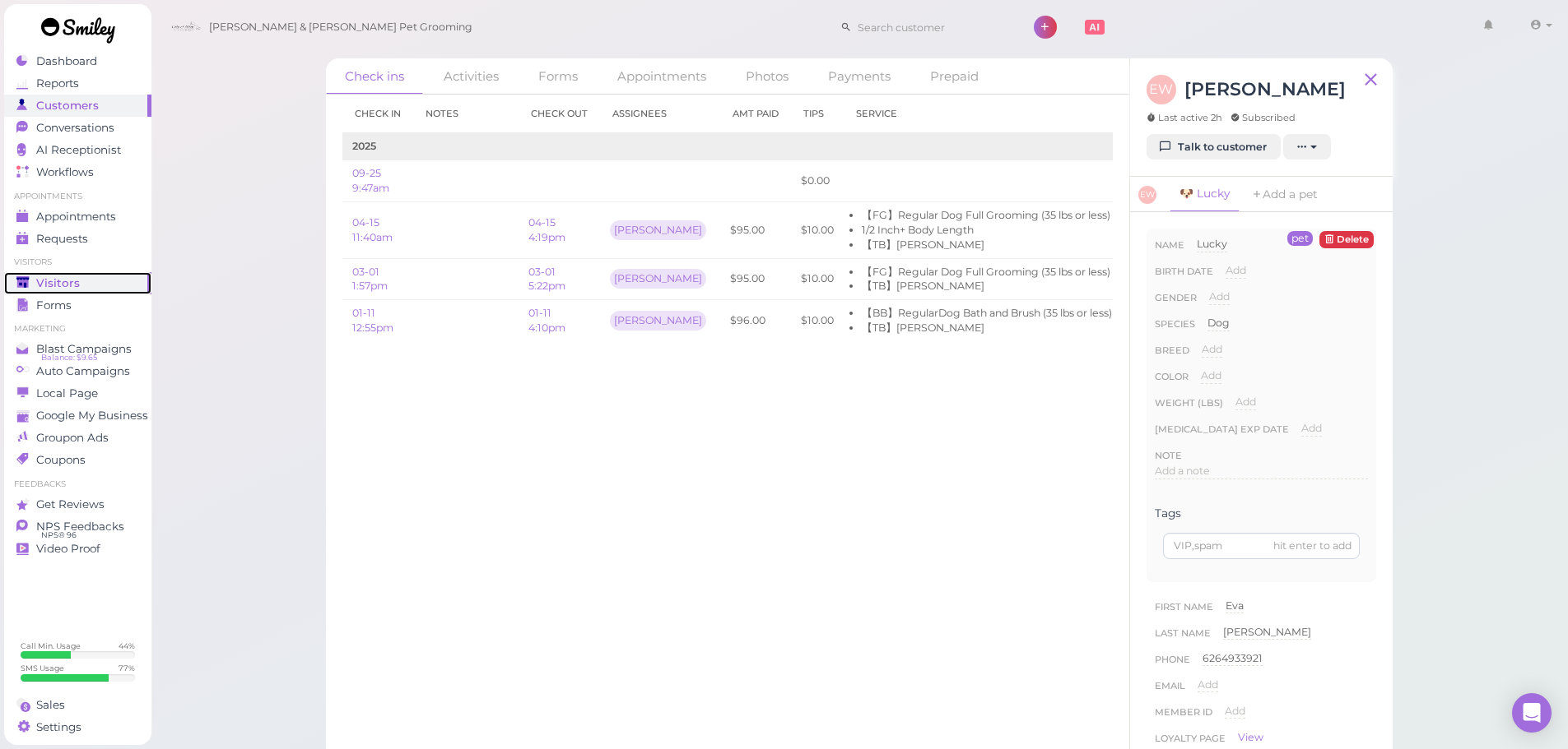
click at [63, 274] on link "Visitors" at bounding box center [78, 283] width 147 height 23
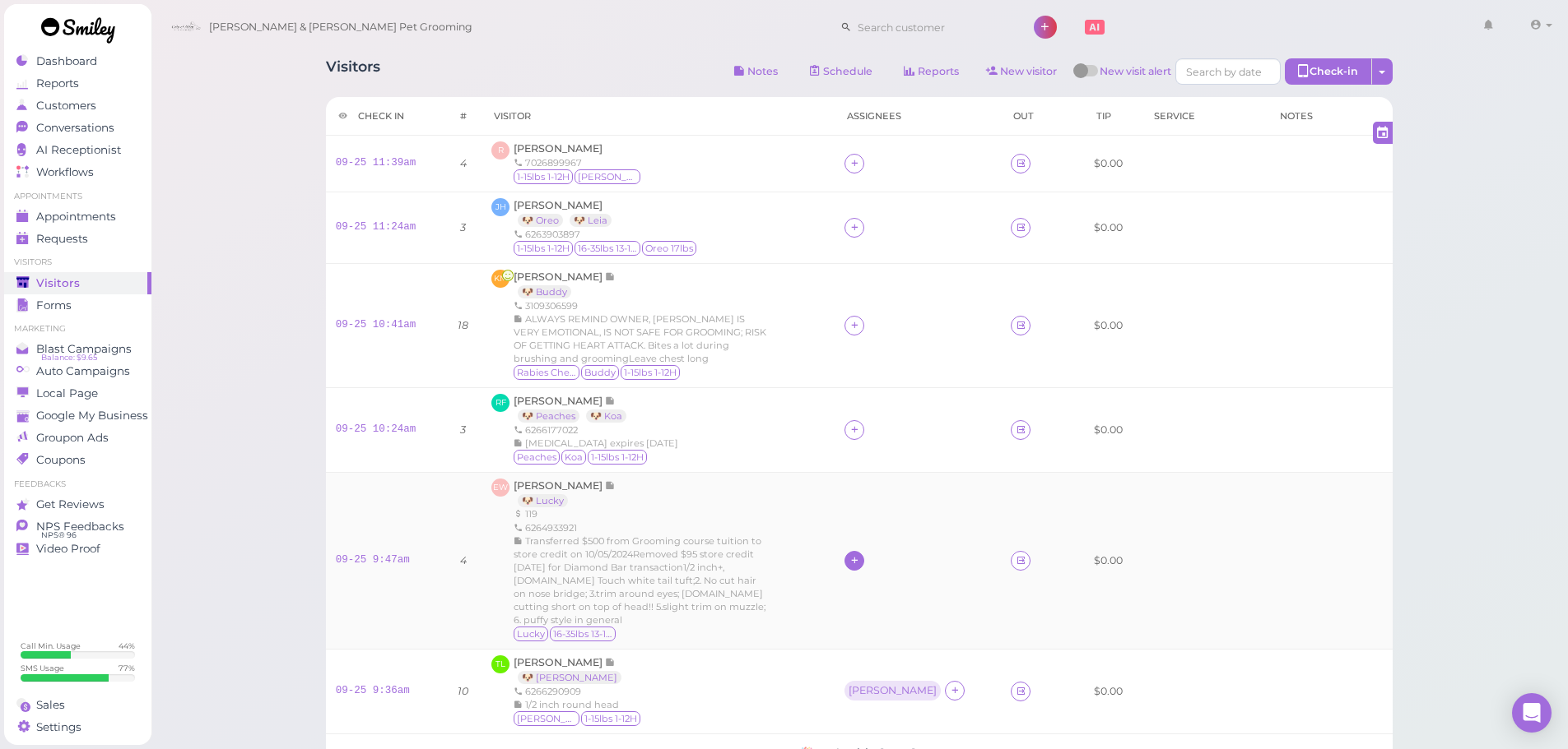
click at [860, 557] on icon at bounding box center [855, 560] width 11 height 13
click at [914, 301] on input at bounding box center [982, 298] width 198 height 27
type input "re"
click at [921, 535] on span "[PERSON_NAME]" at bounding box center [931, 529] width 88 height 13
click at [891, 441] on td at bounding box center [917, 429] width 166 height 84
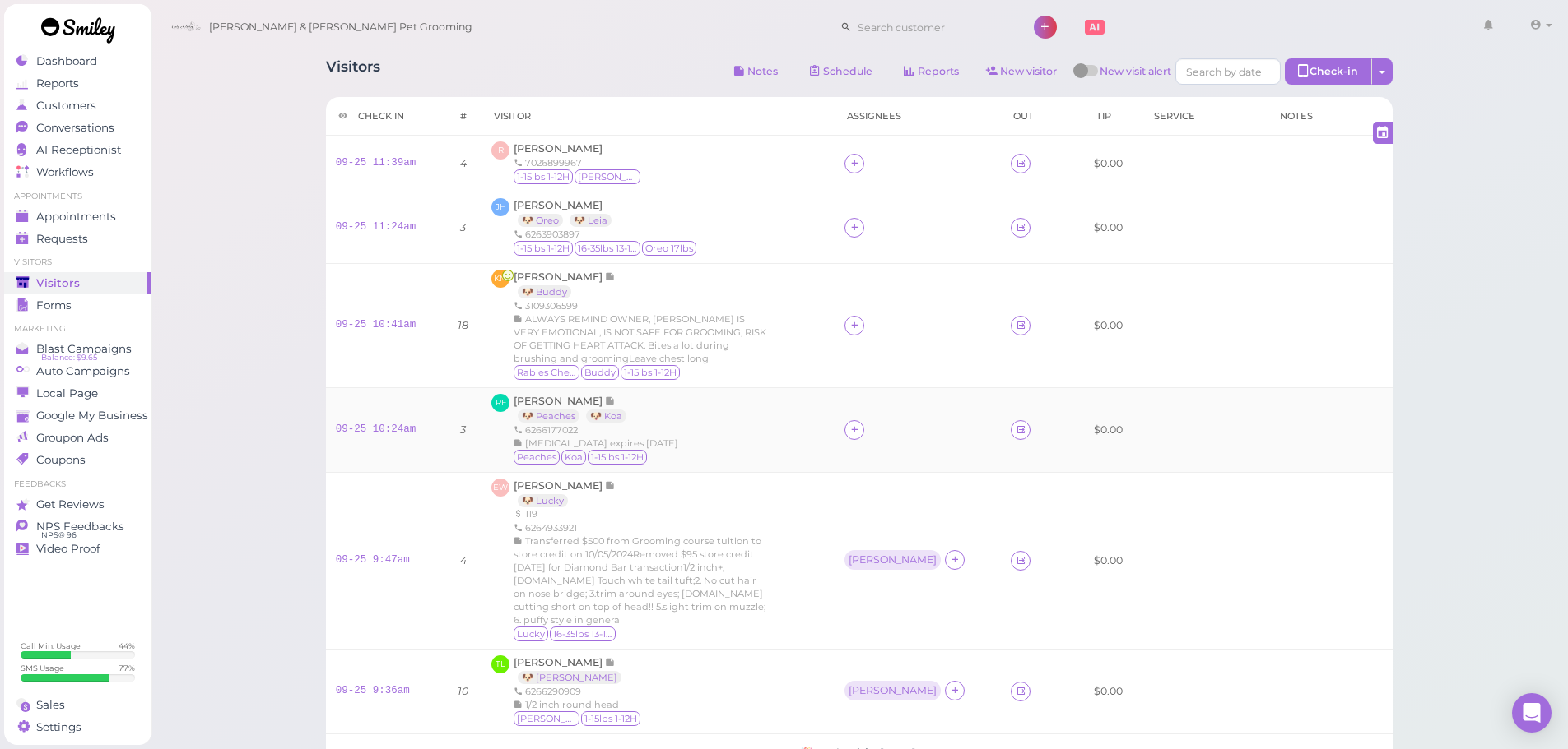
click at [864, 438] on div at bounding box center [855, 430] width 20 height 20
click at [918, 469] on input at bounding box center [970, 468] width 198 height 27
type input "asa"
click at [899, 495] on div "[PERSON_NAME]" at bounding box center [982, 500] width 231 height 31
click at [860, 323] on icon at bounding box center [855, 325] width 11 height 13
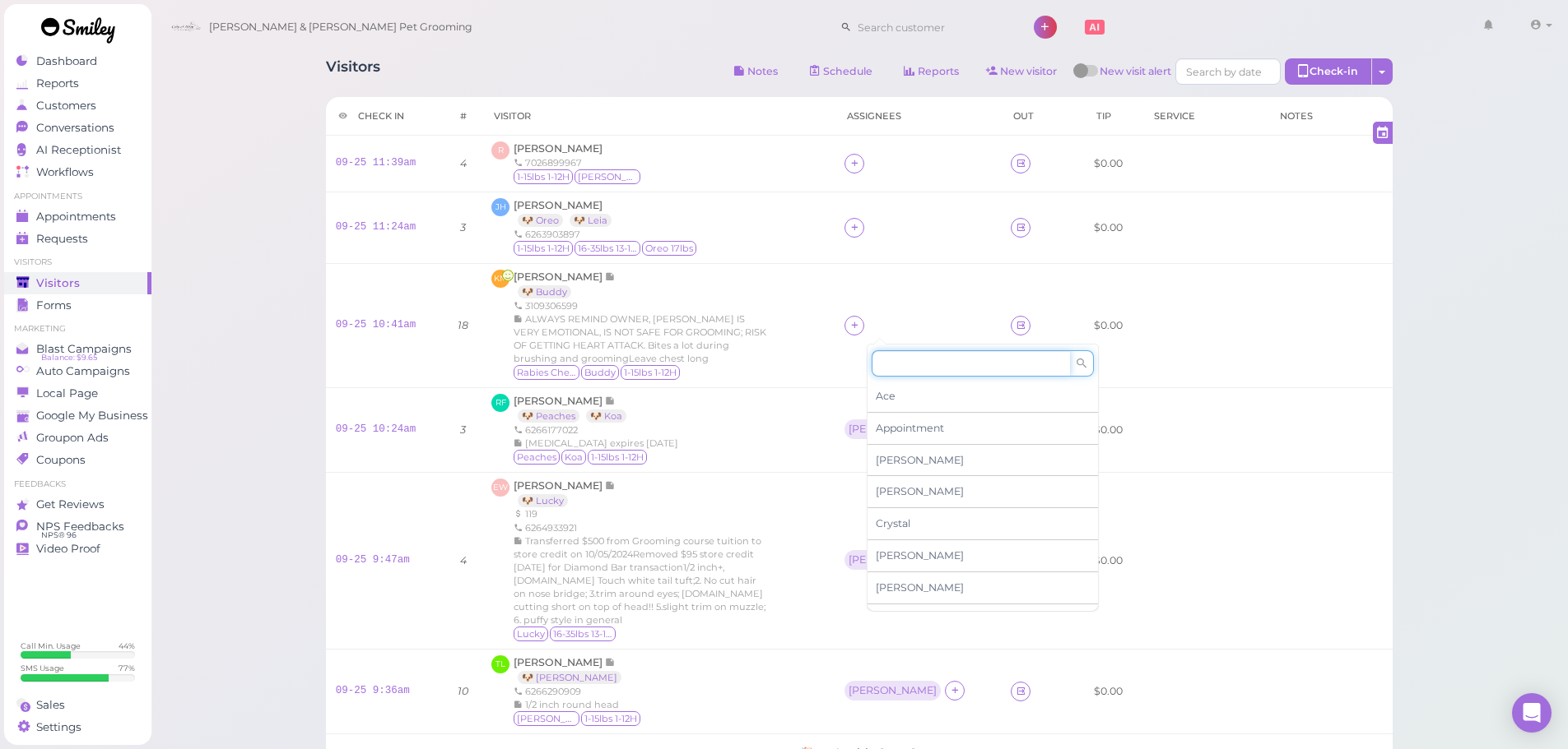
click at [915, 364] on input at bounding box center [970, 364] width 198 height 27
type input "re"
click at [906, 397] on span "[PERSON_NAME]" at bounding box center [919, 396] width 88 height 13
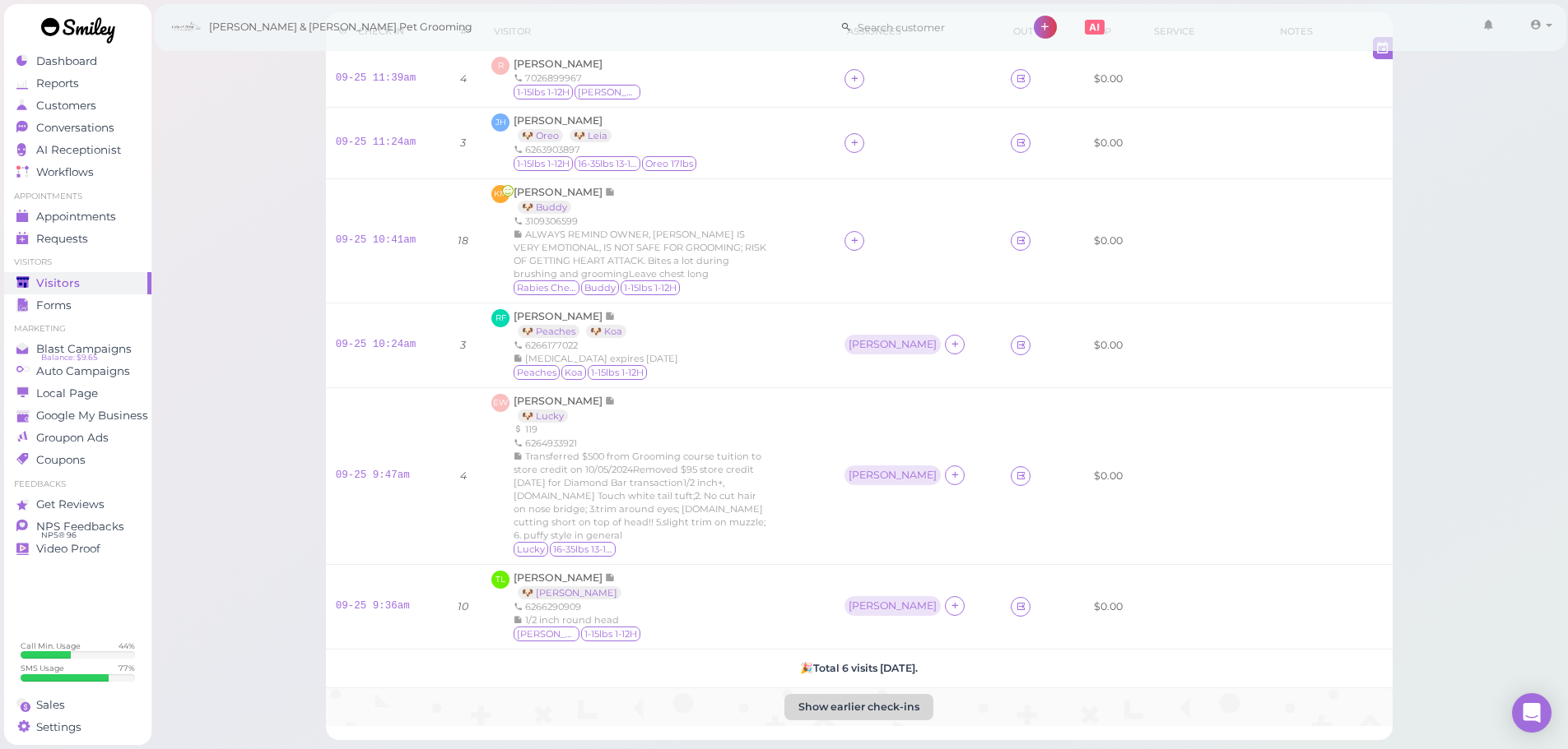
scroll to position [247, 0]
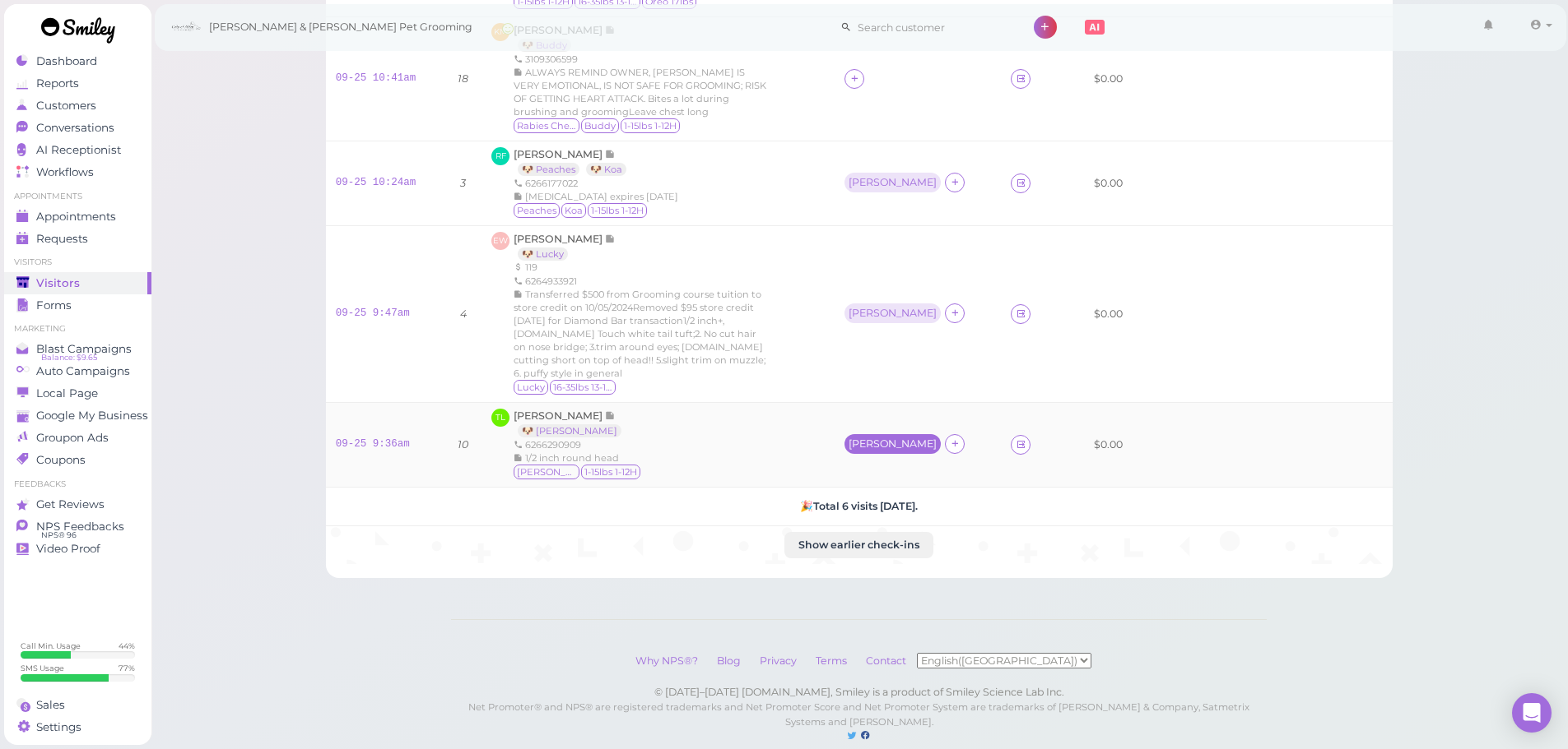
click at [877, 438] on div "[PERSON_NAME]" at bounding box center [892, 444] width 88 height 12
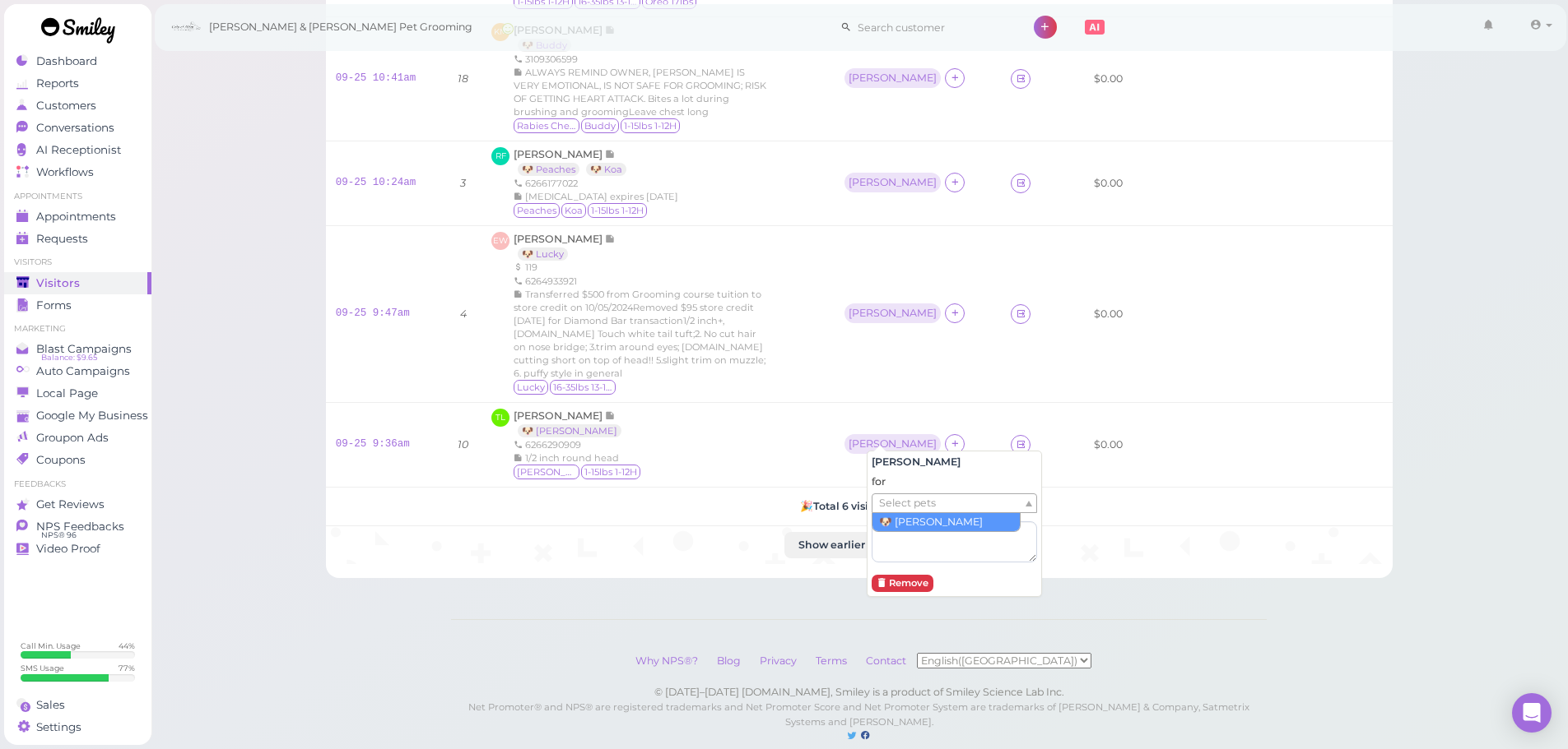
drag, startPoint x: 896, startPoint y: 509, endPoint x: 897, endPoint y: 524, distance: 15.0
click at [896, 509] on span "Select pets" at bounding box center [907, 504] width 57 height 18
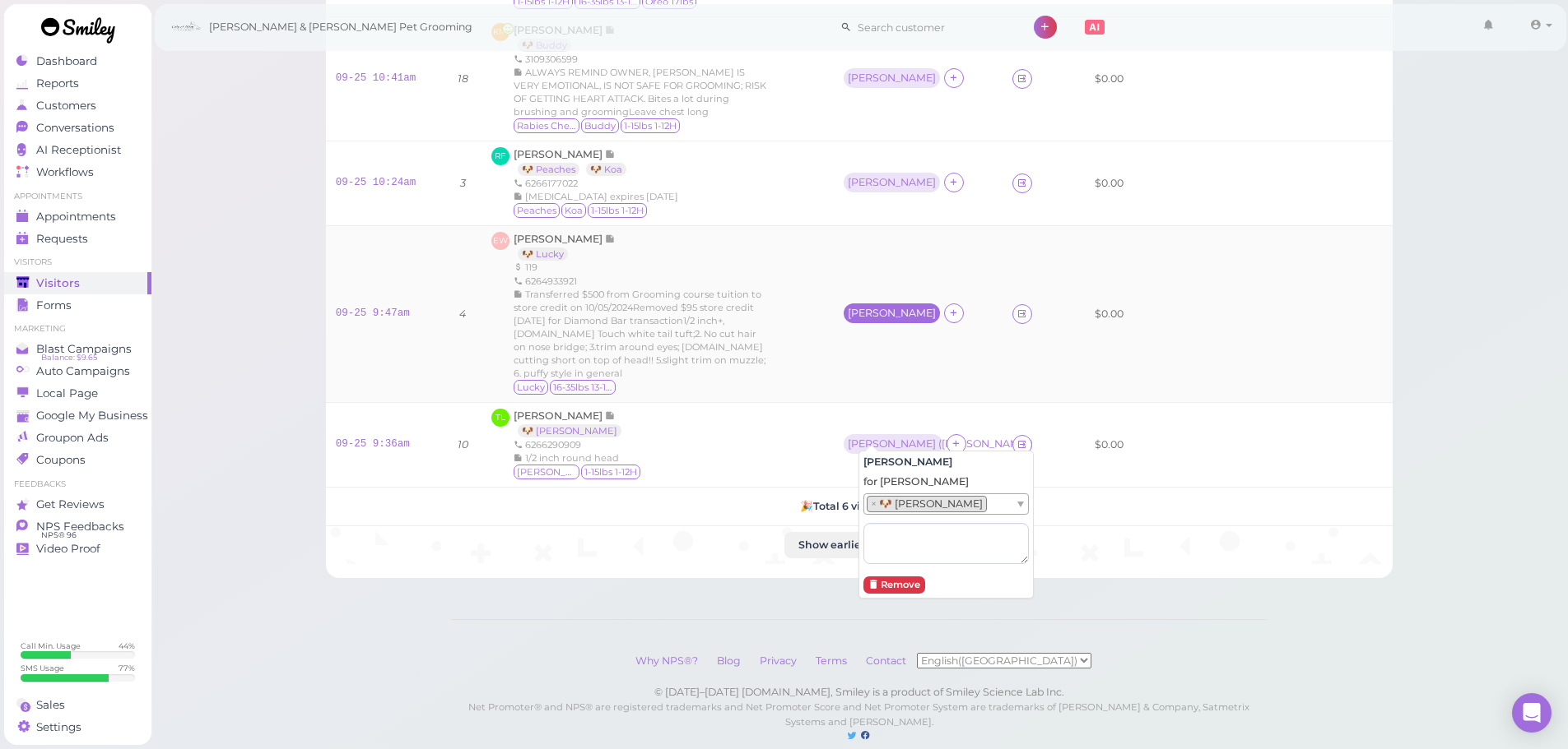
click at [875, 307] on div "[PERSON_NAME]" at bounding box center [891, 313] width 88 height 12
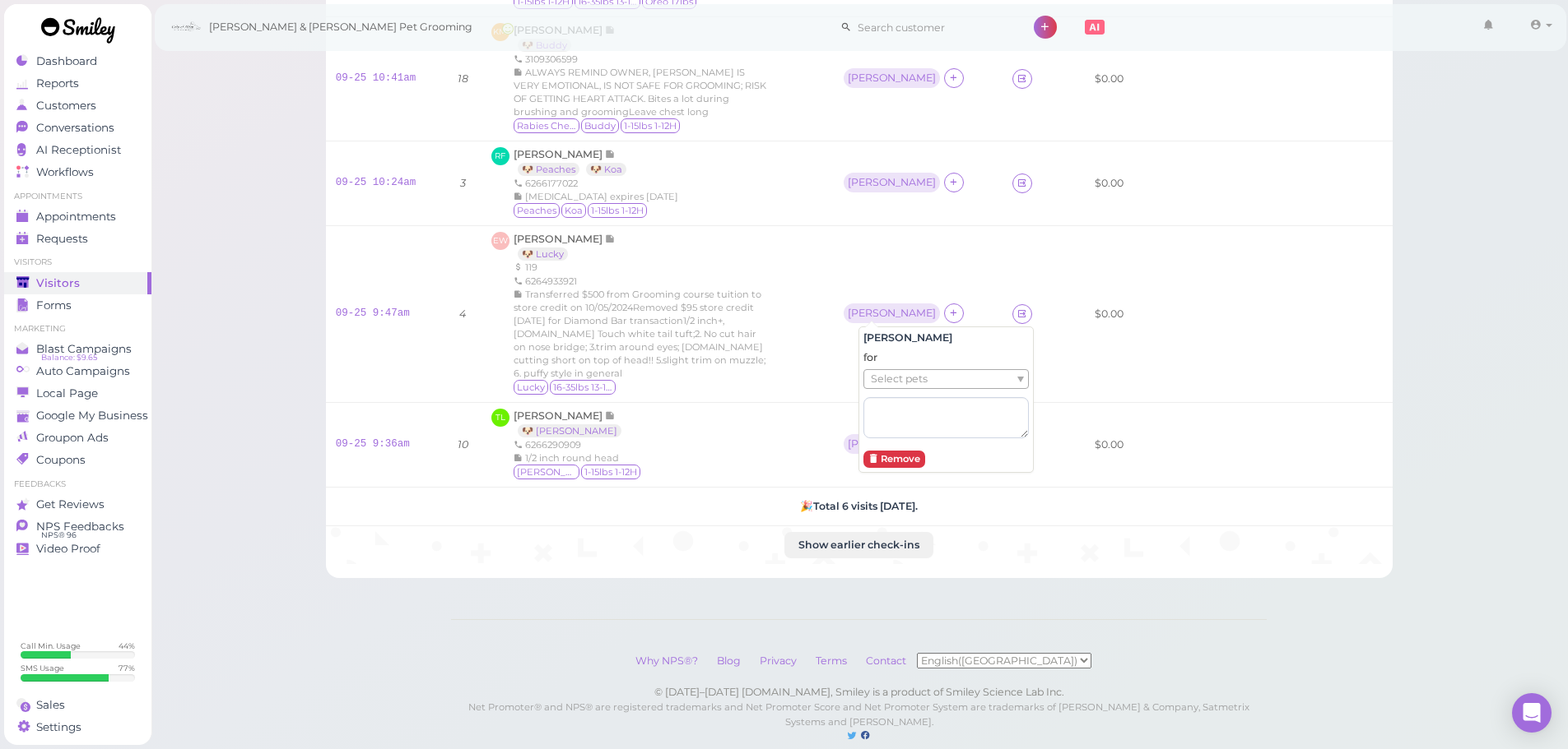
click at [893, 382] on span "Select pets" at bounding box center [899, 379] width 57 height 18
click at [855, 167] on td "[PERSON_NAME]" at bounding box center [918, 182] width 169 height 84
click at [858, 179] on div "[PERSON_NAME]" at bounding box center [891, 183] width 88 height 12
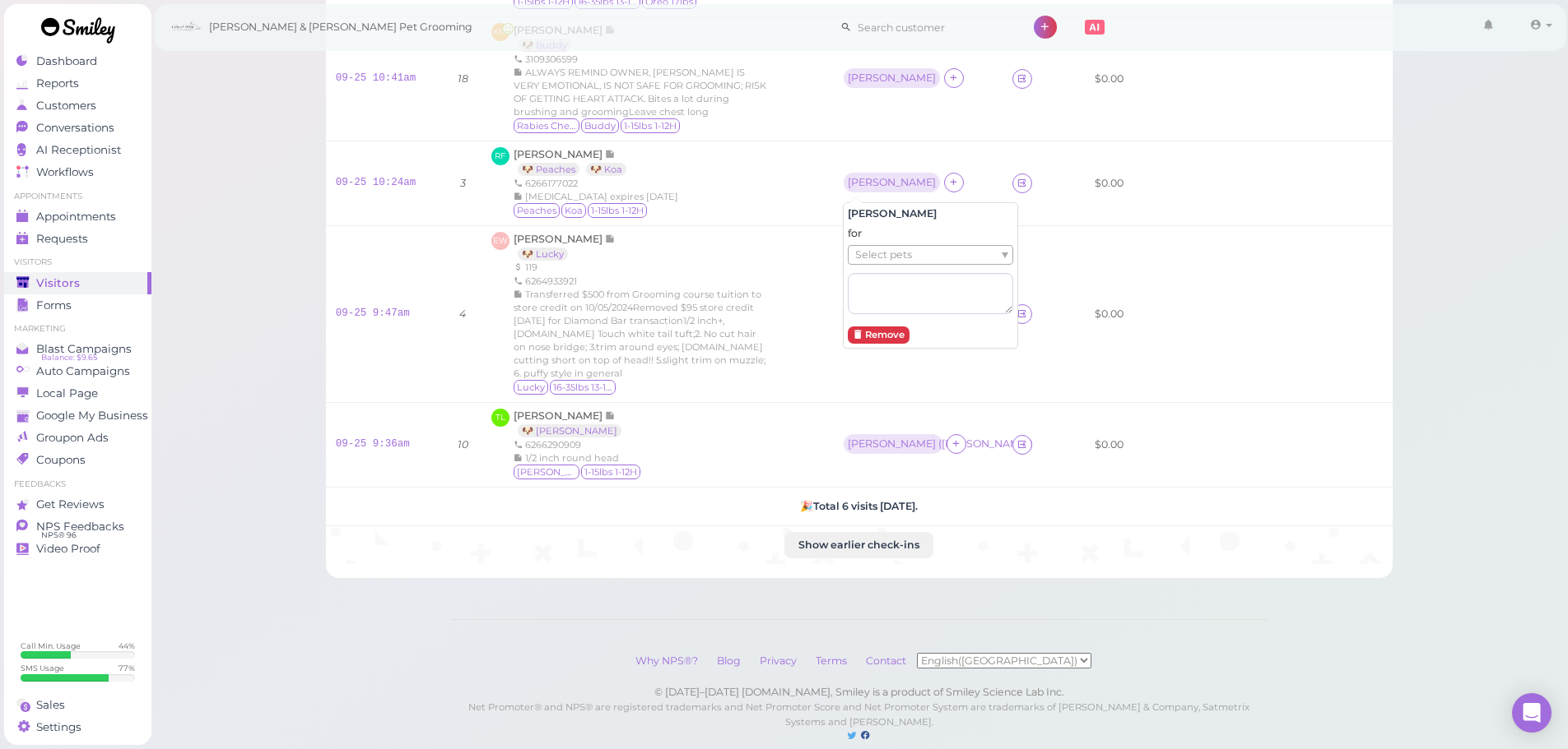
click at [875, 254] on span "Select pets" at bounding box center [884, 256] width 57 height 18
click at [874, 255] on span "Select pets" at bounding box center [884, 256] width 57 height 18
click at [876, 77] on div "[PERSON_NAME]" at bounding box center [891, 78] width 88 height 12
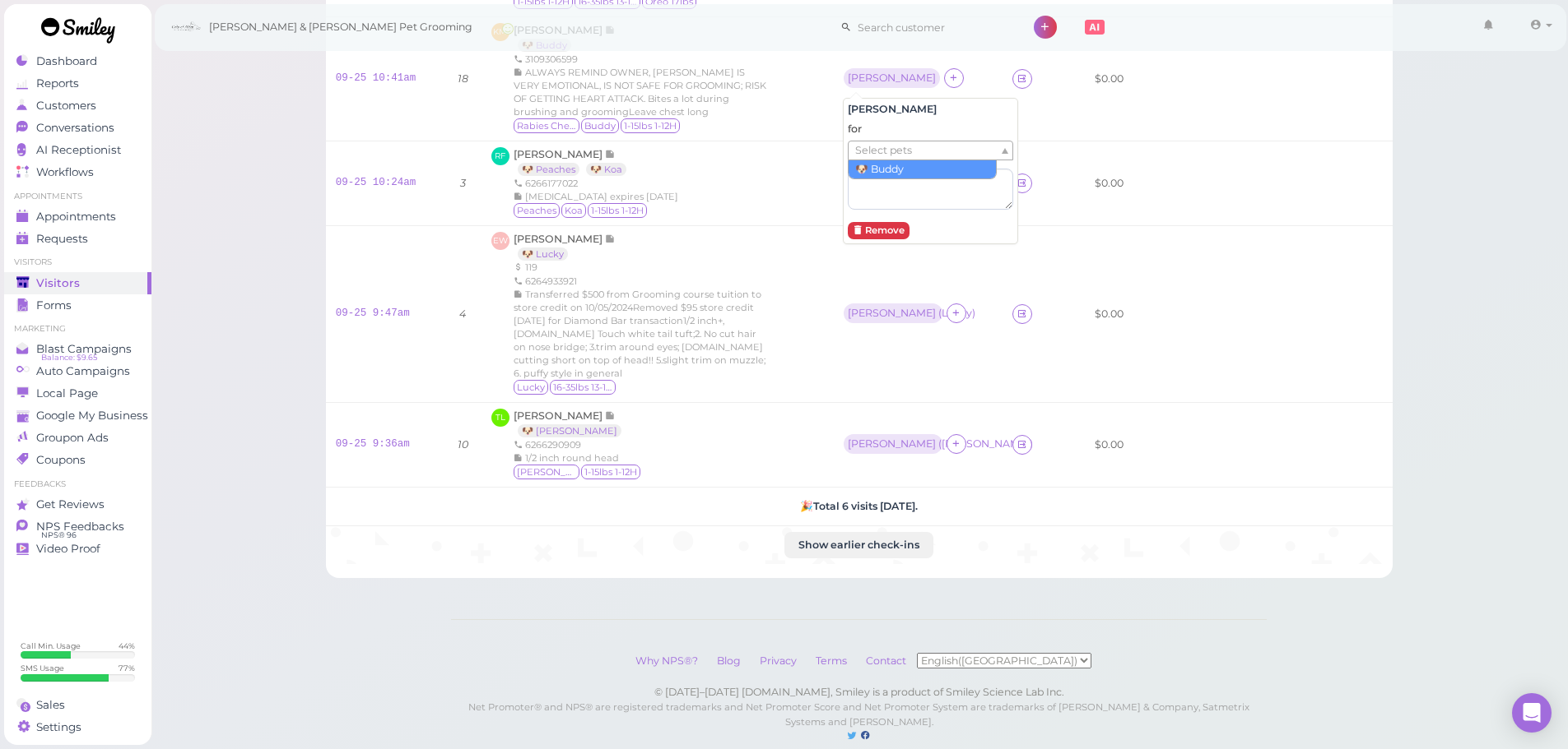
click at [868, 158] on span "Select pets" at bounding box center [884, 150] width 57 height 18
click at [799, 215] on div "RF Raymond Fong 🐶 Peaches 🐶 Koa 6266177022 Rabies expires 12/07/2027 Peaches Ko…" at bounding box center [657, 183] width 332 height 73
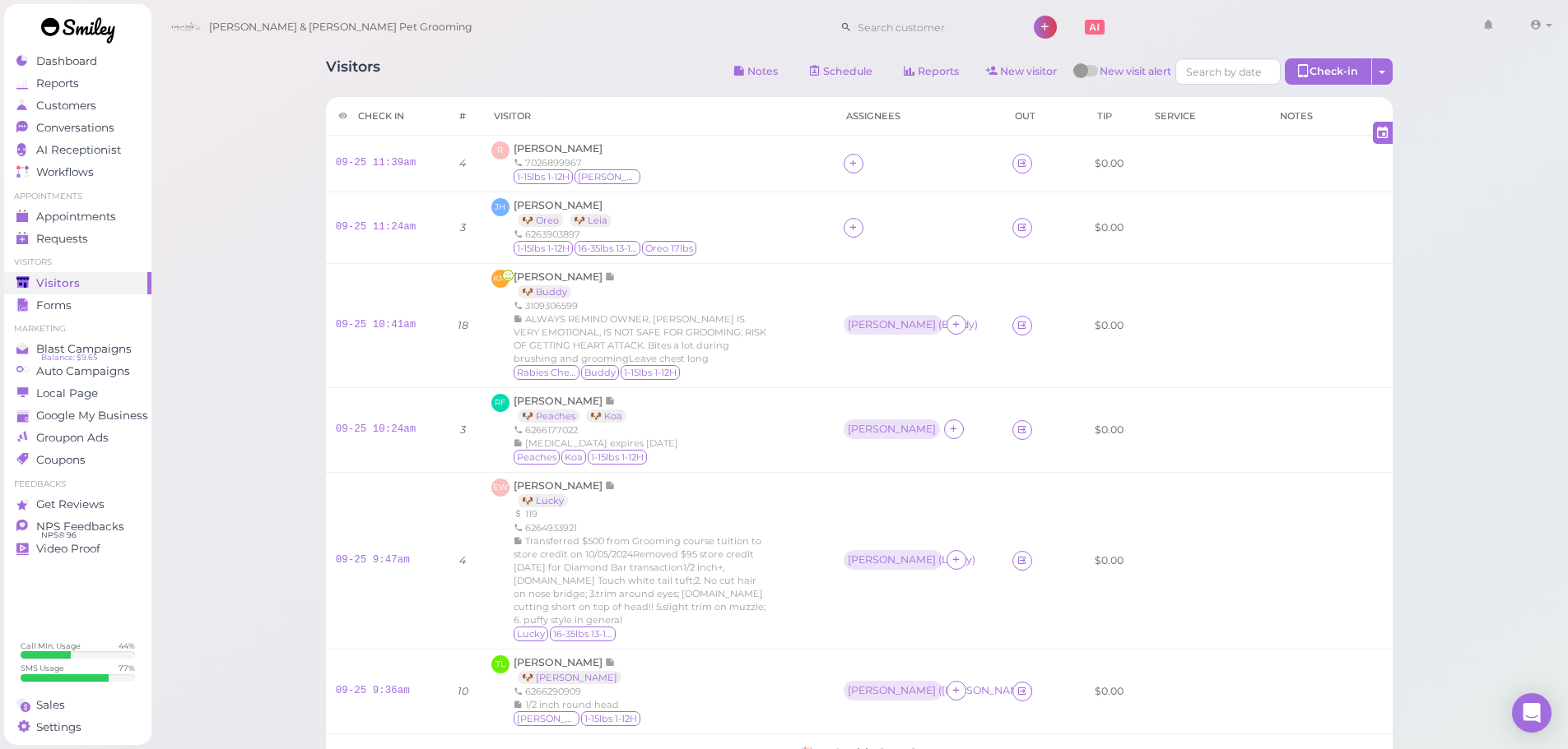
scroll to position [10, 0]
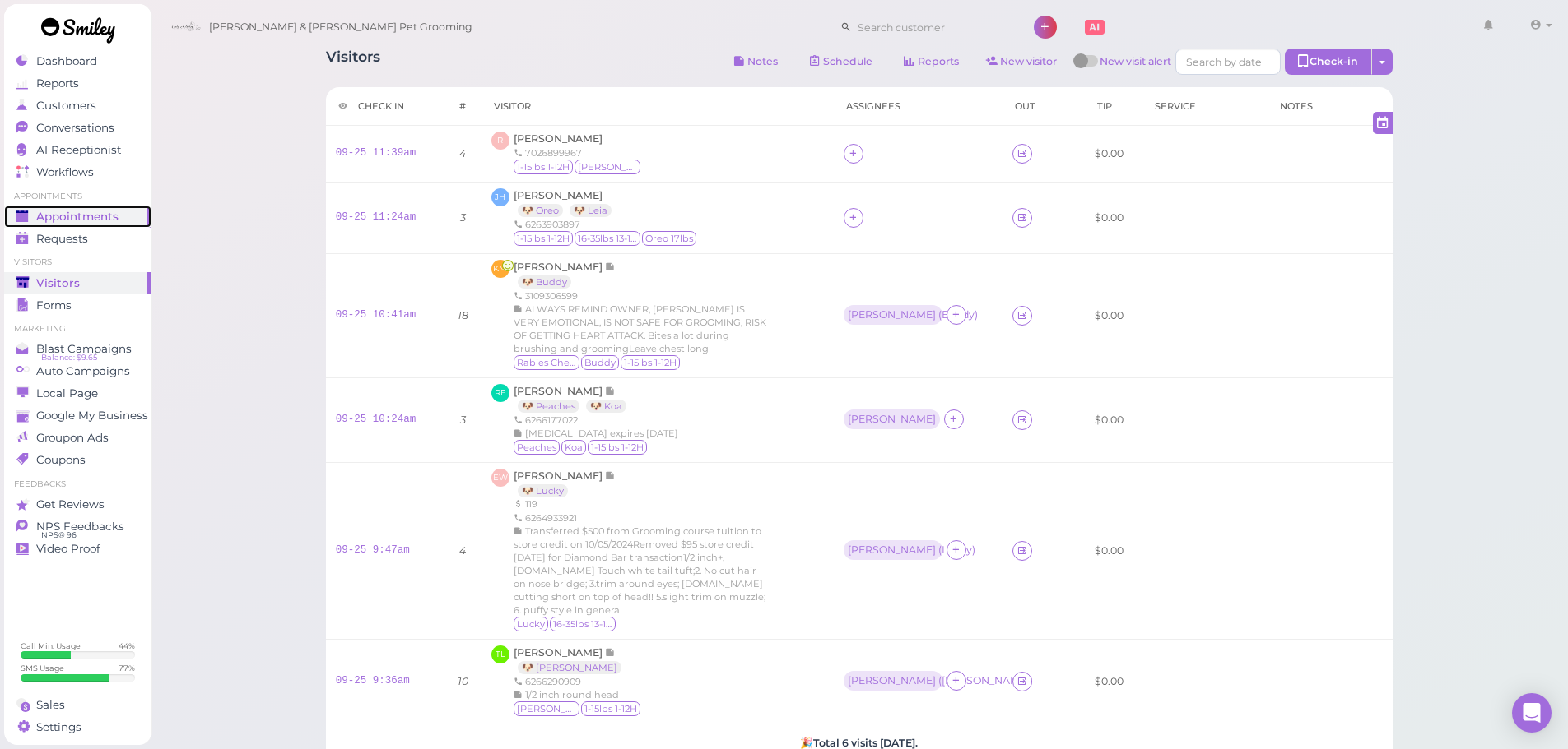
click at [59, 218] on span "Appointments" at bounding box center [77, 216] width 83 height 14
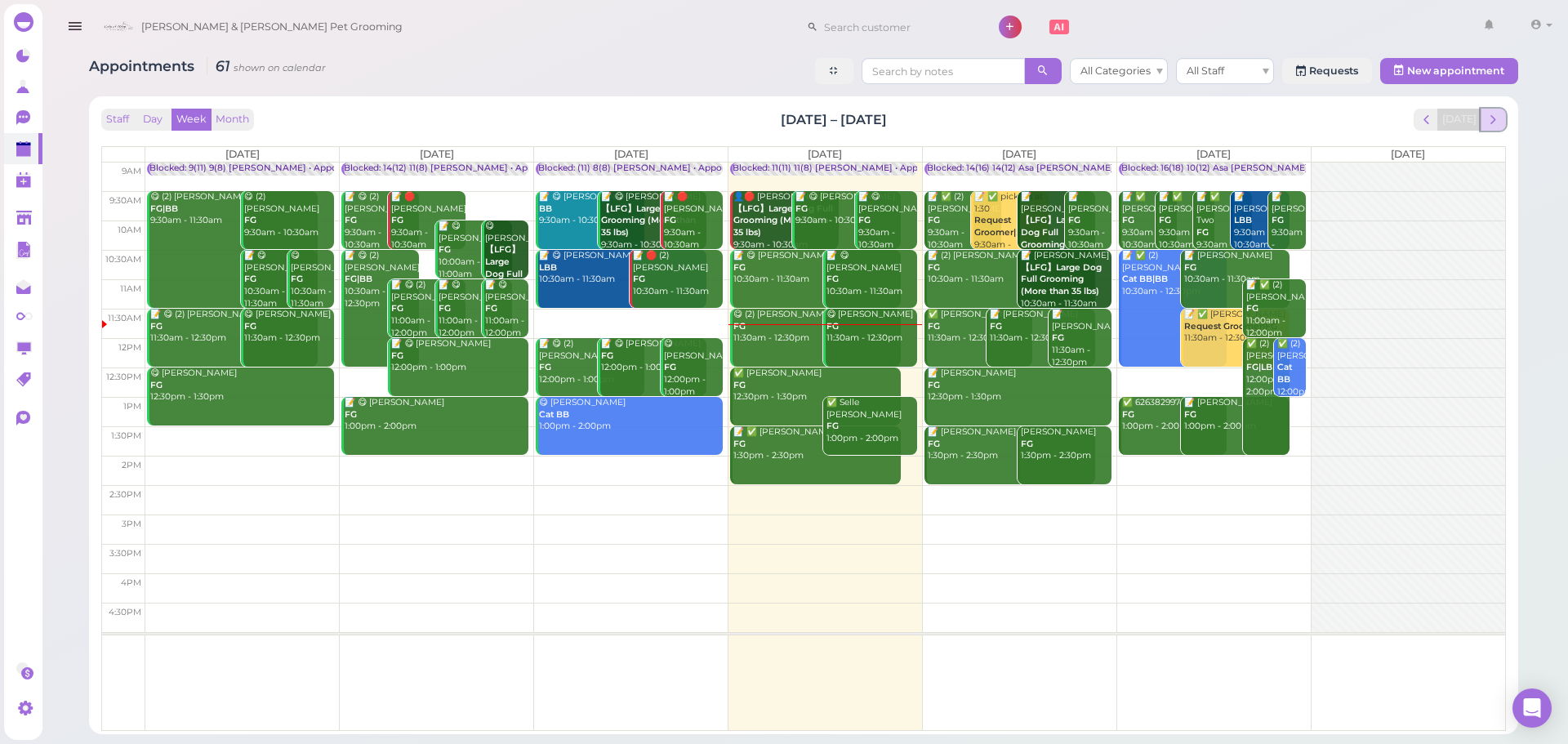
click at [1482, 119] on button "next" at bounding box center [1493, 119] width 26 height 22
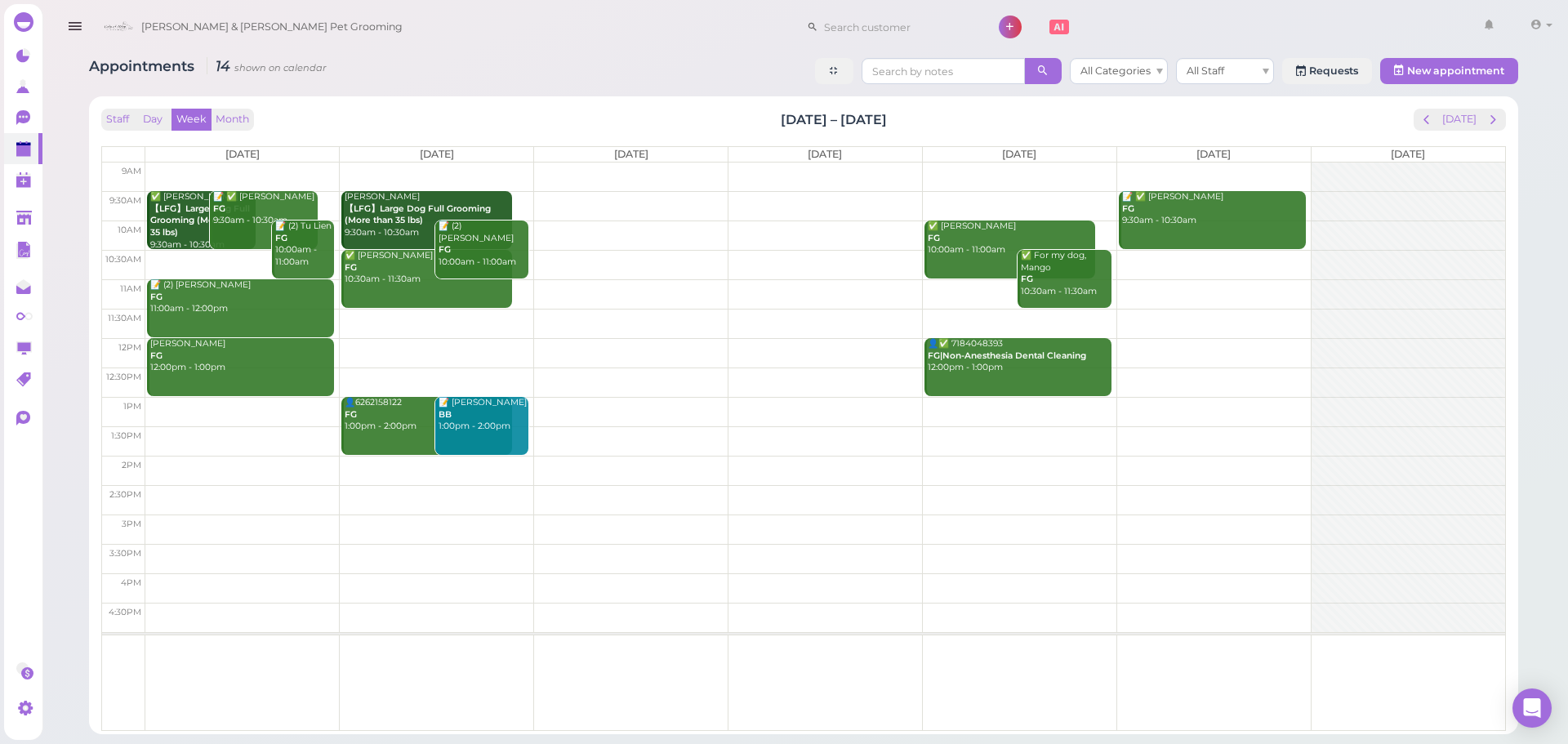
click at [971, 198] on td at bounding box center [825, 206] width 1360 height 29
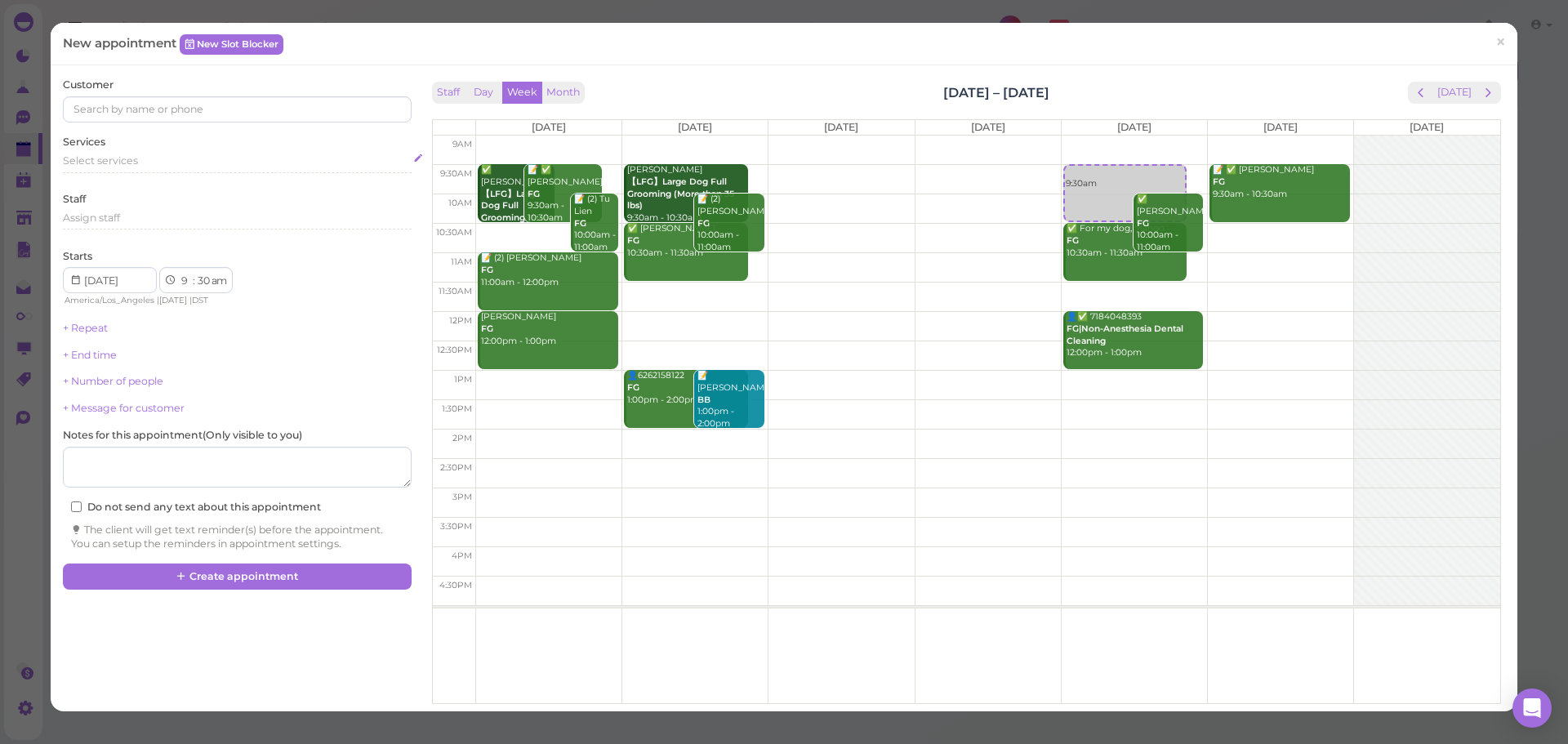
click at [162, 163] on div "Select services" at bounding box center [237, 161] width 348 height 15
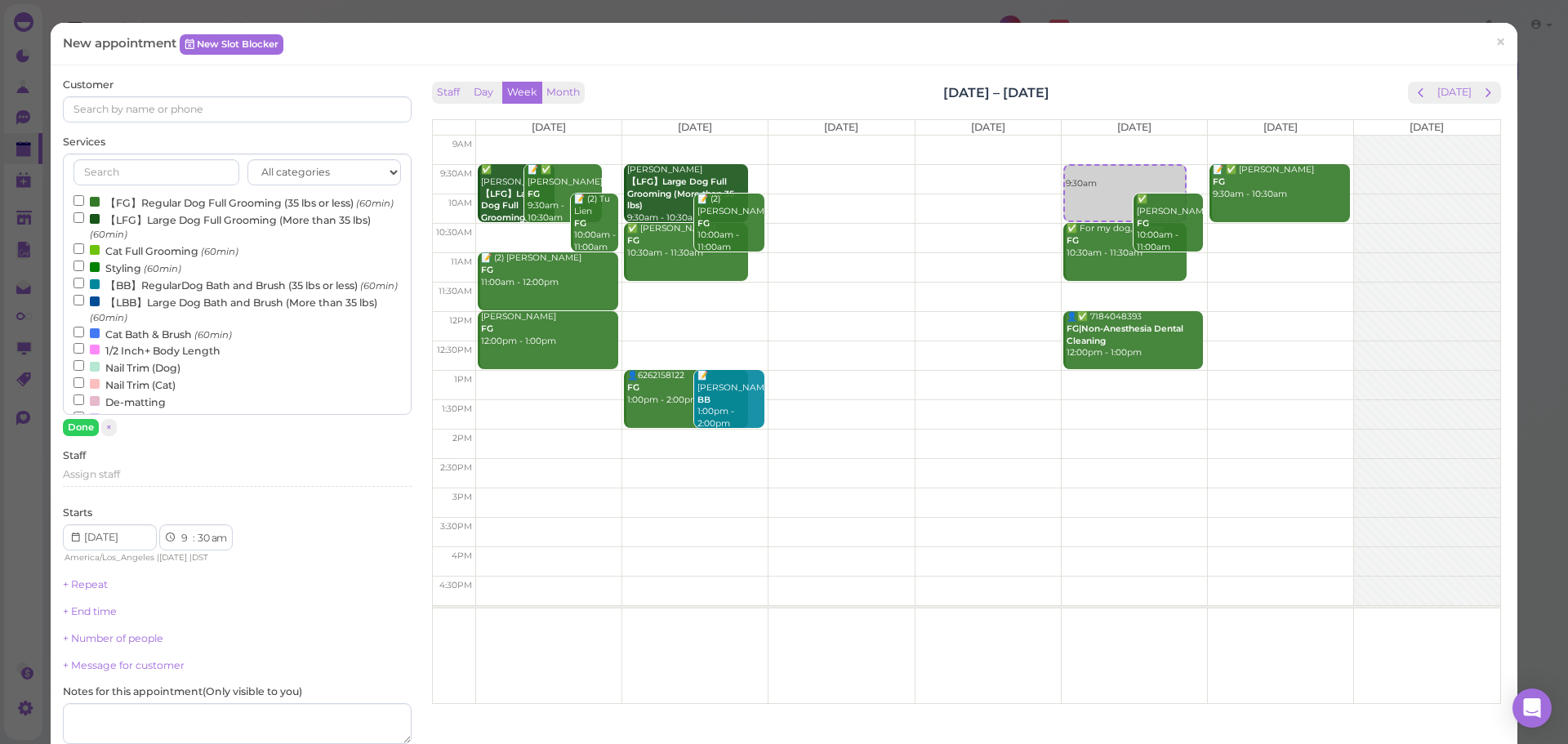
click at [145, 210] on label "【FG】Regular Dog Full Grooming (35 lbs or less) (60min)" at bounding box center [234, 202] width 320 height 17
click at [84, 206] on input "【FG】Regular Dog Full Grooming (35 lbs or less) (60min)" at bounding box center [79, 200] width 11 height 11
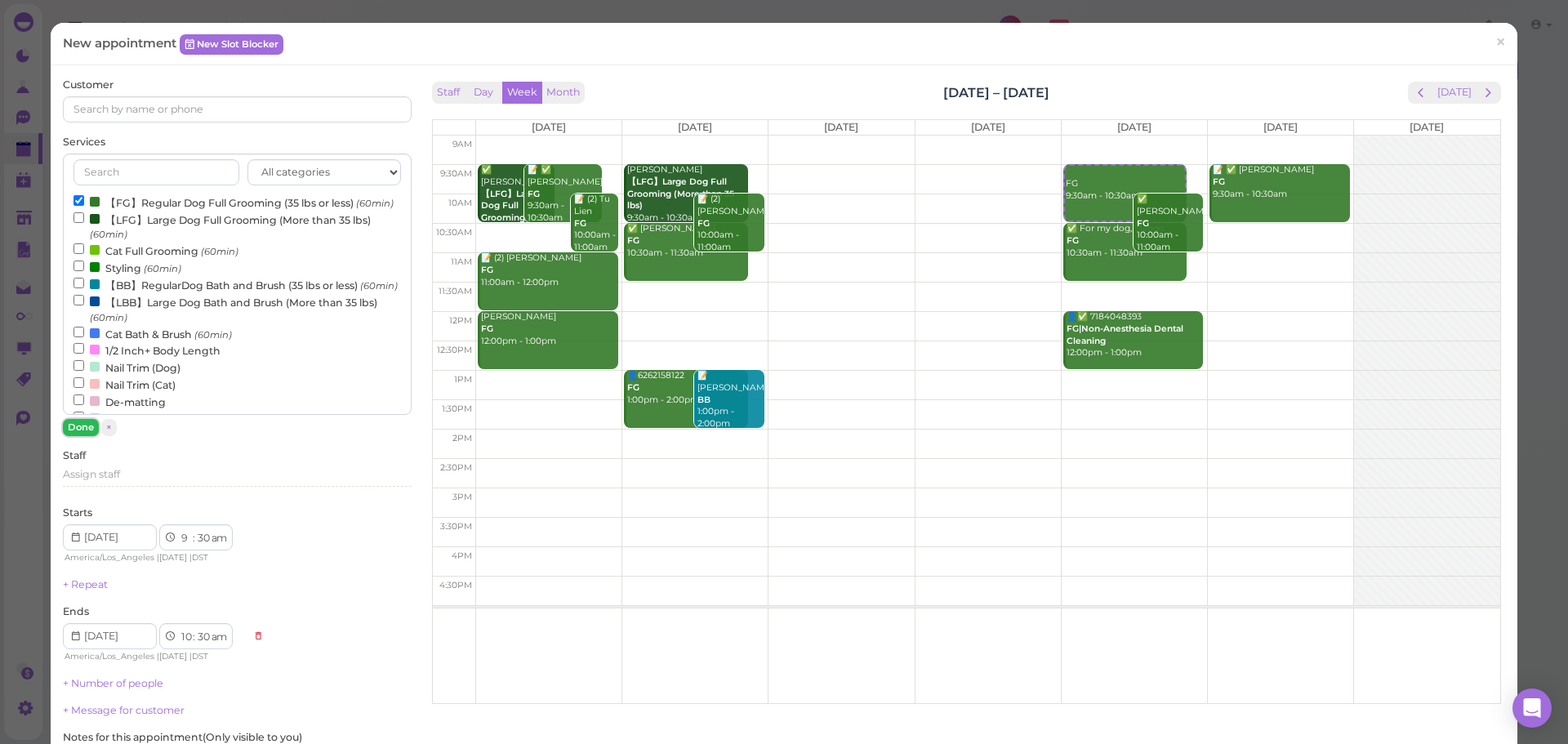
click at [83, 421] on button "Done" at bounding box center [80, 427] width 36 height 17
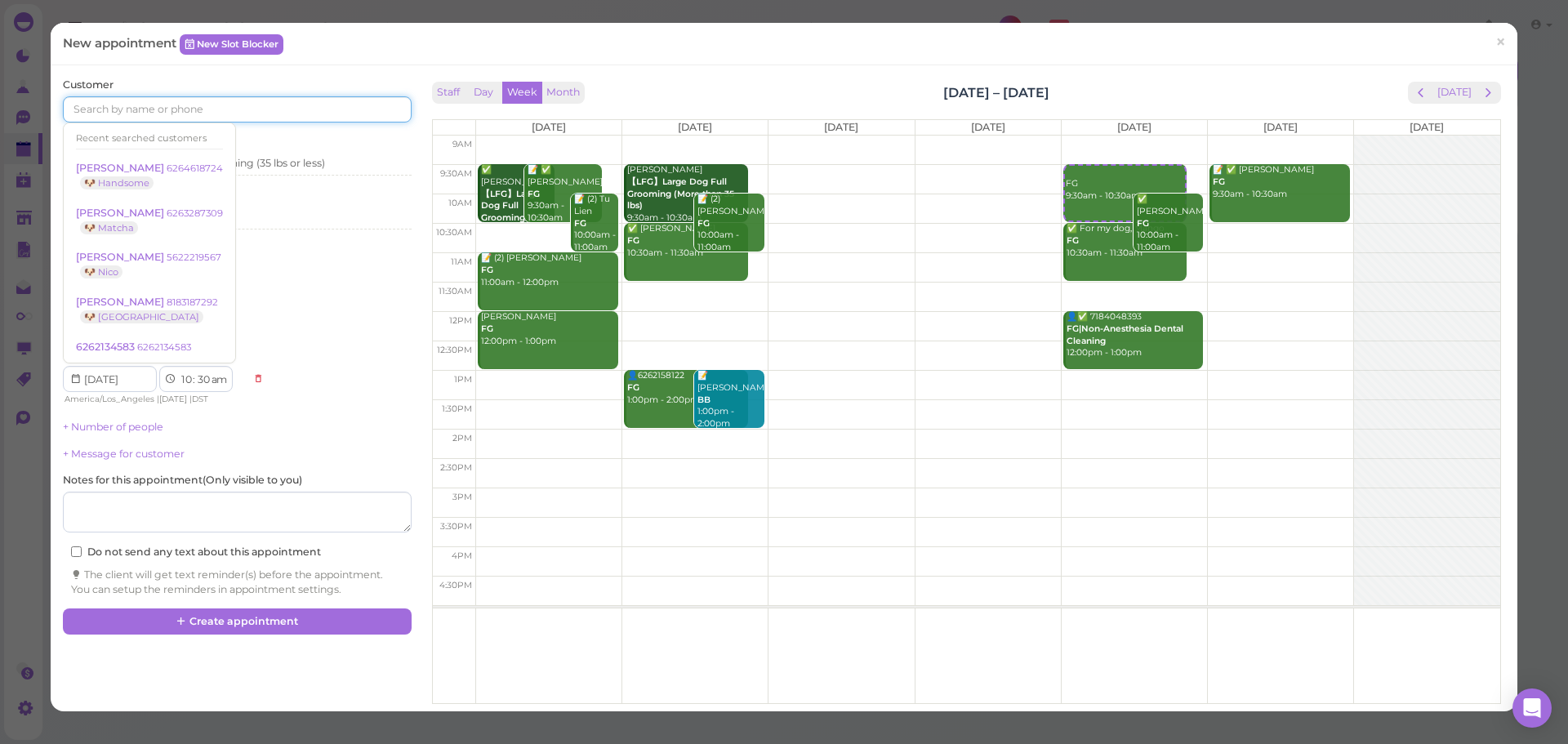
click at [247, 108] on input at bounding box center [237, 109] width 348 height 27
type input "3233656926"
click at [196, 90] on div "Customer 3233656926 Recent searched customers Jeska Stone 6264618724 🐶 Handsome…" at bounding box center [237, 100] width 348 height 45
click at [218, 113] on input "3233656926" at bounding box center [237, 109] width 348 height 27
click at [231, 88] on div "Customer 3233656926 Recent searched customers Jeska Stone 6264618724 🐶 Handsome…" at bounding box center [237, 100] width 348 height 45
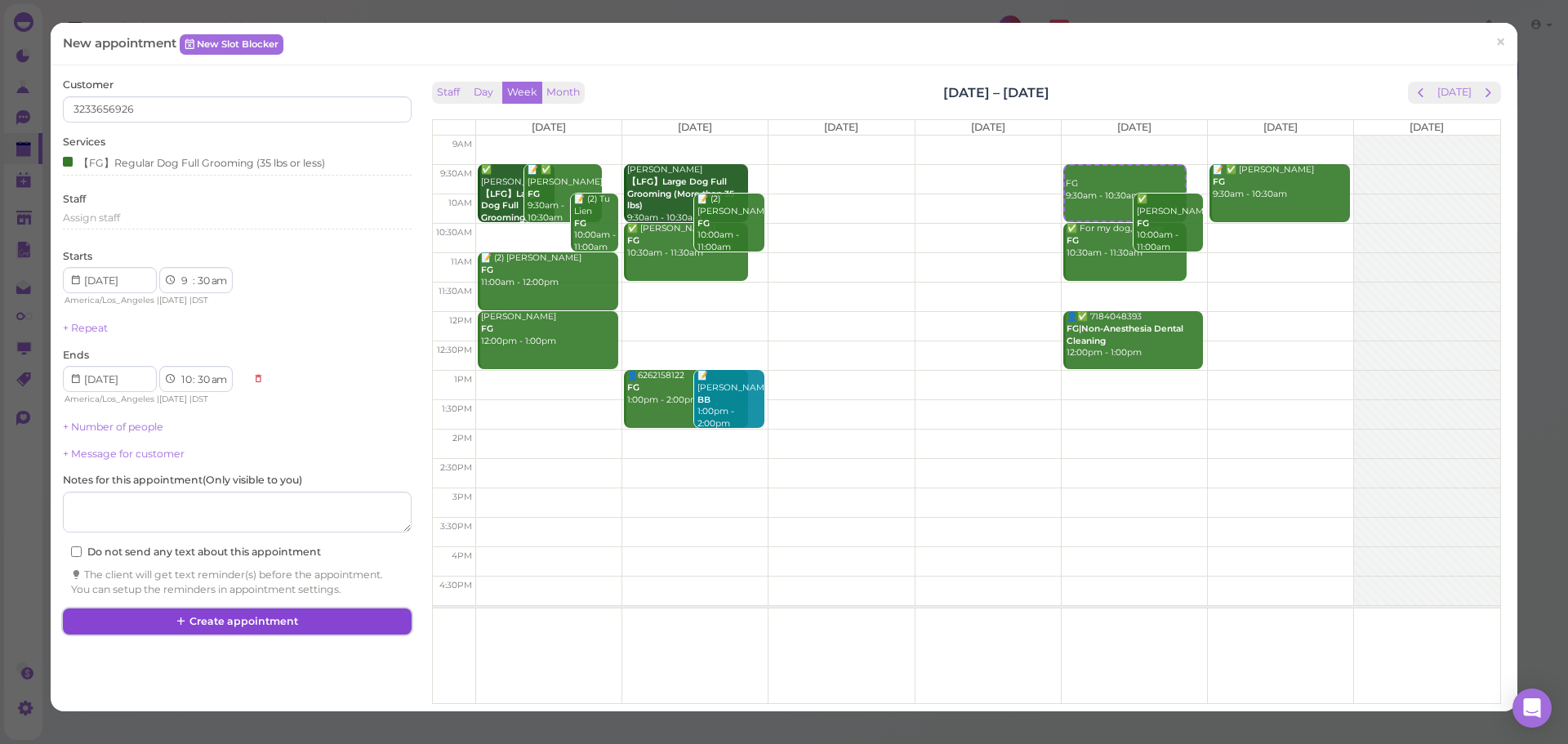
click at [250, 626] on button "Create appointment" at bounding box center [237, 622] width 348 height 27
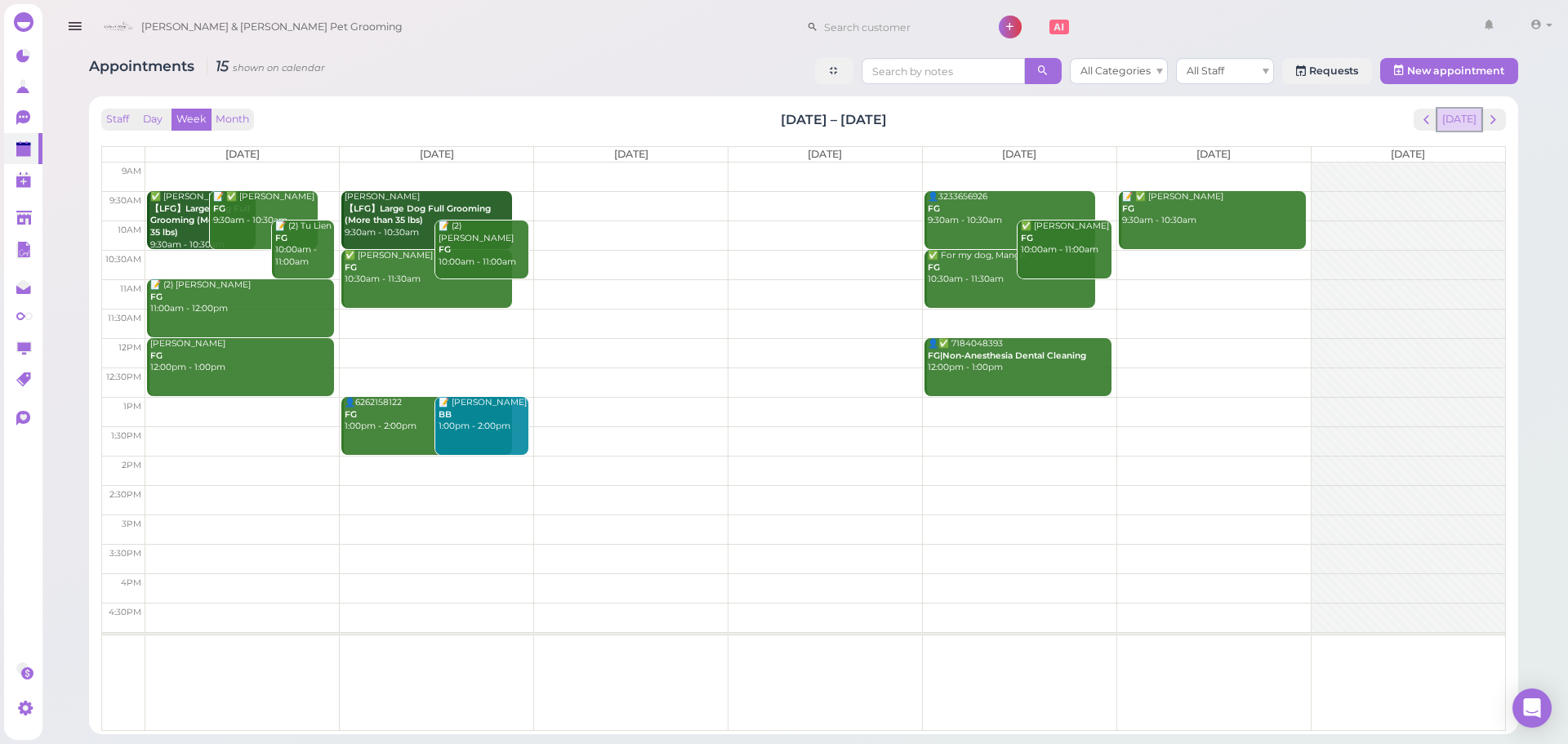
click at [1460, 124] on button "[DATE]" at bounding box center [1459, 119] width 44 height 22
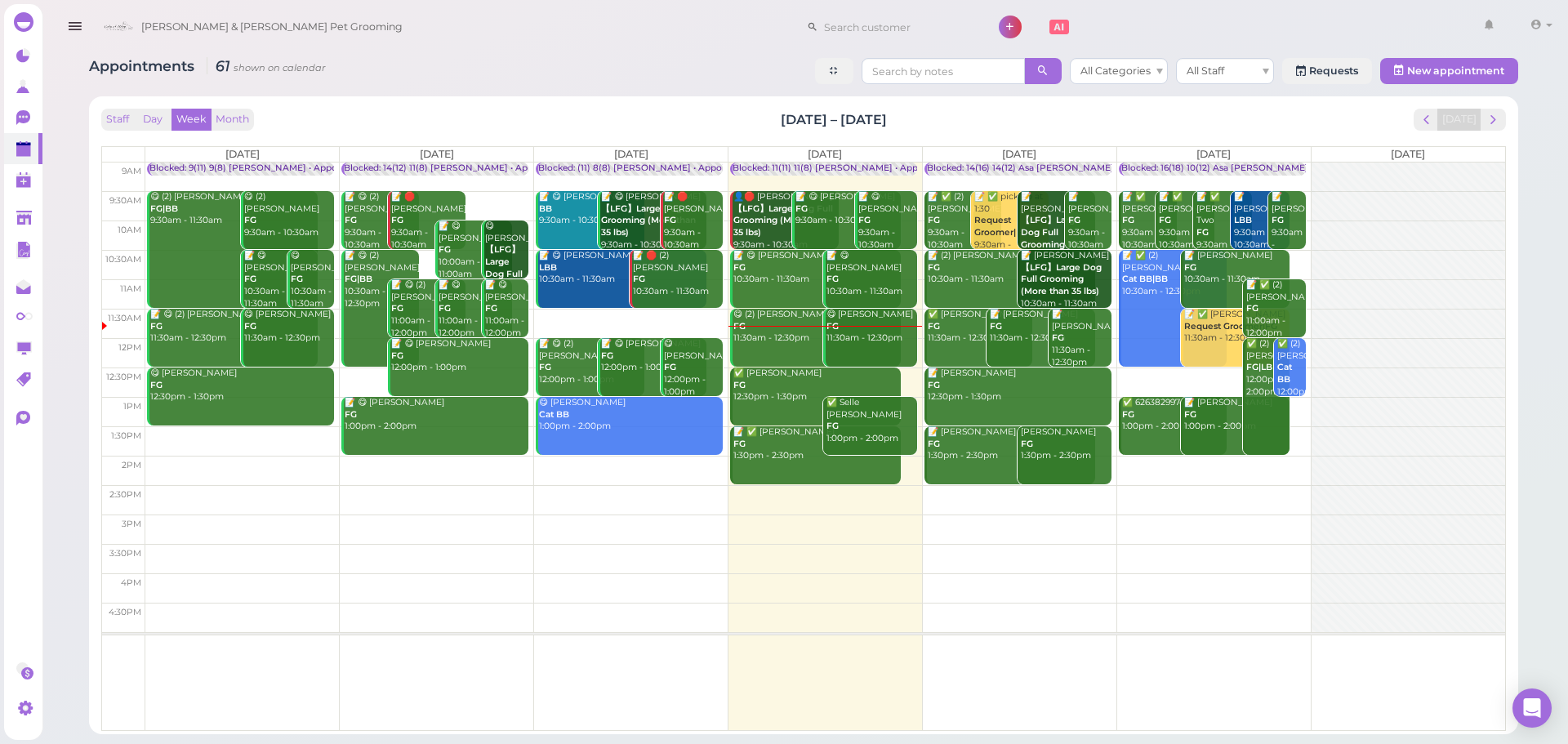
click at [777, 391] on div "✅ David Weidaman FG 12:30pm - 1:30pm" at bounding box center [817, 385] width 168 height 36
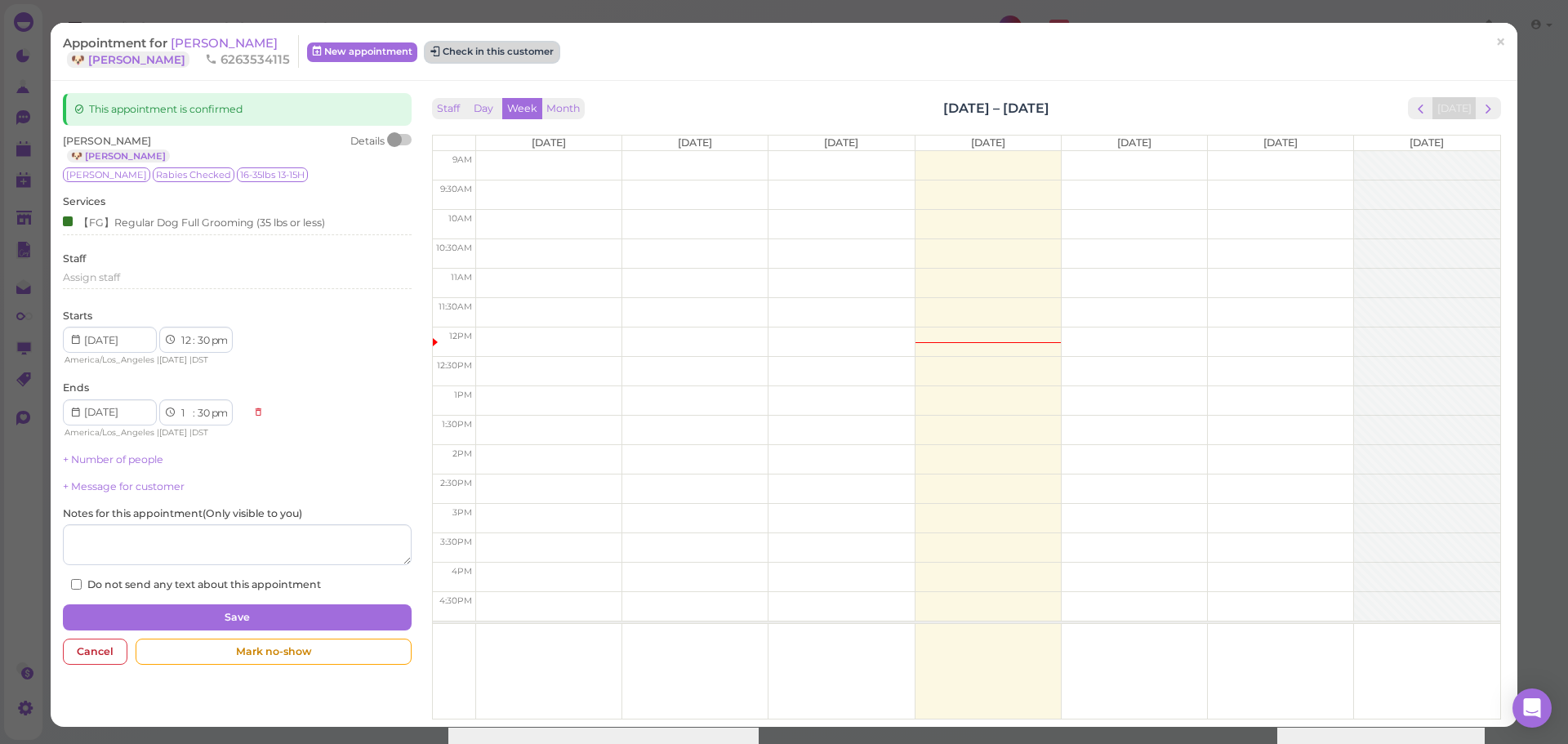
click at [508, 54] on button "Check in this customer" at bounding box center [492, 52] width 133 height 20
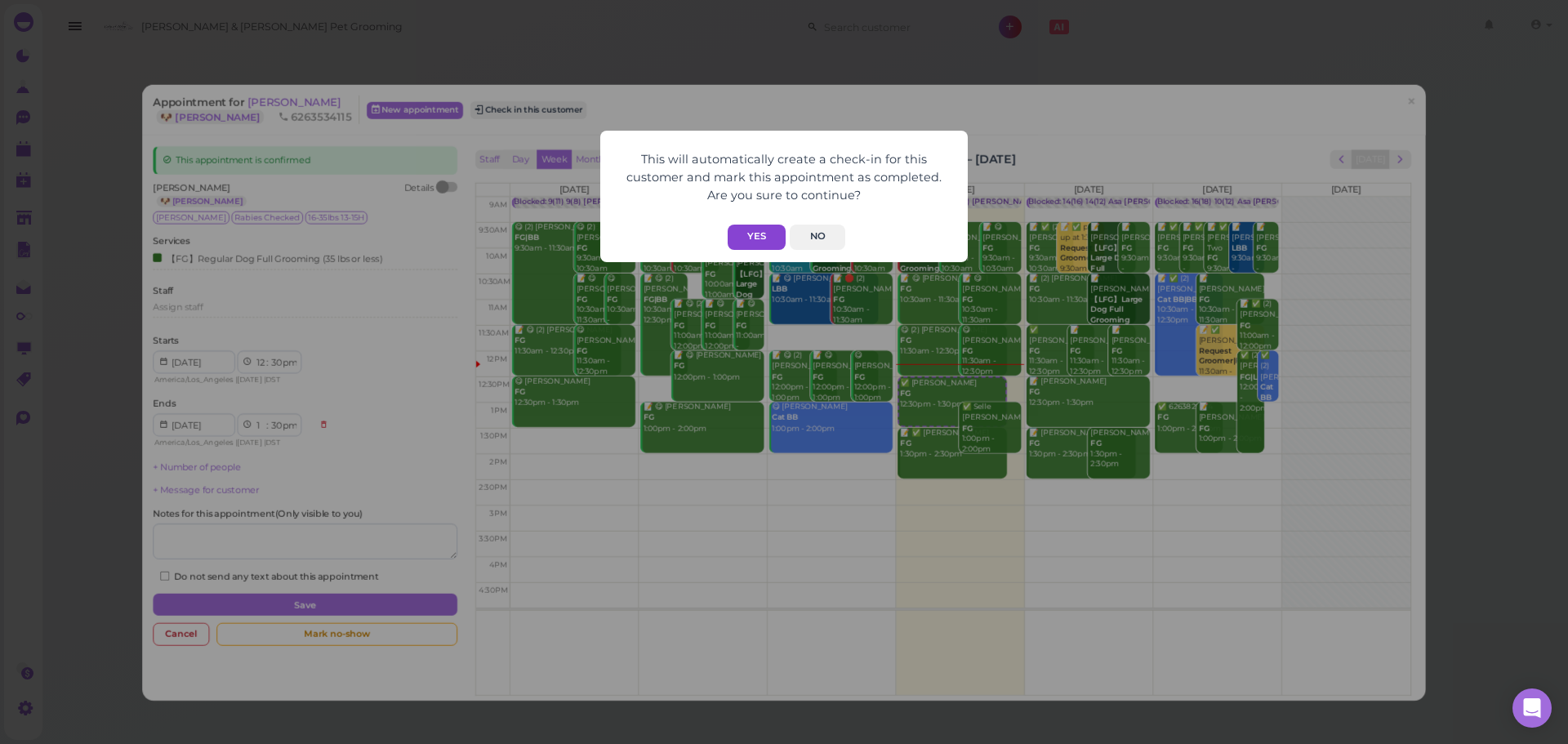
click at [745, 246] on button "Yes" at bounding box center [757, 237] width 58 height 26
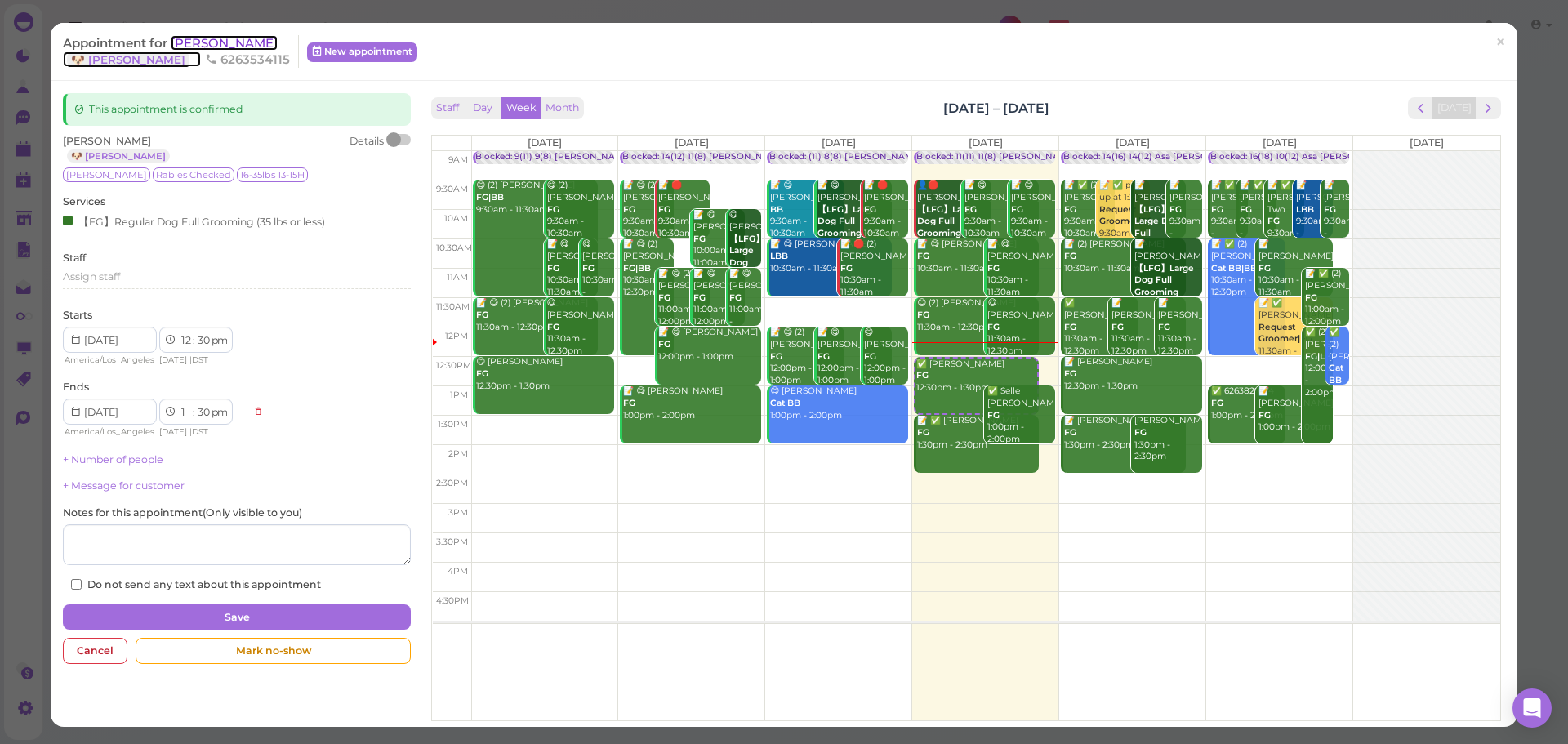
click at [224, 45] on span "David Weidaman" at bounding box center [224, 42] width 107 height 16
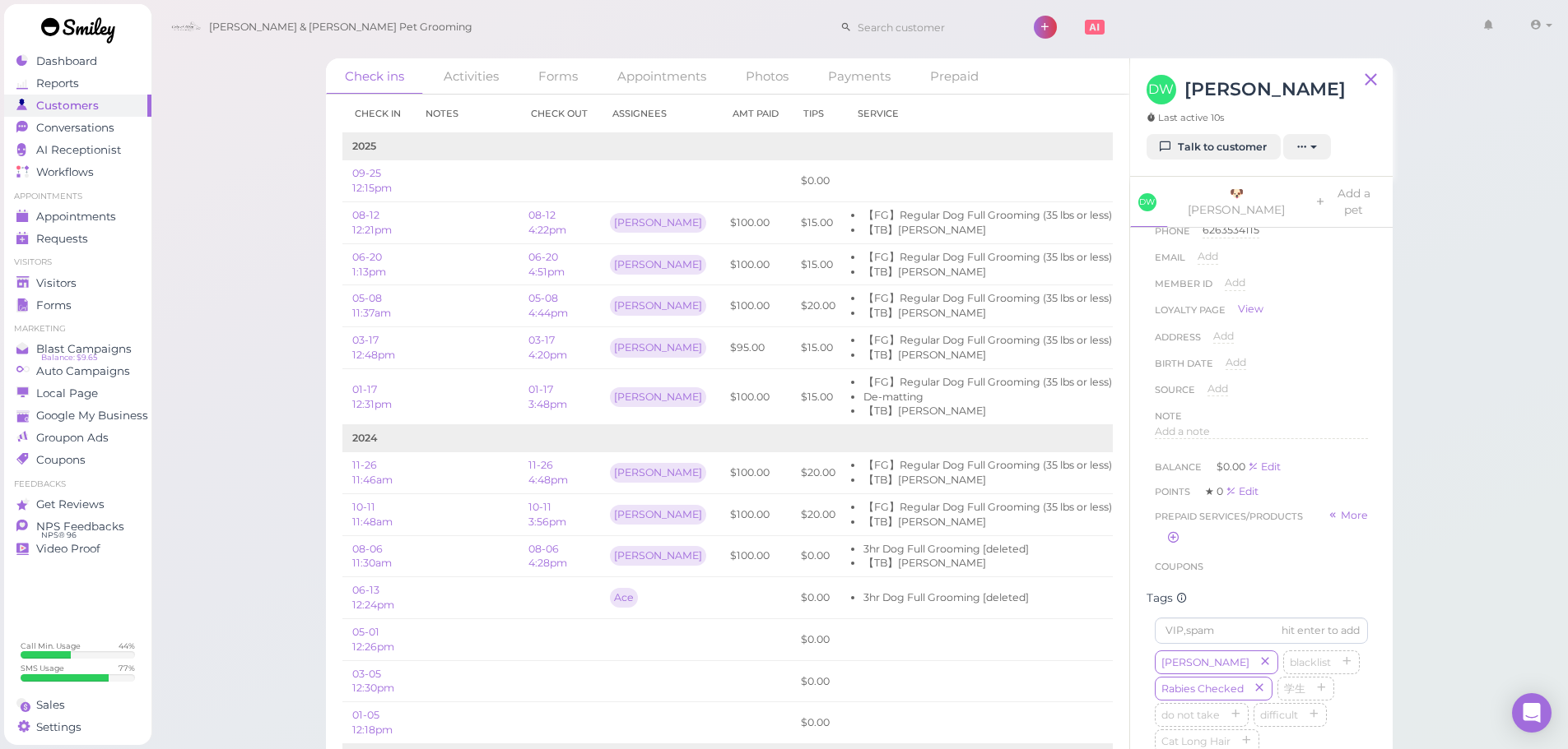
scroll to position [83, 0]
click at [468, 221] on td at bounding box center [466, 223] width 105 height 42
click at [452, 260] on td at bounding box center [466, 265] width 105 height 42
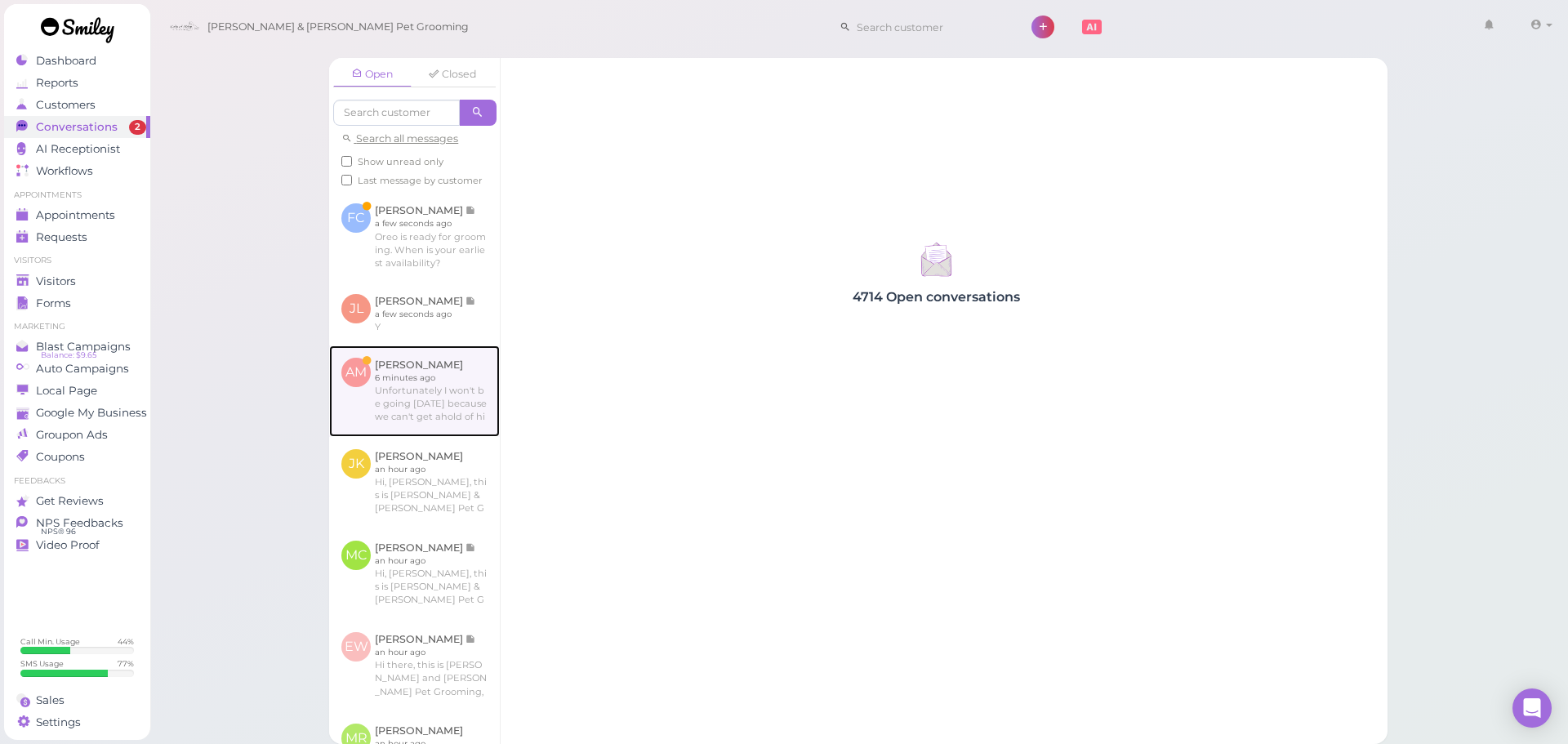
click at [475, 382] on link at bounding box center [415, 391] width 171 height 91
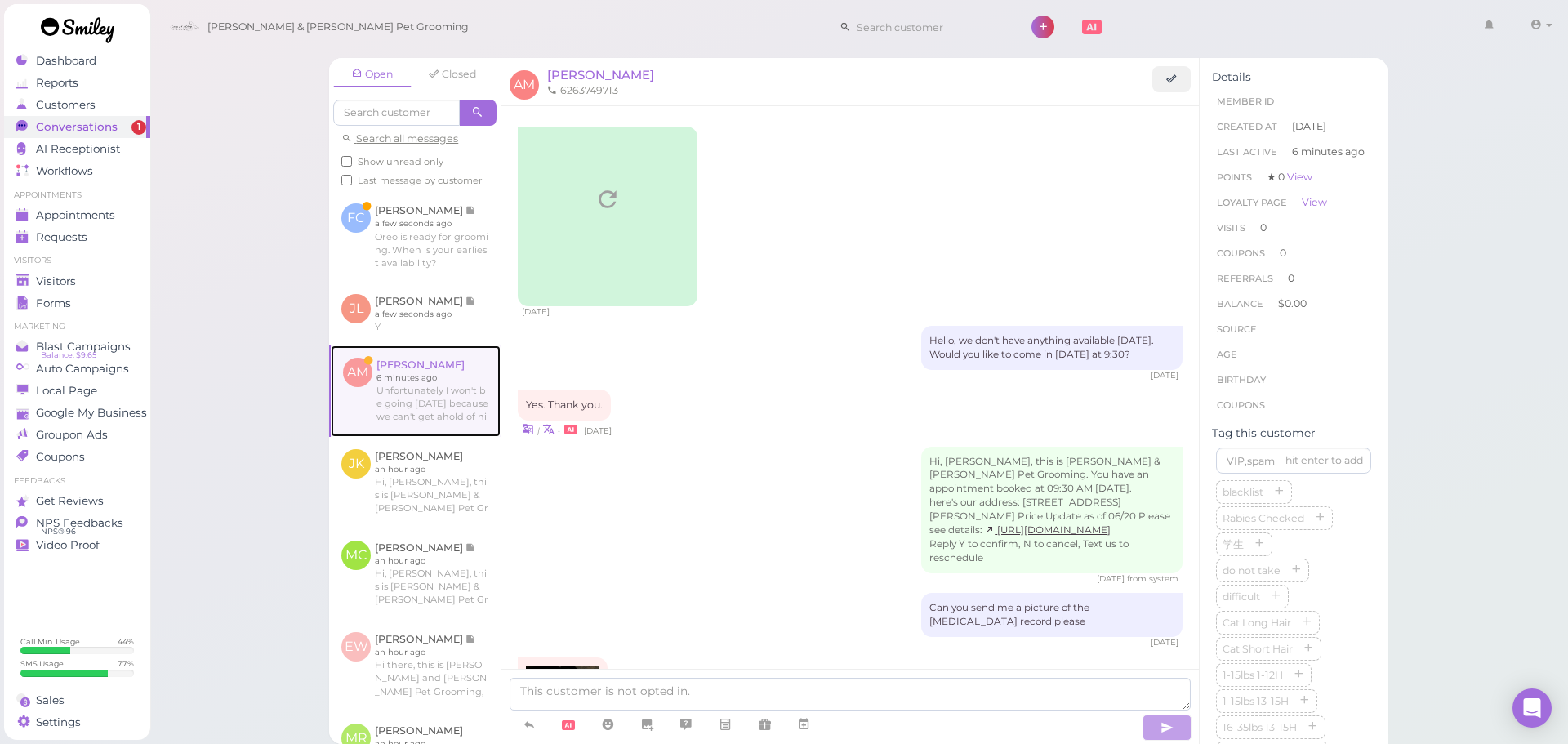
scroll to position [557, 0]
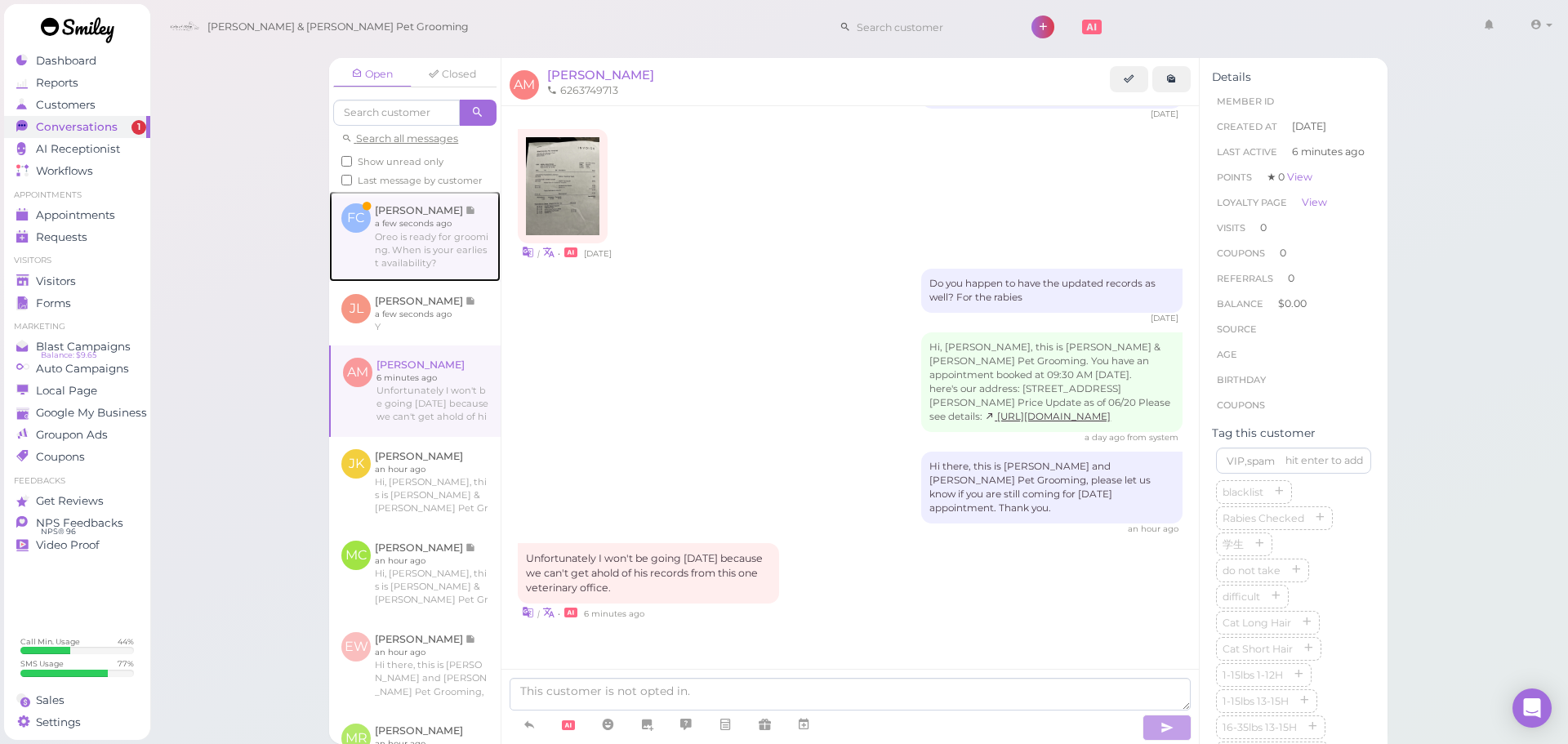
click at [420, 235] on link at bounding box center [415, 236] width 172 height 90
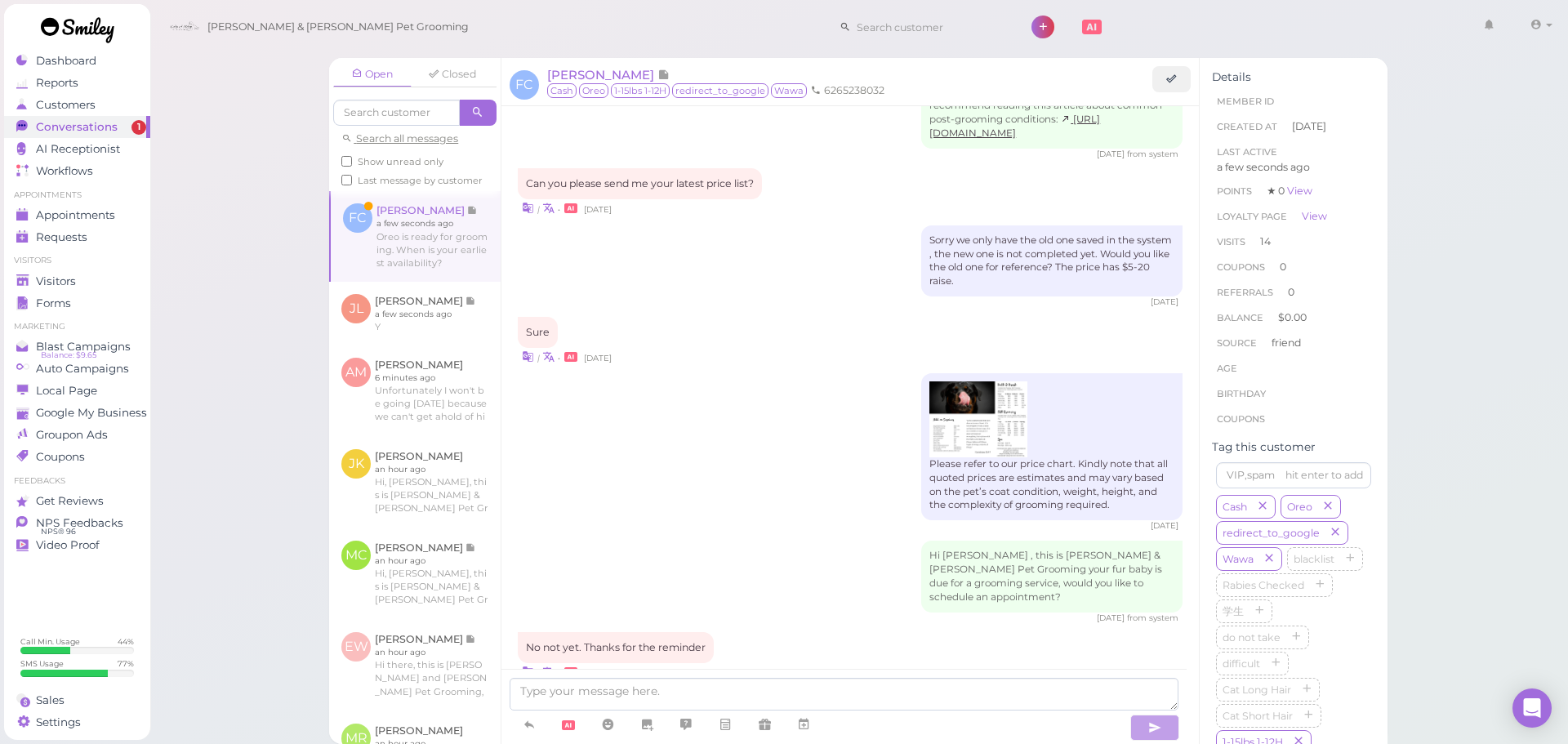
scroll to position [1911, 0]
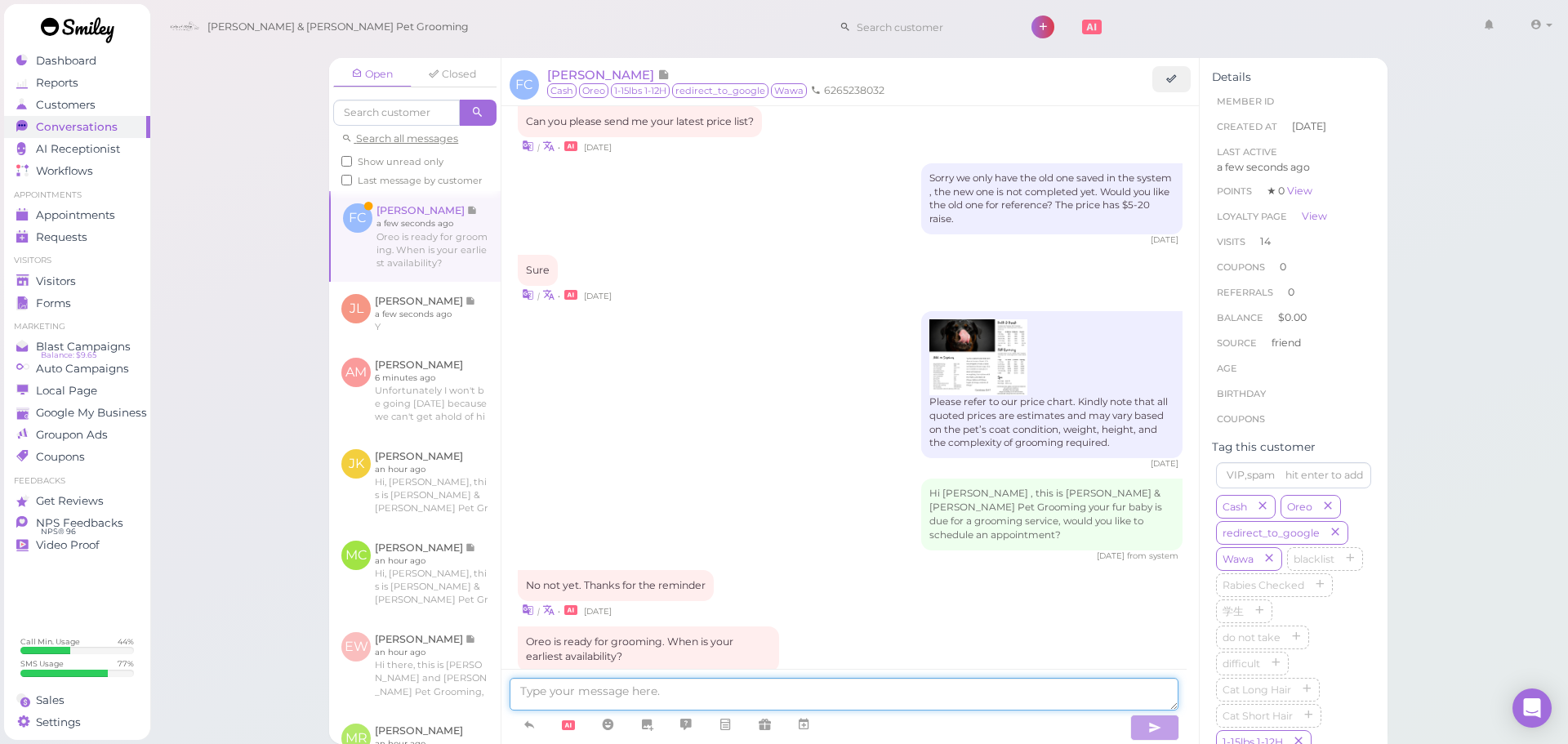
click at [886, 700] on textarea at bounding box center [844, 694] width 669 height 32
type textarea "We can do [DATE] at 9:30 or 10:30, does that work for you?"
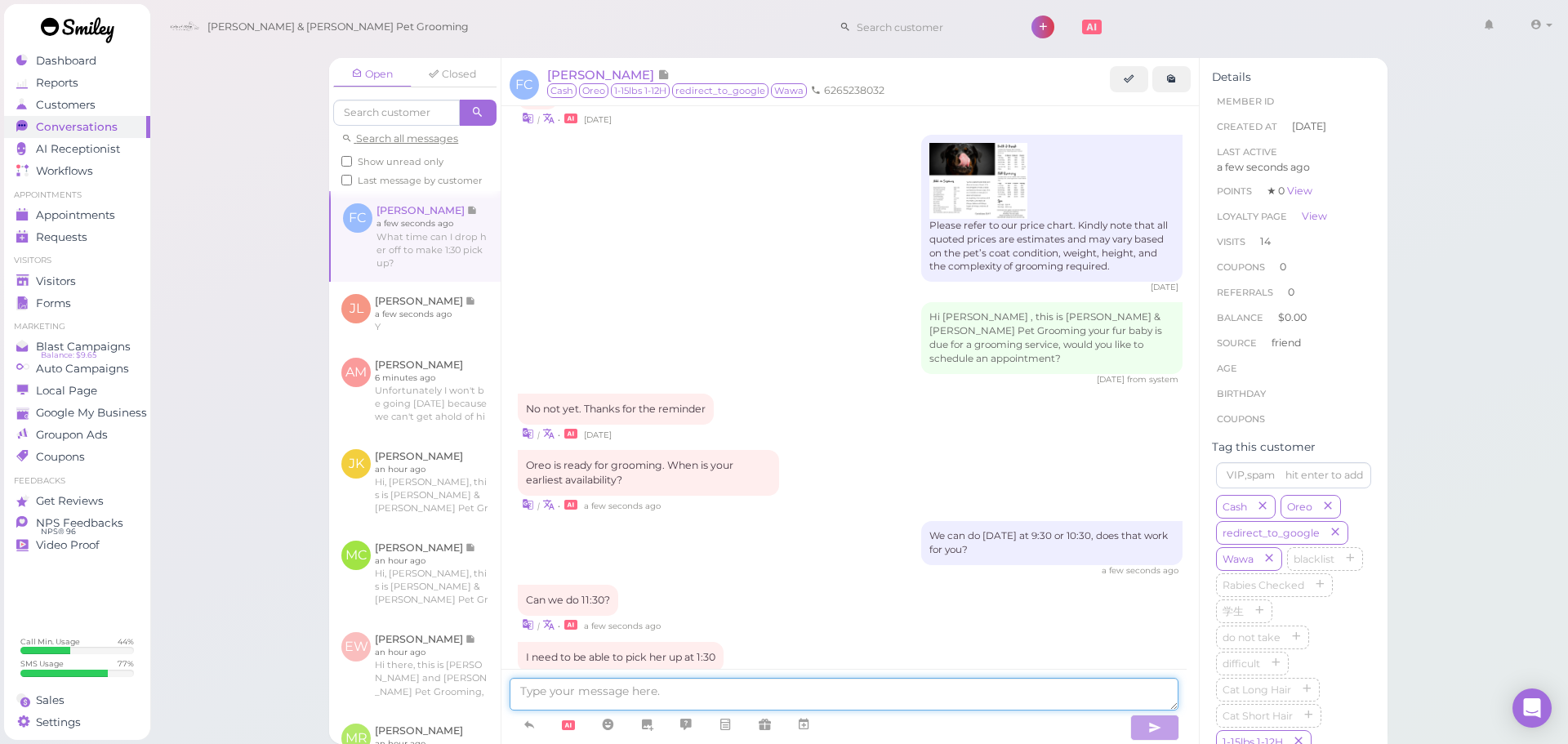
scroll to position [2159, 0]
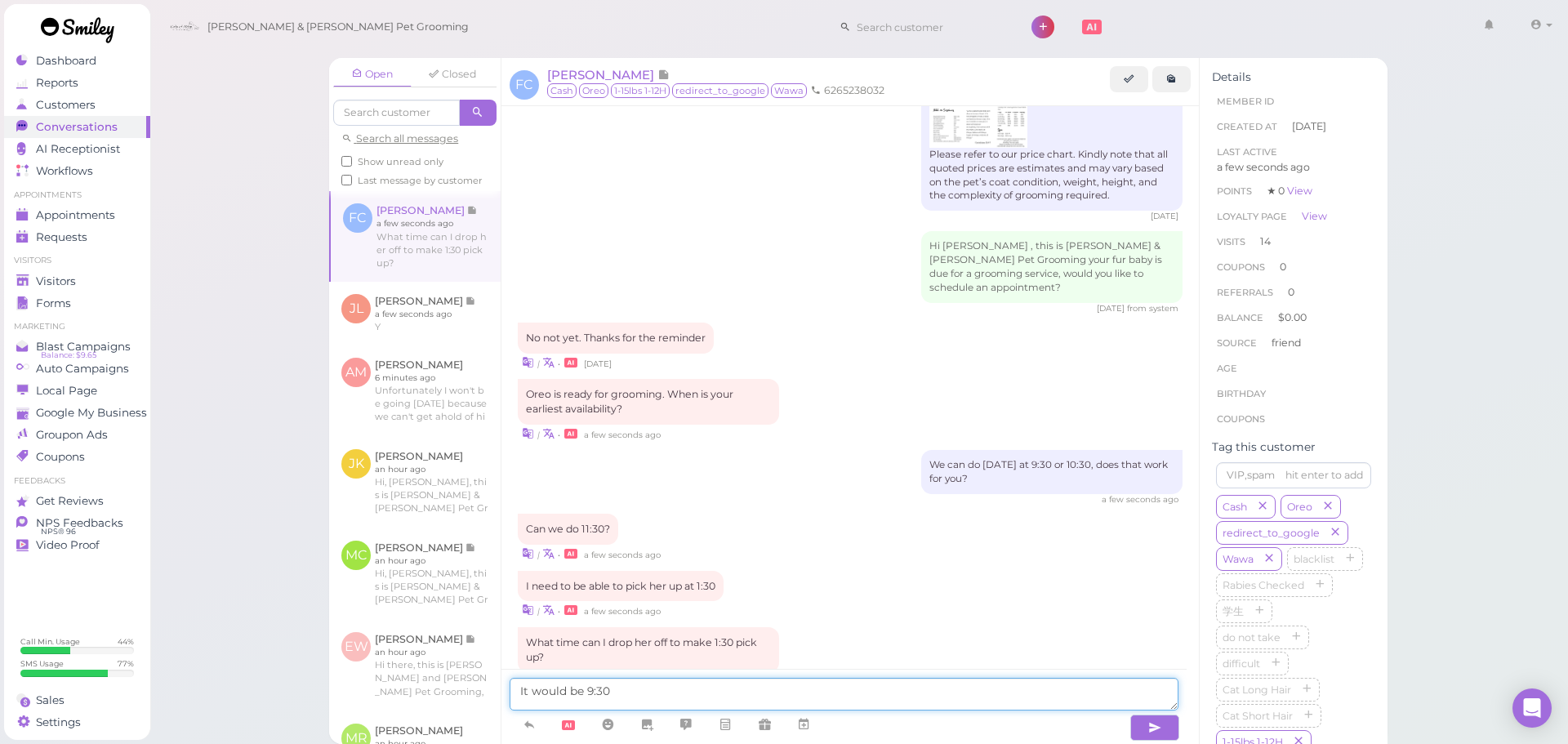
type textarea "It would be 9:30"
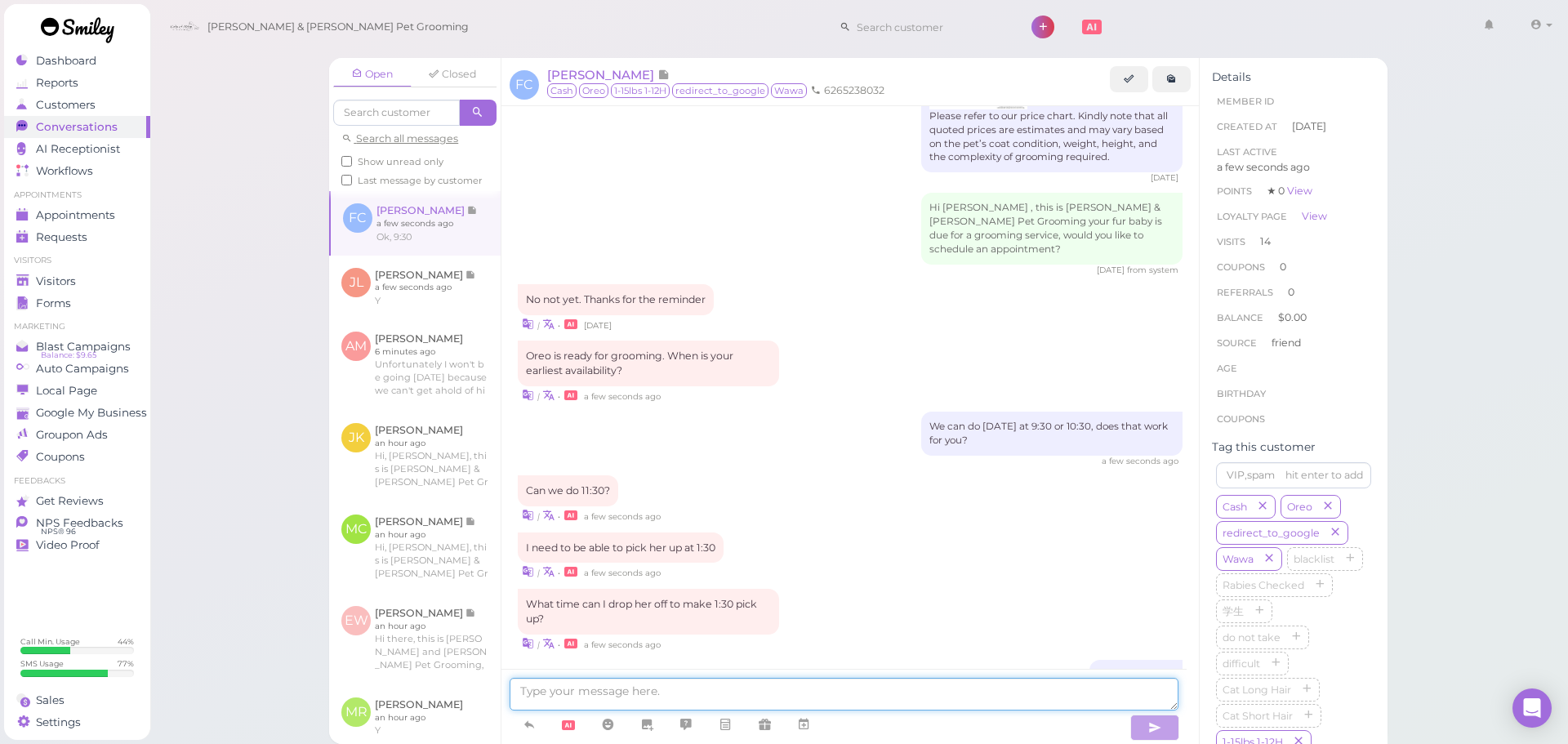
scroll to position [2266, 0]
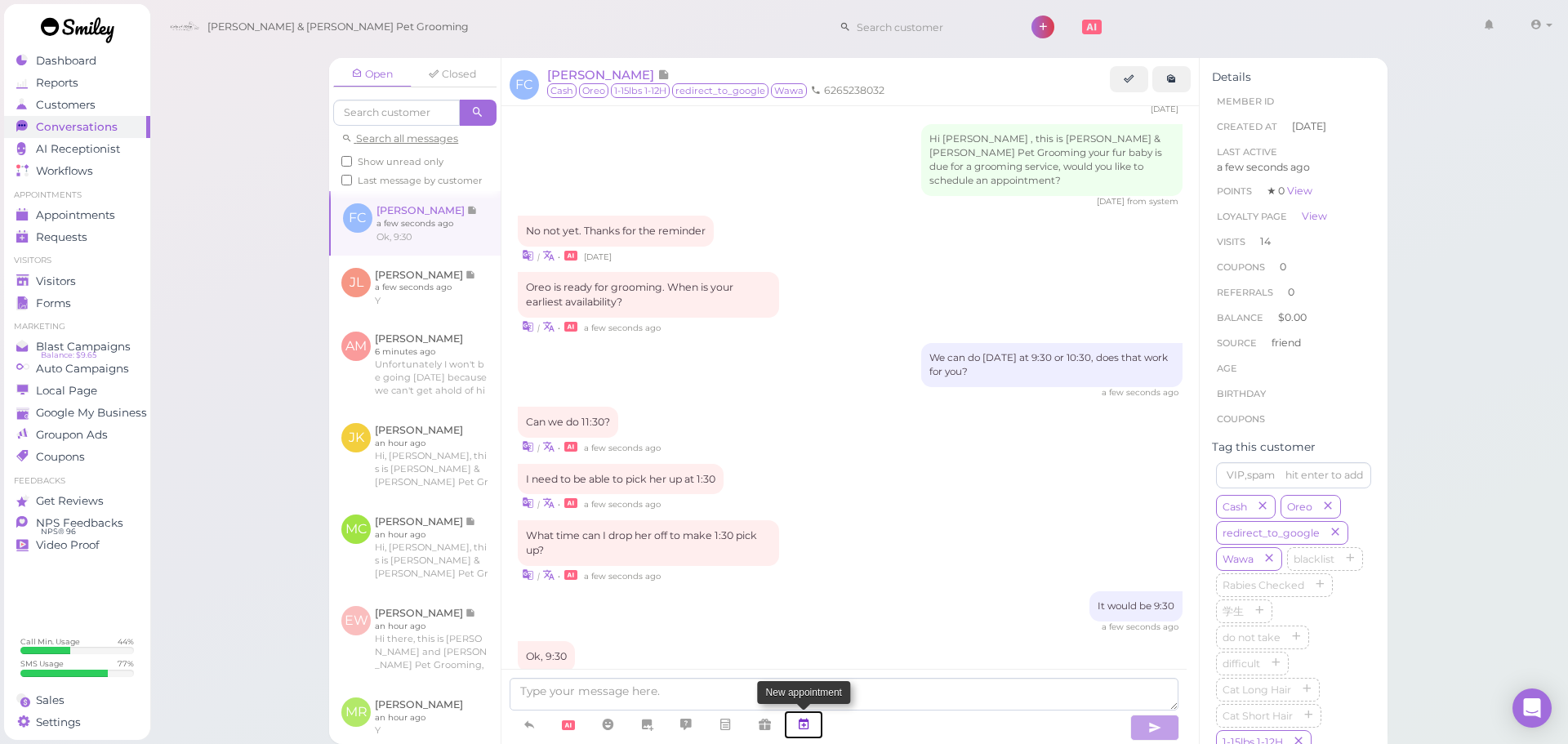
click at [818, 732] on link at bounding box center [803, 725] width 39 height 28
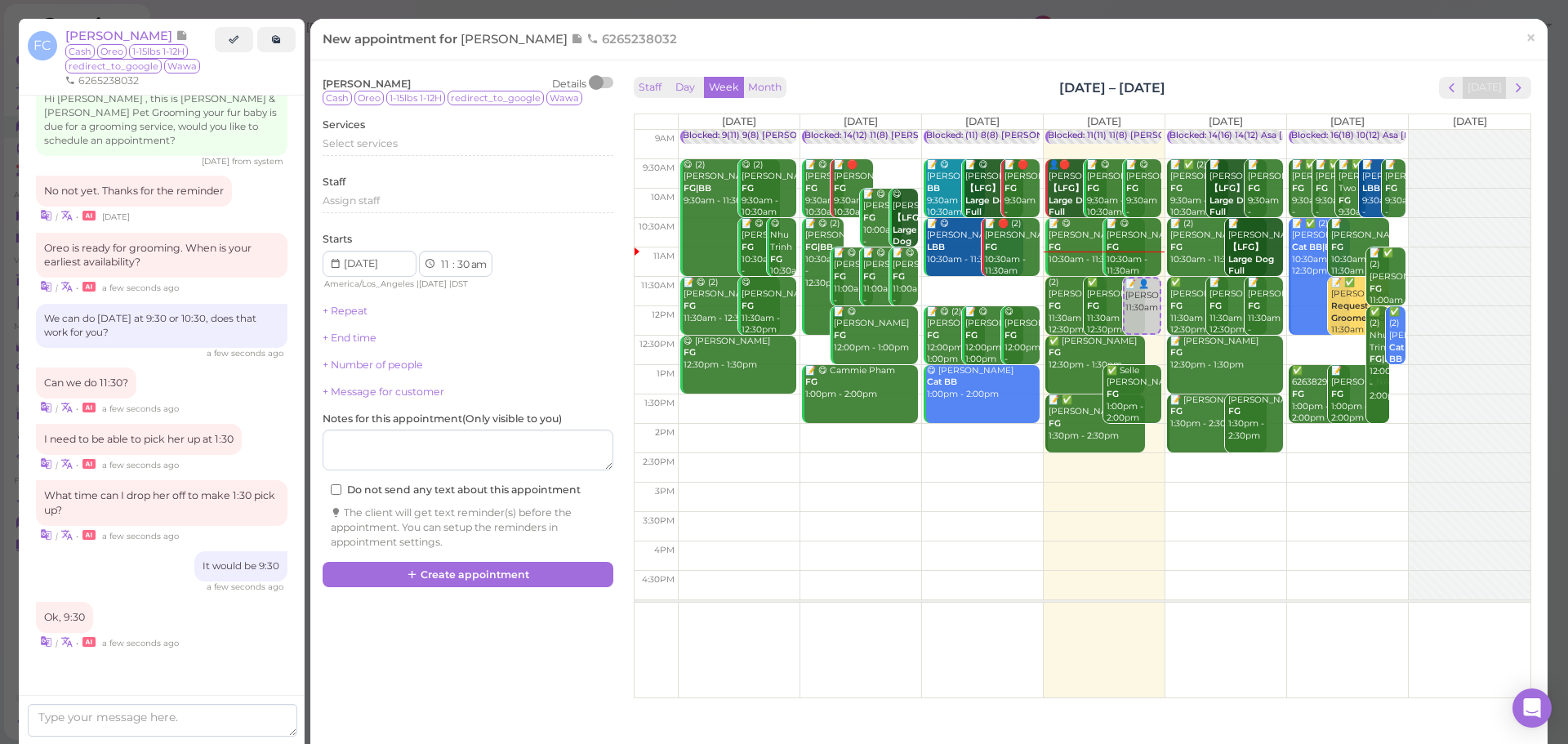
click at [1191, 498] on td at bounding box center [1104, 497] width 852 height 29
type input "[DATE]"
select select "3"
select select "15"
select select "pm"
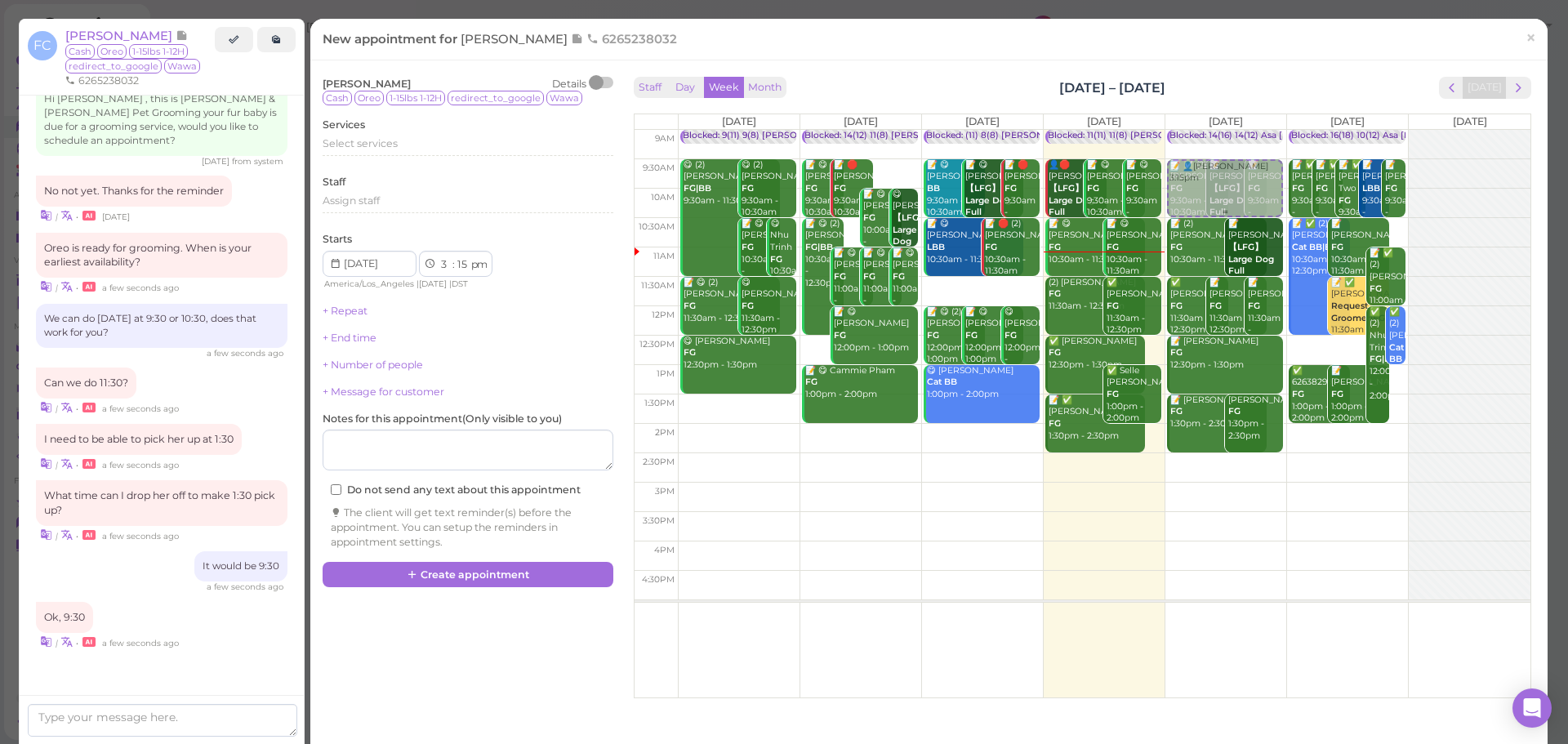
drag, startPoint x: 1199, startPoint y: 513, endPoint x: 1171, endPoint y: 174, distance: 340.2
click at [1172, 130] on div "📝 👤[PERSON_NAME] 3:15pm Blocked: 14(16) 14(12) Asa [PERSON_NAME] [PERSON_NAME] …" at bounding box center [1226, 130] width 121 height 0
select select "9"
select select "30"
select select "am"
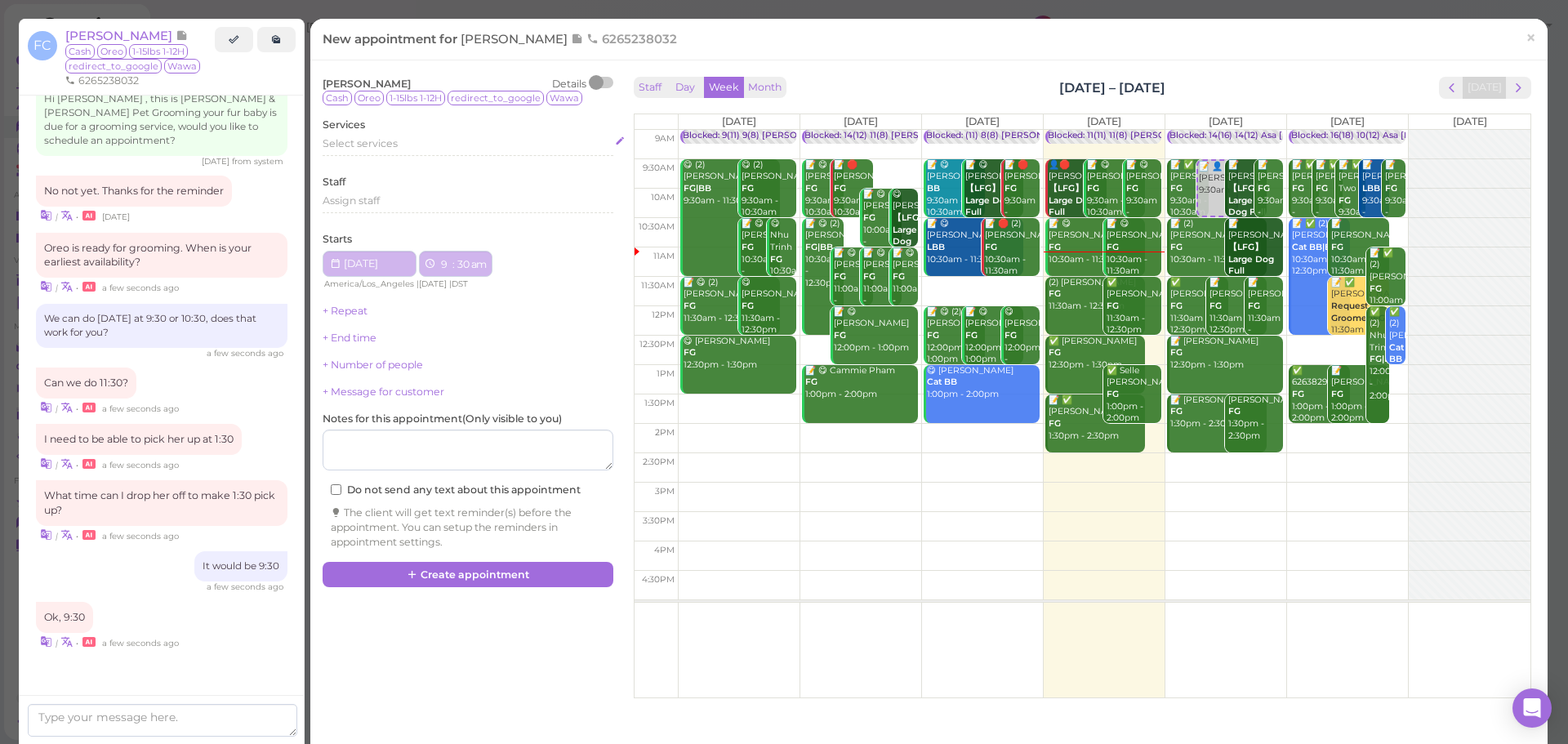
click at [347, 144] on span "Select services" at bounding box center [360, 143] width 75 height 12
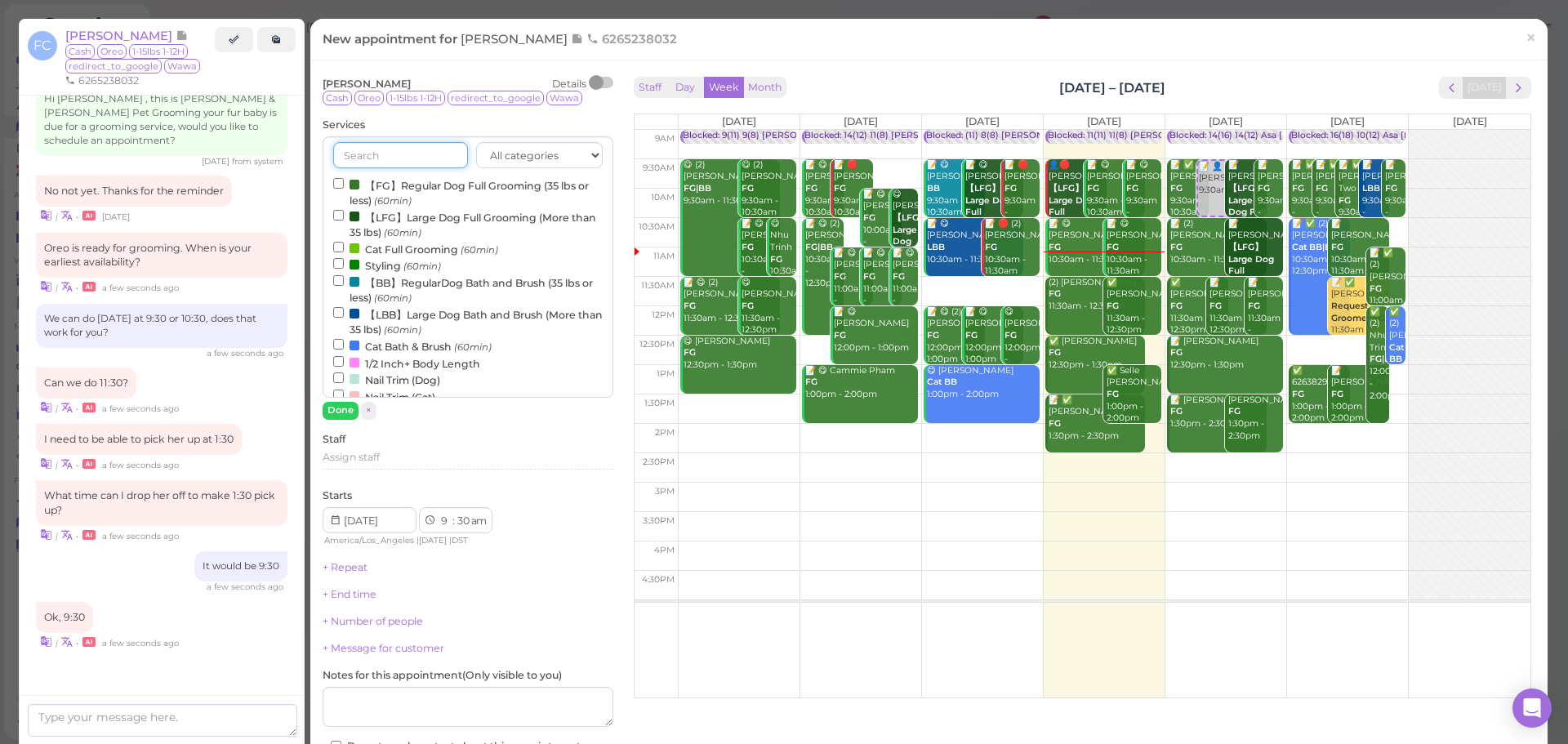
scroll to position [542, 0]
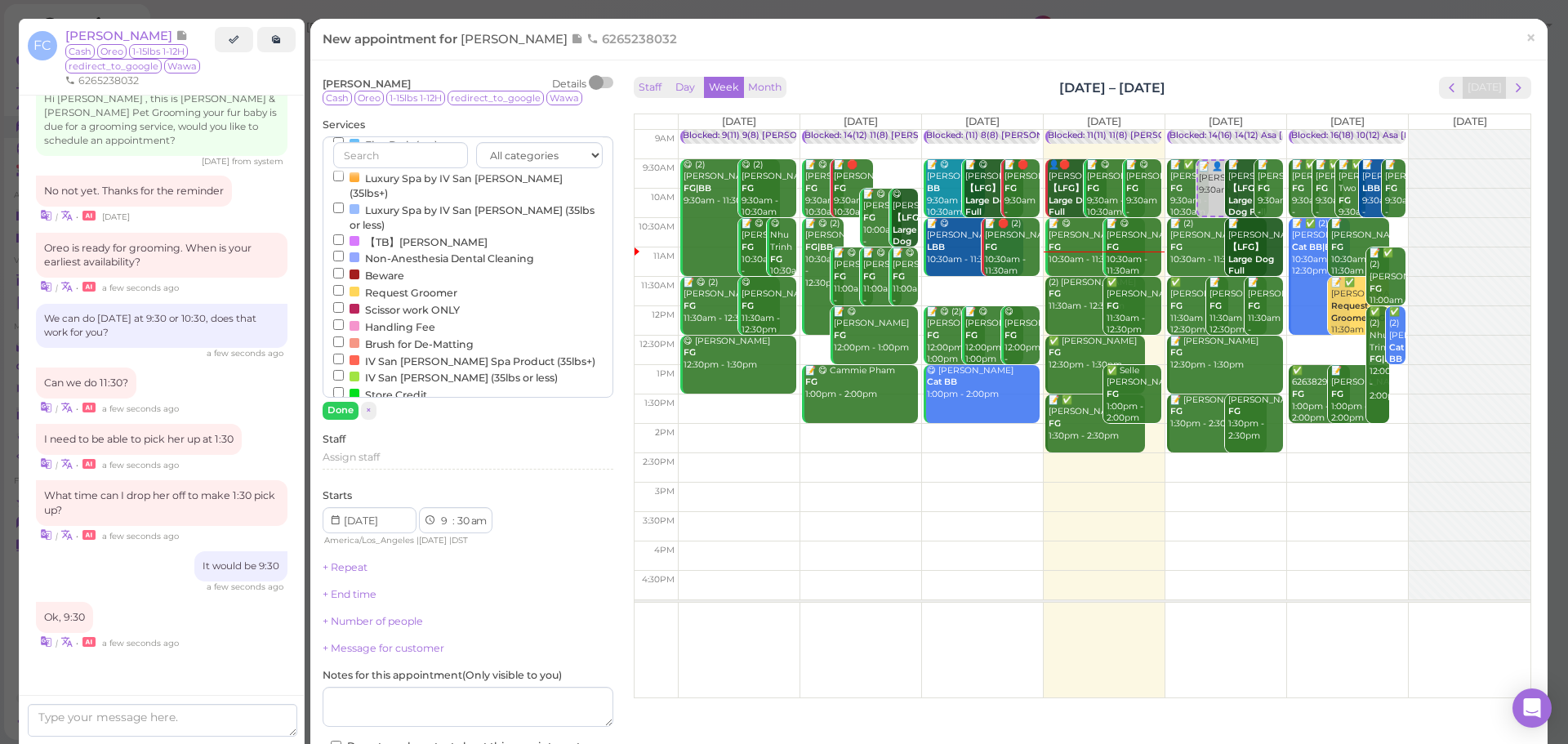
click at [387, 284] on label "Request Groomer" at bounding box center [396, 292] width 124 height 17
click at [344, 285] on input "Request Groomer" at bounding box center [338, 290] width 11 height 11
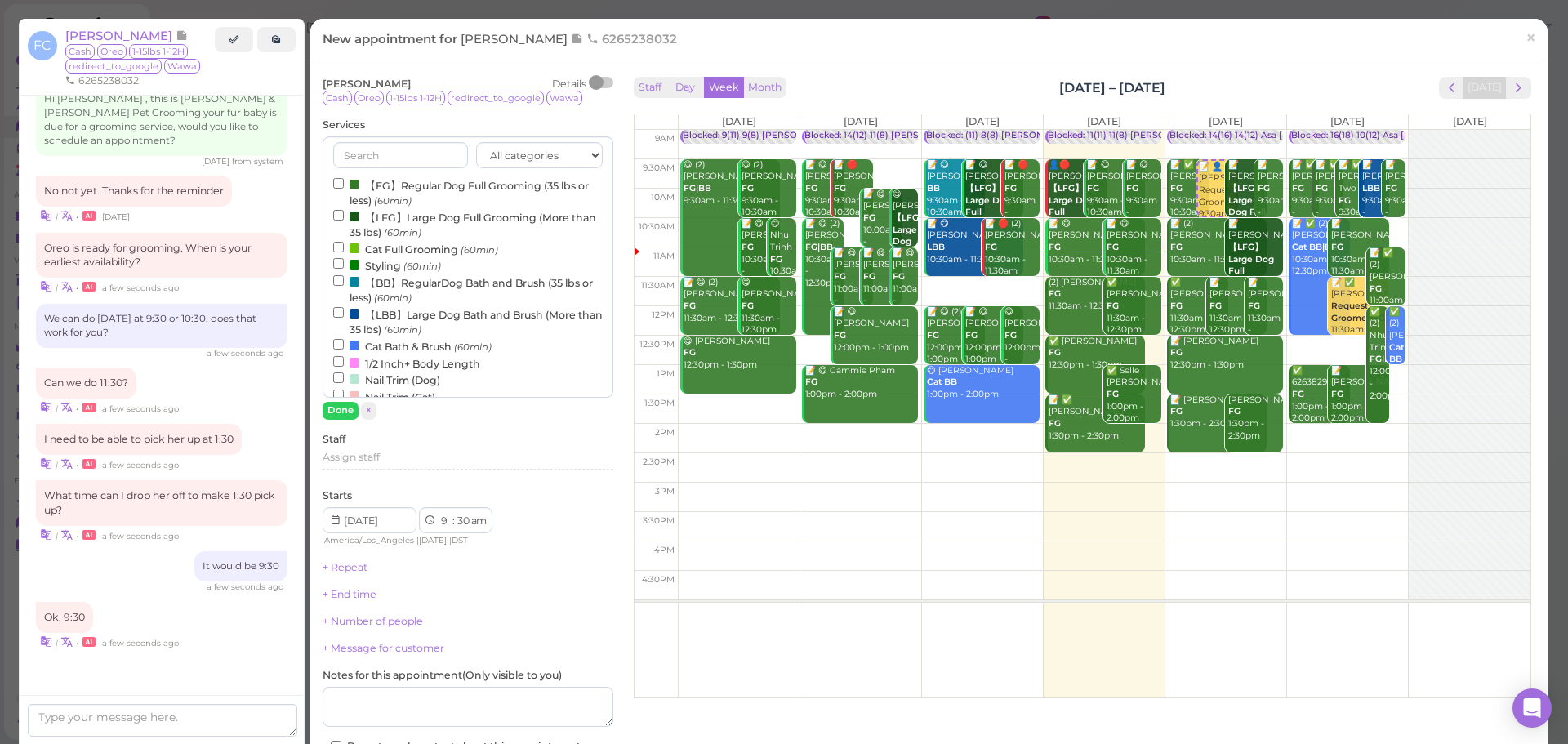
click at [411, 178] on label "【FG】Regular Dog Full Grooming (35 lbs or less) (60min)" at bounding box center [468, 192] width 269 height 32
click at [344, 178] on input "【FG】Regular Dog Full Grooming (35 lbs or less) (60min)" at bounding box center [338, 183] width 11 height 11
click at [334, 411] on button "Done" at bounding box center [340, 411] width 36 height 17
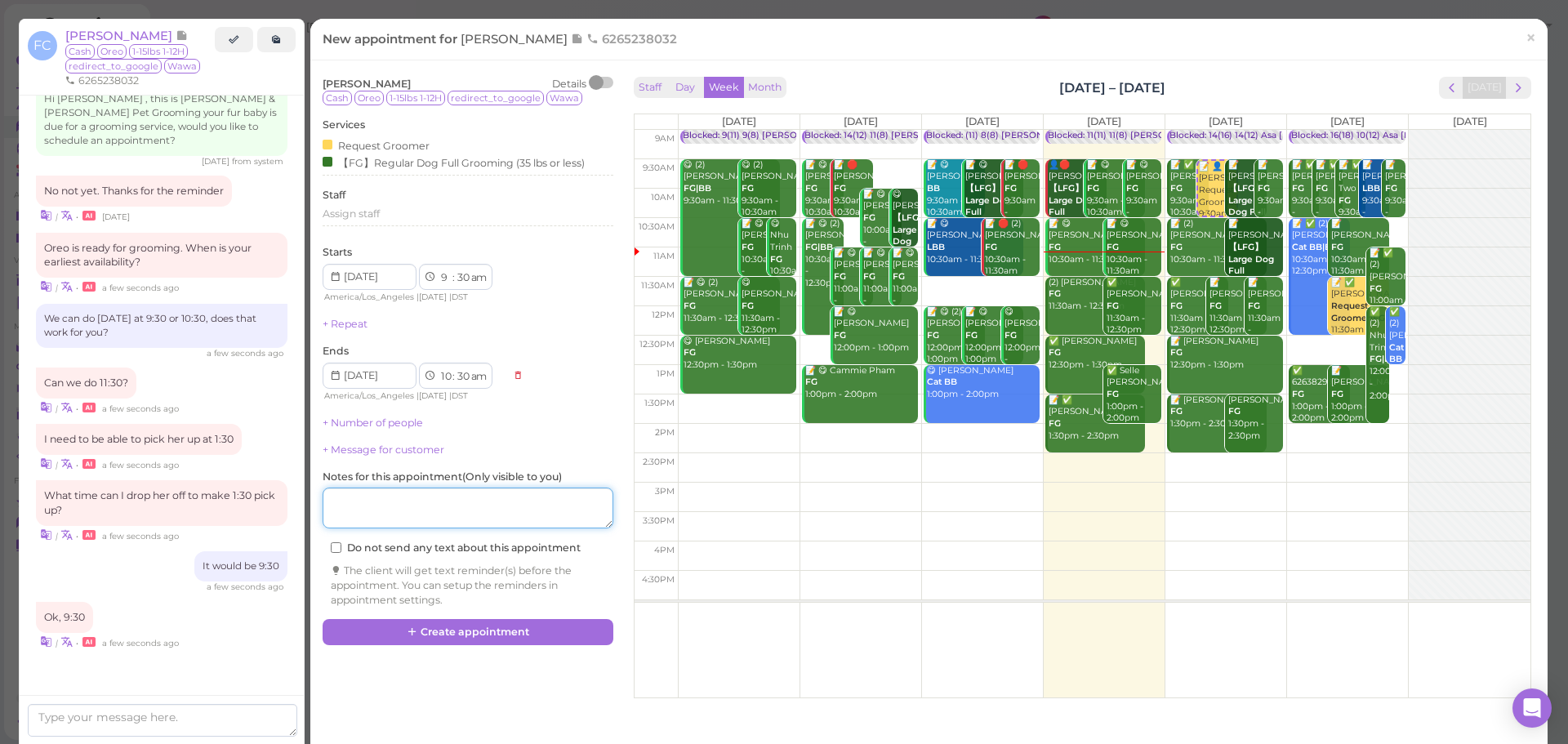
click at [451, 525] on textarea at bounding box center [468, 508] width 291 height 41
type textarea "pick up at 1:30"
click at [471, 631] on button "Create appointment" at bounding box center [468, 633] width 291 height 27
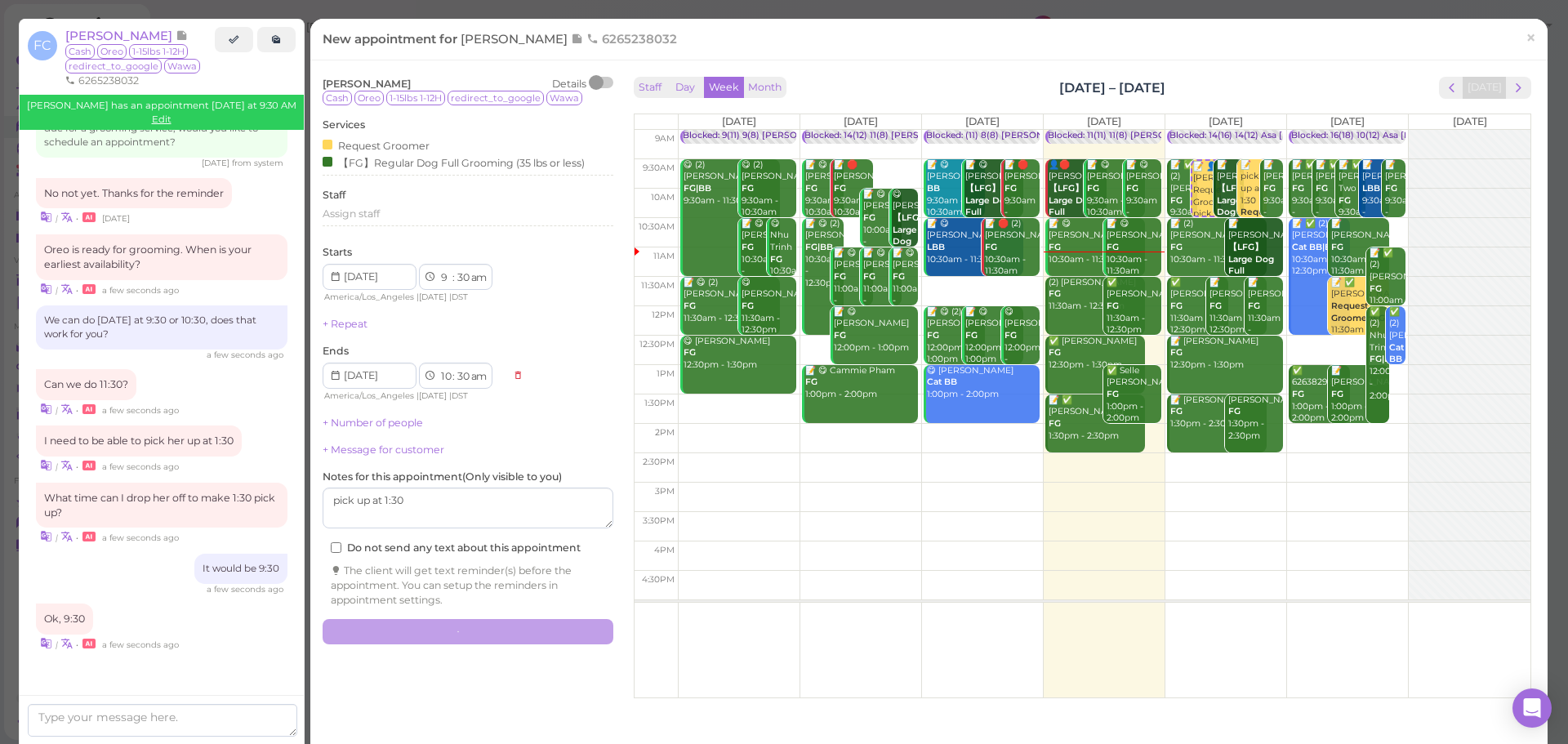
scroll to position [2266, 0]
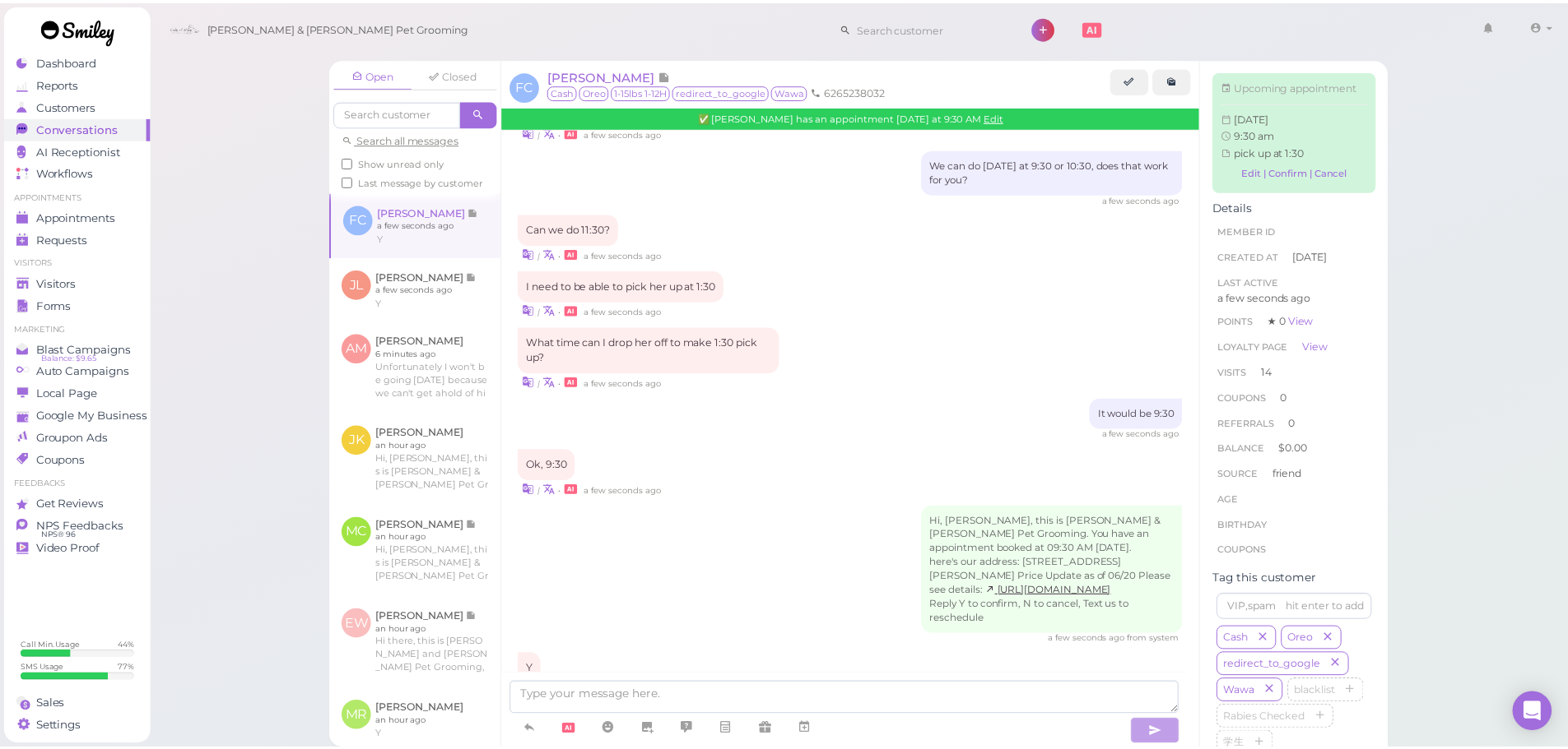
scroll to position [2500, 0]
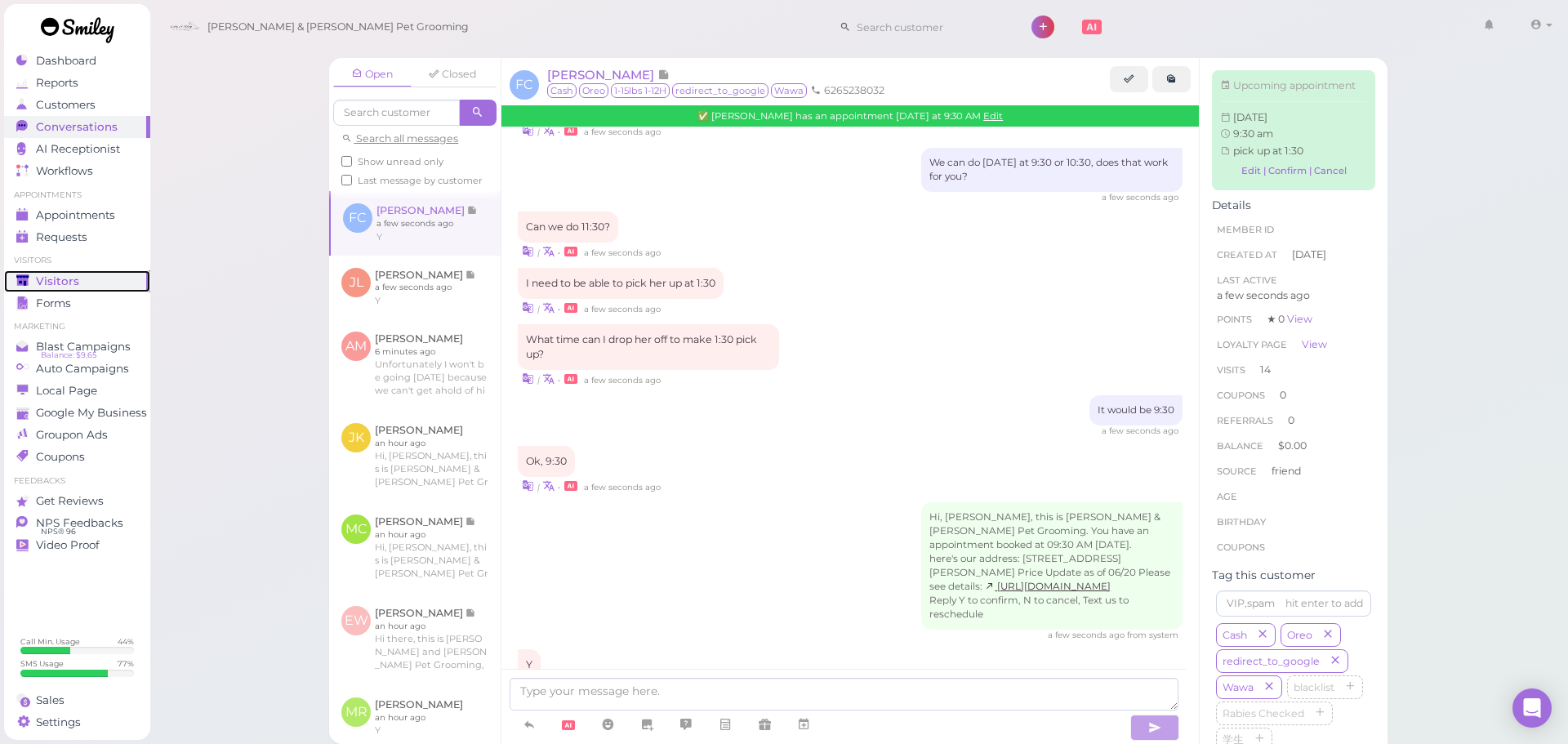
click at [109, 278] on div "Visitors" at bounding box center [75, 281] width 118 height 14
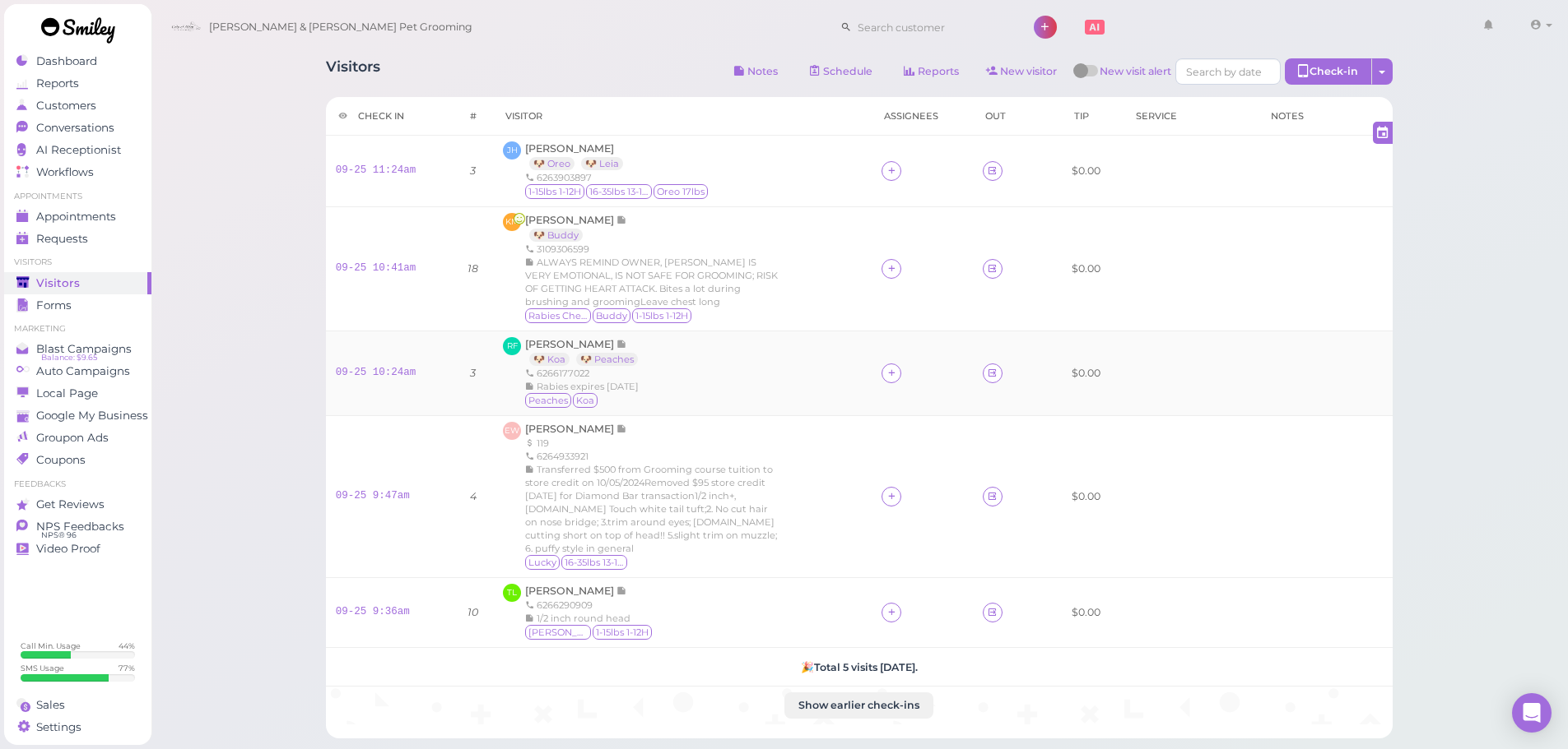
click at [711, 397] on div "RF [PERSON_NAME] 🐶 Koa 🐶 Peaches 6266177022 Rabies expires [DATE] Peaches Koa" at bounding box center [683, 373] width 359 height 73
click at [567, 347] on span "[PERSON_NAME]" at bounding box center [571, 344] width 91 height 13
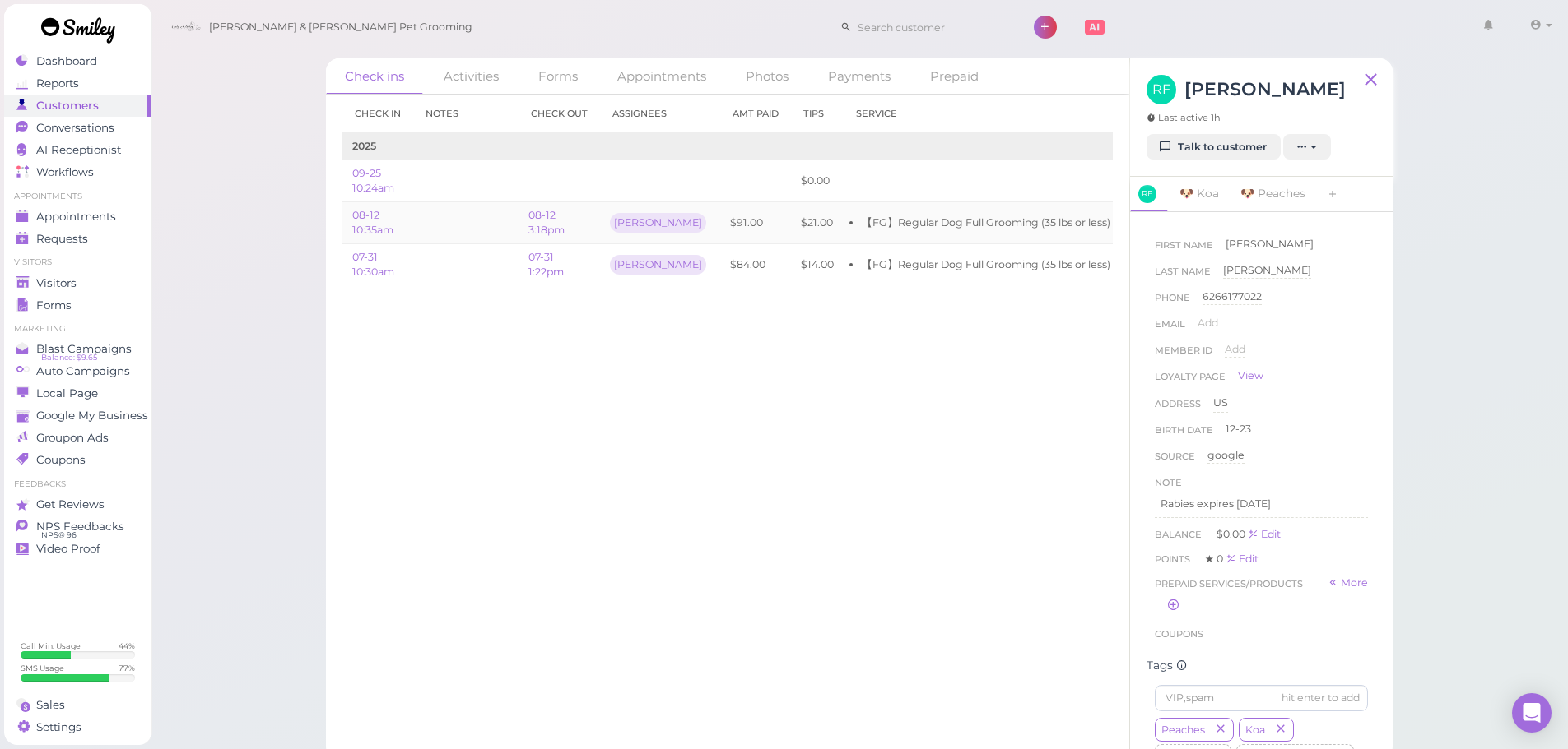
click at [486, 229] on td at bounding box center [466, 223] width 105 height 42
click at [496, 278] on td at bounding box center [466, 264] width 105 height 41
click at [487, 240] on td at bounding box center [466, 223] width 105 height 42
click at [492, 253] on td at bounding box center [466, 264] width 105 height 41
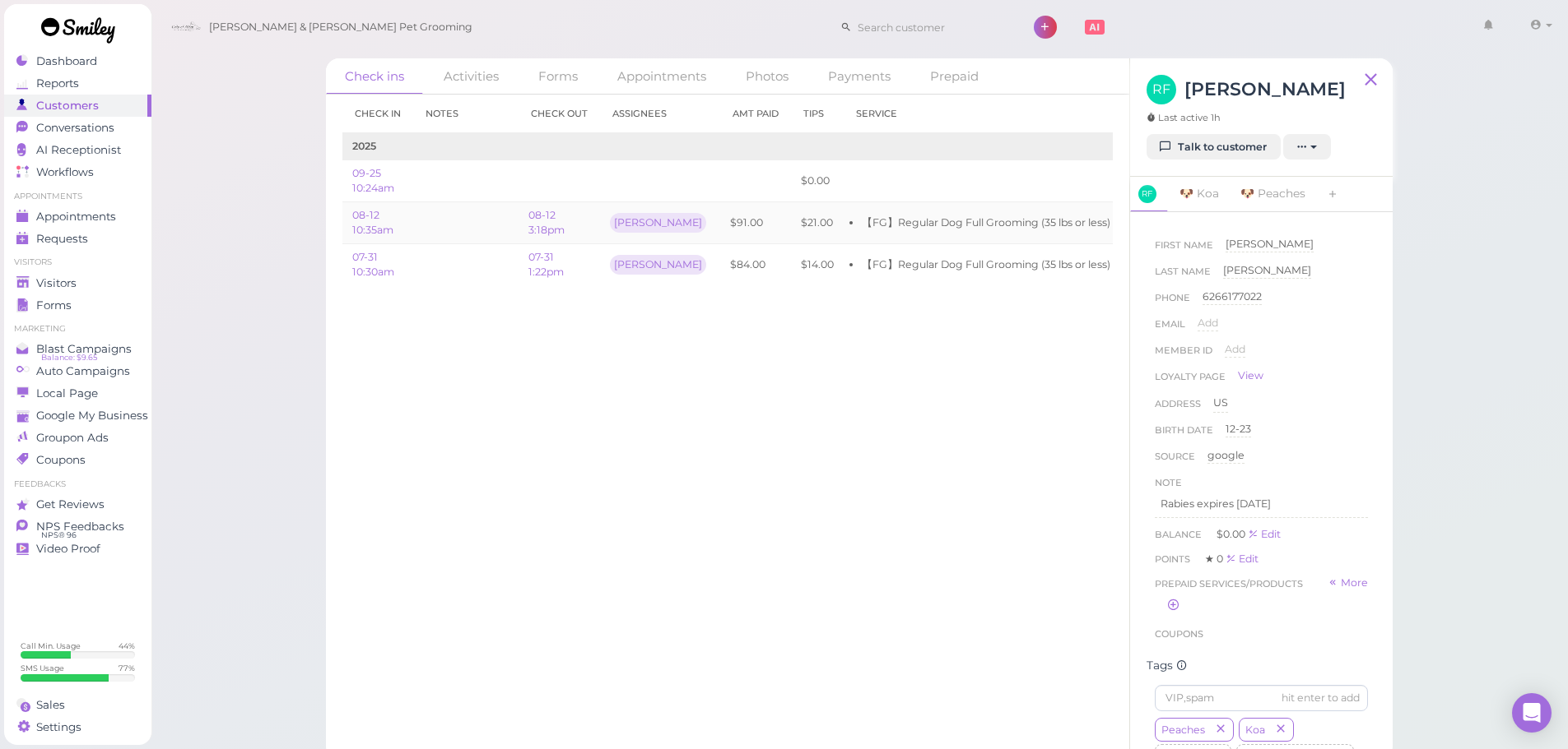
click at [487, 227] on td at bounding box center [466, 223] width 105 height 42
drag, startPoint x: 1237, startPoint y: 483, endPoint x: 1203, endPoint y: 483, distance: 34.0
click at [1344, 430] on icon "button" at bounding box center [1349, 424] width 10 height 12
click at [776, 459] on div "Check in Notes Check out Assignees Amt Paid Tips Service 2025 09-25 10:24am $0.…" at bounding box center [727, 422] width 803 height 655
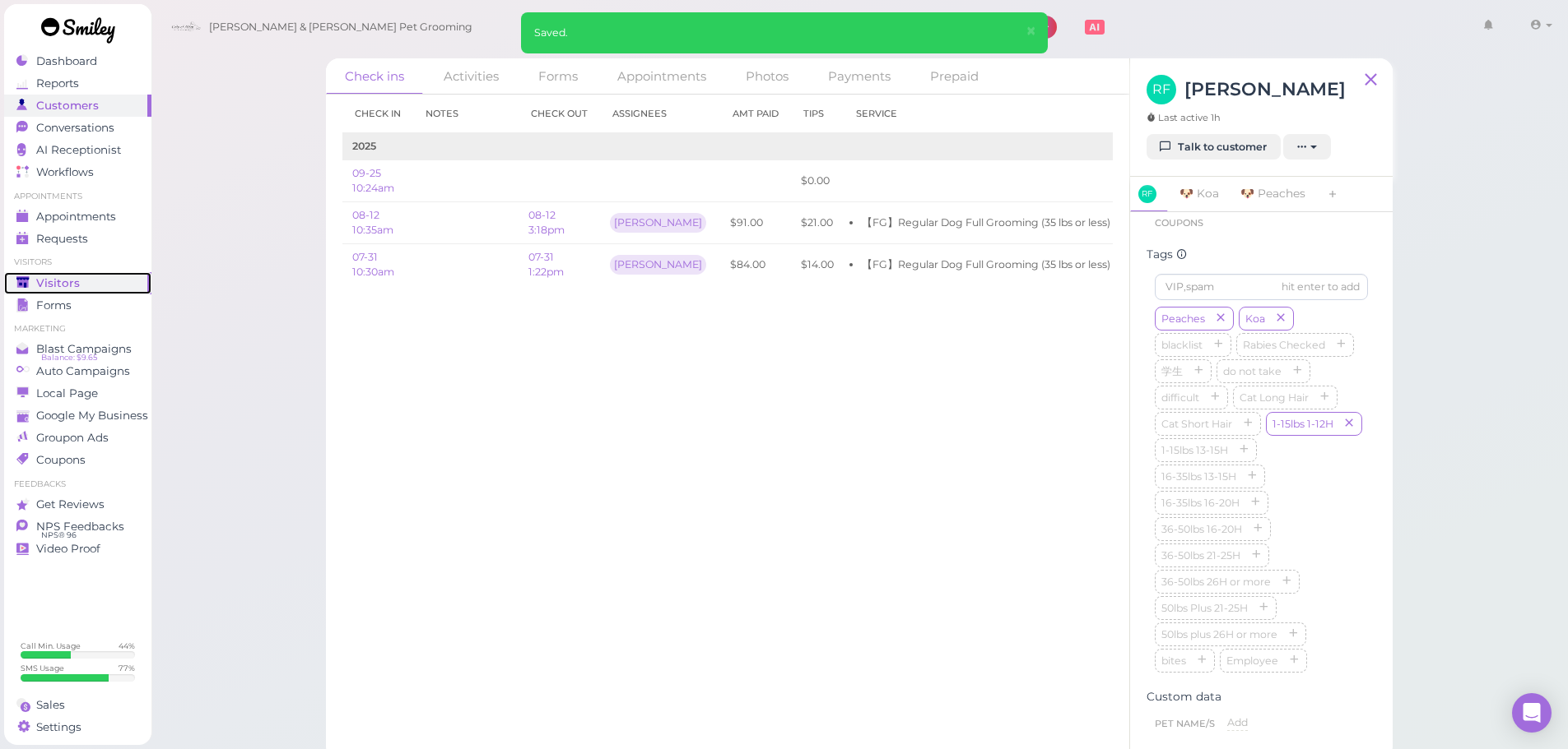
click at [100, 279] on div "Visitors" at bounding box center [76, 283] width 119 height 14
